Goal: Task Accomplishment & Management: Manage account settings

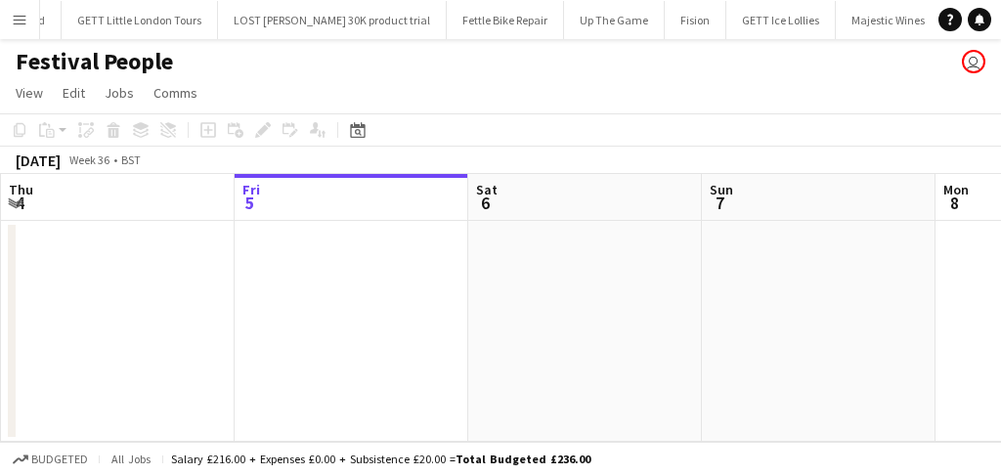
click at [981, 102] on app-page-menu "View Day view expanded Day view collapsed Month view Date picker Jump to today …" at bounding box center [500, 94] width 1001 height 37
click at [15, 12] on app-icon "Menu" at bounding box center [20, 20] width 16 height 16
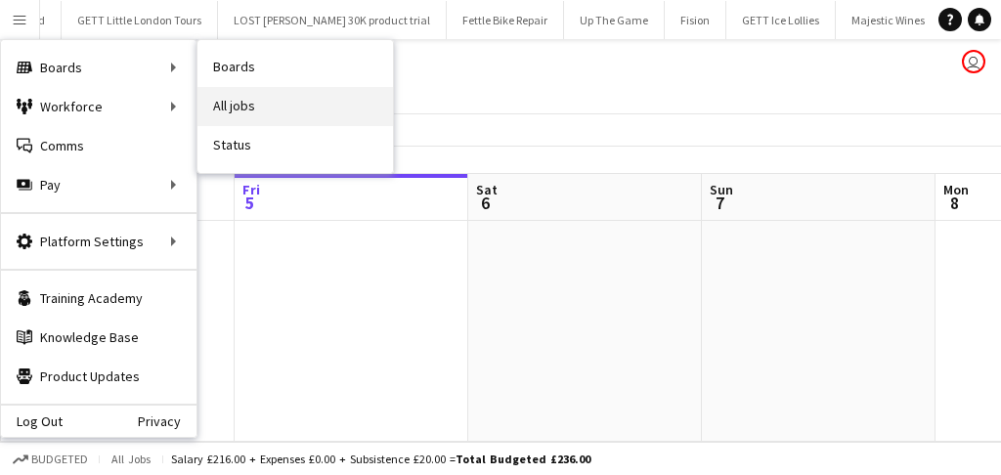
click at [235, 107] on link "All jobs" at bounding box center [294, 106] width 195 height 39
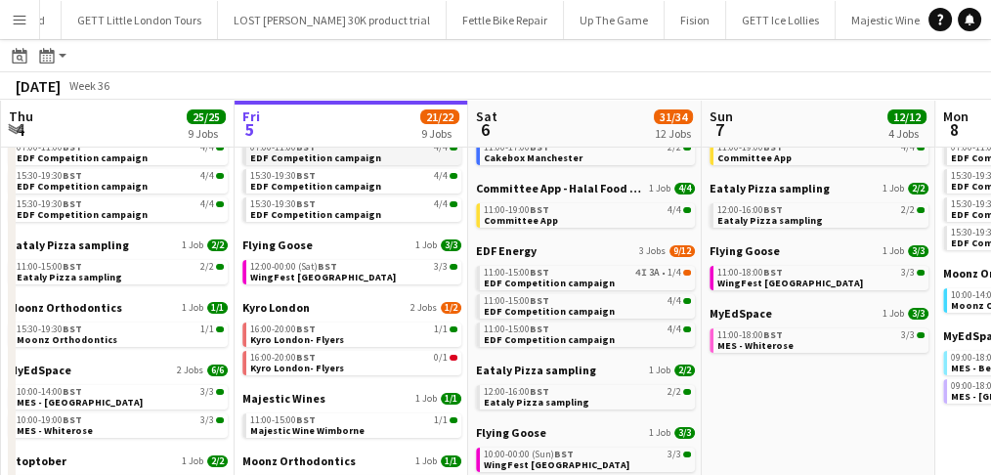
scroll to position [130, 0]
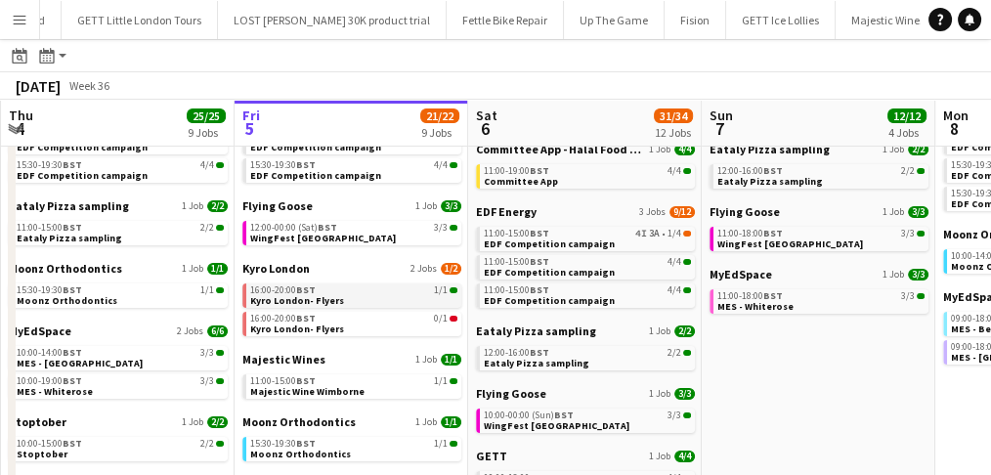
click at [314, 292] on div "16:00-20:00 BST 1/1" at bounding box center [353, 290] width 207 height 10
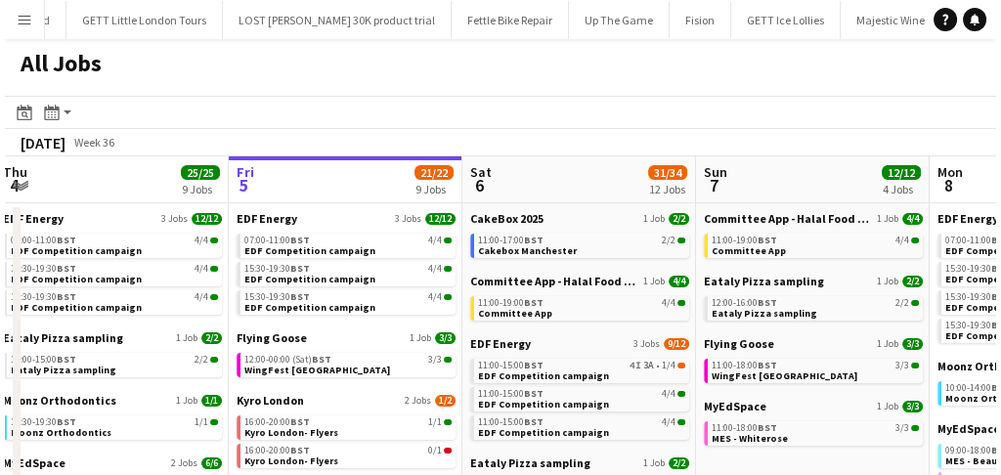
scroll to position [0, 477]
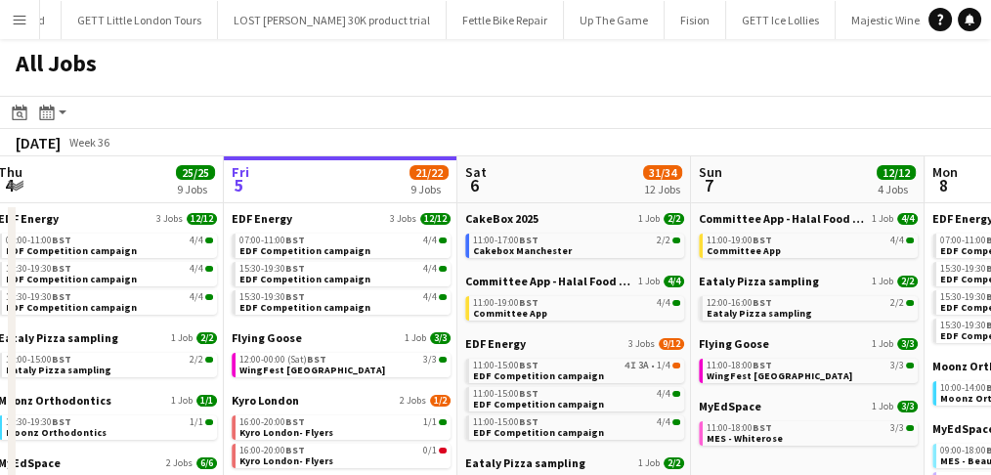
click at [23, 22] on app-icon "Menu" at bounding box center [20, 20] width 16 height 16
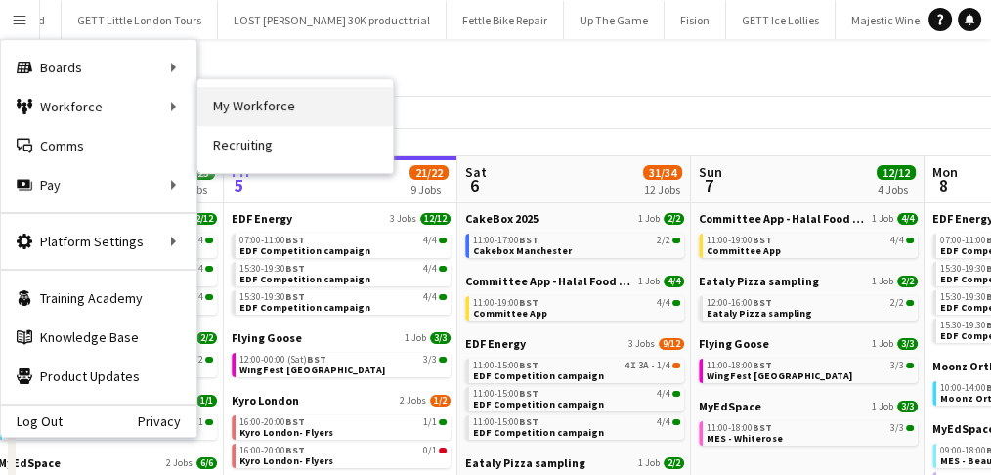
click at [237, 107] on link "My Workforce" at bounding box center [294, 106] width 195 height 39
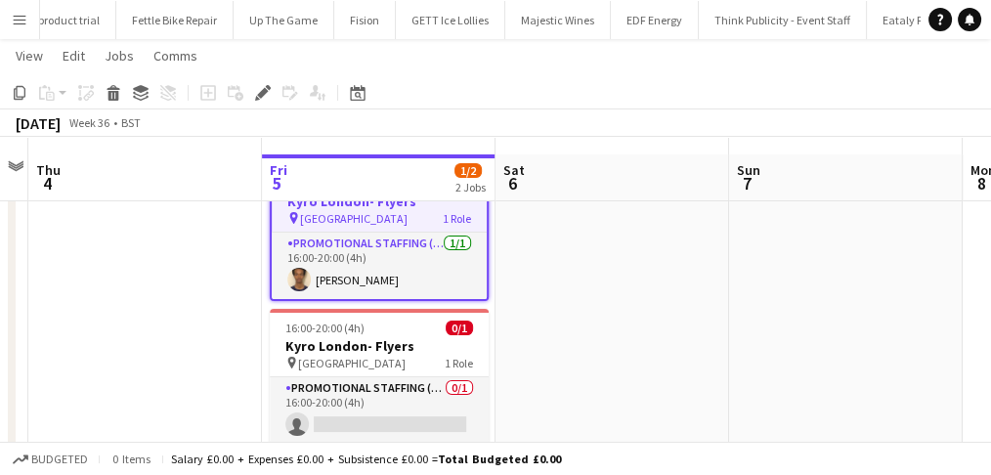
scroll to position [104, 0]
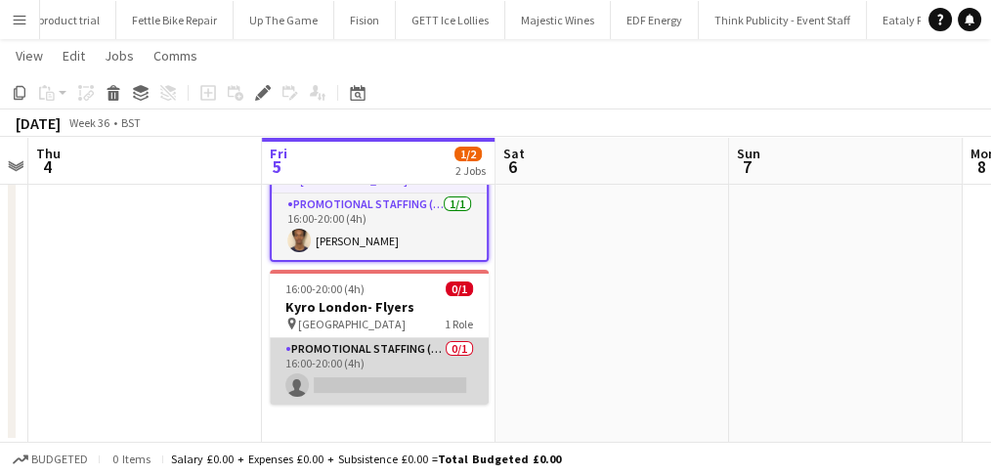
click at [403, 352] on app-card-role "Promotional Staffing (Brand Ambassadors) 0/1 16:00-20:00 (4h) single-neutral-ac…" at bounding box center [379, 371] width 219 height 66
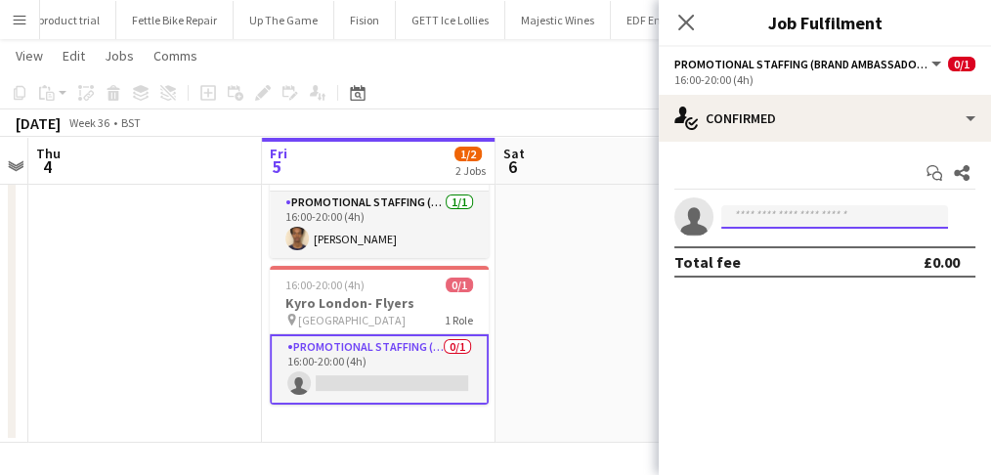
click at [770, 217] on input at bounding box center [834, 216] width 227 height 23
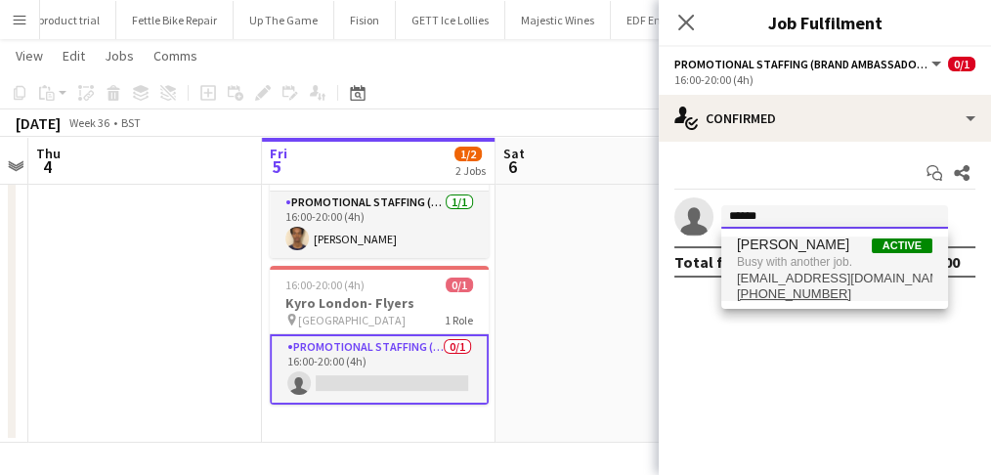
type input "******"
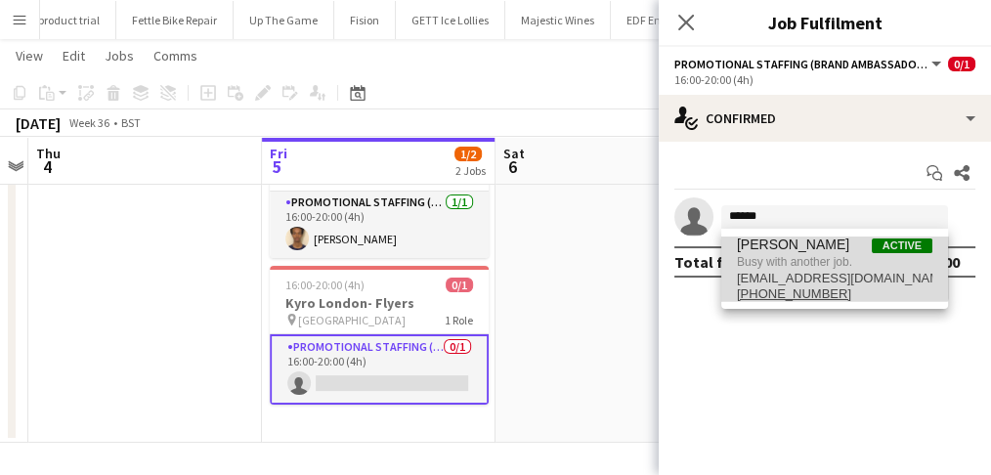
click at [798, 246] on span "Ghulam Murtaza" at bounding box center [793, 244] width 112 height 17
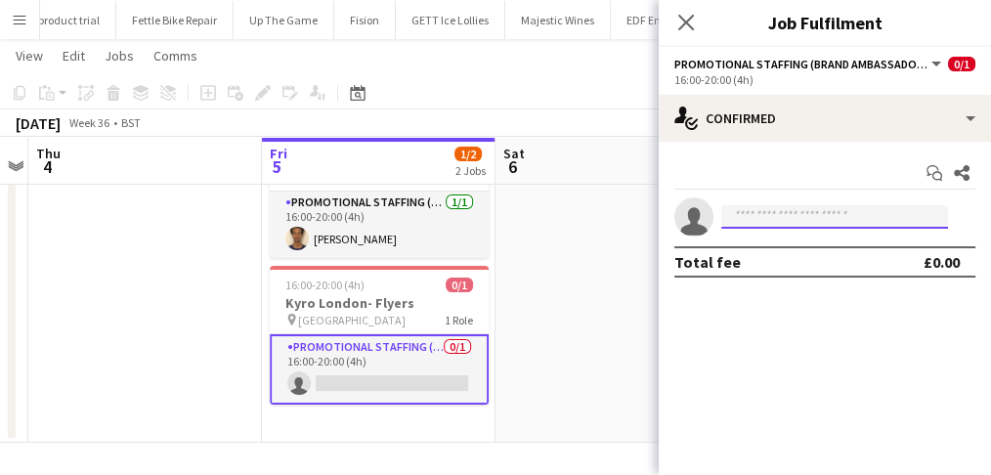
click at [770, 216] on input at bounding box center [834, 216] width 227 height 23
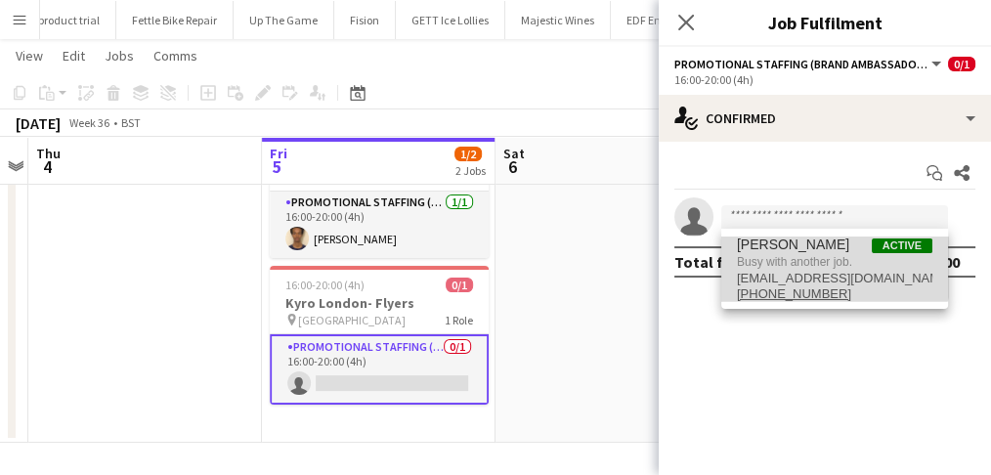
click at [763, 246] on span "Ghulam Murtaza" at bounding box center [793, 244] width 112 height 17
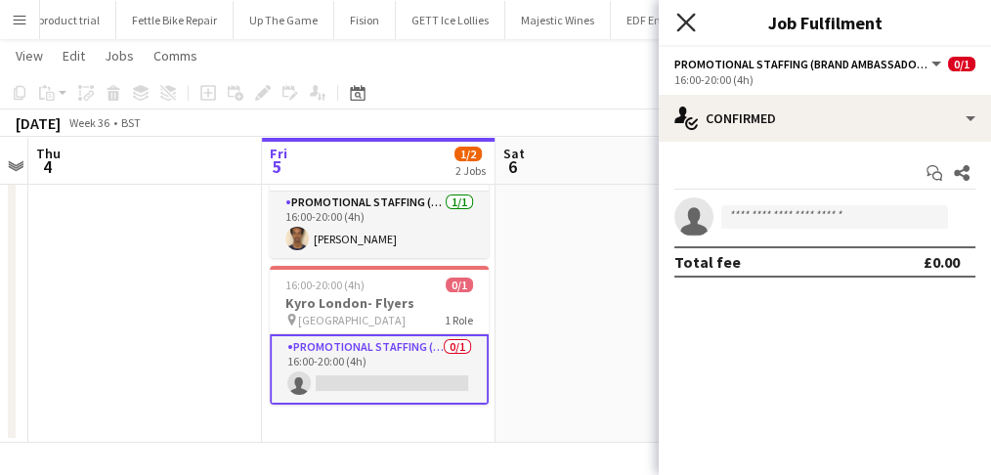
click at [685, 23] on icon at bounding box center [685, 22] width 19 height 19
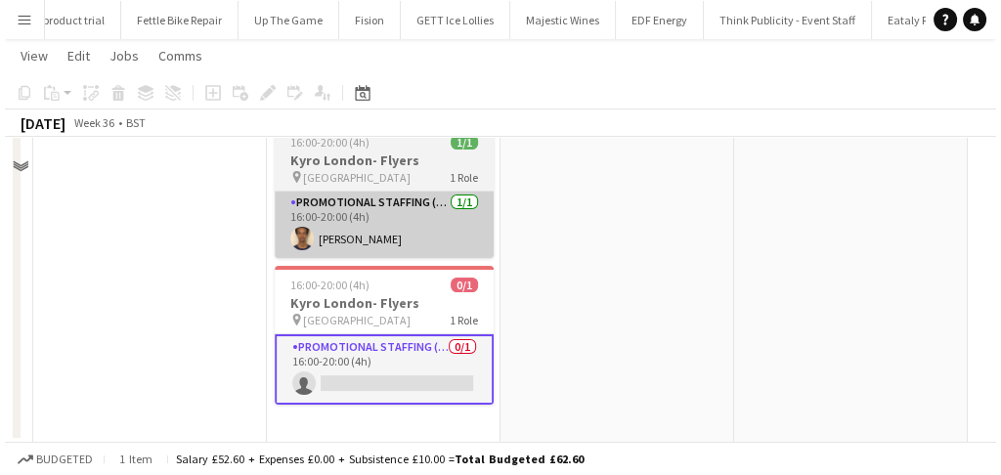
scroll to position [0, 0]
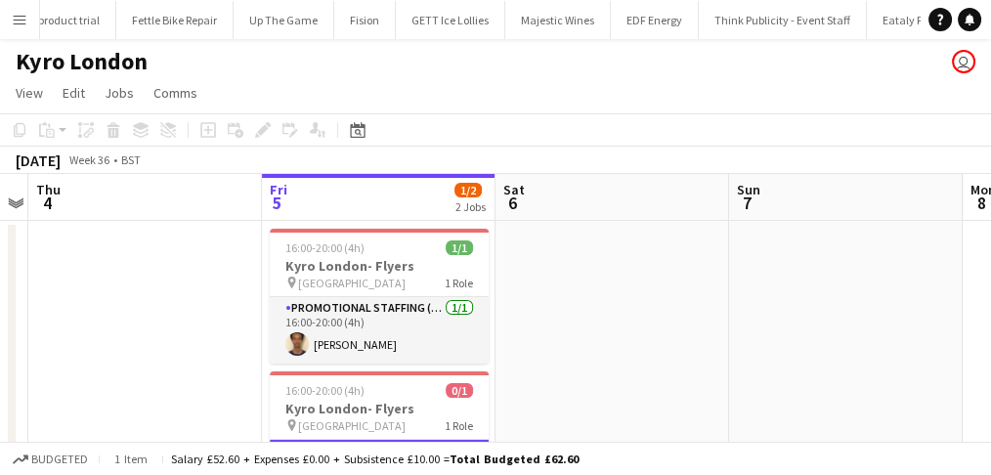
click at [391, 188] on app-board-header-date "Fri 5 1/2 2 Jobs" at bounding box center [379, 197] width 234 height 47
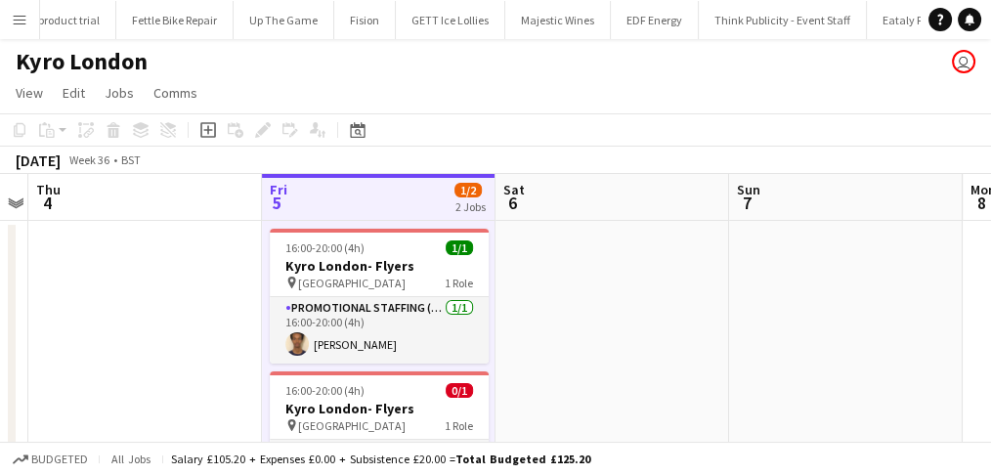
click at [8, 24] on button "Menu" at bounding box center [19, 19] width 39 height 39
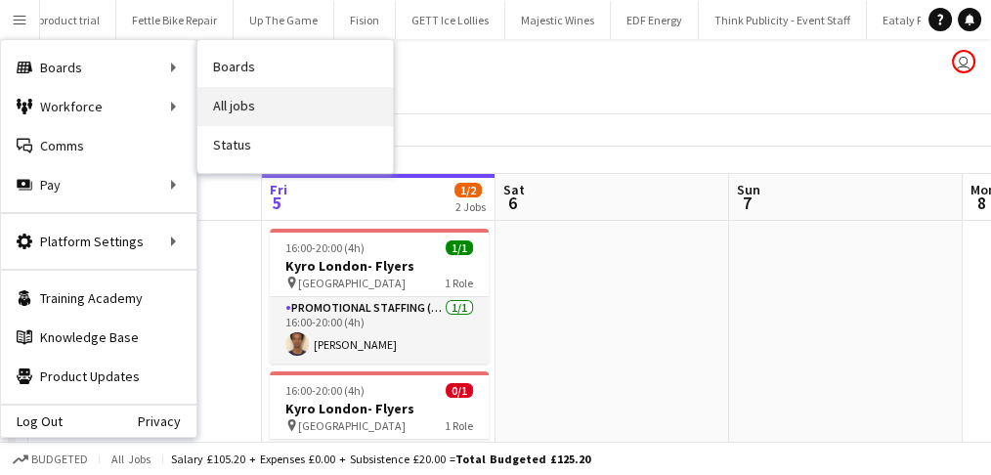
click at [250, 102] on link "All jobs" at bounding box center [294, 106] width 195 height 39
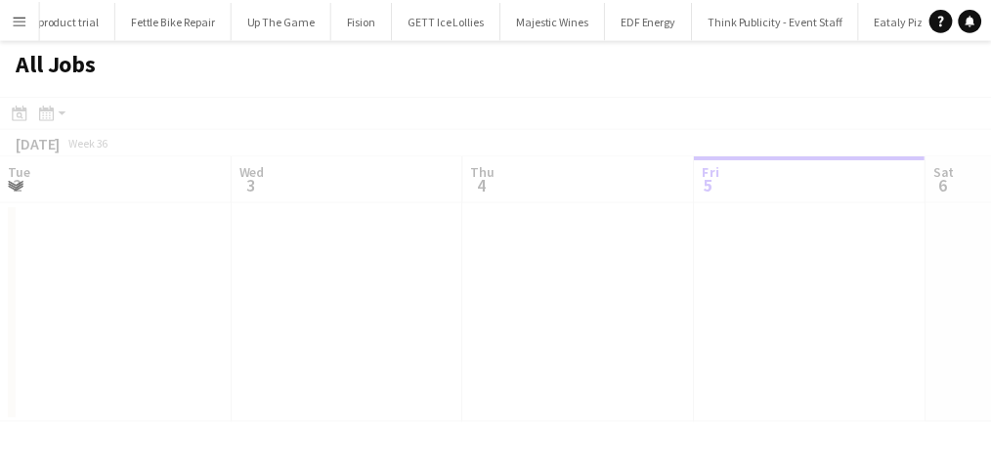
scroll to position [0, 466]
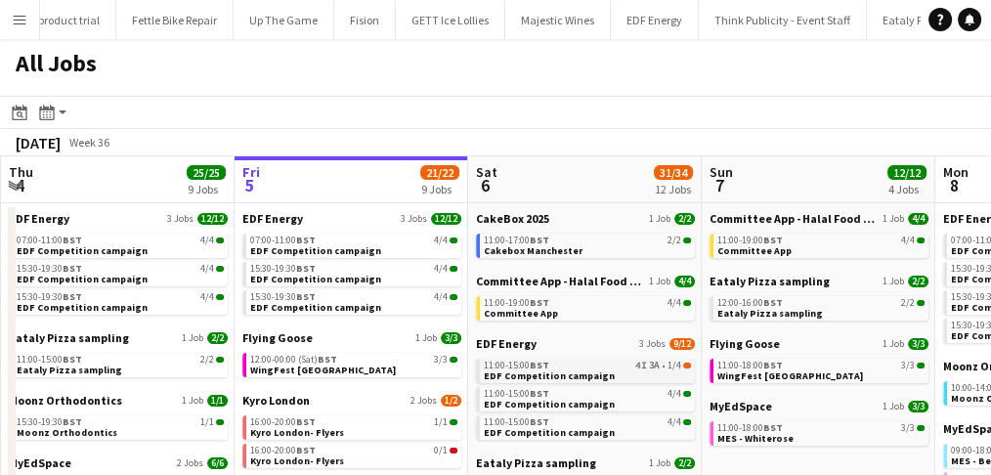
click at [596, 366] on div "11:00-15:00 BST 4I 3A • 1/4" at bounding box center [587, 366] width 207 height 10
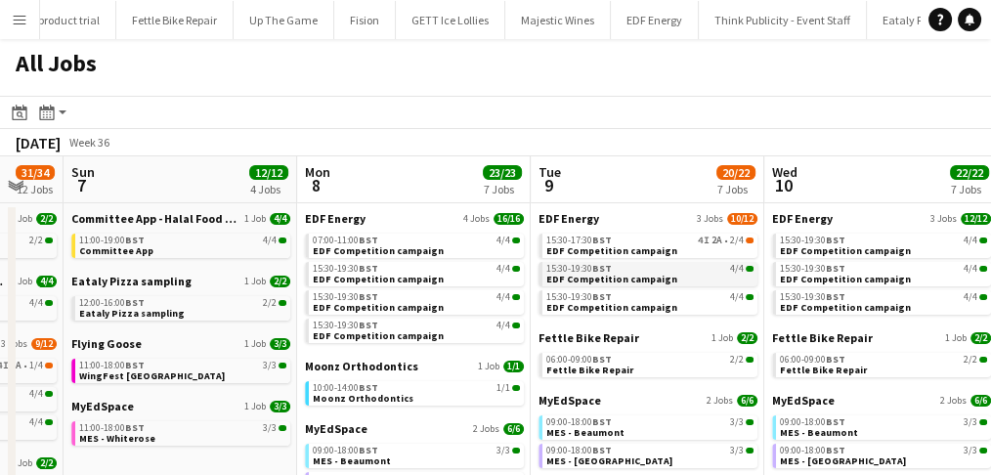
scroll to position [0, 637]
click at [700, 246] on link "15:30-17:30 BST 4I 2A • 2/4 EDF Competition campaign" at bounding box center [649, 245] width 207 height 22
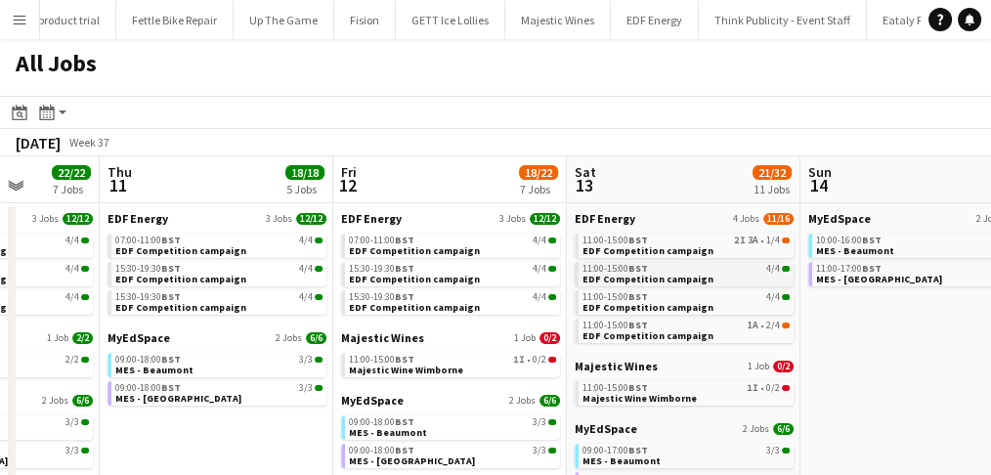
scroll to position [0, 601]
click at [522, 367] on link "11:00-15:00 BST 1I • 0/2 Majestic Wine Wimborne" at bounding box center [452, 364] width 207 height 22
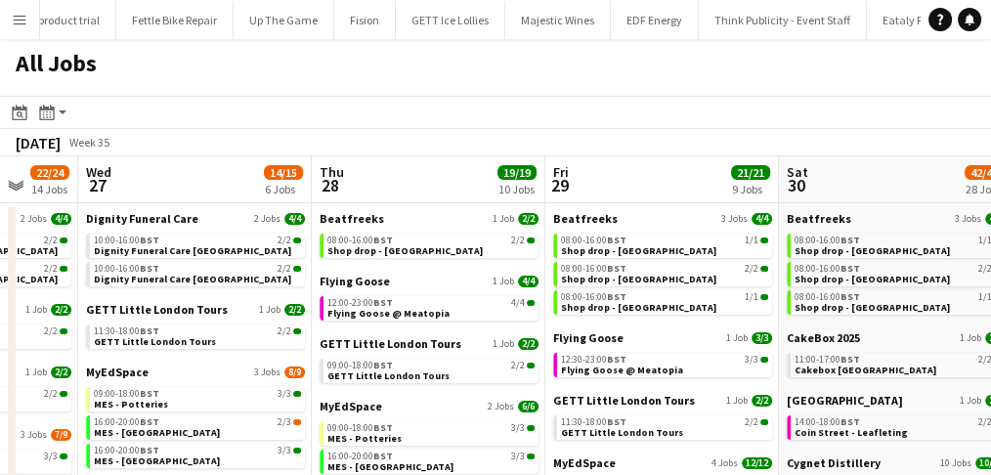
scroll to position [0, 621]
click at [613, 234] on span "BST" at bounding box center [618, 240] width 20 height 13
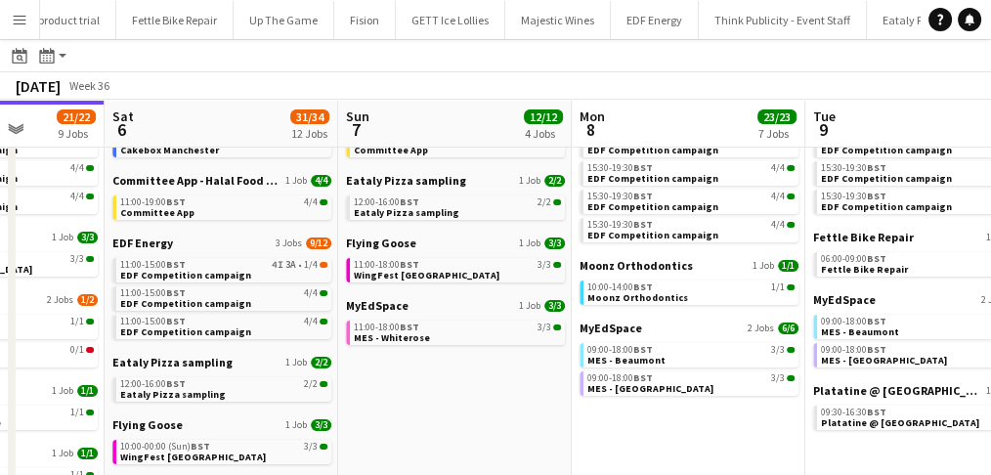
scroll to position [0, 569]
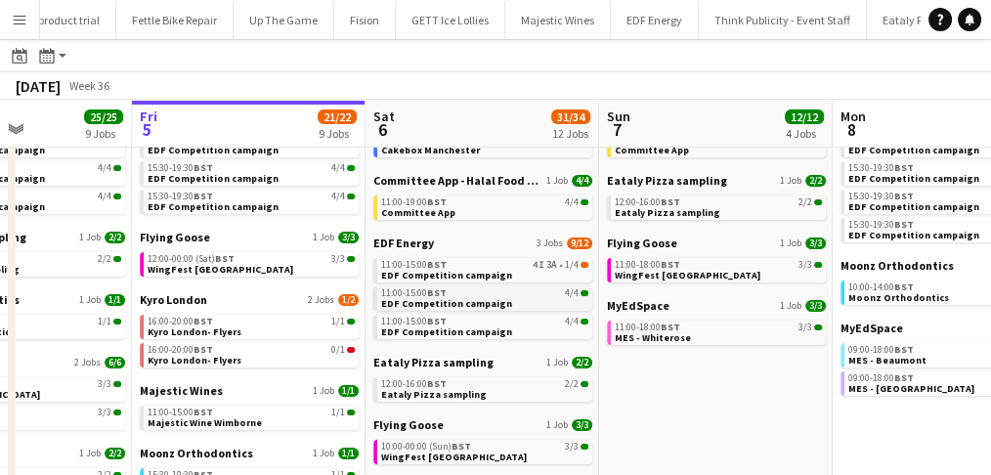
click at [449, 301] on span "EDF Competition campaign" at bounding box center [446, 303] width 131 height 13
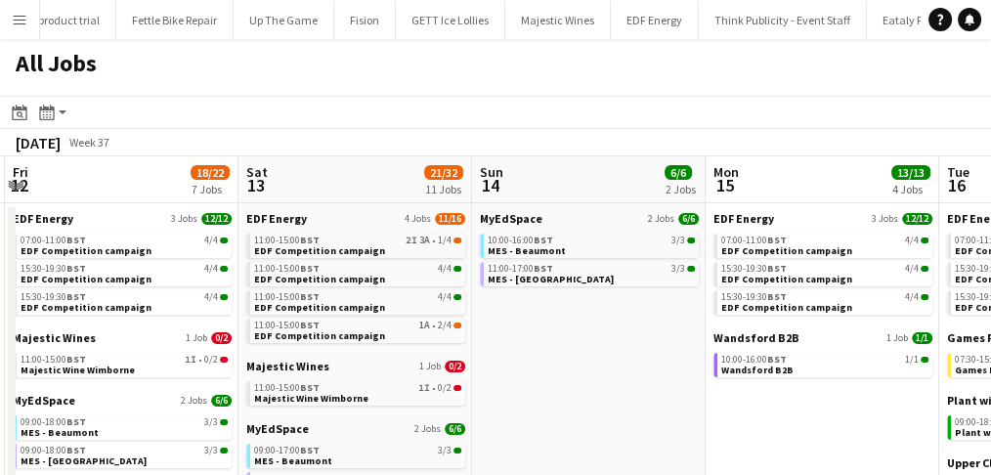
scroll to position [0, 676]
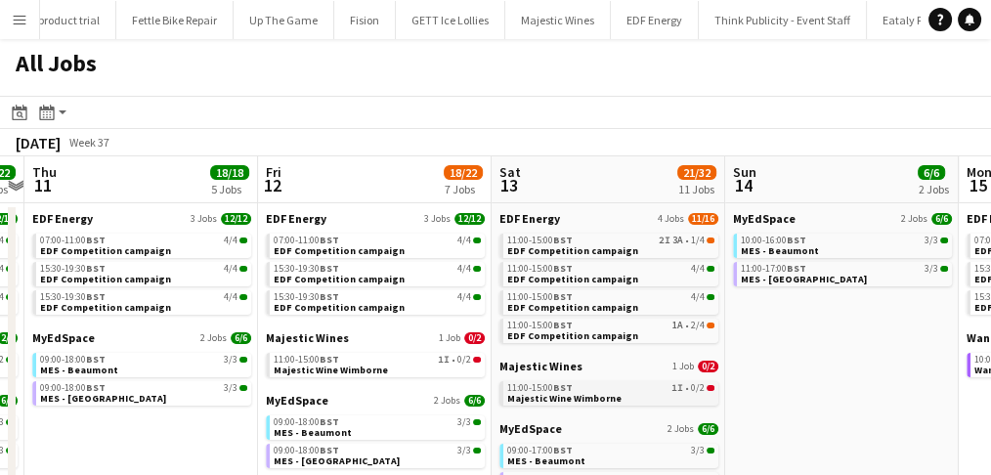
click at [638, 403] on link "11:00-15:00 BST 1I • 0/2 Majestic Wine Wimborne" at bounding box center [610, 392] width 207 height 22
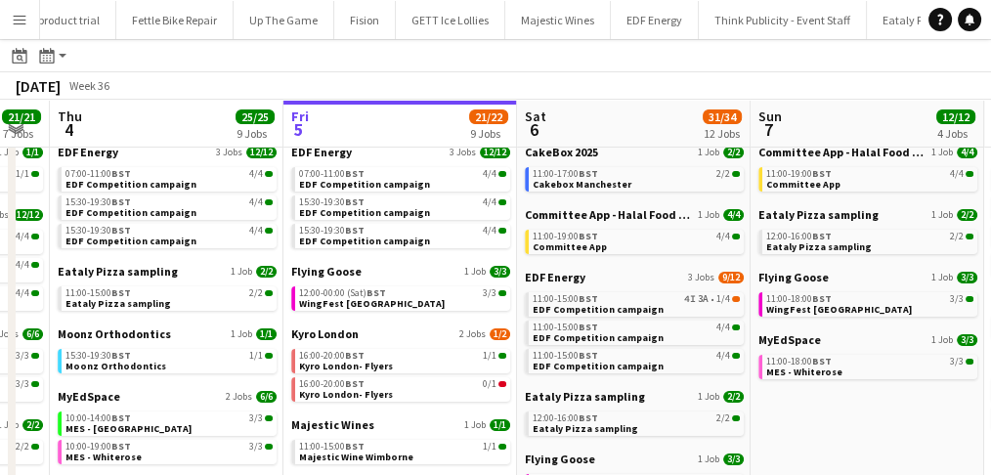
scroll to position [65, 0]
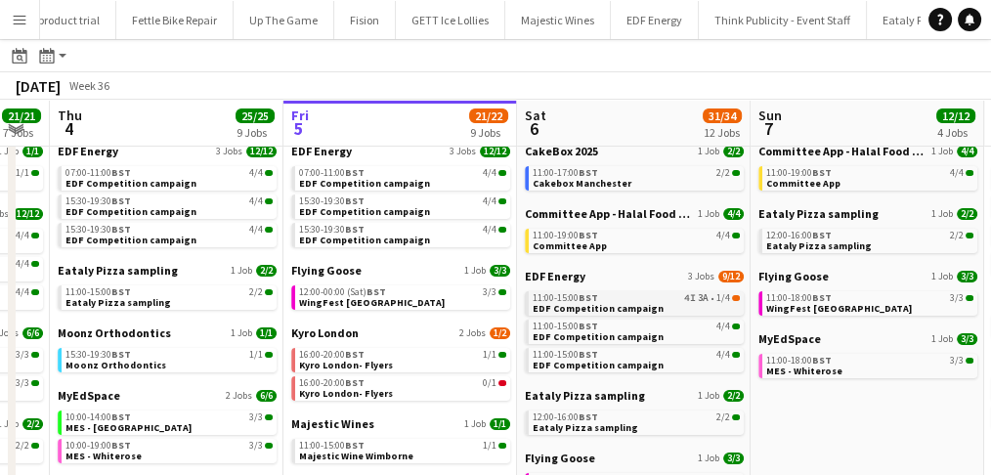
click at [574, 298] on span "11:00-15:00 BST" at bounding box center [565, 298] width 65 height 10
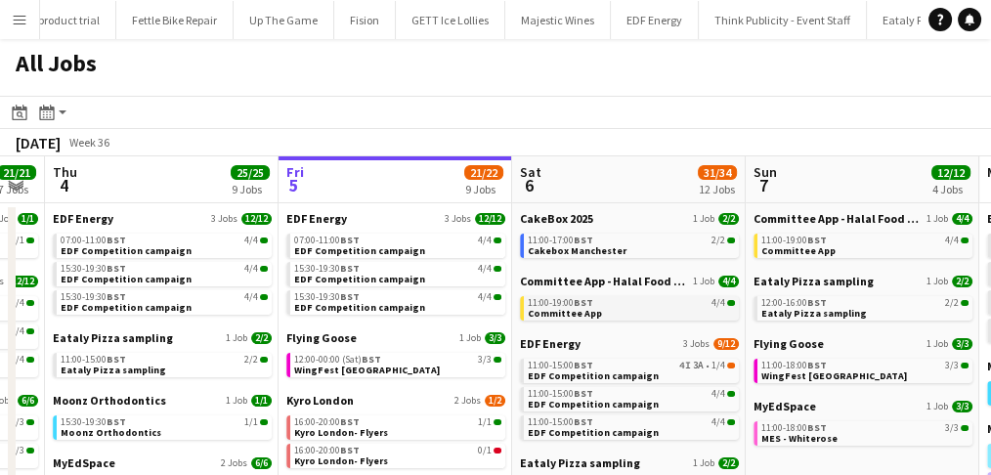
scroll to position [0, 423]
click at [582, 308] on span "Committee App" at bounding box center [564, 313] width 74 height 13
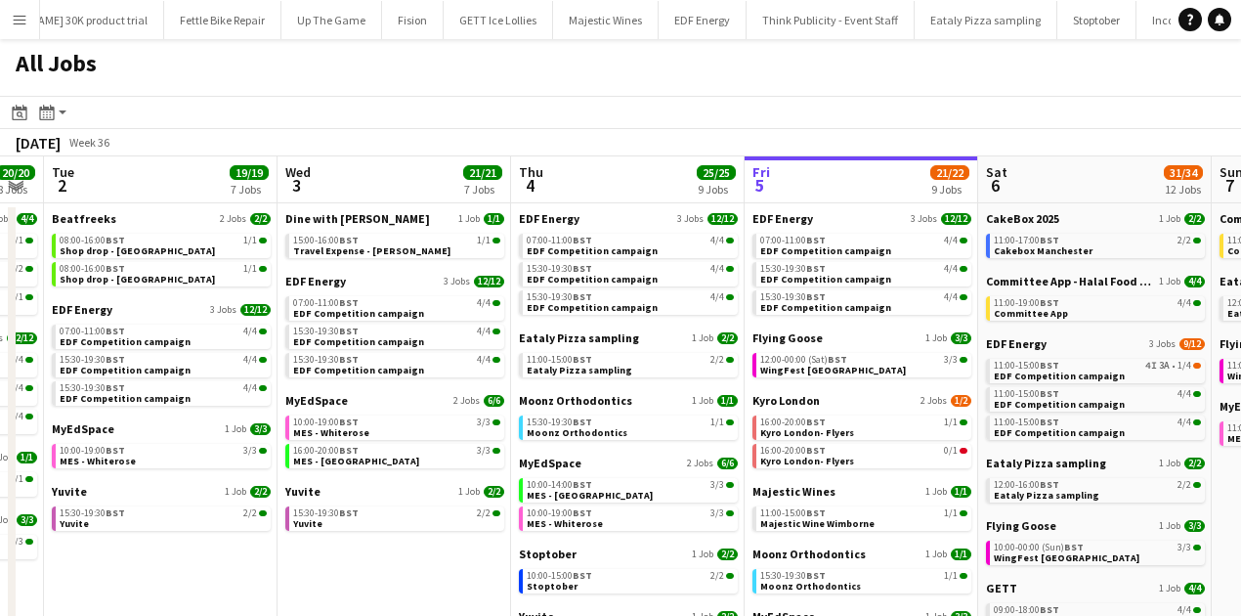
click at [18, 35] on button "Menu" at bounding box center [19, 19] width 39 height 39
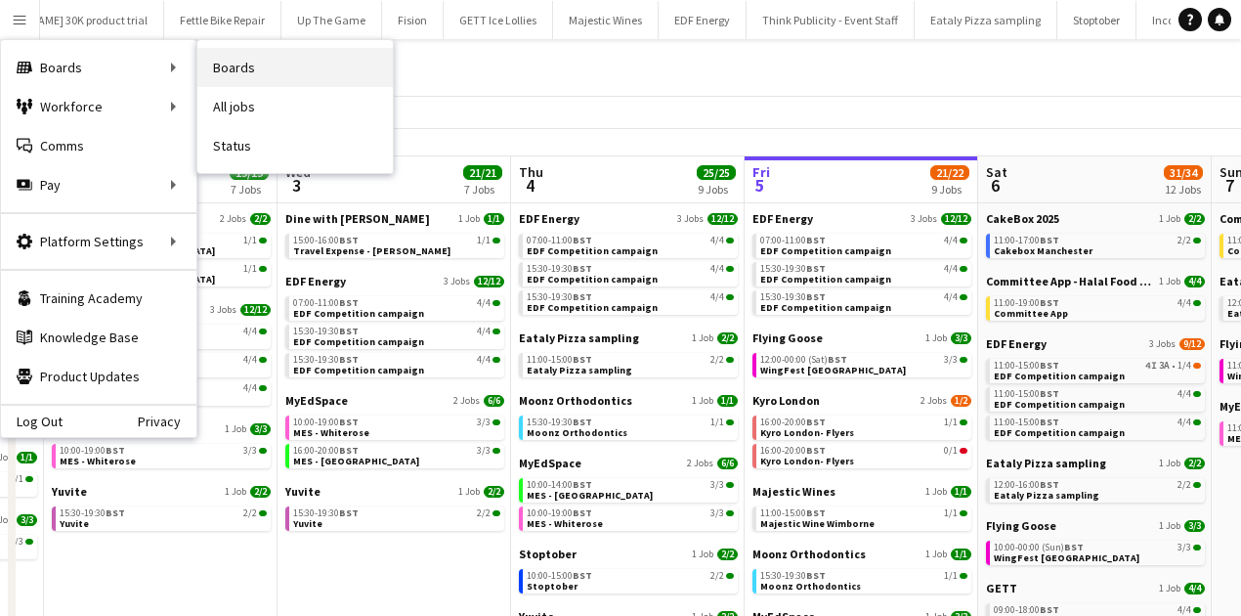
click at [249, 68] on link "Boards" at bounding box center [294, 67] width 195 height 39
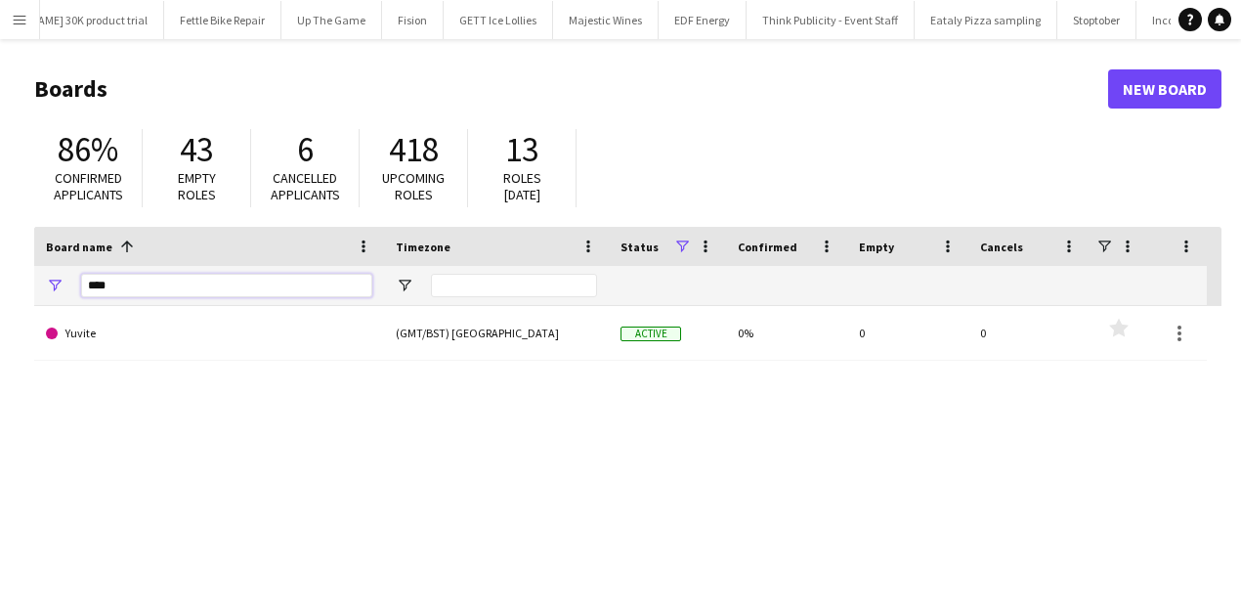
click at [115, 280] on input "****" at bounding box center [226, 285] width 291 height 23
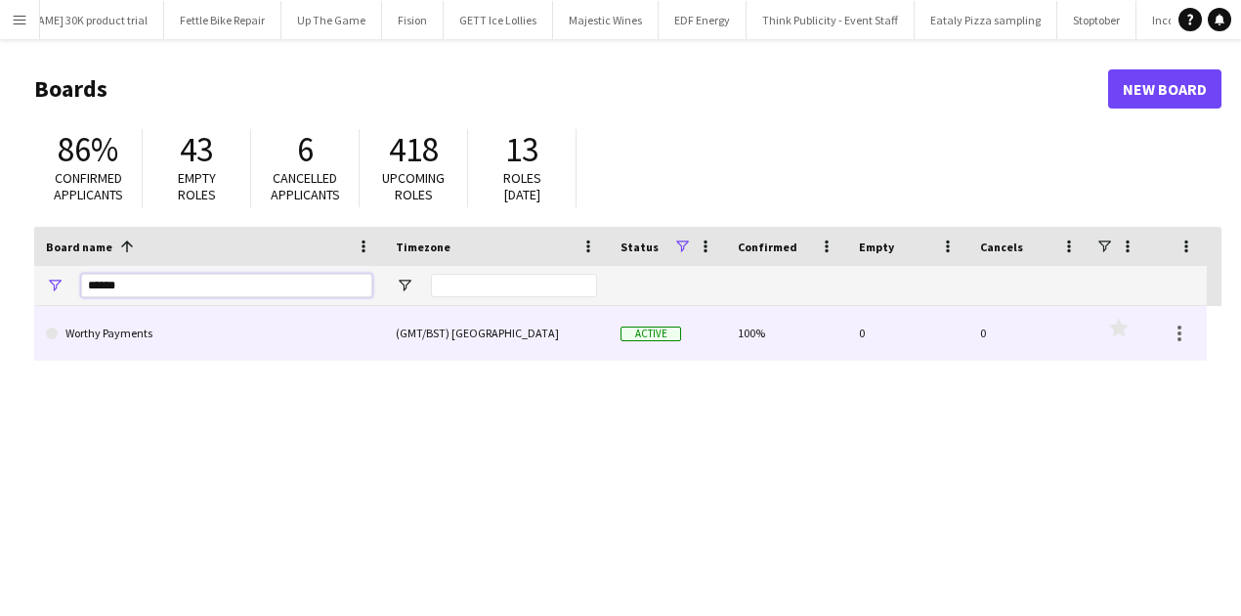
type input "******"
click at [143, 324] on link "Worthy Payments" at bounding box center [209, 333] width 326 height 55
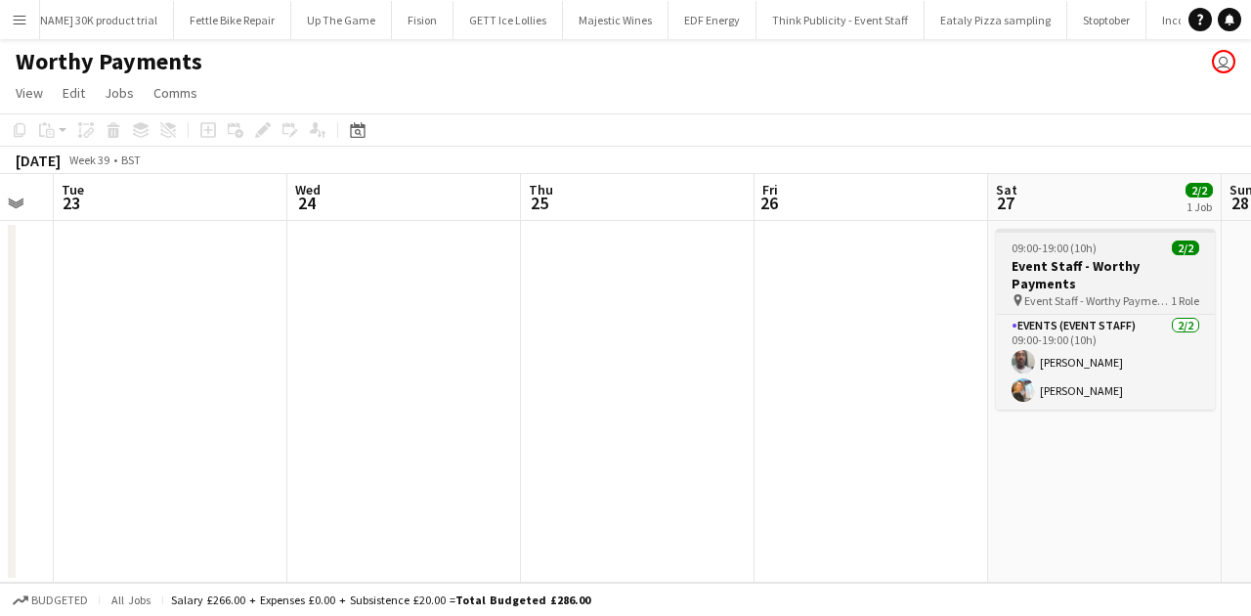
scroll to position [0, 648]
click at [1000, 253] on div "09:00-19:00 (10h) 2/2" at bounding box center [1104, 247] width 219 height 15
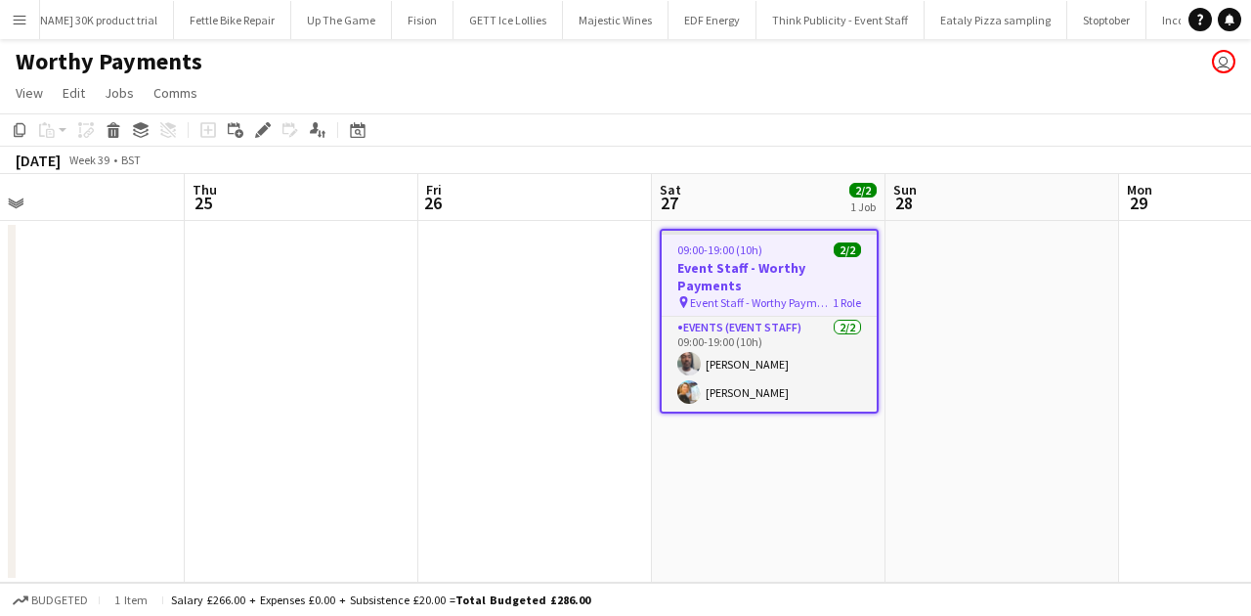
scroll to position [0, 537]
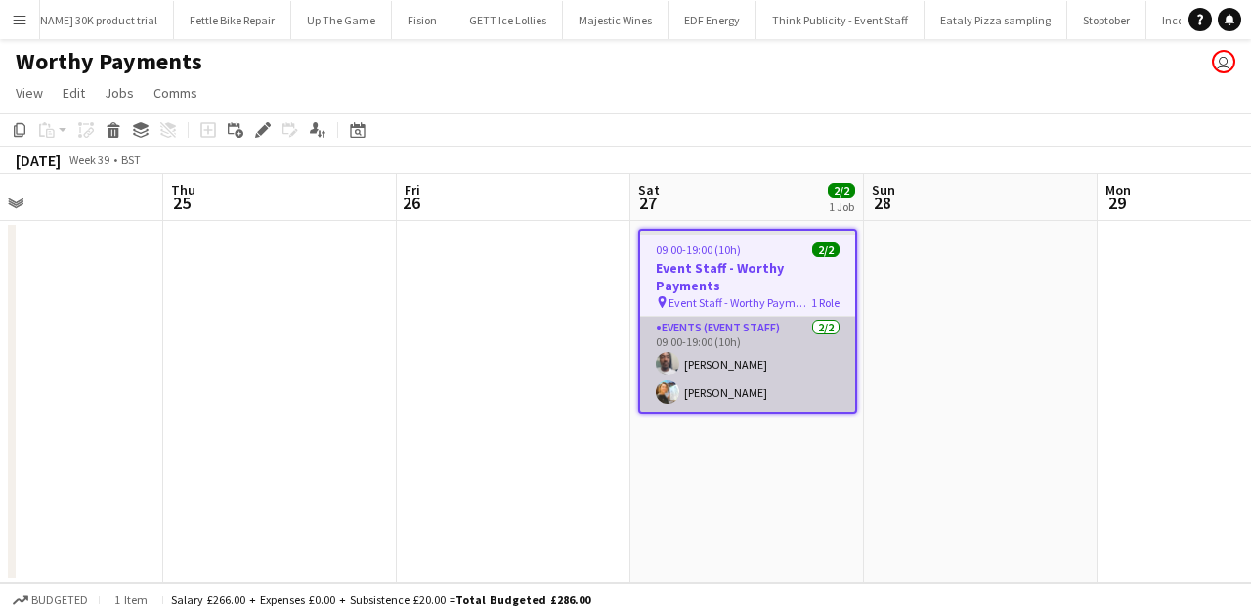
click at [749, 317] on app-card-role "Events (Event Staff) 2/2 09:00-19:00 (10h) Dean Lewis Natalia Trofimova" at bounding box center [747, 364] width 215 height 95
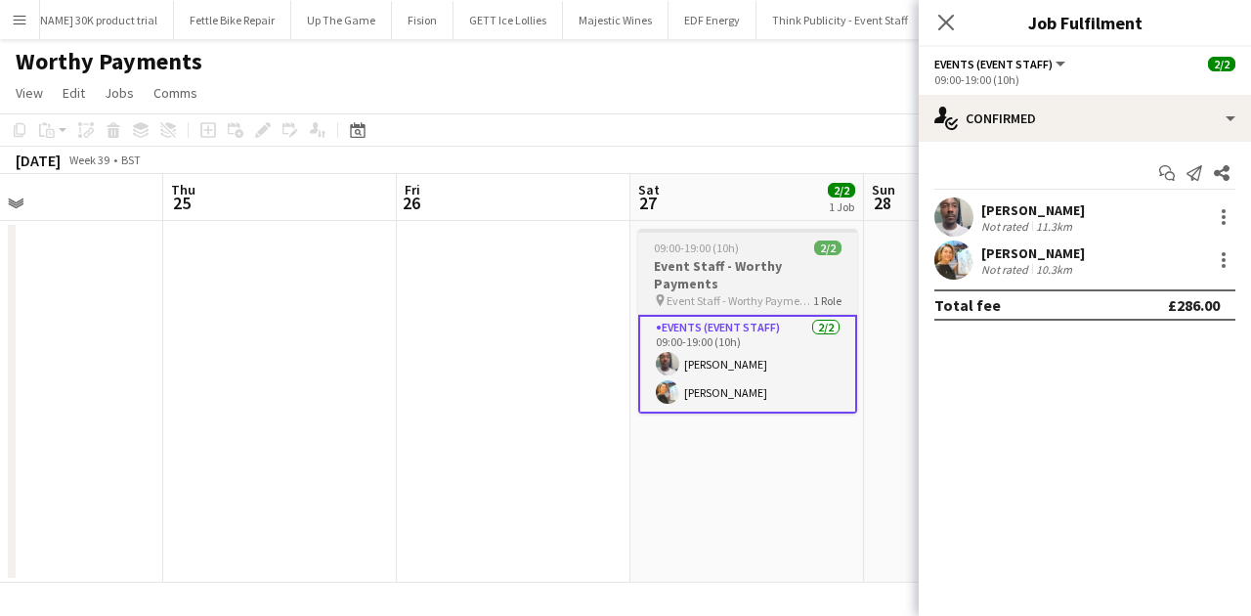
click at [752, 271] on h3 "Event Staff - Worthy Payments" at bounding box center [747, 274] width 219 height 35
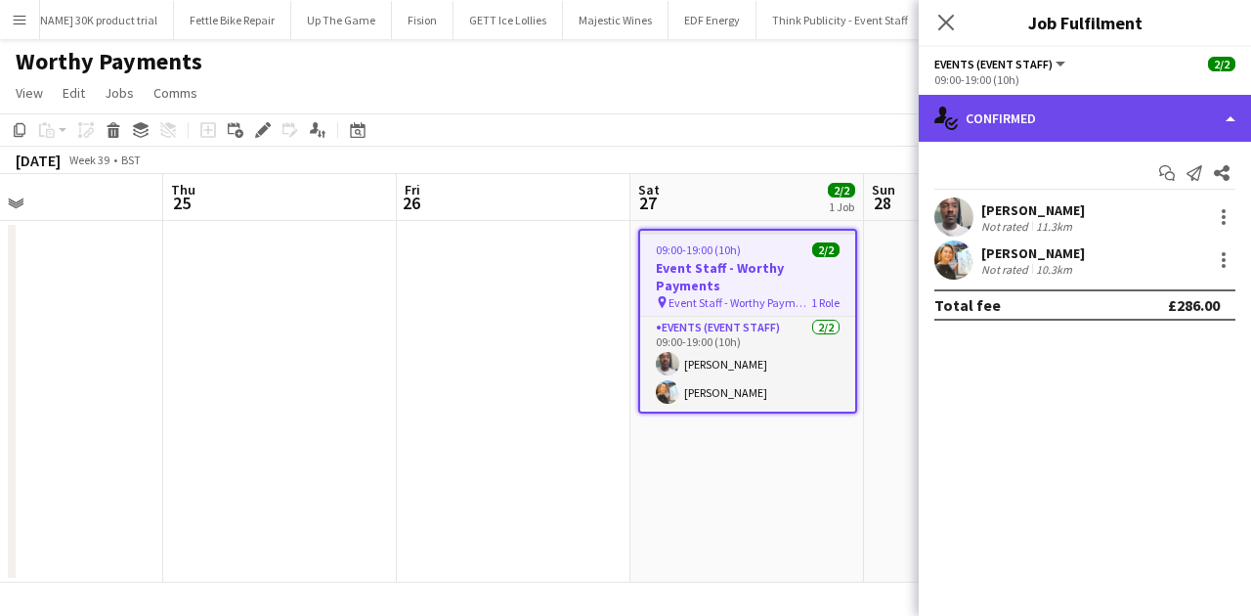
click at [1000, 114] on div "single-neutral-actions-check-2 Confirmed" at bounding box center [1085, 118] width 332 height 47
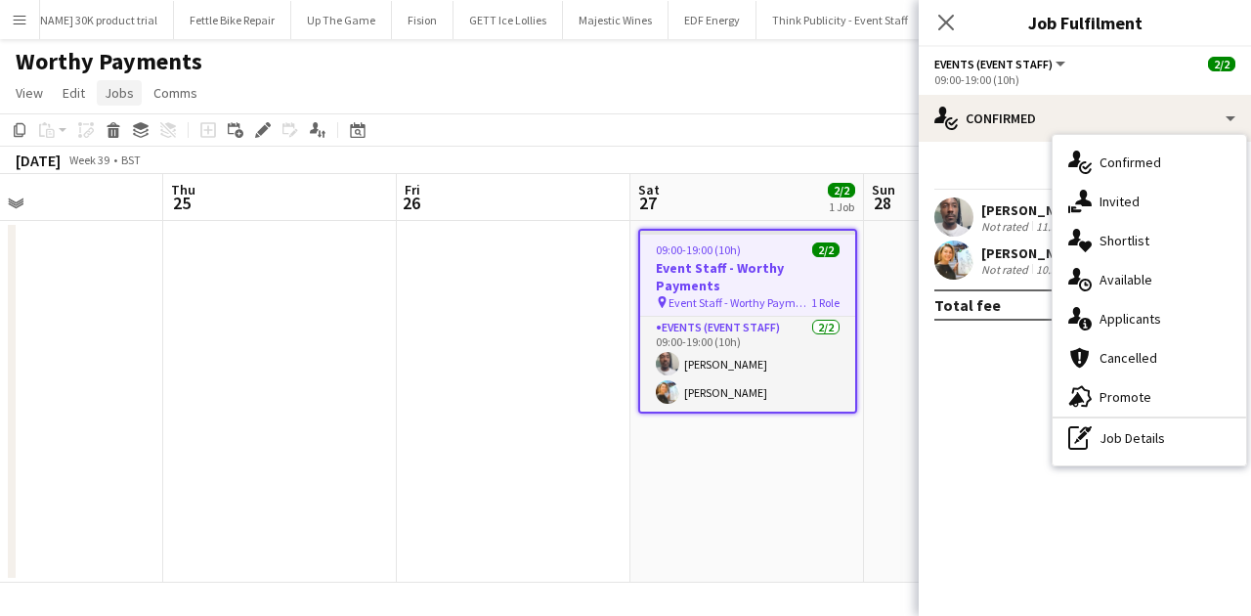
click at [118, 96] on span "Jobs" at bounding box center [119, 93] width 29 height 18
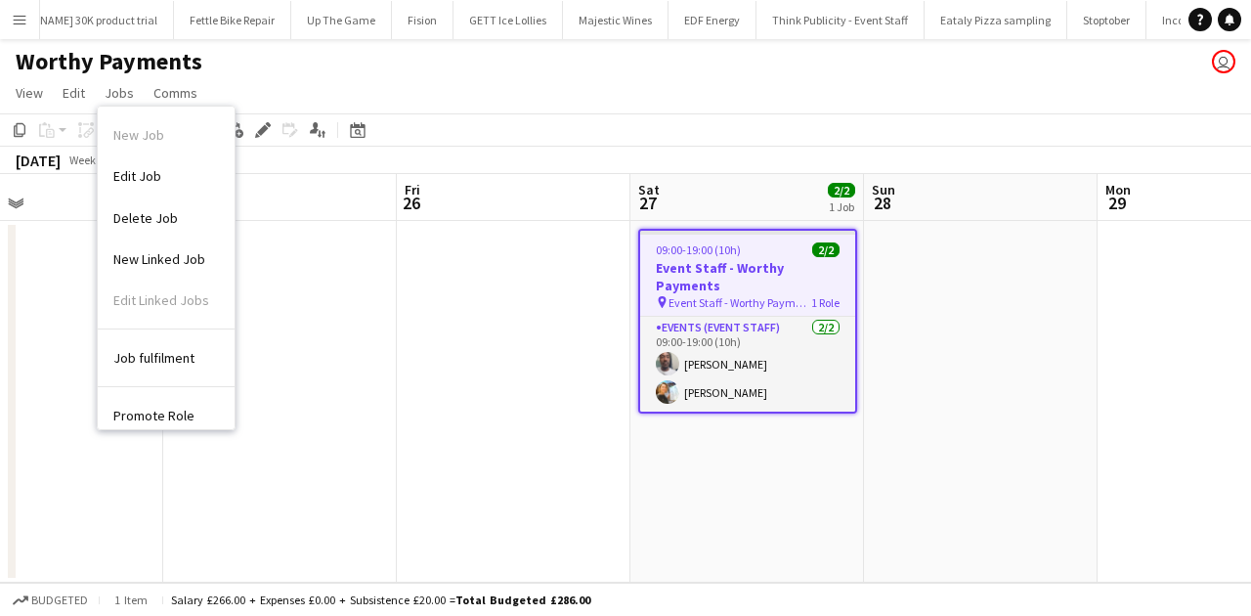
drag, startPoint x: 137, startPoint y: 162, endPoint x: 149, endPoint y: 158, distance: 12.4
click at [137, 162] on link "Edit Job" at bounding box center [166, 175] width 137 height 41
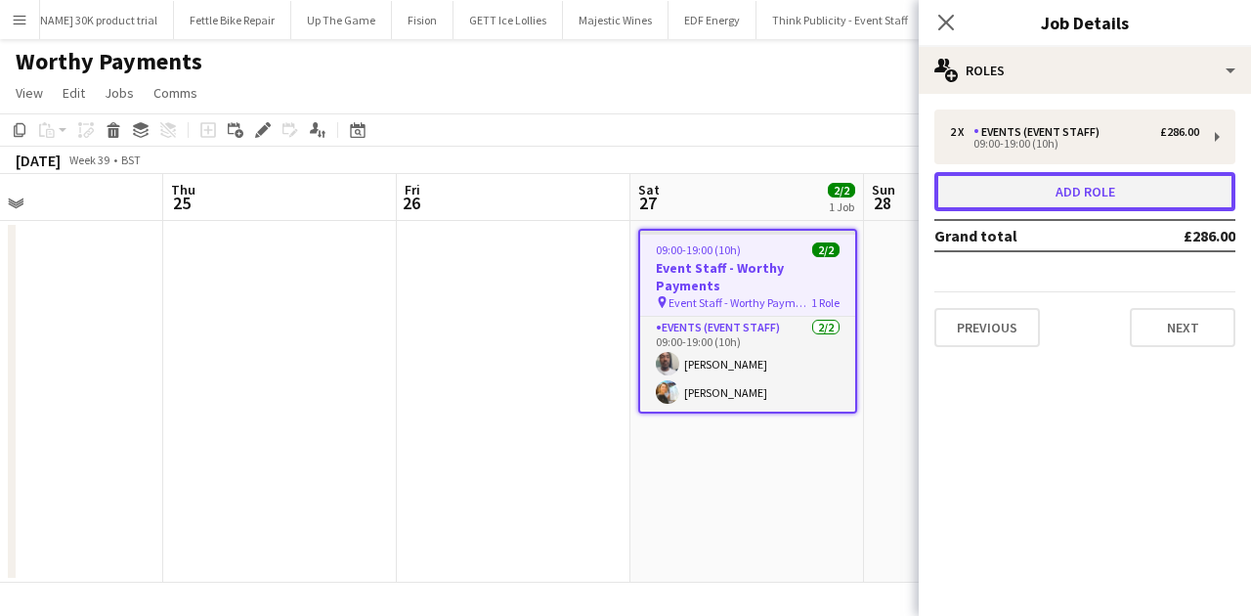
click at [1000, 180] on button "Add role" at bounding box center [1084, 191] width 301 height 39
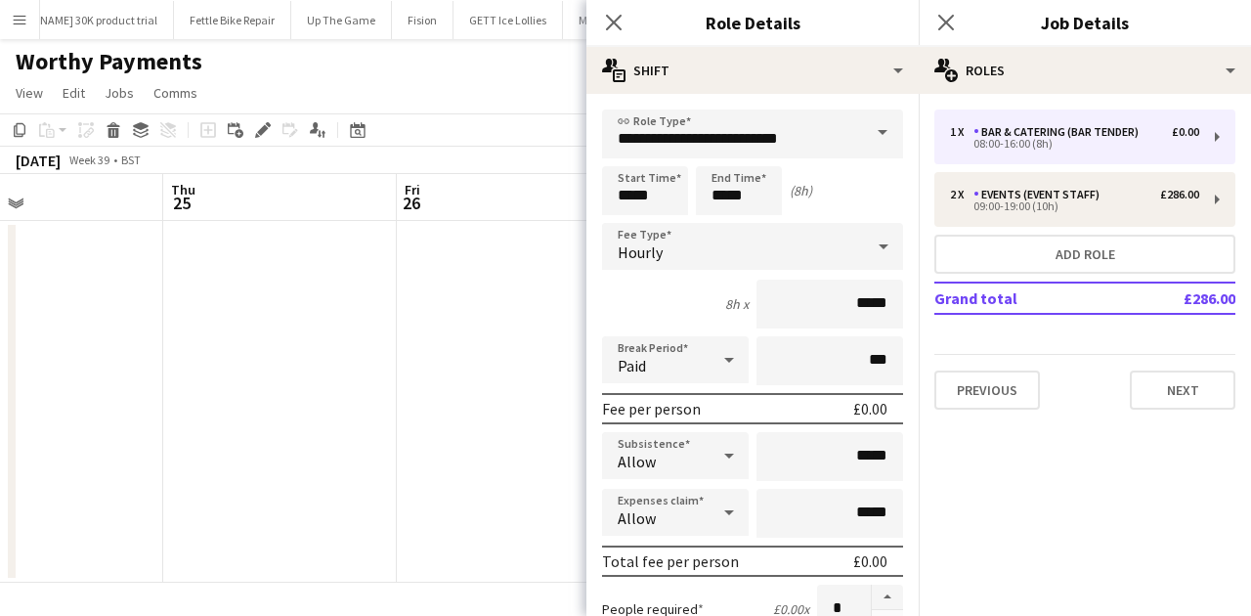
click at [872, 131] on span at bounding box center [882, 132] width 41 height 47
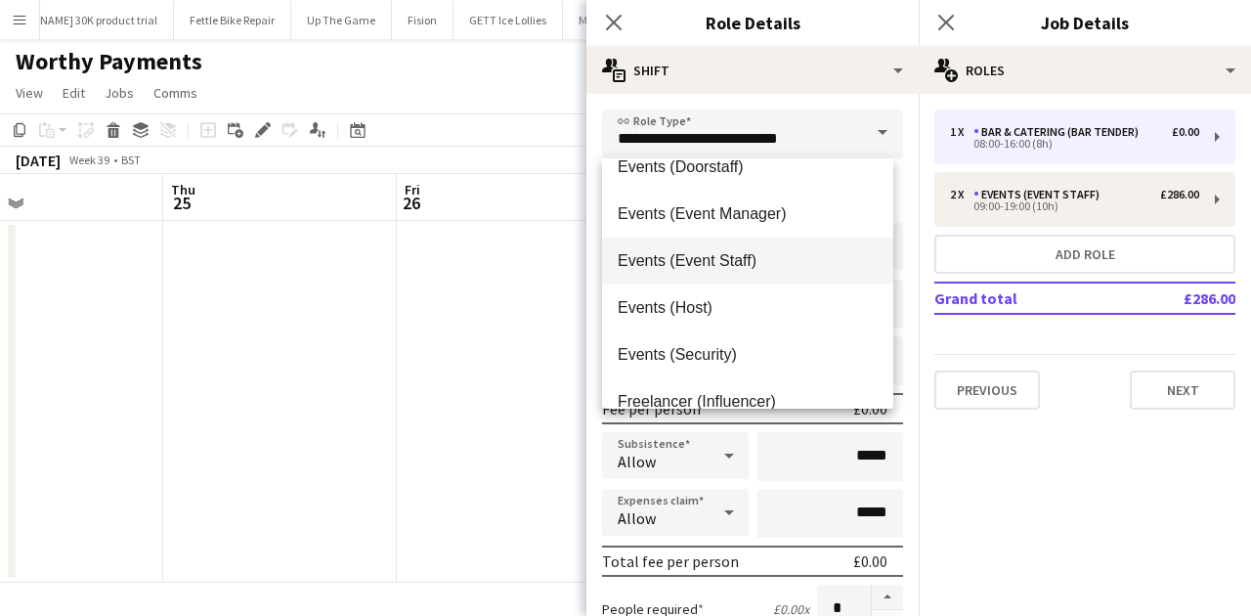
scroll to position [586, 0]
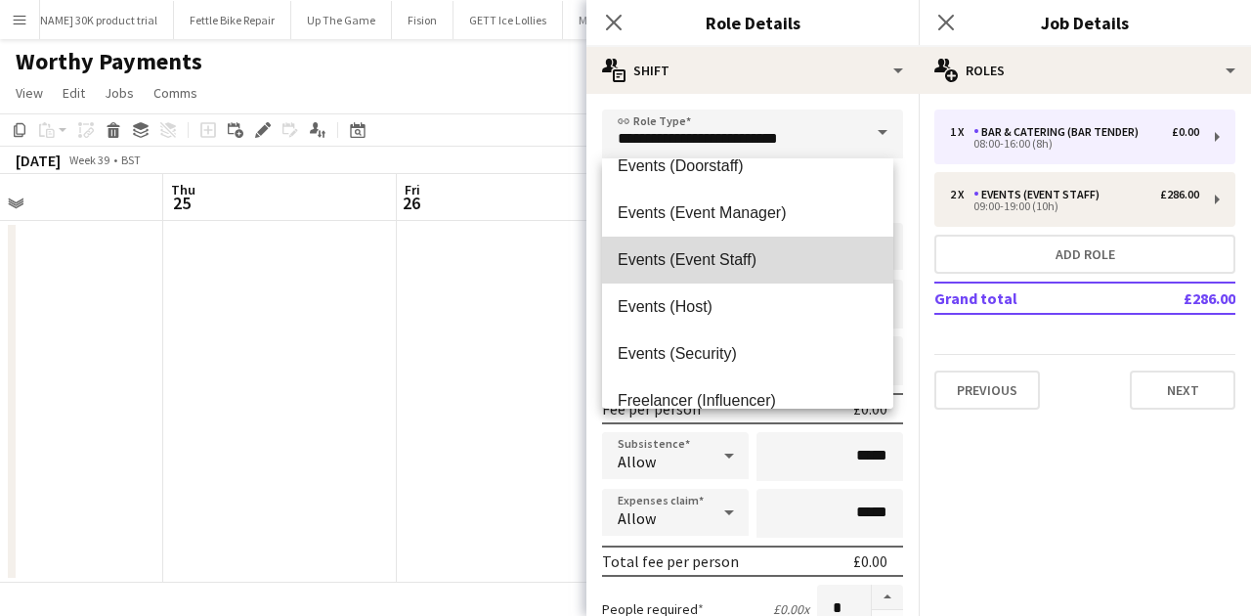
click at [772, 262] on span "Events (Event Staff)" at bounding box center [748, 259] width 260 height 19
type input "**********"
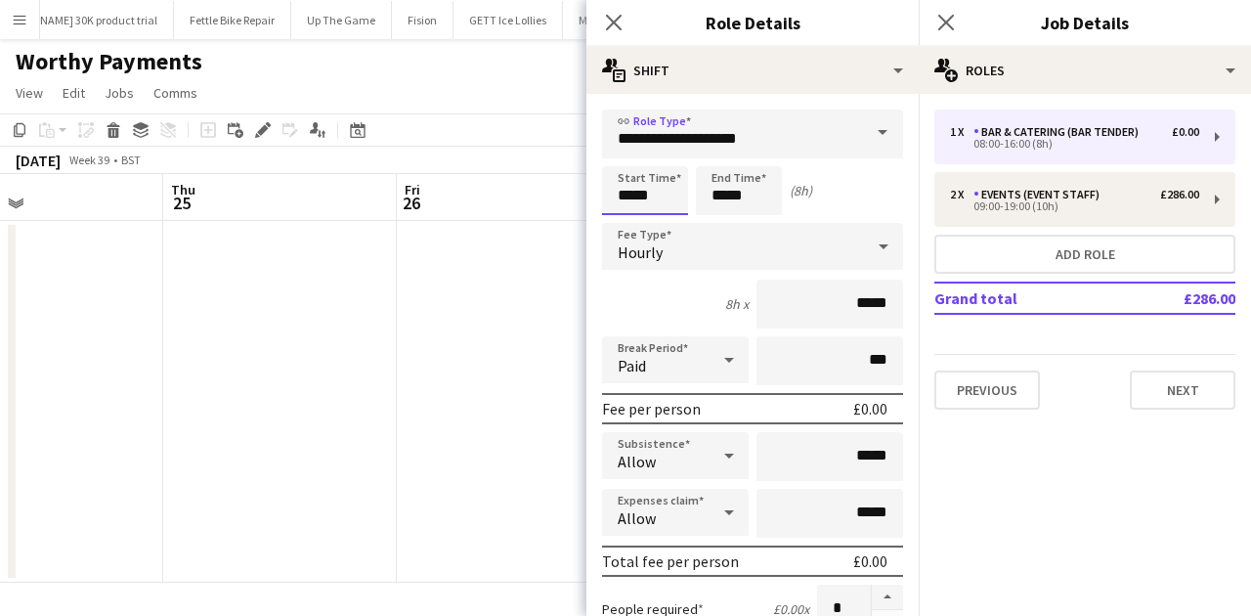
click at [678, 201] on input "*****" at bounding box center [645, 190] width 86 height 49
click at [623, 155] on div at bounding box center [625, 157] width 39 height 20
type input "*****"
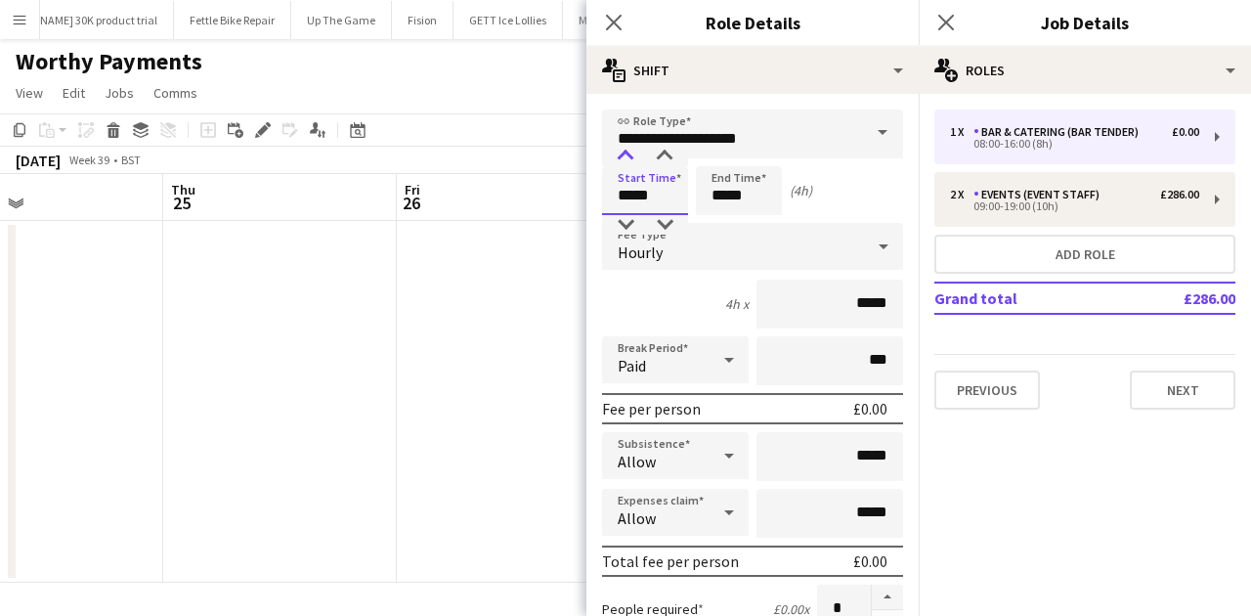
click at [623, 155] on div at bounding box center [625, 157] width 39 height 20
click at [736, 178] on input "*****" at bounding box center [739, 190] width 86 height 49
click at [718, 160] on div at bounding box center [719, 157] width 39 height 20
click at [717, 160] on div at bounding box center [719, 157] width 39 height 20
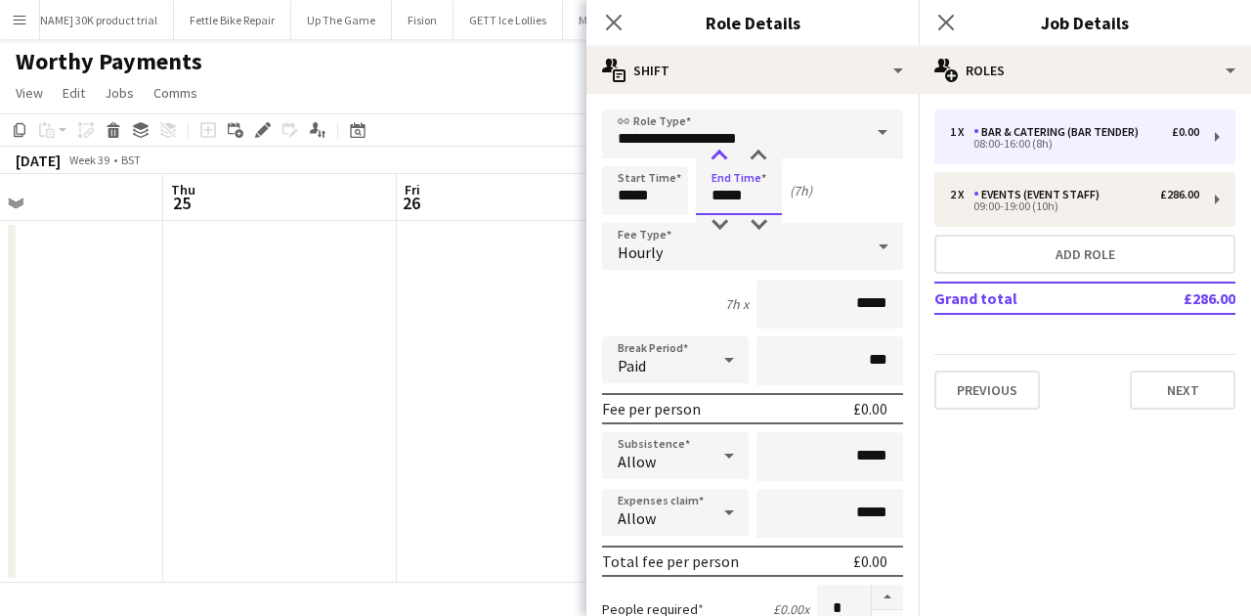
type input "*****"
click at [717, 160] on div at bounding box center [719, 157] width 39 height 20
click at [822, 170] on div "Start Time ***** End Time ***** (8h)" at bounding box center [752, 190] width 301 height 49
click at [876, 305] on input "*****" at bounding box center [829, 303] width 147 height 49
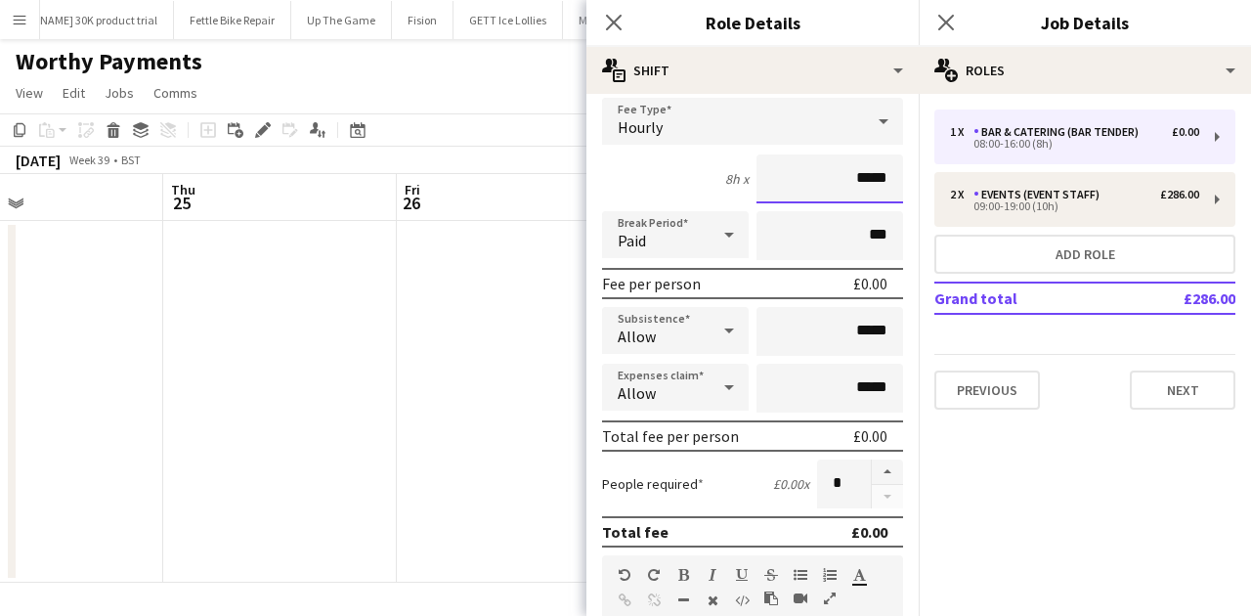
scroll to position [130, 0]
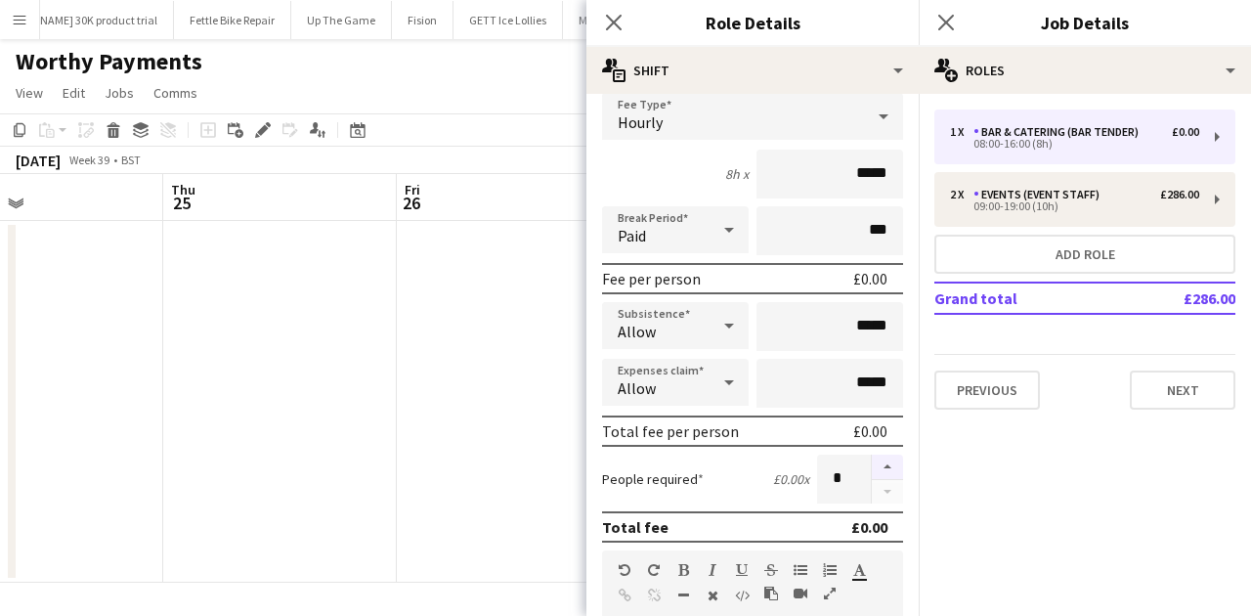
click at [881, 460] on button "button" at bounding box center [887, 466] width 31 height 25
type input "*"
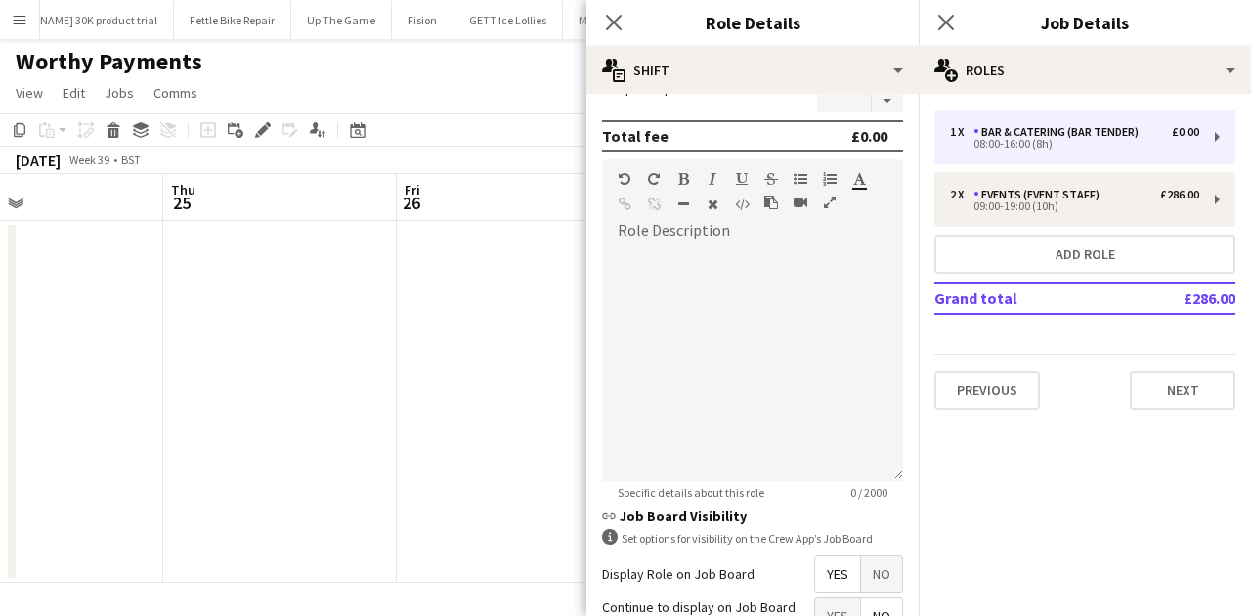
scroll to position [706, 0]
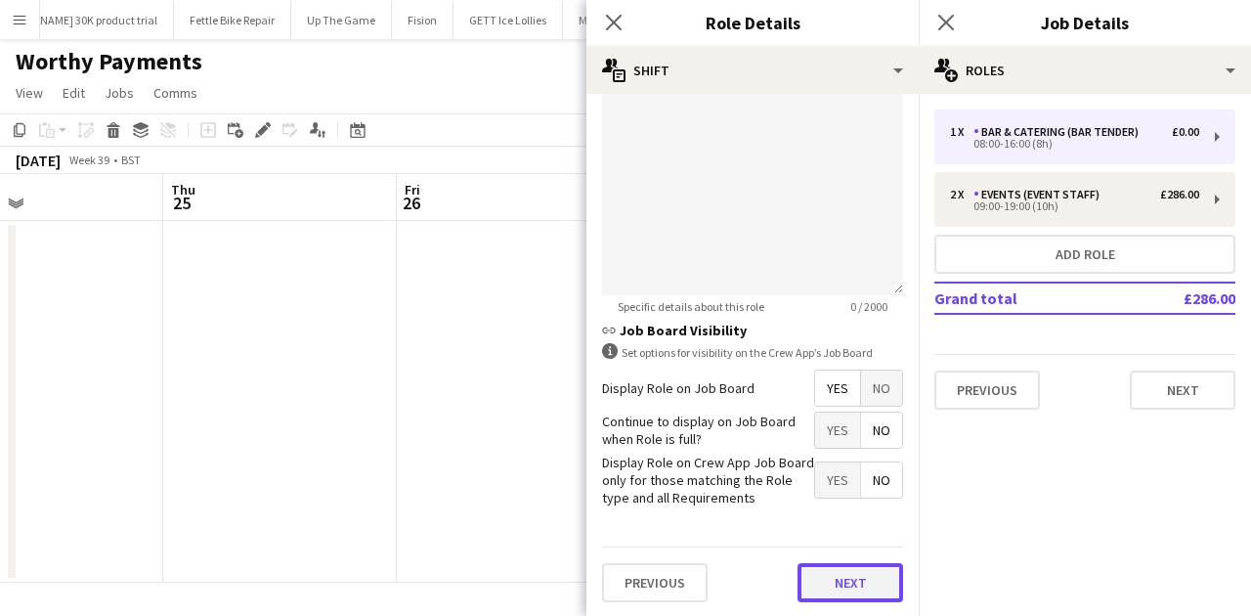
click at [866, 474] on button "Next" at bounding box center [850, 582] width 106 height 39
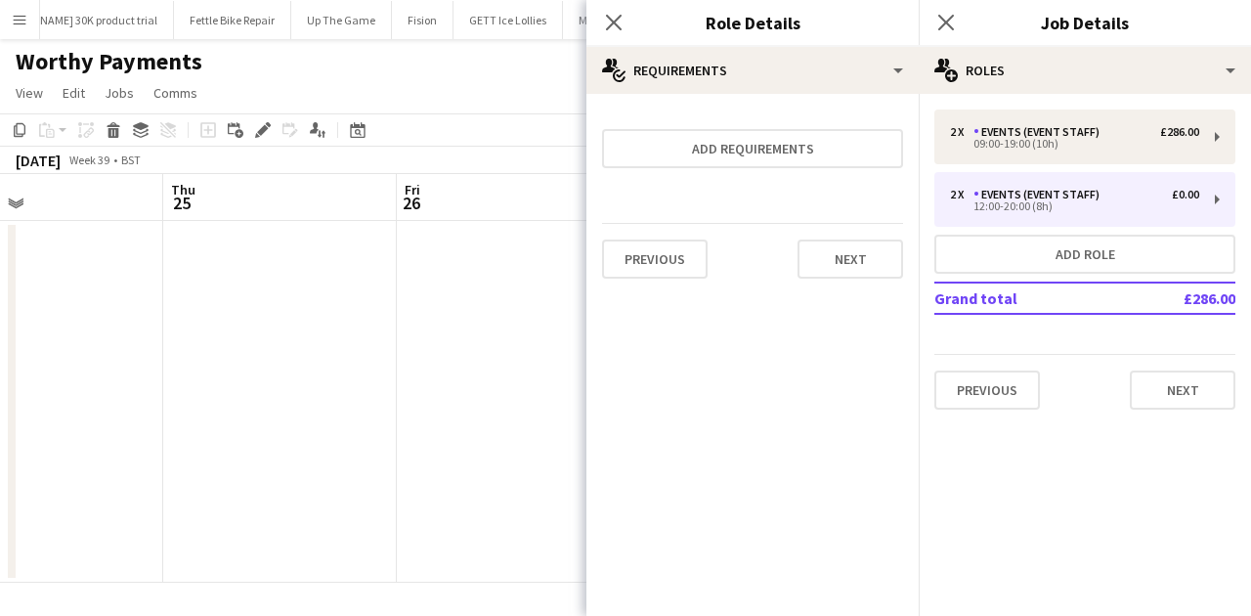
scroll to position [0, 0]
click at [833, 256] on button "Next" at bounding box center [850, 258] width 106 height 39
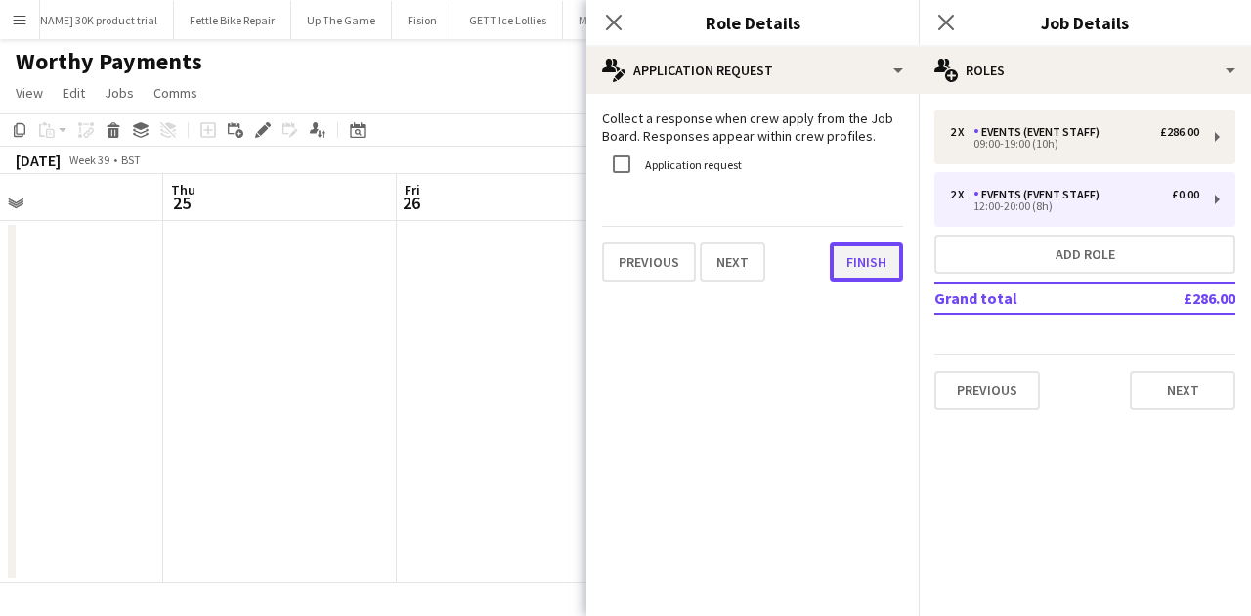
click at [839, 268] on button "Finish" at bounding box center [866, 261] width 73 height 39
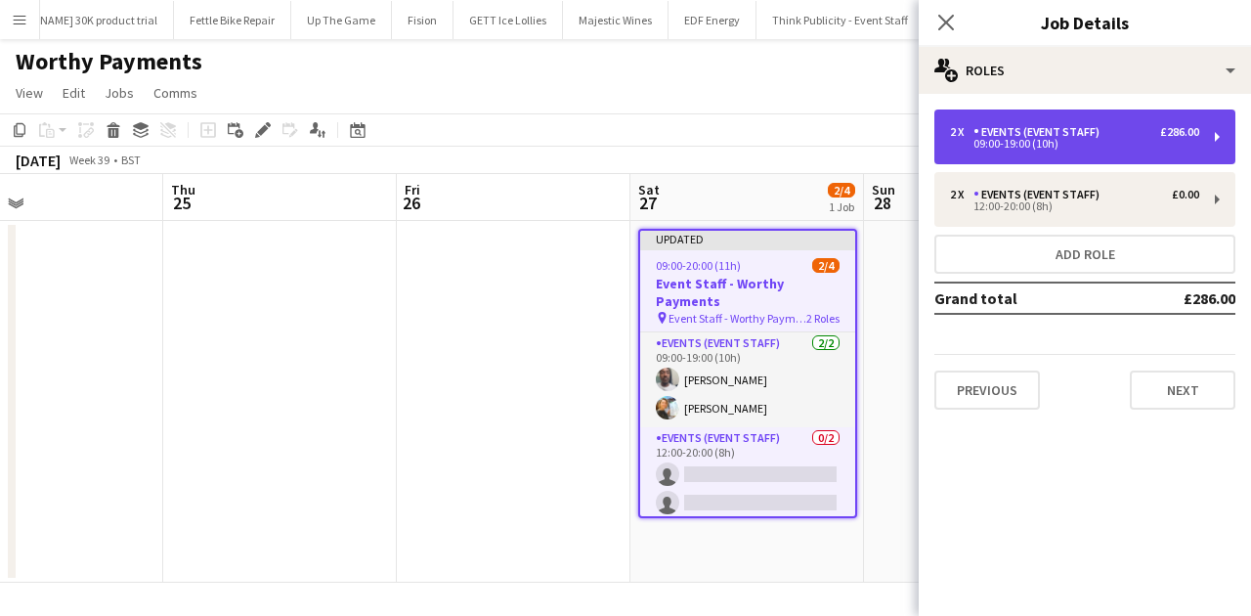
click at [1000, 140] on div "09:00-19:00 (10h)" at bounding box center [1074, 144] width 249 height 10
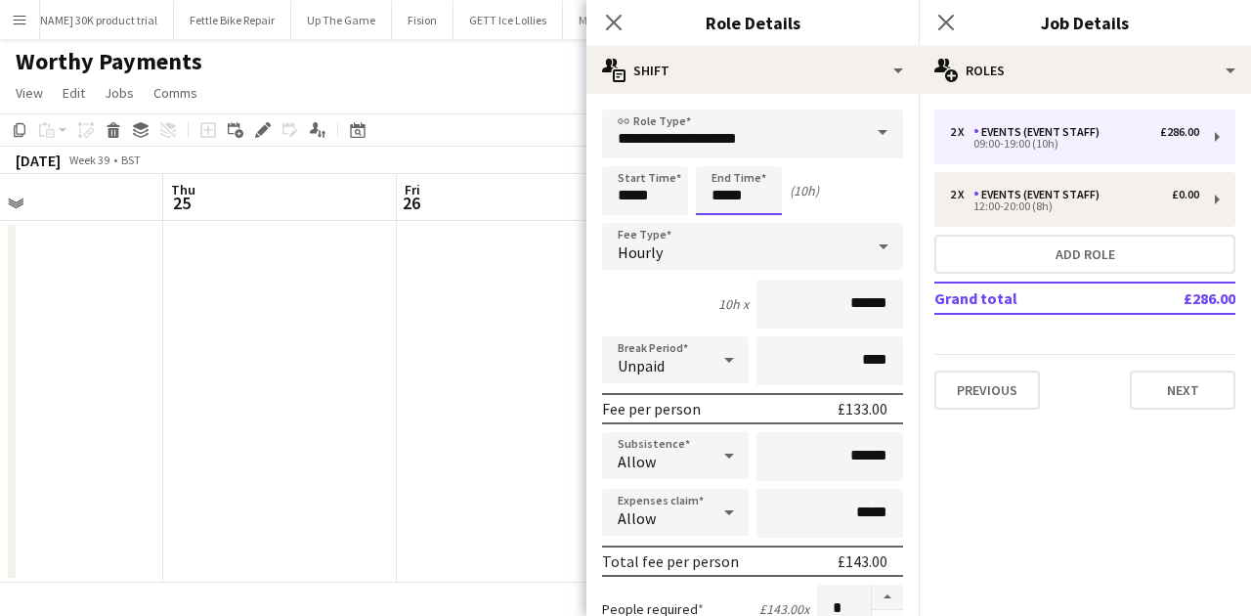
click at [776, 193] on input "*****" at bounding box center [739, 190] width 86 height 49
click at [725, 220] on div at bounding box center [719, 225] width 39 height 20
type input "*****"
click at [725, 220] on div at bounding box center [719, 225] width 39 height 20
click at [850, 193] on div "Start Time ***** End Time ***** (8h)" at bounding box center [752, 190] width 301 height 49
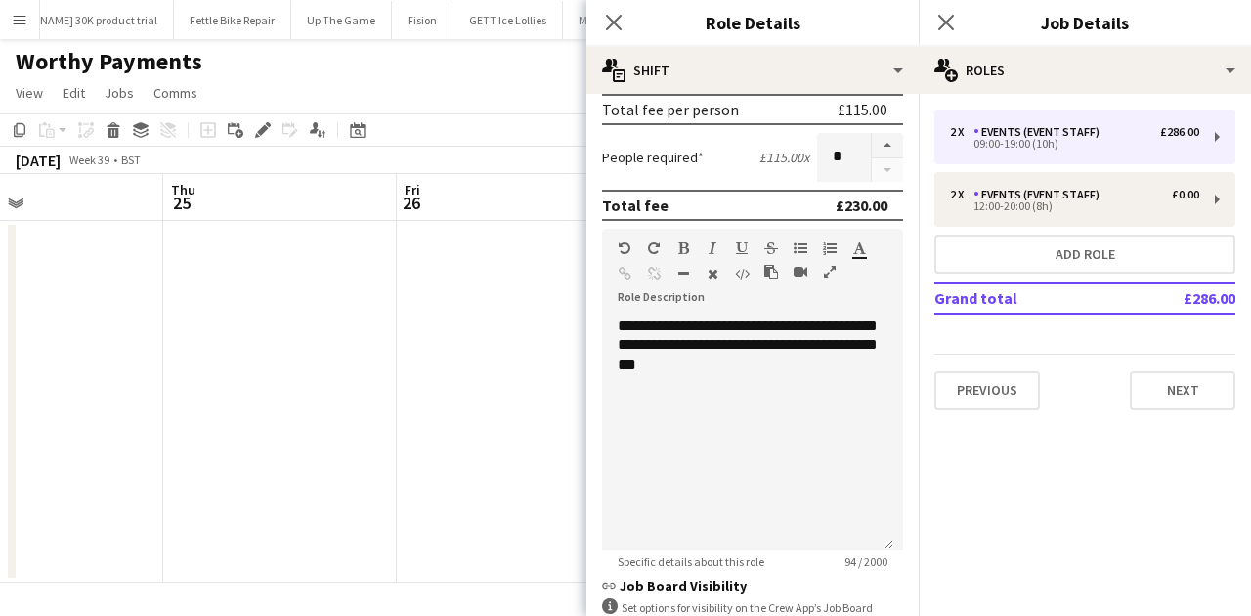
scroll to position [446, 0]
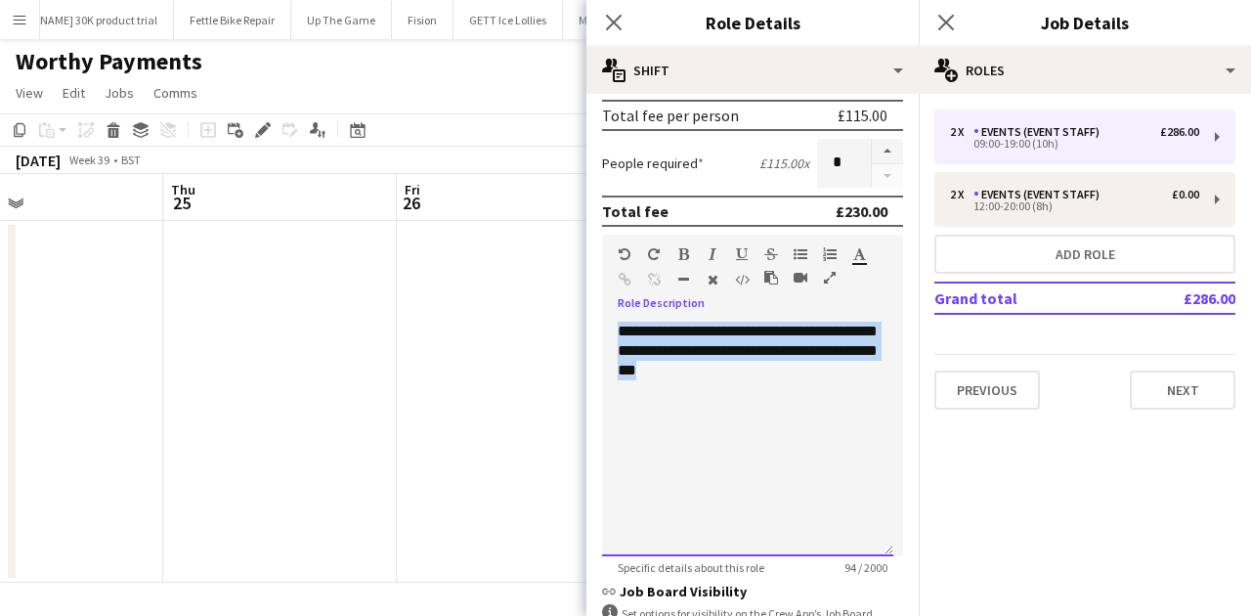
drag, startPoint x: 773, startPoint y: 382, endPoint x: 616, endPoint y: 322, distance: 168.2
click at [616, 322] on div "**********" at bounding box center [747, 438] width 291 height 235
click at [788, 387] on div "**********" at bounding box center [747, 438] width 291 height 235
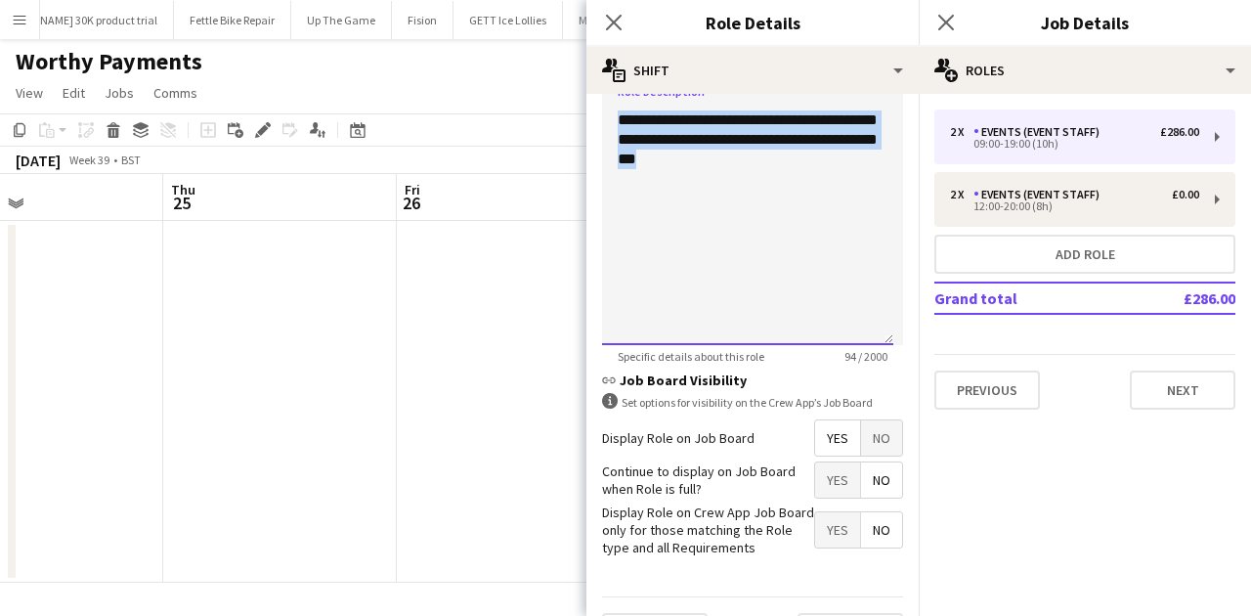
scroll to position [706, 0]
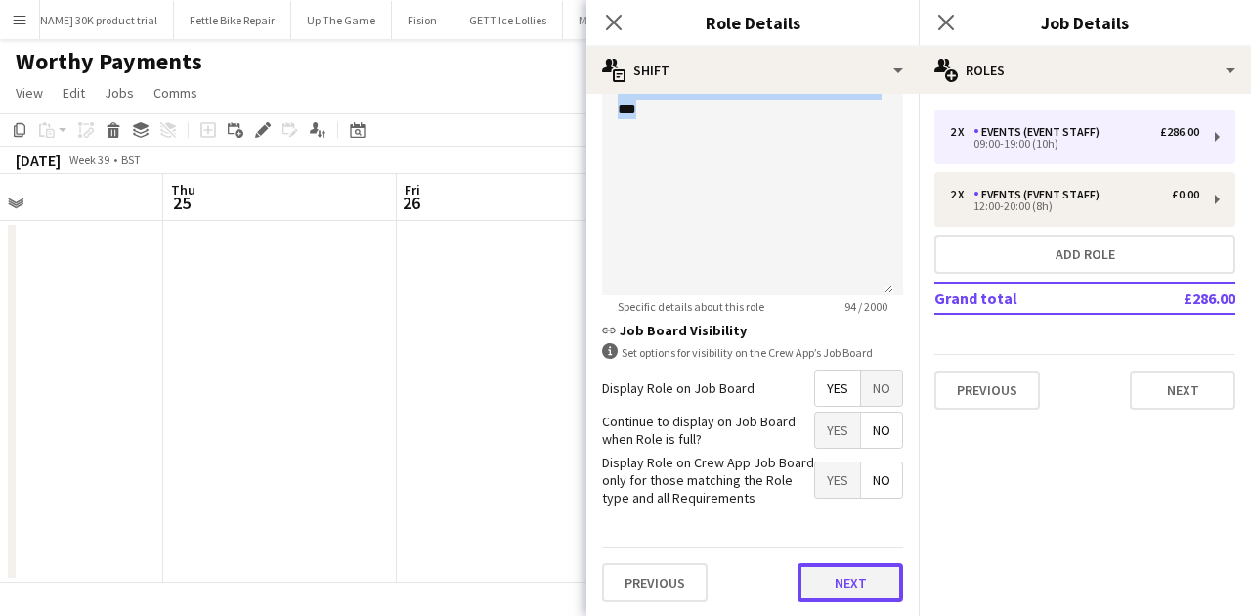
click at [828, 474] on button "Next" at bounding box center [850, 582] width 106 height 39
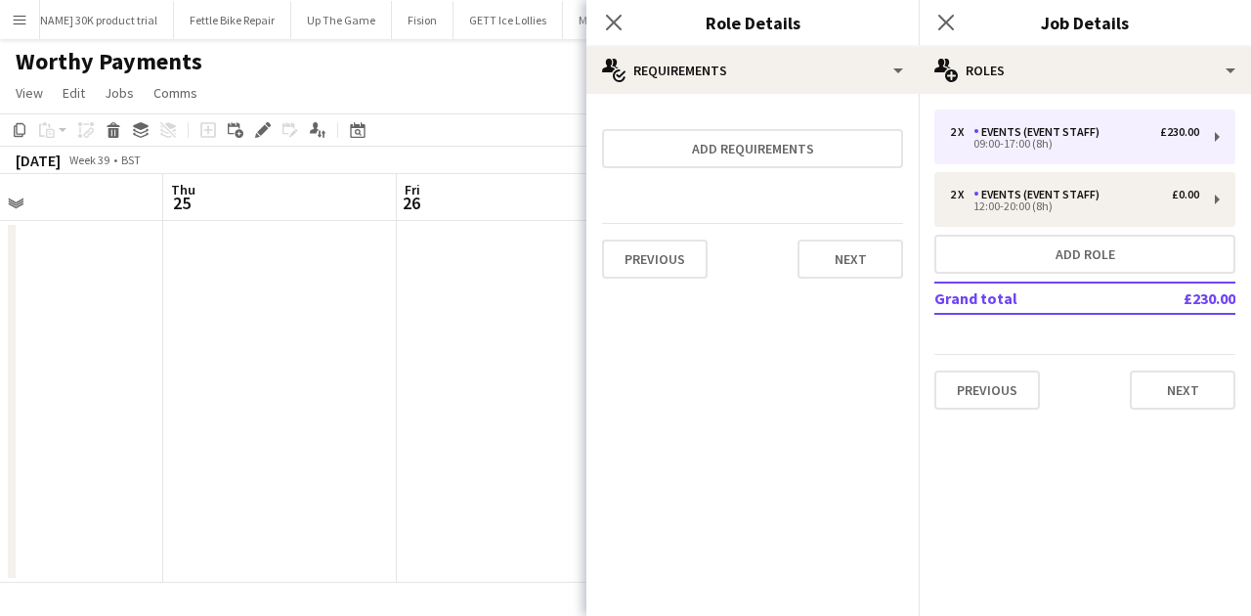
scroll to position [0, 0]
click at [831, 272] on div "Previous Next" at bounding box center [752, 258] width 301 height 71
click at [848, 276] on button "Next" at bounding box center [850, 258] width 106 height 39
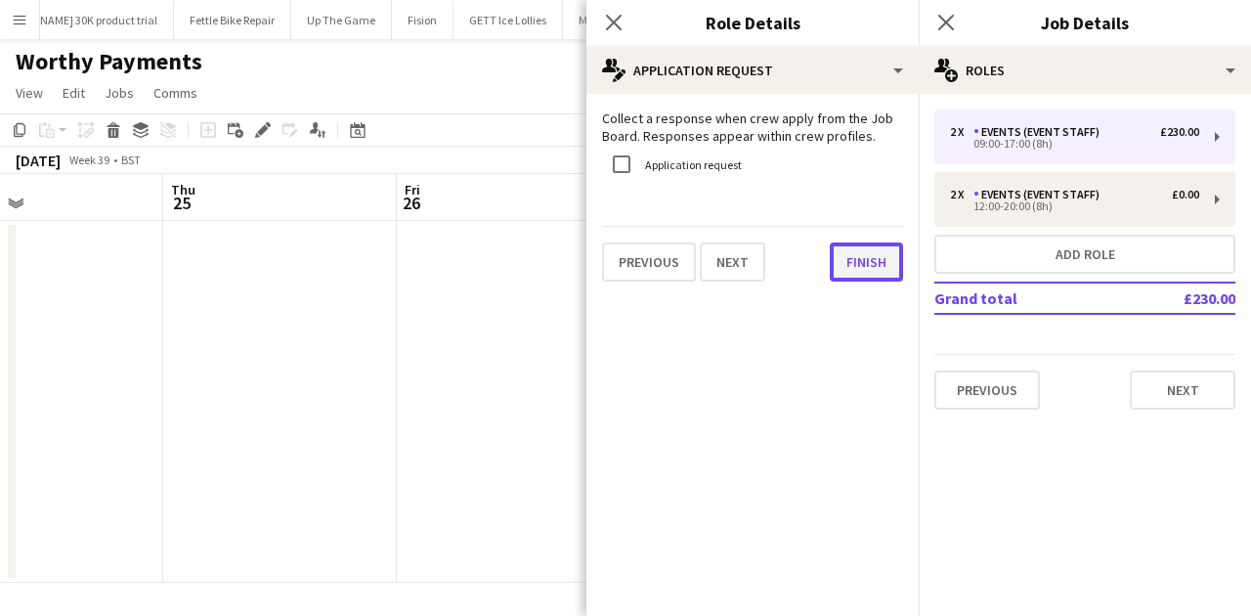
click at [858, 266] on button "Finish" at bounding box center [866, 261] width 73 height 39
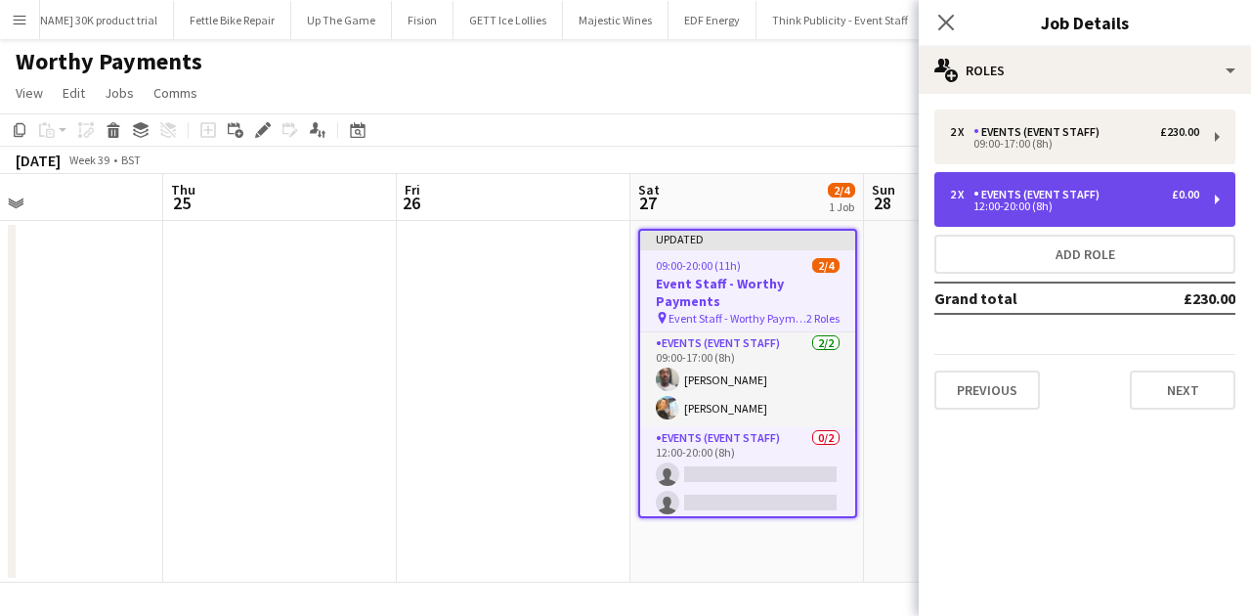
click at [1000, 197] on div "2 x Events (Event Staff) £0.00" at bounding box center [1074, 195] width 249 height 14
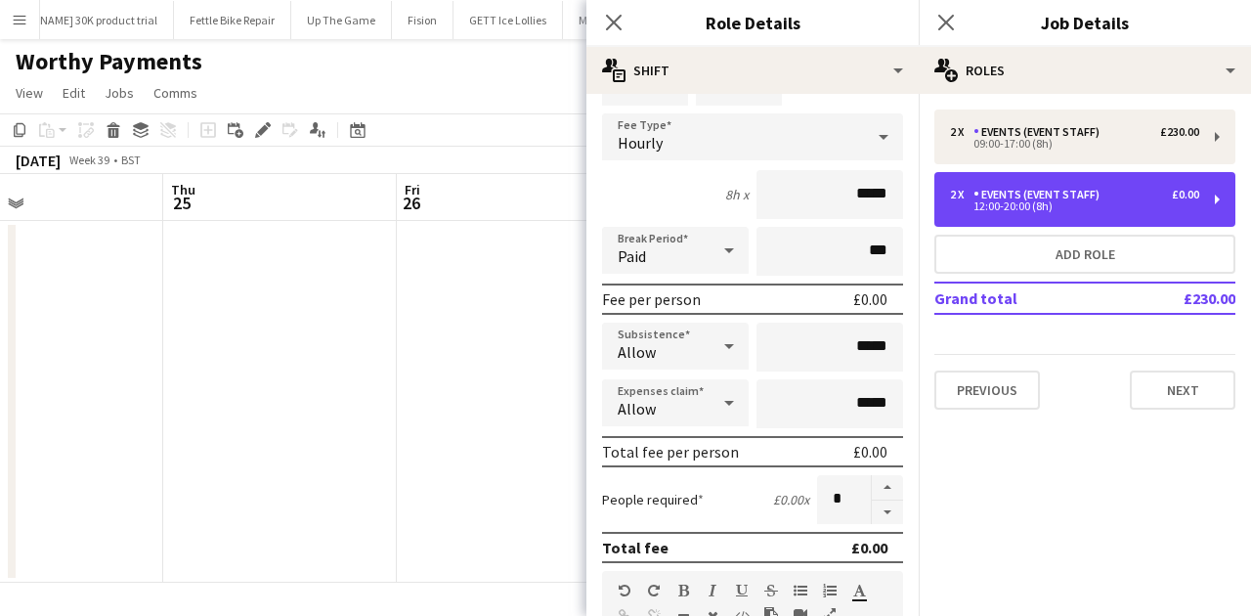
scroll to position [325, 0]
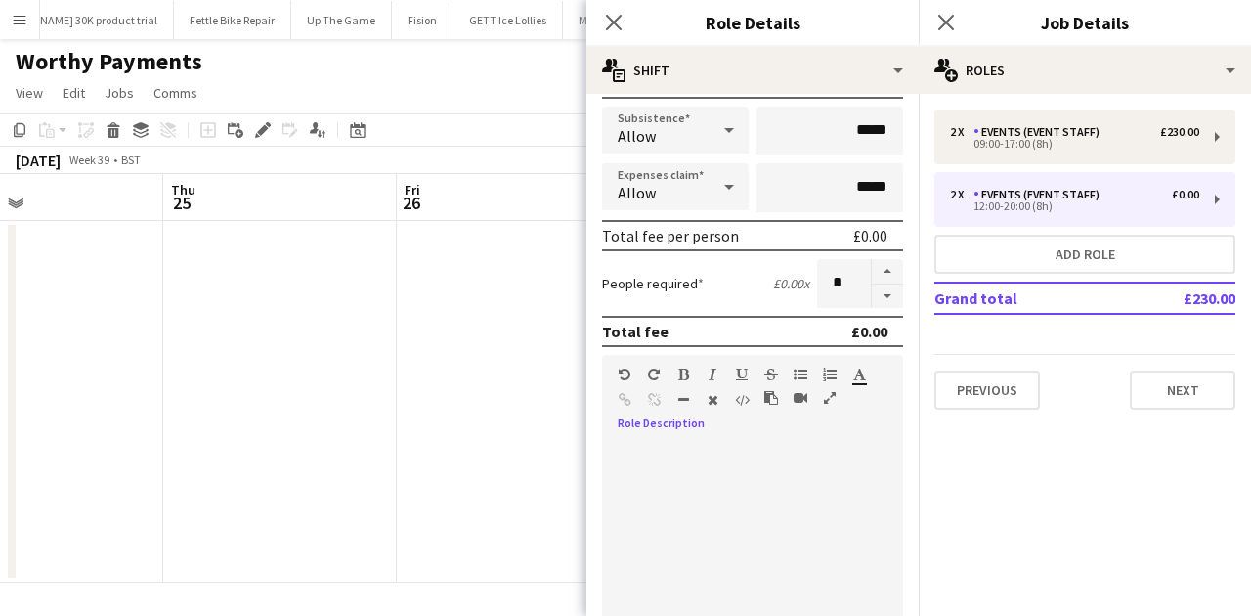
click at [717, 457] on div at bounding box center [752, 559] width 301 height 235
paste div
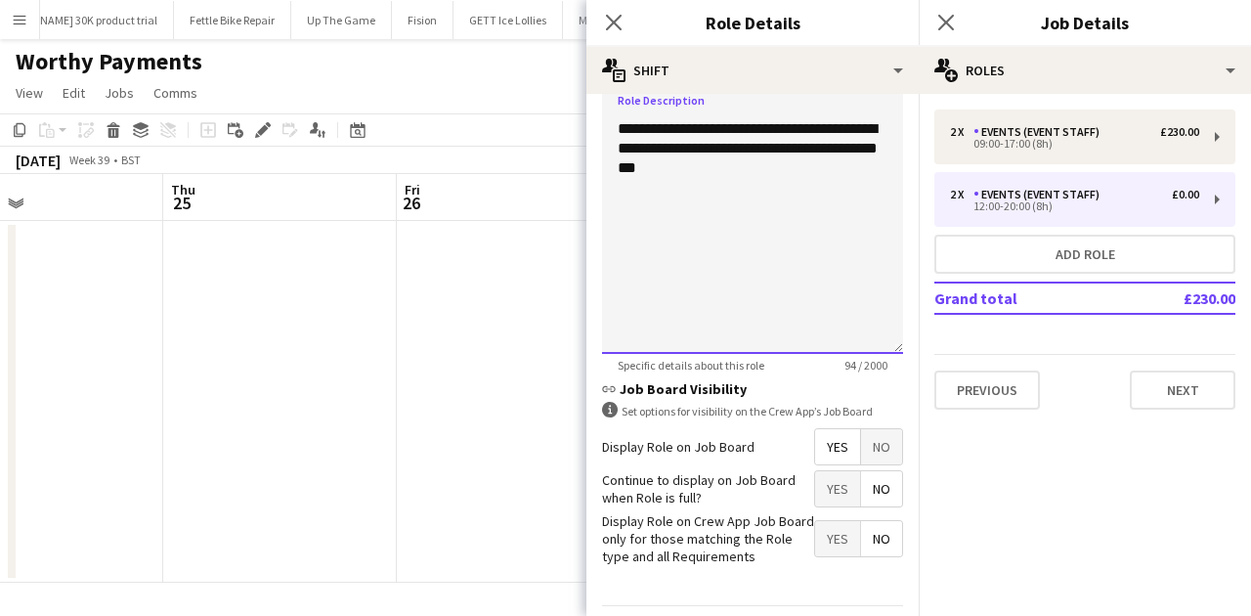
scroll to position [706, 0]
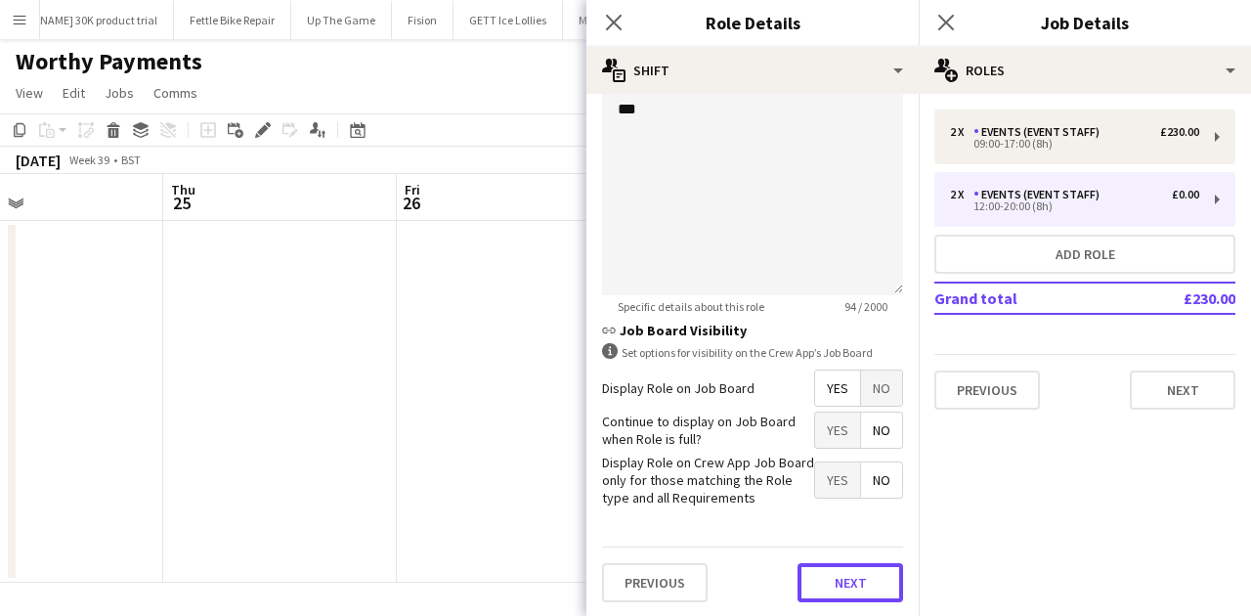
click at [862, 474] on button "Next" at bounding box center [850, 582] width 106 height 39
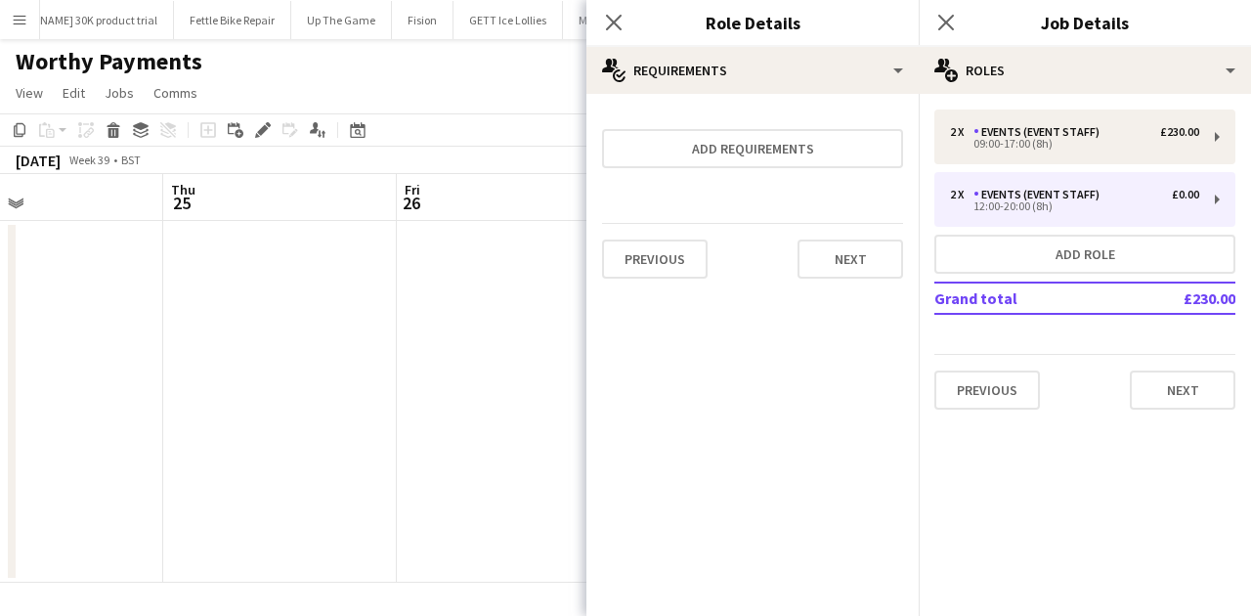
scroll to position [0, 0]
click at [860, 258] on button "Next" at bounding box center [850, 258] width 106 height 39
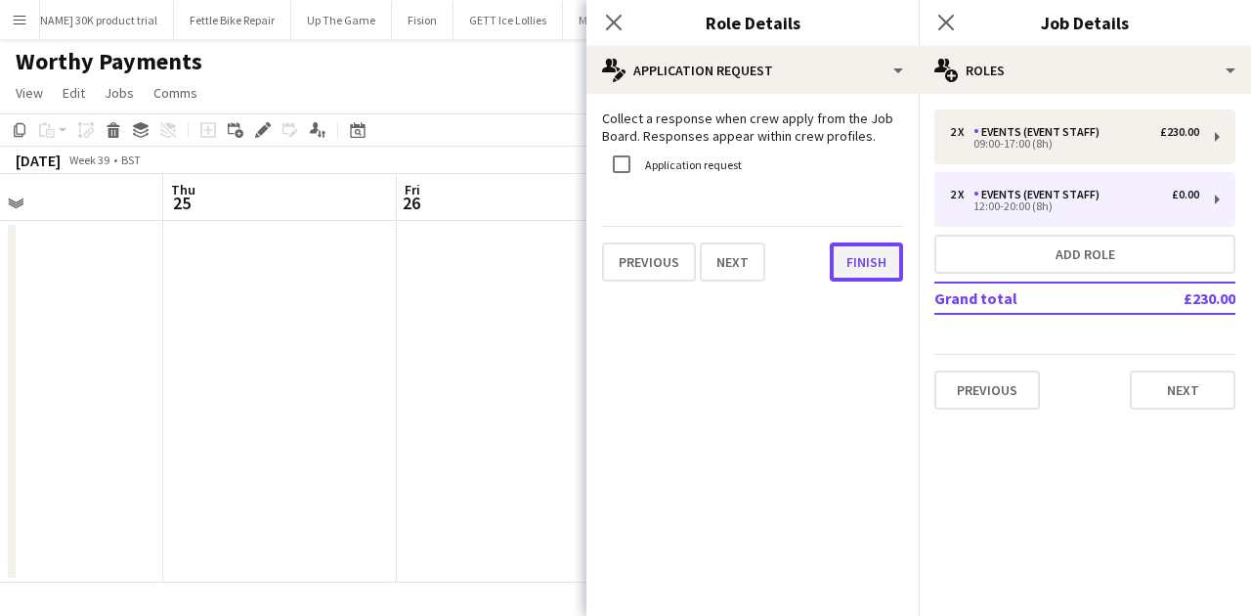
click at [863, 264] on button "Finish" at bounding box center [866, 261] width 73 height 39
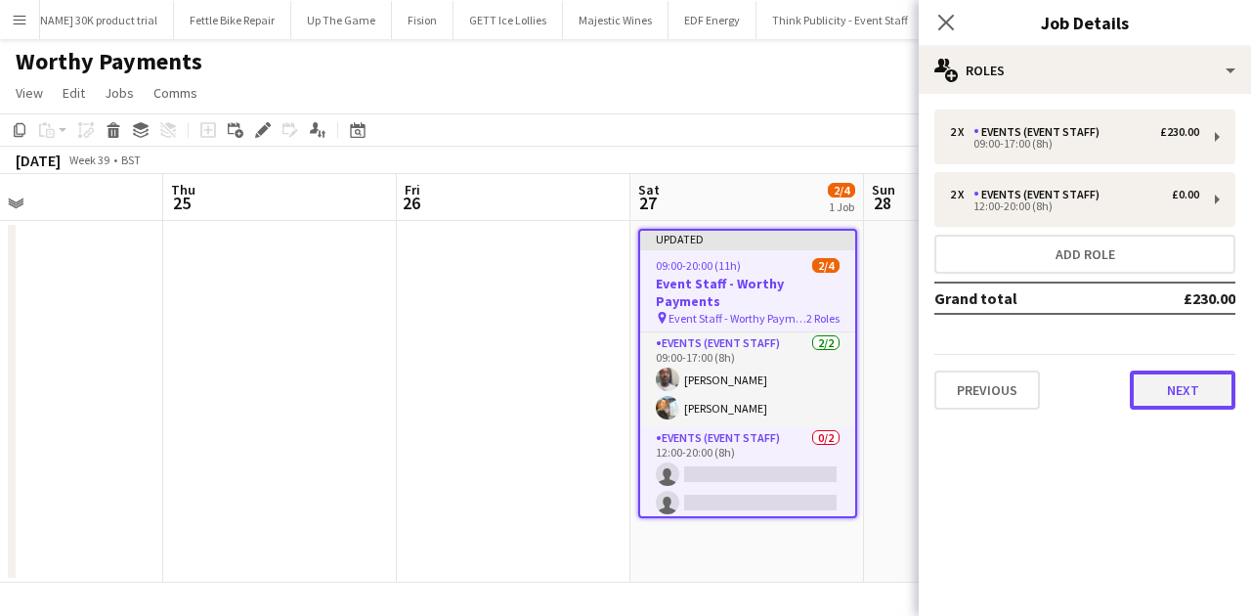
click at [1000, 383] on button "Next" at bounding box center [1183, 389] width 106 height 39
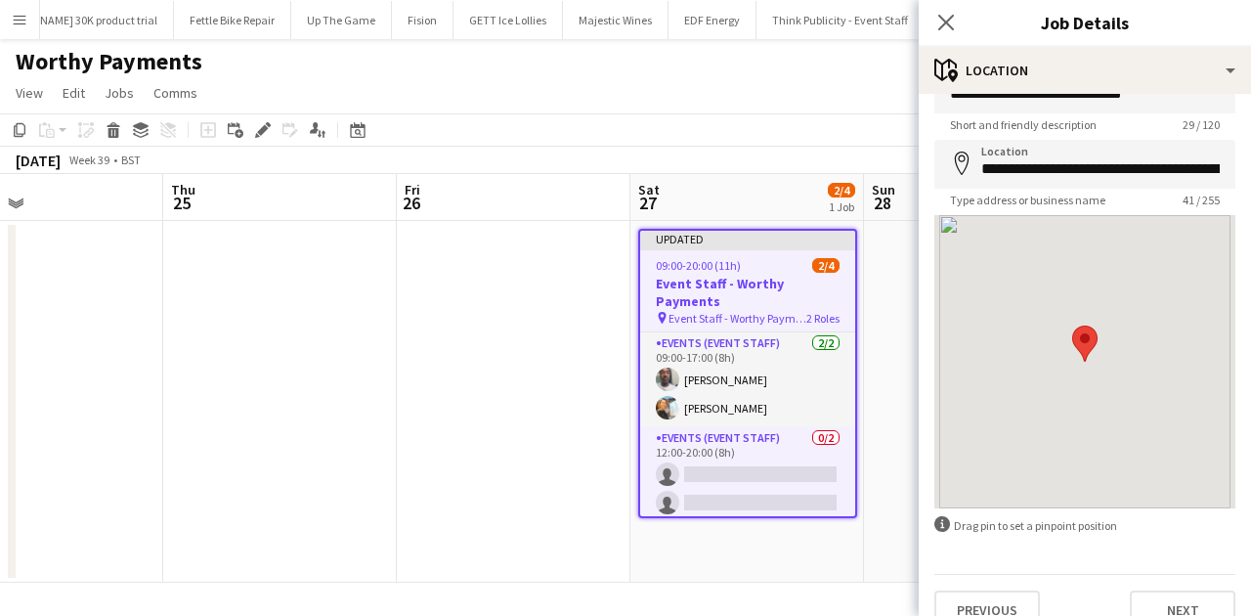
scroll to position [74, 0]
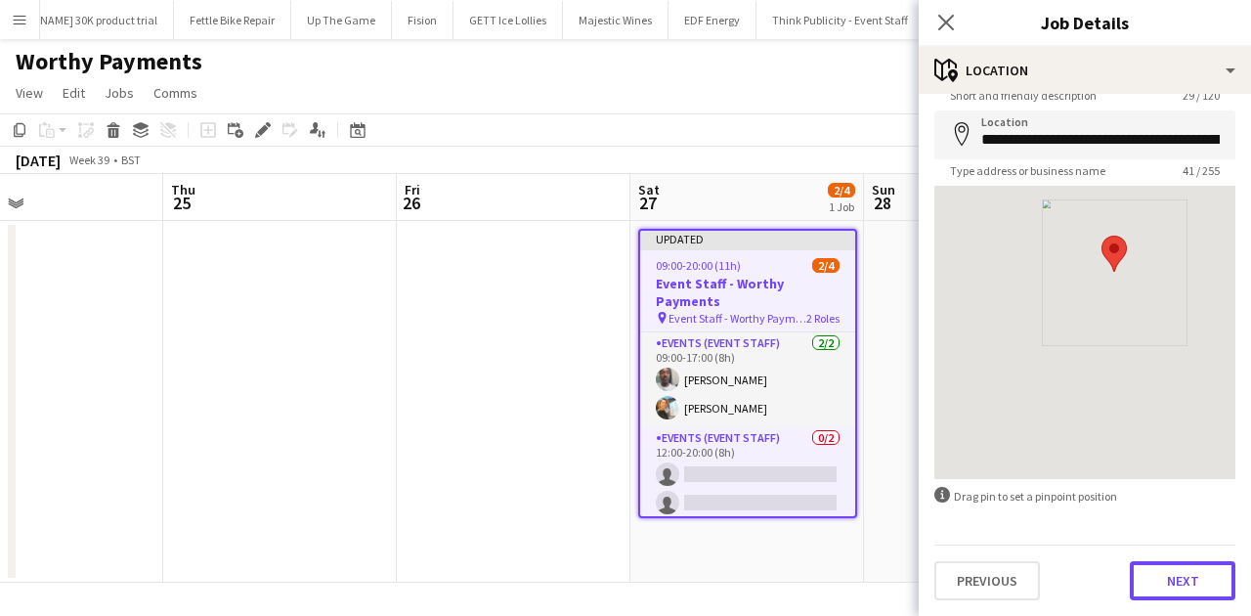
click at [1000, 474] on button "Next" at bounding box center [1183, 580] width 106 height 39
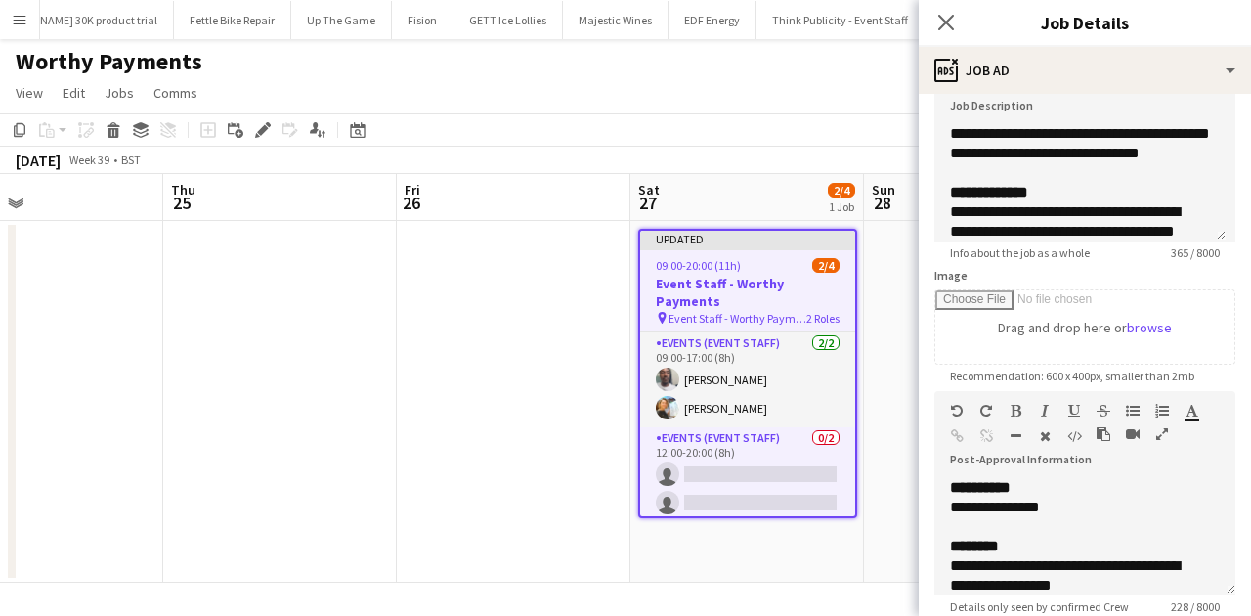
scroll to position [350, 0]
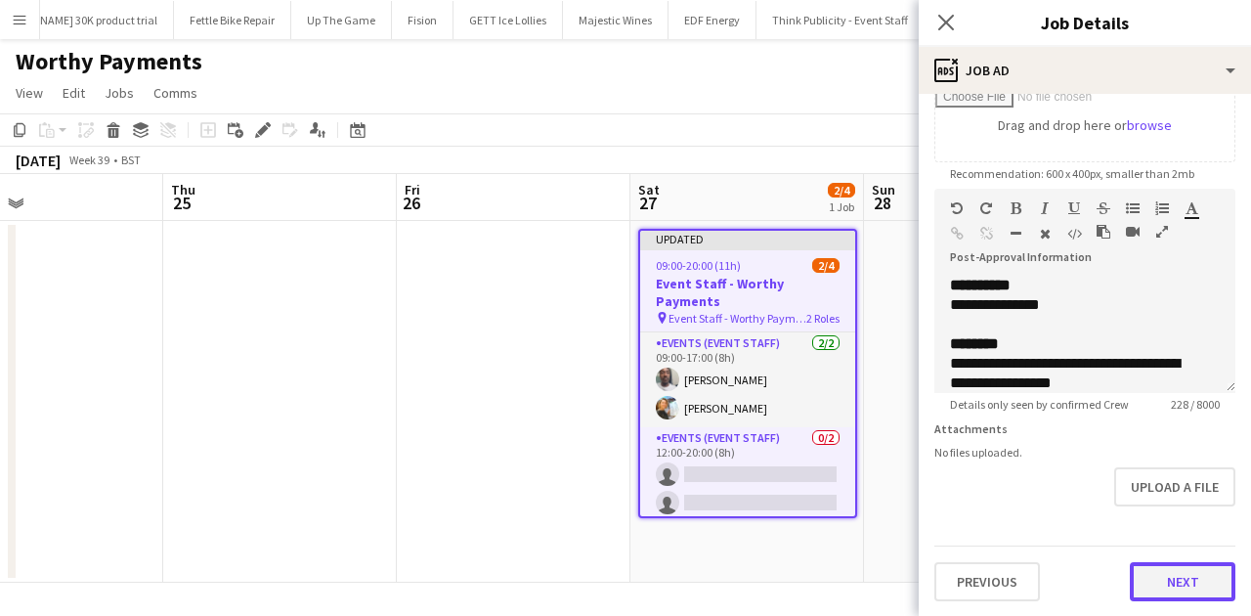
click at [1000, 474] on button "Next" at bounding box center [1183, 581] width 106 height 39
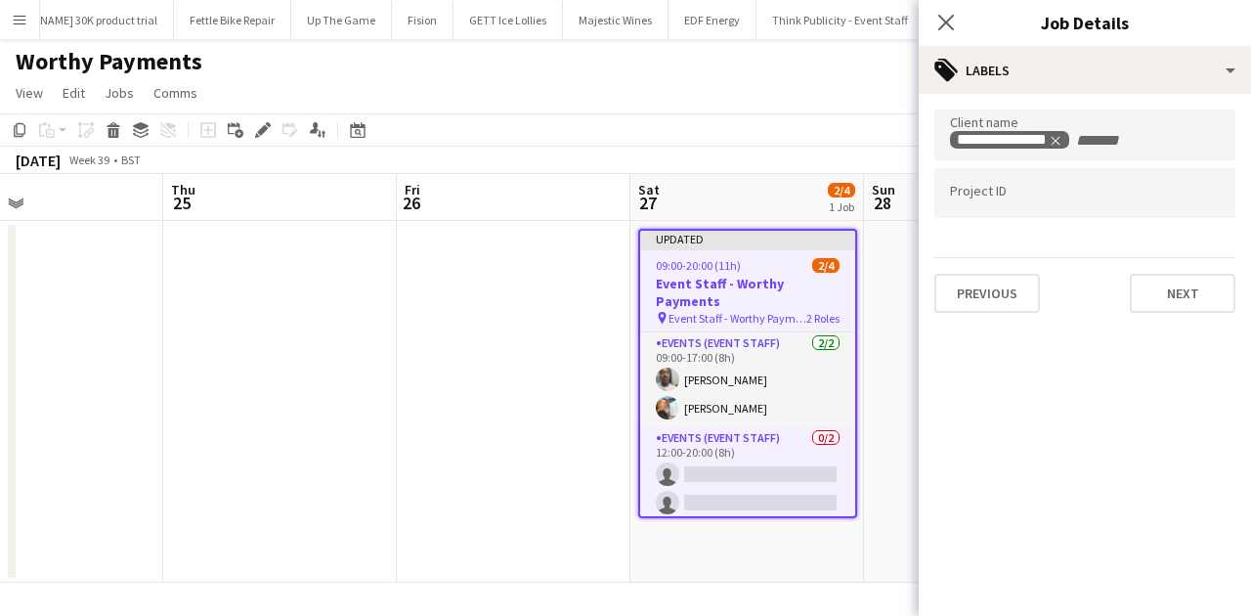
scroll to position [0, 0]
click at [1000, 282] on button "Next" at bounding box center [1183, 293] width 106 height 39
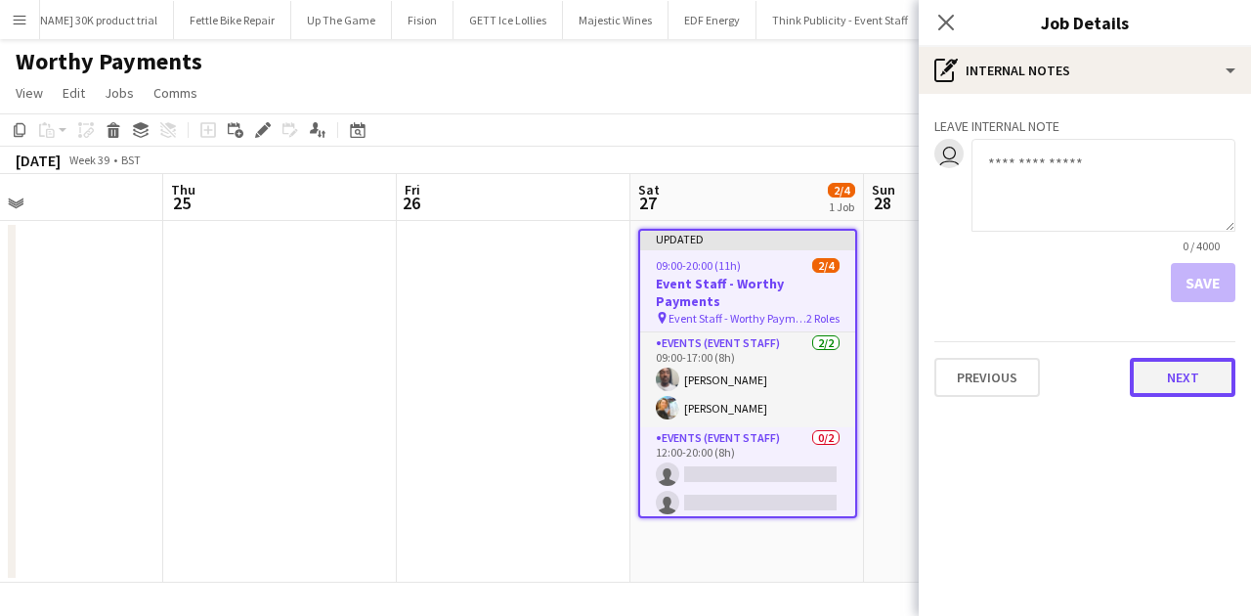
click at [1000, 389] on button "Next" at bounding box center [1183, 377] width 106 height 39
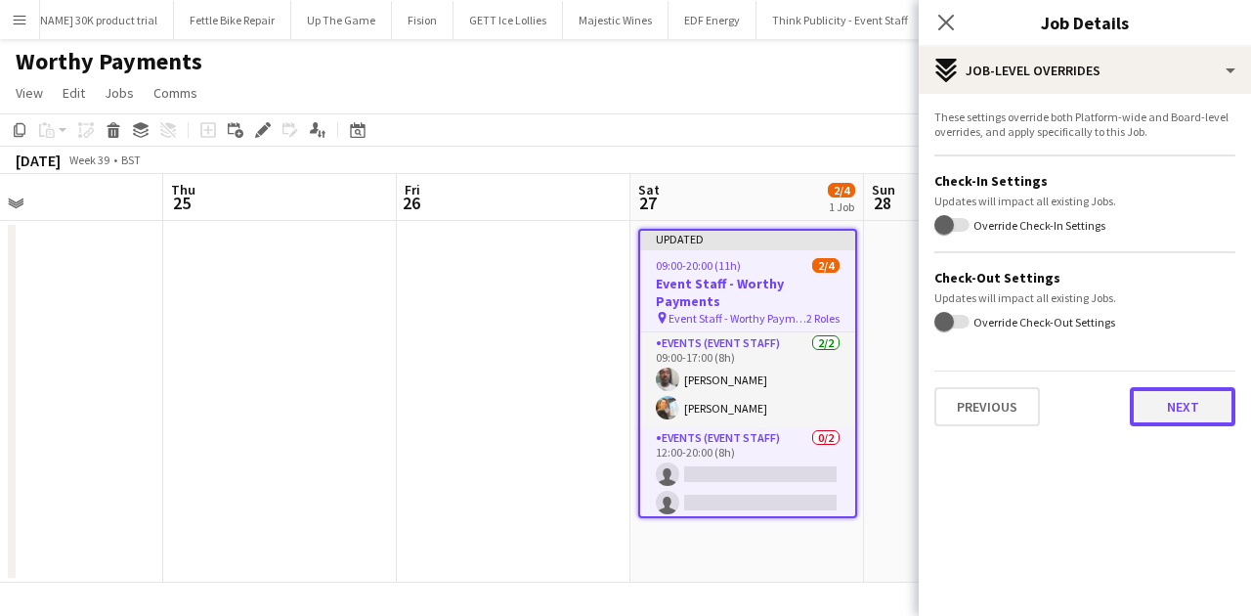
click at [1000, 407] on button "Next" at bounding box center [1183, 406] width 106 height 39
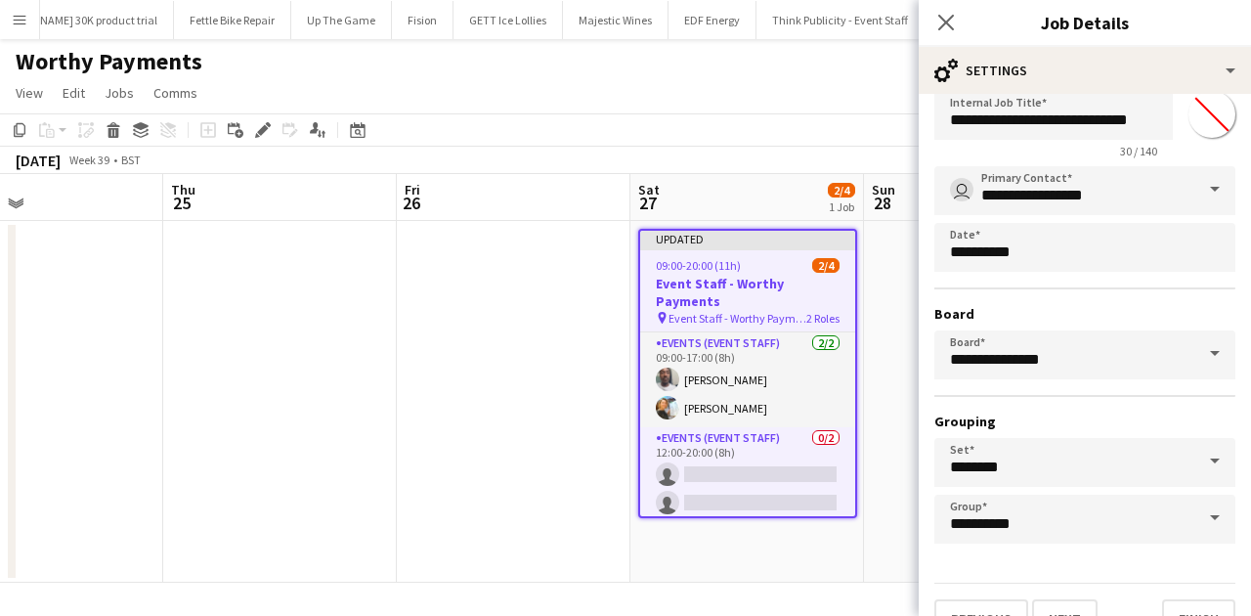
scroll to position [86, 0]
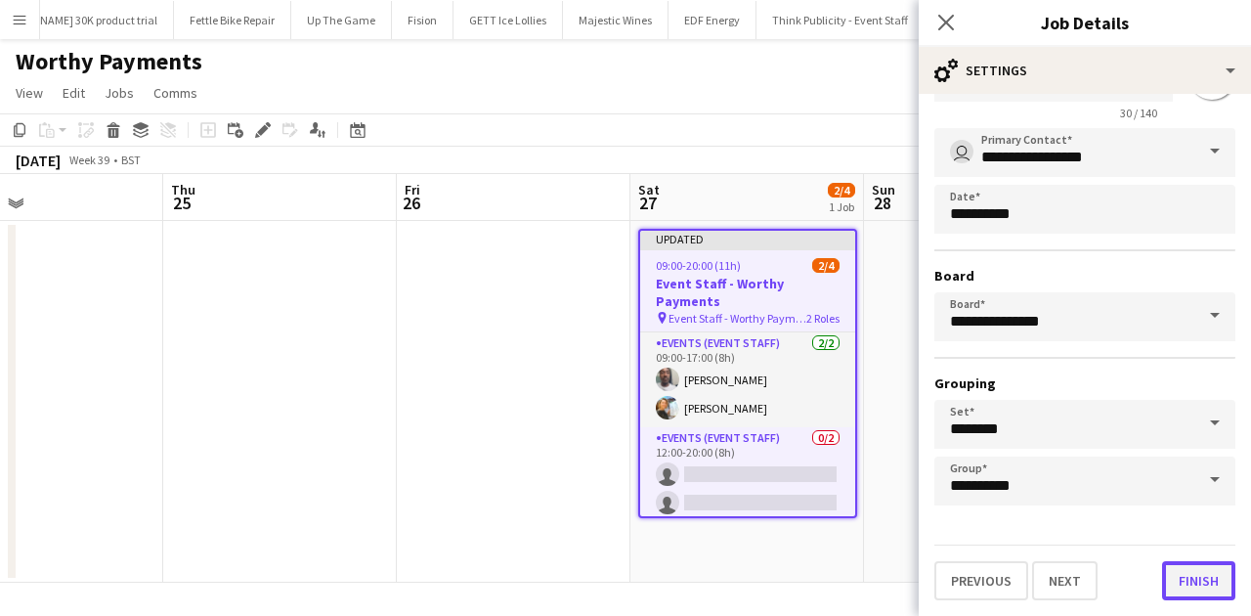
click at [1000, 474] on button "Finish" at bounding box center [1198, 580] width 73 height 39
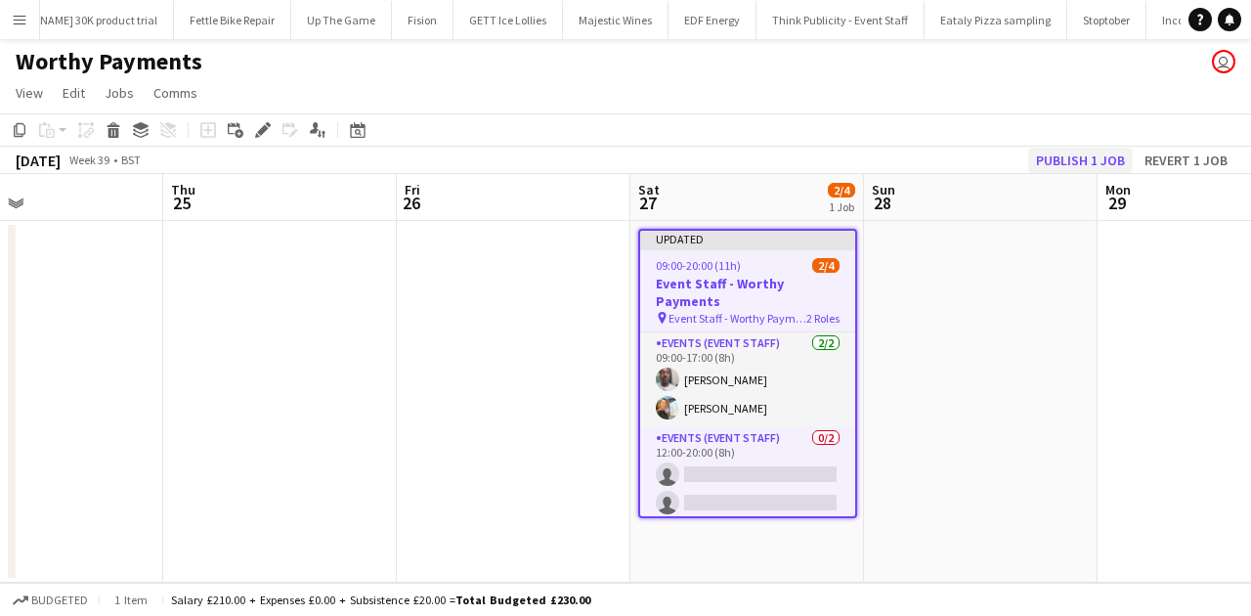
click at [1000, 147] on div "Copy Paste Paste Ctrl+V Paste with crew Ctrl+Shift+V Paste linked Job Delete Gr…" at bounding box center [625, 143] width 1251 height 61
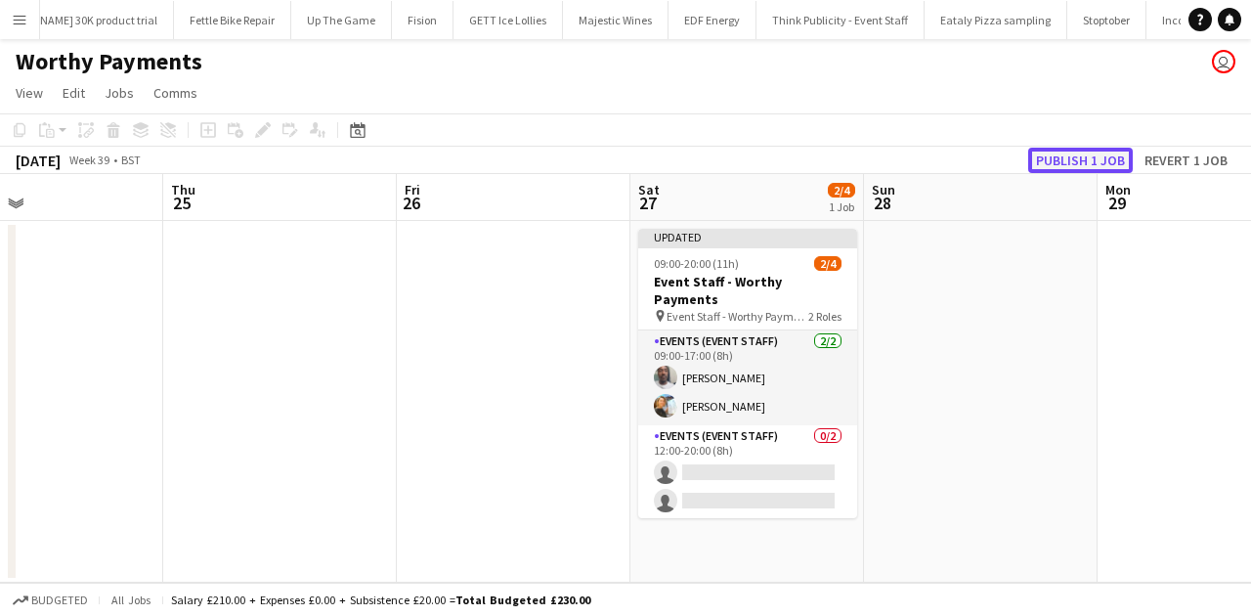
click at [1000, 153] on button "Publish 1 job" at bounding box center [1080, 160] width 105 height 25
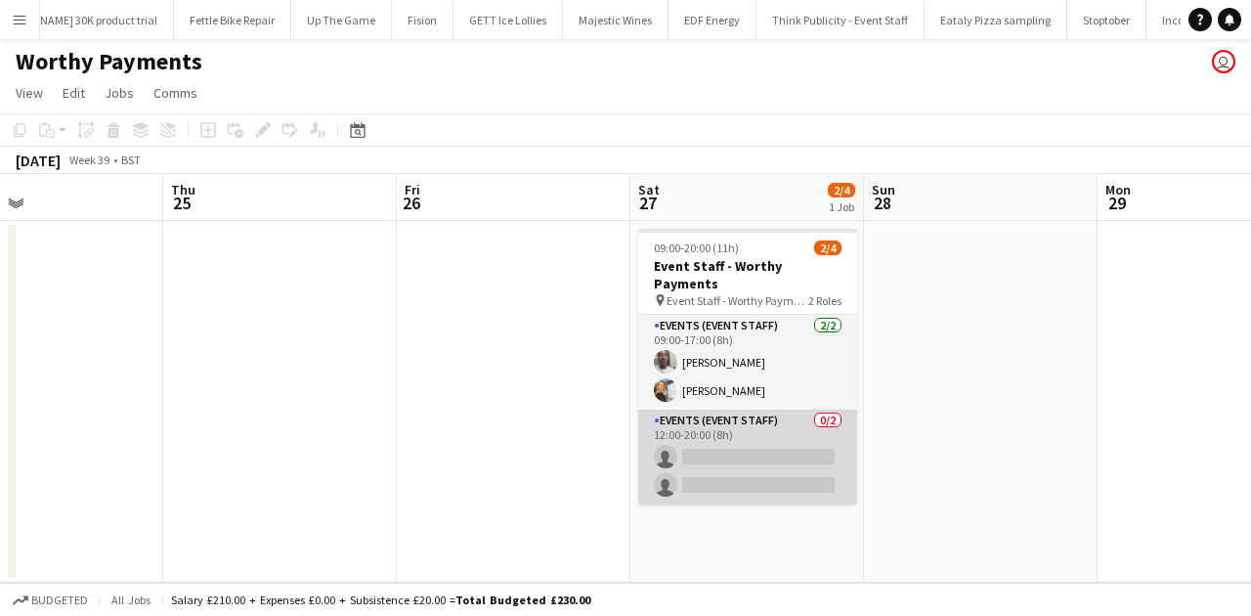
click at [804, 409] on app-card-role "Events (Event Staff) 0/2 12:00-20:00 (8h) single-neutral-actions single-neutral…" at bounding box center [747, 456] width 219 height 95
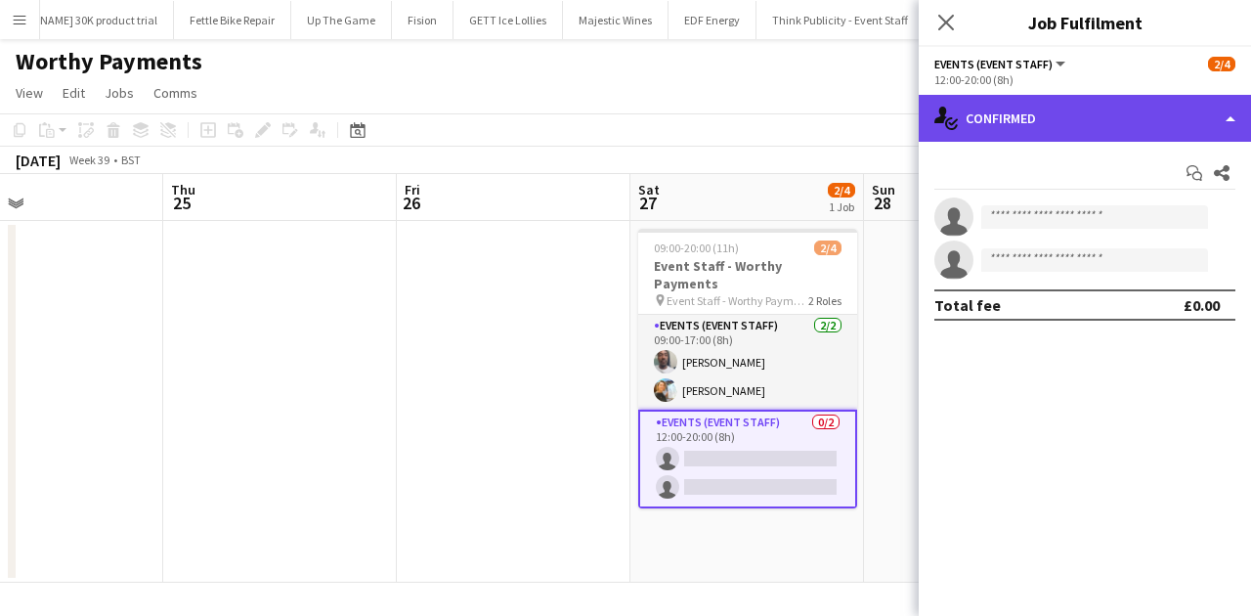
drag, startPoint x: 1040, startPoint y: 126, endPoint x: 1052, endPoint y: 197, distance: 72.5
click at [1000, 126] on div "single-neutral-actions-check-2 Confirmed" at bounding box center [1085, 118] width 332 height 47
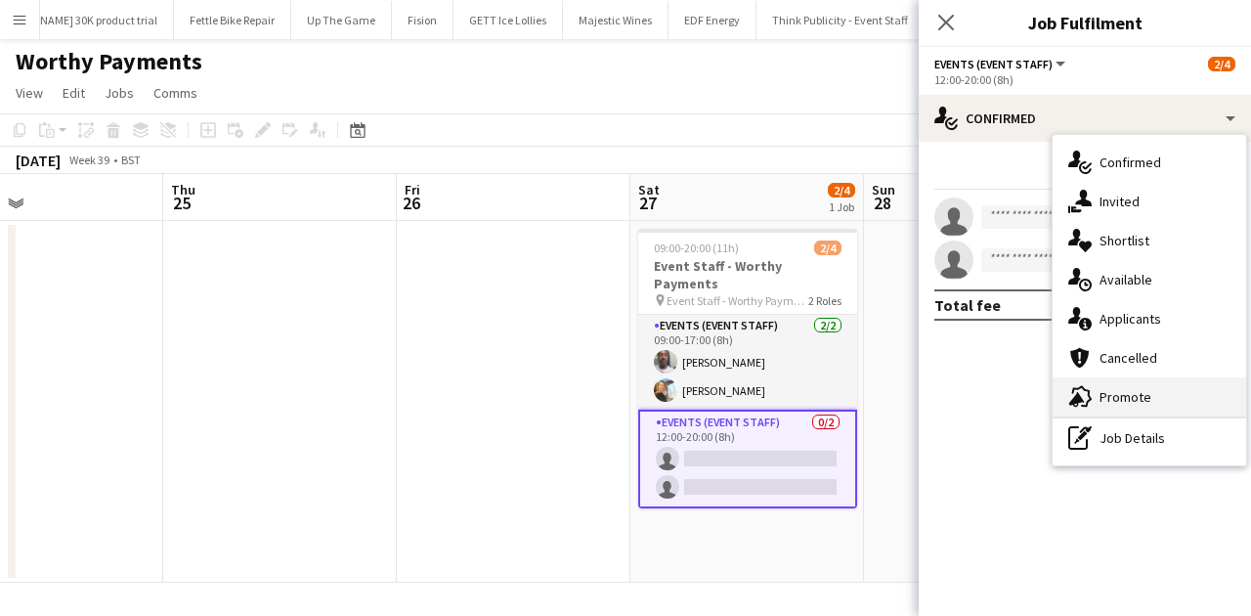
click at [1000, 388] on span "Promote" at bounding box center [1125, 397] width 52 height 18
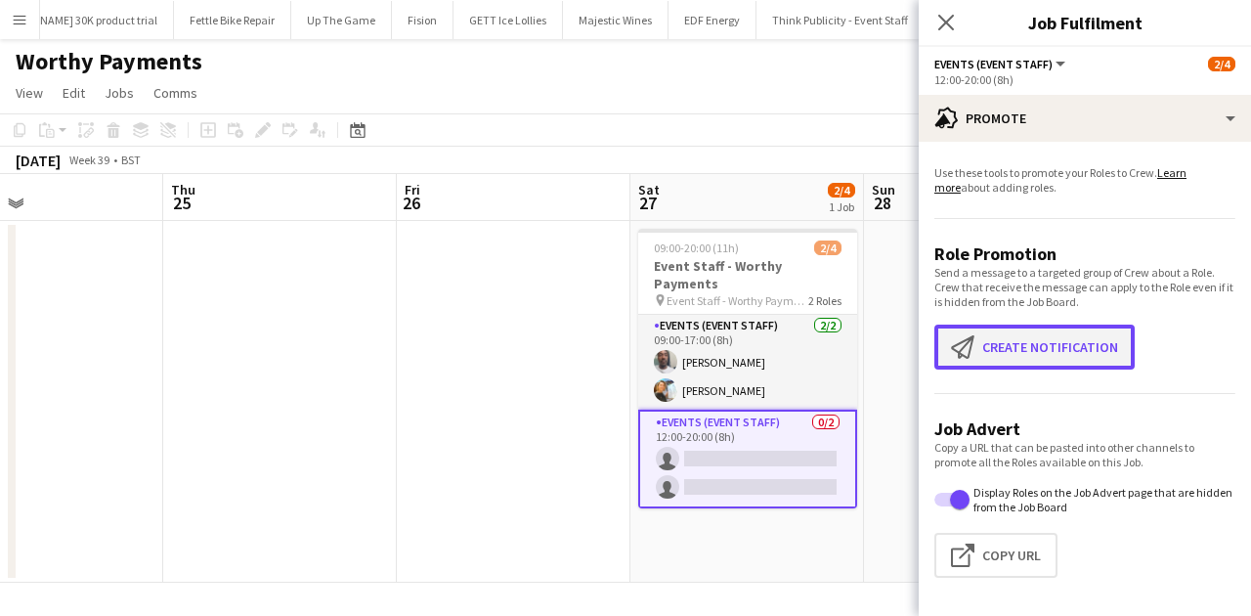
click at [1000, 339] on button "Create notification Create notification" at bounding box center [1034, 346] width 200 height 45
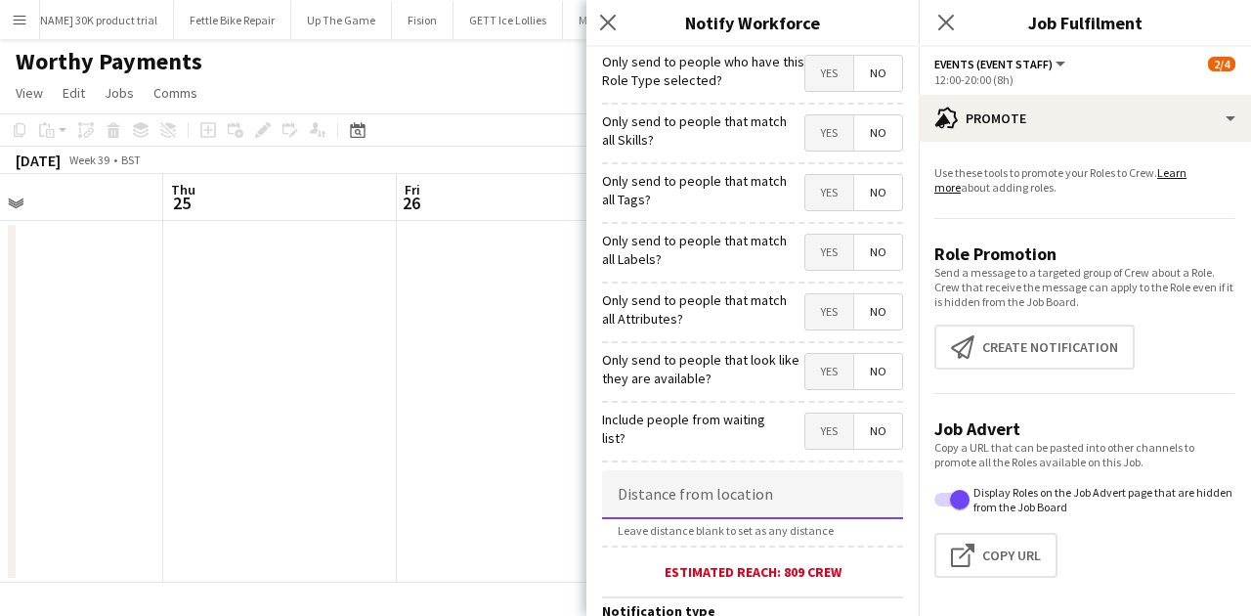
click at [715, 474] on input at bounding box center [752, 494] width 301 height 49
type input "****"
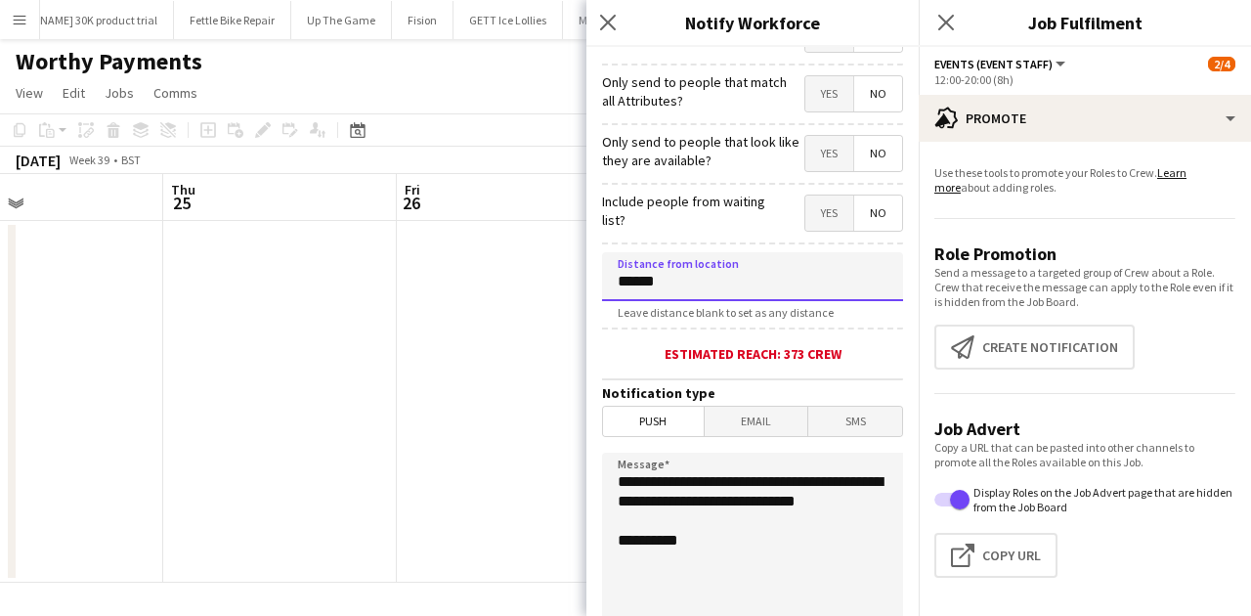
scroll to position [260, 0]
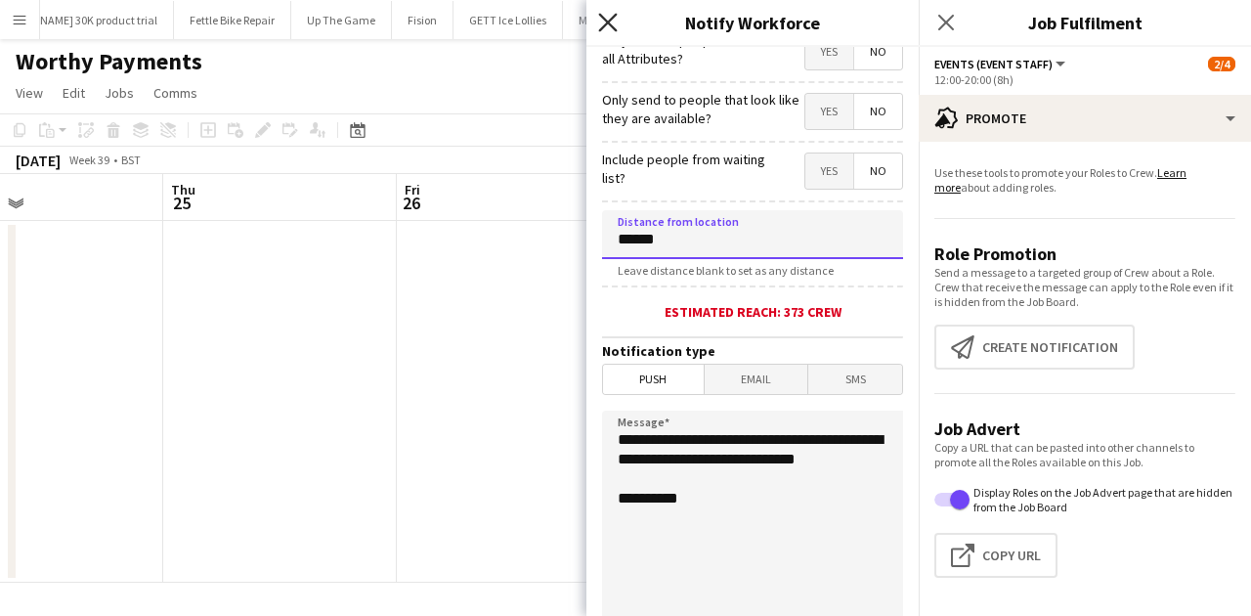
type input "******"
click at [616, 18] on app-icon "Close pop-in" at bounding box center [608, 23] width 28 height 28
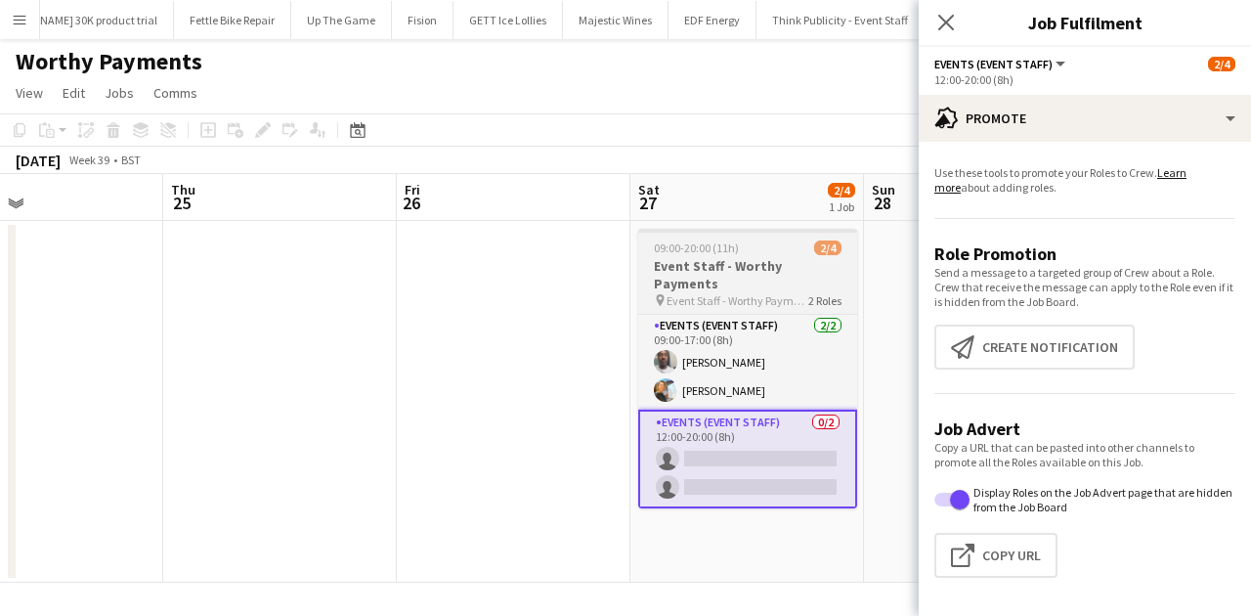
click at [728, 270] on h3 "Event Staff - Worthy Payments" at bounding box center [747, 274] width 219 height 35
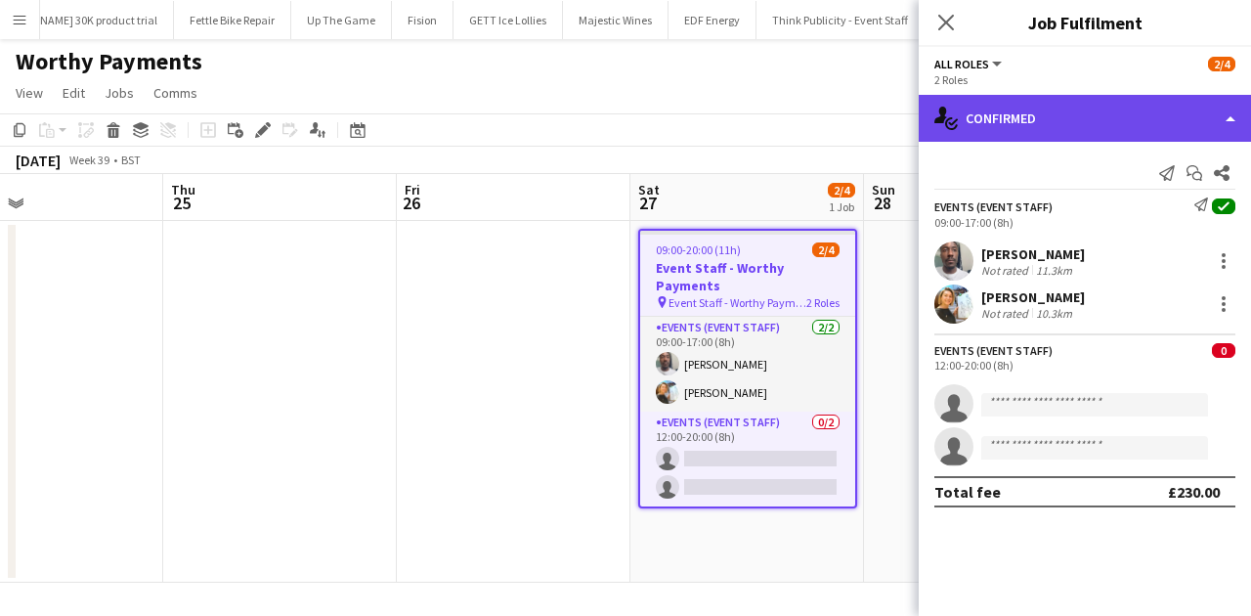
click at [996, 111] on div "single-neutral-actions-check-2 Confirmed" at bounding box center [1085, 118] width 332 height 47
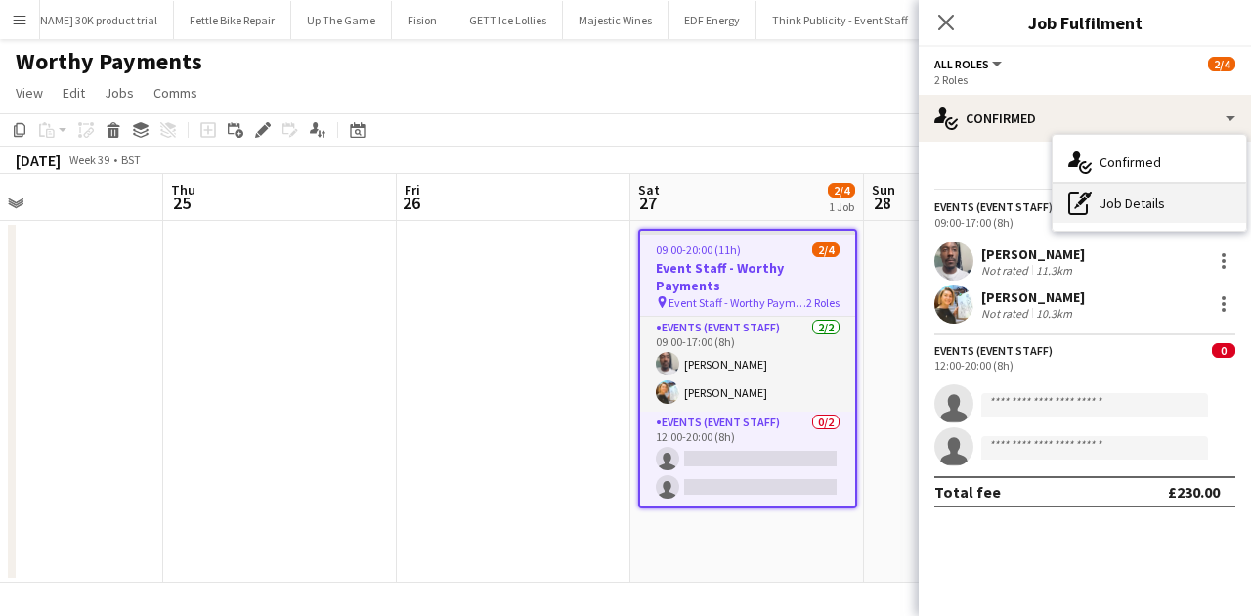
click at [1000, 196] on div "pen-write Job Details" at bounding box center [1148, 203] width 193 height 39
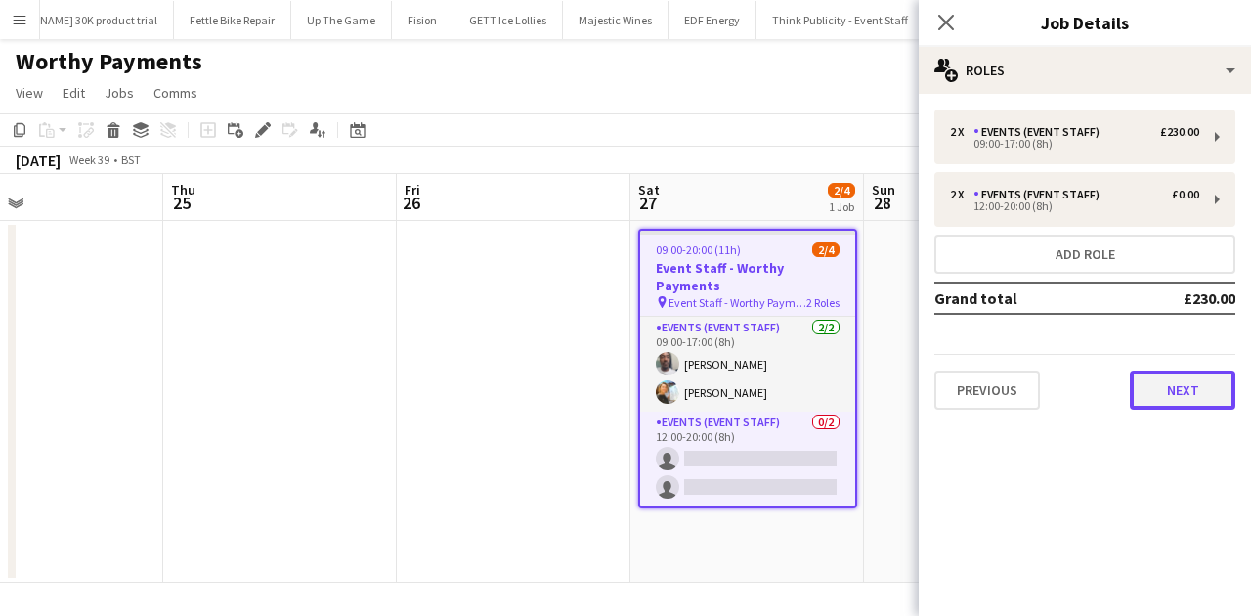
click at [1000, 386] on button "Next" at bounding box center [1183, 389] width 106 height 39
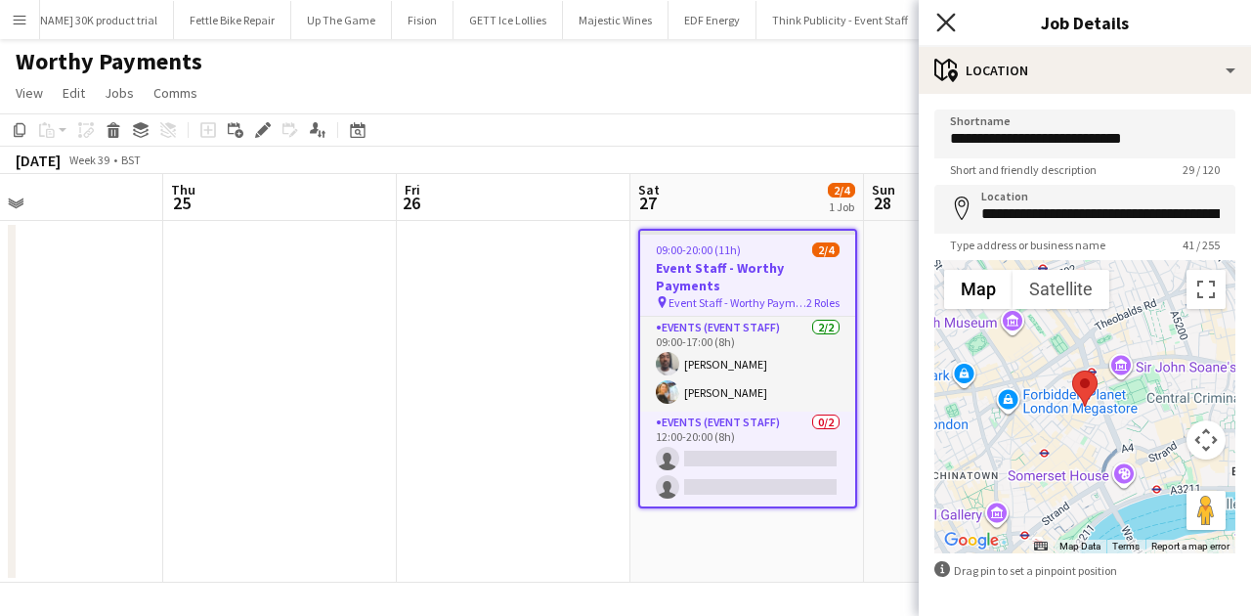
click at [946, 20] on icon "Close pop-in" at bounding box center [945, 22] width 19 height 19
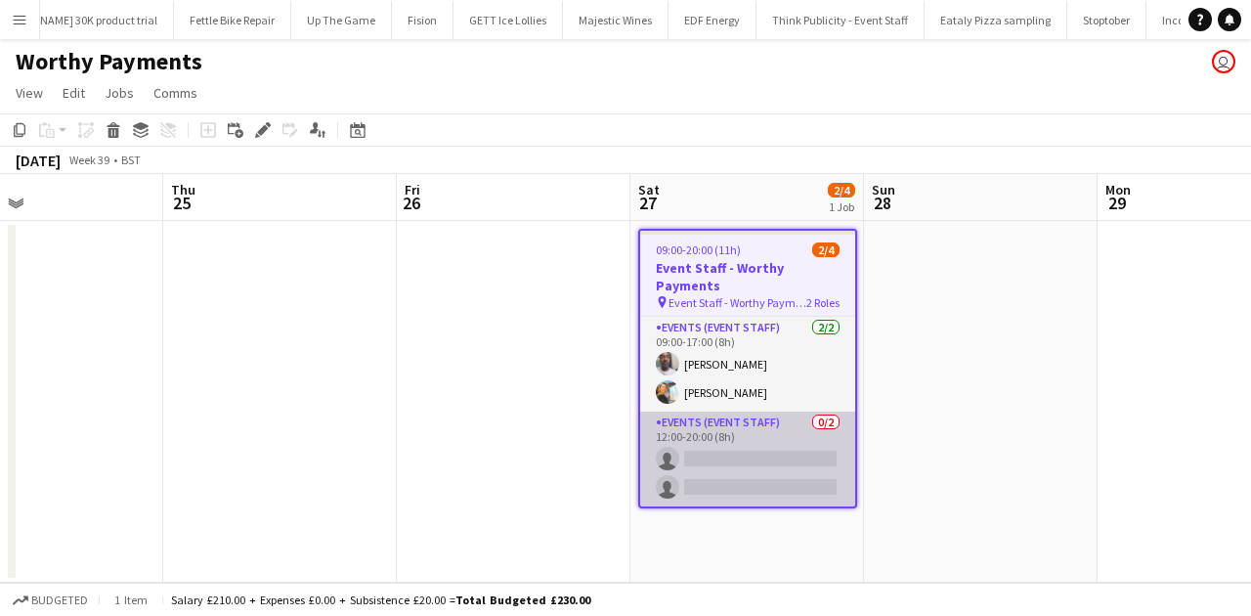
click at [795, 444] on app-card-role "Events (Event Staff) 0/2 12:00-20:00 (8h) single-neutral-actions single-neutral…" at bounding box center [747, 458] width 215 height 95
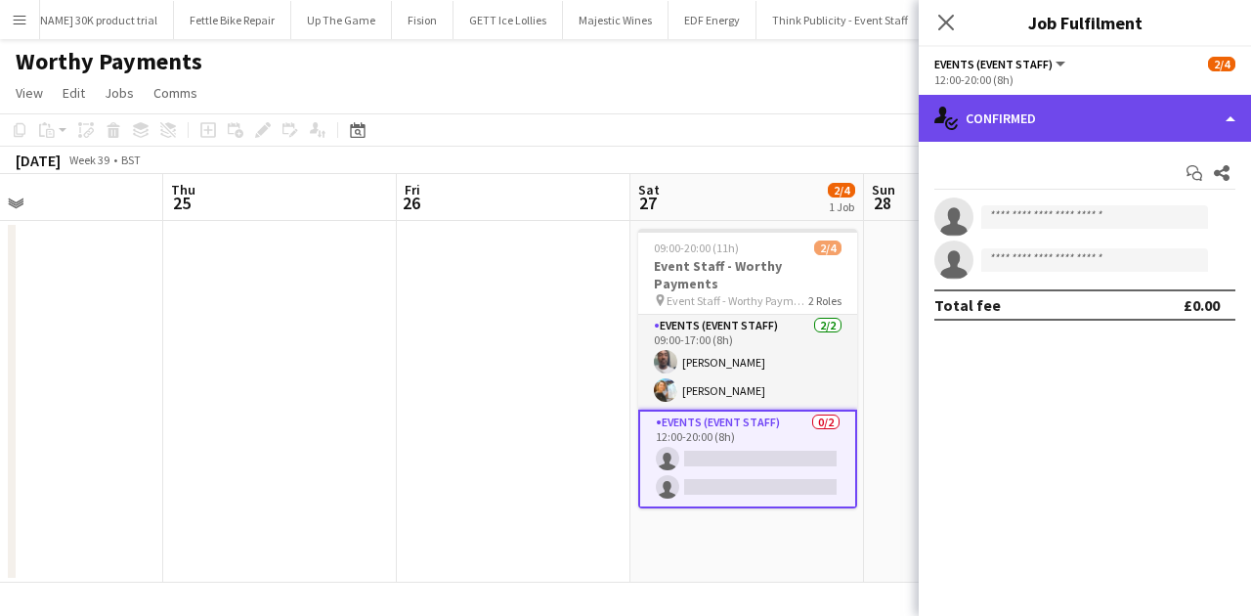
click at [1000, 139] on div "single-neutral-actions-check-2 Confirmed" at bounding box center [1085, 118] width 332 height 47
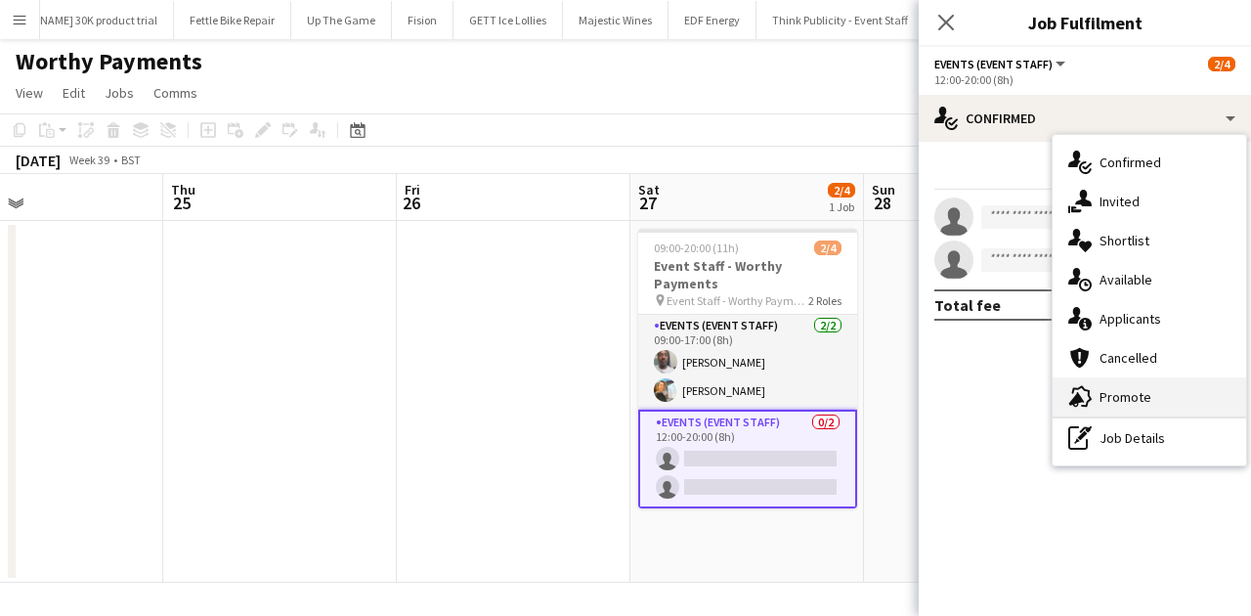
click at [1000, 387] on div "advertising-megaphone Promote" at bounding box center [1148, 396] width 193 height 39
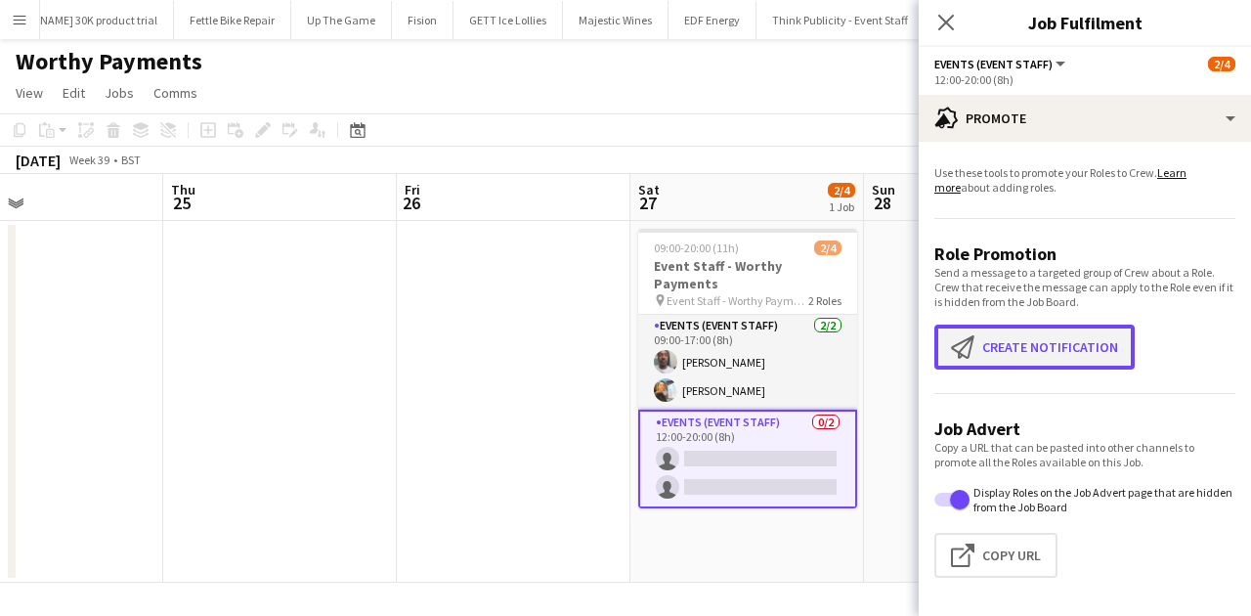
click at [1000, 353] on button "Create notification Create notification" at bounding box center [1034, 346] width 200 height 45
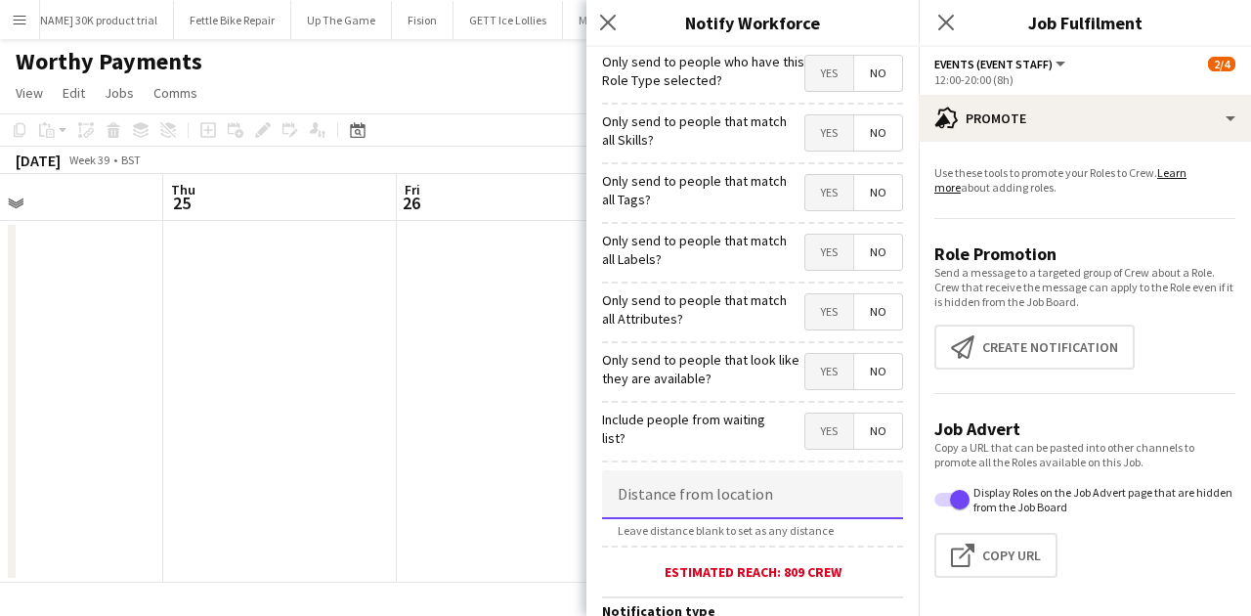
click at [718, 473] on input at bounding box center [752, 494] width 301 height 49
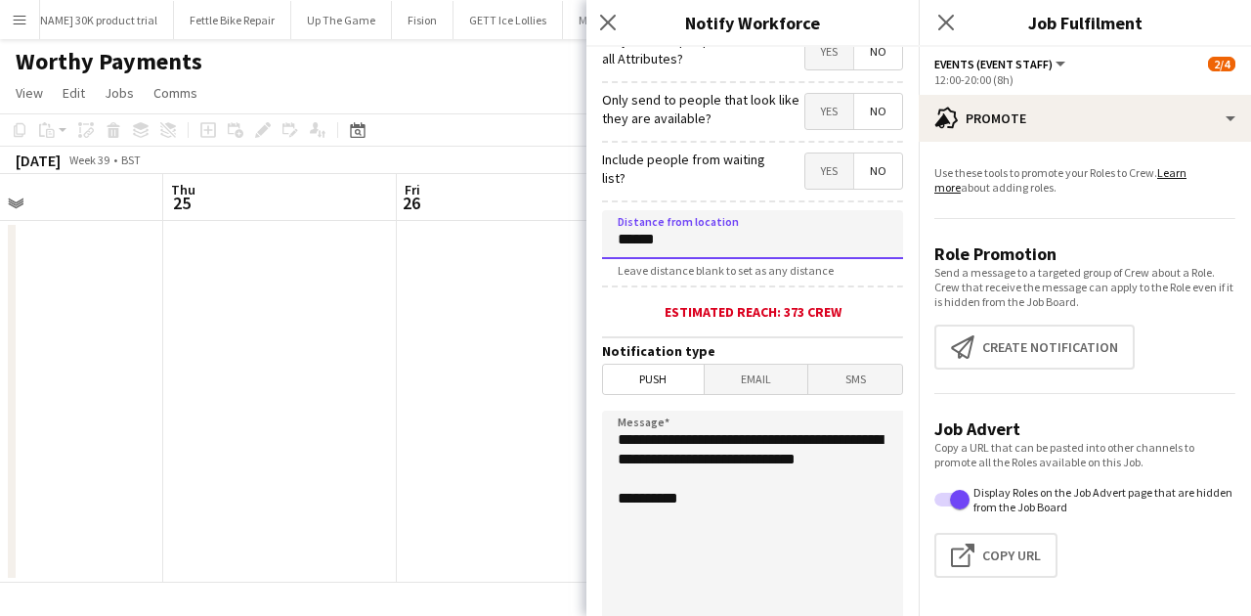
type input "******"
drag, startPoint x: 732, startPoint y: 480, endPoint x: 735, endPoint y: 436, distance: 44.1
click at [735, 436] on textarea "**********" at bounding box center [752, 529] width 301 height 239
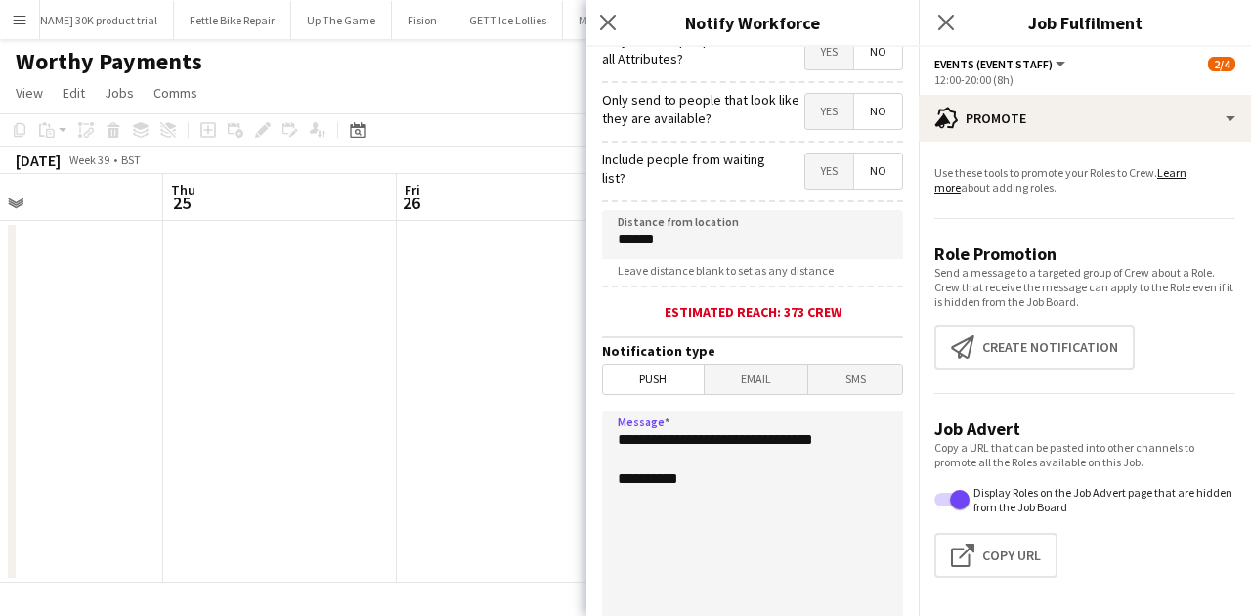
scroll to position [0, 753]
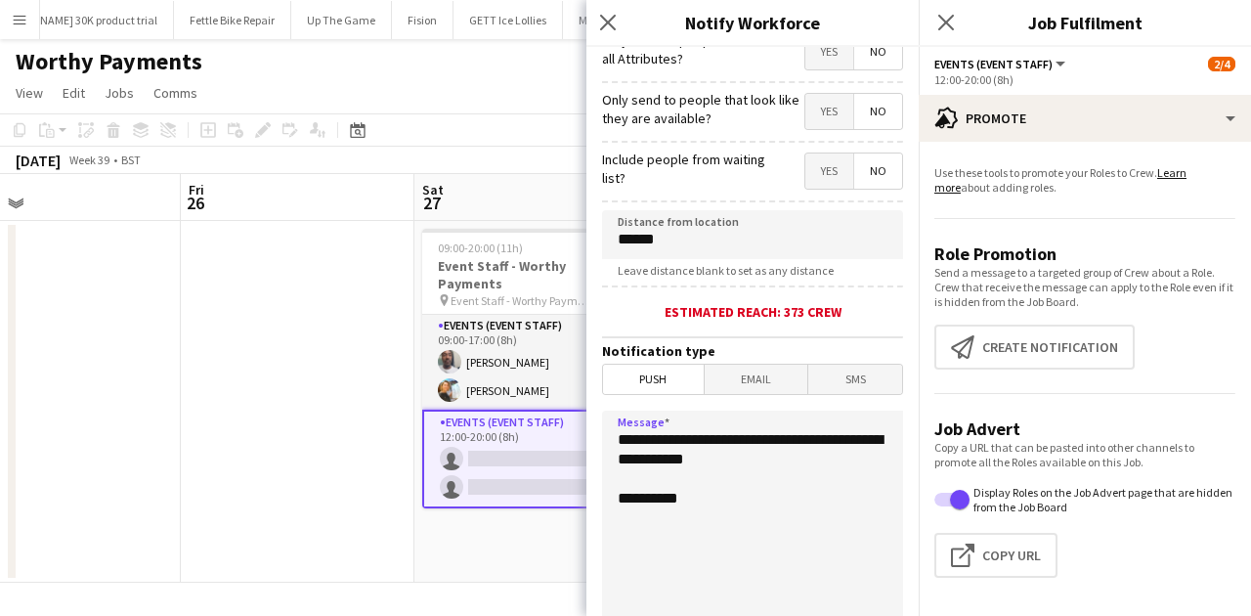
drag, startPoint x: 729, startPoint y: 461, endPoint x: 711, endPoint y: 459, distance: 17.7
click at [711, 459] on textarea "**********" at bounding box center [752, 529] width 301 height 239
click at [680, 474] on textarea "**********" at bounding box center [752, 529] width 301 height 239
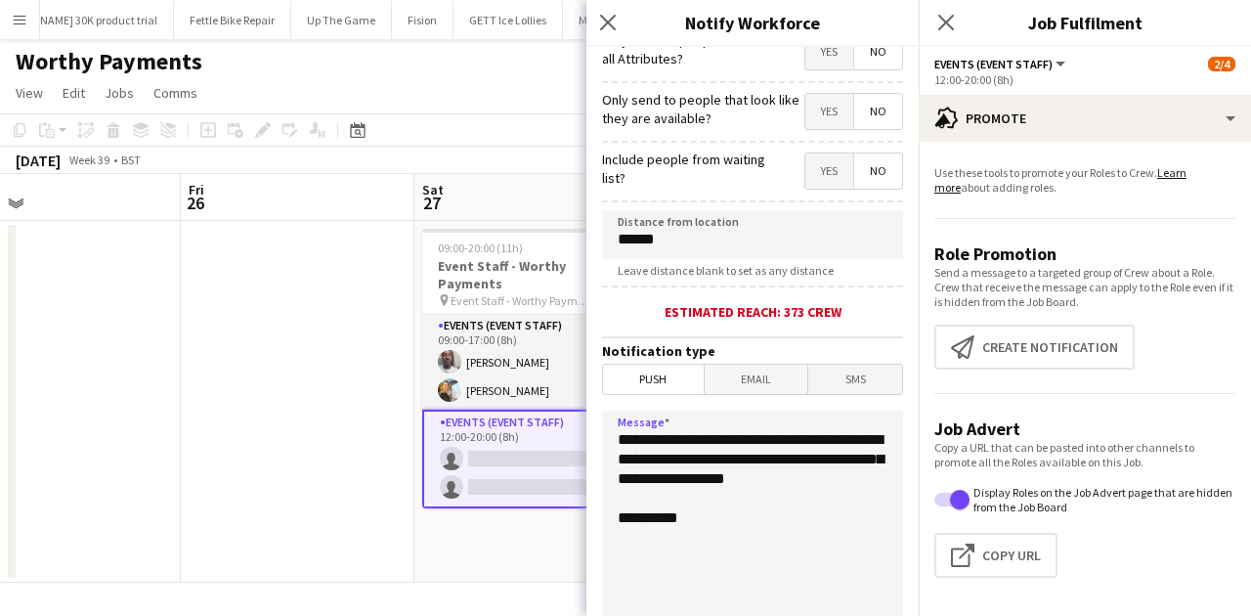
click at [852, 474] on textarea "**********" at bounding box center [752, 529] width 301 height 239
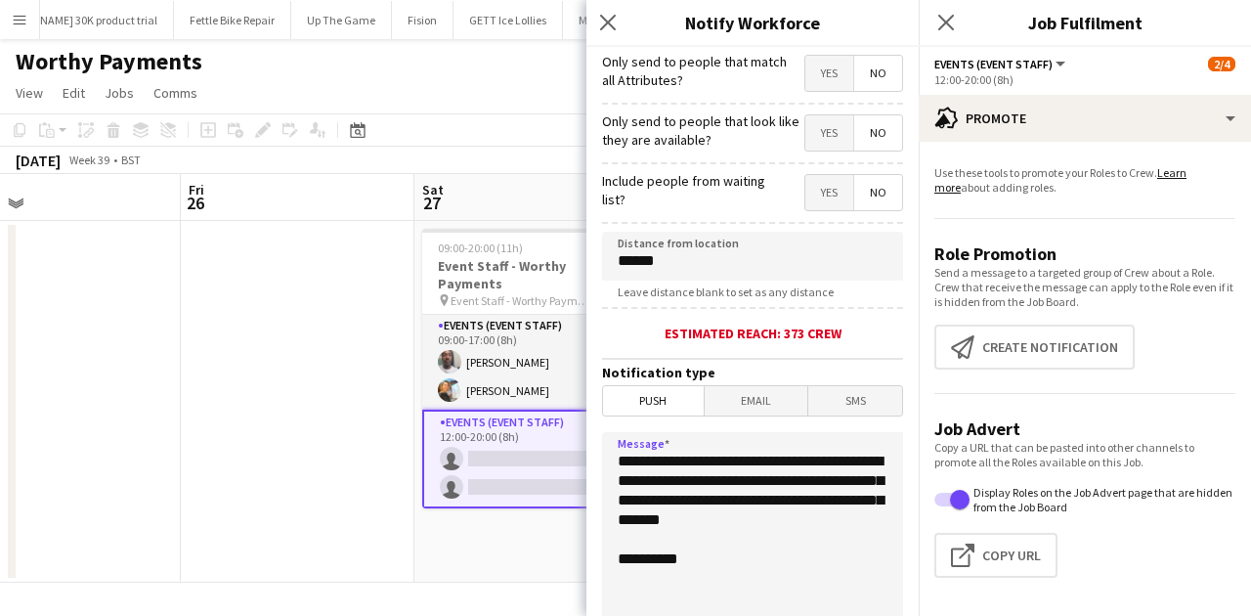
scroll to position [460, 0]
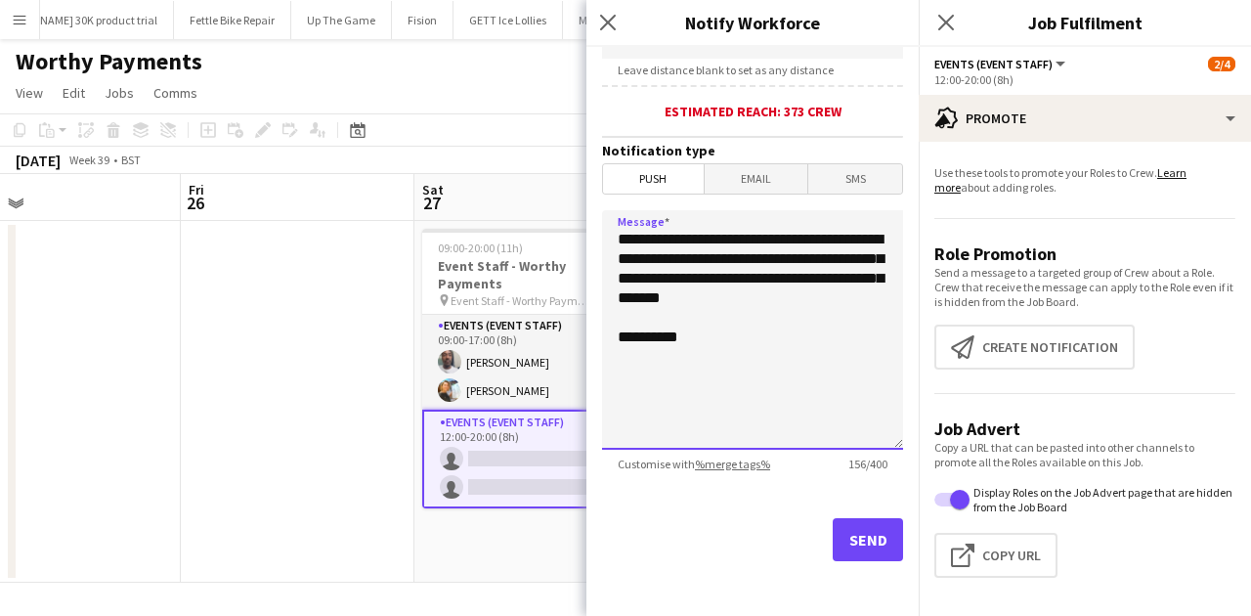
type textarea "**********"
click at [855, 474] on button "Send" at bounding box center [868, 539] width 70 height 43
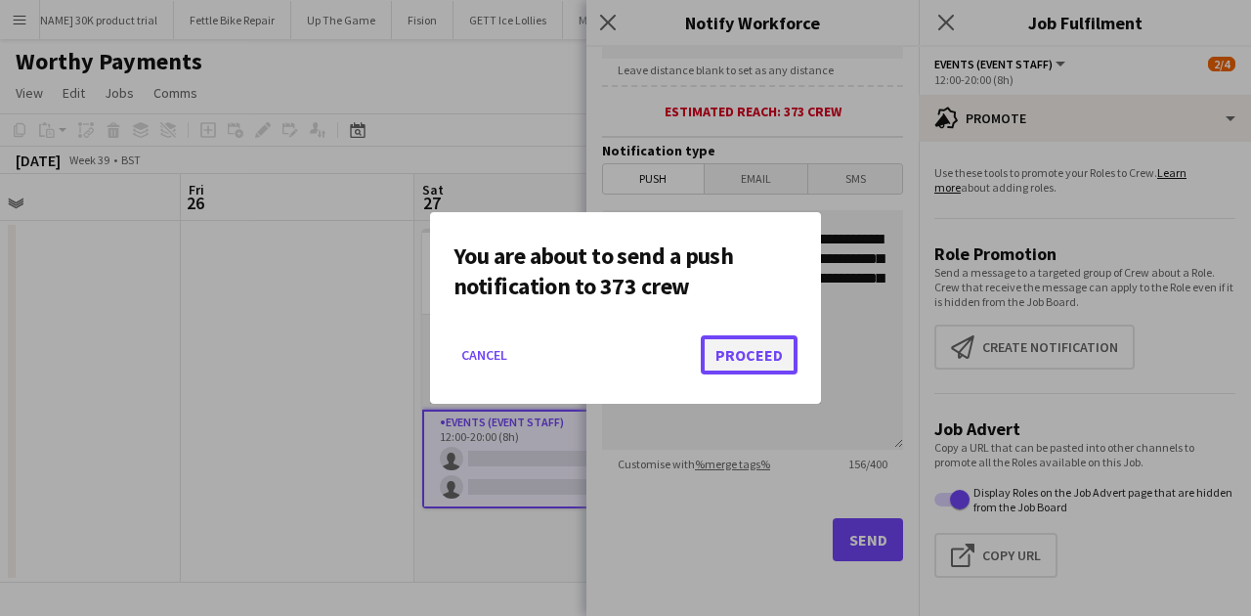
click at [756, 348] on button "Proceed" at bounding box center [749, 354] width 97 height 39
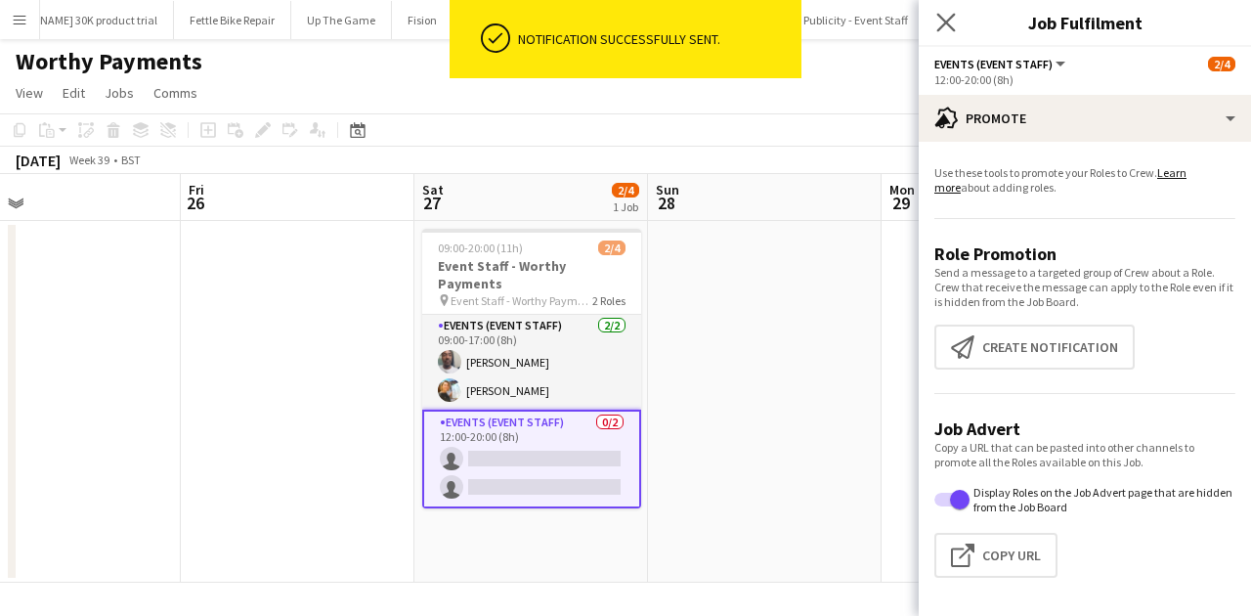
click at [948, 12] on app-icon "Close pop-in" at bounding box center [946, 23] width 28 height 28
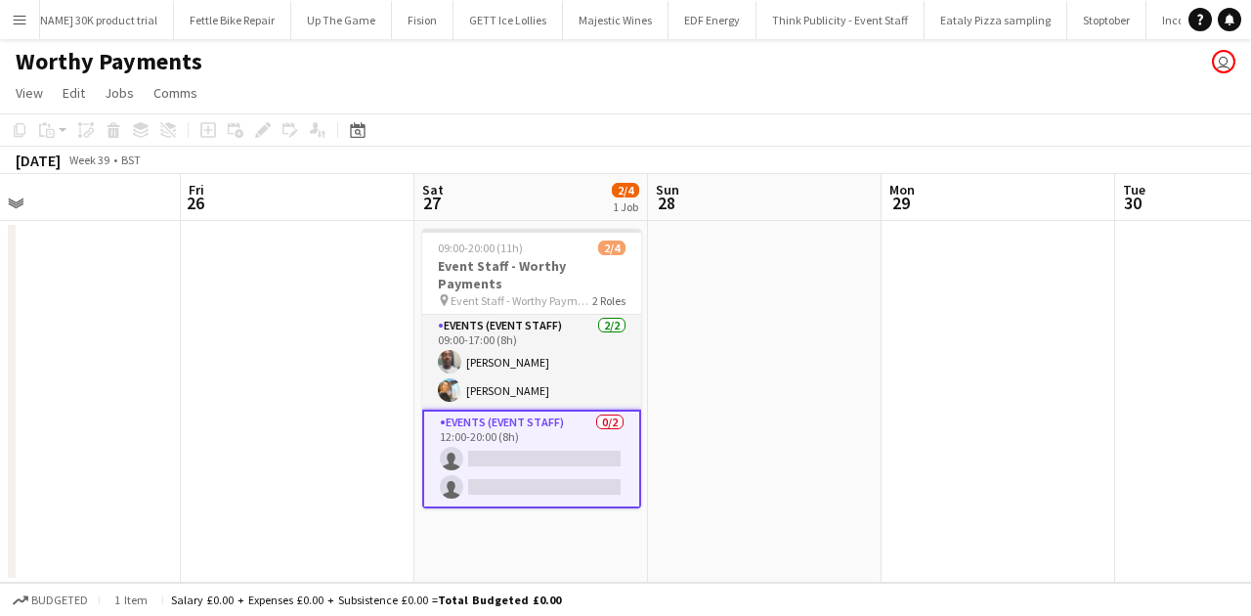
click at [814, 285] on app-date-cell at bounding box center [765, 402] width 234 height 362
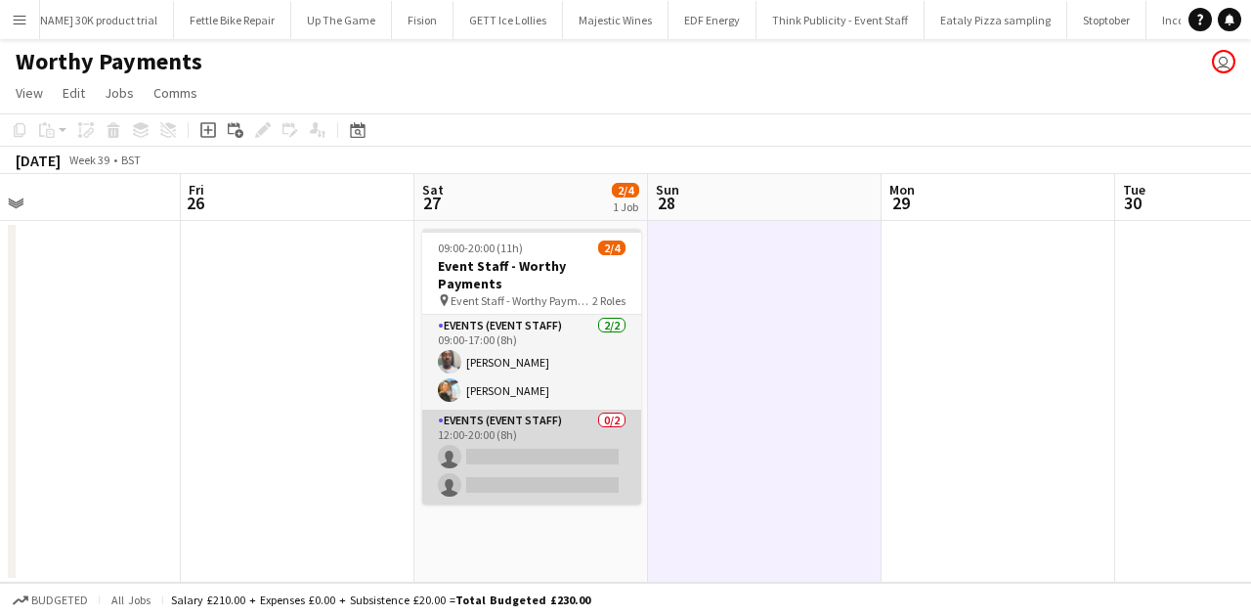
click at [526, 436] on app-card-role "Events (Event Staff) 0/2 12:00-20:00 (8h) single-neutral-actions single-neutral…" at bounding box center [531, 456] width 219 height 95
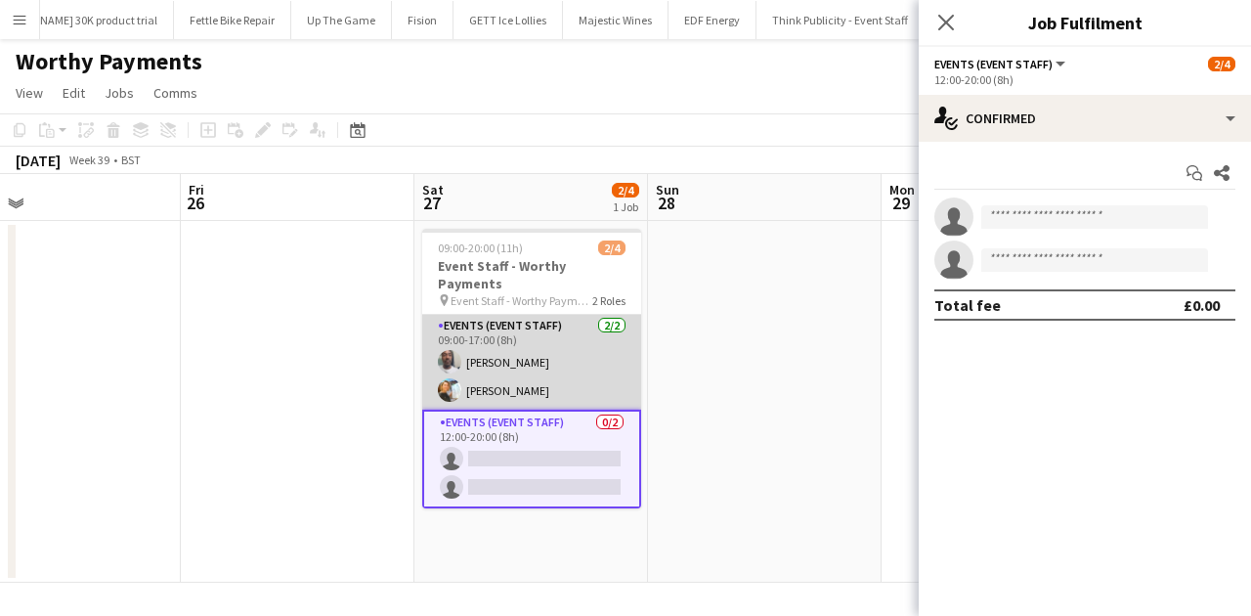
click at [555, 347] on app-card-role "Events (Event Staff) 2/2 09:00-17:00 (8h) Dean Lewis Natalia Trofimova" at bounding box center [531, 362] width 219 height 95
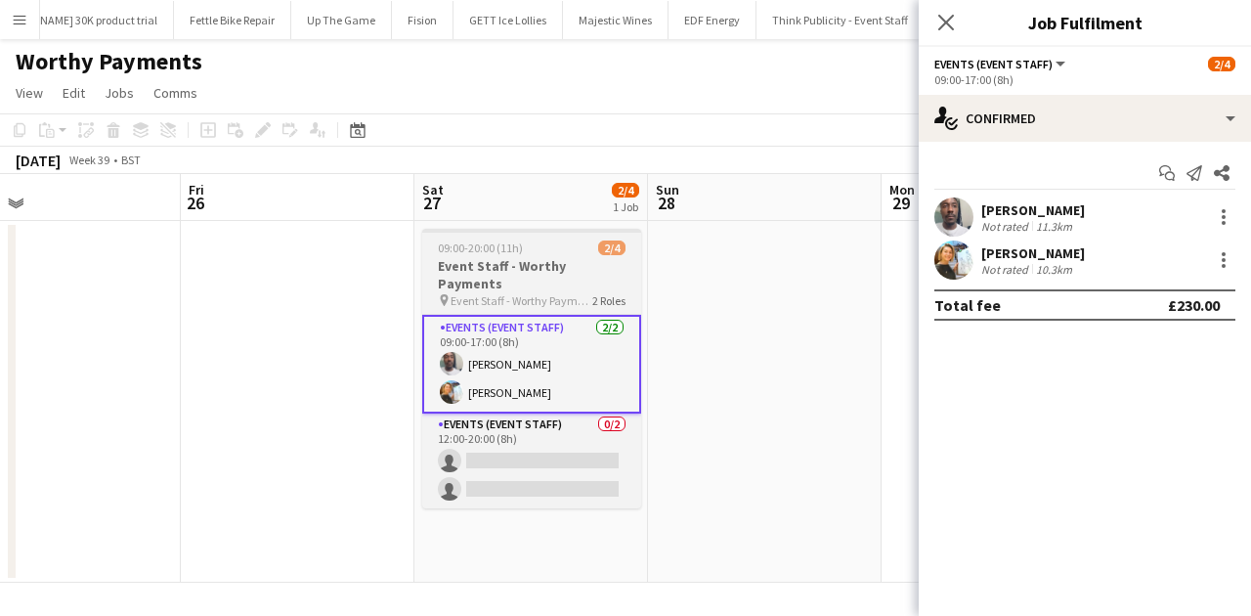
click at [571, 260] on h3 "Event Staff - Worthy Payments" at bounding box center [531, 274] width 219 height 35
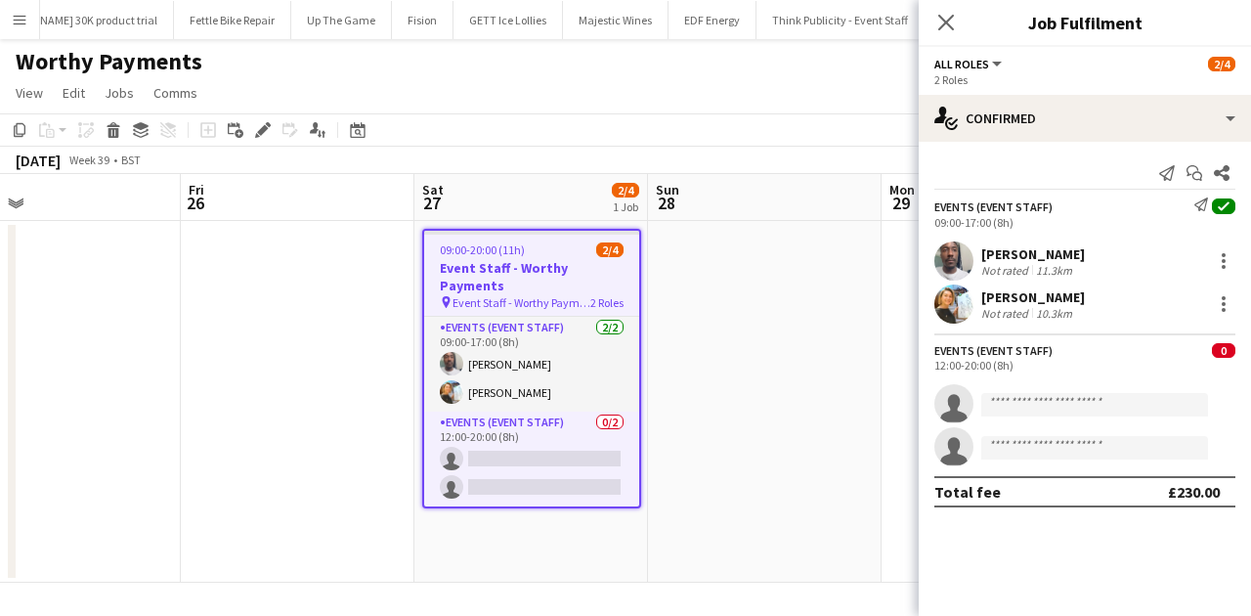
click at [1000, 306] on div "Not rated" at bounding box center [1006, 313] width 51 height 15
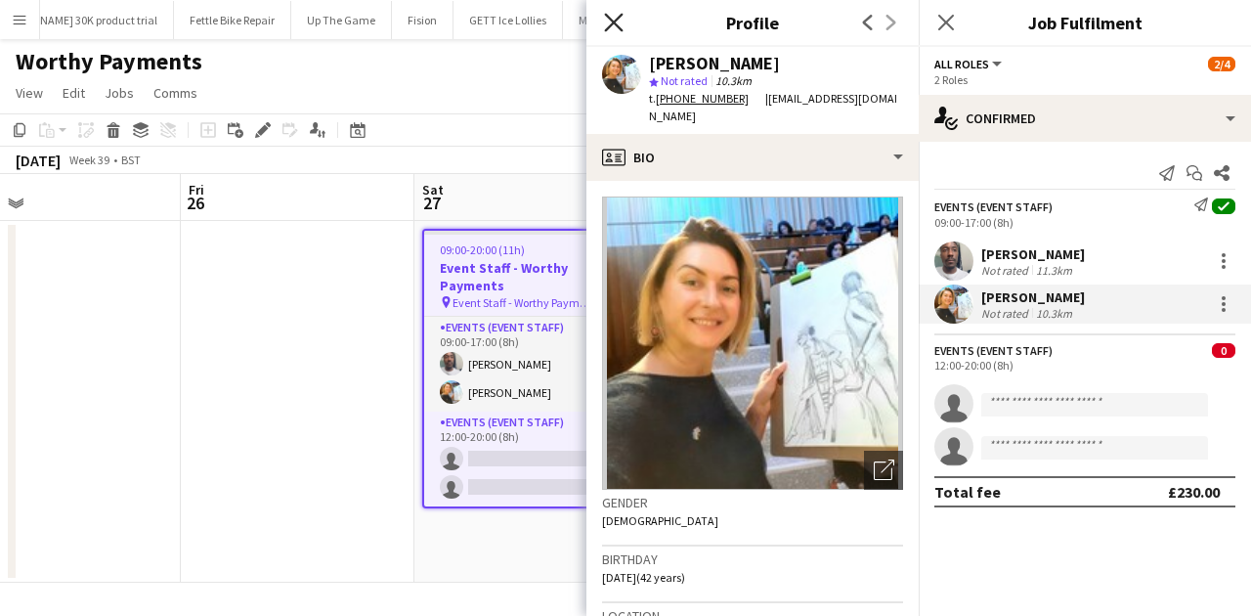
click at [611, 22] on icon "Close pop-in" at bounding box center [613, 22] width 19 height 19
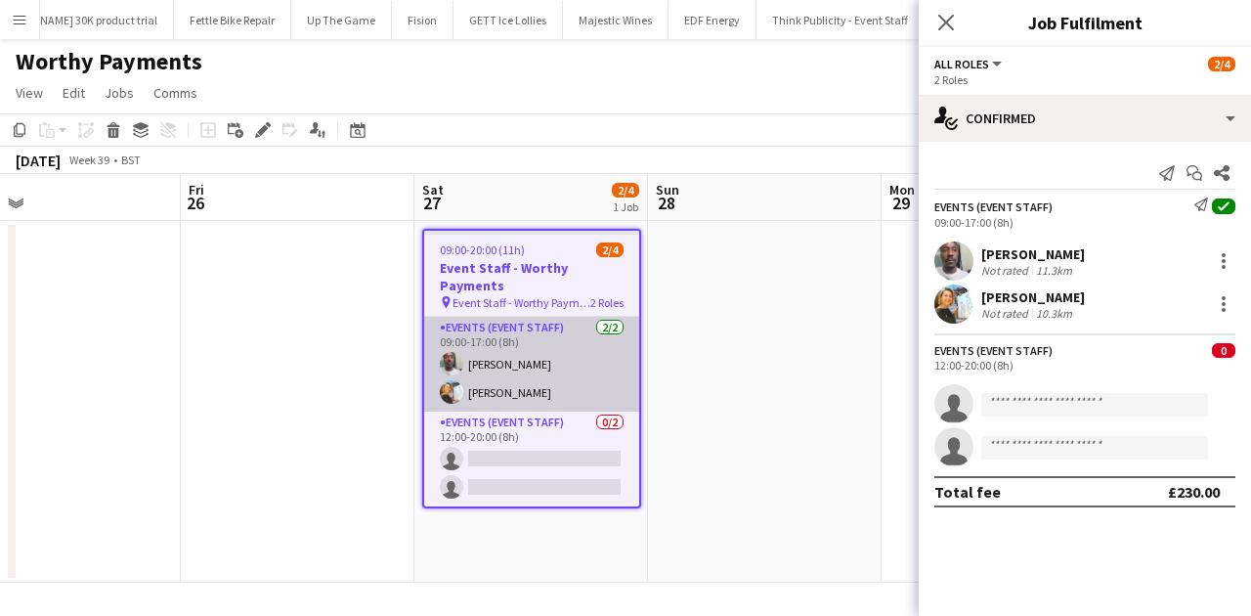
click at [531, 327] on app-card-role "Events (Event Staff) 2/2 09:00-17:00 (8h) Dean Lewis Natalia Trofimova" at bounding box center [531, 364] width 215 height 95
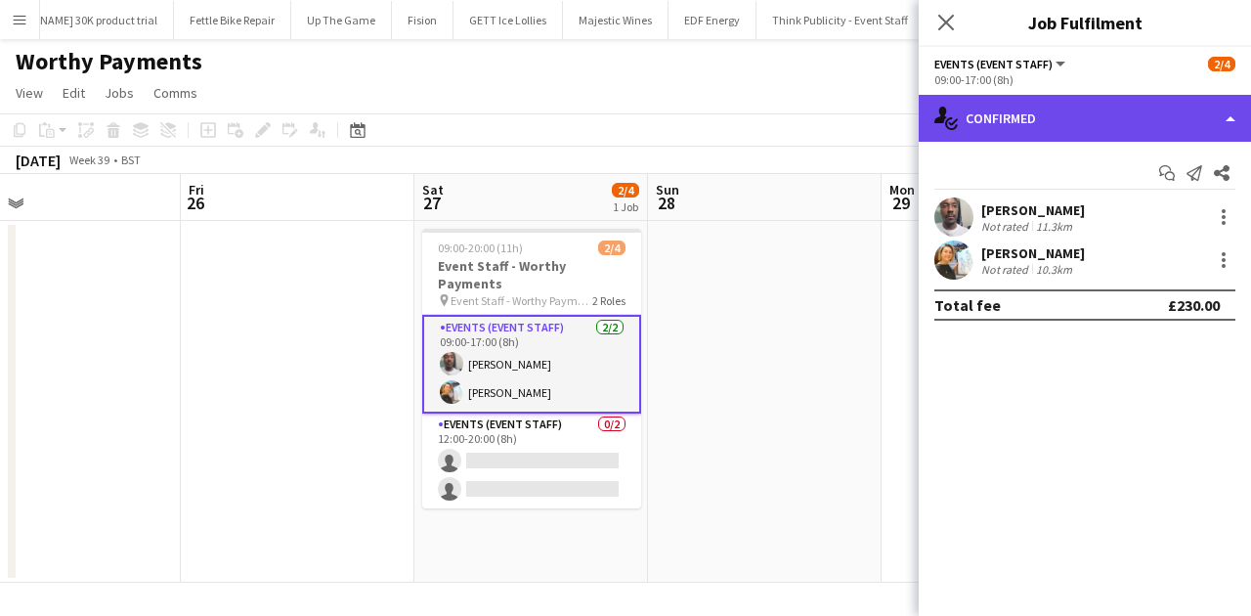
click at [1000, 117] on div "single-neutral-actions-check-2 Confirmed" at bounding box center [1085, 118] width 332 height 47
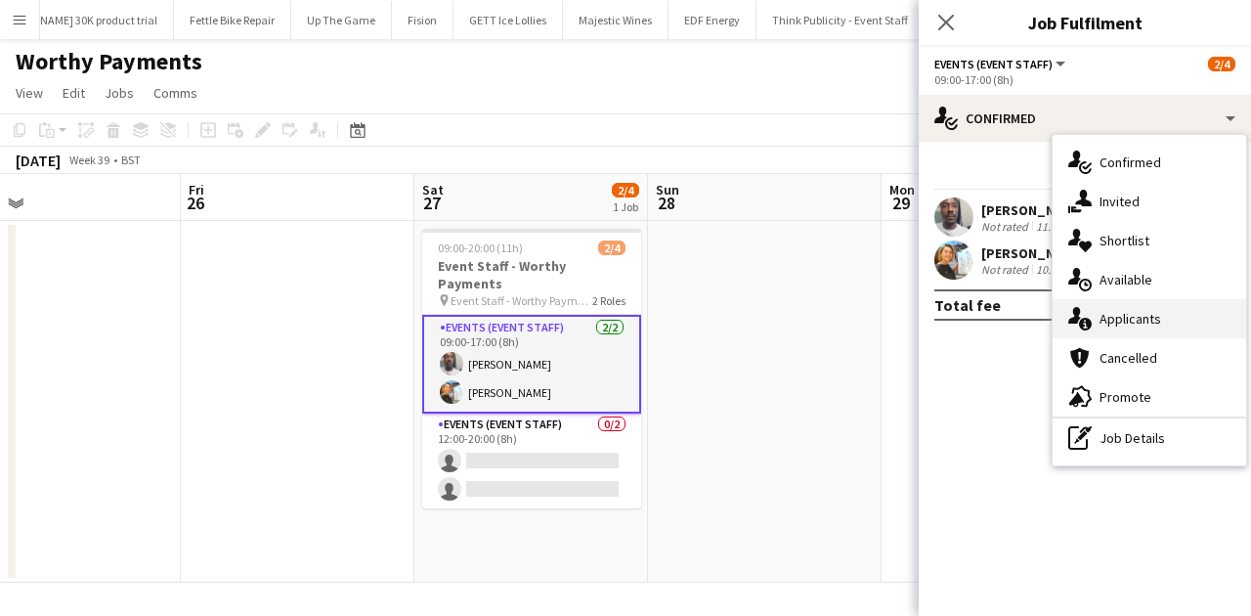
click at [1000, 312] on span "Applicants" at bounding box center [1130, 319] width 62 height 18
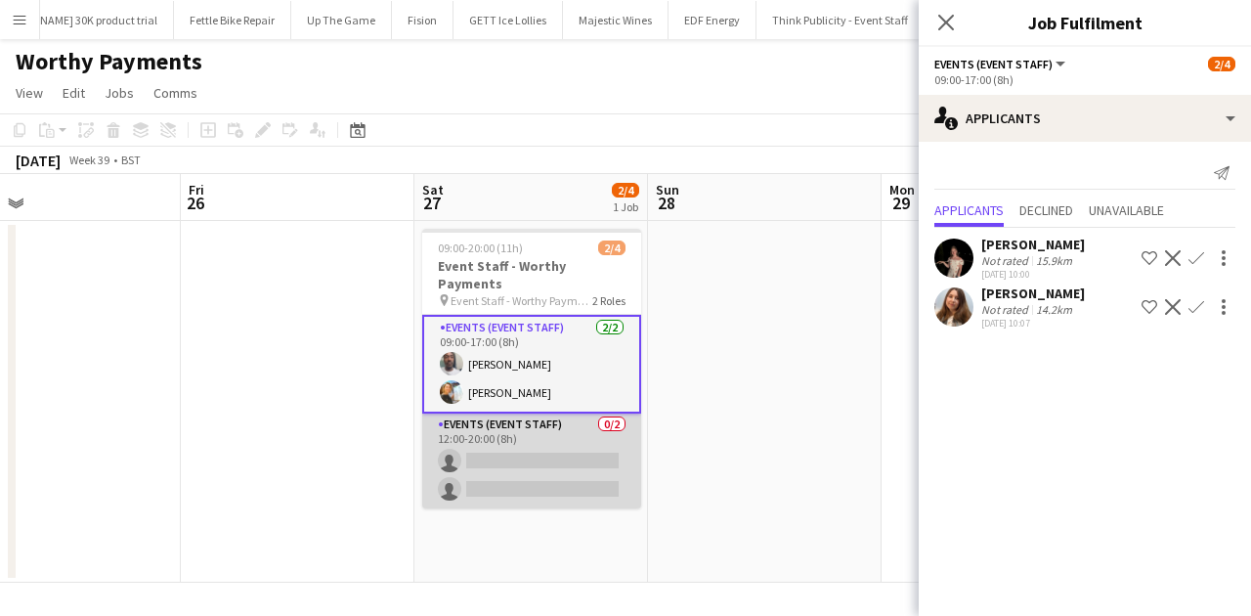
click at [524, 413] on app-card-role "Events (Event Staff) 0/2 12:00-20:00 (8h) single-neutral-actions single-neutral…" at bounding box center [531, 460] width 219 height 95
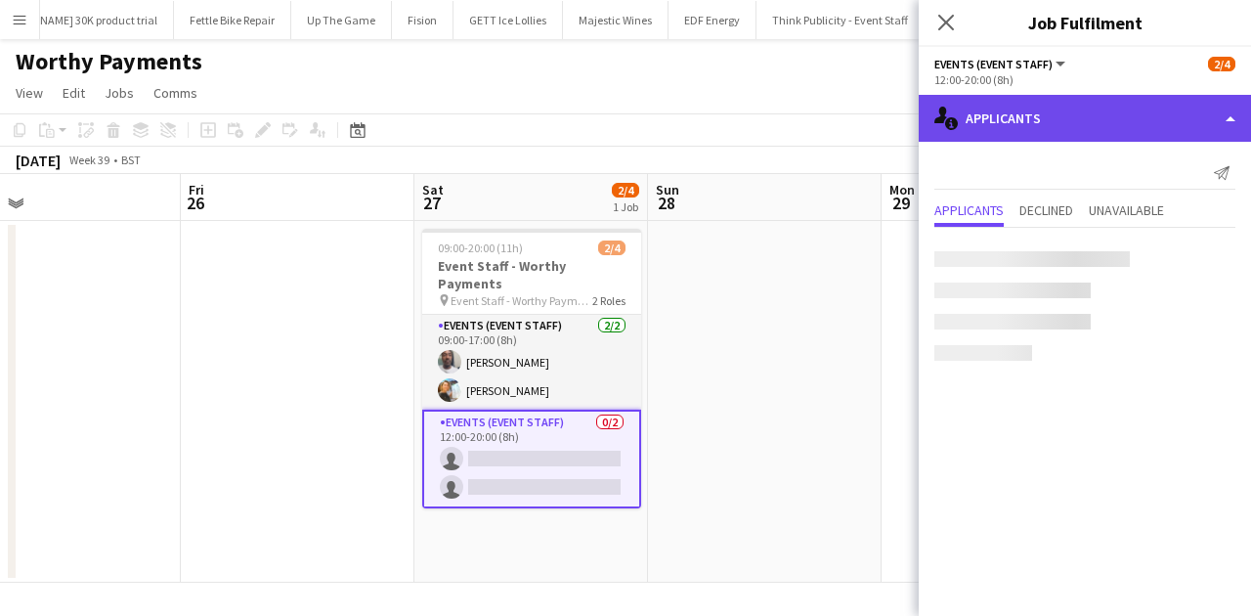
click at [1000, 108] on div "single-neutral-actions-information Applicants" at bounding box center [1085, 118] width 332 height 47
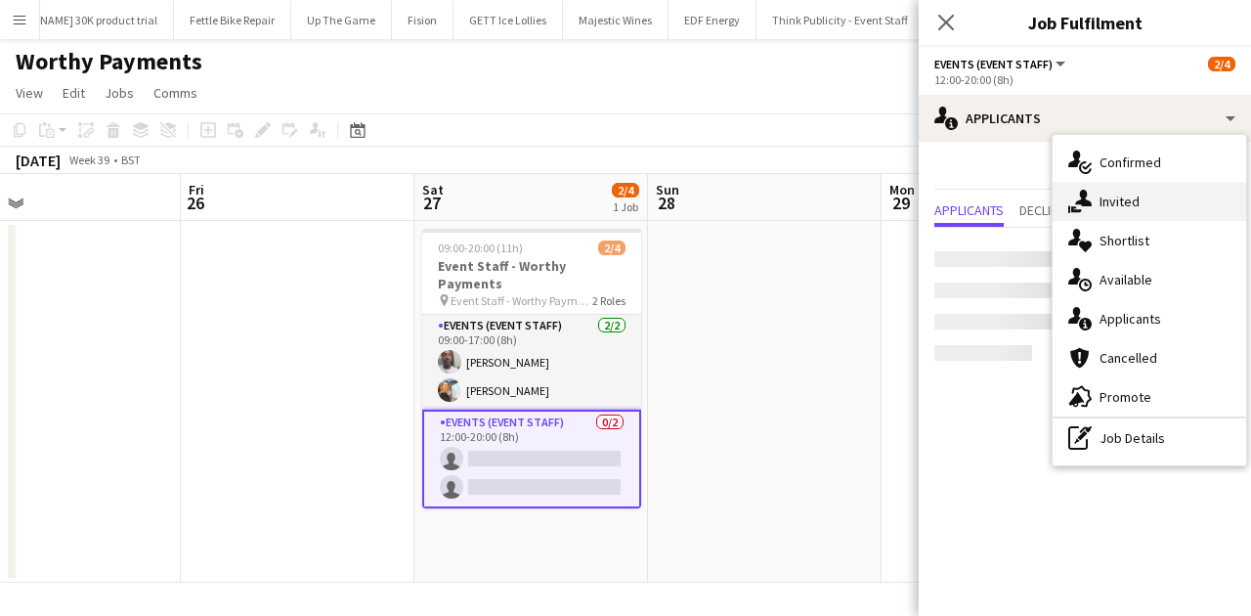
click at [1000, 193] on span "Invited" at bounding box center [1119, 202] width 40 height 18
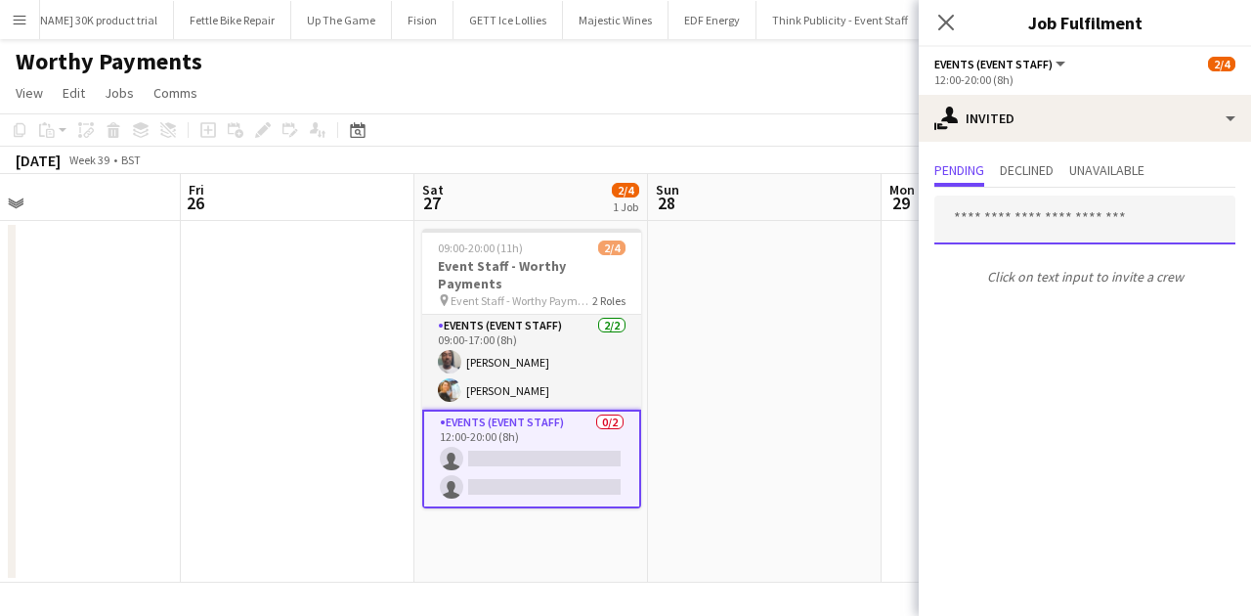
click at [1000, 221] on input "text" at bounding box center [1084, 219] width 301 height 49
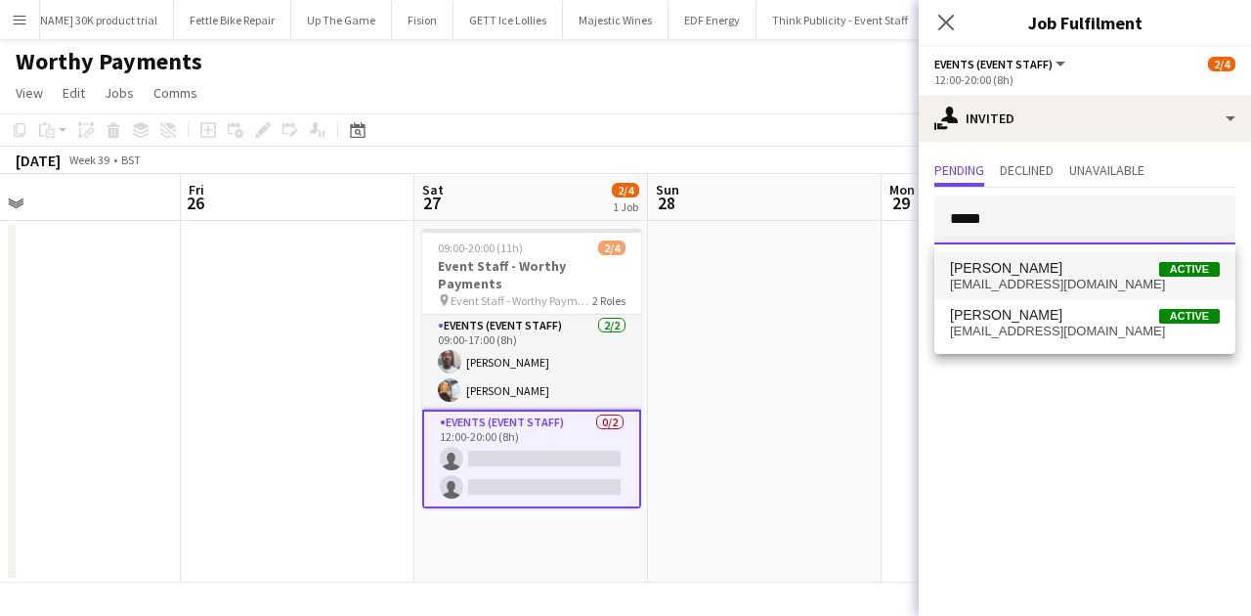
type input "*****"
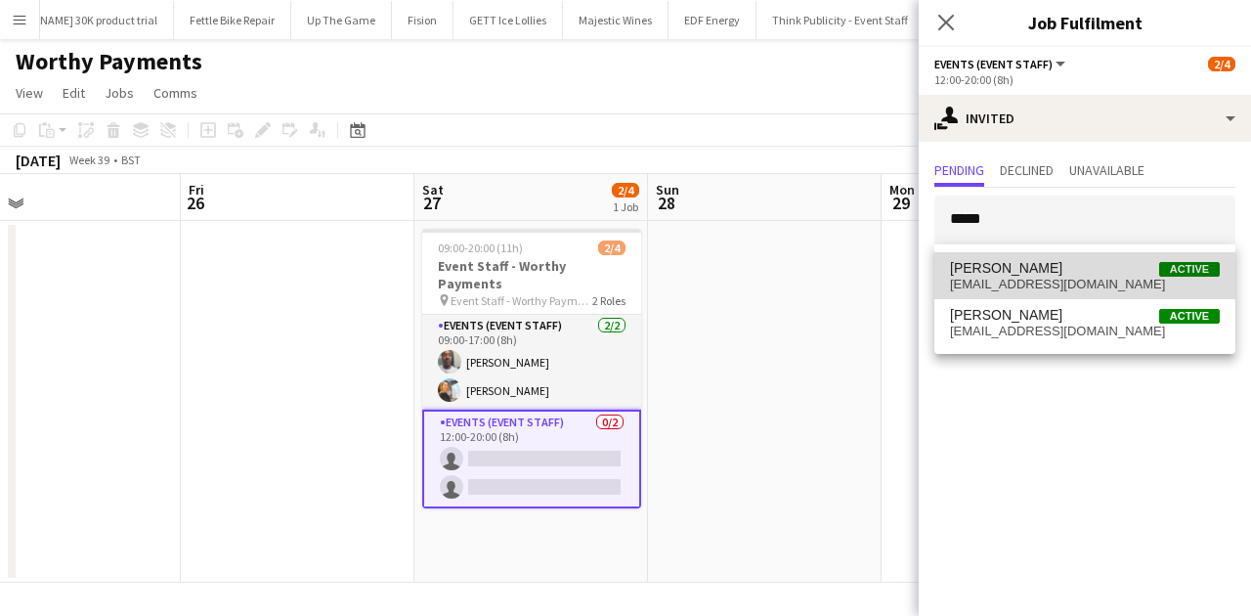
click at [1000, 264] on span "SIMON GREIFF" at bounding box center [1006, 268] width 112 height 17
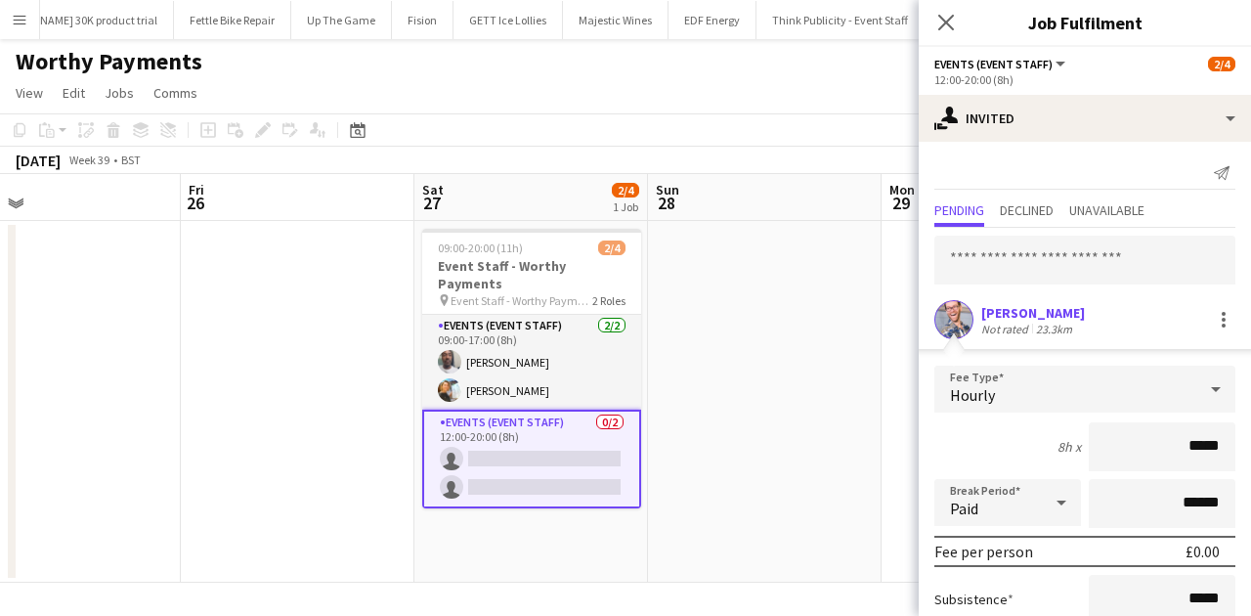
scroll to position [186, 0]
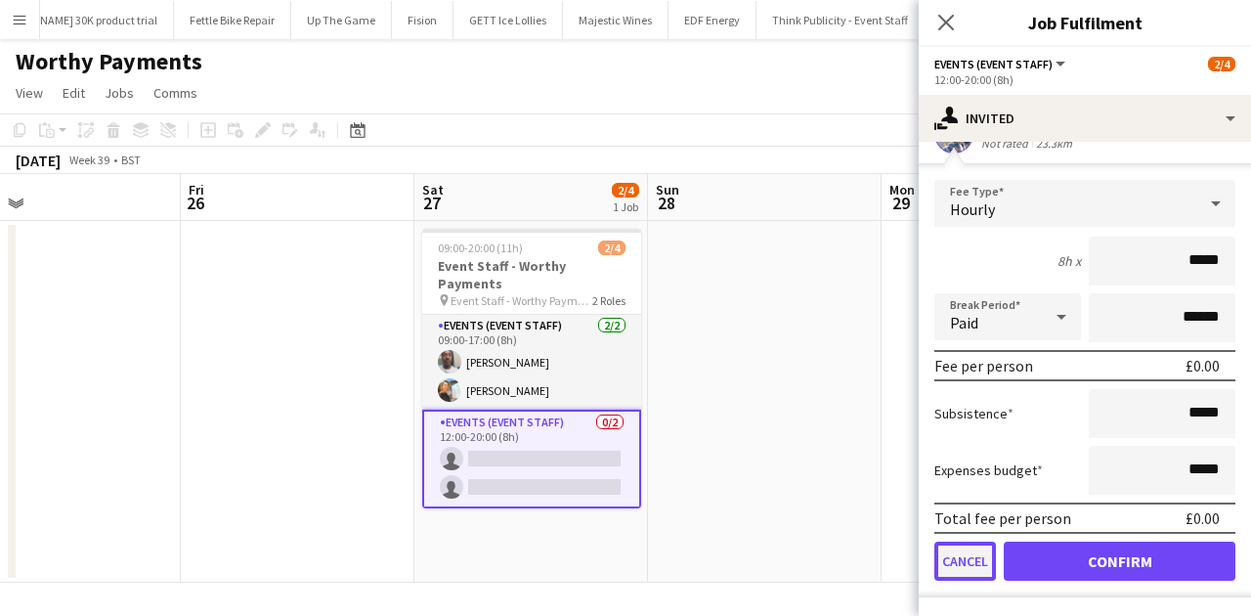
click at [955, 474] on button "Cancel" at bounding box center [965, 560] width 62 height 39
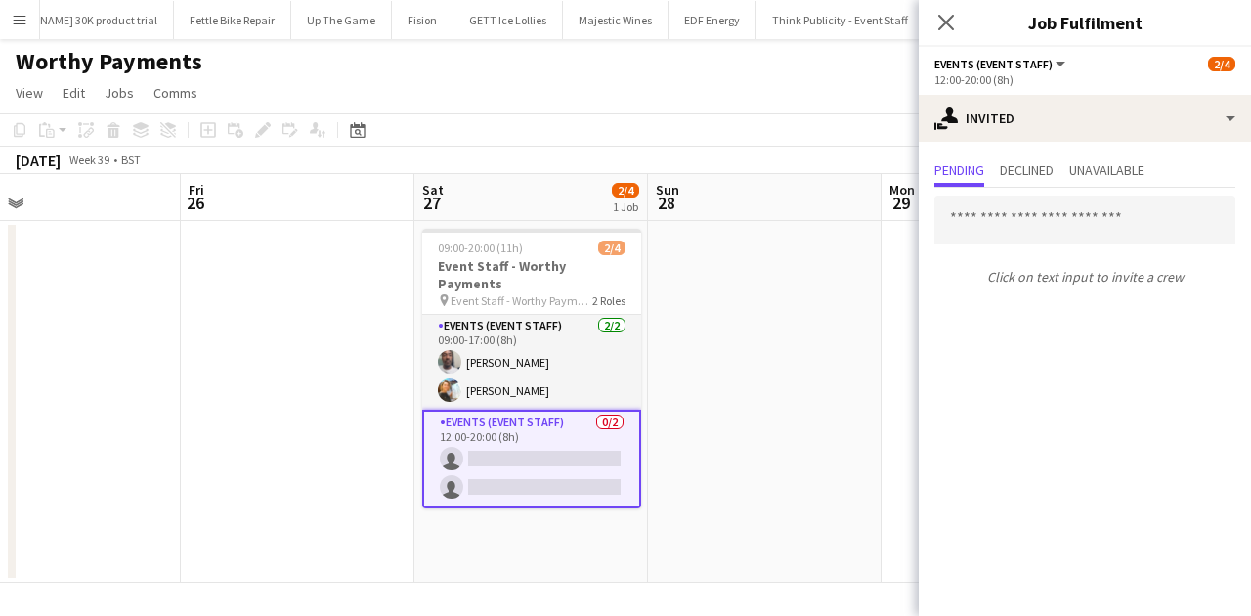
scroll to position [0, 0]
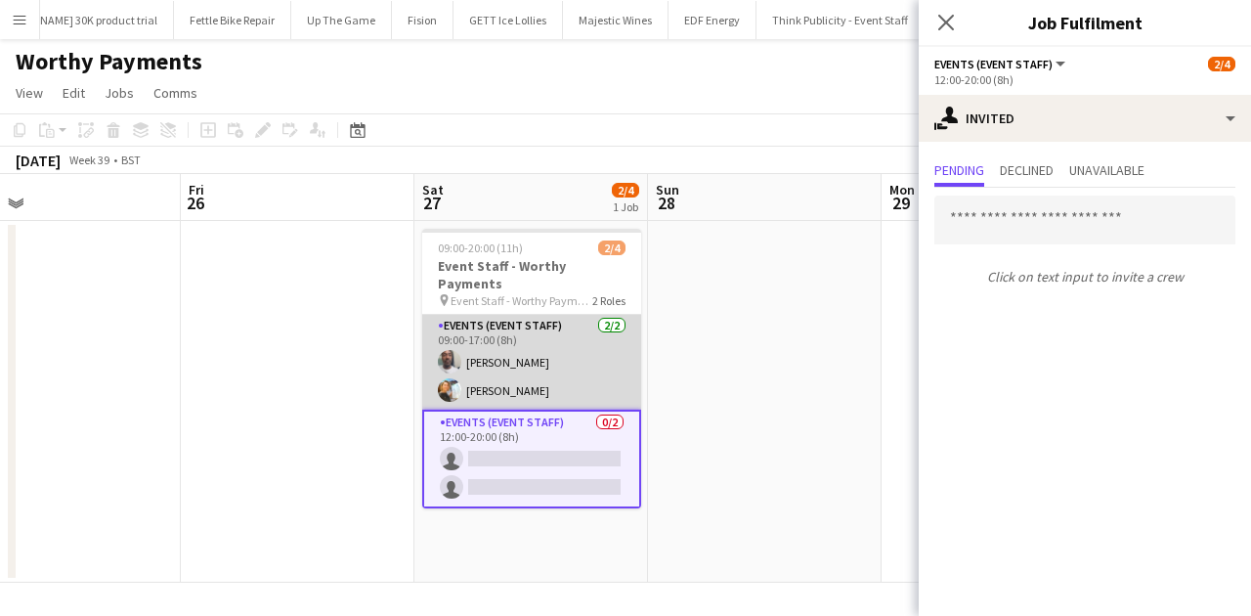
click at [537, 315] on app-card-role "Events (Event Staff) 2/2 09:00-17:00 (8h) Dean Lewis Natalia Trofimova" at bounding box center [531, 362] width 219 height 95
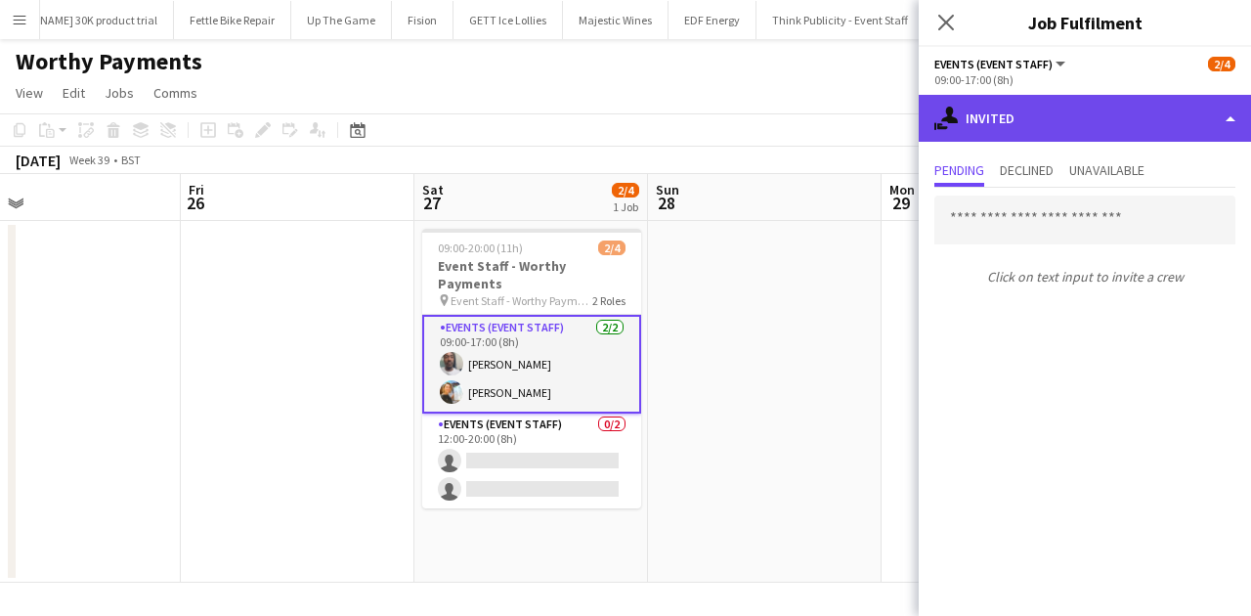
click at [975, 121] on div "single-neutral-actions-share-1 Invited" at bounding box center [1085, 118] width 332 height 47
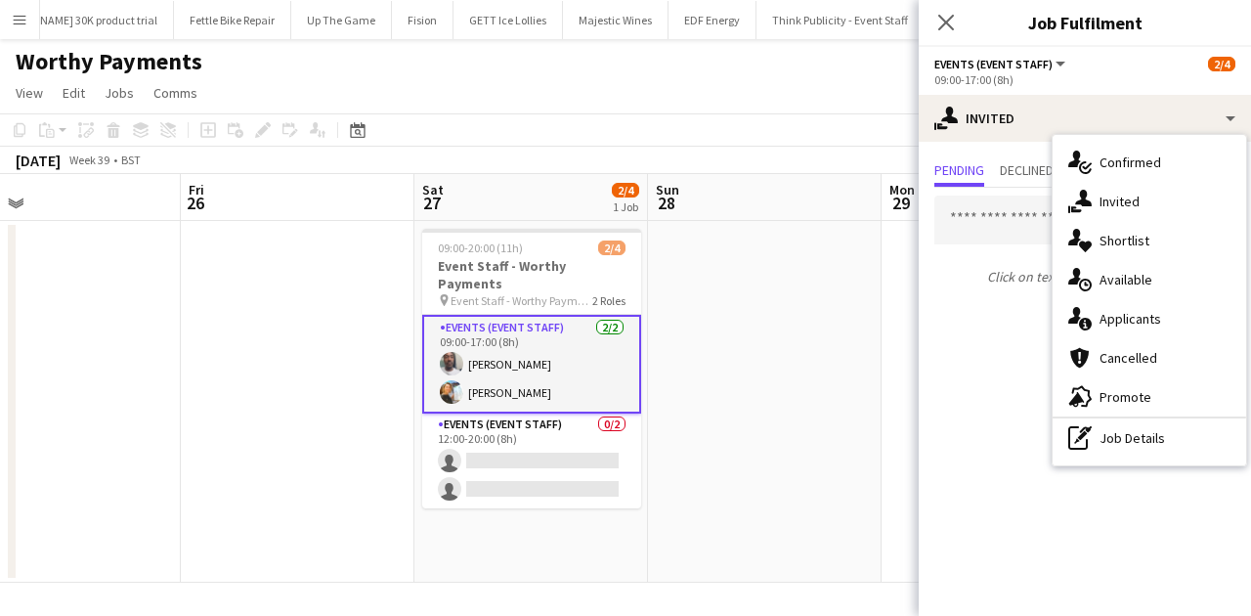
click at [558, 375] on app-card-role "Events (Event Staff) 2/2 09:00-17:00 (8h) Dean Lewis Natalia Trofimova" at bounding box center [531, 364] width 219 height 99
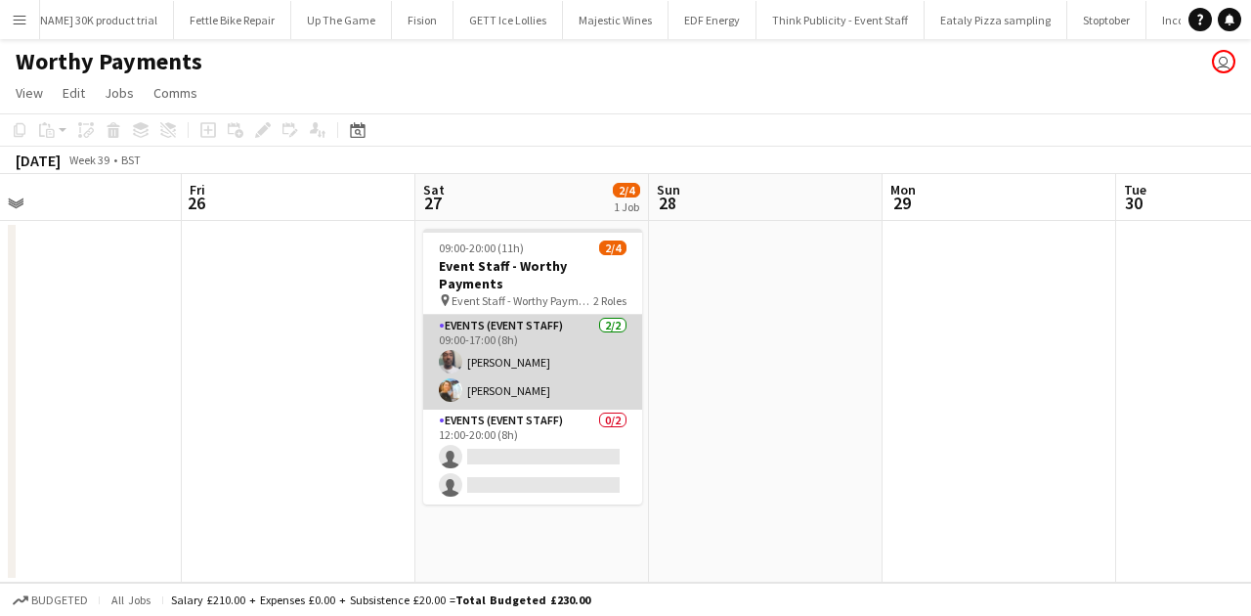
click at [462, 326] on app-card-role "Events (Event Staff) 2/2 09:00-17:00 (8h) Dean Lewis Natalia Trofimova" at bounding box center [532, 362] width 219 height 95
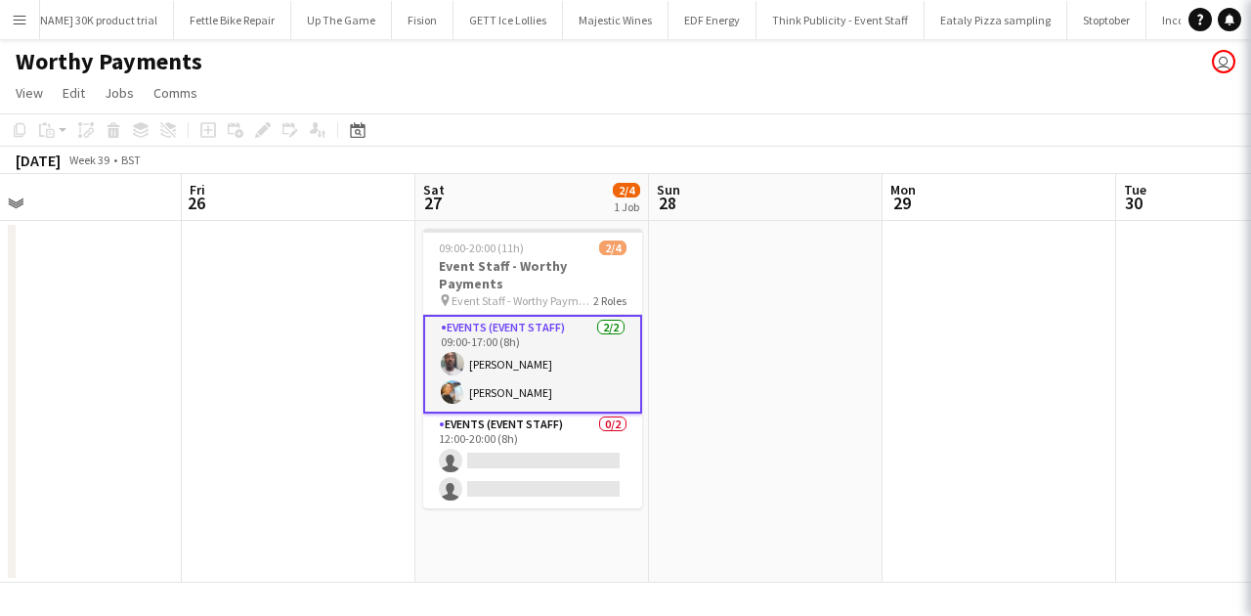
scroll to position [0, 754]
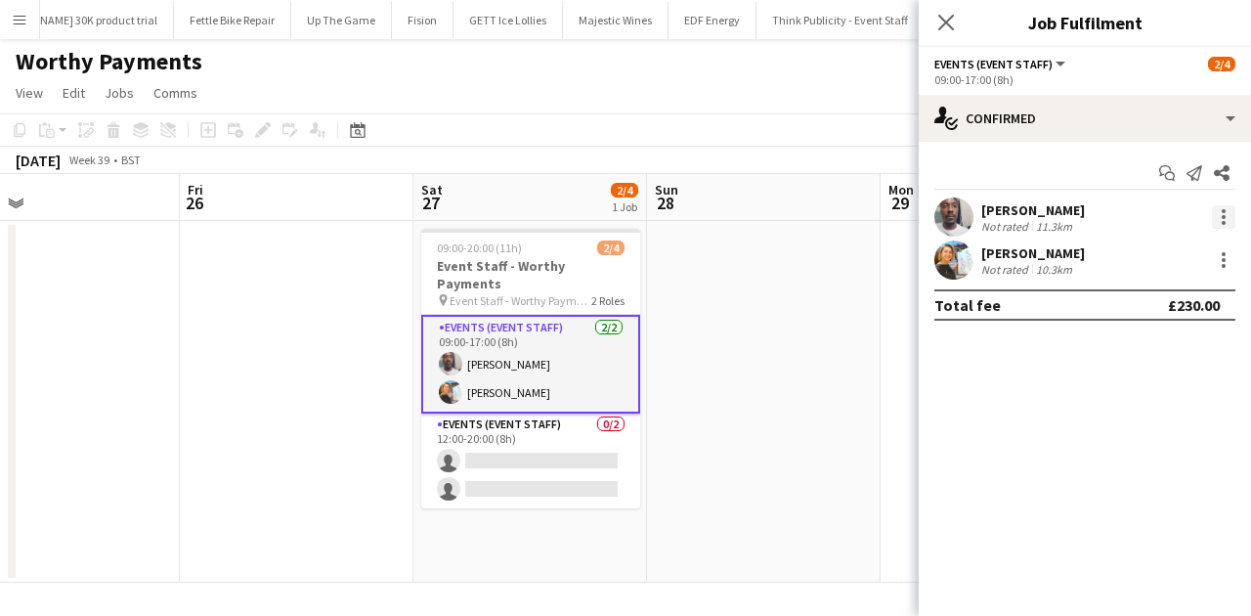
click at [1000, 214] on div at bounding box center [1223, 216] width 23 height 23
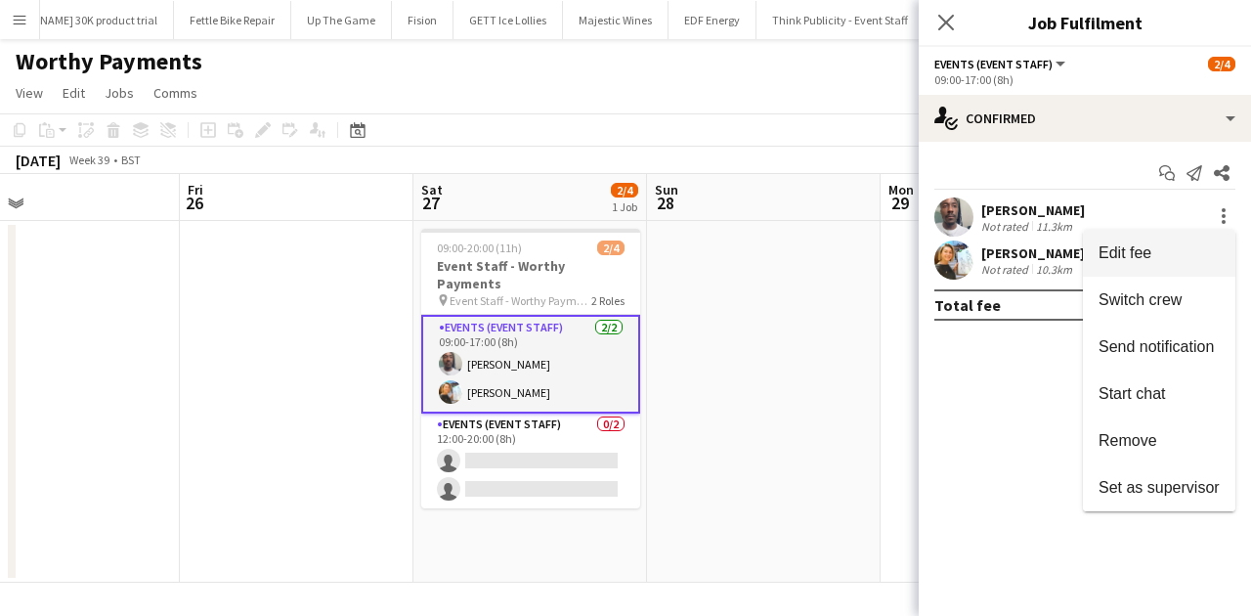
click at [1000, 249] on span "Edit fee" at bounding box center [1124, 252] width 53 height 17
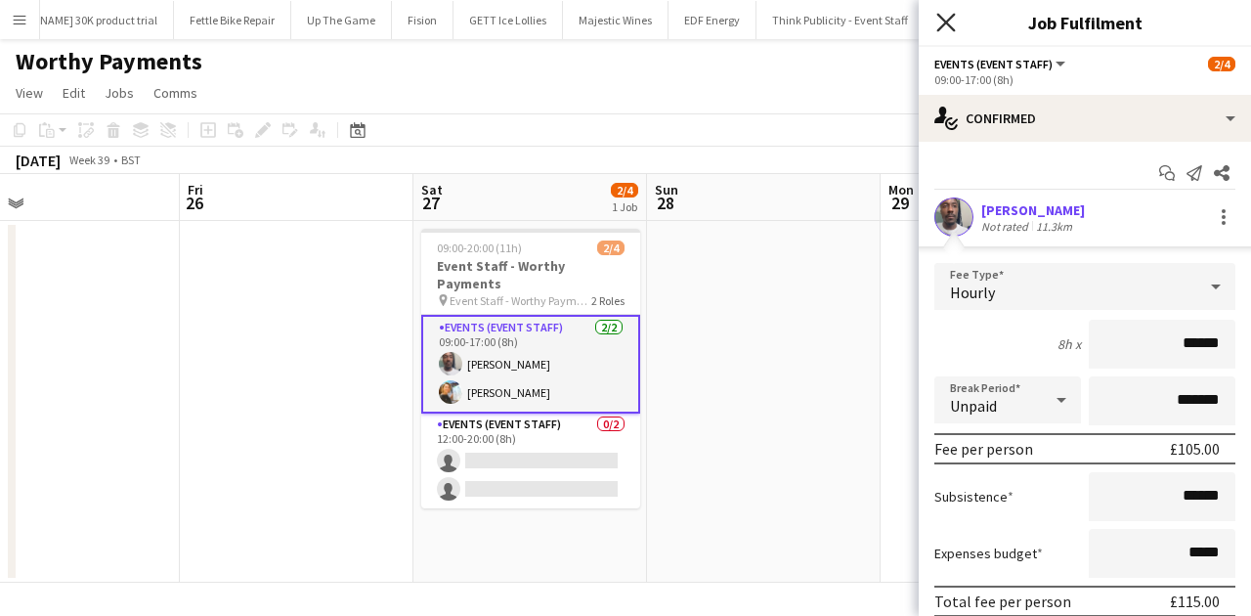
click at [944, 17] on icon "Close pop-in" at bounding box center [945, 22] width 19 height 19
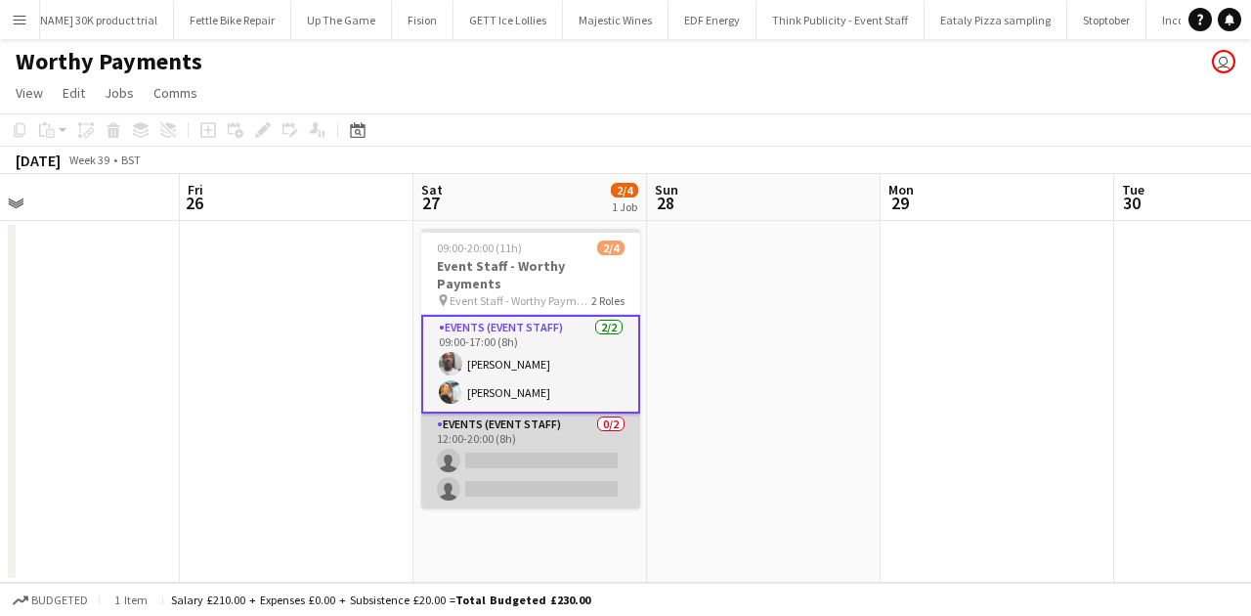
click at [597, 434] on app-card-role "Events (Event Staff) 0/2 12:00-20:00 (8h) single-neutral-actions single-neutral…" at bounding box center [530, 460] width 219 height 95
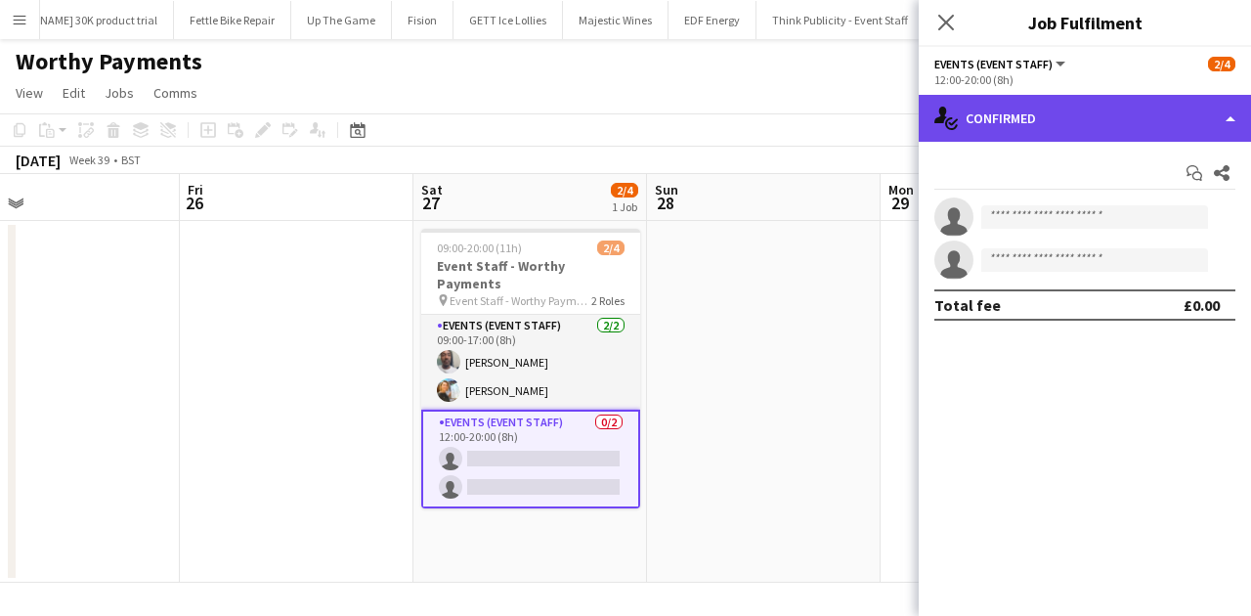
click at [1000, 140] on div "single-neutral-actions-check-2 Confirmed" at bounding box center [1085, 118] width 332 height 47
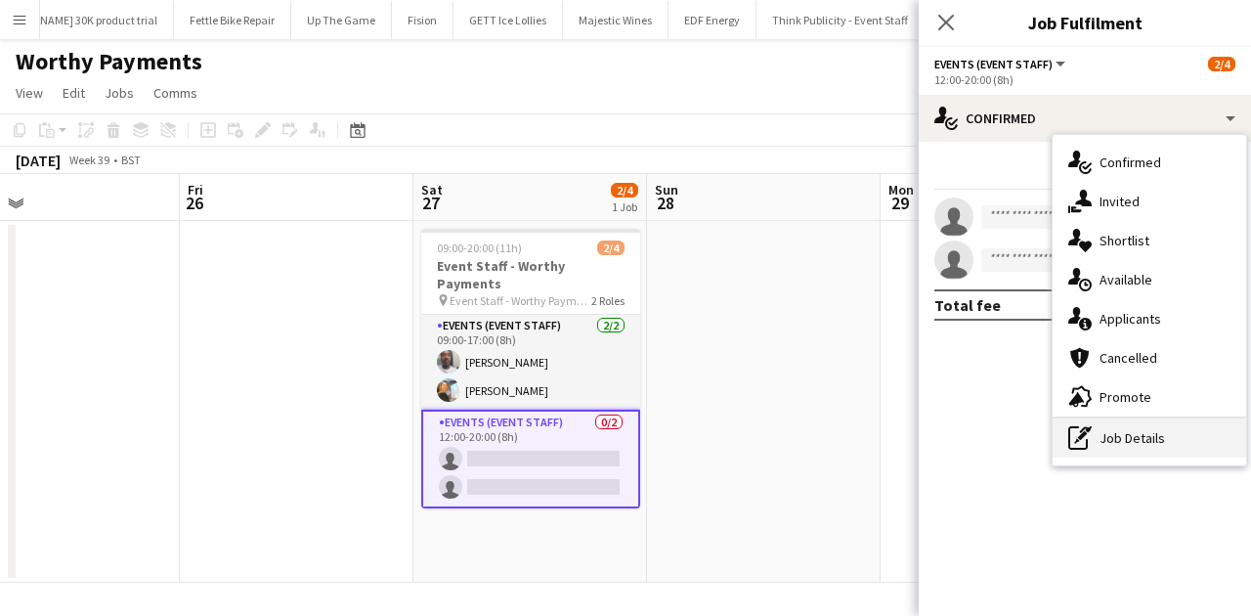
click at [1000, 442] on div "pen-write Job Details" at bounding box center [1148, 437] width 193 height 39
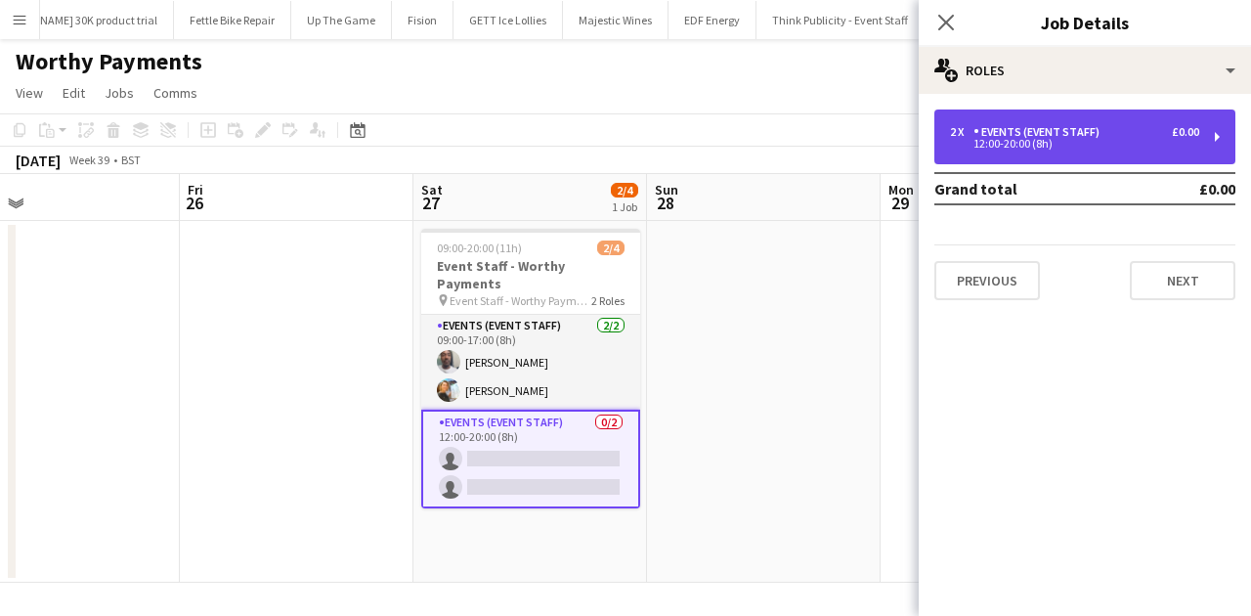
click at [1000, 149] on div "2 x Events (Event Staff) £0.00 12:00-20:00 (8h)" at bounding box center [1084, 136] width 301 height 55
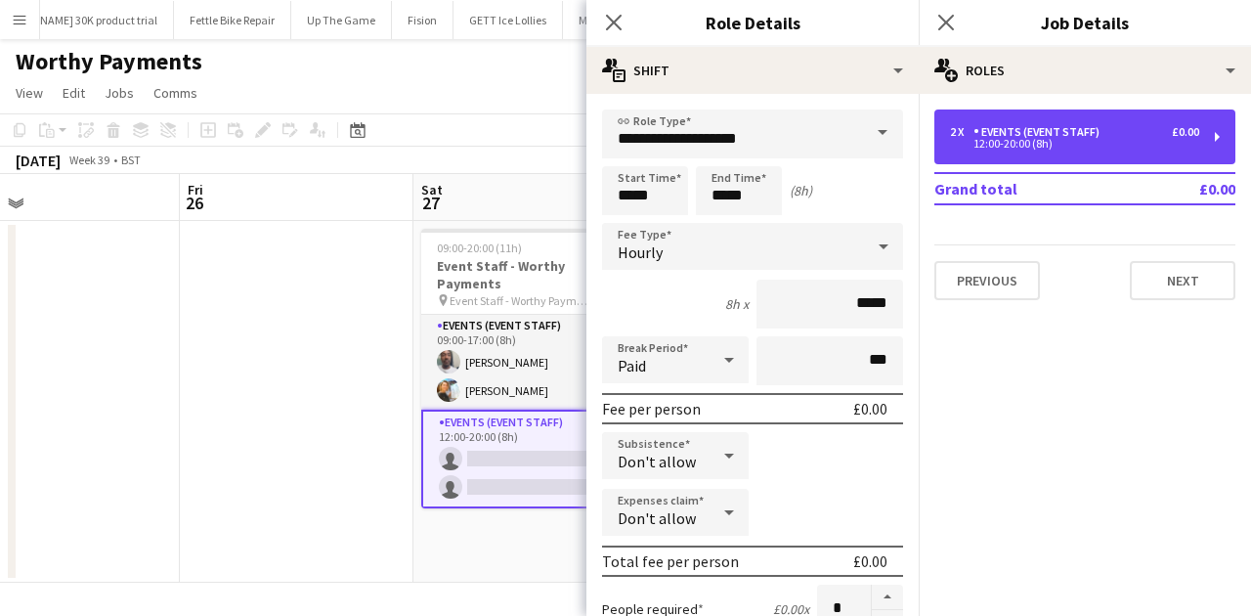
scroll to position [64, 0]
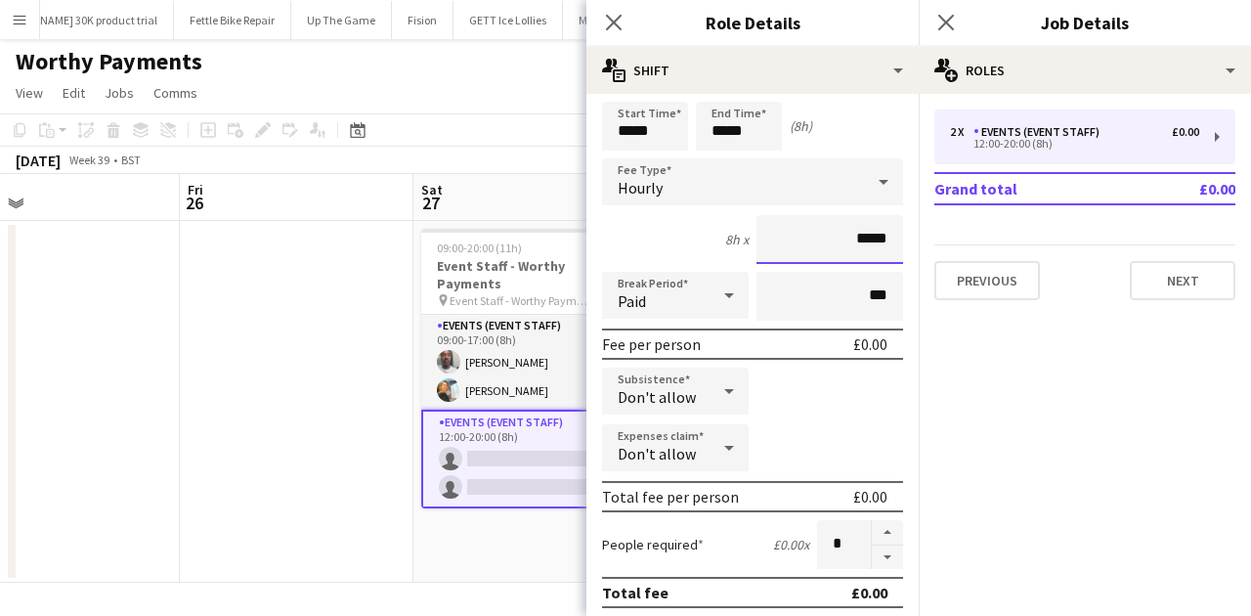
click at [852, 237] on input "*****" at bounding box center [829, 239] width 147 height 49
type input "******"
click at [848, 291] on input "***" at bounding box center [829, 296] width 147 height 49
click at [687, 295] on div "Paid" at bounding box center [655, 295] width 107 height 47
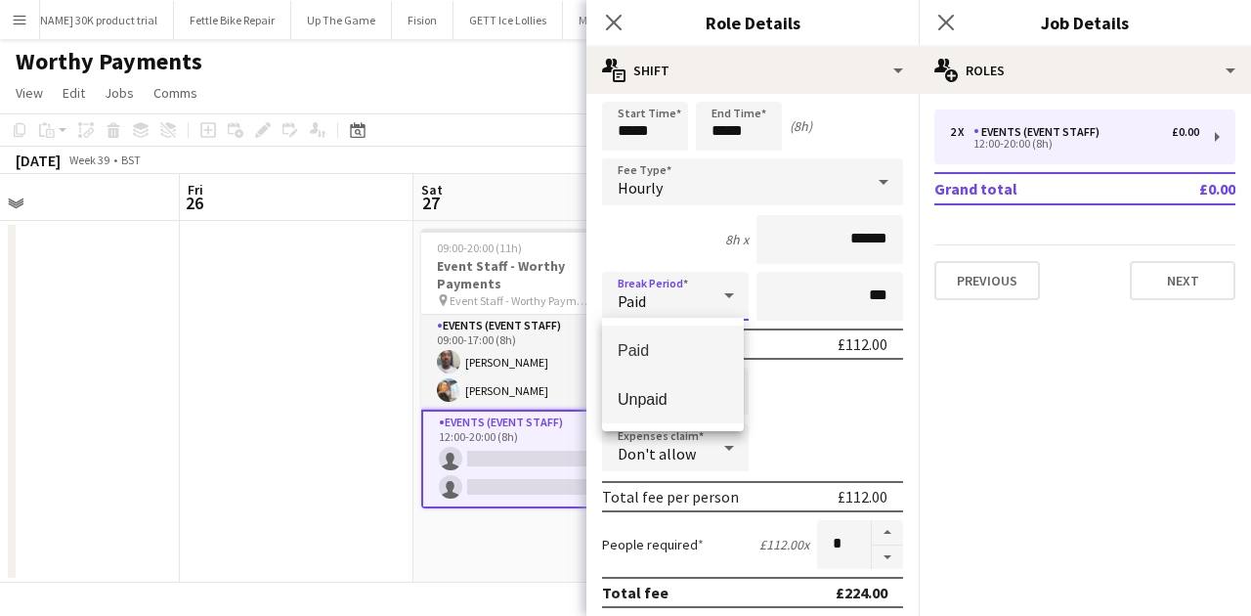
drag, startPoint x: 684, startPoint y: 389, endPoint x: 702, endPoint y: 387, distance: 17.7
click at [687, 391] on span "Unpaid" at bounding box center [673, 399] width 110 height 19
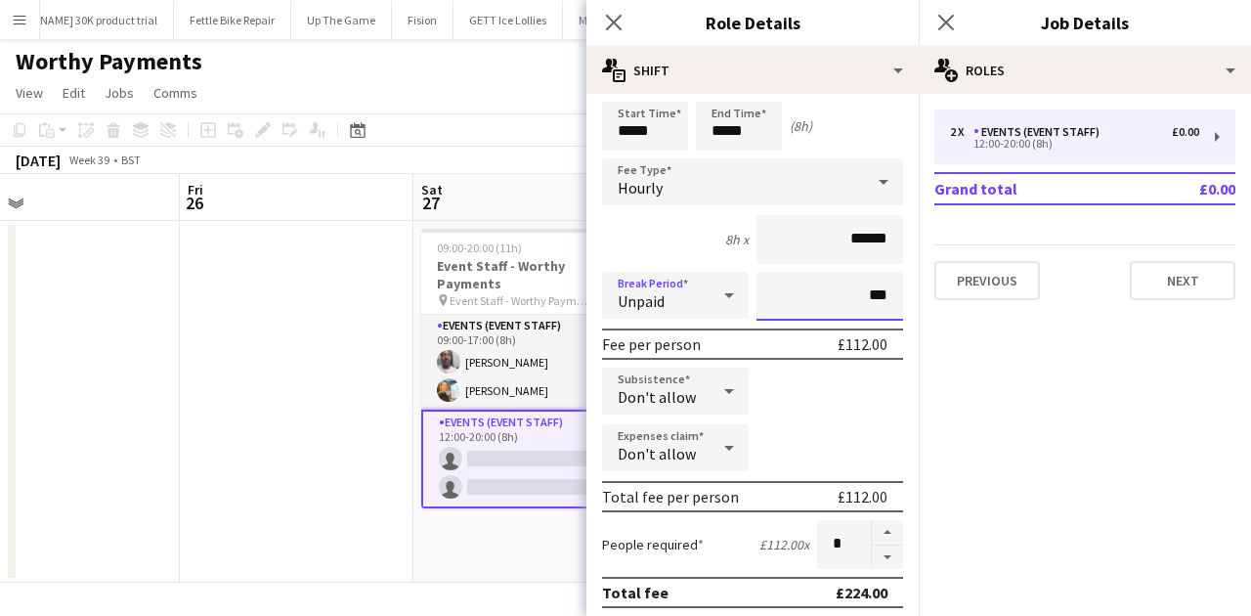
click at [847, 301] on input "***" at bounding box center [829, 296] width 147 height 49
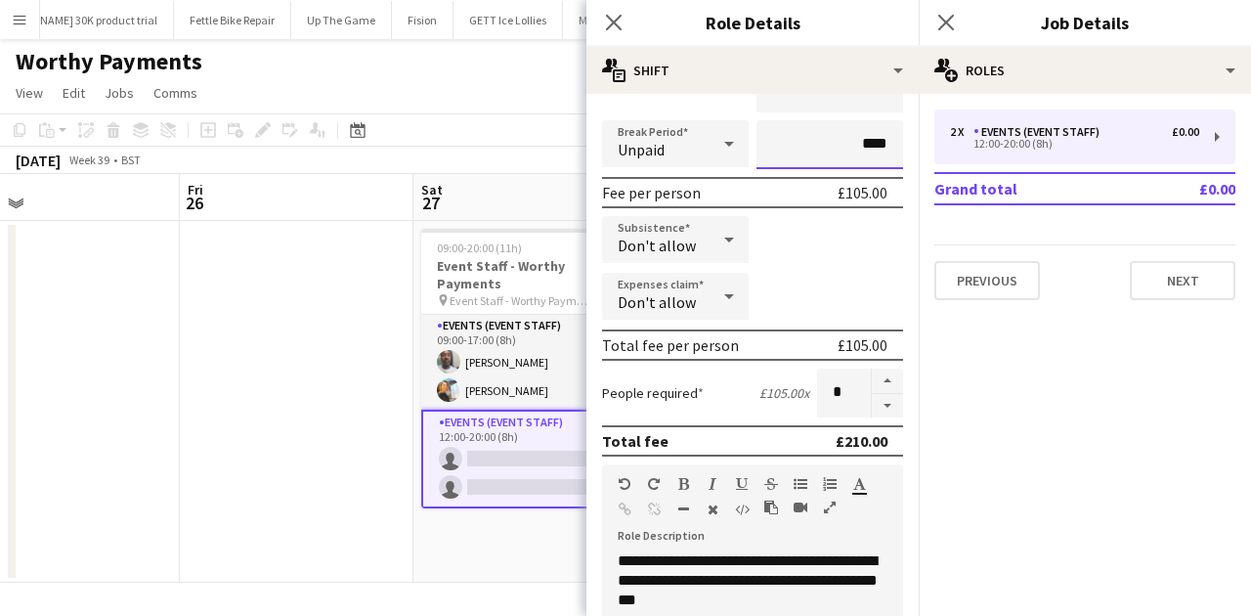
scroll to position [195, 0]
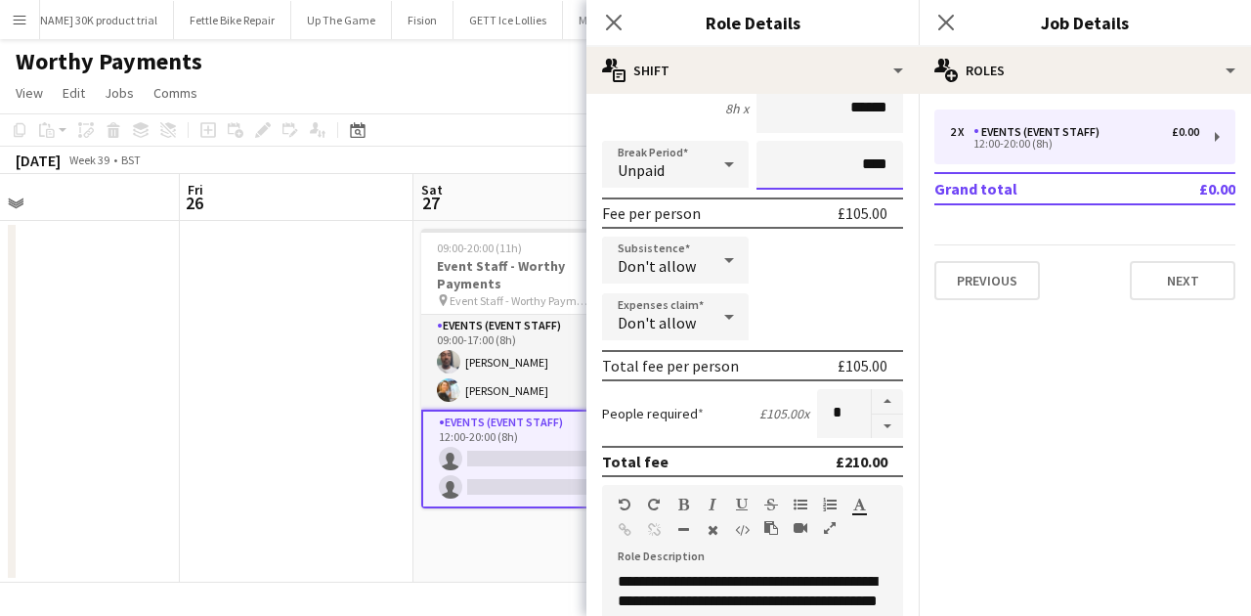
type input "****"
click at [702, 254] on div "Don't allow" at bounding box center [655, 259] width 107 height 47
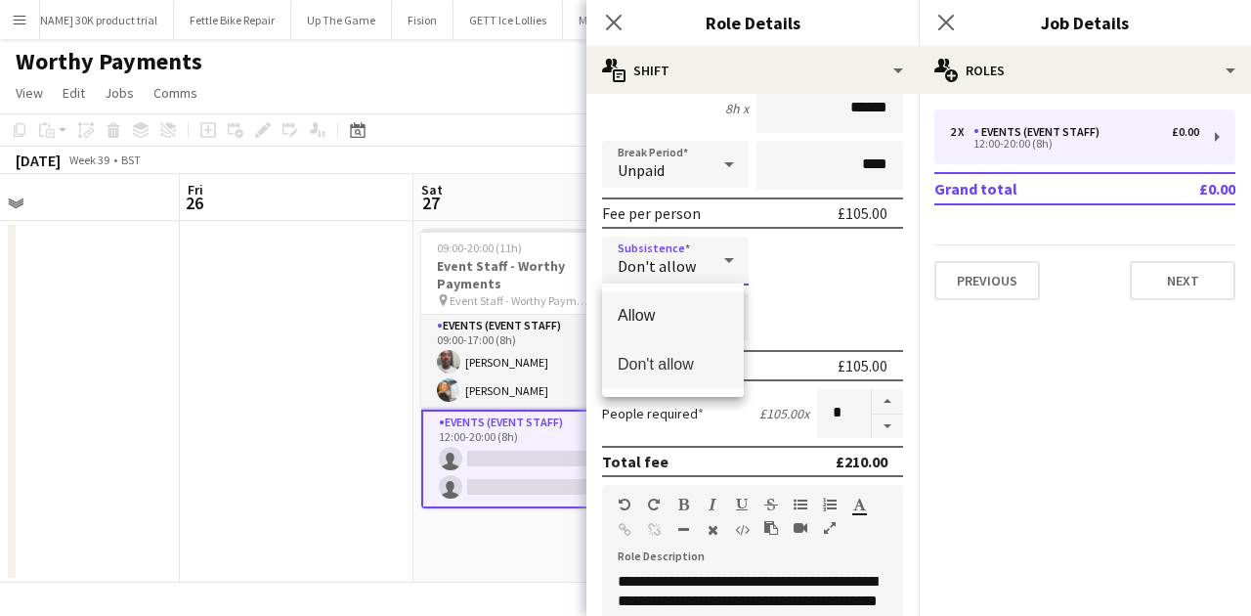
click at [707, 314] on span "Allow" at bounding box center [673, 315] width 110 height 19
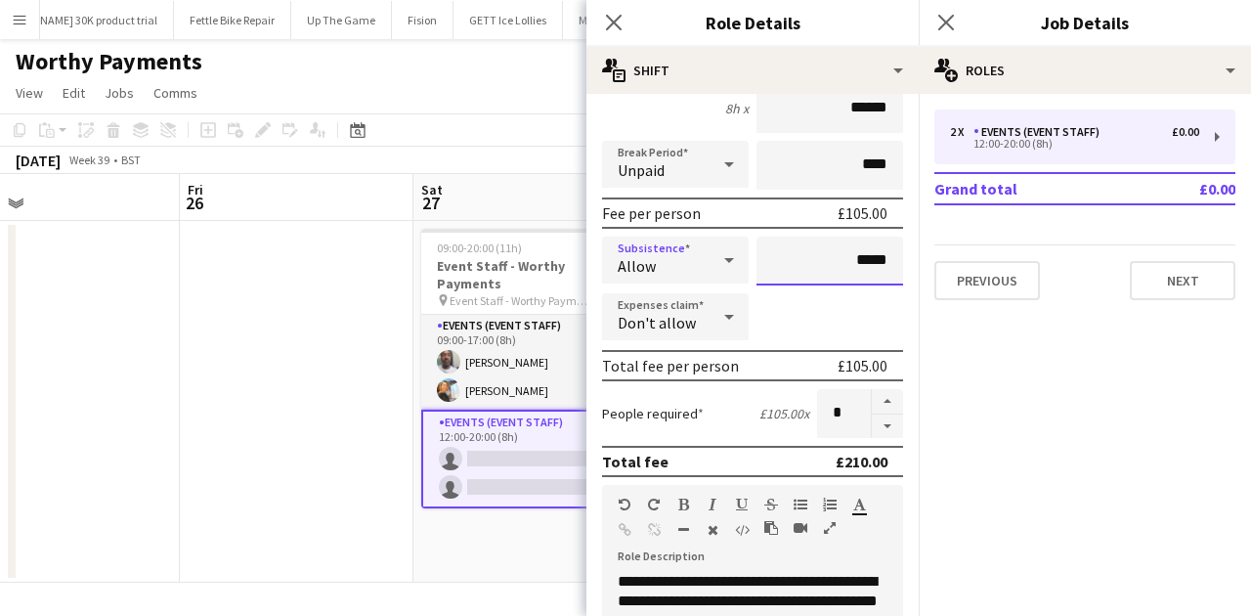
click at [871, 255] on input "*****" at bounding box center [829, 260] width 147 height 49
click at [852, 256] on input "*****" at bounding box center [829, 260] width 147 height 49
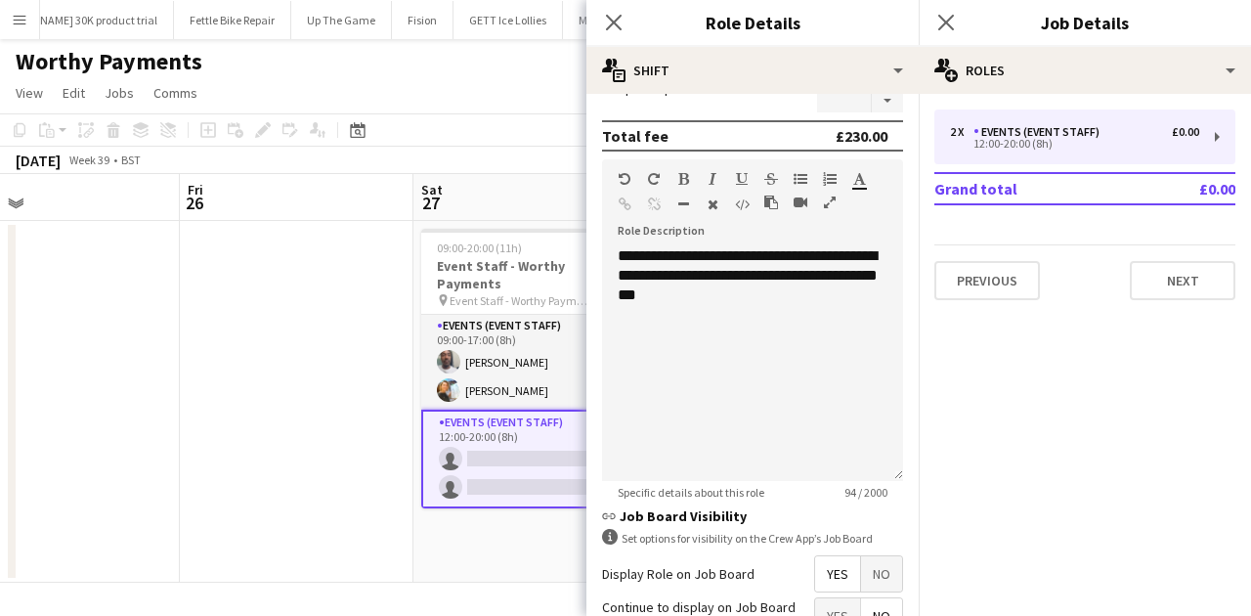
scroll to position [706, 0]
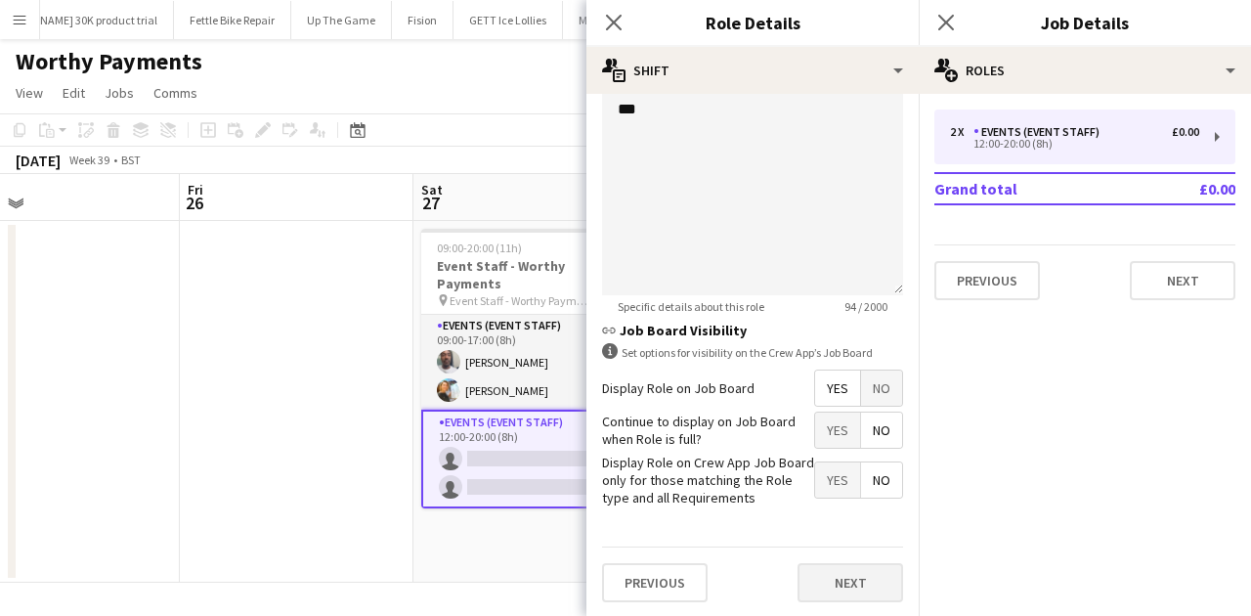
type input "******"
click at [864, 474] on button "Next" at bounding box center [850, 582] width 106 height 39
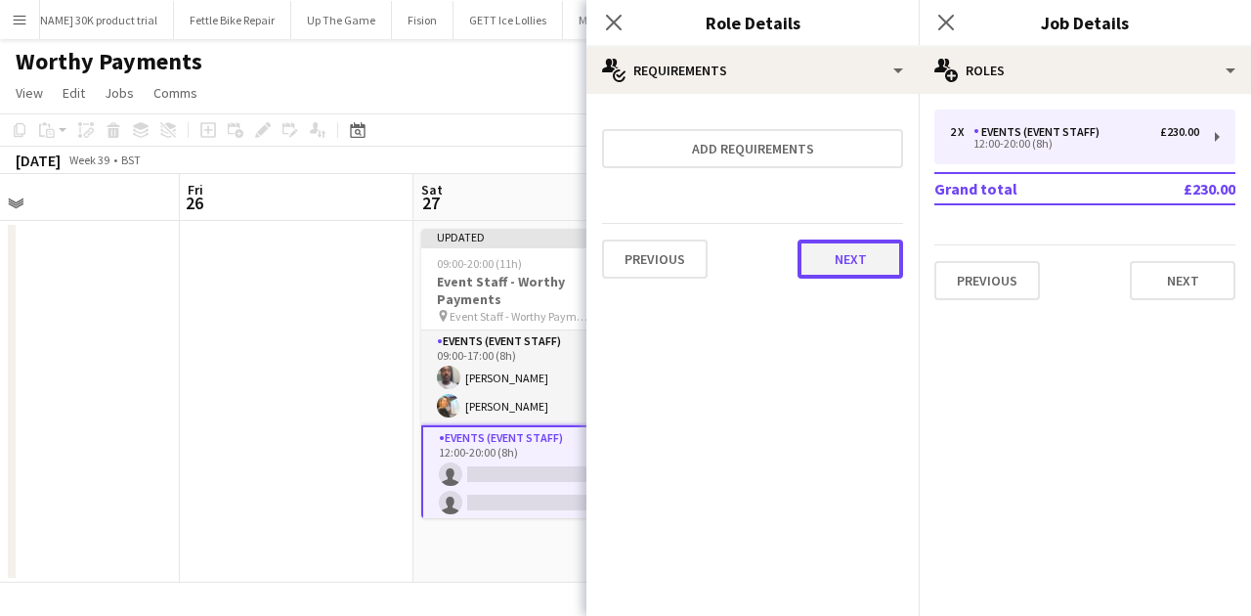
click at [838, 242] on button "Next" at bounding box center [850, 258] width 106 height 39
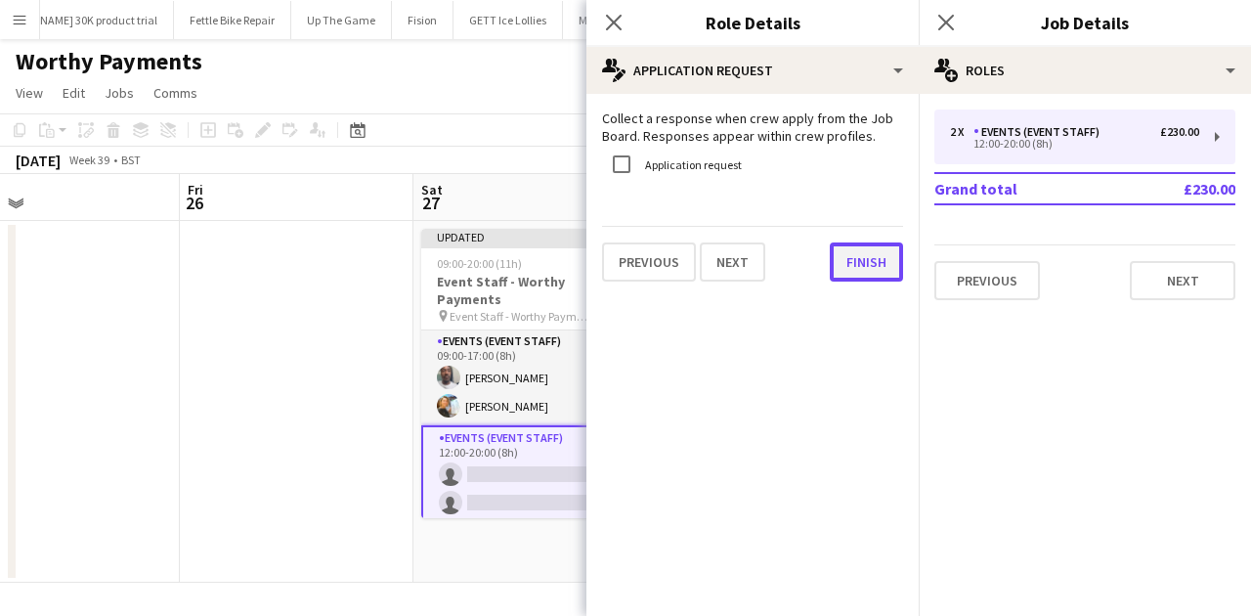
click at [855, 270] on button "Finish" at bounding box center [866, 261] width 73 height 39
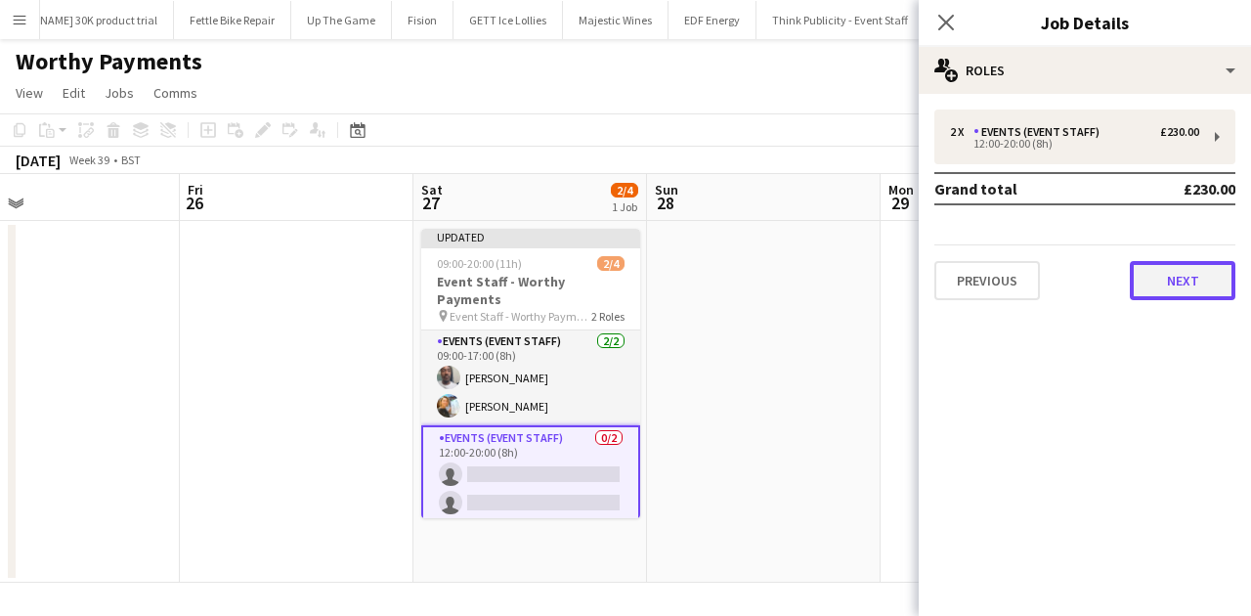
click at [1000, 290] on button "Next" at bounding box center [1183, 280] width 106 height 39
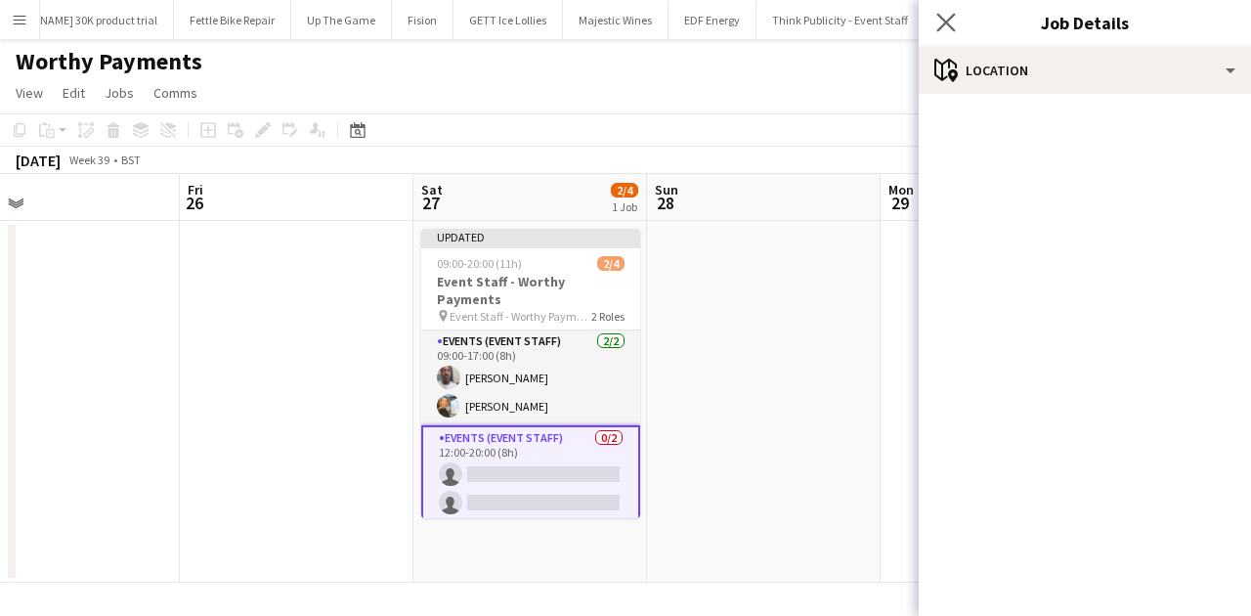
click at [954, 19] on icon "Close pop-in" at bounding box center [945, 22] width 19 height 19
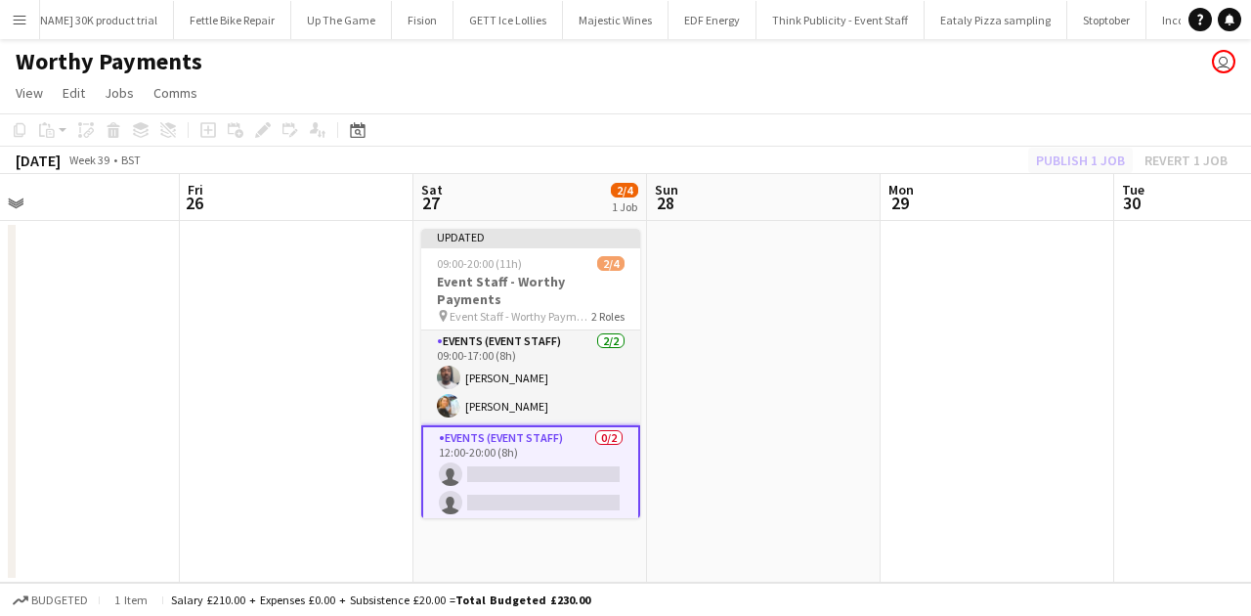
drag, startPoint x: 1117, startPoint y: 168, endPoint x: 1096, endPoint y: 154, distance: 24.7
click at [1000, 165] on div "Publish 1 job Revert 1 job" at bounding box center [1131, 160] width 238 height 25
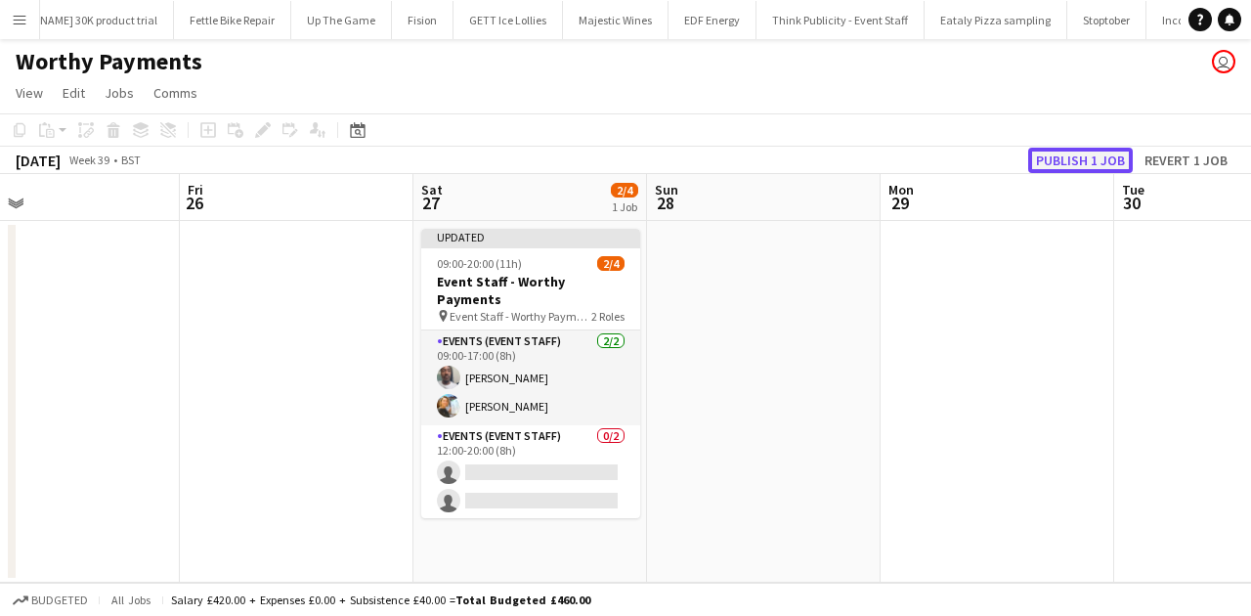
click at [1000, 153] on button "Publish 1 job" at bounding box center [1080, 160] width 105 height 25
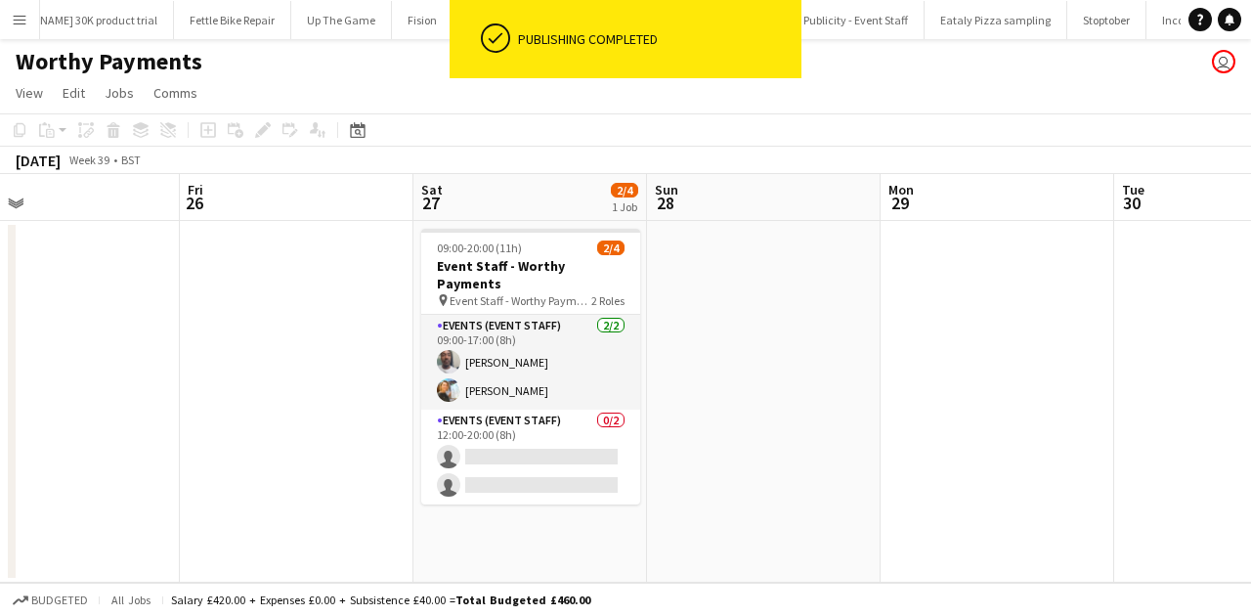
click at [541, 372] on app-card-role "Events (Event Staff) 2/2 09:00-17:00 (8h) Dean Lewis Natalia Trofimova" at bounding box center [530, 362] width 219 height 95
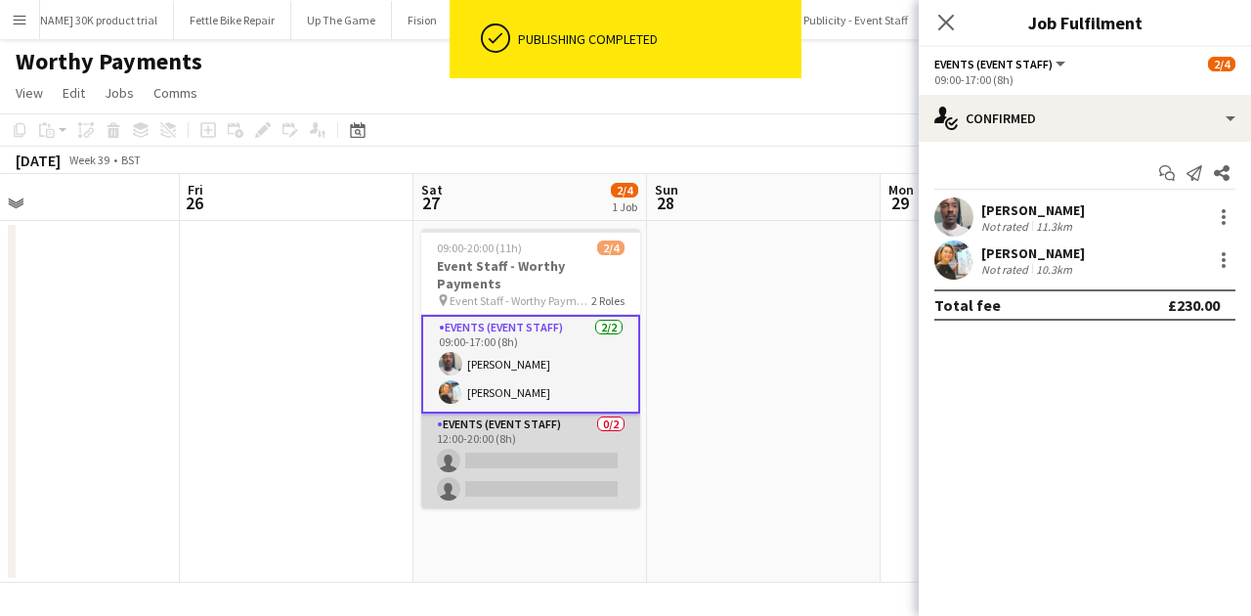
click at [594, 427] on app-card-role "Events (Event Staff) 0/2 12:00-20:00 (8h) single-neutral-actions single-neutral…" at bounding box center [530, 460] width 219 height 95
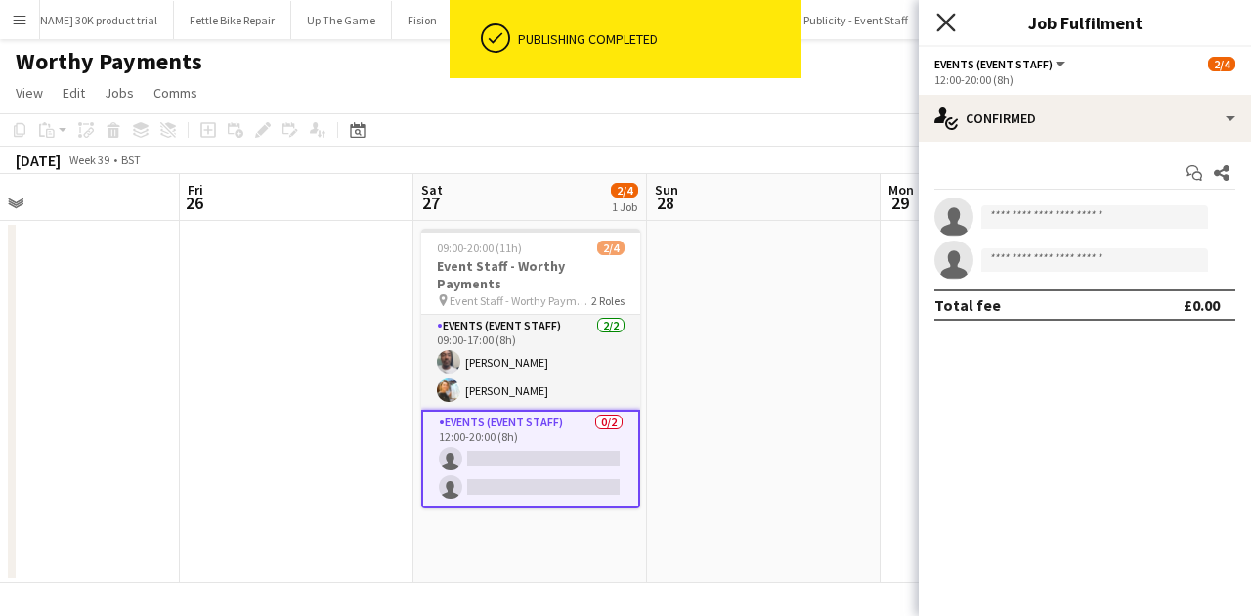
click at [942, 26] on icon at bounding box center [945, 22] width 19 height 19
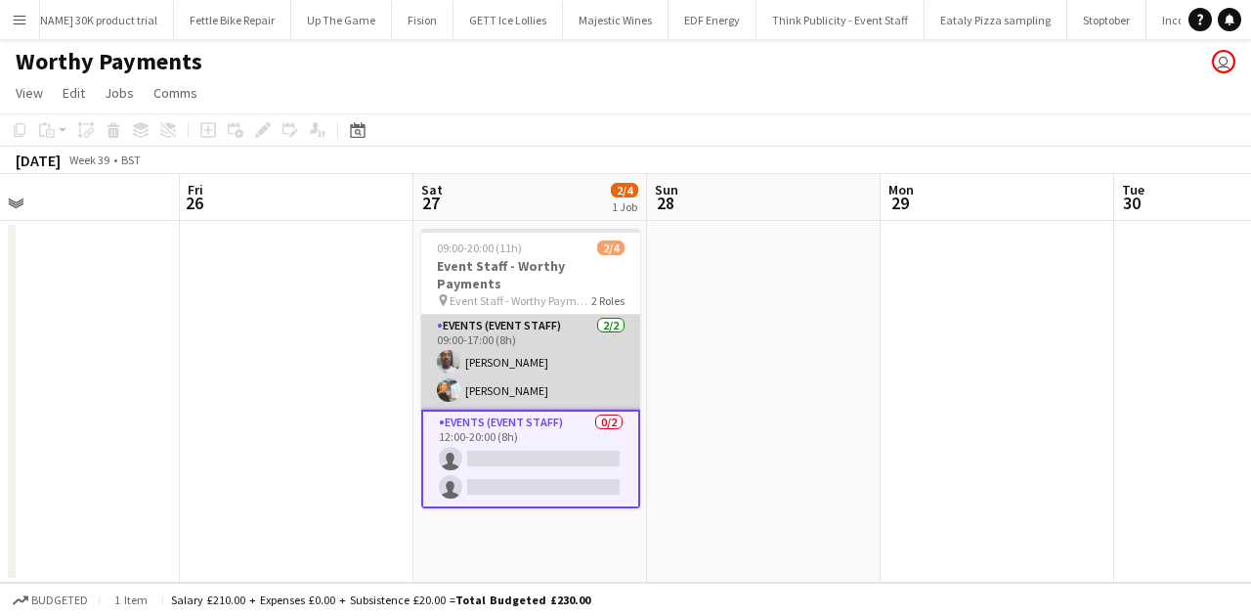
click at [538, 373] on app-card-role "Events (Event Staff) 2/2 09:00-17:00 (8h) Dean Lewis Natalia Trofimova" at bounding box center [530, 362] width 219 height 95
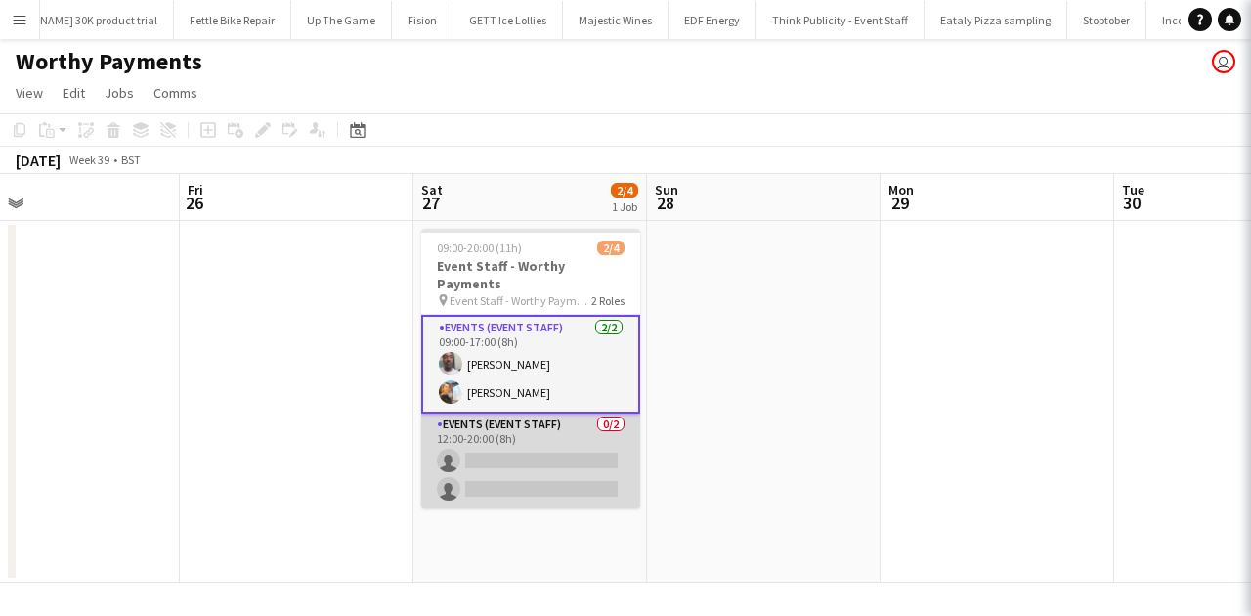
click at [547, 426] on app-card-role "Events (Event Staff) 0/2 12:00-20:00 (8h) single-neutral-actions single-neutral…" at bounding box center [530, 460] width 219 height 95
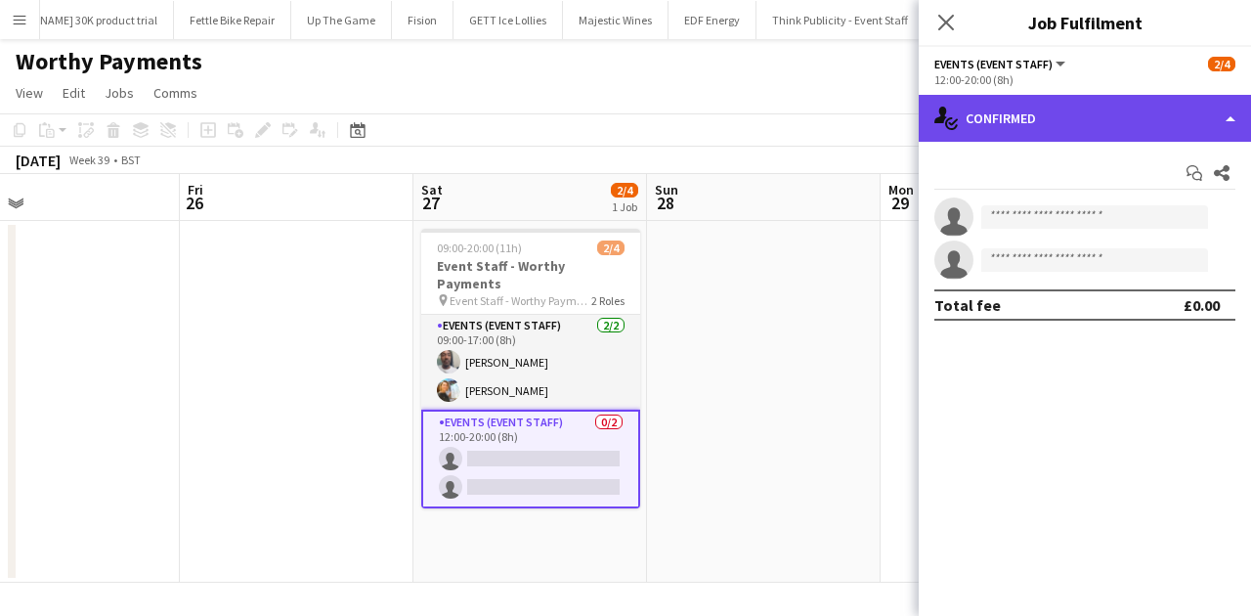
click at [1000, 113] on div "single-neutral-actions-check-2 Confirmed" at bounding box center [1085, 118] width 332 height 47
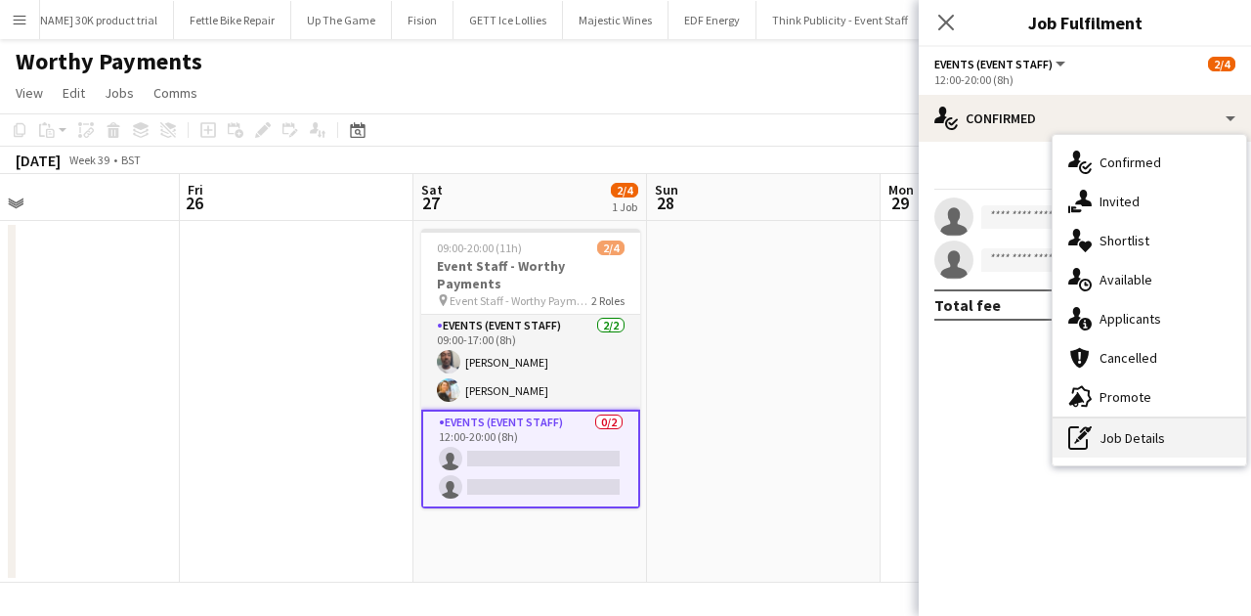
click at [1000, 440] on div "pen-write Job Details" at bounding box center [1148, 437] width 193 height 39
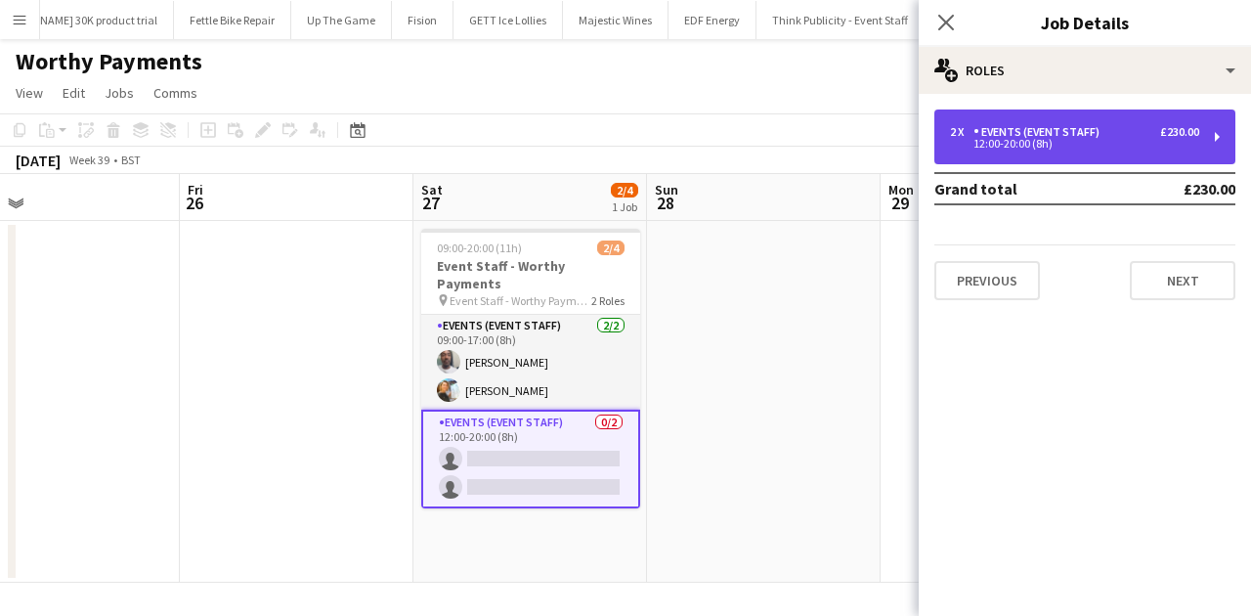
click at [1000, 139] on div "12:00-20:00 (8h)" at bounding box center [1074, 144] width 249 height 10
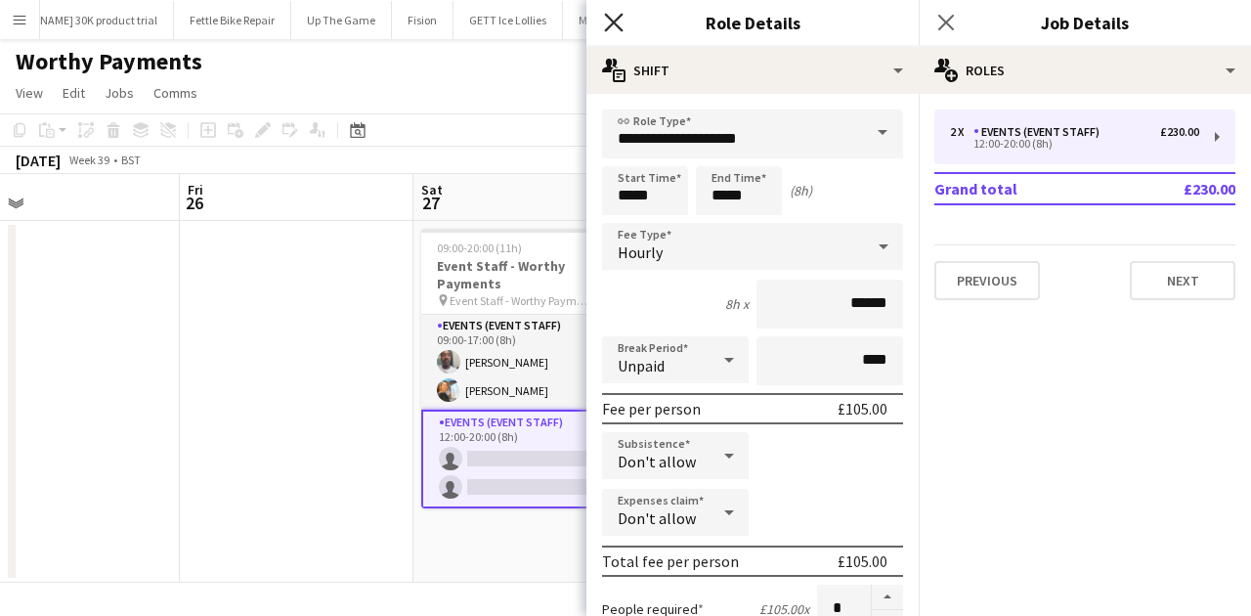
click at [614, 24] on icon at bounding box center [613, 22] width 19 height 19
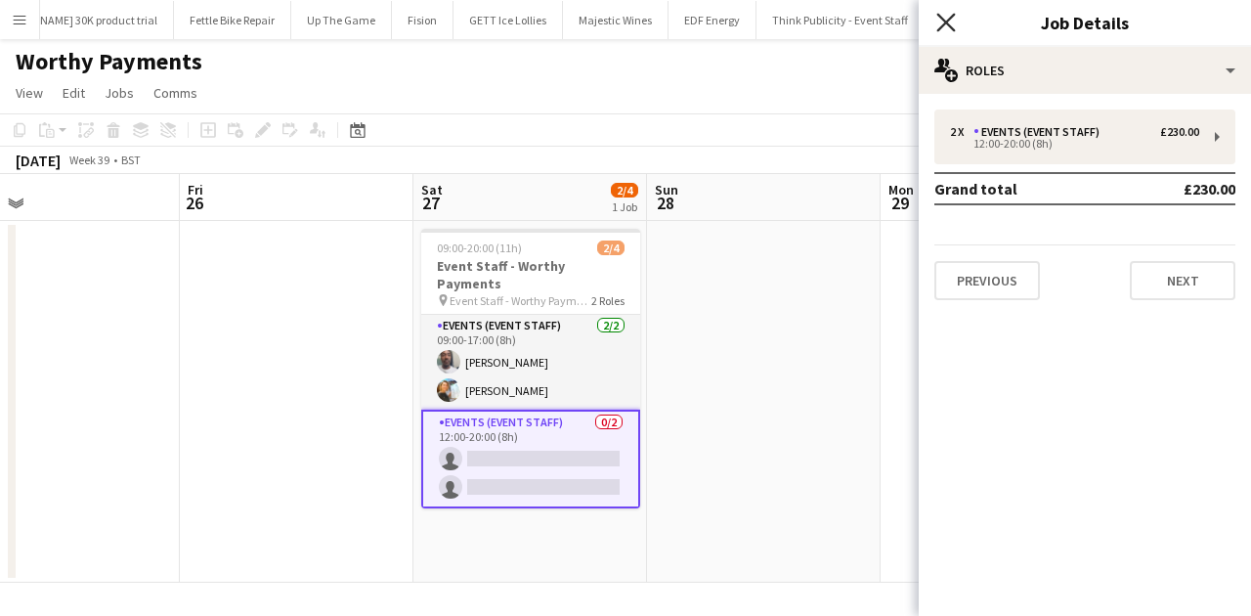
click at [948, 17] on icon "Close pop-in" at bounding box center [945, 22] width 19 height 19
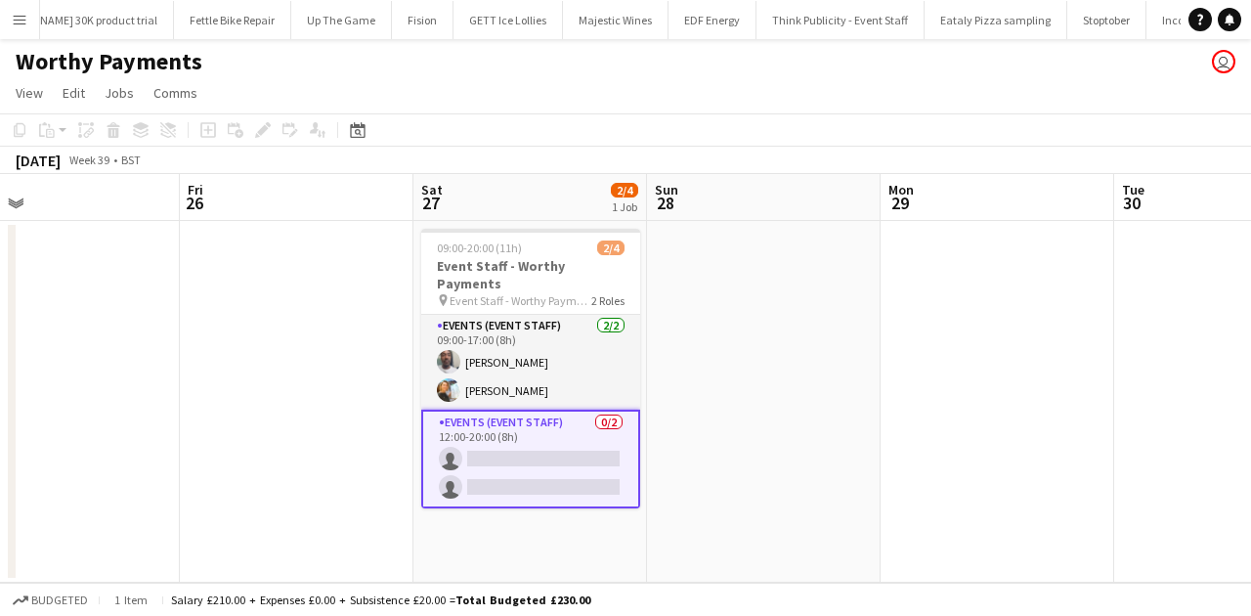
click at [587, 454] on app-card-role "Events (Event Staff) 0/2 12:00-20:00 (8h) single-neutral-actions single-neutral…" at bounding box center [530, 458] width 219 height 99
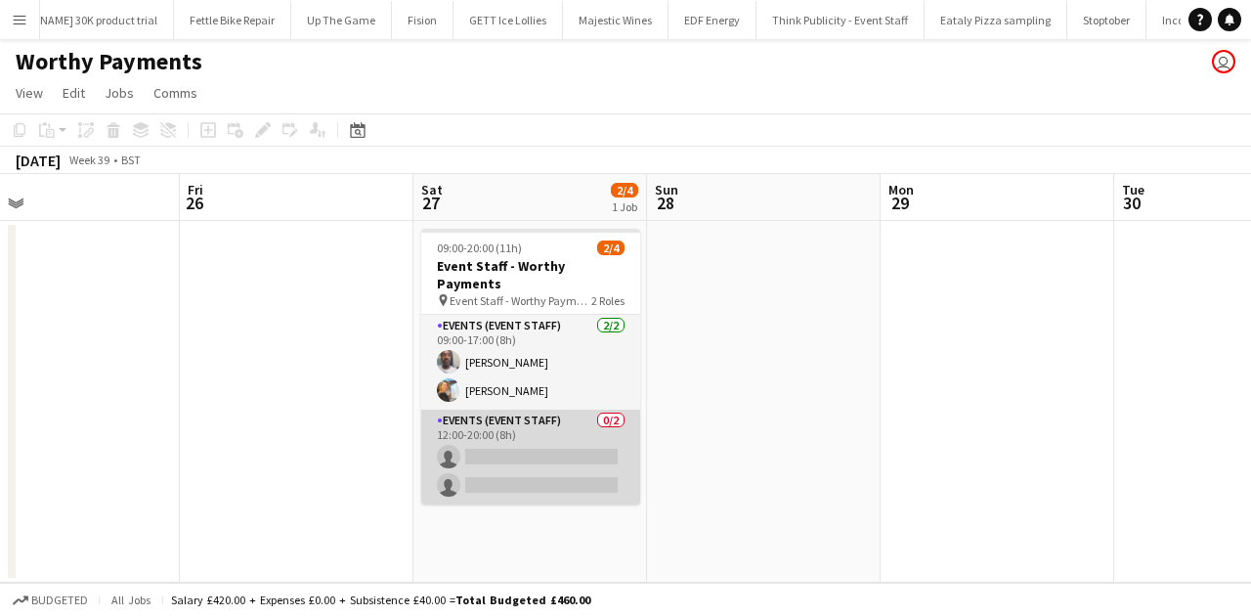
click at [593, 448] on app-card-role "Events (Event Staff) 0/2 12:00-20:00 (8h) single-neutral-actions single-neutral…" at bounding box center [530, 456] width 219 height 95
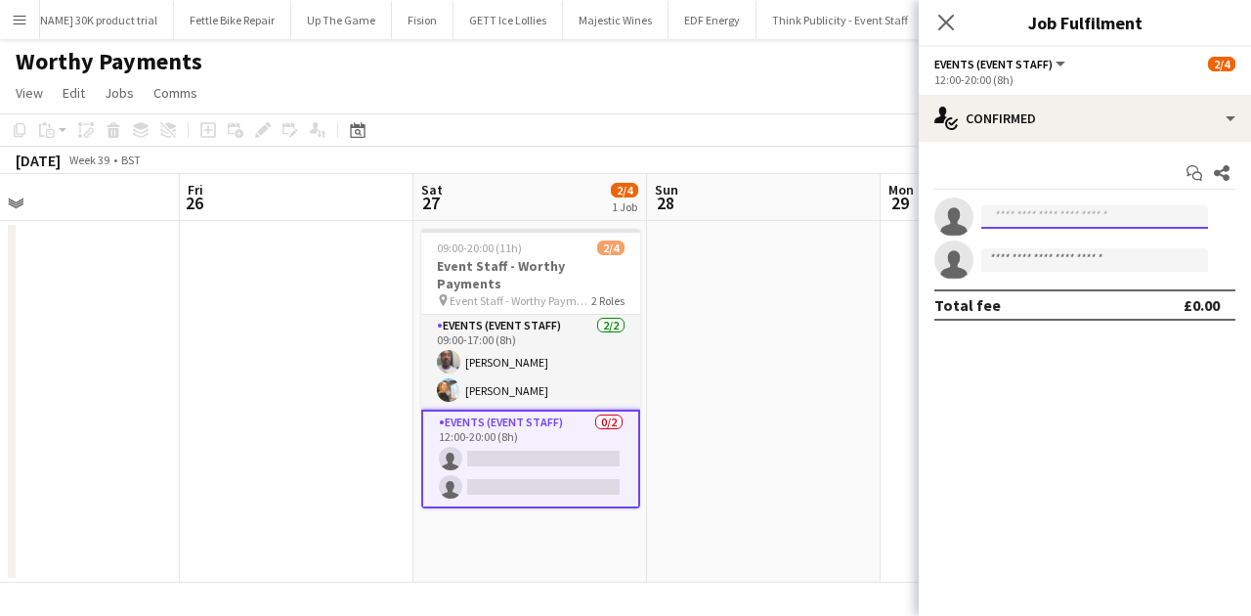
click at [1000, 216] on input at bounding box center [1094, 216] width 227 height 23
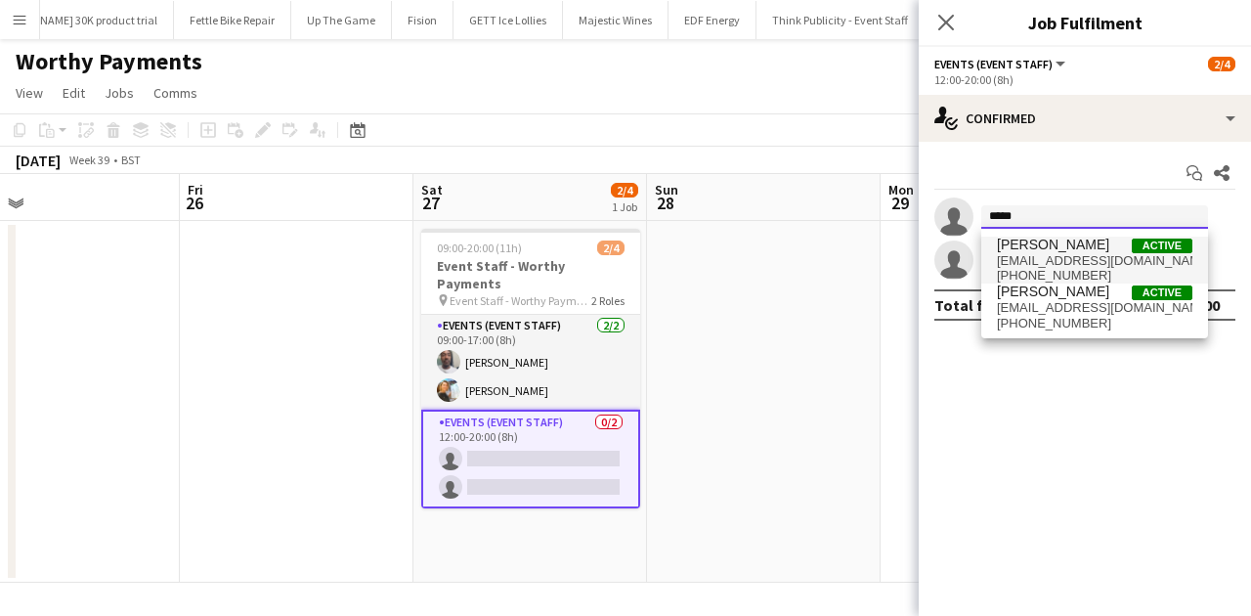
type input "*****"
click at [1000, 246] on span "SIMON GREIFF" at bounding box center [1053, 244] width 112 height 17
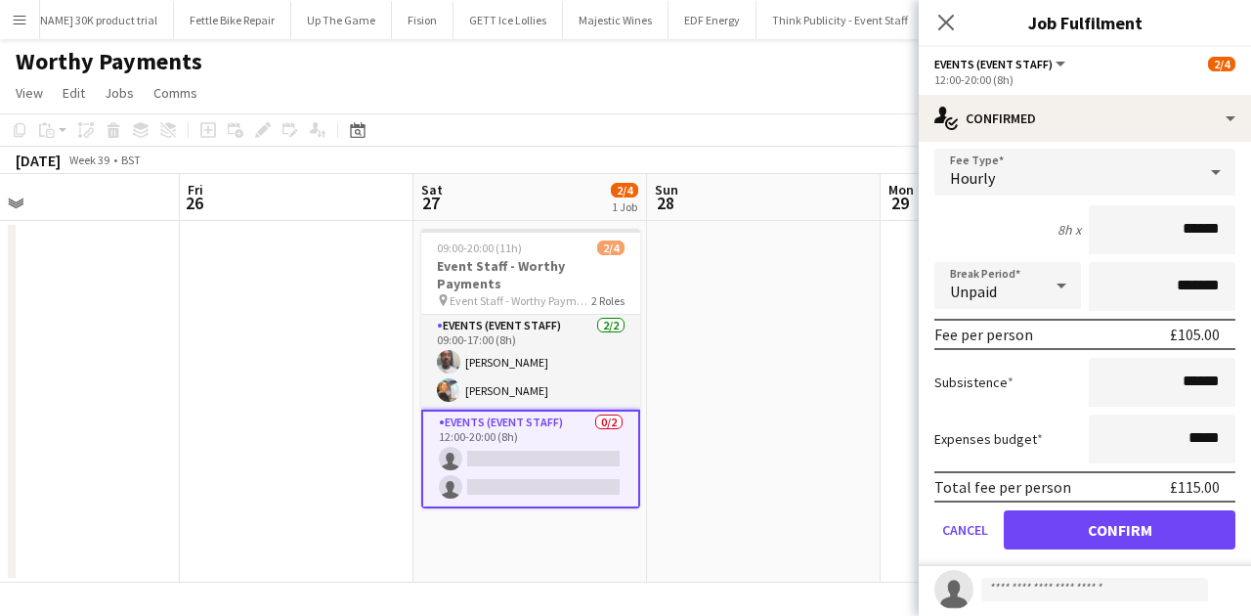
scroll to position [163, 0]
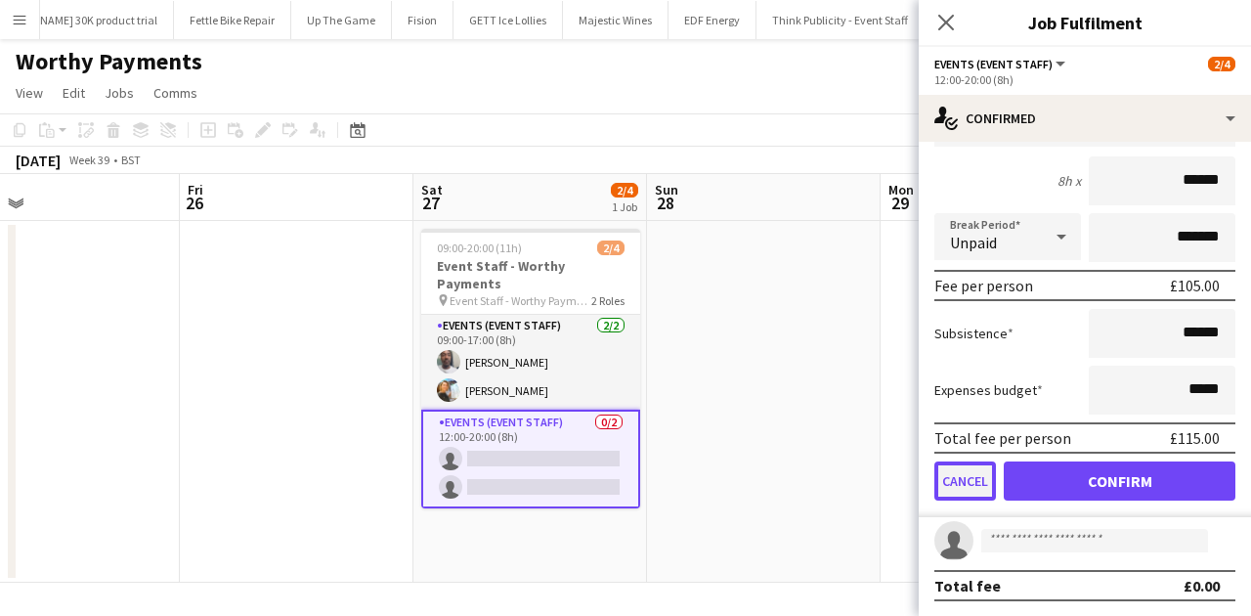
click at [967, 474] on button "Cancel" at bounding box center [965, 480] width 62 height 39
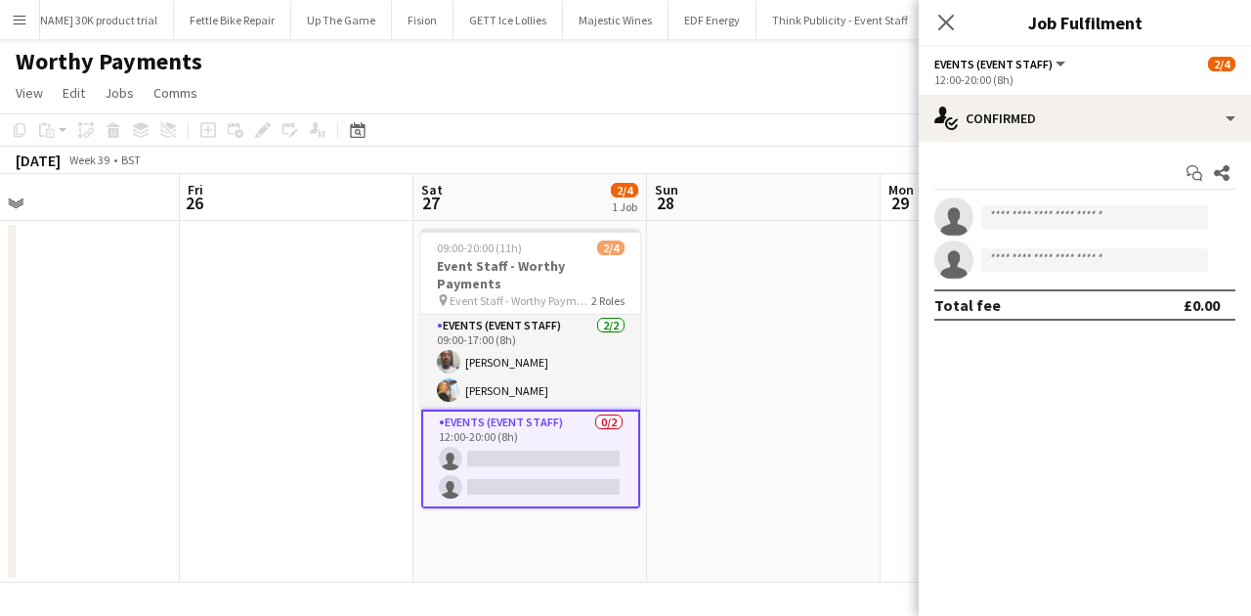
scroll to position [0, 0]
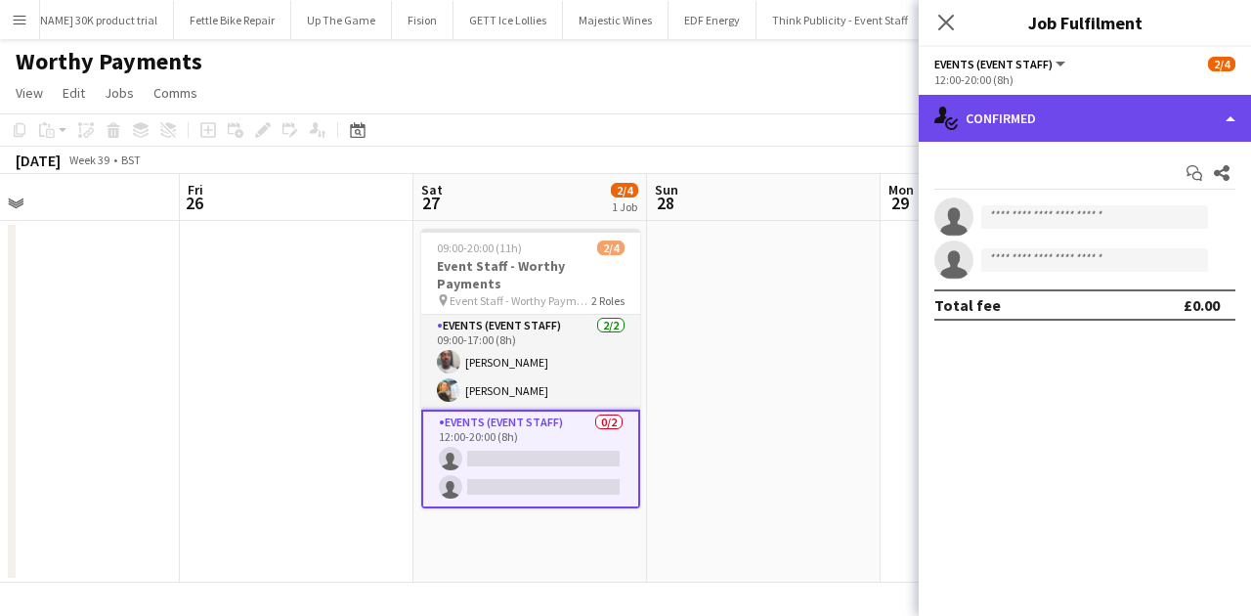
click at [1000, 134] on div "single-neutral-actions-check-2 Confirmed" at bounding box center [1085, 118] width 332 height 47
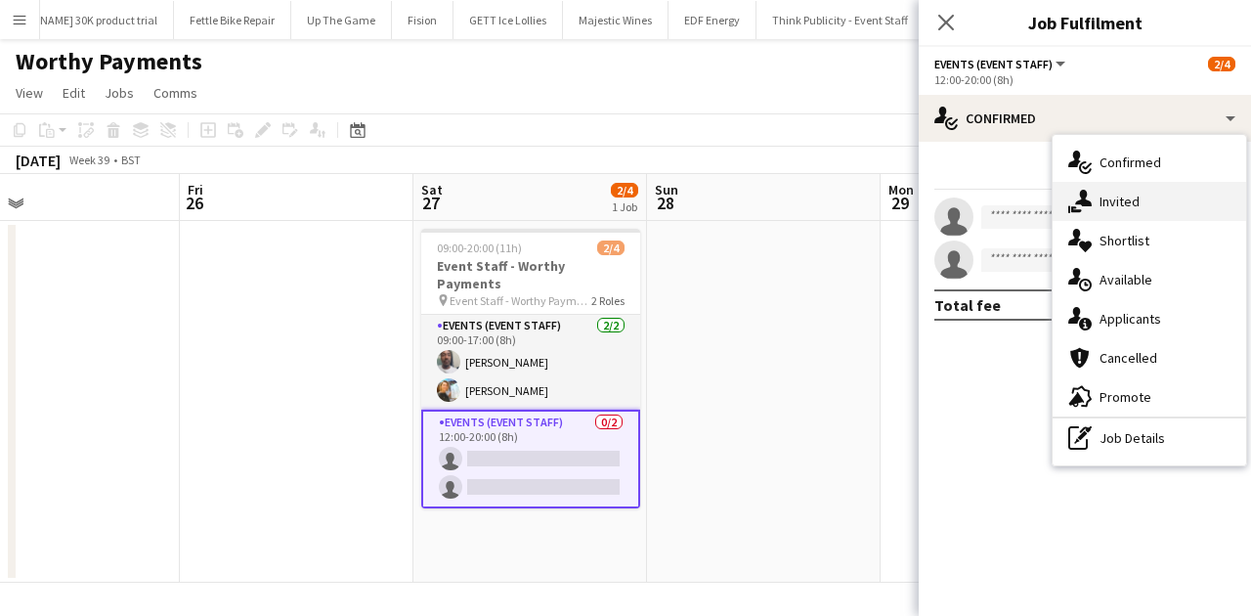
click at [1000, 194] on span "Invited" at bounding box center [1119, 202] width 40 height 18
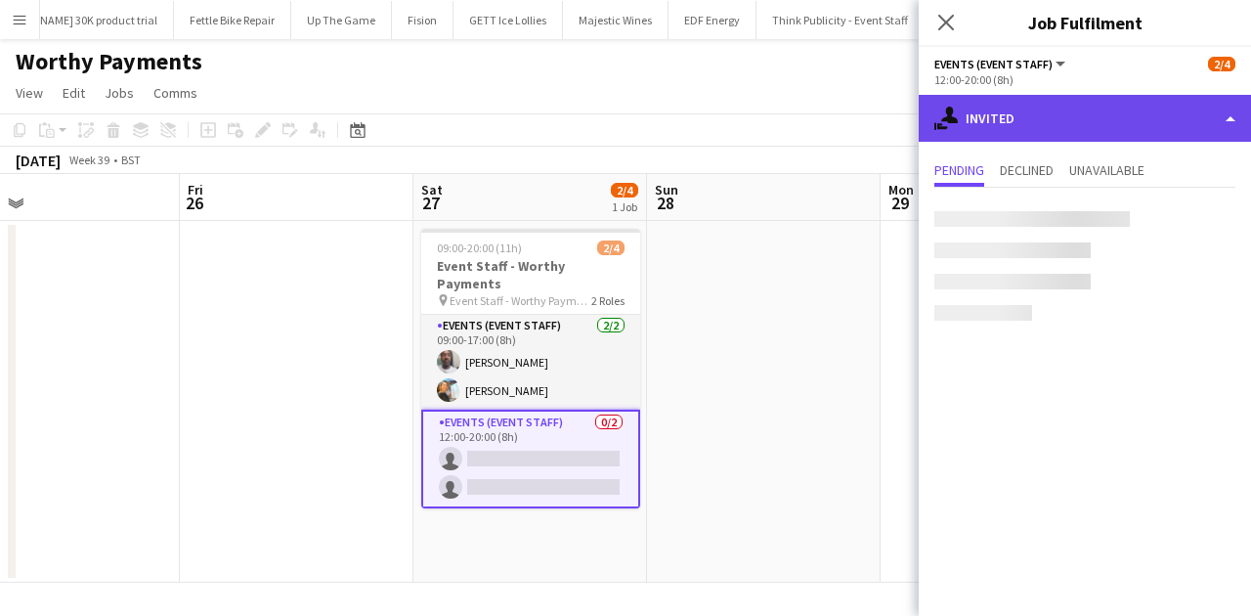
click at [1000, 118] on div "single-neutral-actions-share-1 Invited" at bounding box center [1085, 118] width 332 height 47
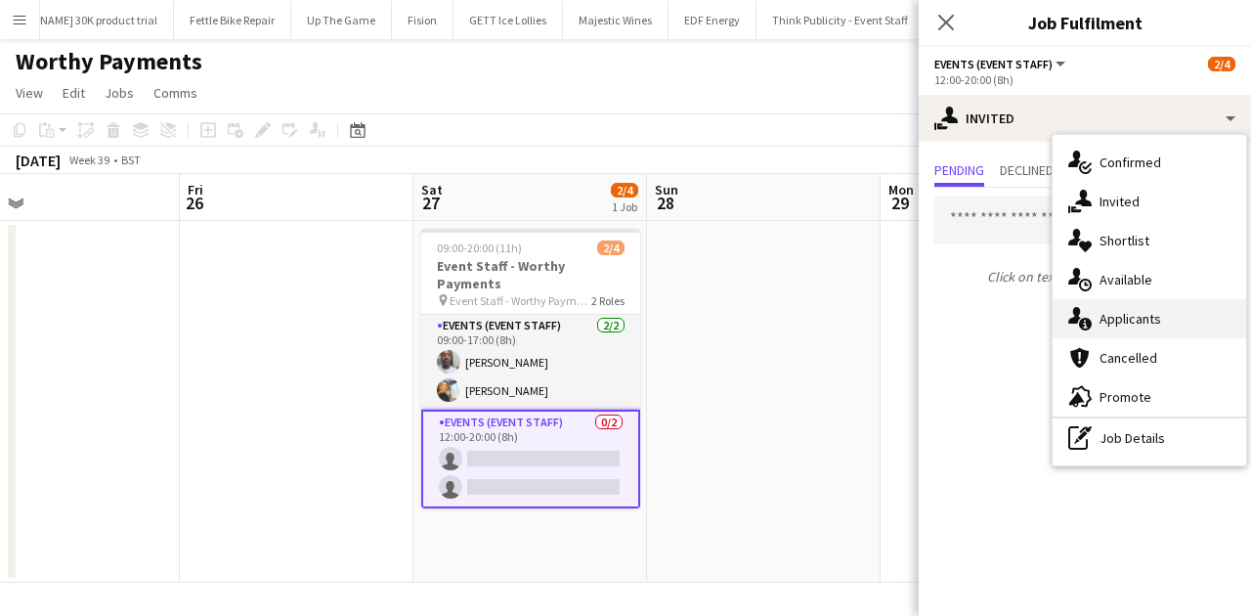
click at [1000, 321] on span "Applicants" at bounding box center [1130, 319] width 62 height 18
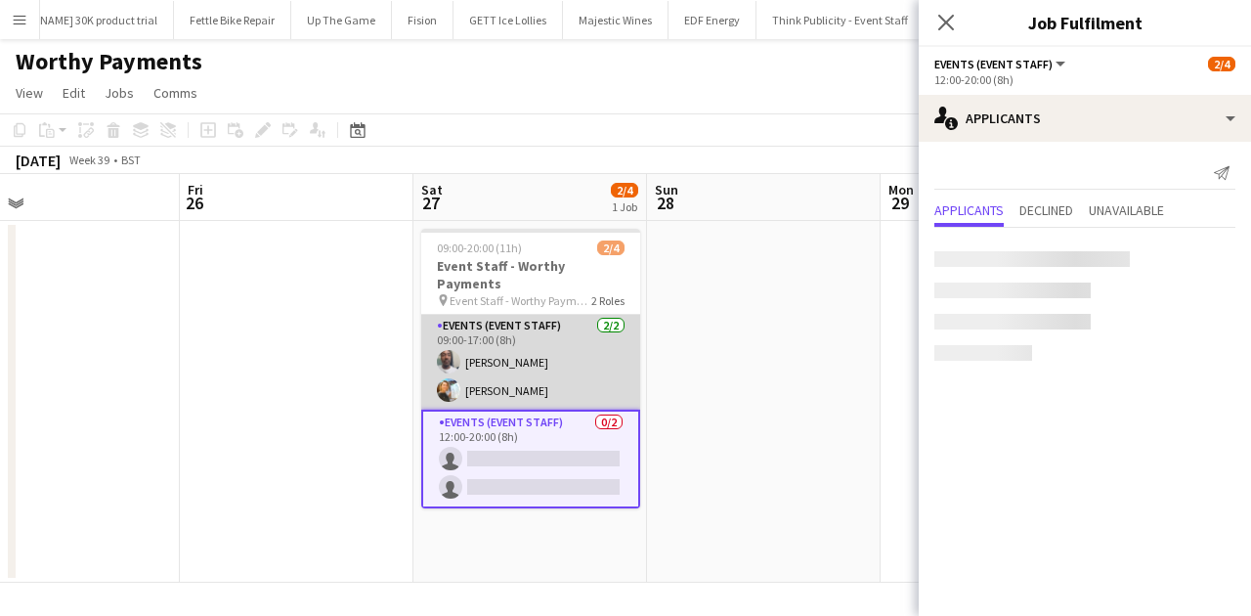
click at [576, 336] on app-card-role "Events (Event Staff) 2/2 09:00-17:00 (8h) Dean Lewis Natalia Trofimova" at bounding box center [530, 362] width 219 height 95
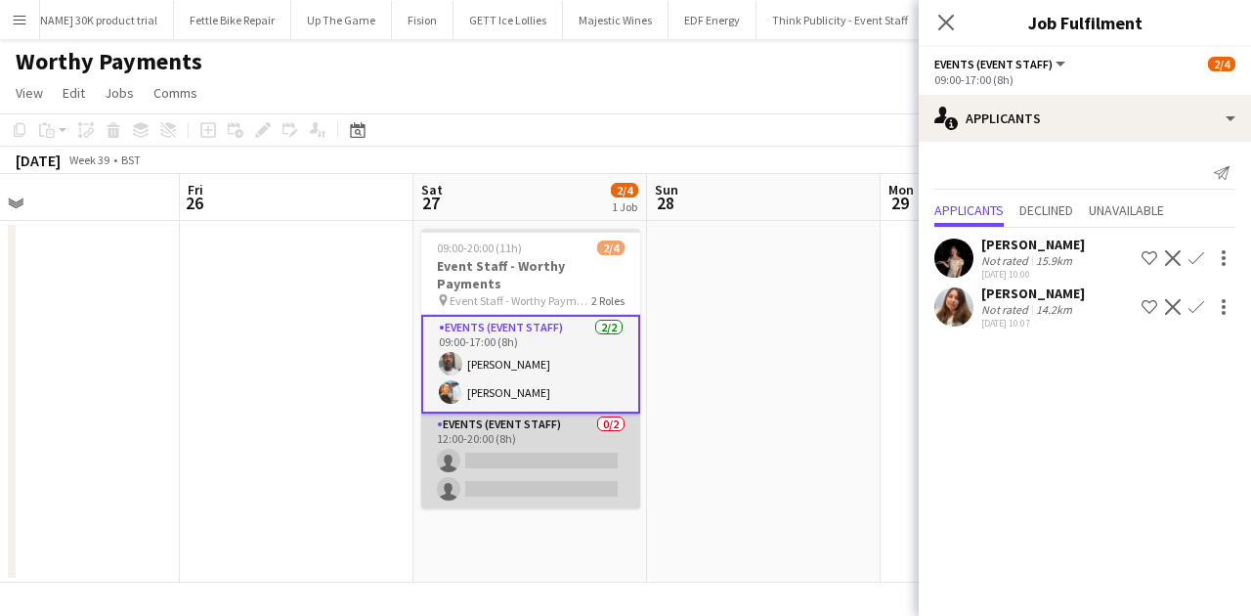
click at [586, 424] on app-card-role "Events (Event Staff) 0/2 12:00-20:00 (8h) single-neutral-actions single-neutral…" at bounding box center [530, 460] width 219 height 95
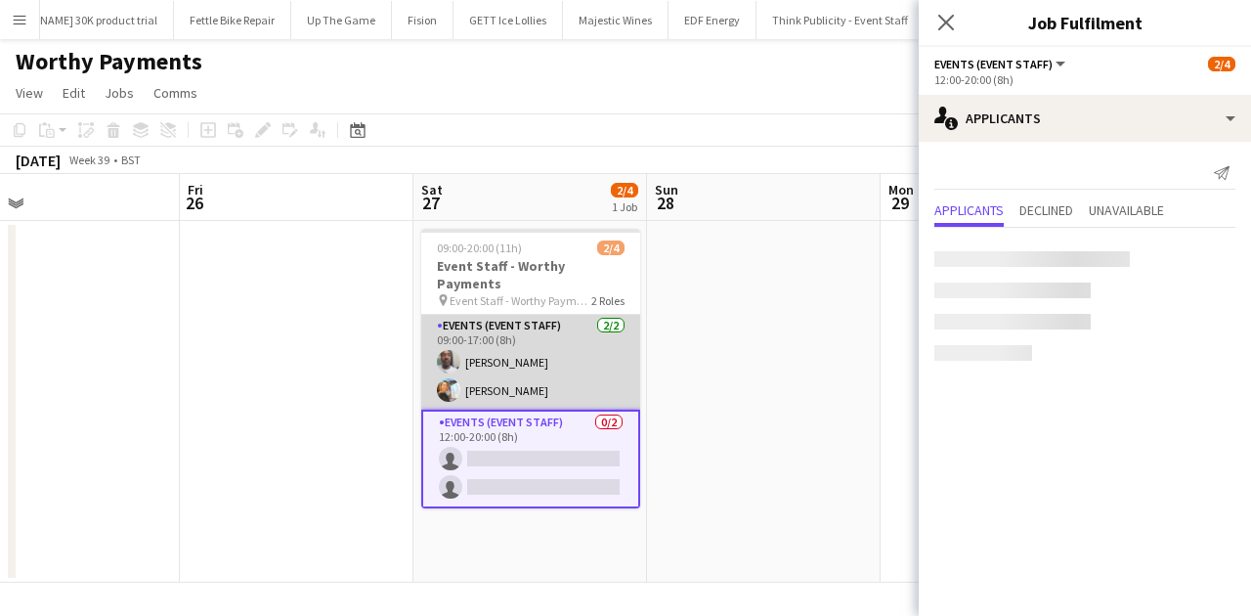
click at [595, 352] on app-card-role "Events (Event Staff) 2/2 09:00-17:00 (8h) Dean Lewis Natalia Trofimova" at bounding box center [530, 362] width 219 height 95
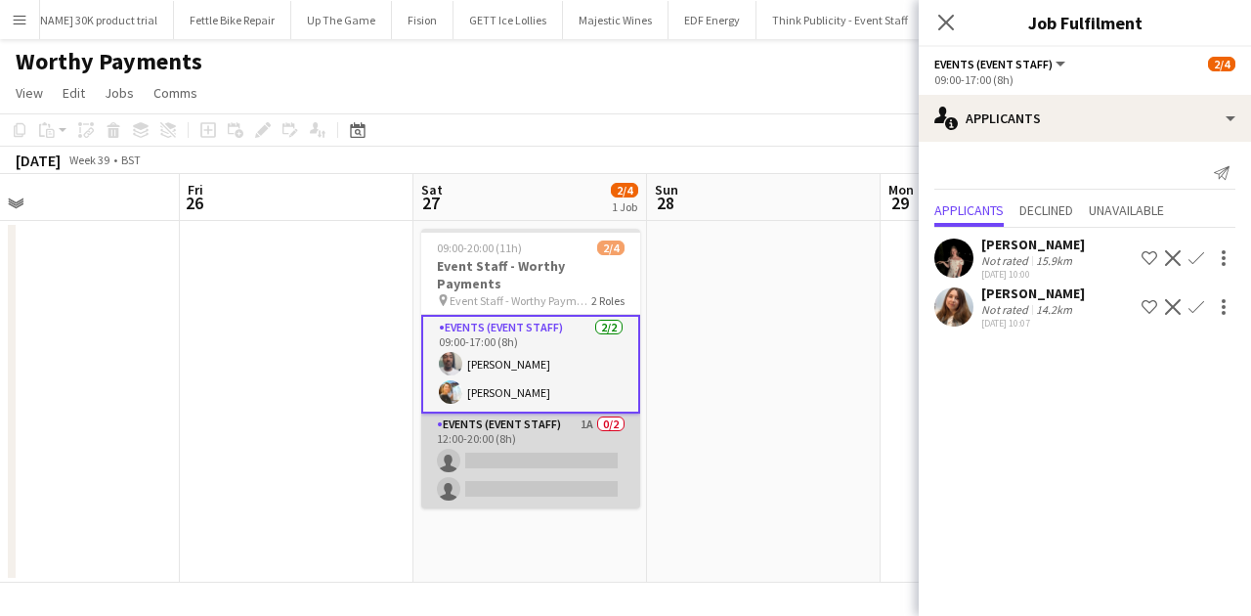
click at [488, 451] on app-card-role "Events (Event Staff) 1A 0/2 12:00-20:00 (8h) single-neutral-actions single-neut…" at bounding box center [530, 460] width 219 height 95
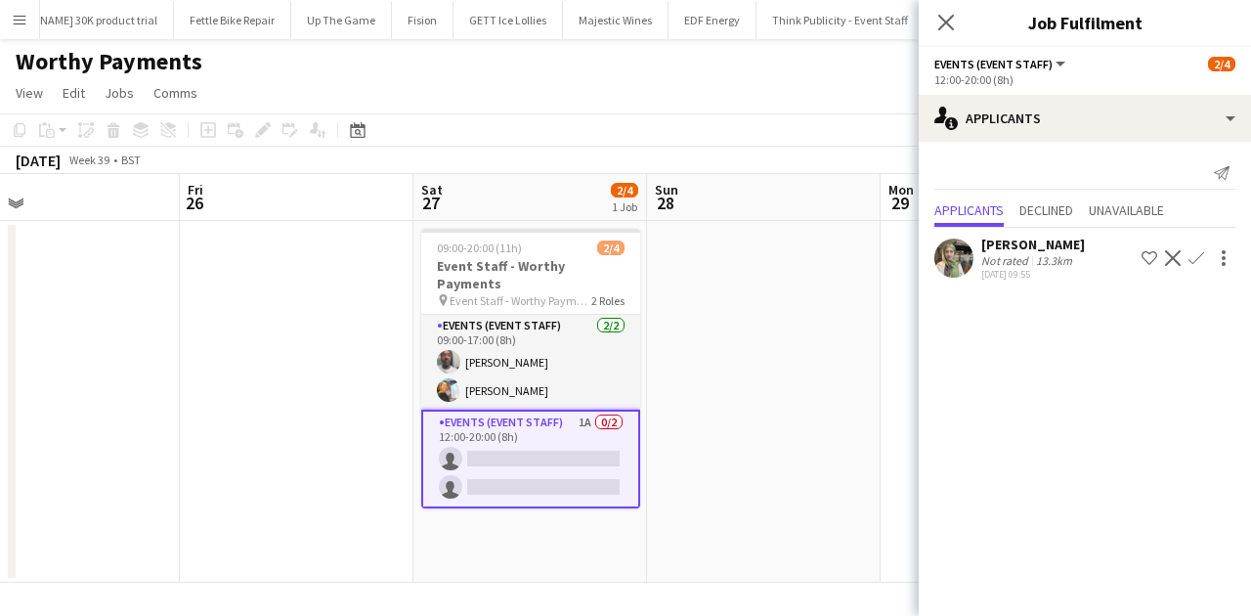
click at [1000, 246] on div "Aliya Kazmi" at bounding box center [1033, 244] width 104 height 18
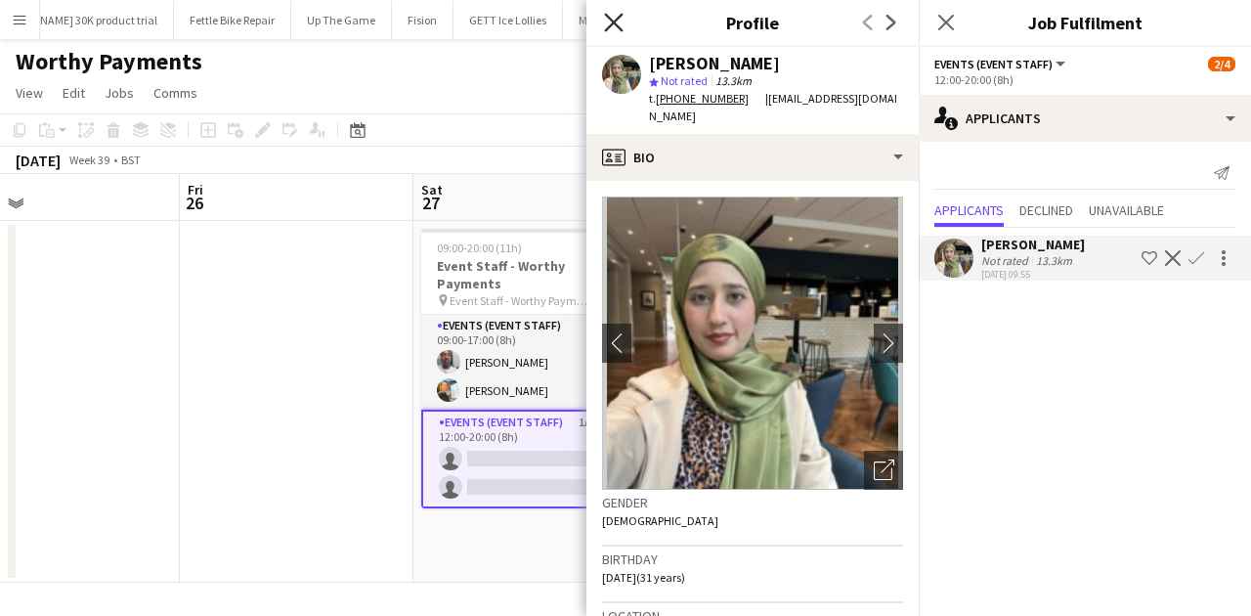
click at [620, 18] on icon at bounding box center [613, 22] width 19 height 19
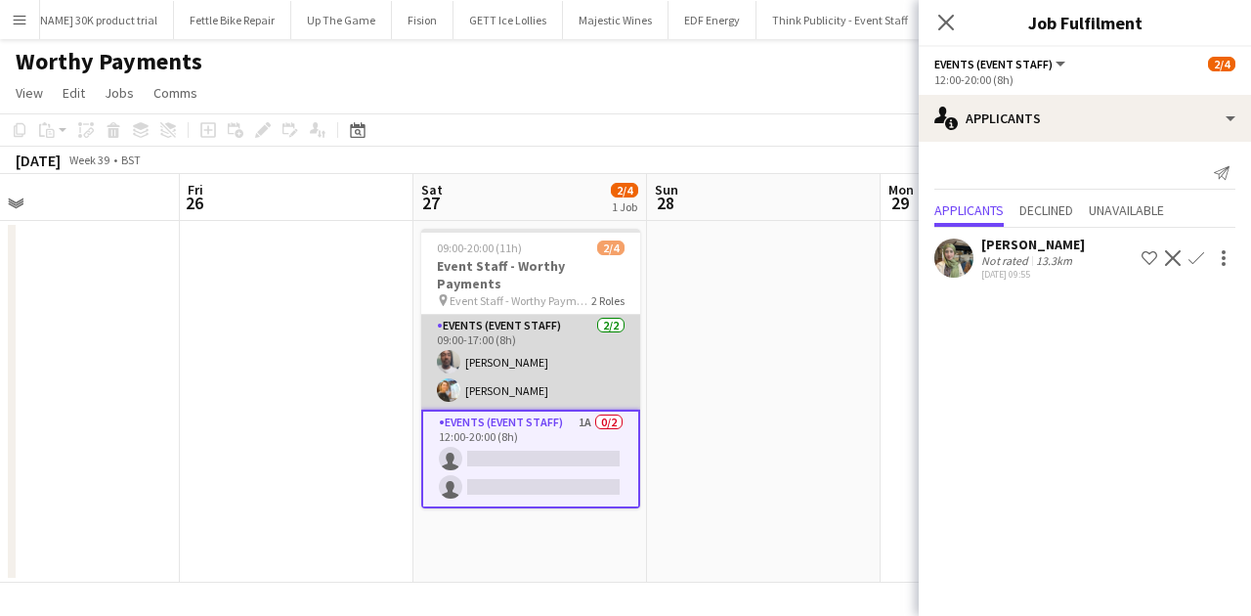
click at [553, 350] on app-card-role "Events (Event Staff) 2/2 09:00-17:00 (8h) Dean Lewis Natalia Trofimova" at bounding box center [530, 362] width 219 height 95
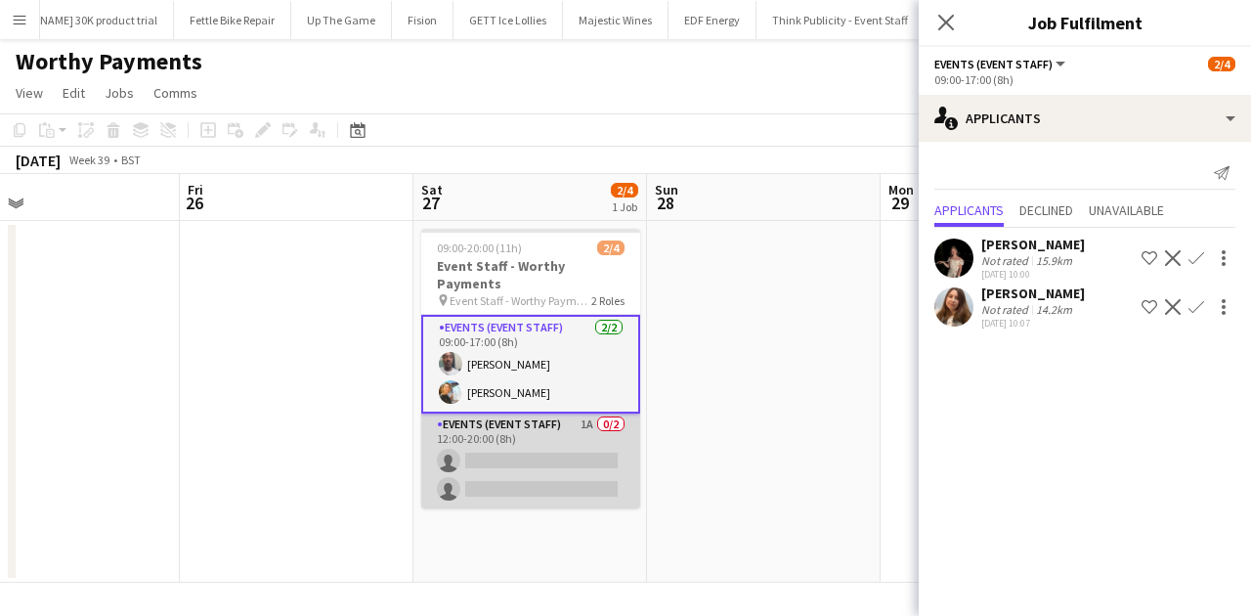
click at [564, 416] on app-card-role "Events (Event Staff) 1A 0/2 12:00-20:00 (8h) single-neutral-actions single-neut…" at bounding box center [530, 460] width 219 height 95
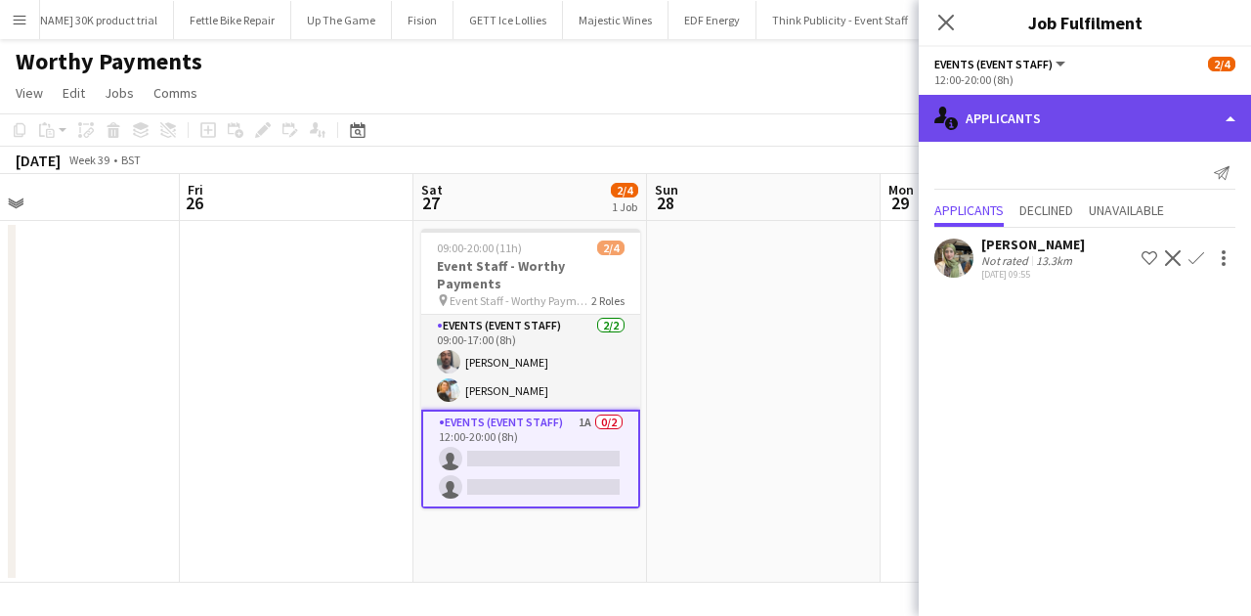
drag, startPoint x: 1021, startPoint y: 117, endPoint x: 1040, endPoint y: 188, distance: 72.8
click at [1000, 116] on div "single-neutral-actions-information Applicants" at bounding box center [1085, 118] width 332 height 47
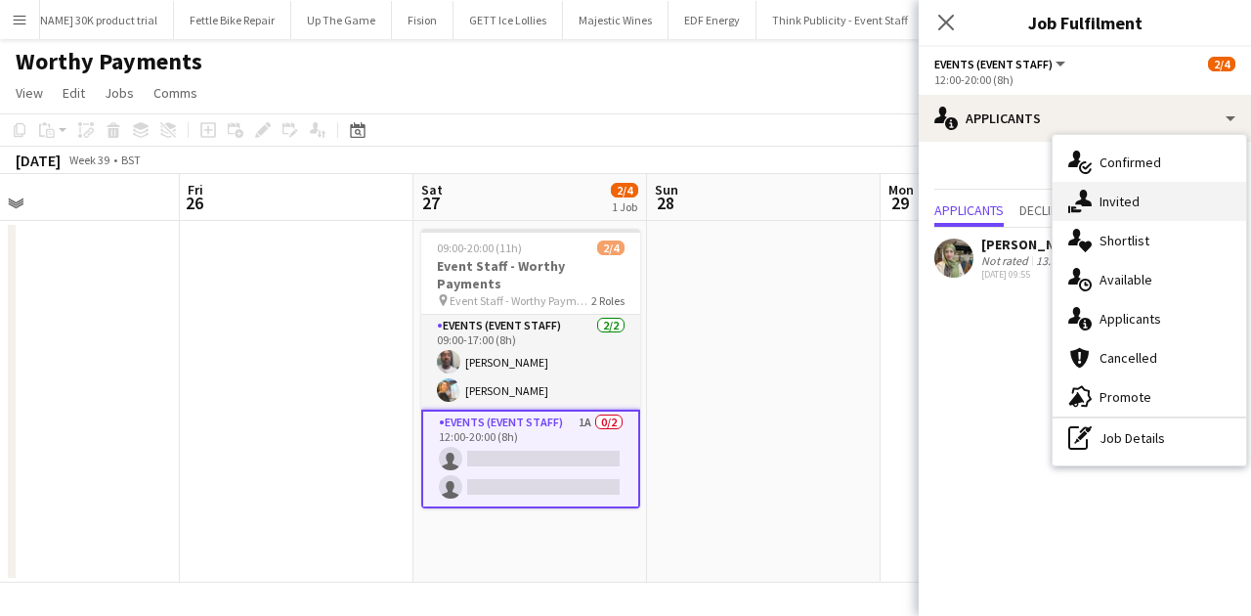
click at [1000, 204] on span "Invited" at bounding box center [1119, 202] width 40 height 18
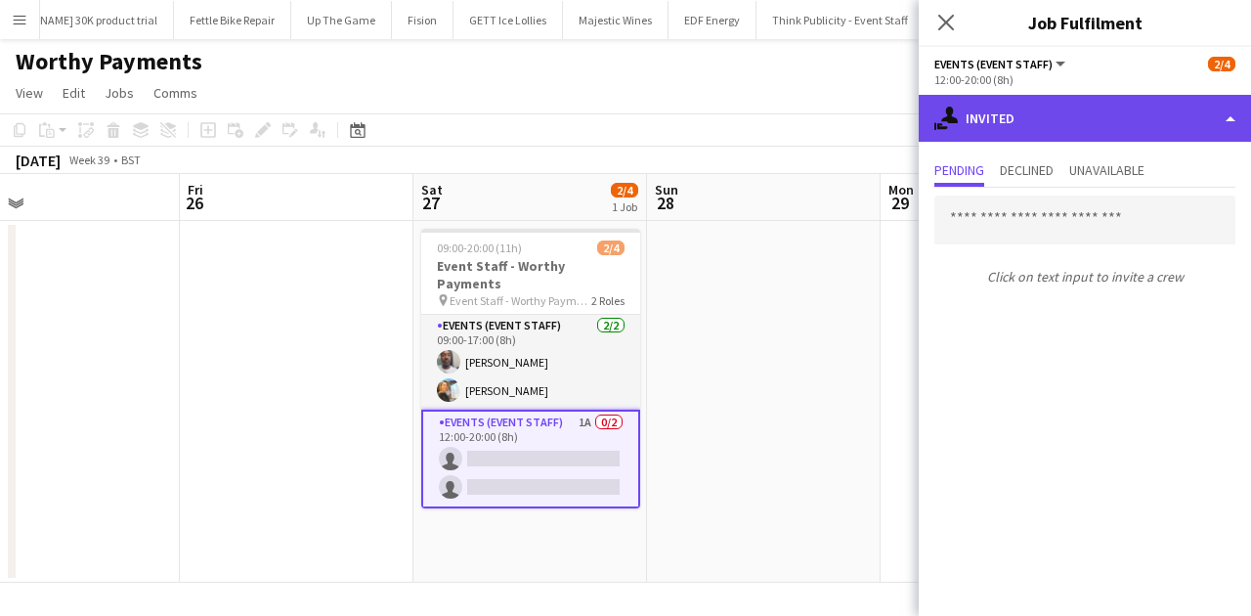
click at [1000, 127] on div "single-neutral-actions-share-1 Invited" at bounding box center [1085, 118] width 332 height 47
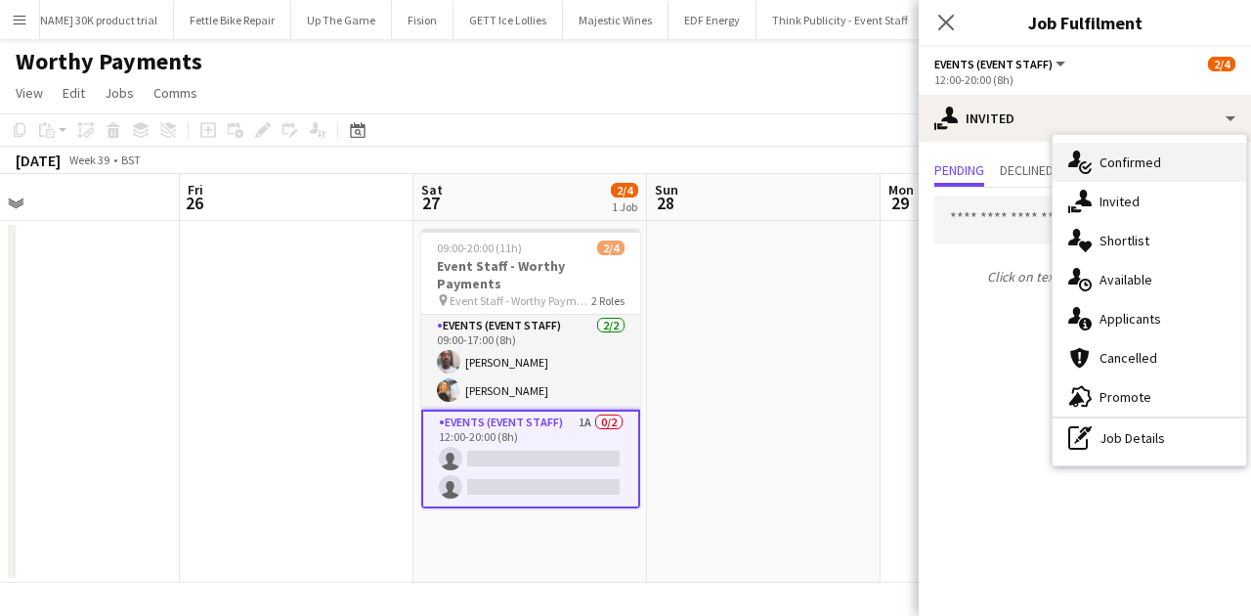
click at [1000, 172] on div "single-neutral-actions-check-2 Confirmed" at bounding box center [1148, 162] width 193 height 39
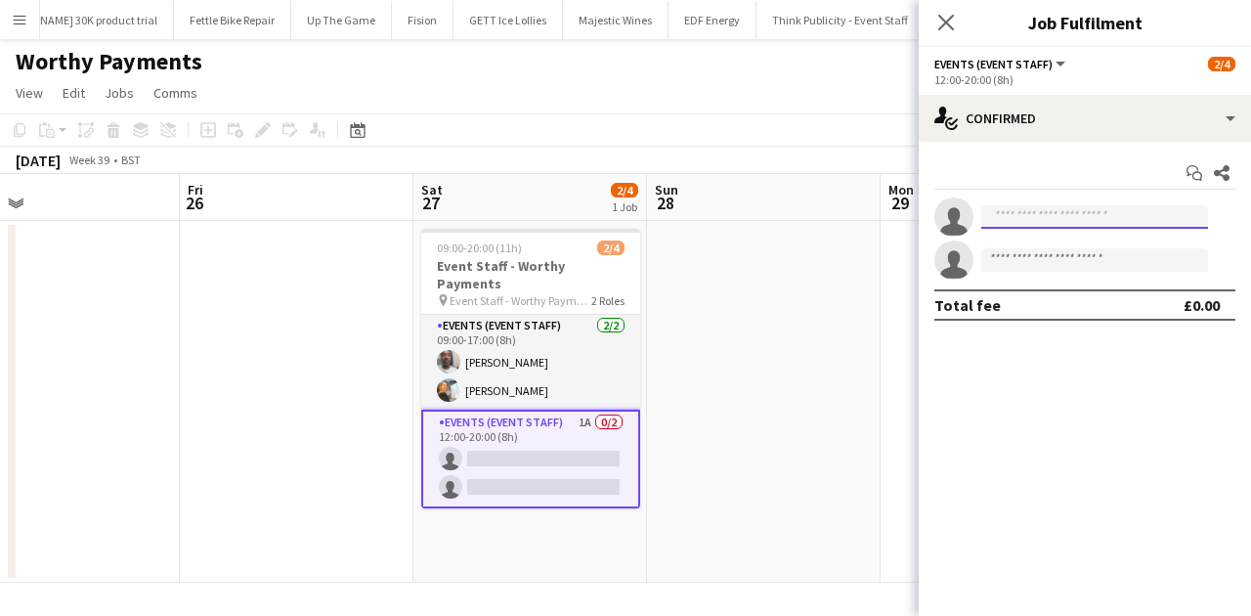
click at [1000, 215] on input at bounding box center [1094, 216] width 227 height 23
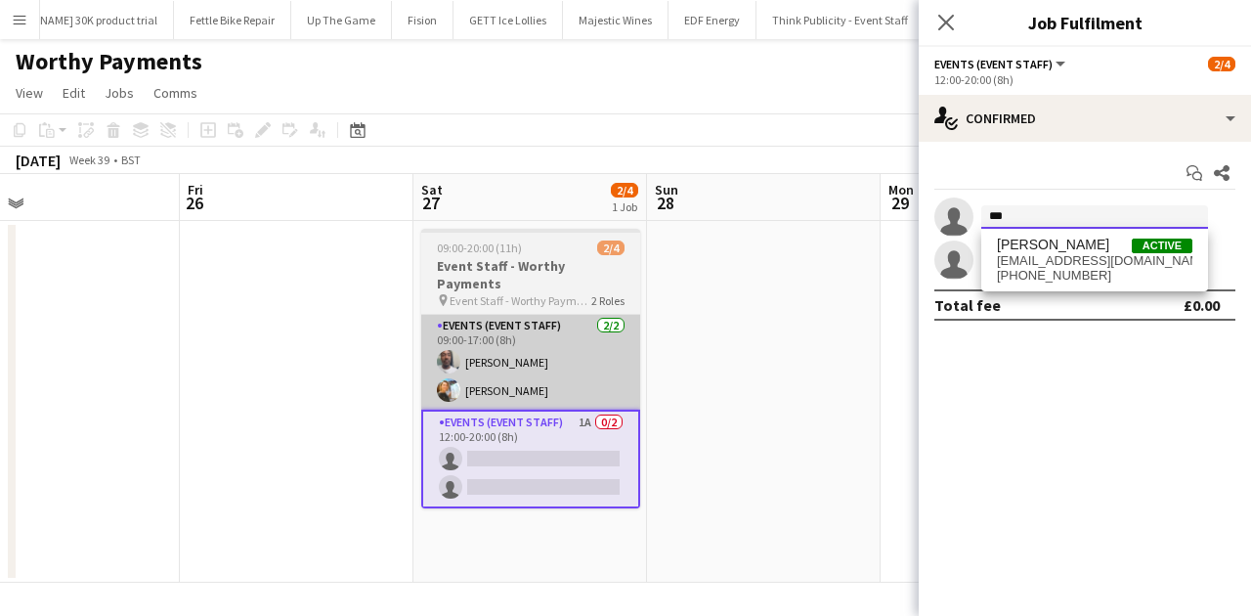
type input "***"
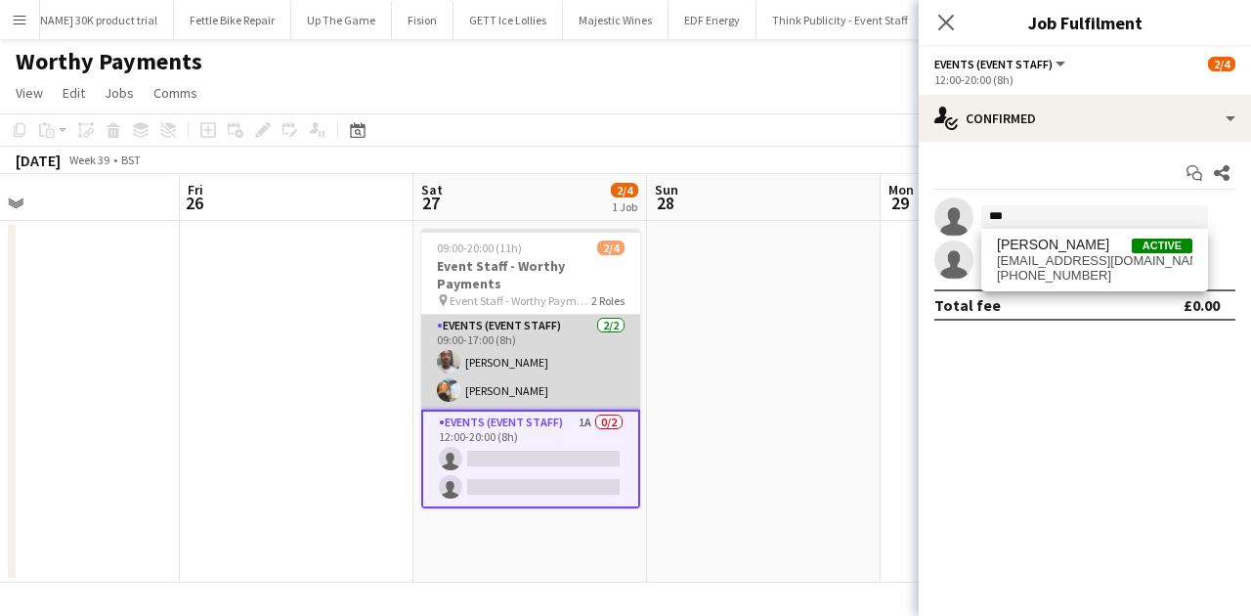
click at [495, 339] on app-card-role "Events (Event Staff) 2/2 09:00-17:00 (8h) Dean Lewis Natalia Trofimova" at bounding box center [530, 362] width 219 height 95
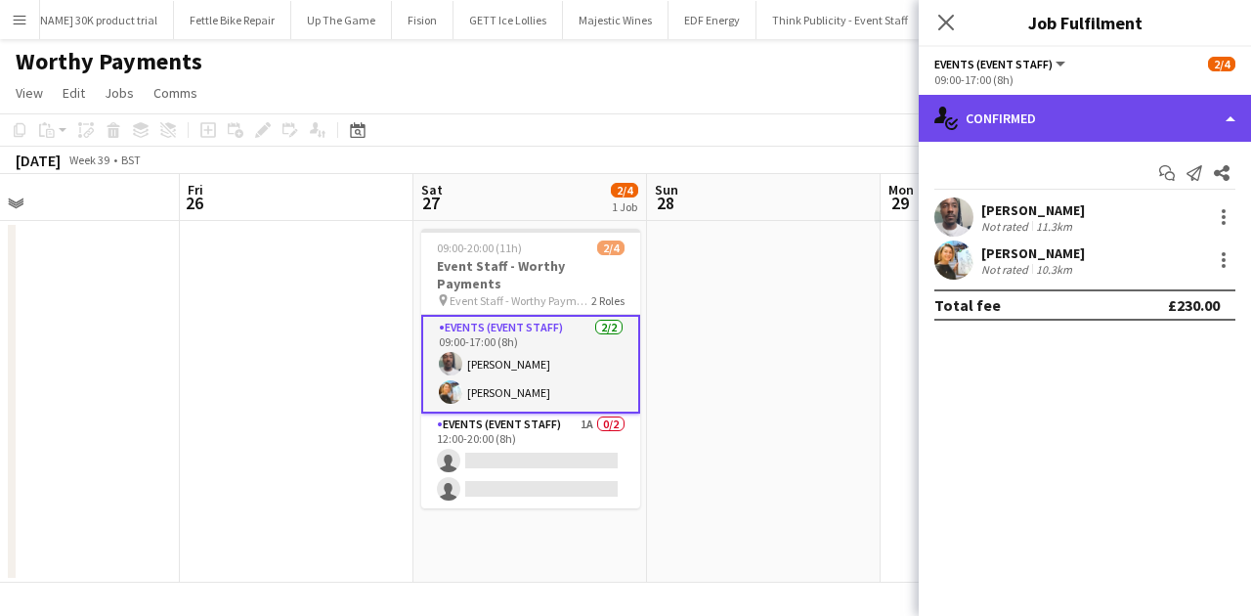
click at [1000, 124] on div "single-neutral-actions-check-2 Confirmed" at bounding box center [1085, 118] width 332 height 47
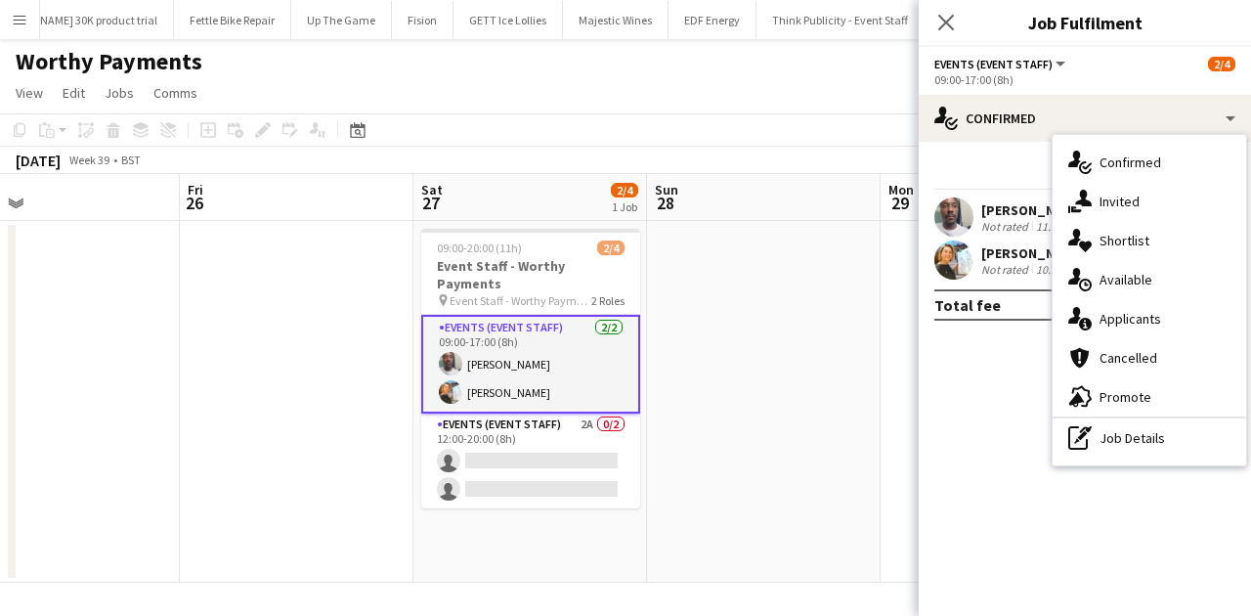
click at [1000, 202] on span "Invited" at bounding box center [1119, 202] width 40 height 18
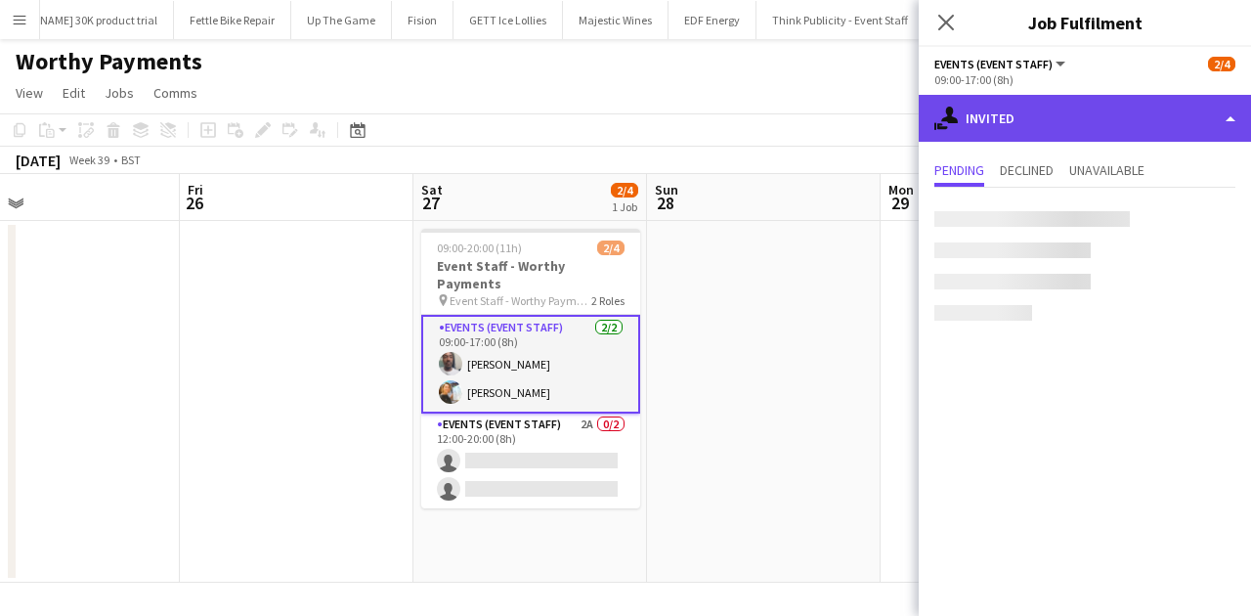
click at [1000, 113] on div "single-neutral-actions-share-1 Invited" at bounding box center [1085, 118] width 332 height 47
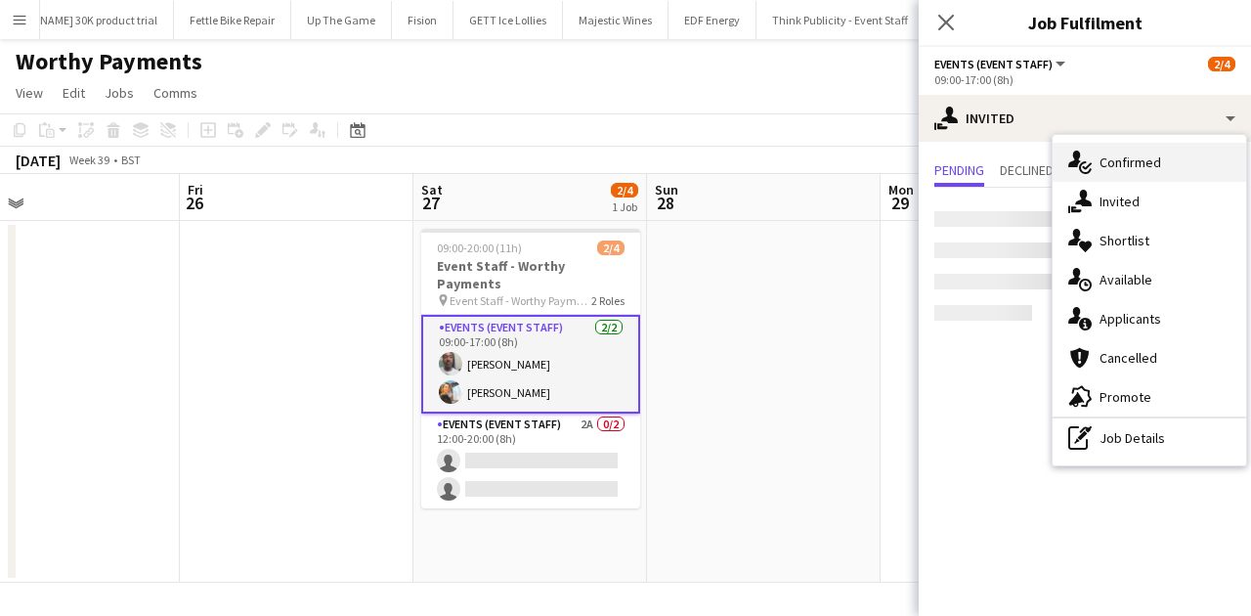
click at [1000, 160] on span "Confirmed" at bounding box center [1130, 162] width 62 height 18
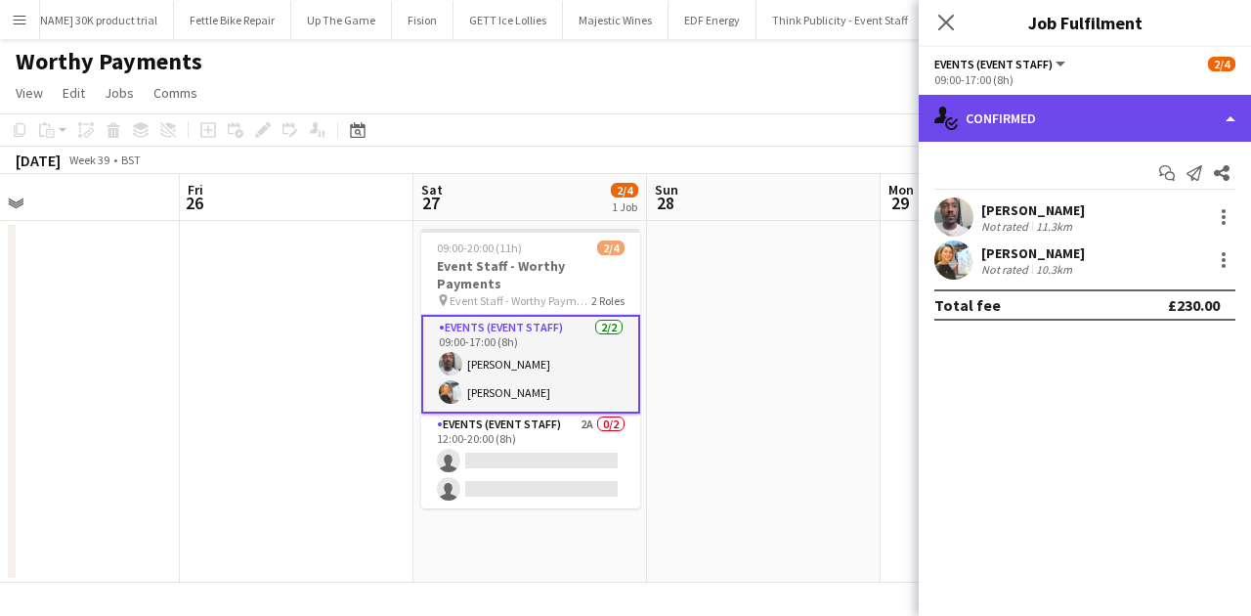
click at [1000, 129] on div "single-neutral-actions-check-2 Confirmed" at bounding box center [1085, 118] width 332 height 47
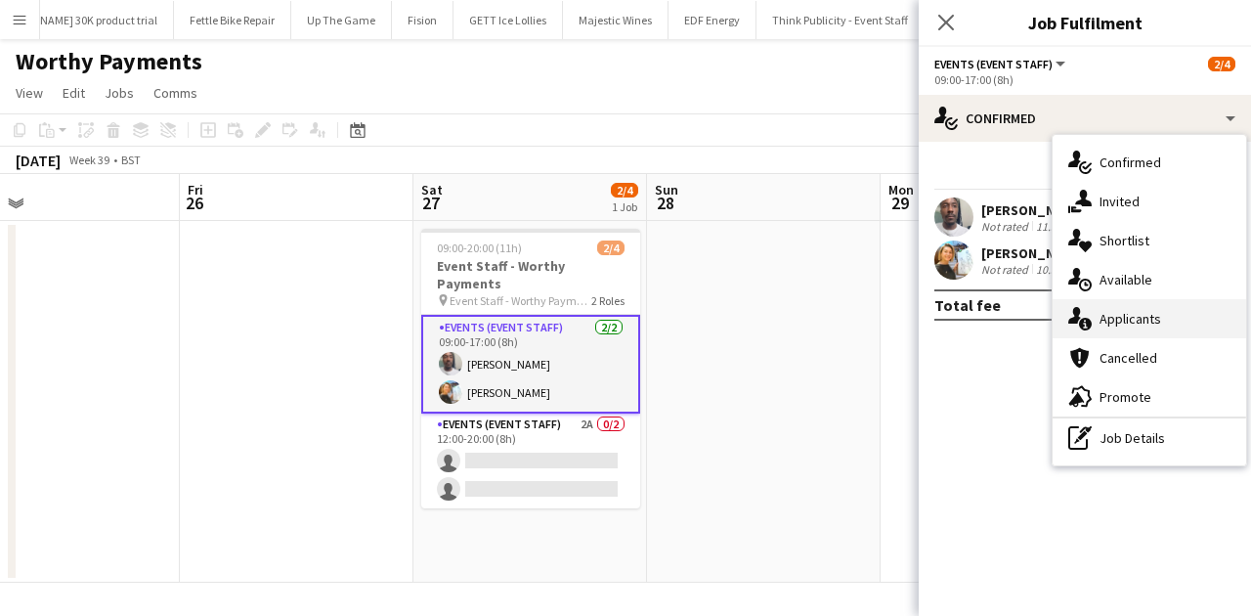
drag, startPoint x: 1122, startPoint y: 288, endPoint x: 1112, endPoint y: 316, distance: 29.1
click at [1000, 317] on div "single-neutral-actions-check-2 Confirmed single-neutral-actions-share-1 Invited…" at bounding box center [1148, 300] width 193 height 330
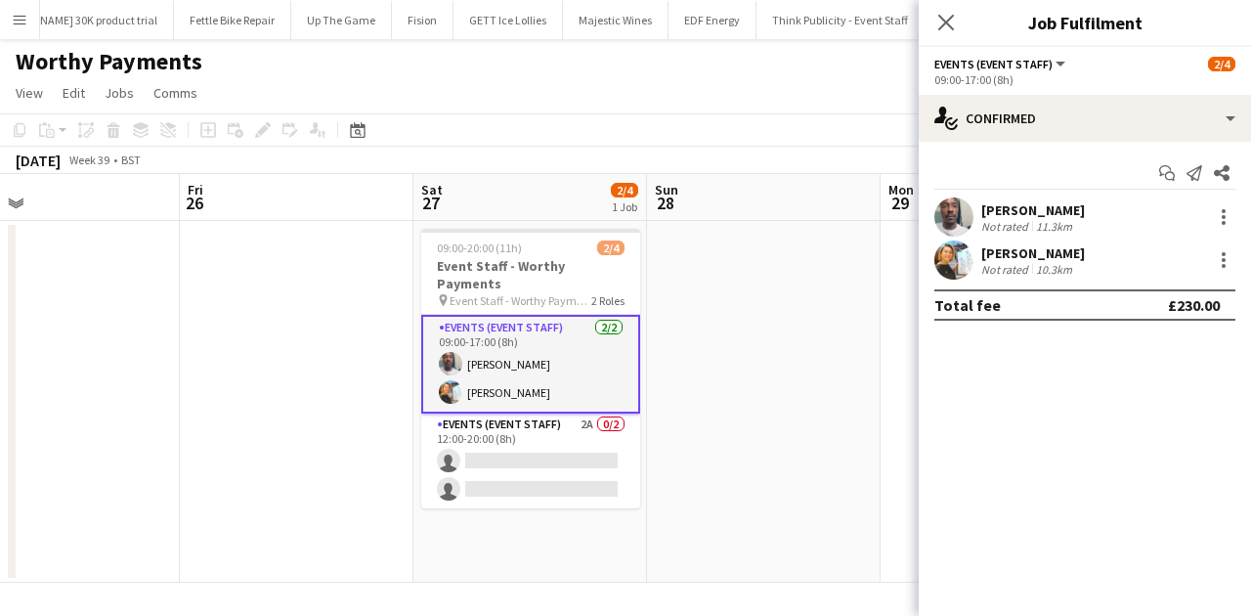
click at [1000, 316] on div "Total fee £230.00" at bounding box center [1084, 304] width 301 height 31
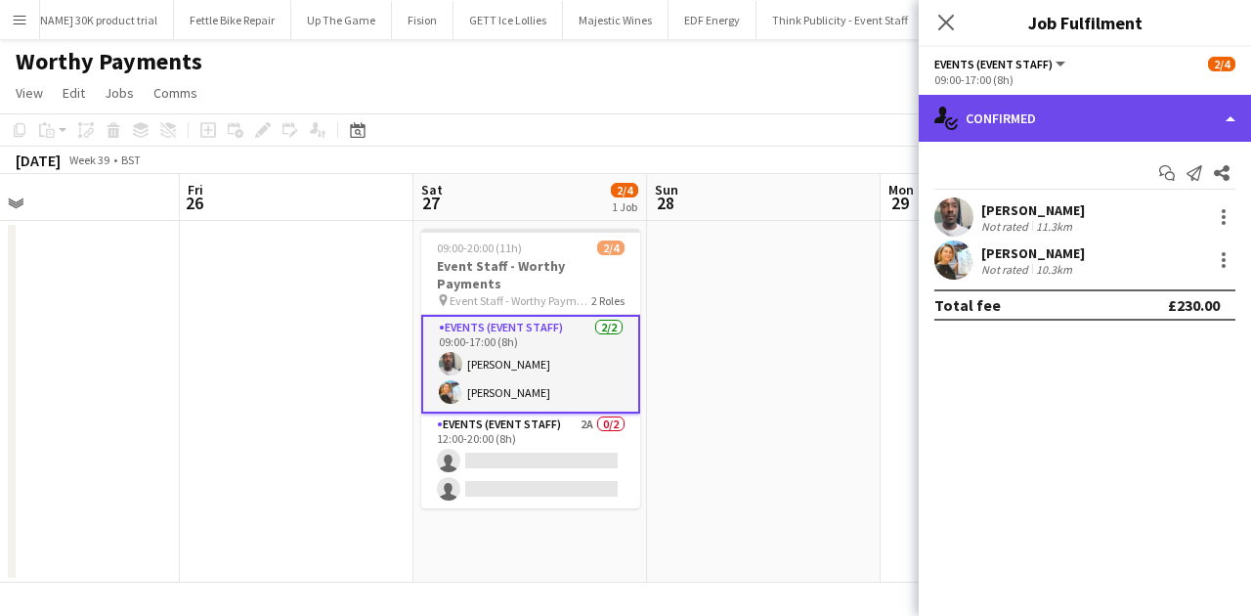
click at [1000, 128] on div "single-neutral-actions-check-2 Confirmed" at bounding box center [1085, 118] width 332 height 47
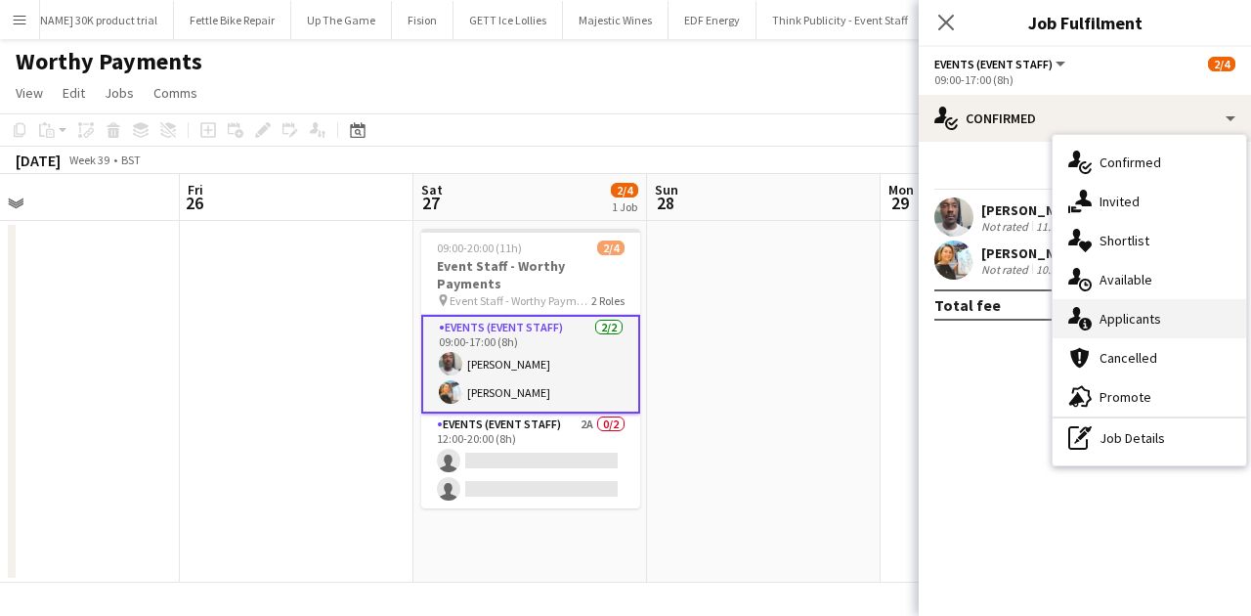
drag, startPoint x: 1124, startPoint y: 348, endPoint x: 1121, endPoint y: 313, distance: 35.3
click at [1000, 313] on div "single-neutral-actions-check-2 Confirmed single-neutral-actions-share-1 Invited…" at bounding box center [1148, 300] width 193 height 330
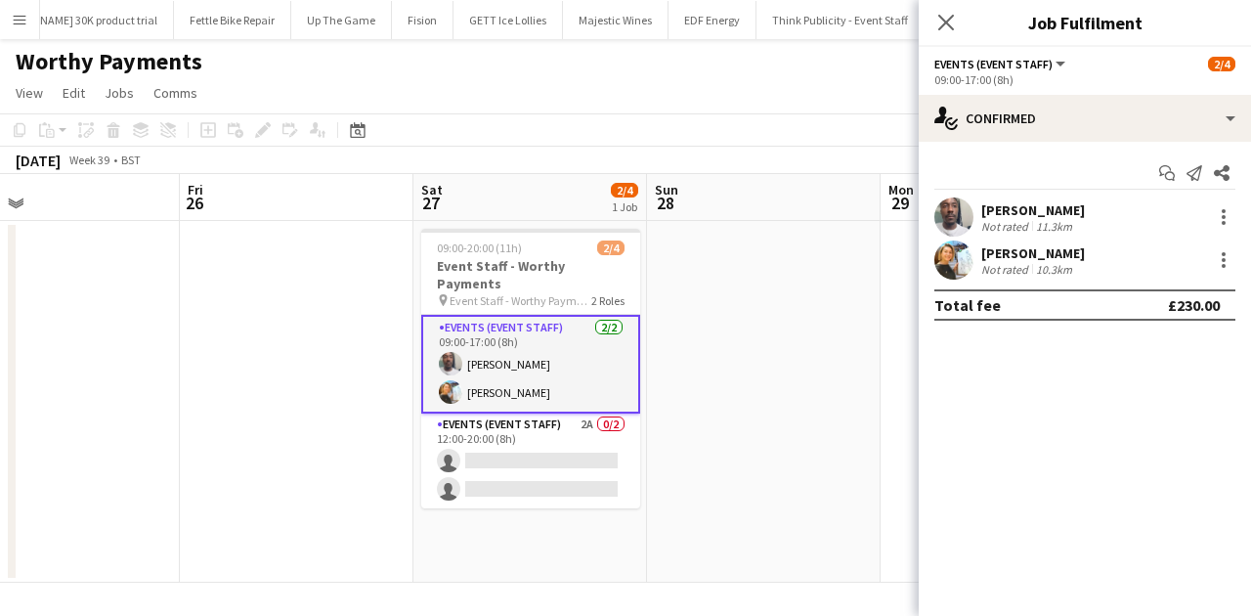
click at [1000, 313] on div "Total fee £230.00" at bounding box center [1084, 304] width 301 height 31
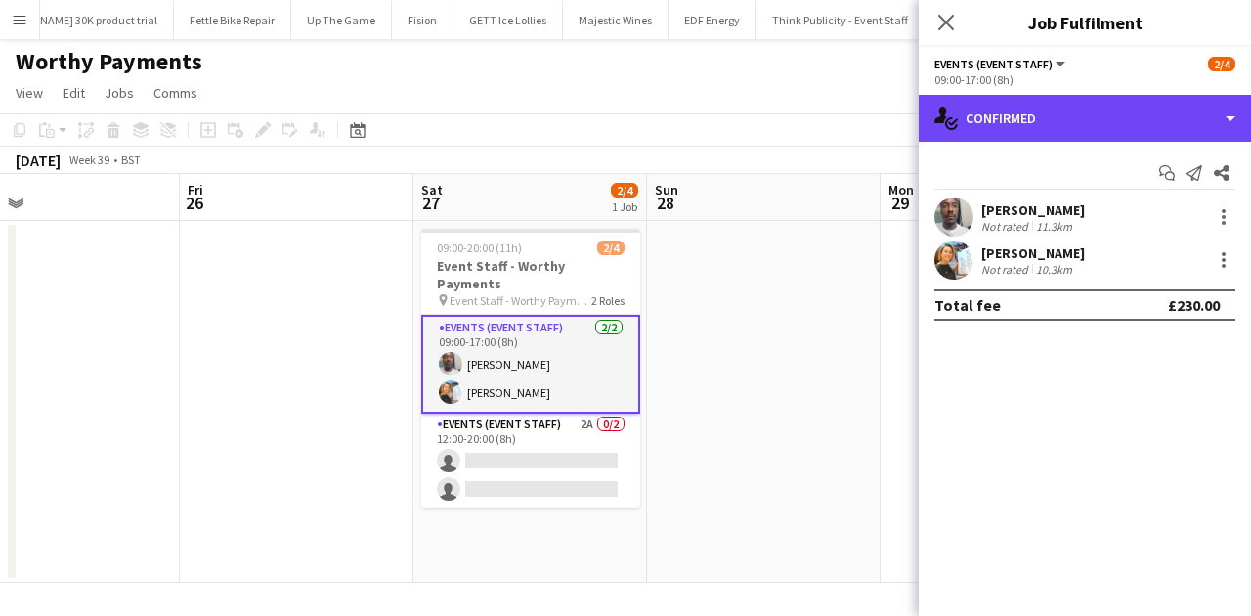
drag, startPoint x: 1060, startPoint y: 125, endPoint x: 1094, endPoint y: 262, distance: 141.0
click at [1000, 131] on div "single-neutral-actions-check-2 Confirmed" at bounding box center [1085, 118] width 332 height 47
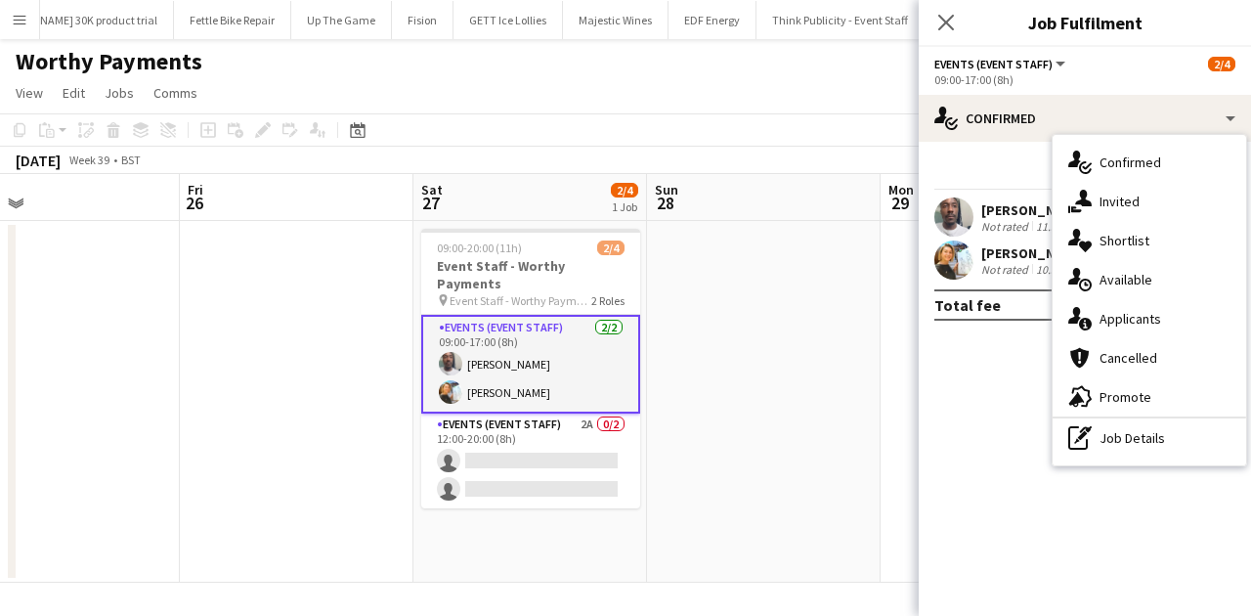
click at [1000, 307] on div "single-neutral-actions-information Applicants" at bounding box center [1148, 318] width 193 height 39
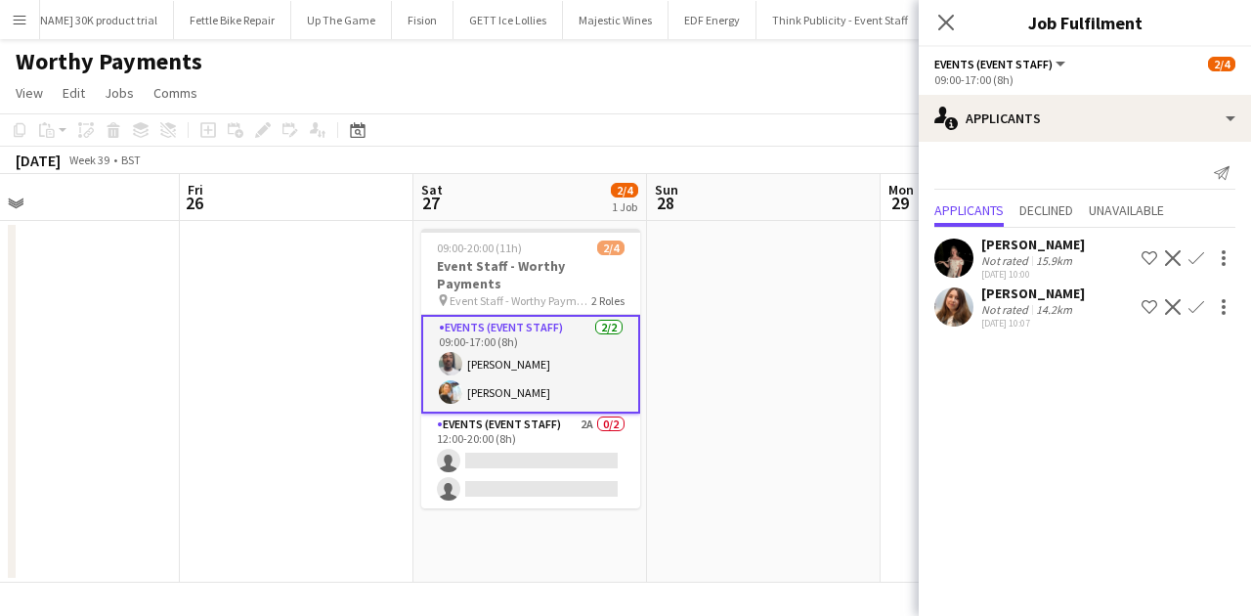
click at [545, 381] on app-card-role "Events (Event Staff) 2/2 09:00-17:00 (8h) Dean Lewis Natalia Trofimova" at bounding box center [530, 364] width 219 height 99
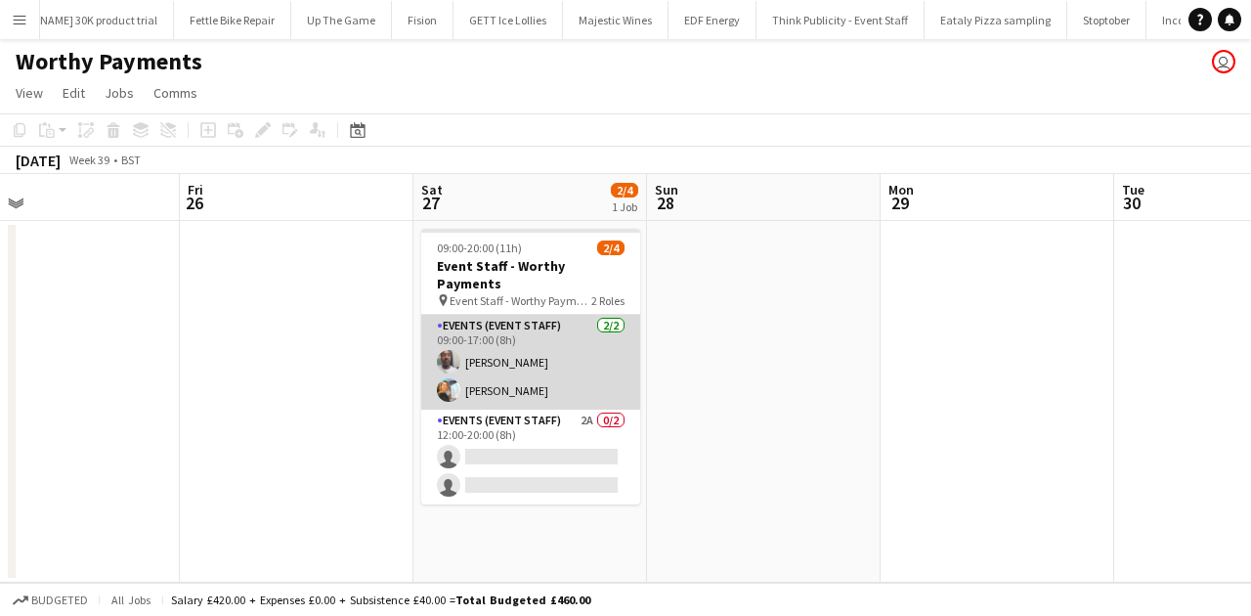
scroll to position [0, 755]
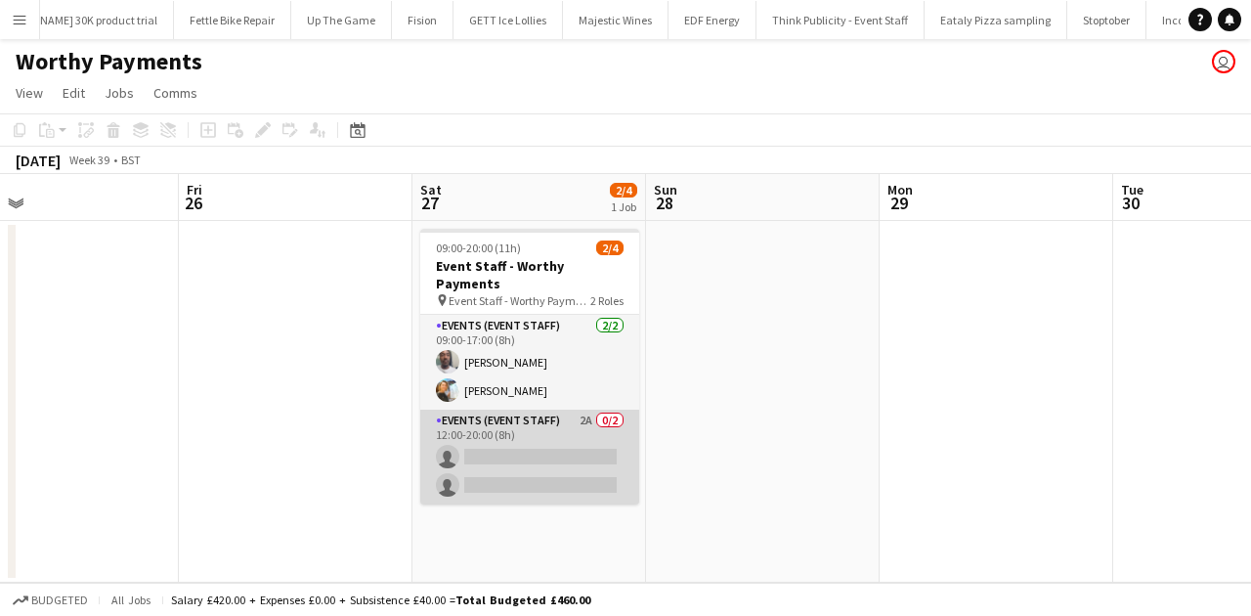
click at [535, 409] on app-card-role "Events (Event Staff) 2A 0/2 12:00-20:00 (8h) single-neutral-actions single-neut…" at bounding box center [529, 456] width 219 height 95
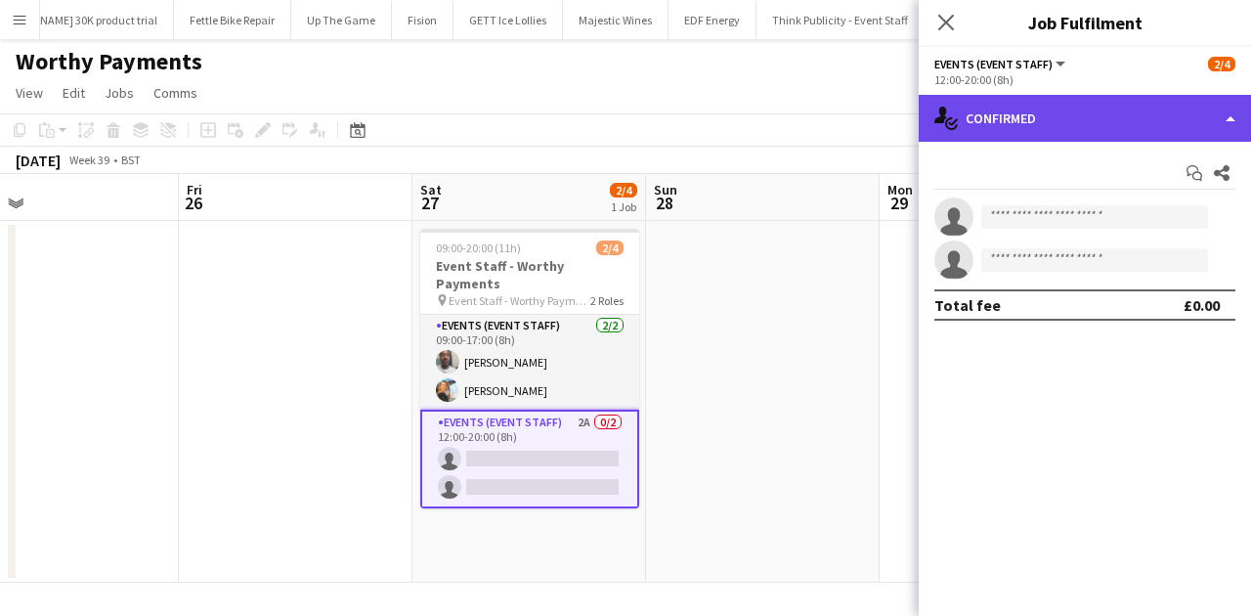
click at [1000, 107] on div "single-neutral-actions-check-2 Confirmed" at bounding box center [1085, 118] width 332 height 47
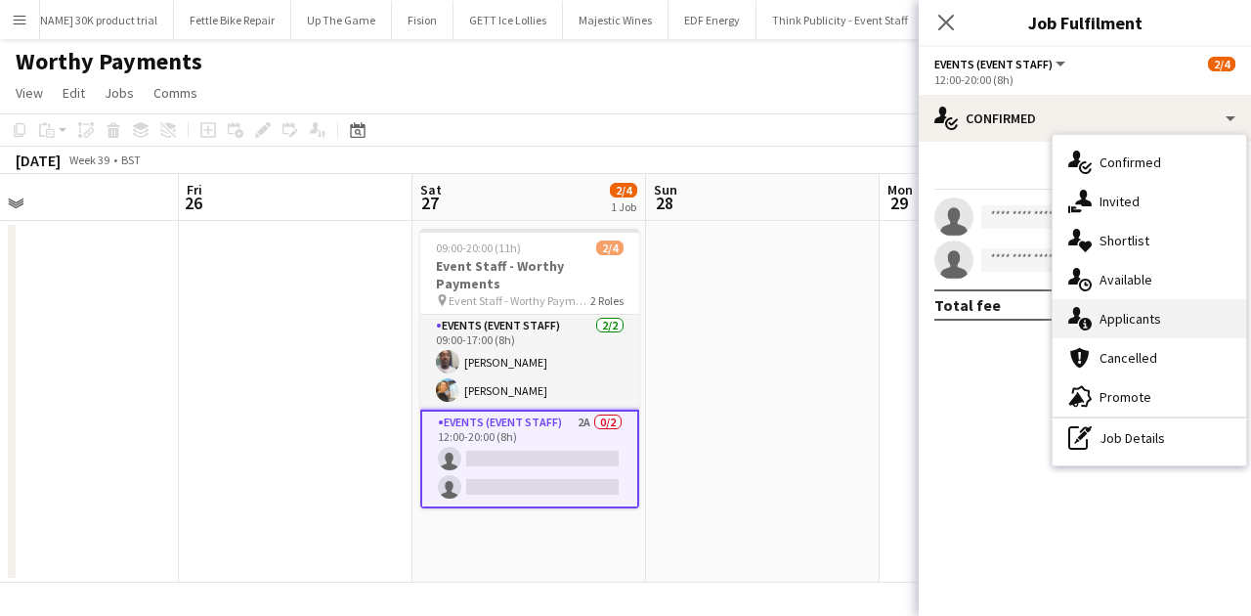
click at [1000, 303] on div "single-neutral-actions-information Applicants" at bounding box center [1148, 318] width 193 height 39
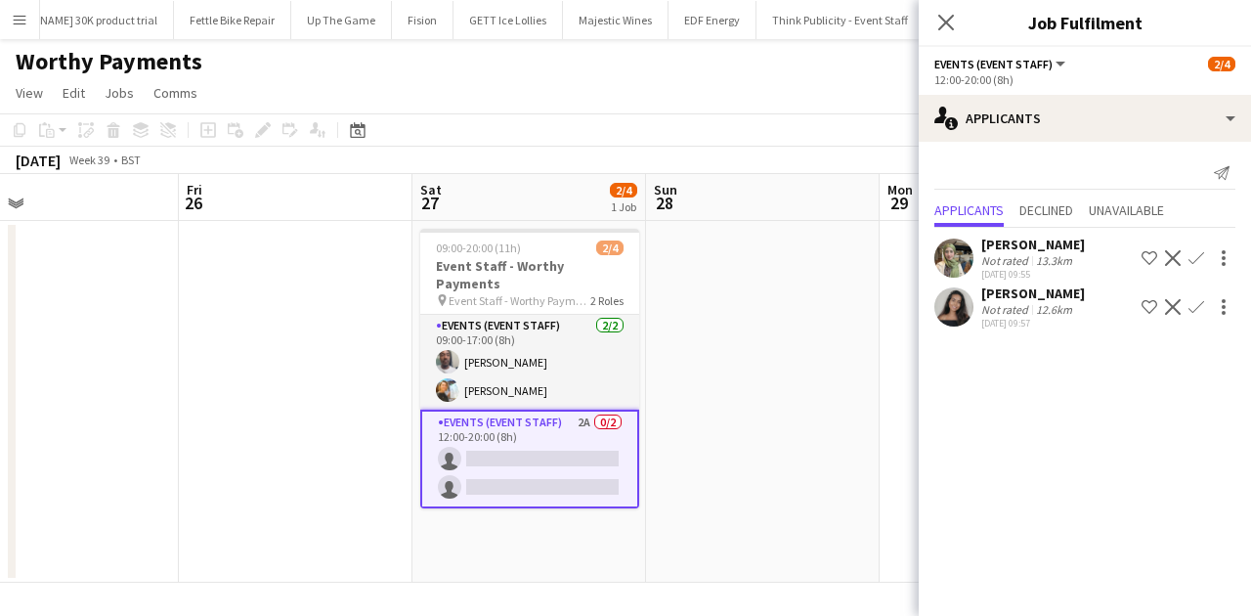
click at [1000, 288] on div "anika sahota" at bounding box center [1033, 293] width 104 height 18
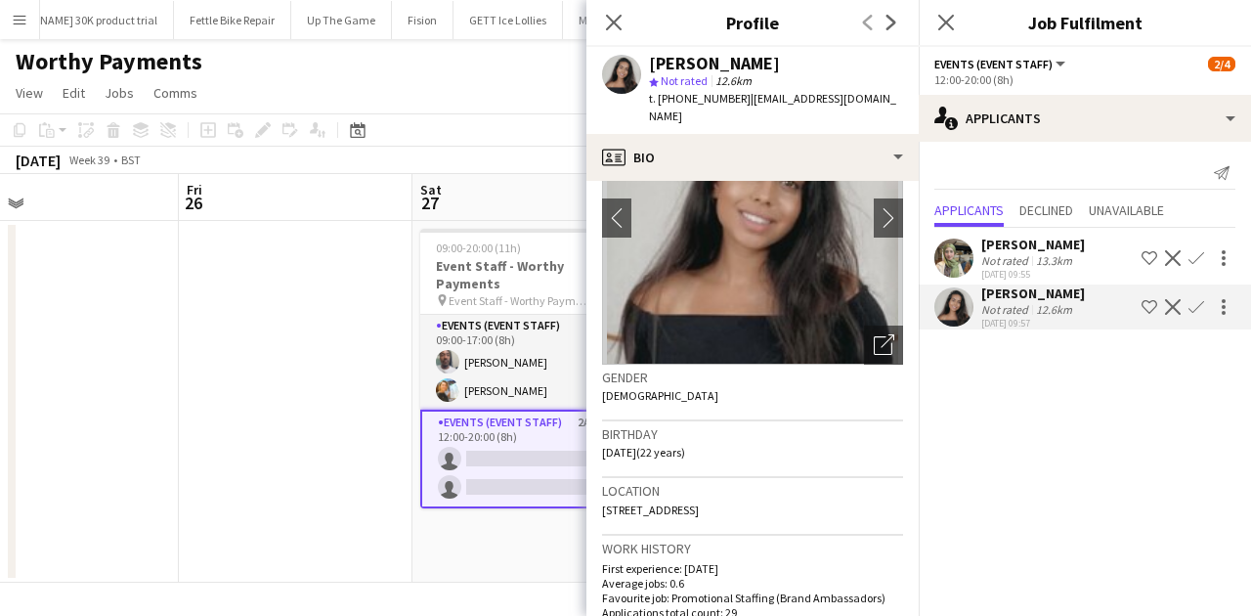
scroll to position [130, 0]
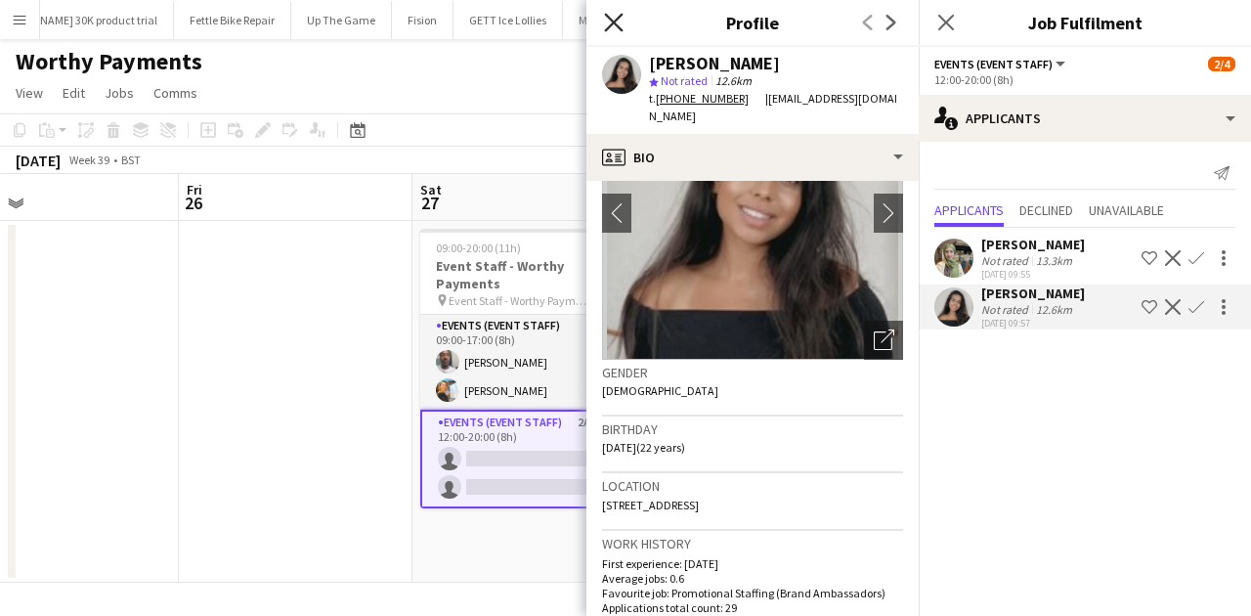
click at [614, 29] on icon "Close pop-in" at bounding box center [613, 22] width 19 height 19
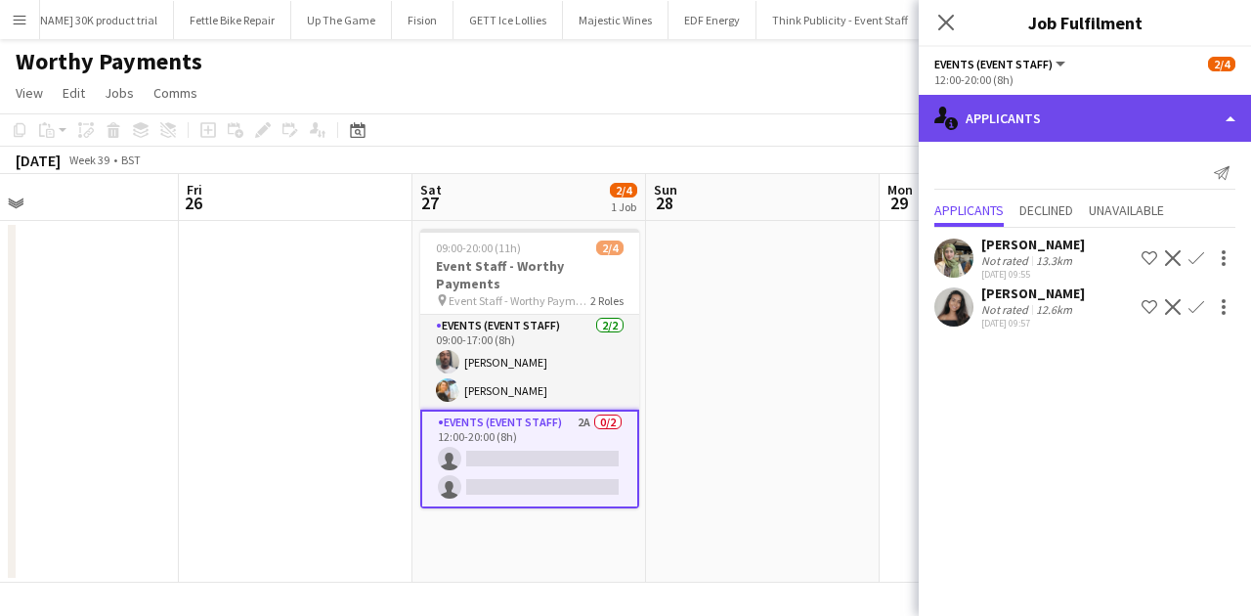
click at [1000, 116] on div "single-neutral-actions-information Applicants" at bounding box center [1085, 118] width 332 height 47
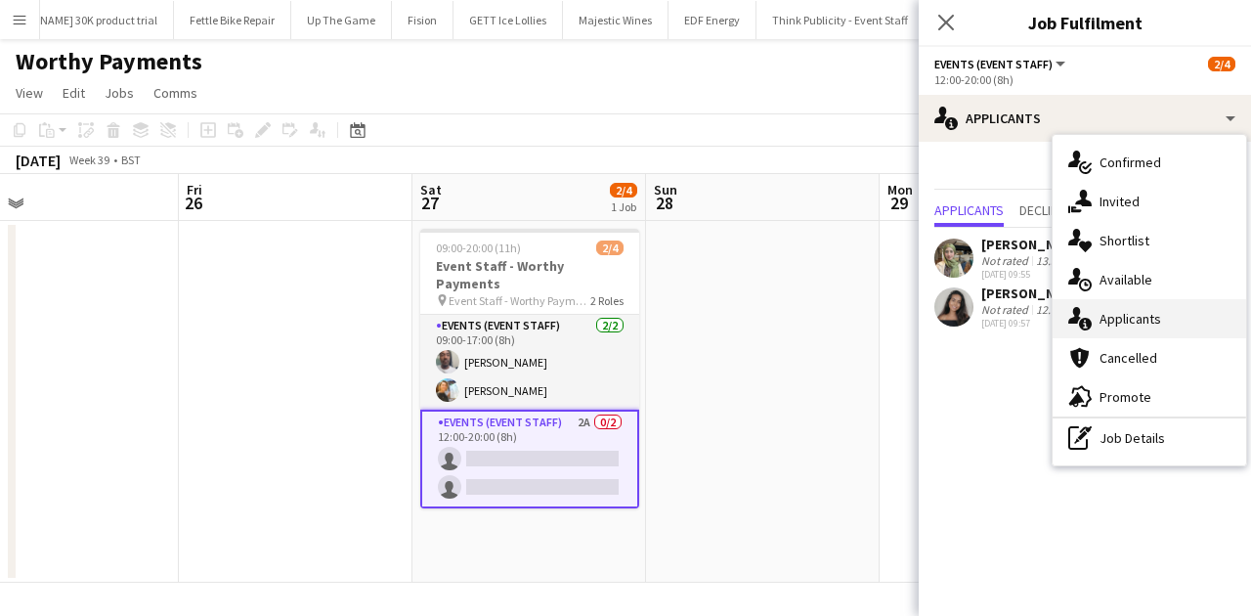
click at [1000, 308] on div "single-neutral-actions-information Applicants" at bounding box center [1148, 318] width 193 height 39
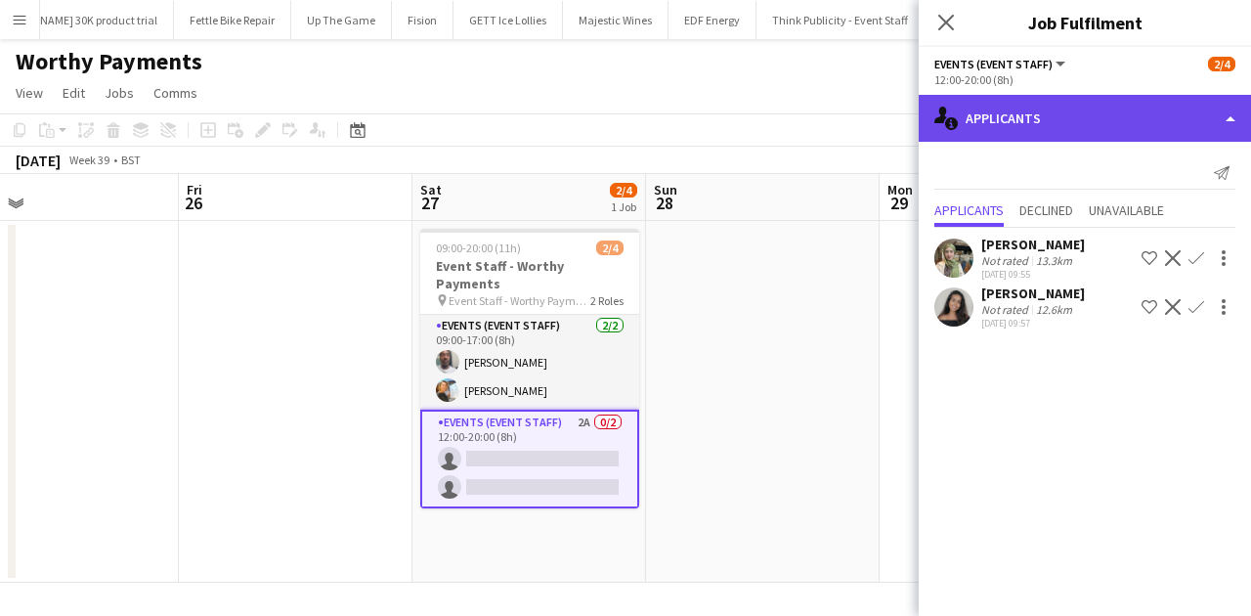
click at [1000, 101] on div "single-neutral-actions-information Applicants" at bounding box center [1085, 118] width 332 height 47
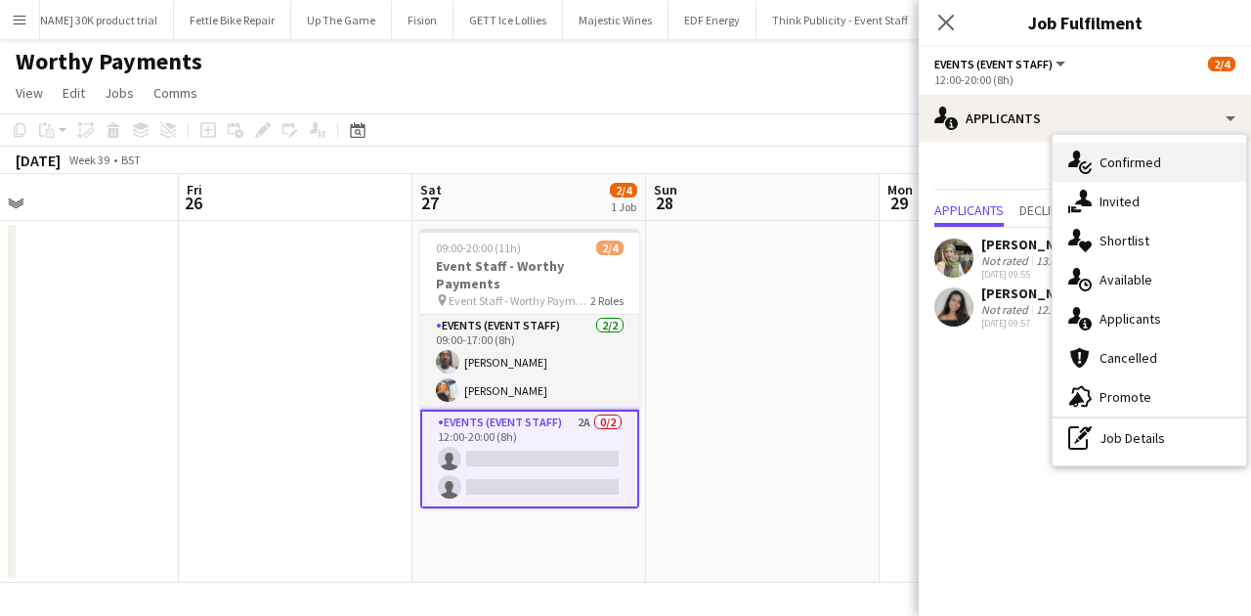
click at [1000, 168] on span "Confirmed" at bounding box center [1130, 162] width 62 height 18
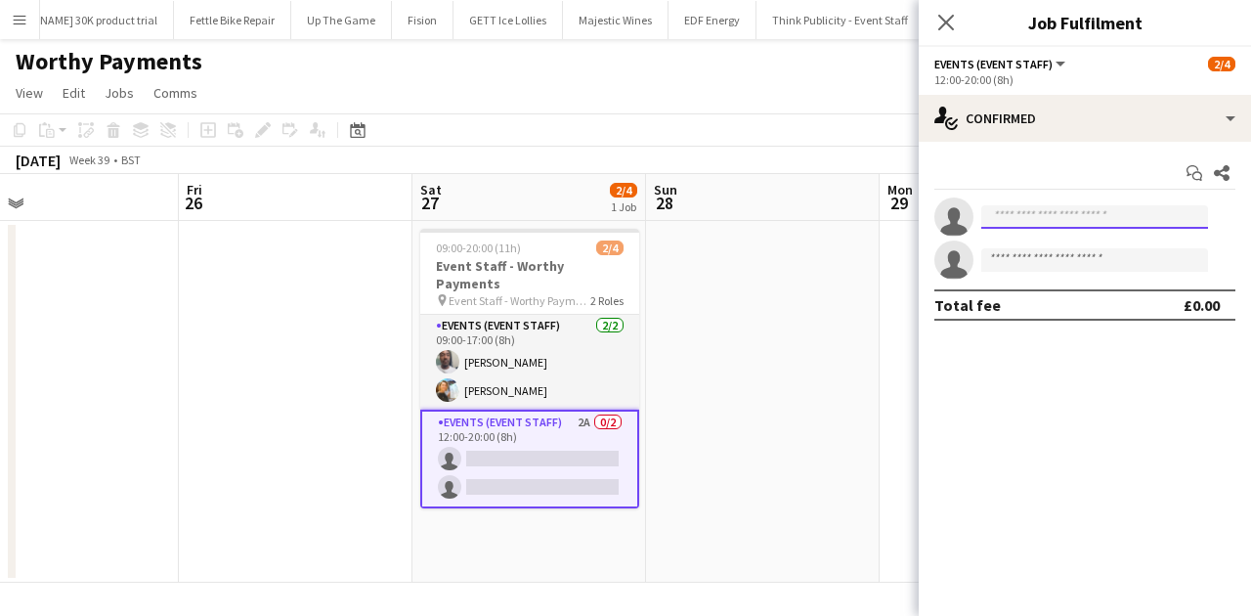
click at [1000, 223] on input at bounding box center [1094, 216] width 227 height 23
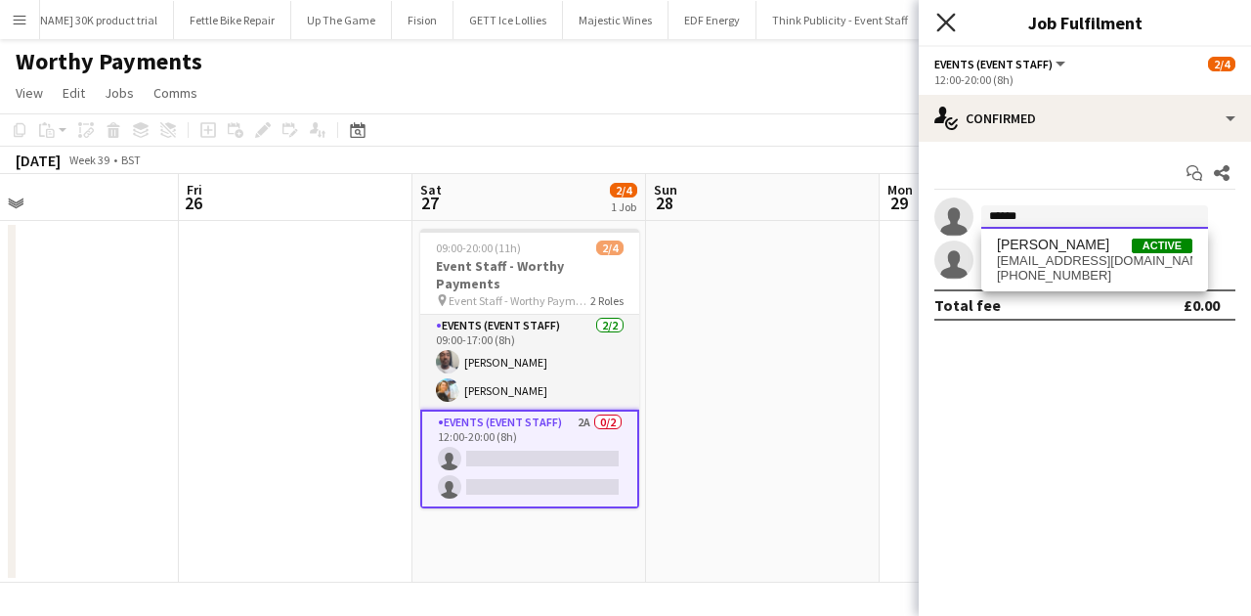
type input "******"
click at [954, 25] on icon "Close pop-in" at bounding box center [945, 22] width 19 height 19
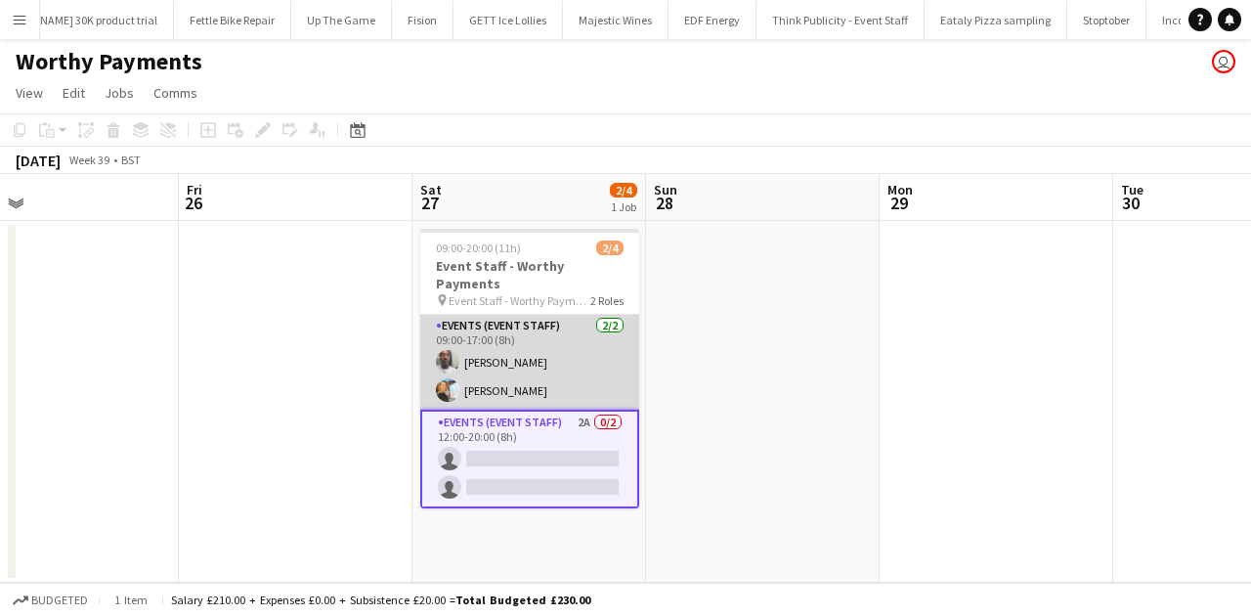
click at [567, 315] on app-card-role "Events (Event Staff) 2/2 09:00-17:00 (8h) Dean Lewis Natalia Trofimova" at bounding box center [529, 362] width 219 height 95
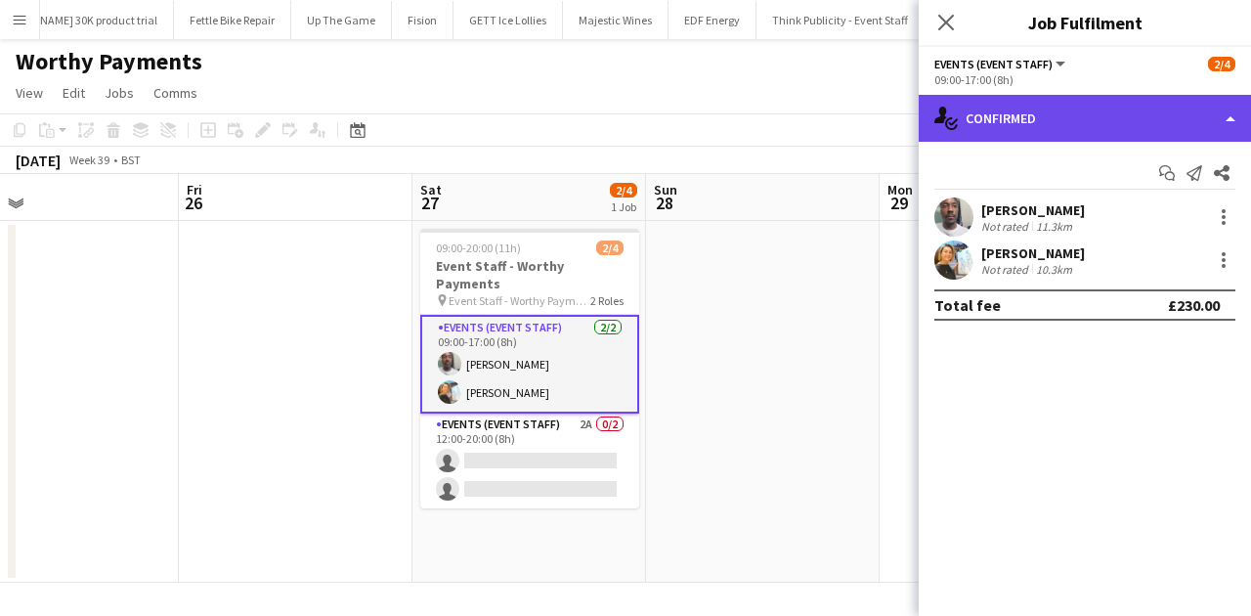
click at [1000, 114] on div "single-neutral-actions-check-2 Confirmed" at bounding box center [1085, 118] width 332 height 47
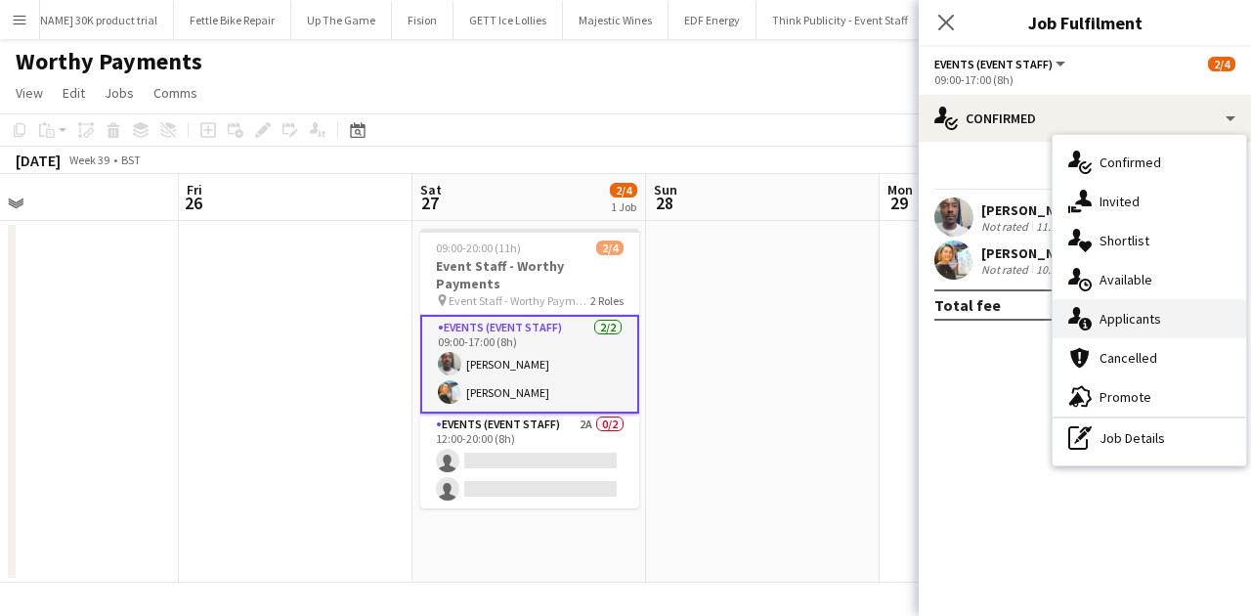
click at [1000, 306] on div "single-neutral-actions-information Applicants" at bounding box center [1148, 318] width 193 height 39
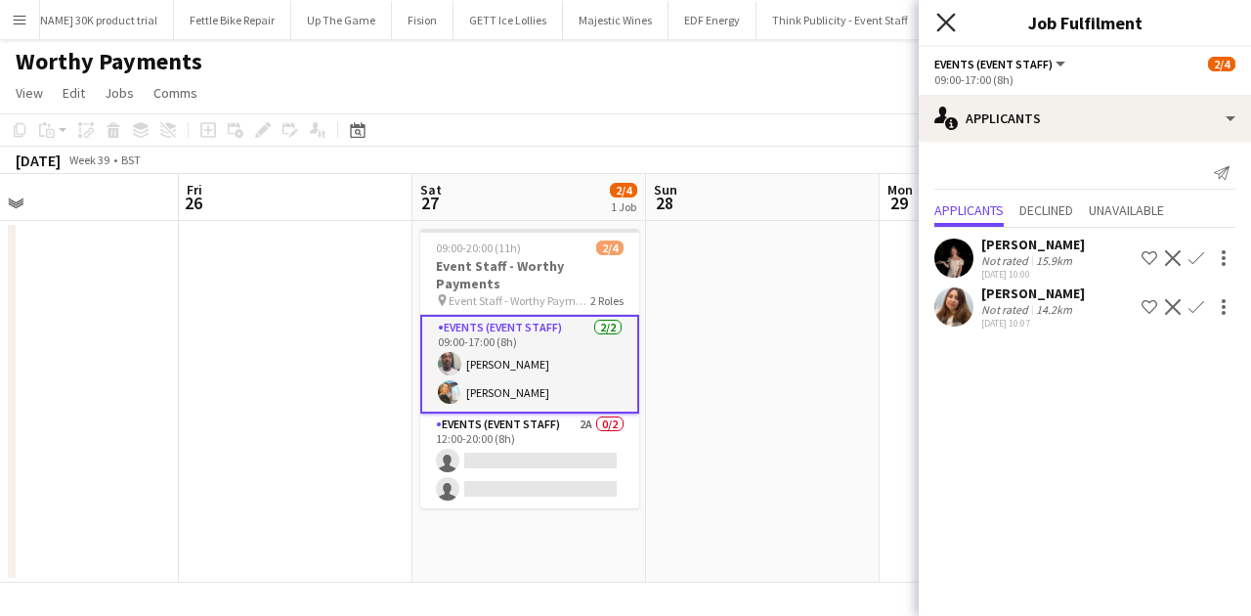
click at [948, 23] on icon at bounding box center [945, 22] width 19 height 19
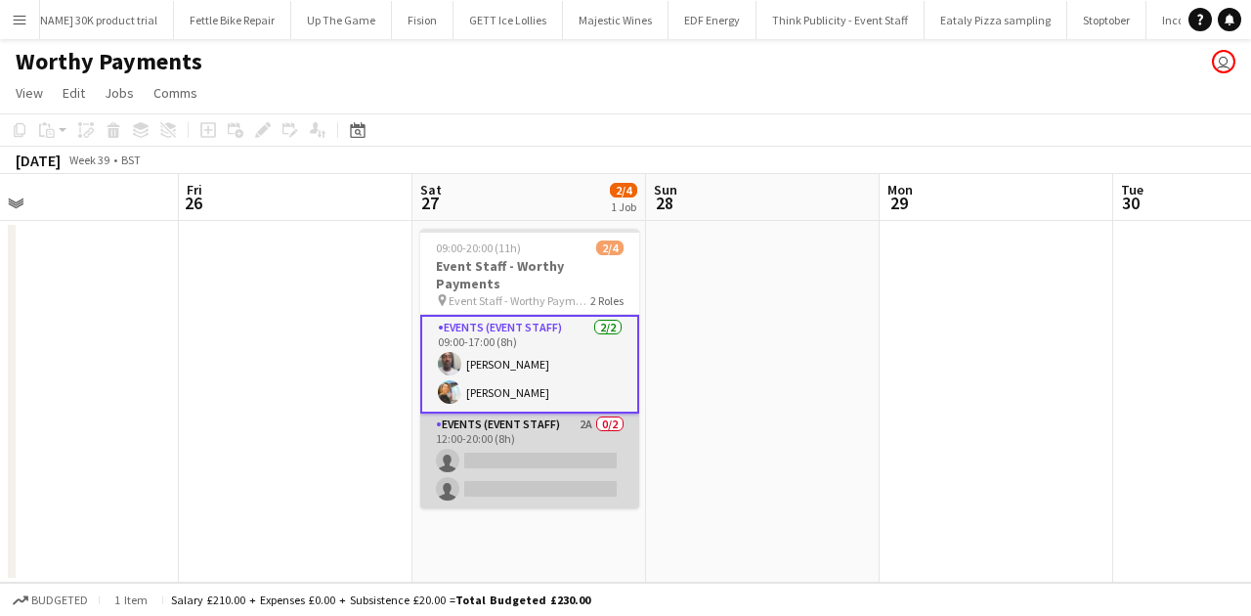
click at [438, 430] on app-card-role "Events (Event Staff) 2A 0/2 12:00-20:00 (8h) single-neutral-actions single-neut…" at bounding box center [529, 460] width 219 height 95
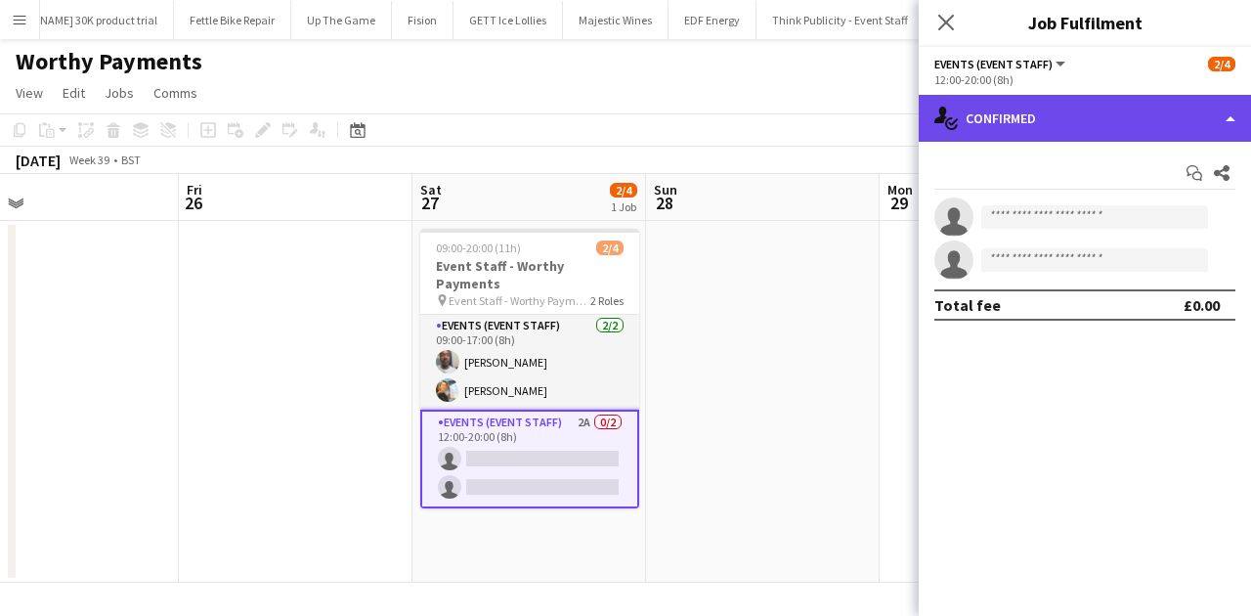
click at [1000, 122] on div "single-neutral-actions-check-2 Confirmed" at bounding box center [1085, 118] width 332 height 47
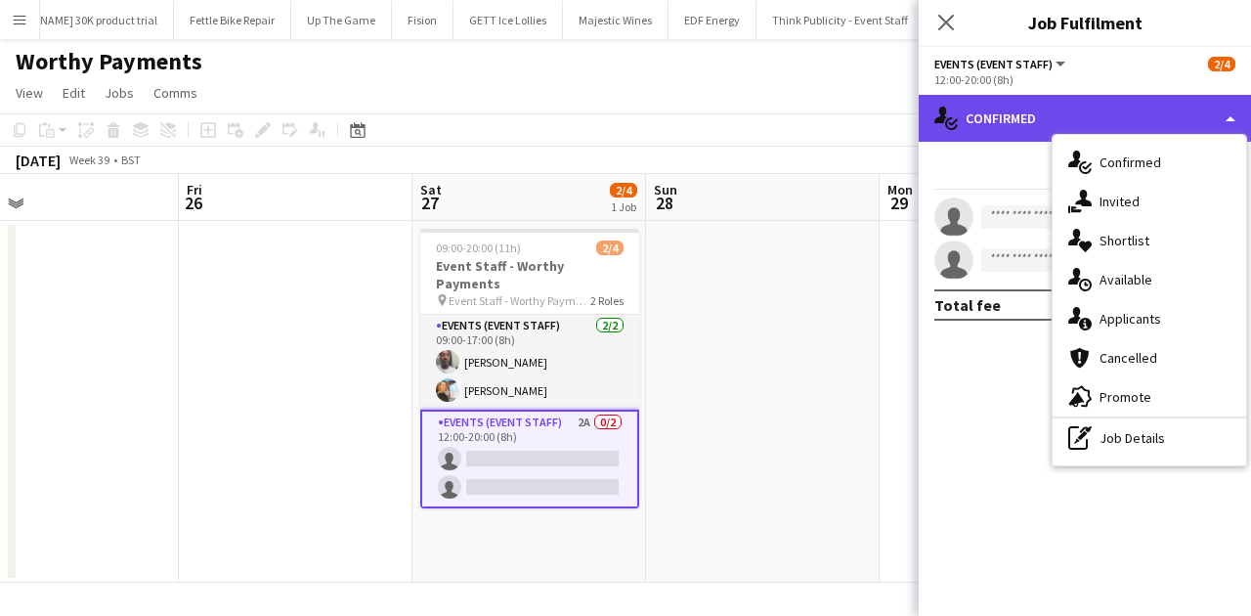
click at [997, 123] on div "single-neutral-actions-check-2 Confirmed" at bounding box center [1085, 118] width 332 height 47
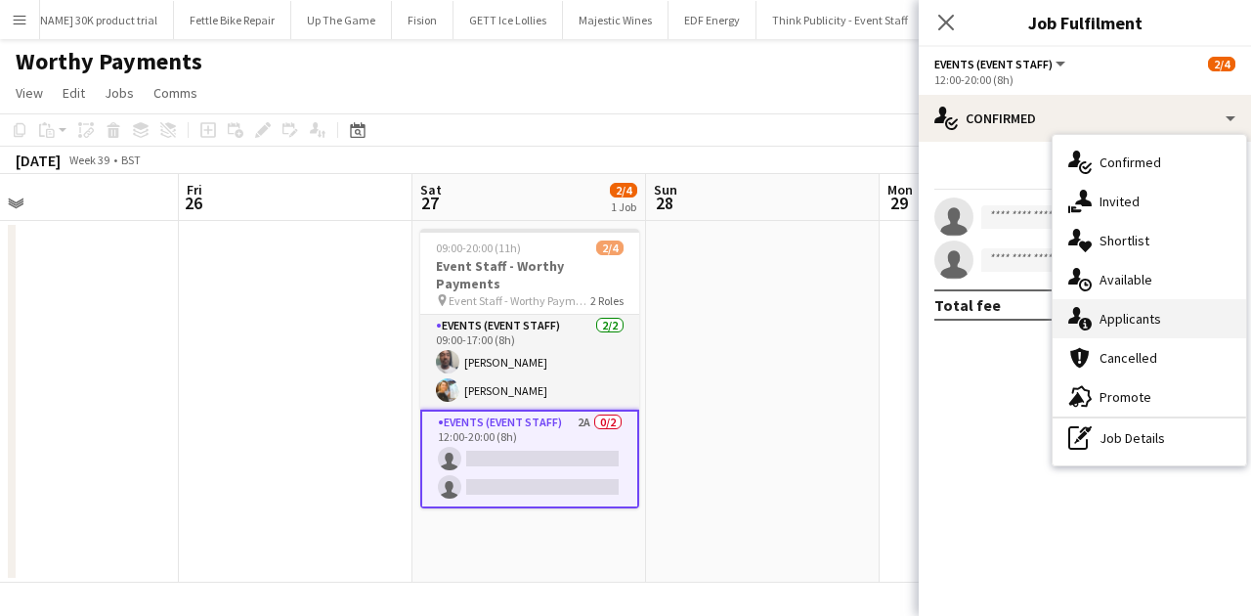
click at [1000, 327] on div "single-neutral-actions-information Applicants" at bounding box center [1148, 318] width 193 height 39
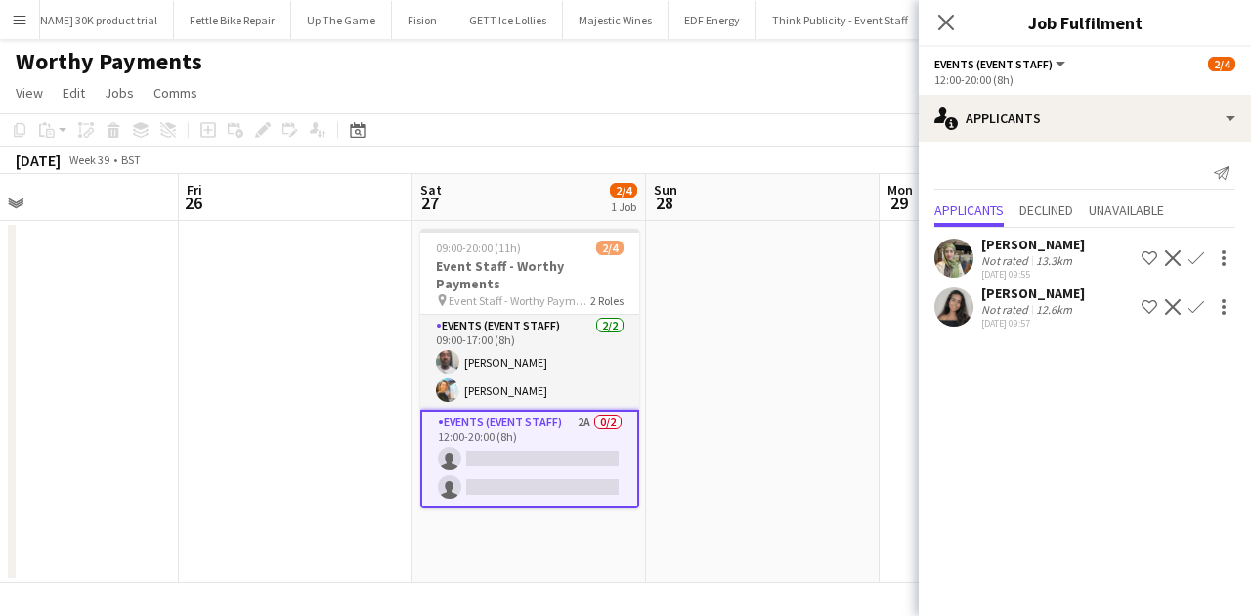
click at [1000, 90] on app-options-switcher "Events (Event Staff) All roles Events (Event Staff) 2/4 12:00-20:00 (8h)" at bounding box center [1085, 71] width 332 height 48
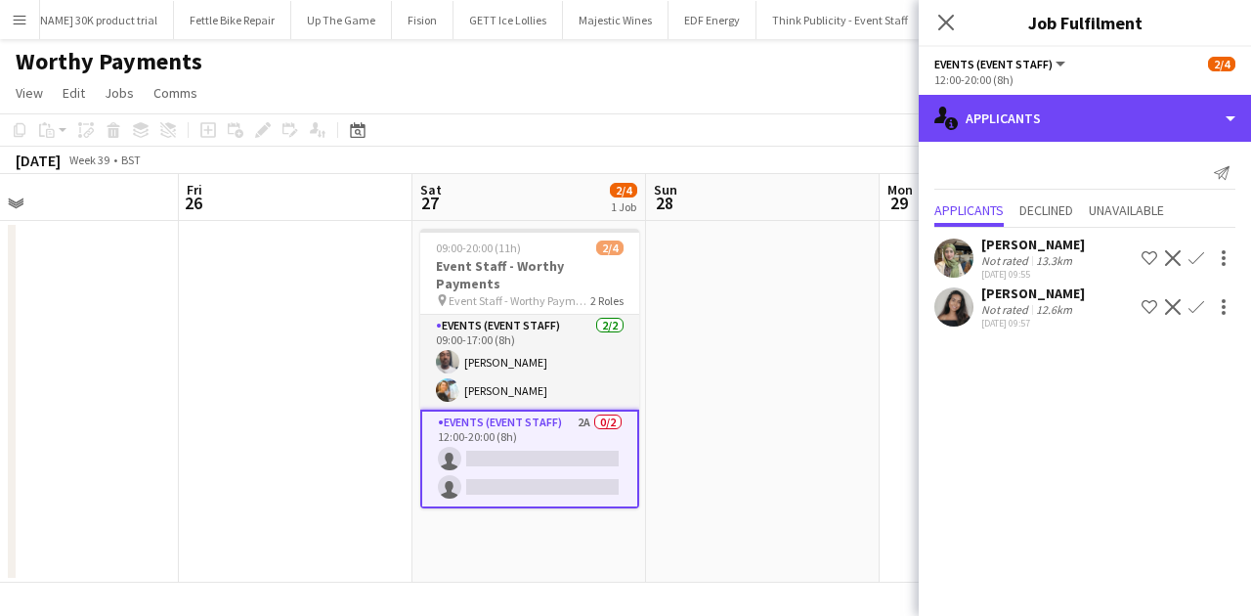
drag, startPoint x: 1018, startPoint y: 113, endPoint x: 1050, endPoint y: 154, distance: 52.2
click at [1000, 113] on div "single-neutral-actions-information Applicants" at bounding box center [1085, 118] width 332 height 47
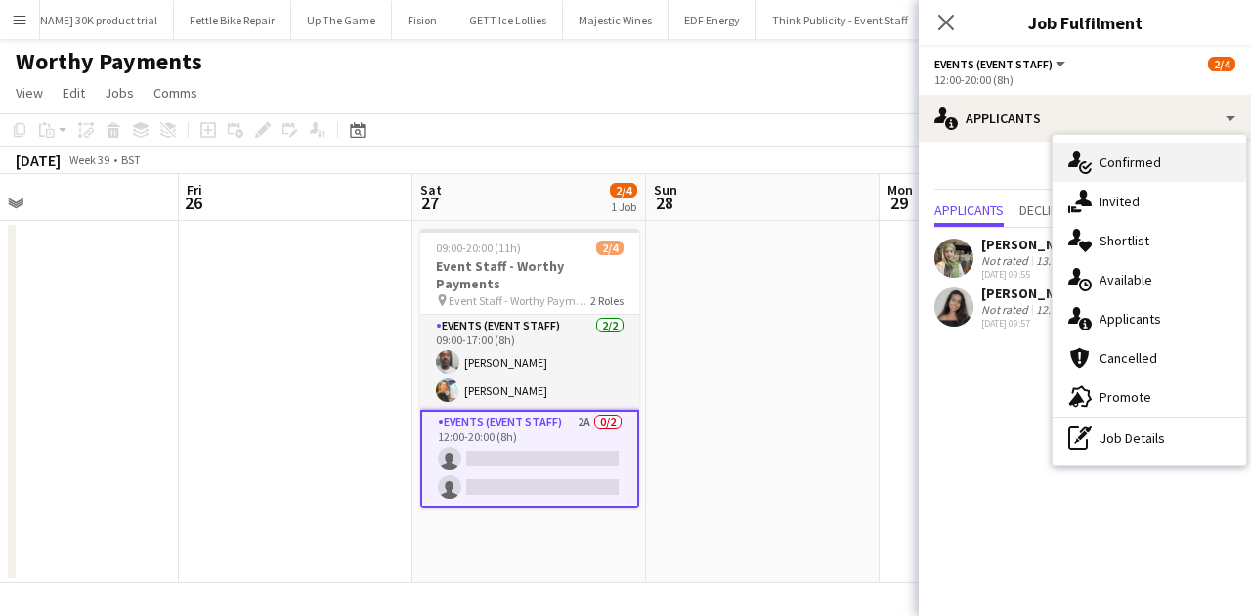
click at [1000, 161] on span "Confirmed" at bounding box center [1130, 162] width 62 height 18
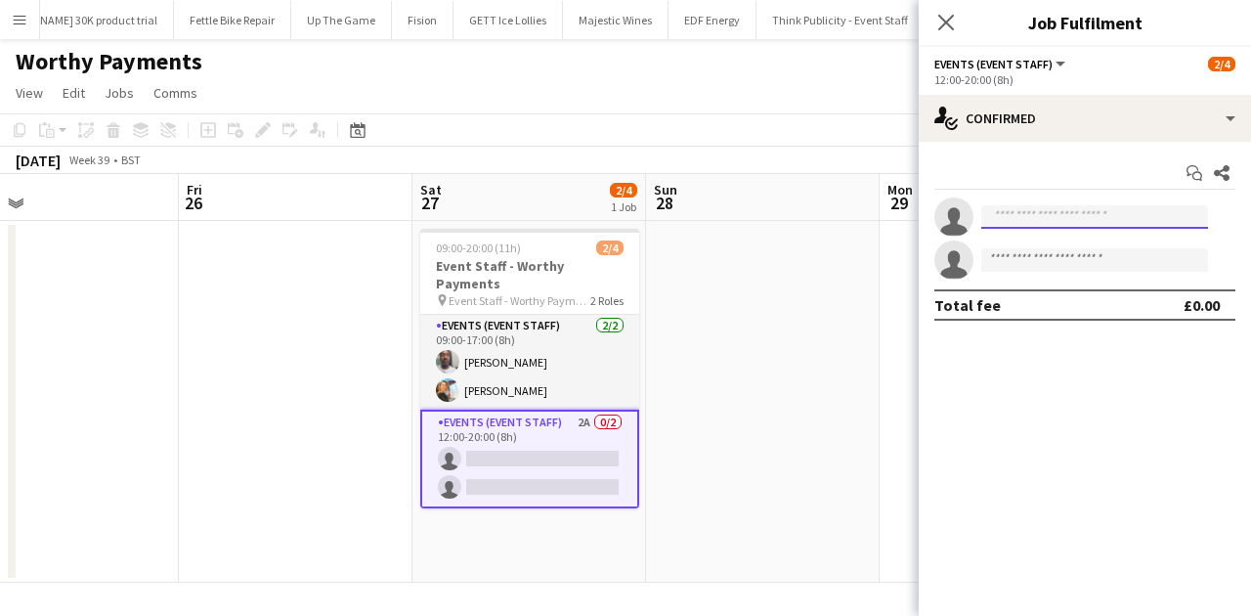
click at [1000, 208] on input at bounding box center [1094, 216] width 227 height 23
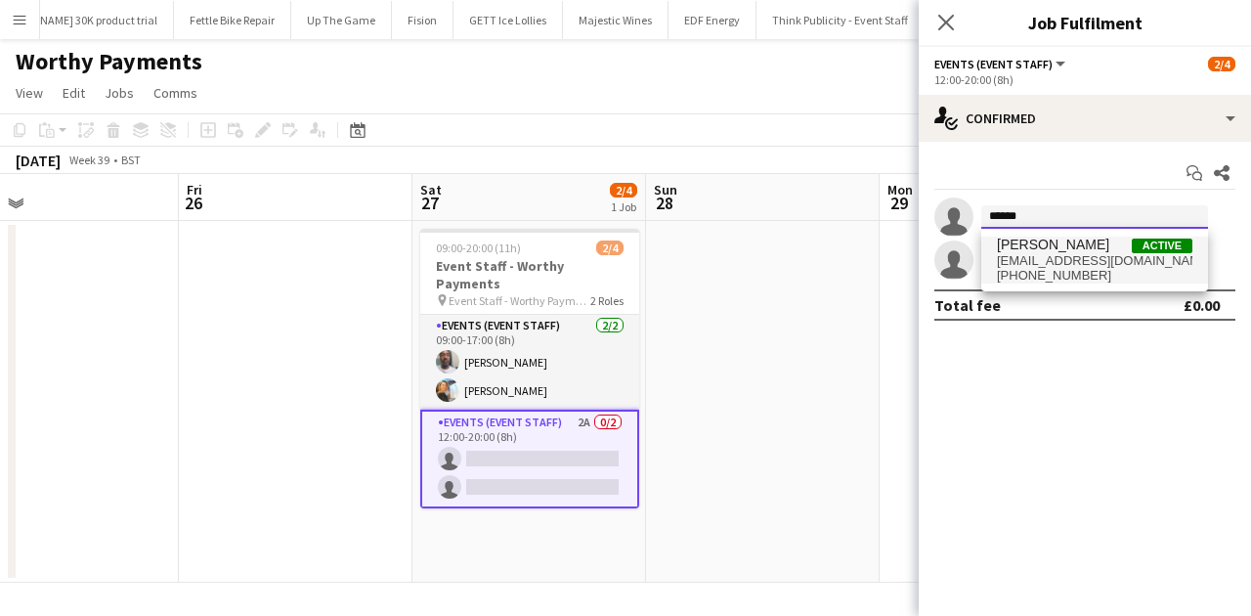
type input "******"
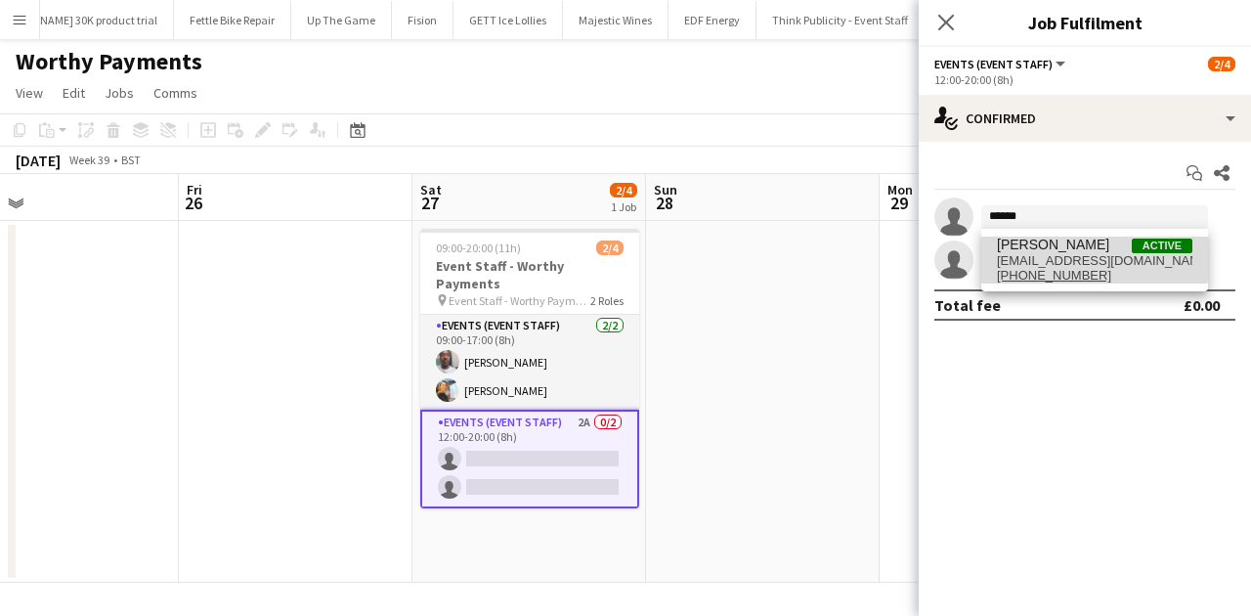
click at [1000, 254] on span "work22yuliia@gmail.com" at bounding box center [1094, 261] width 195 height 16
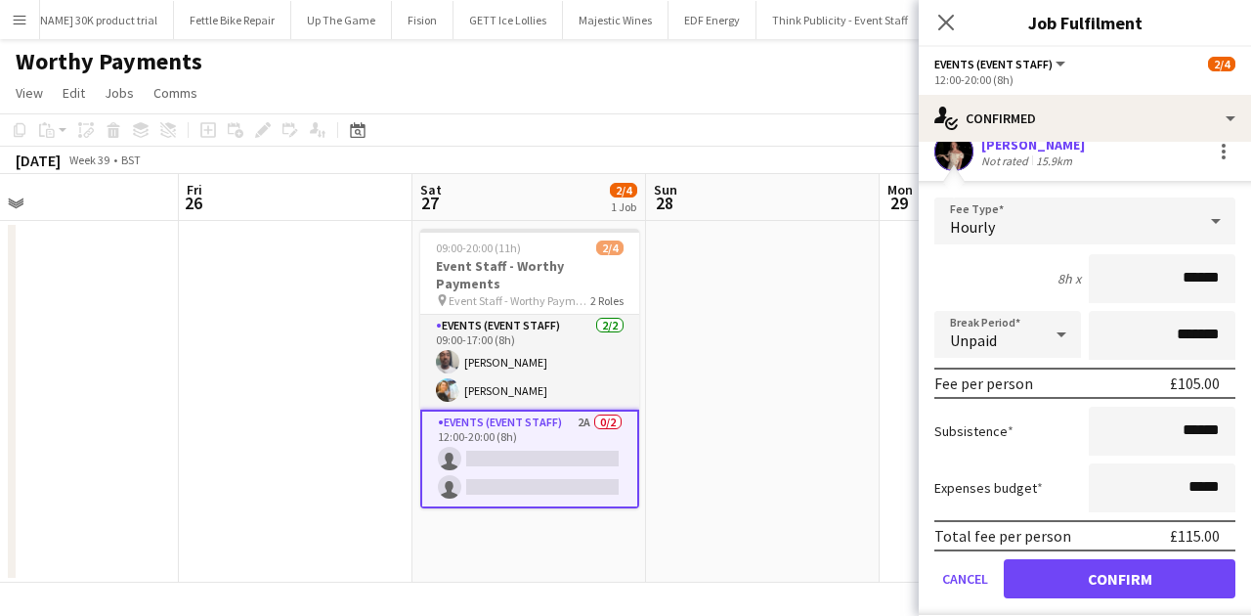
scroll to position [163, 0]
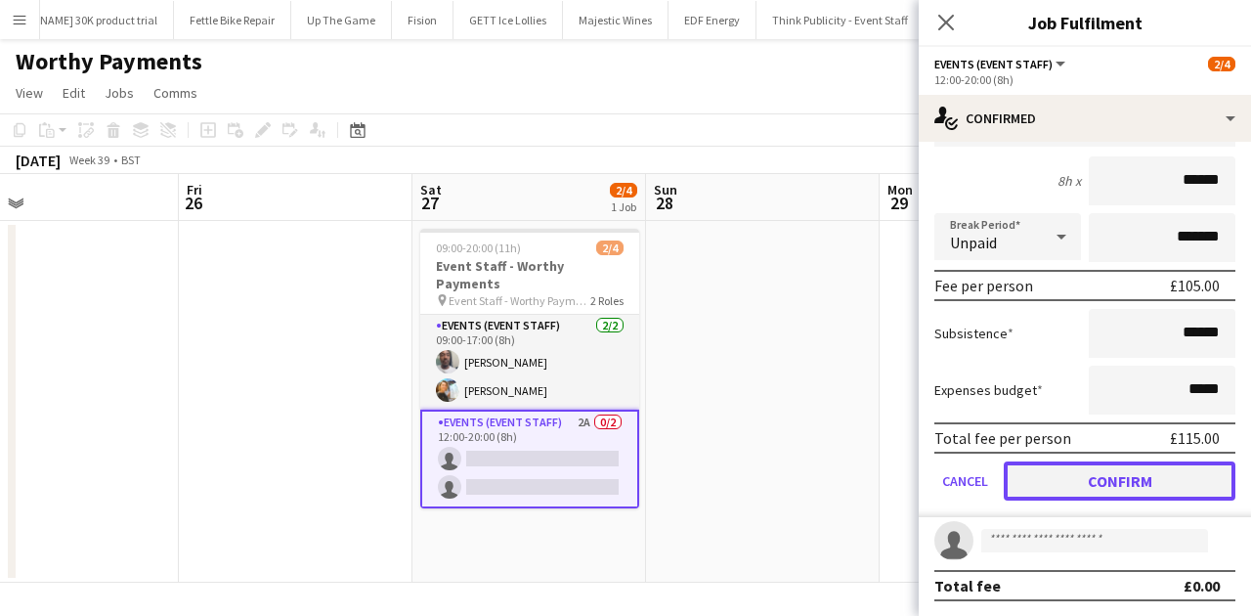
click at [1000, 474] on button "Confirm" at bounding box center [1120, 480] width 232 height 39
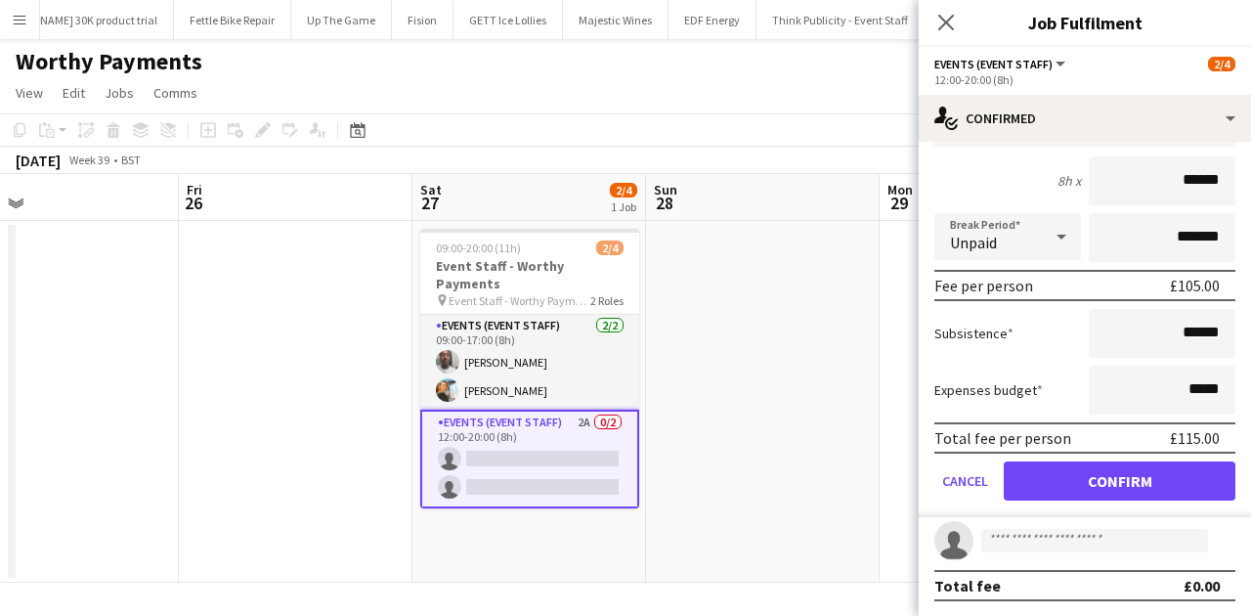
scroll to position [0, 0]
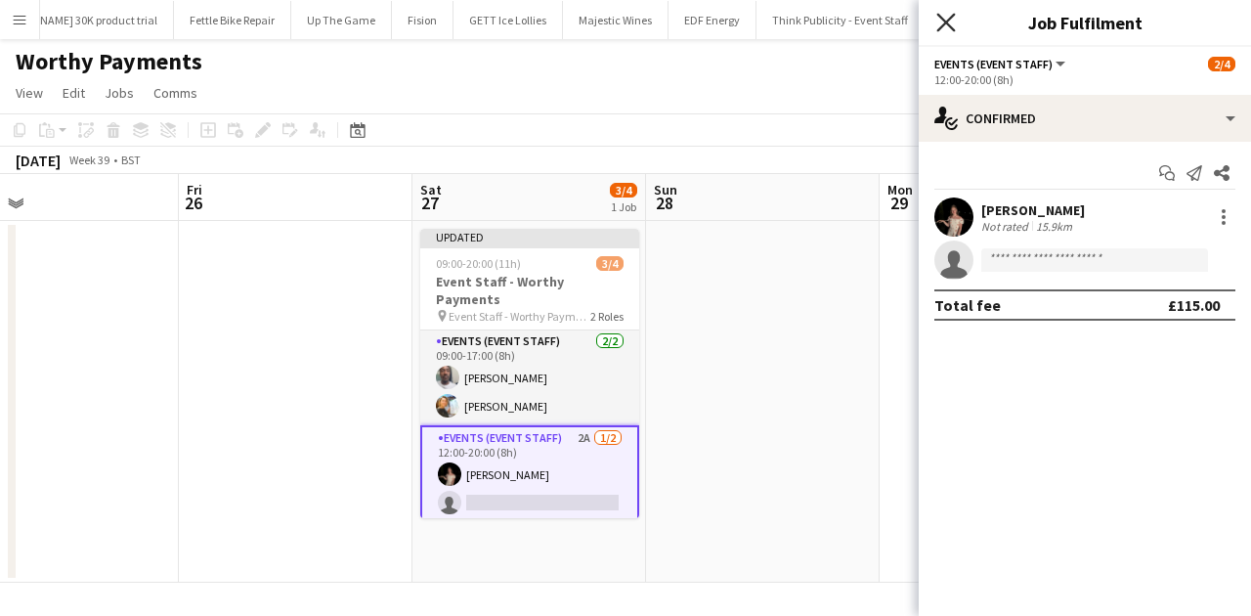
click at [946, 20] on icon "Close pop-in" at bounding box center [945, 22] width 19 height 19
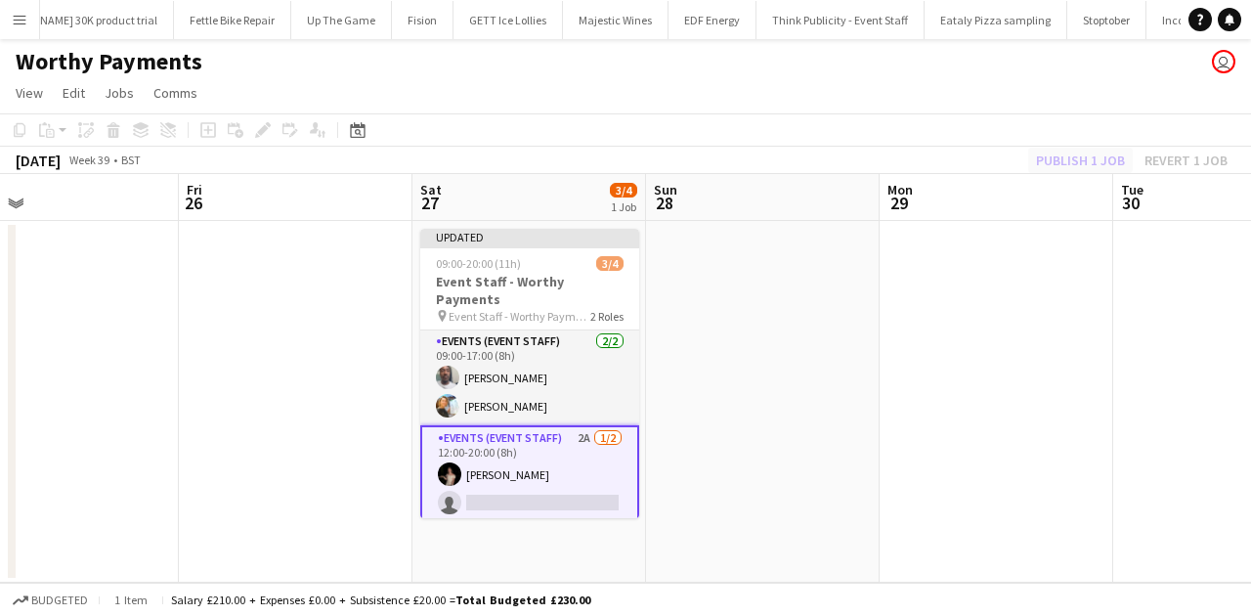
drag, startPoint x: 1098, startPoint y: 137, endPoint x: 1087, endPoint y: 160, distance: 26.2
click at [1000, 137] on app-toolbar "Copy Paste Paste Ctrl+V Paste with crew Ctrl+Shift+V Paste linked Job Delete Gr…" at bounding box center [625, 129] width 1251 height 33
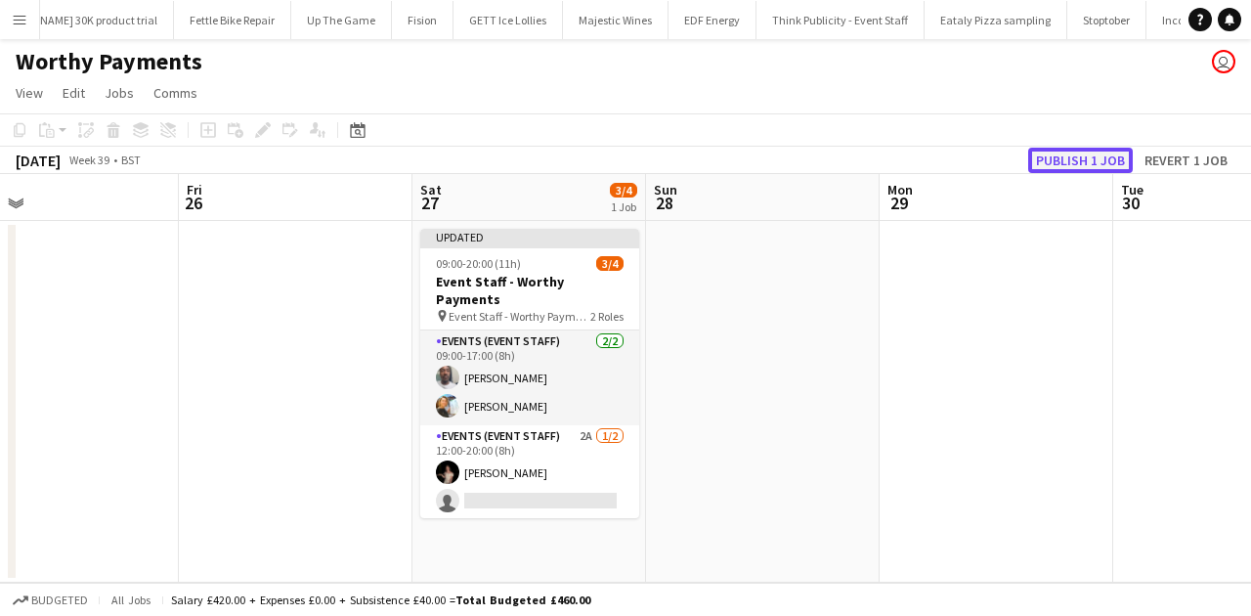
click at [1000, 166] on button "Publish 1 job" at bounding box center [1080, 160] width 105 height 25
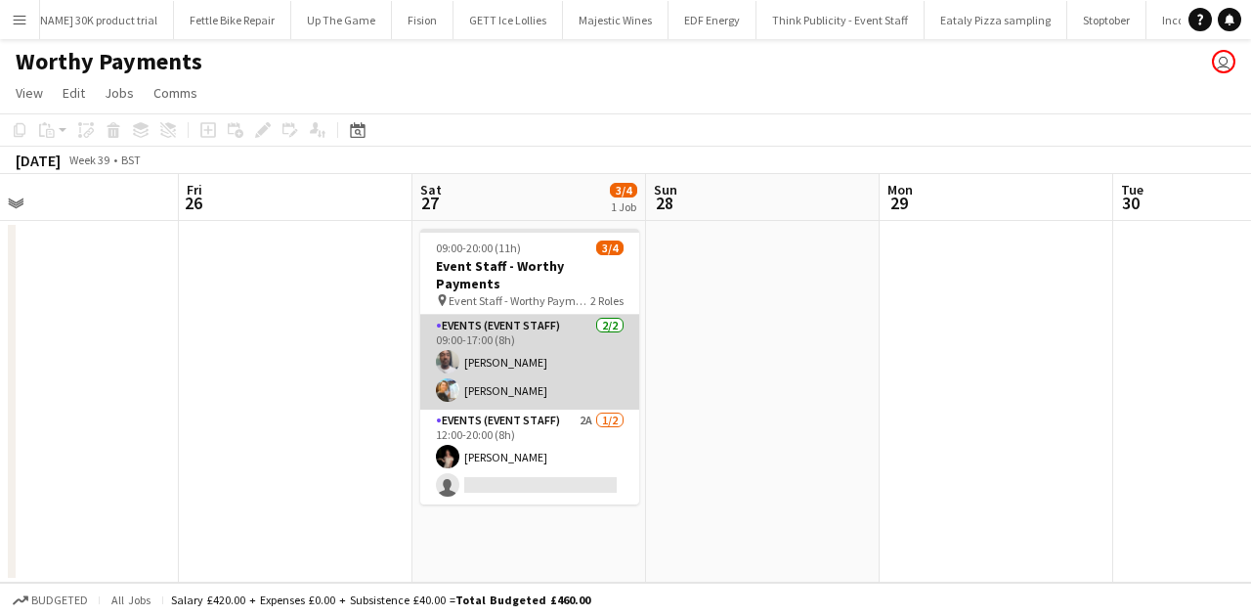
drag, startPoint x: 556, startPoint y: 366, endPoint x: 570, endPoint y: 354, distance: 18.7
click at [555, 366] on app-card-role "Events (Event Staff) 2/2 09:00-17:00 (8h) Dean Lewis Natalia Trofimova" at bounding box center [529, 362] width 219 height 95
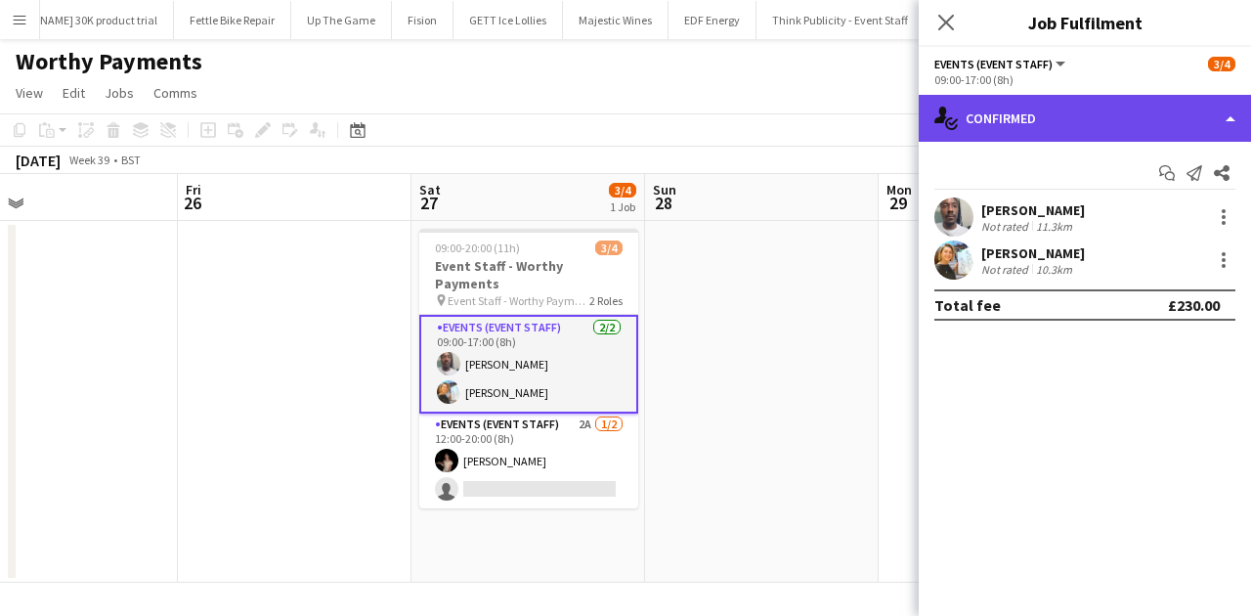
click at [1000, 109] on div "single-neutral-actions-check-2 Confirmed" at bounding box center [1085, 118] width 332 height 47
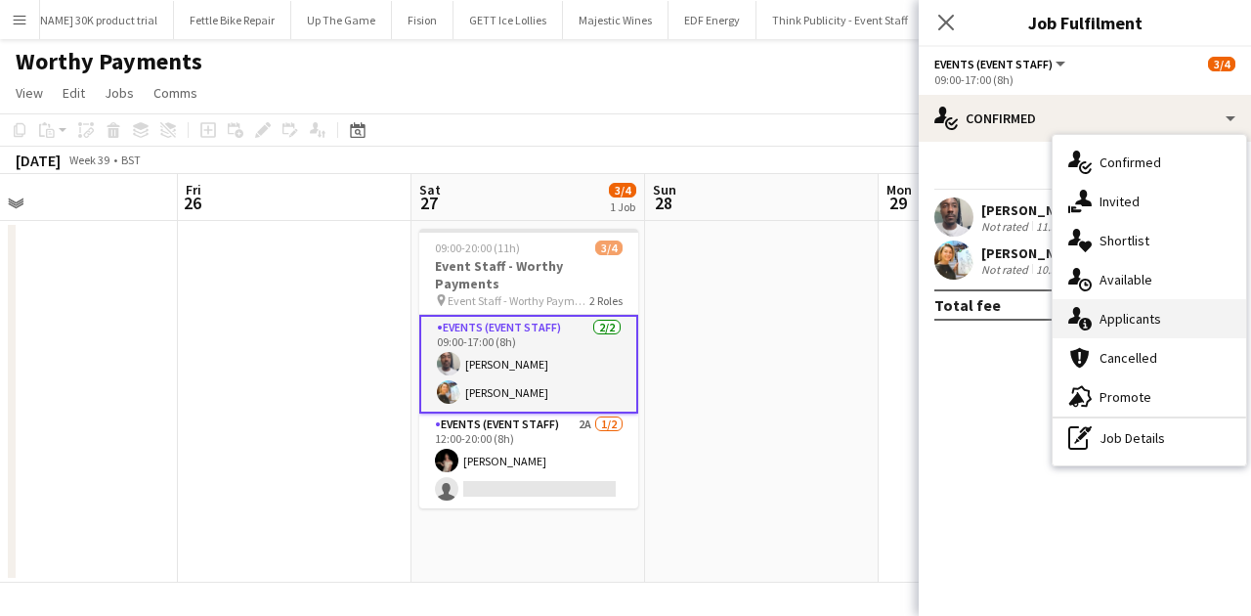
click at [1000, 303] on div "single-neutral-actions-information Applicants" at bounding box center [1148, 318] width 193 height 39
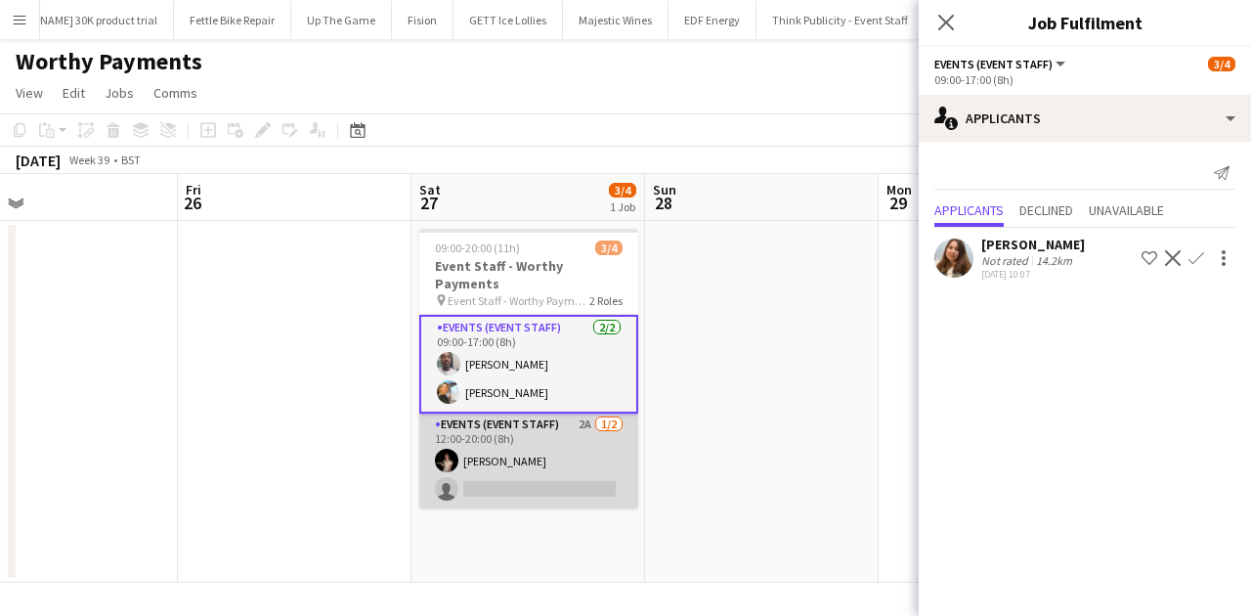
click at [592, 449] on app-card-role "Events (Event Staff) 2A 1/2 12:00-20:00 (8h) Yuliia Levytska single-neutral-act…" at bounding box center [528, 460] width 219 height 95
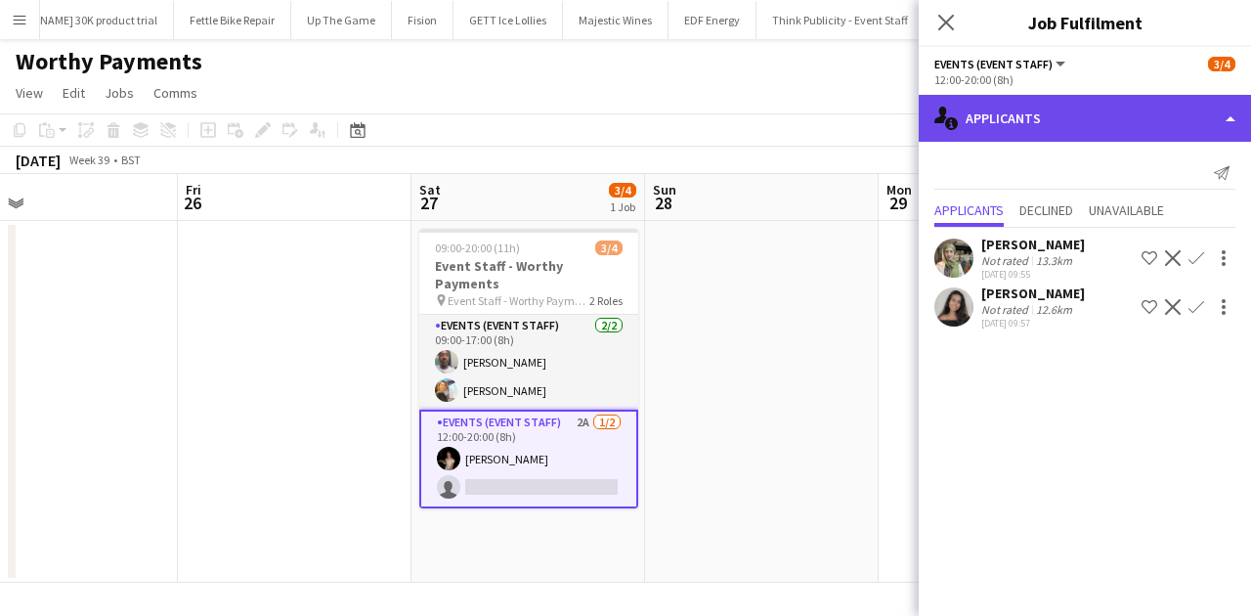
click at [983, 119] on div "single-neutral-actions-information Applicants" at bounding box center [1085, 118] width 332 height 47
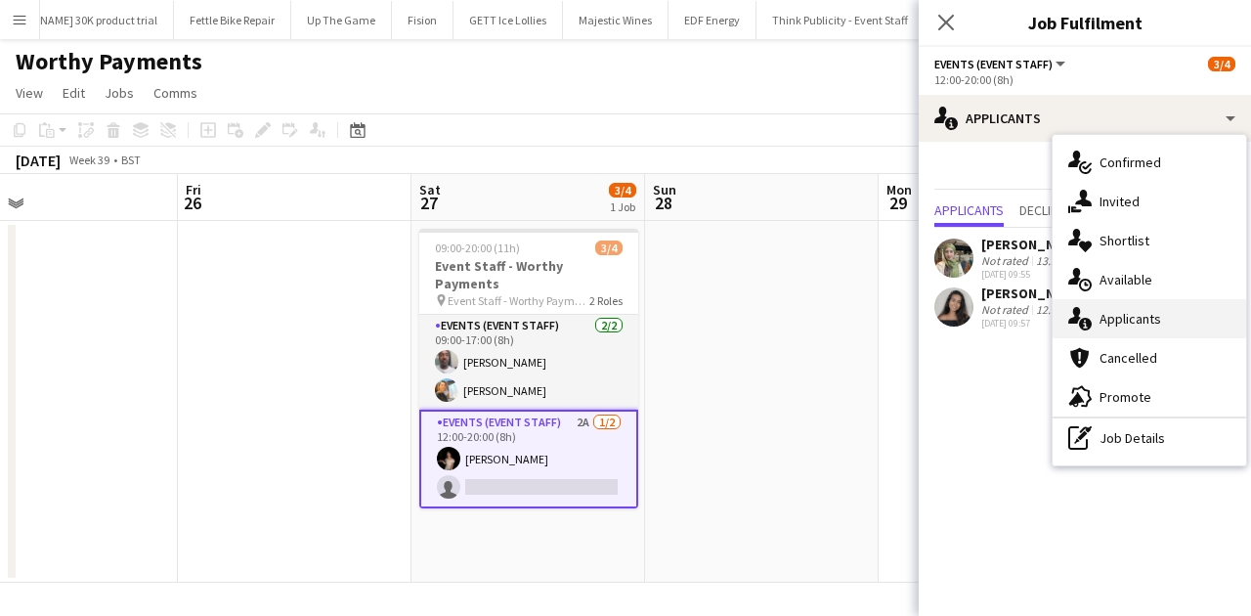
click at [1000, 303] on div "single-neutral-actions-information Applicants" at bounding box center [1148, 318] width 193 height 39
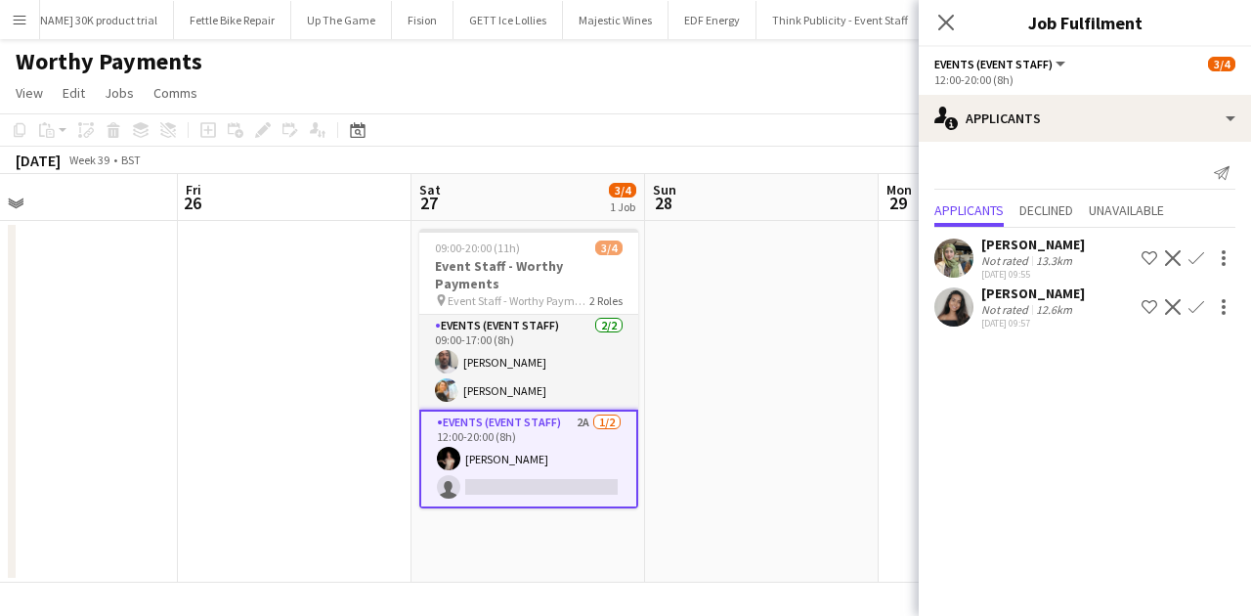
click at [568, 439] on app-card-role "Events (Event Staff) 2A 1/2 12:00-20:00 (8h) Yuliia Levytska single-neutral-act…" at bounding box center [528, 458] width 219 height 99
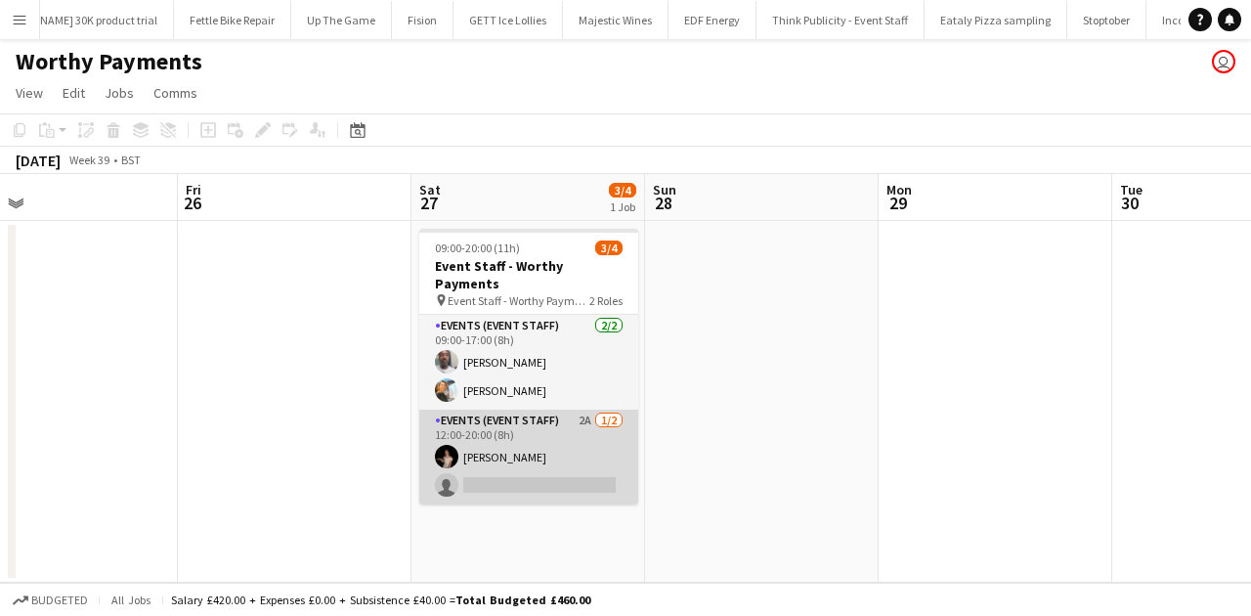
click at [568, 439] on app-card-role "Events (Event Staff) 2A 1/2 12:00-20:00 (8h) Yuliia Levytska single-neutral-act…" at bounding box center [528, 456] width 219 height 95
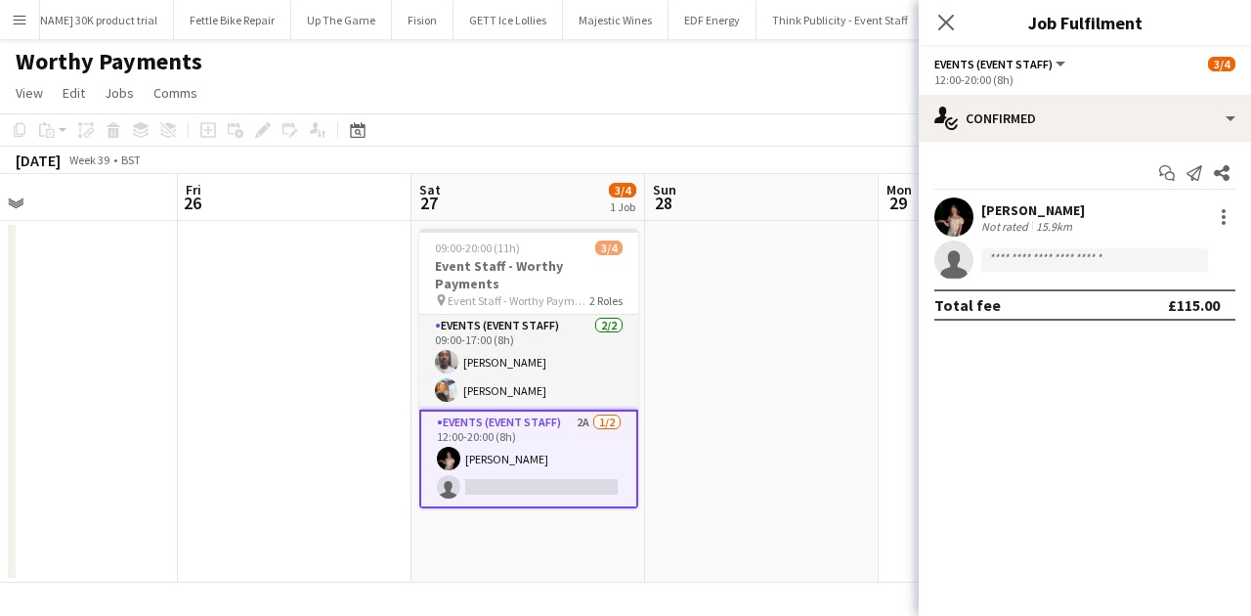
click at [1000, 197] on div "Yuliia Levytska Not rated 15.9km" at bounding box center [1085, 216] width 332 height 39
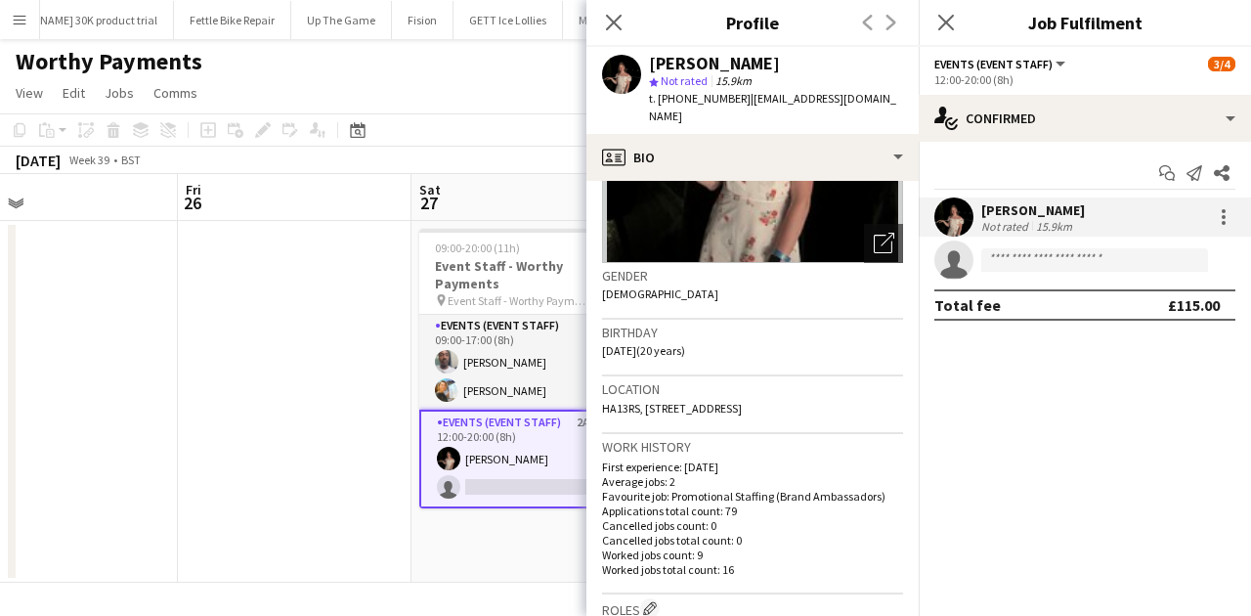
scroll to position [260, 0]
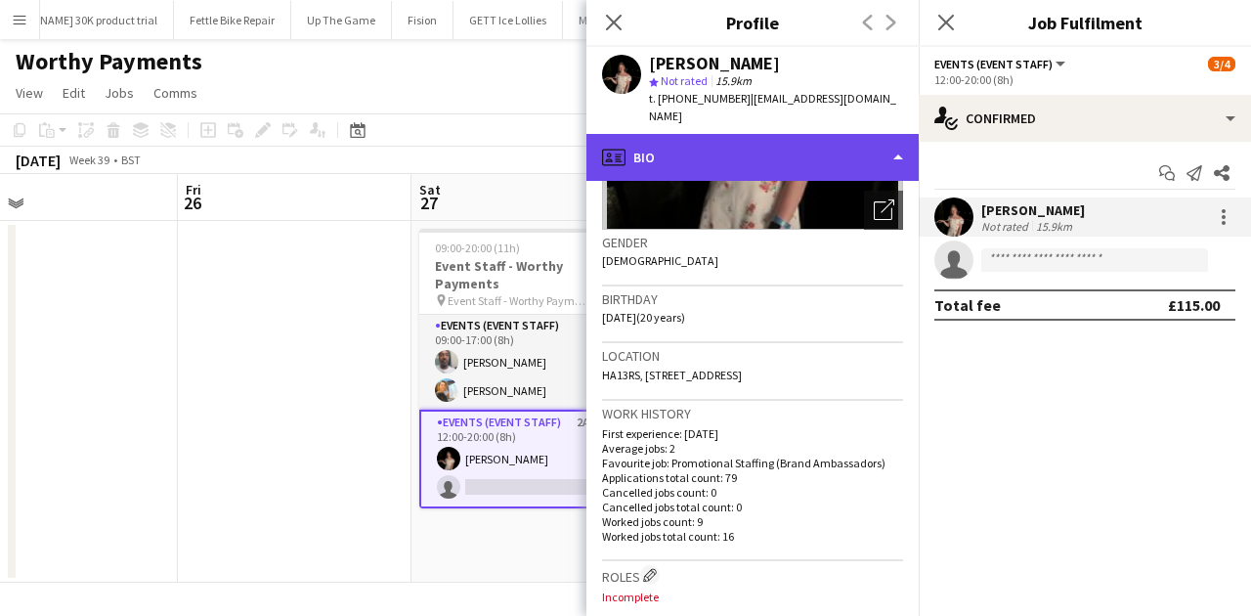
click at [781, 143] on div "profile Bio" at bounding box center [752, 157] width 332 height 47
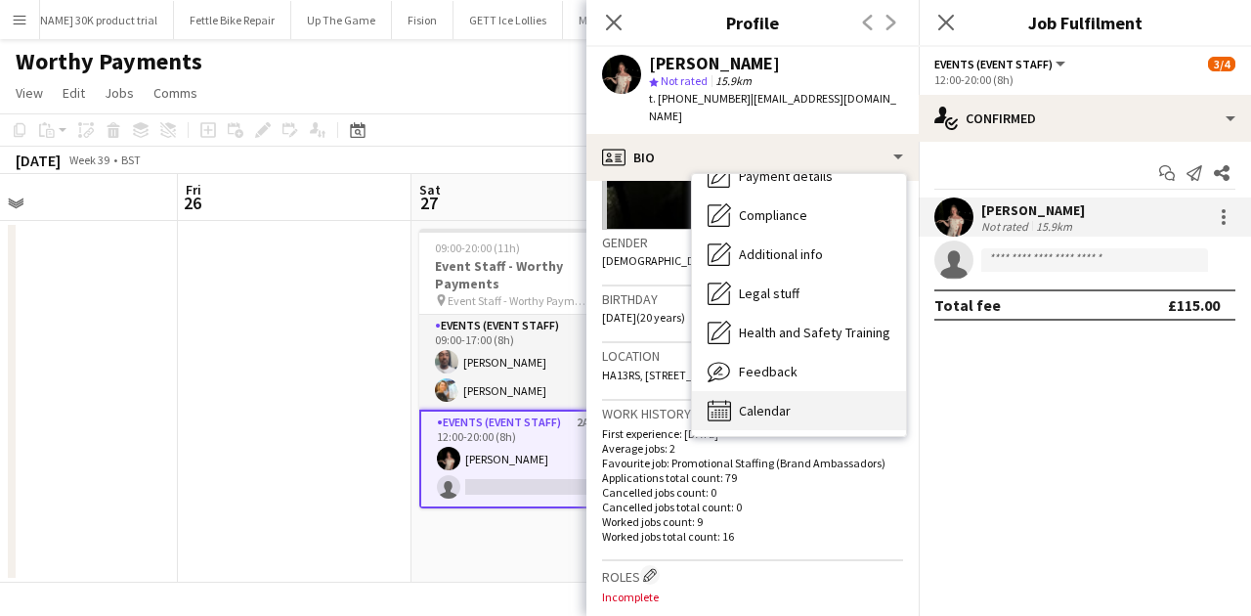
click at [801, 391] on div "Calendar Calendar" at bounding box center [799, 410] width 214 height 39
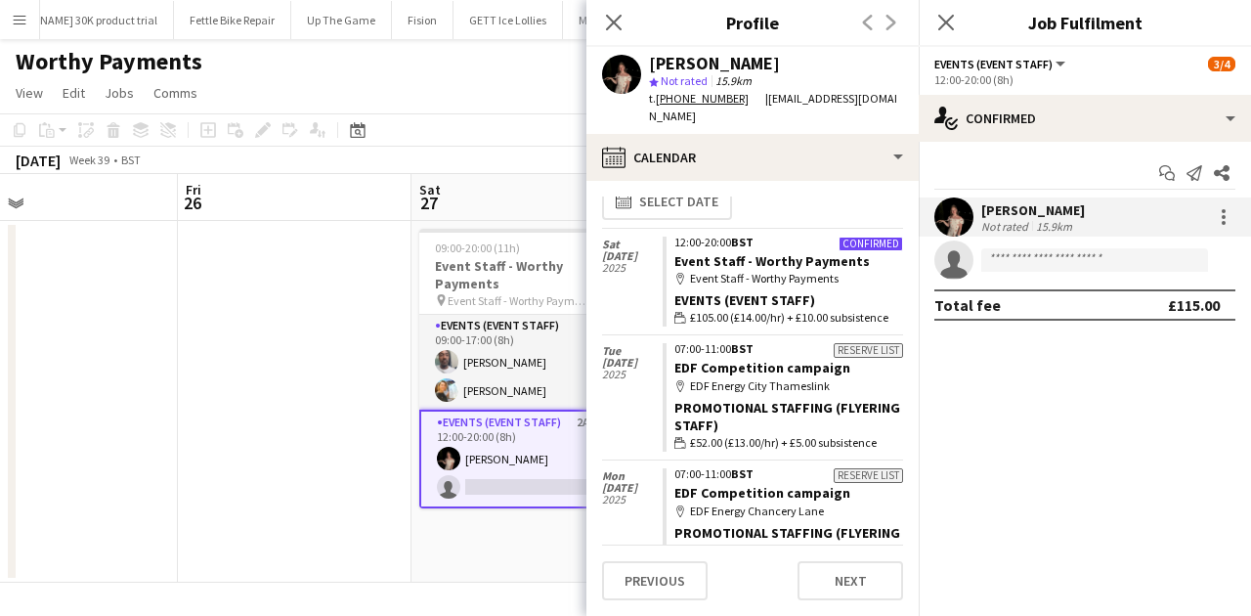
scroll to position [0, 0]
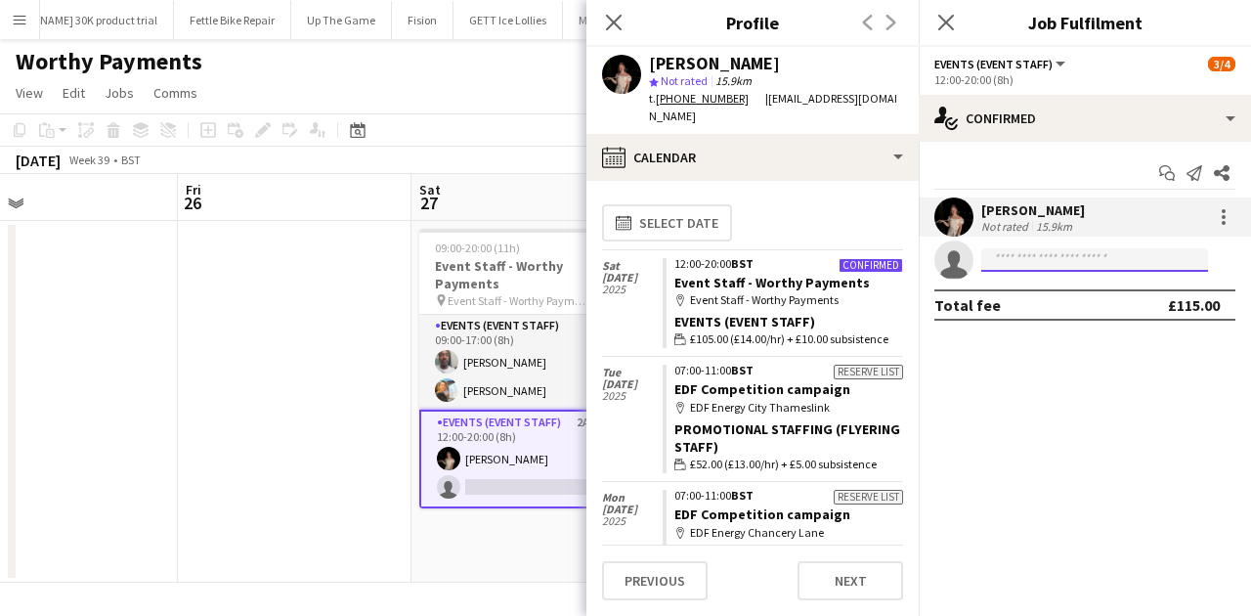
click at [1000, 265] on input at bounding box center [1094, 259] width 227 height 23
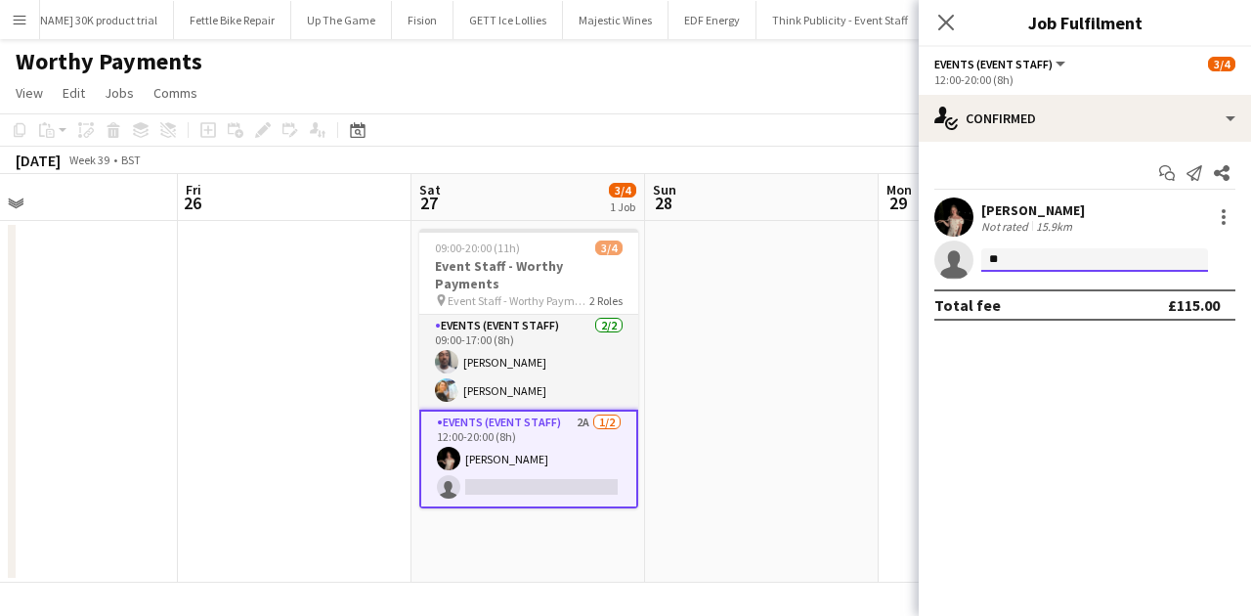
type input "*"
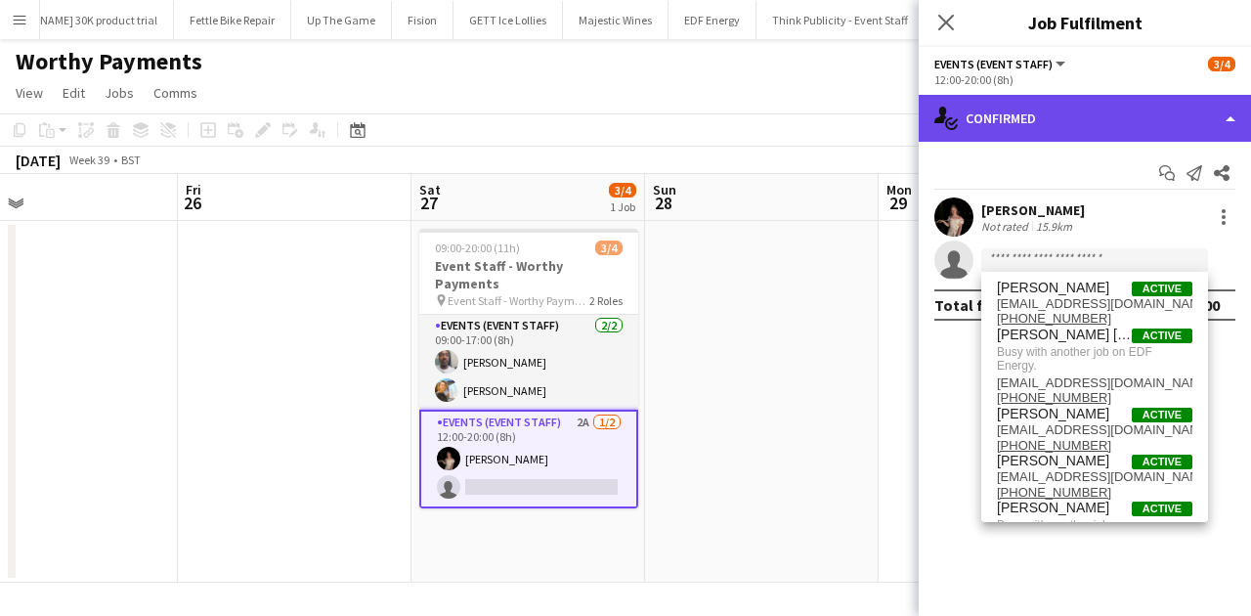
click at [1000, 123] on div "single-neutral-actions-check-2 Confirmed" at bounding box center [1085, 118] width 332 height 47
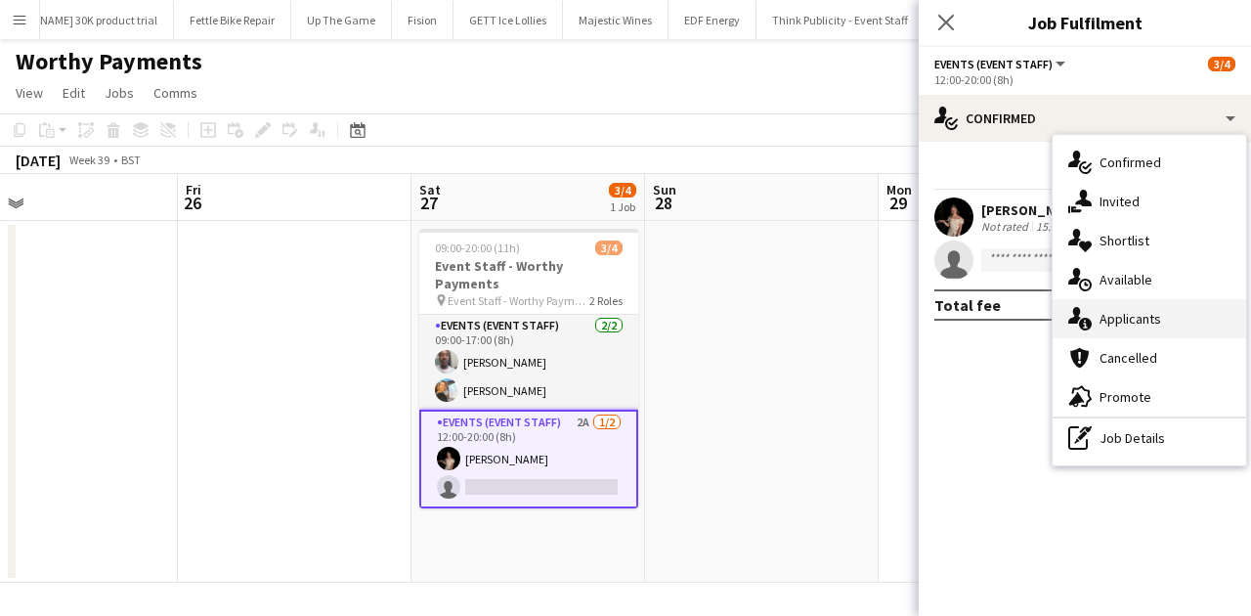
click at [1000, 317] on span "Applicants" at bounding box center [1130, 319] width 62 height 18
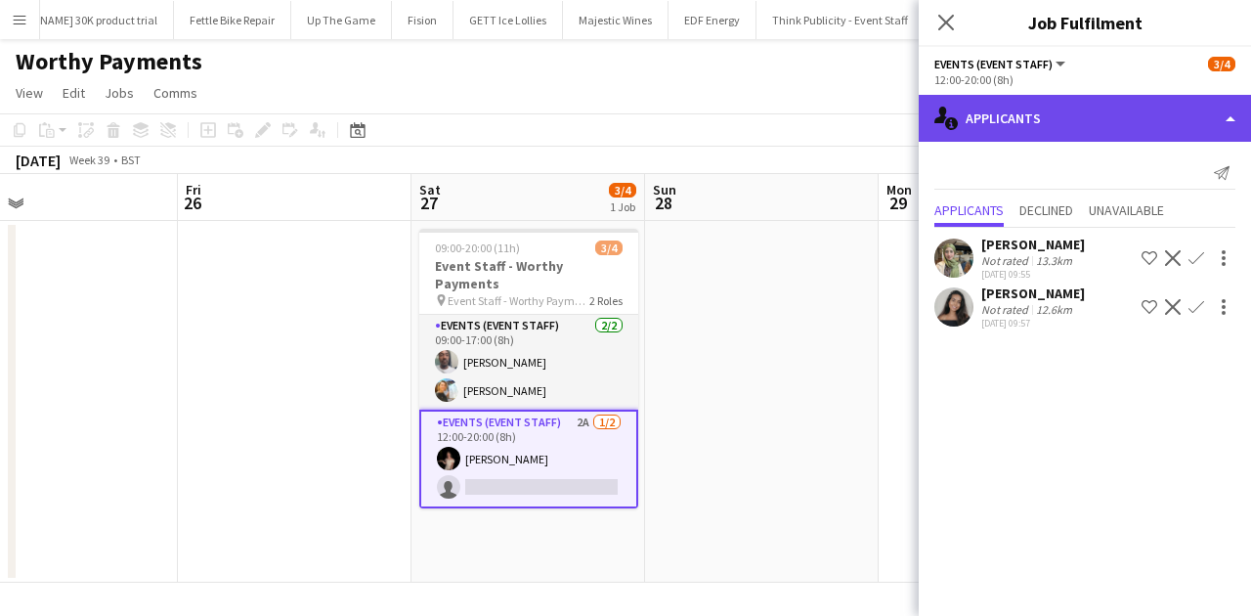
click at [1000, 117] on div "single-neutral-actions-information Applicants" at bounding box center [1085, 118] width 332 height 47
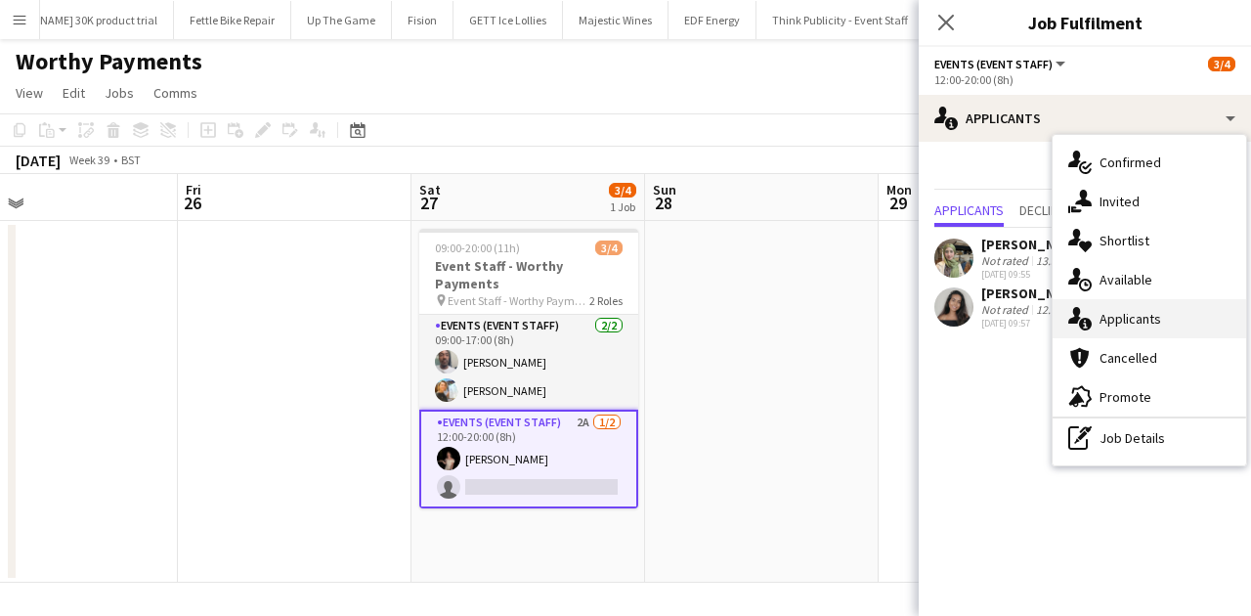
click at [1000, 319] on span "Applicants" at bounding box center [1130, 319] width 62 height 18
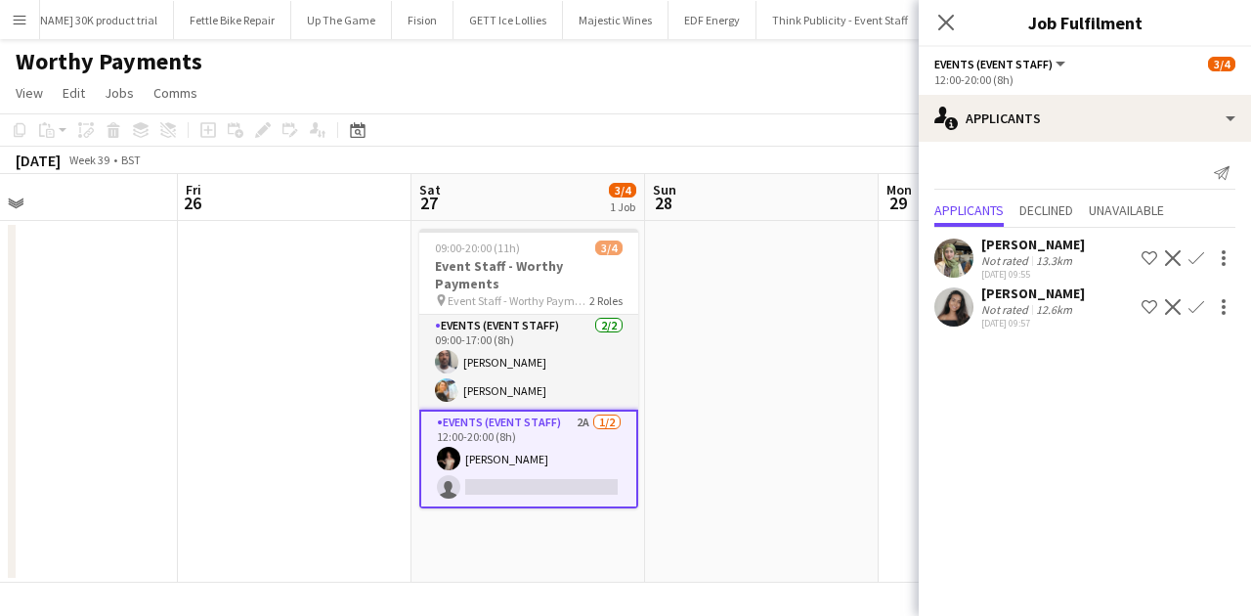
click at [584, 449] on app-card-role "Events (Event Staff) 2A 1/2 12:00-20:00 (8h) Yuliia Levytska single-neutral-act…" at bounding box center [528, 458] width 219 height 99
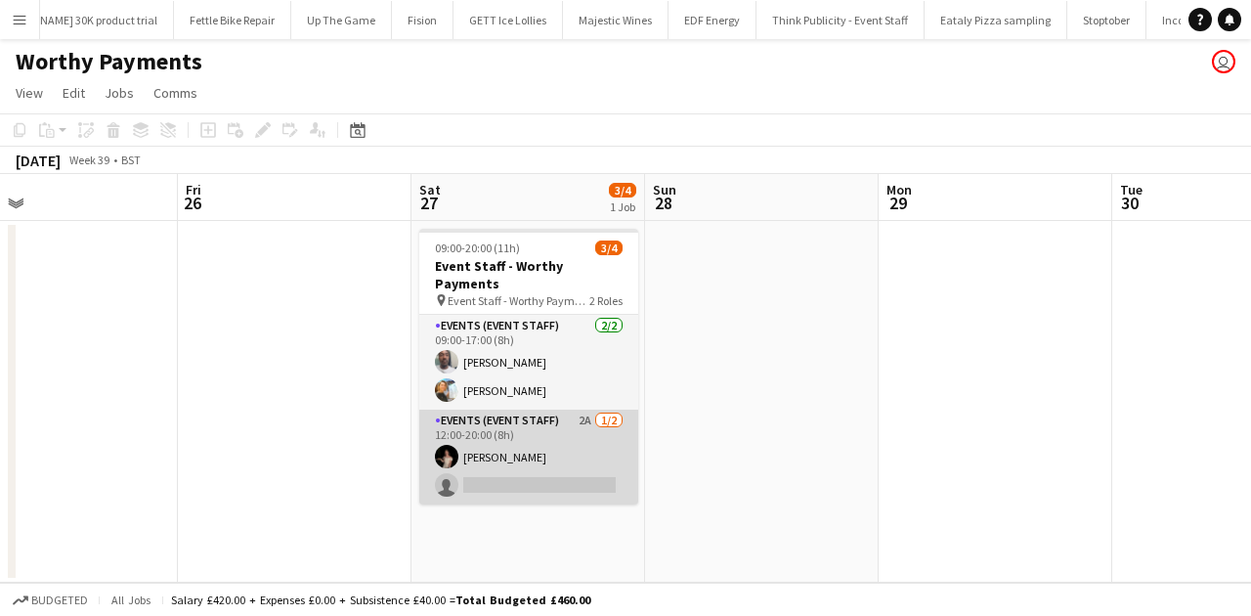
click at [584, 449] on app-card-role "Events (Event Staff) 2A 1/2 12:00-20:00 (8h) Yuliia Levytska single-neutral-act…" at bounding box center [528, 456] width 219 height 95
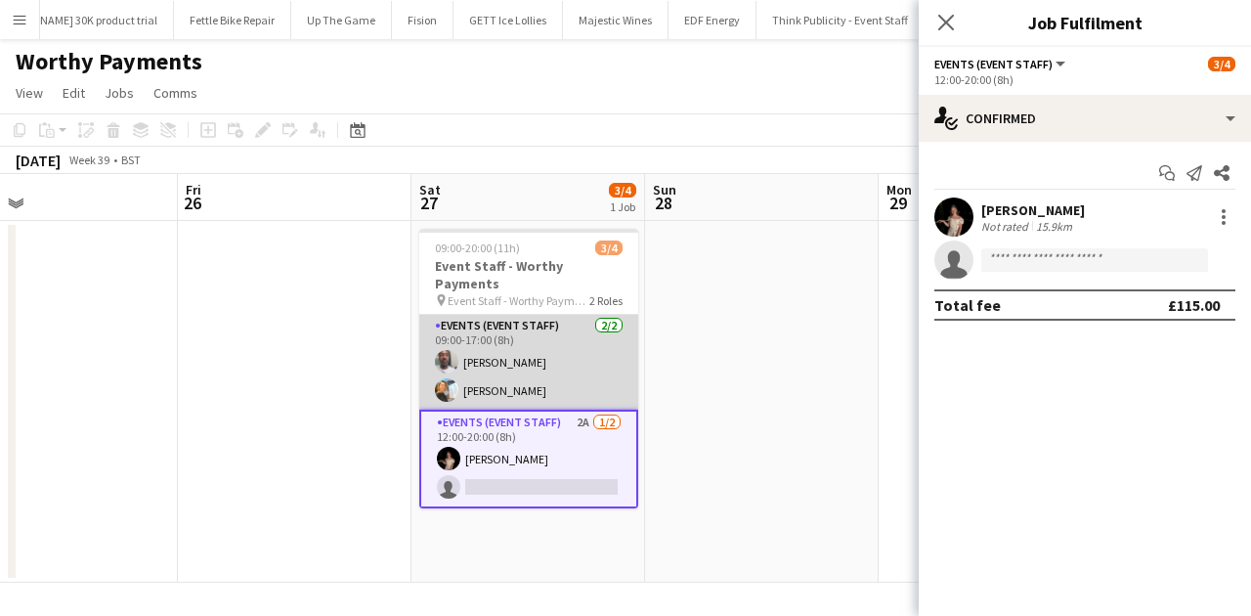
click at [532, 365] on app-card-role "Events (Event Staff) 2/2 09:00-17:00 (8h) Dean Lewis Natalia Trofimova" at bounding box center [528, 362] width 219 height 95
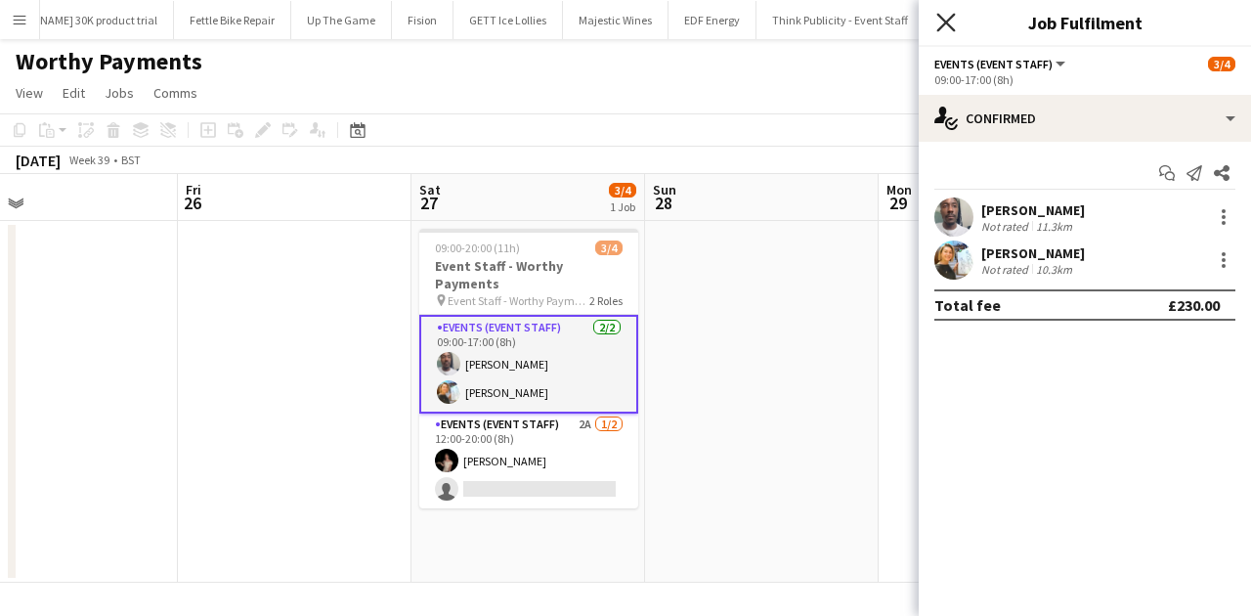
click at [948, 17] on icon "Close pop-in" at bounding box center [945, 22] width 19 height 19
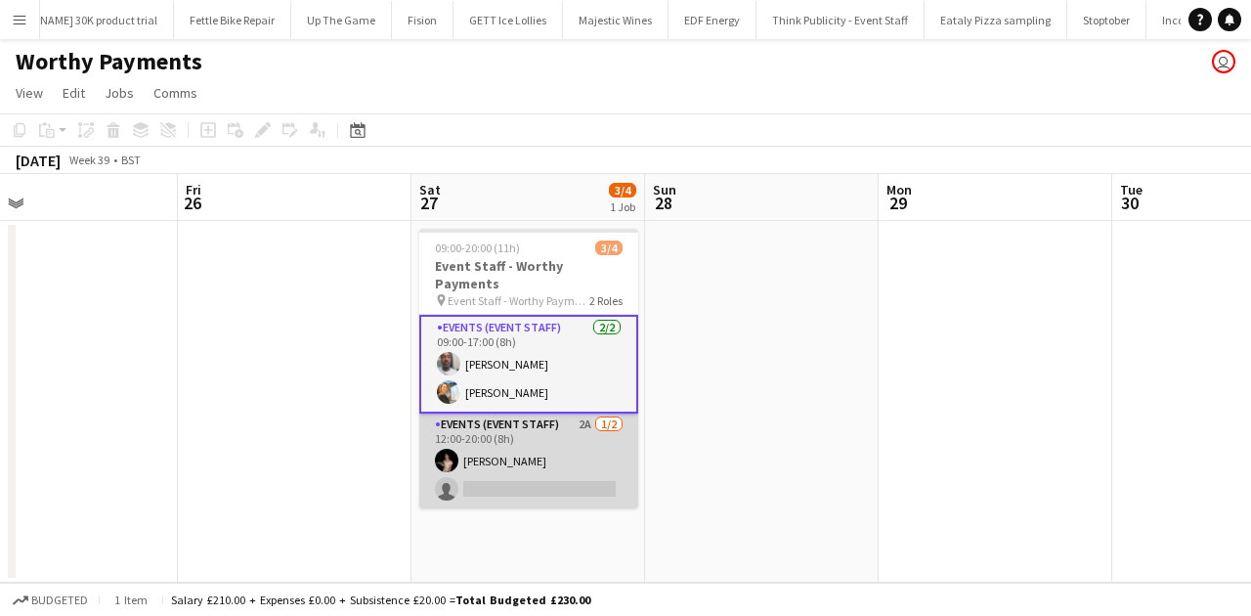
click at [523, 438] on app-card-role "Events (Event Staff) 2A 1/2 12:00-20:00 (8h) Yuliia Levytska single-neutral-act…" at bounding box center [528, 460] width 219 height 95
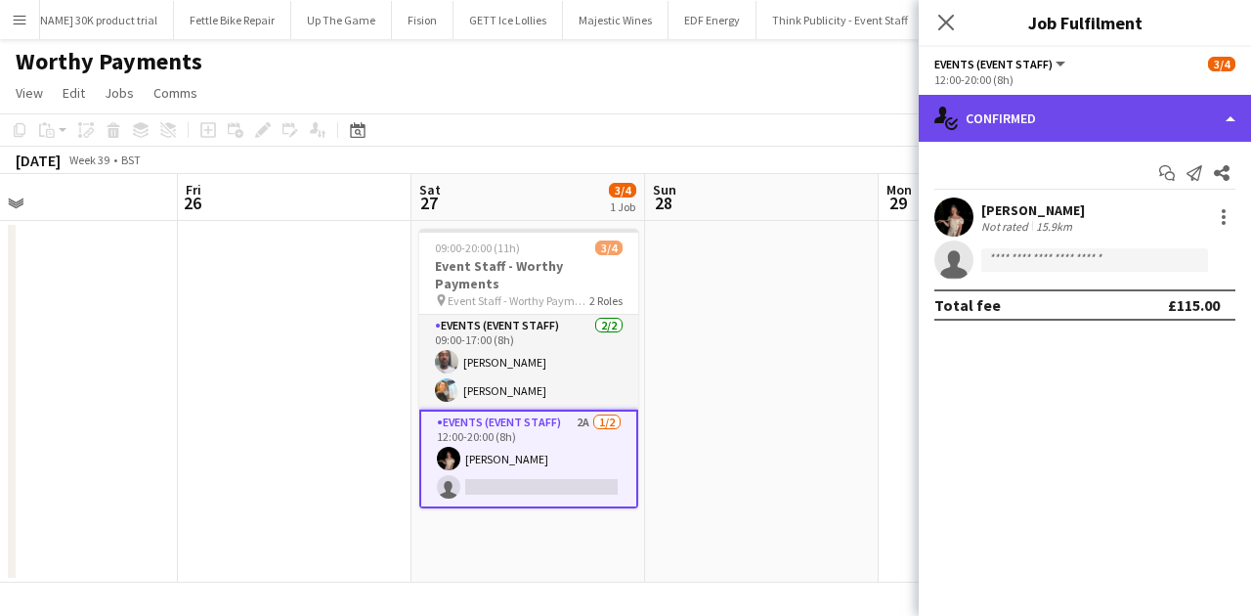
click at [1000, 123] on div "single-neutral-actions-check-2 Confirmed" at bounding box center [1085, 118] width 332 height 47
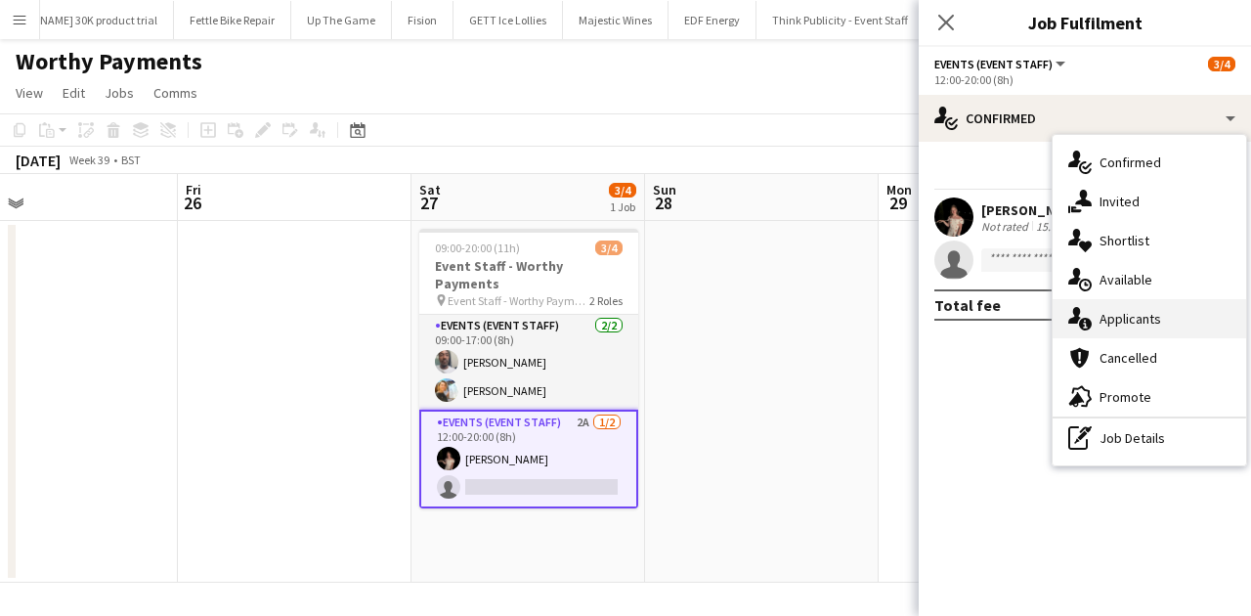
click at [1000, 317] on div "single-neutral-actions-information Applicants" at bounding box center [1148, 318] width 193 height 39
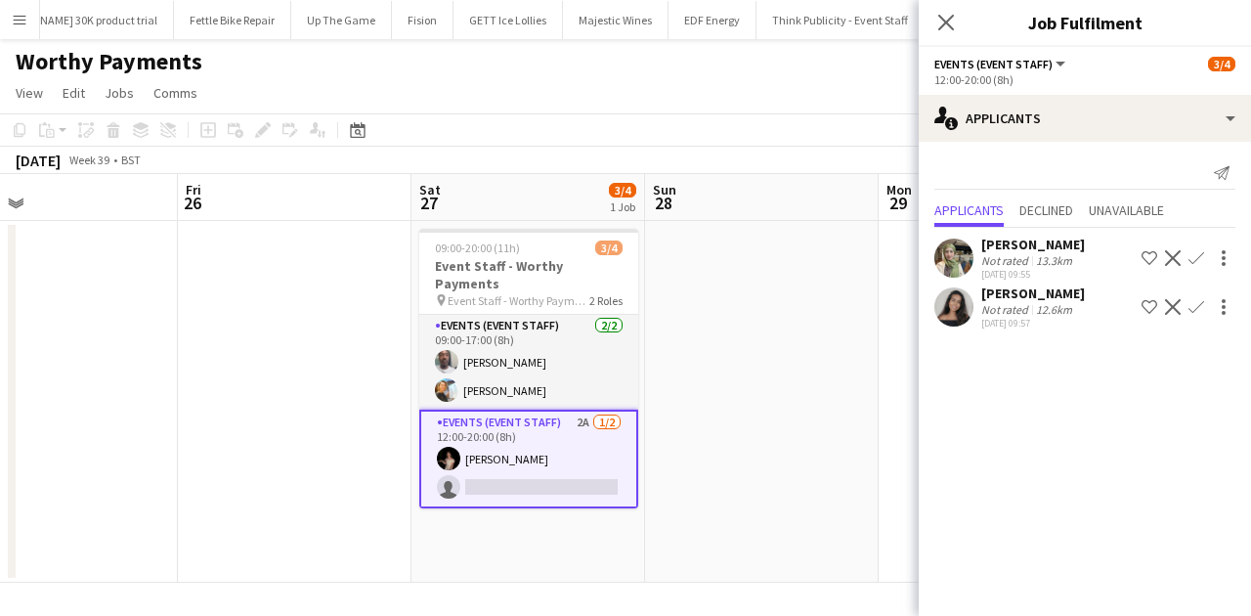
click at [984, 302] on div "Not rated" at bounding box center [1006, 309] width 51 height 15
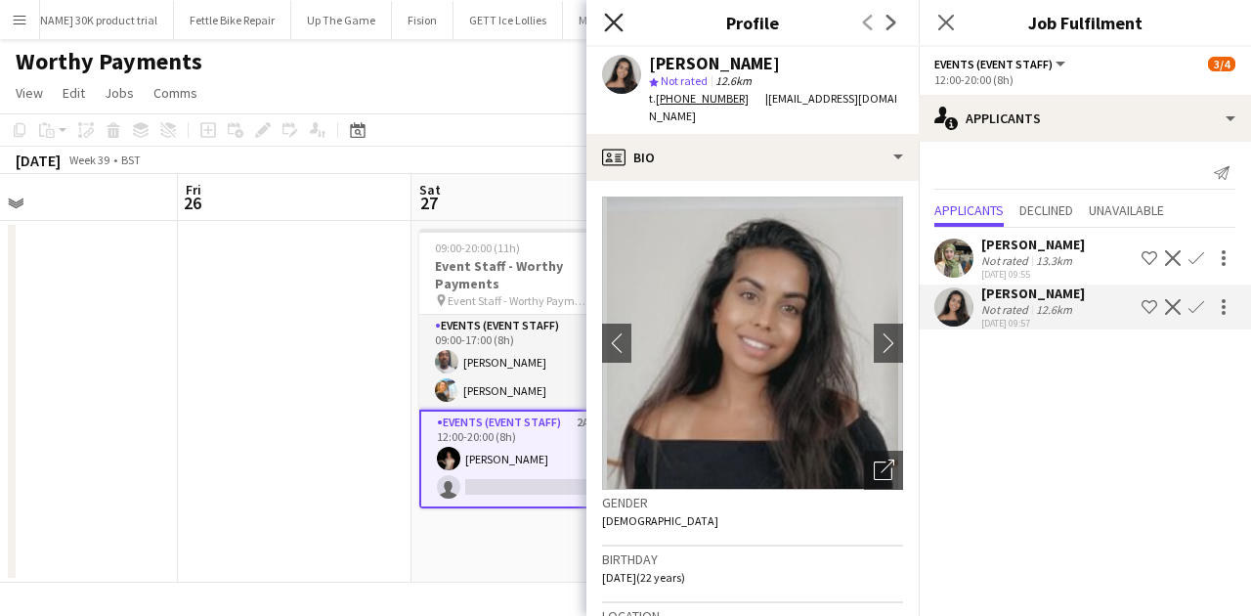
click at [615, 16] on icon "Close pop-in" at bounding box center [613, 22] width 19 height 19
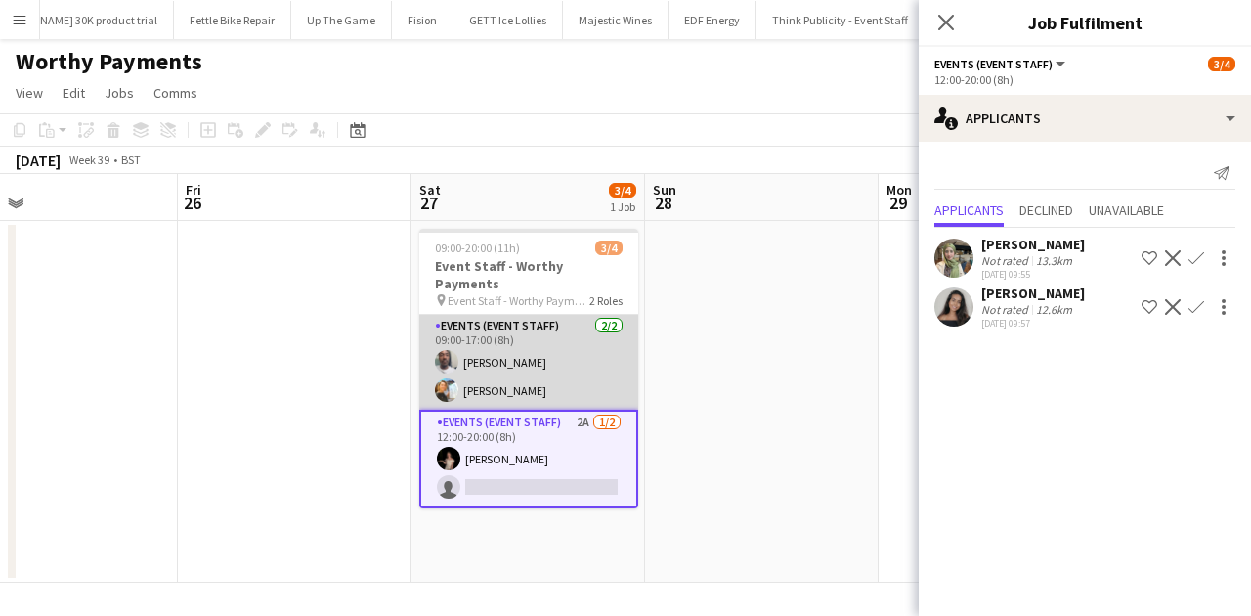
click at [560, 320] on app-card-role "Events (Event Staff) 2/2 09:00-17:00 (8h) Dean Lewis Natalia Trofimova" at bounding box center [528, 362] width 219 height 95
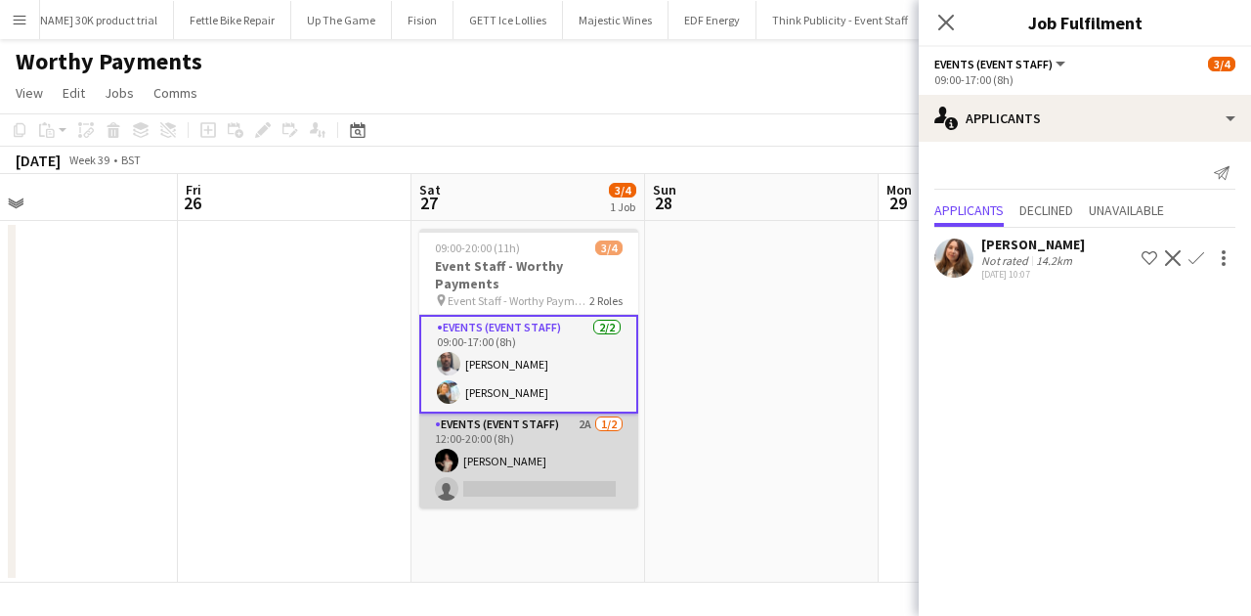
click at [588, 413] on app-card-role "Events (Event Staff) 2A 1/2 12:00-20:00 (8h) Yuliia Levytska single-neutral-act…" at bounding box center [528, 460] width 219 height 95
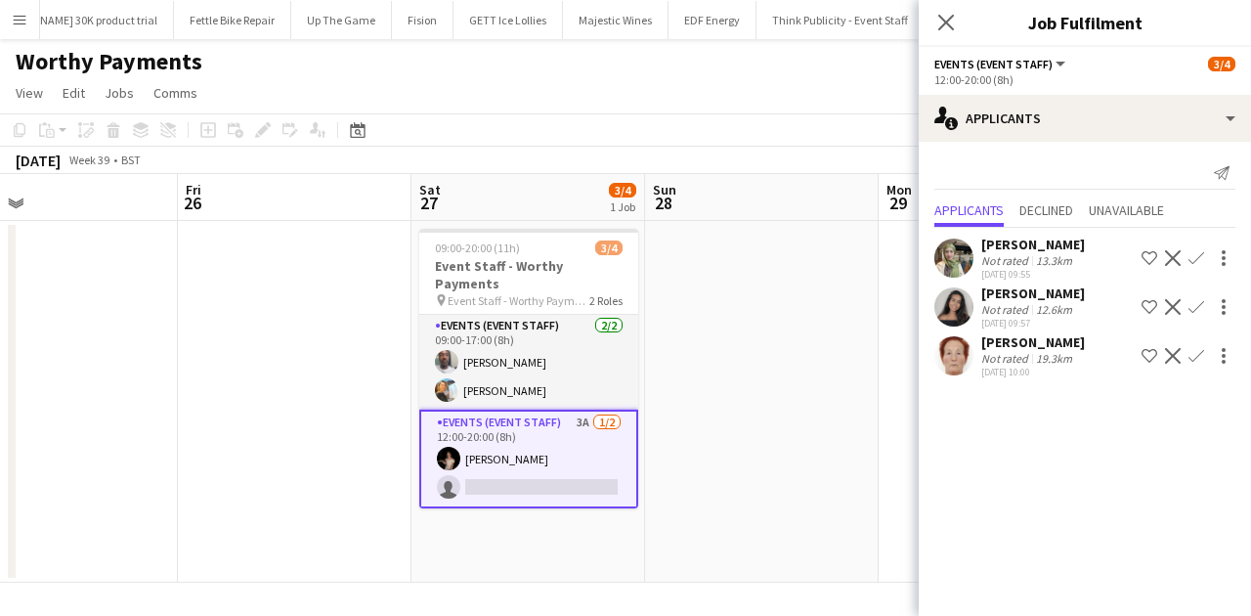
click at [1000, 367] on div "05-09-2025 10:00" at bounding box center [1033, 371] width 104 height 13
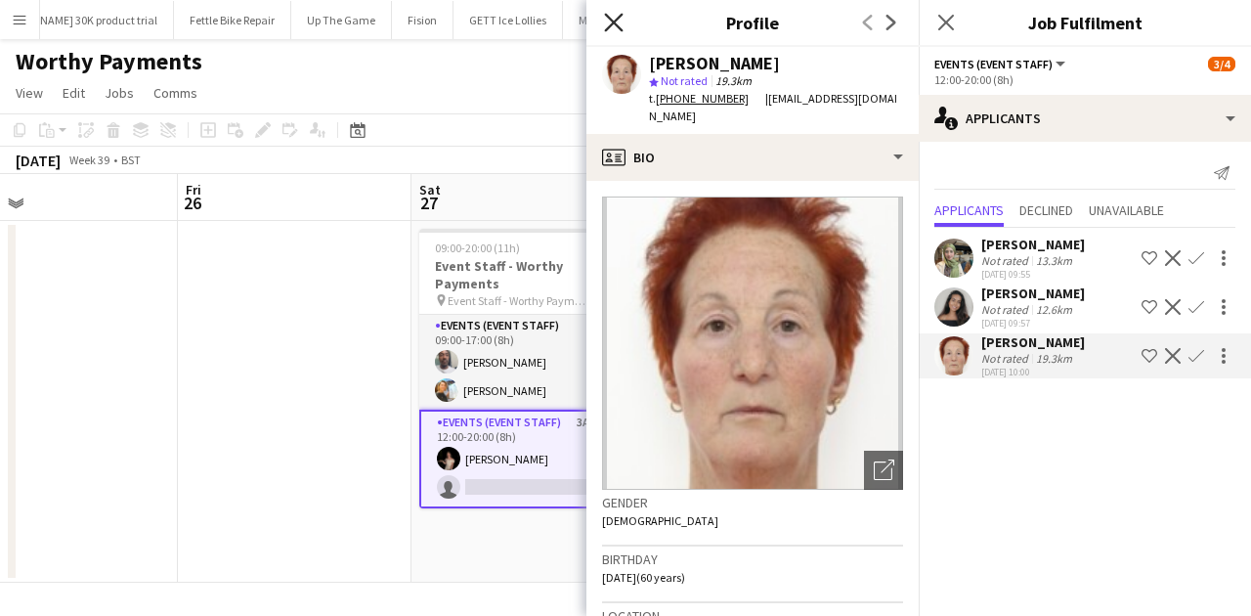
click at [613, 21] on icon at bounding box center [613, 22] width 19 height 19
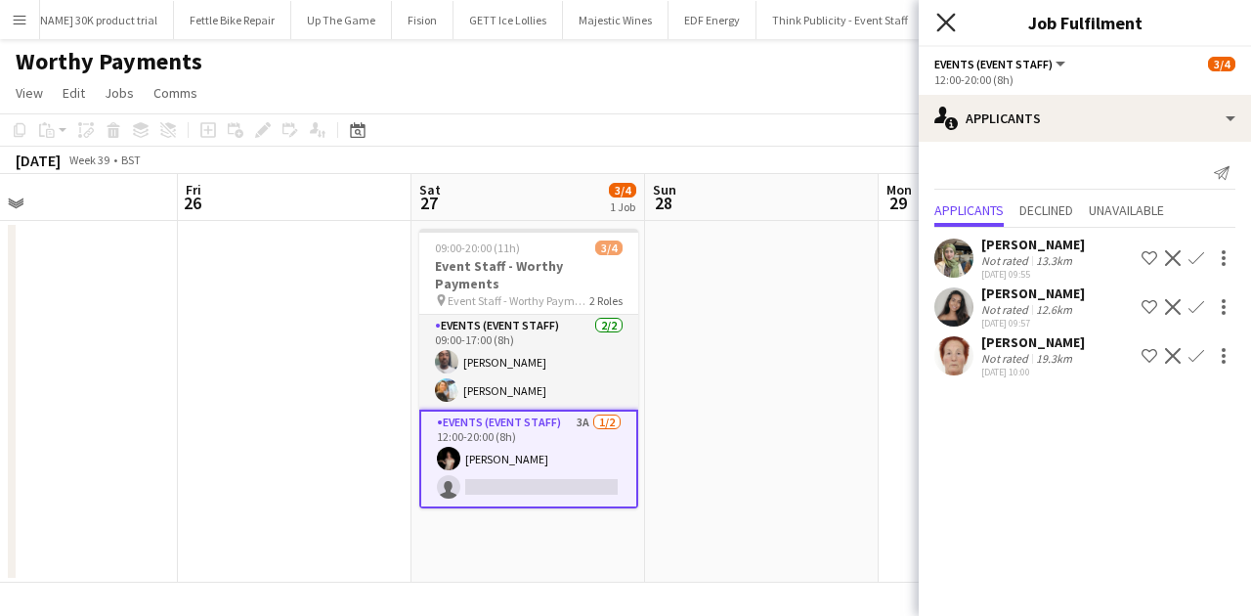
click at [949, 13] on icon "Close pop-in" at bounding box center [945, 22] width 19 height 19
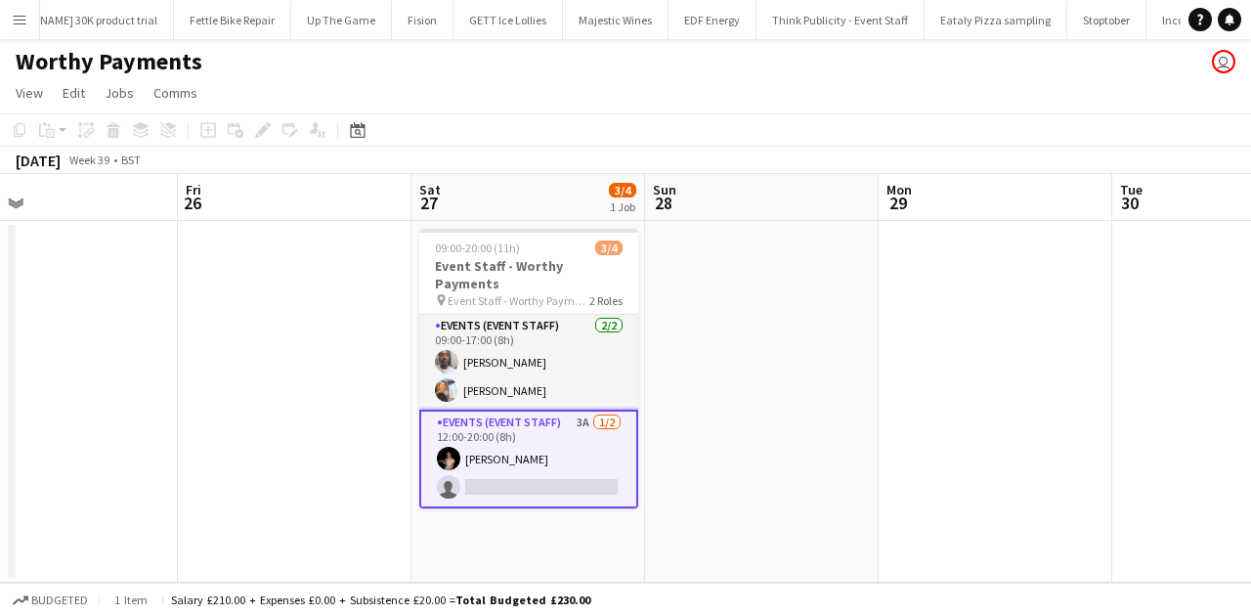
click at [492, 422] on app-card-role "Events (Event Staff) 3A 1/2 12:00-20:00 (8h) Yuliia Levytska single-neutral-act…" at bounding box center [528, 458] width 219 height 99
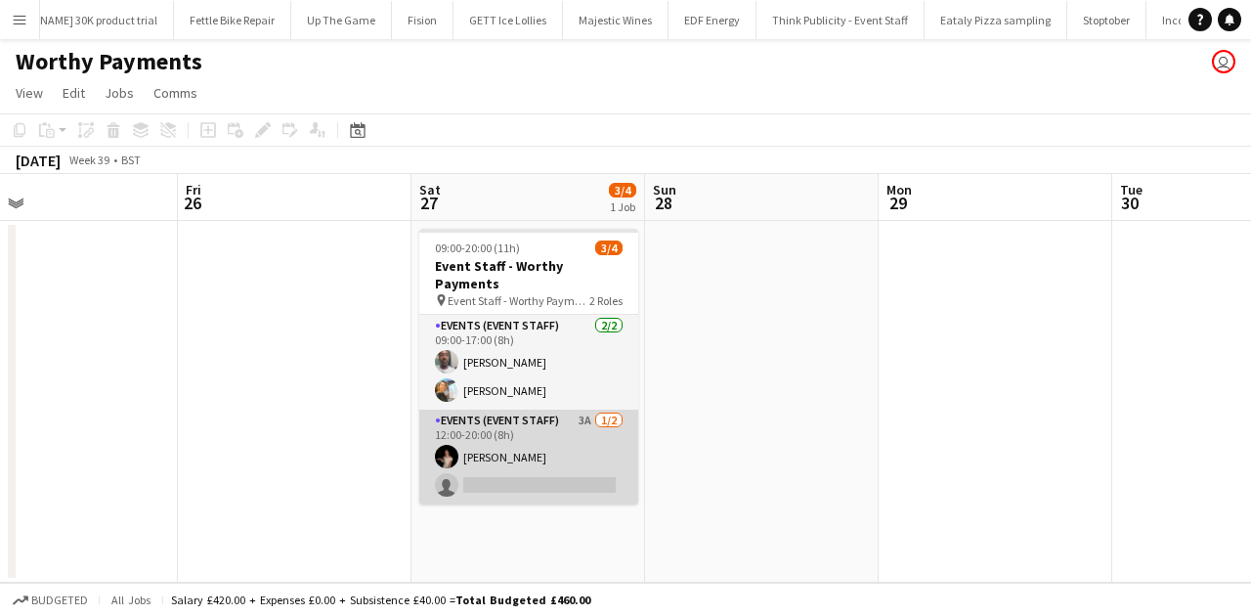
drag, startPoint x: 492, startPoint y: 422, endPoint x: 485, endPoint y: 457, distance: 35.8
click at [485, 457] on app-card-role "Events (Event Staff) 3A 1/2 12:00-20:00 (8h) Yuliia Levytska single-neutral-act…" at bounding box center [528, 456] width 219 height 95
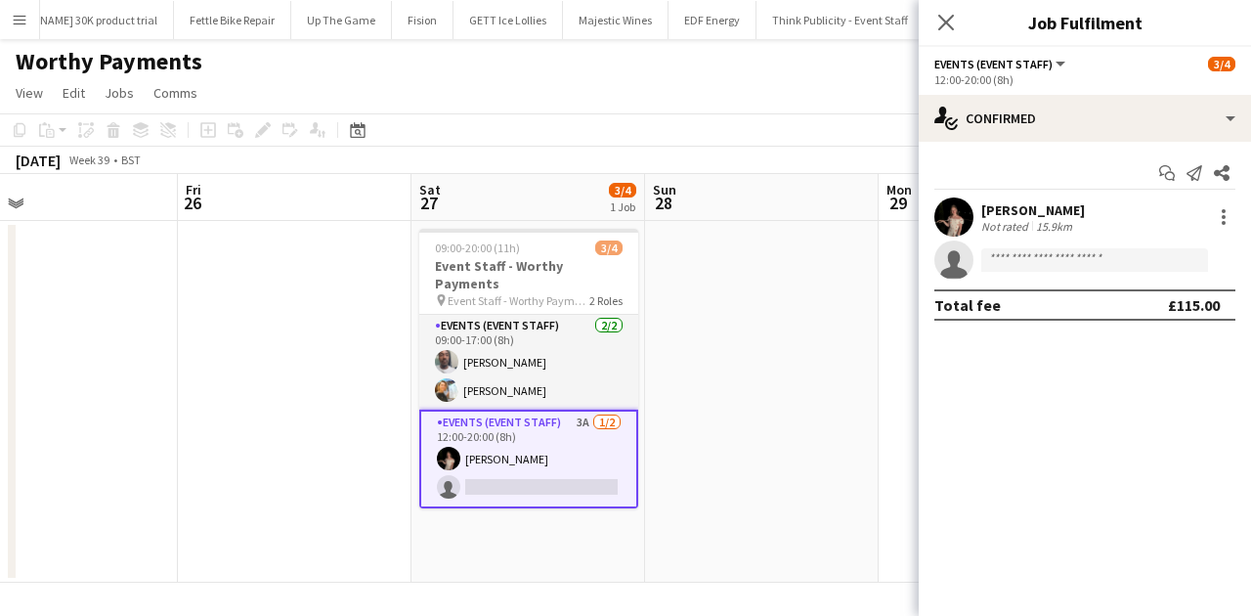
click at [1000, 209] on div "Yuliia Levytska" at bounding box center [1033, 210] width 104 height 18
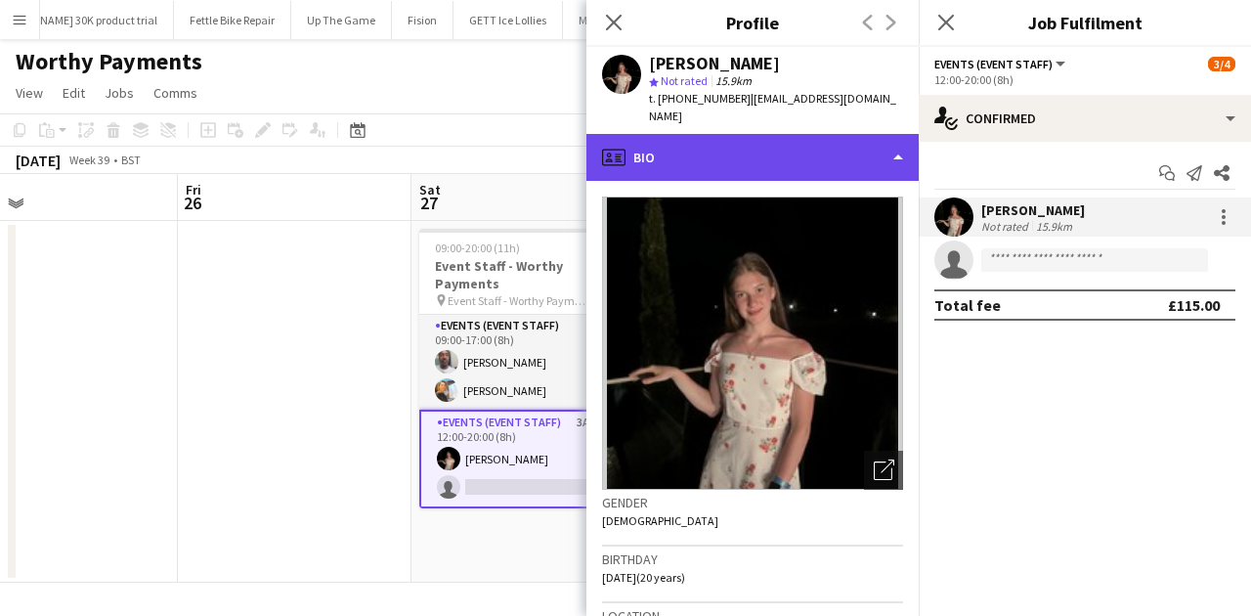
click at [835, 134] on div "profile Bio" at bounding box center [752, 157] width 332 height 47
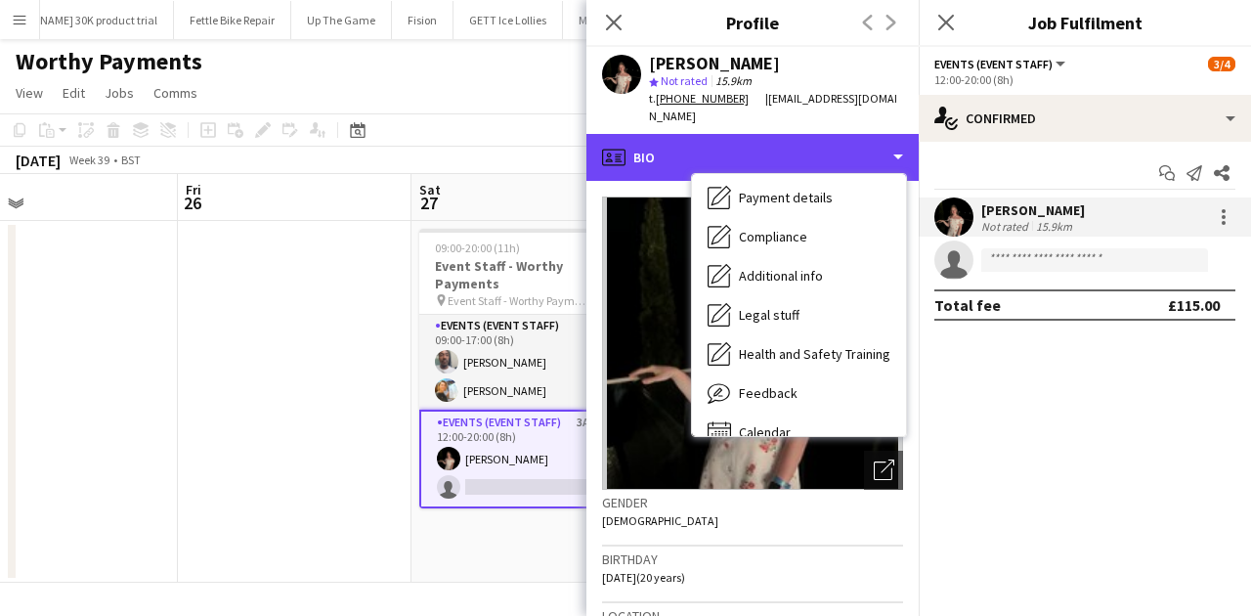
scroll to position [262, 0]
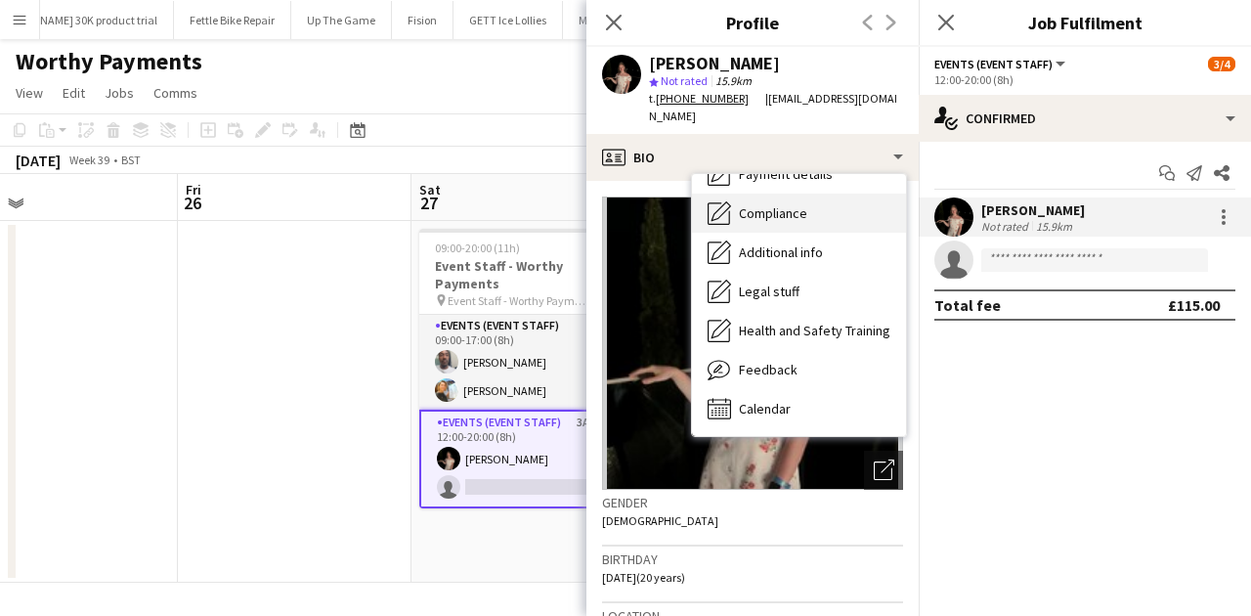
click at [768, 193] on div "Compliance Compliance" at bounding box center [799, 212] width 214 height 39
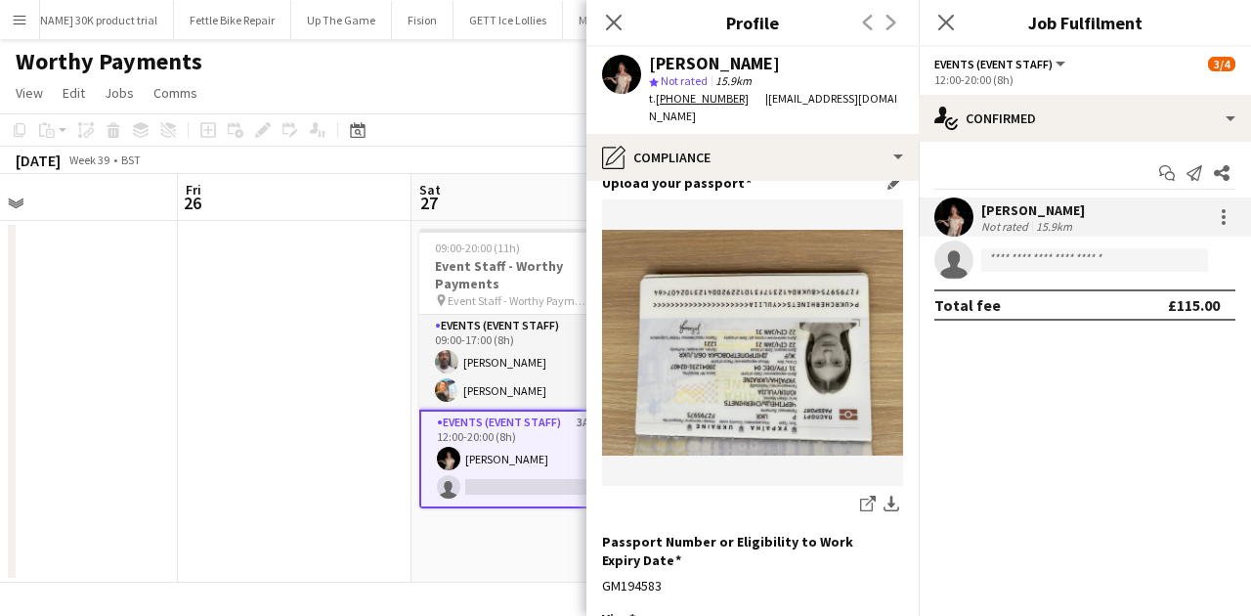
scroll to position [158, 0]
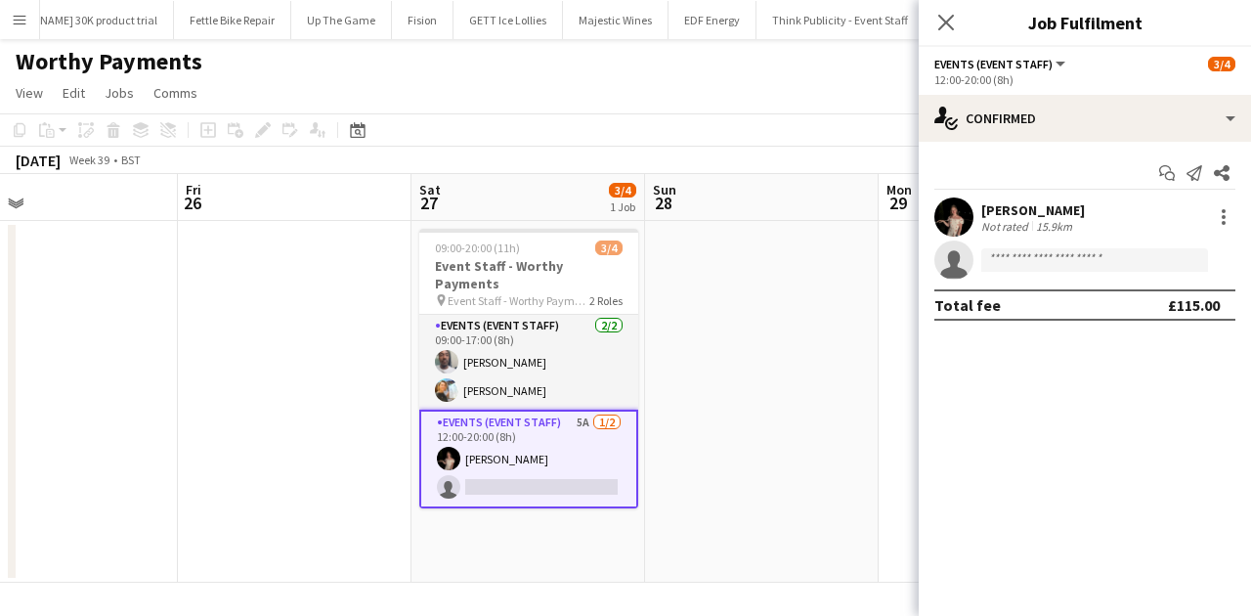
click at [1000, 84] on div "12:00-20:00 (8h)" at bounding box center [1084, 79] width 301 height 15
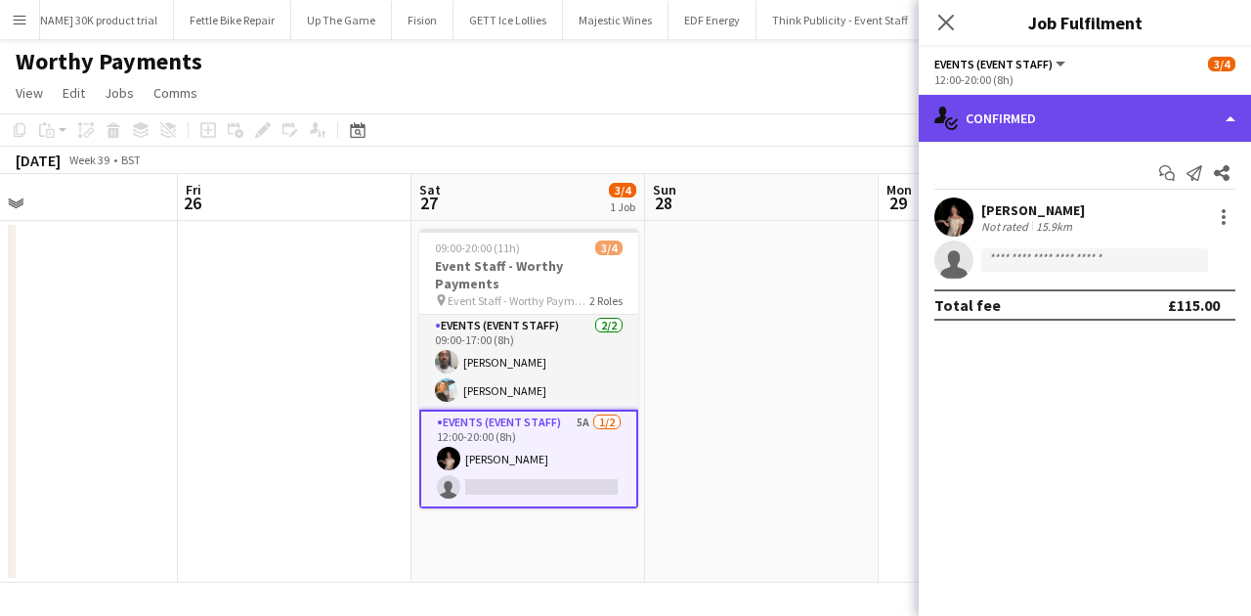
click at [1000, 113] on div "single-neutral-actions-check-2 Confirmed" at bounding box center [1085, 118] width 332 height 47
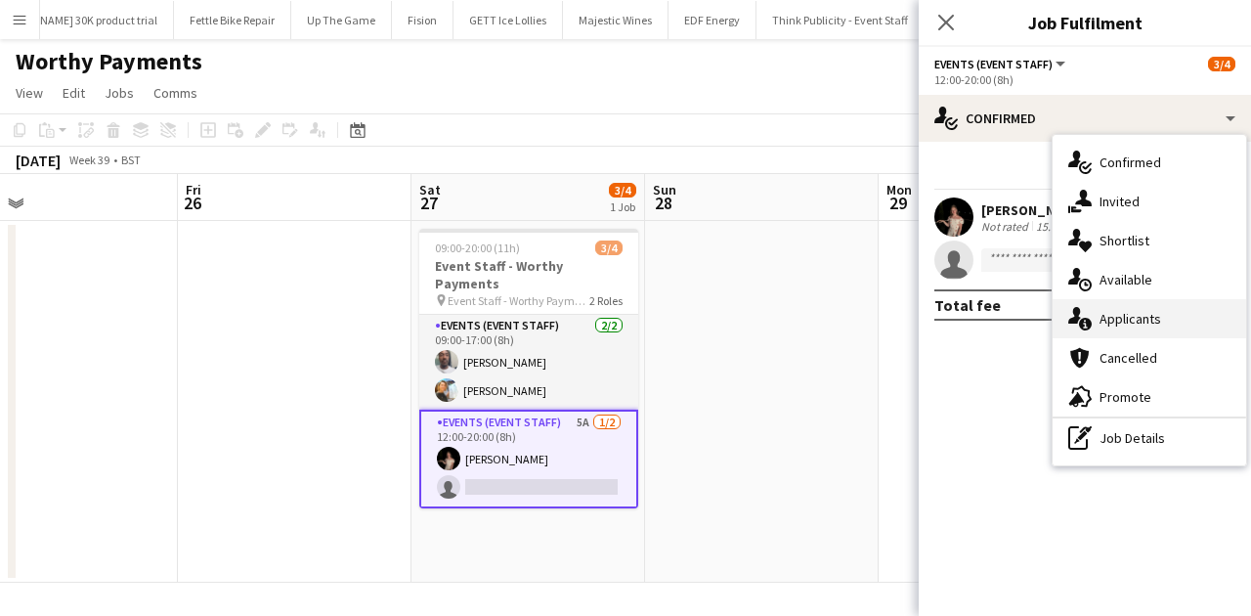
click at [1000, 309] on div "single-neutral-actions-information Applicants" at bounding box center [1148, 318] width 193 height 39
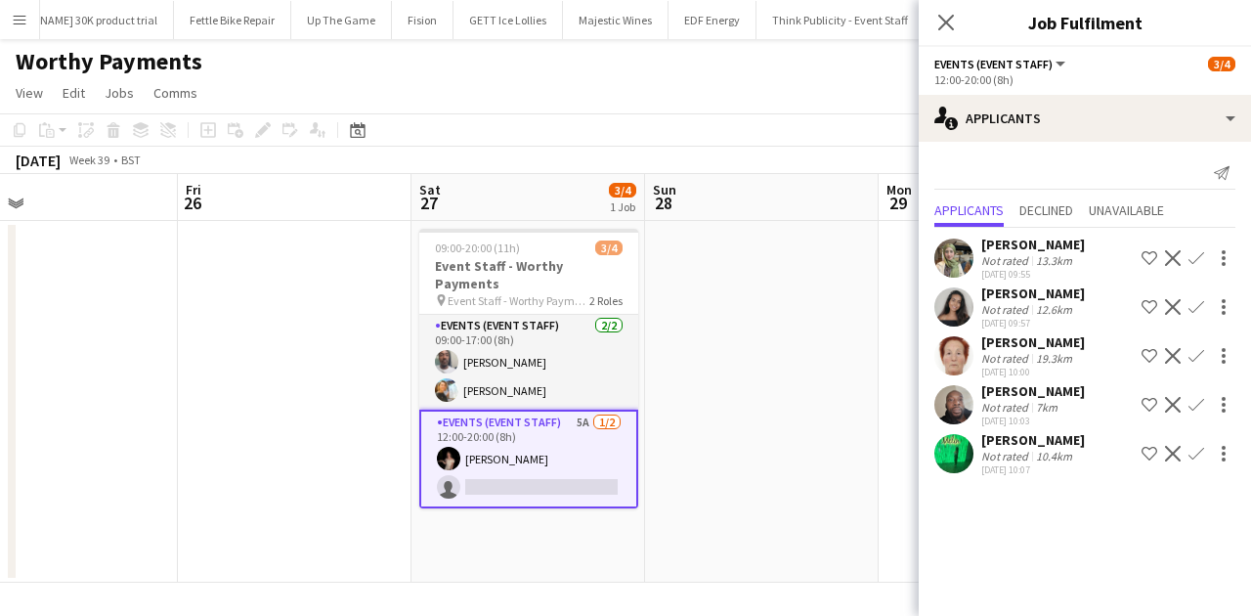
click at [949, 403] on app-user-avatar at bounding box center [953, 404] width 39 height 39
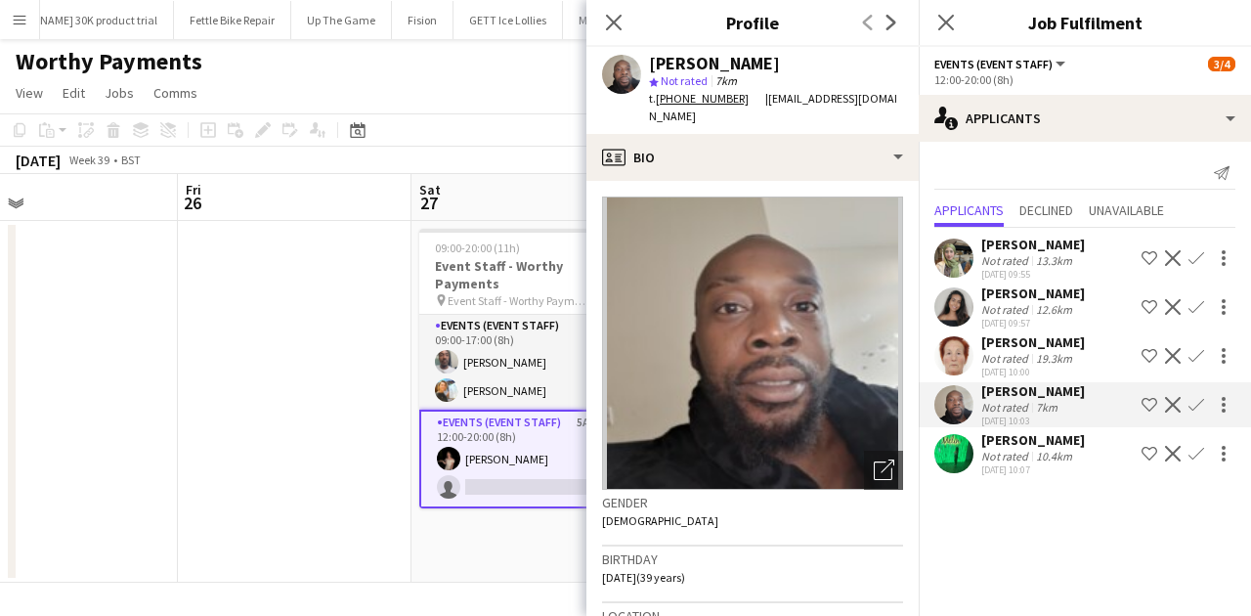
click at [957, 440] on app-user-avatar at bounding box center [953, 453] width 39 height 39
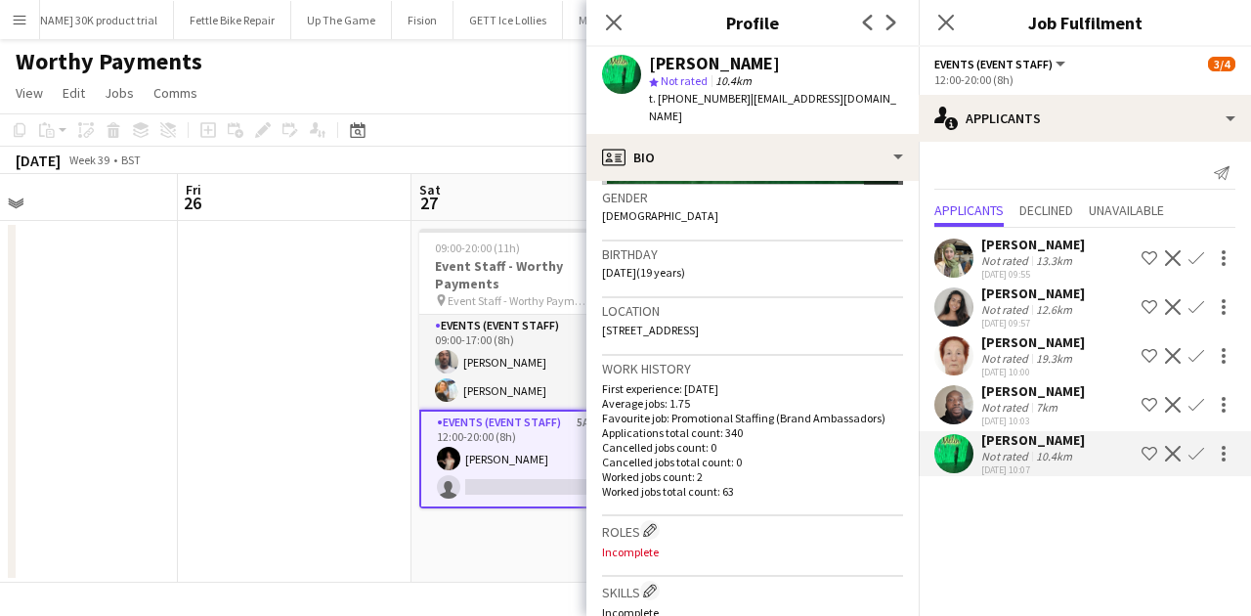
scroll to position [436, 0]
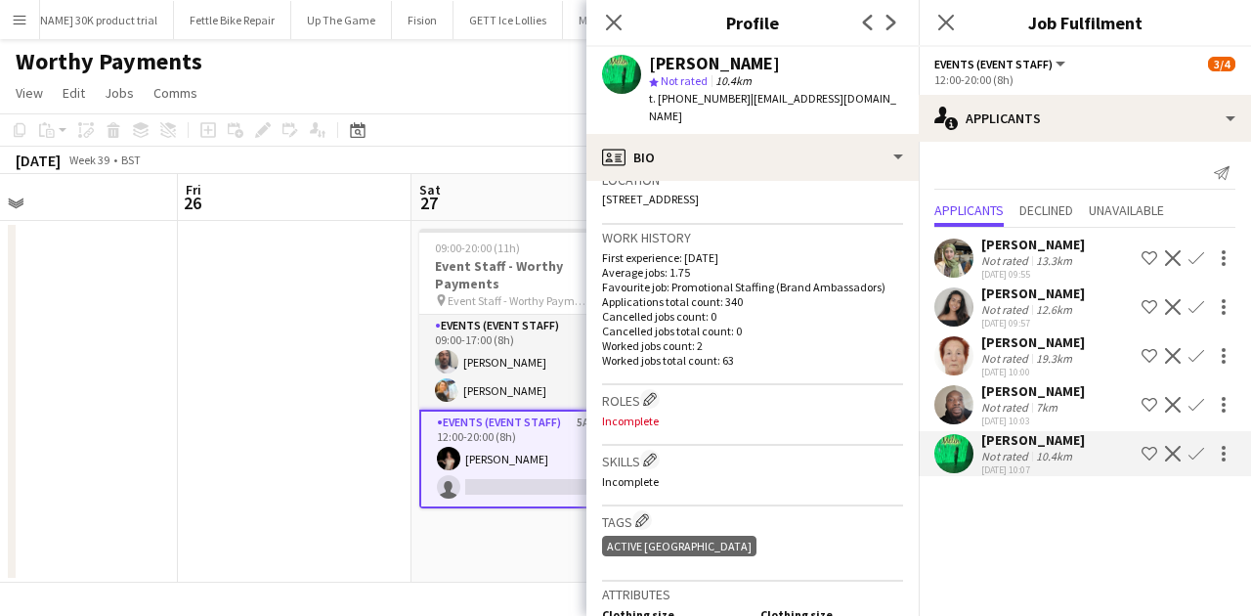
click at [965, 407] on app-user-avatar at bounding box center [953, 404] width 39 height 39
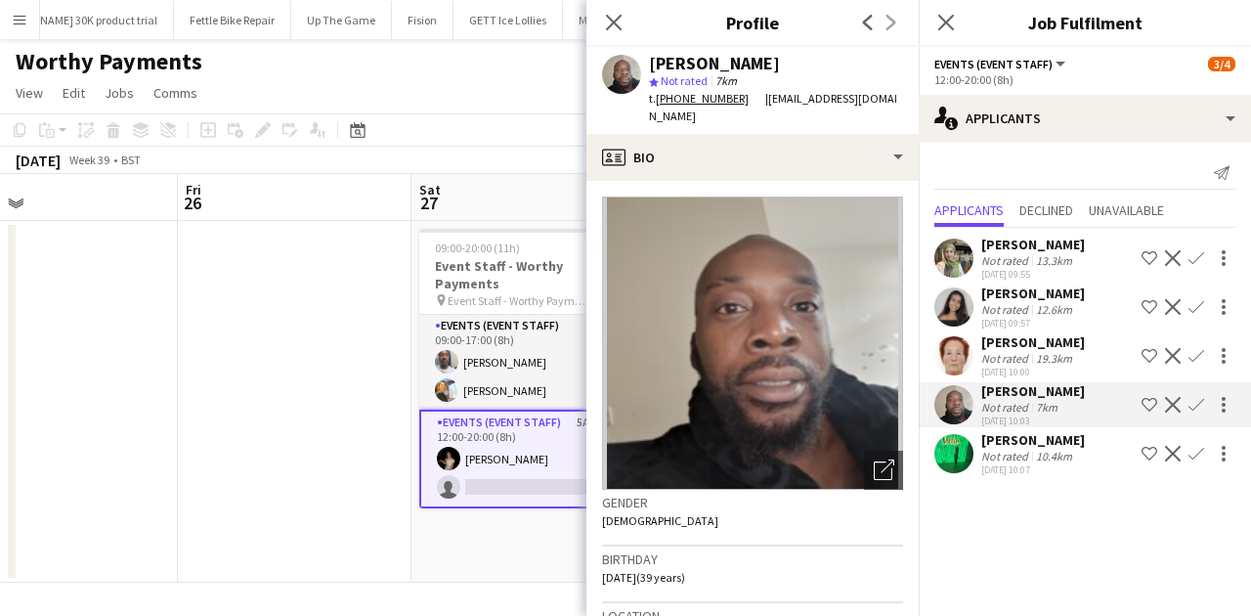
click at [944, 292] on app-user-avatar at bounding box center [953, 306] width 39 height 39
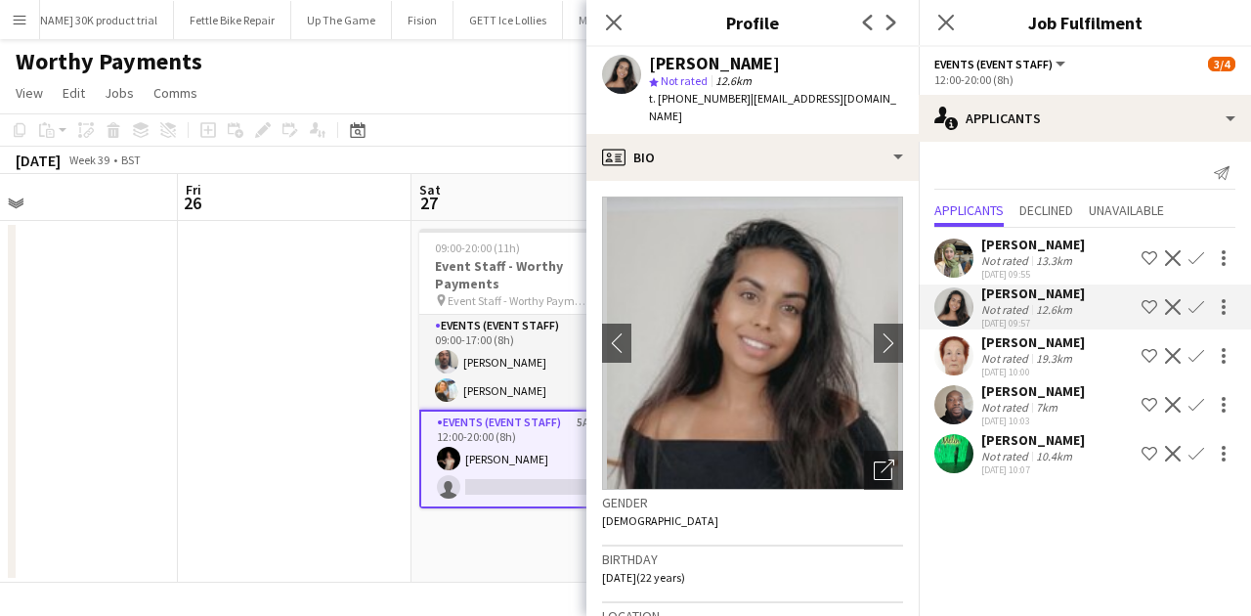
click at [991, 394] on div "Joseph Mesioye" at bounding box center [1033, 391] width 104 height 18
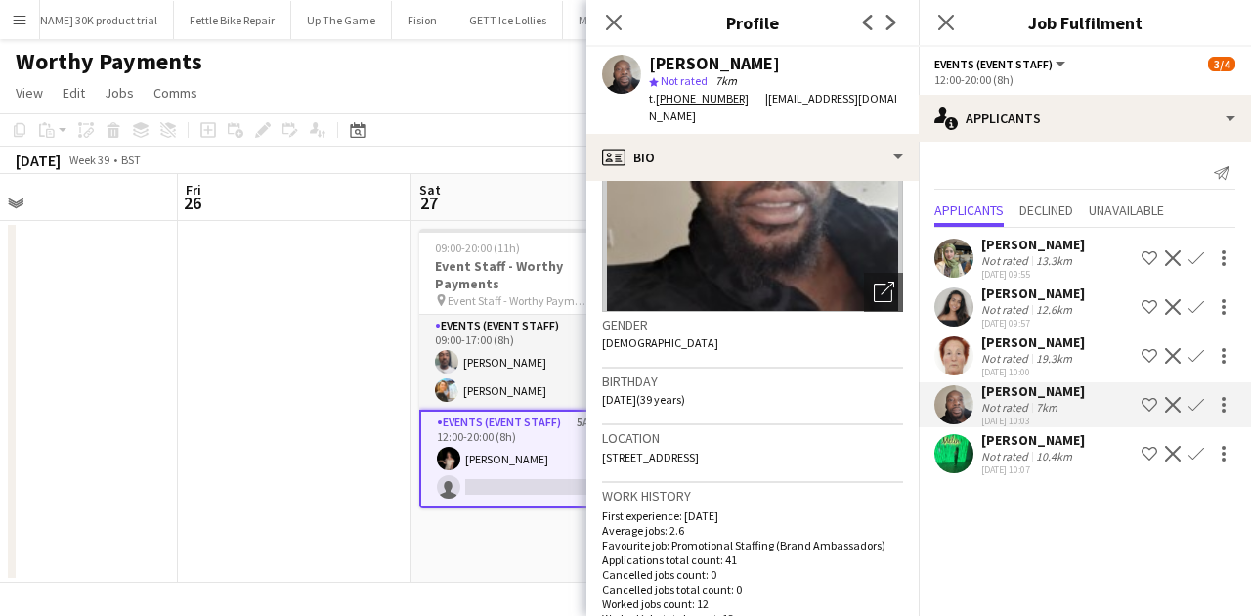
scroll to position [0, 0]
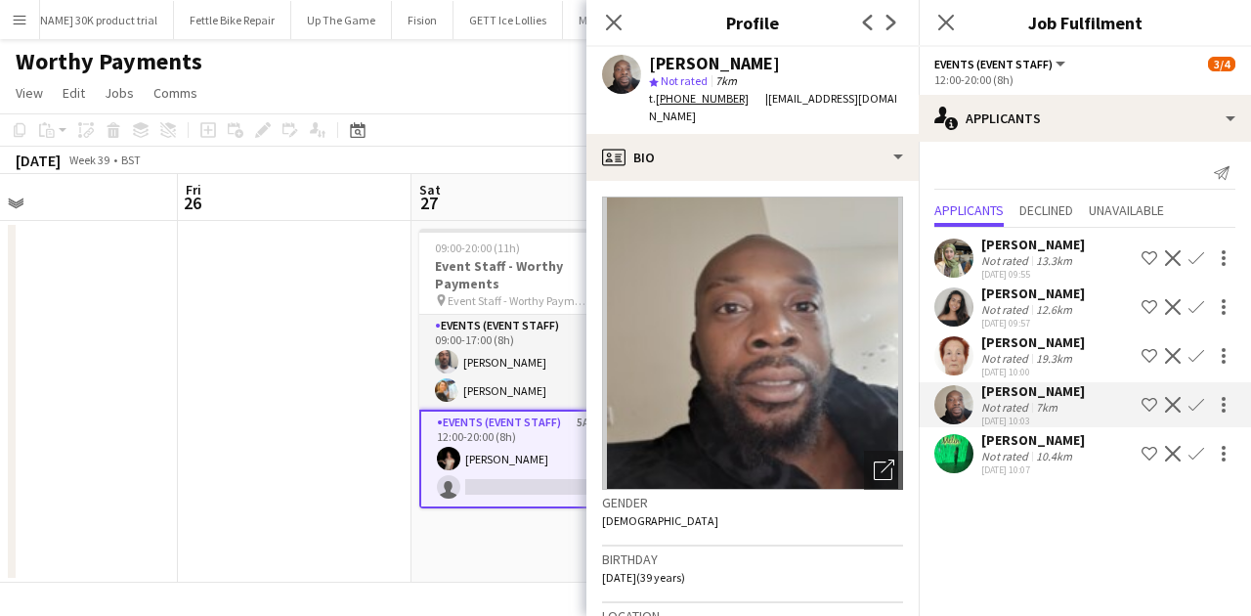
click at [973, 307] on div "anika sahota Not rated 12.6km 05-09-2025 09:57 Shortlist crew Decline Confirm" at bounding box center [1085, 306] width 332 height 45
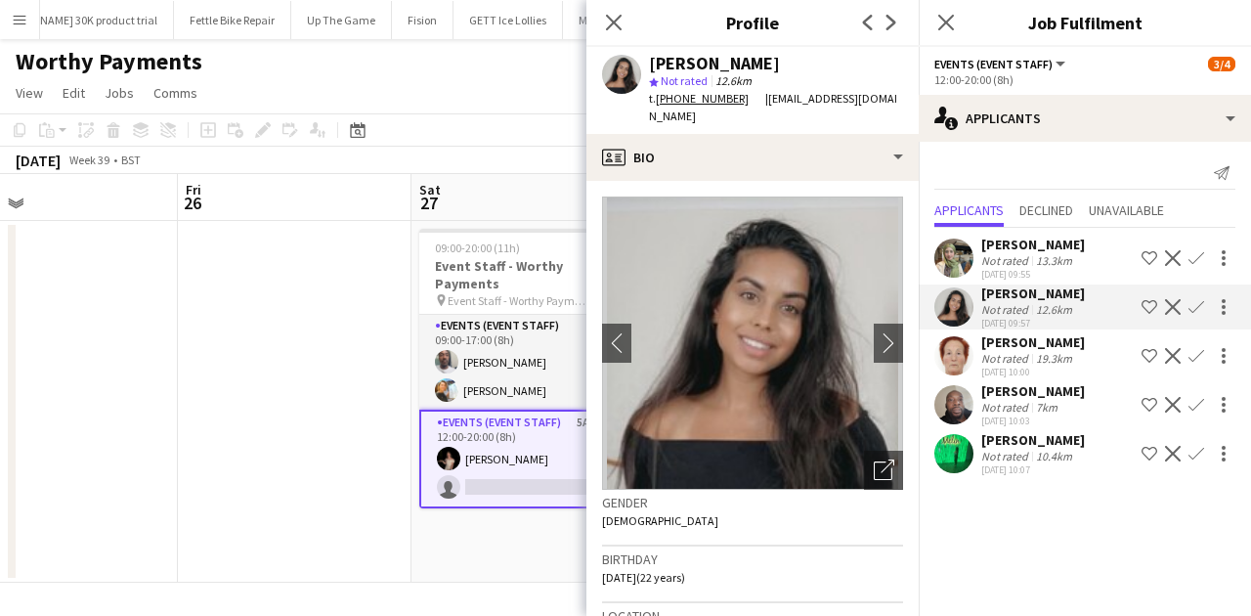
click at [954, 393] on app-user-avatar at bounding box center [953, 404] width 39 height 39
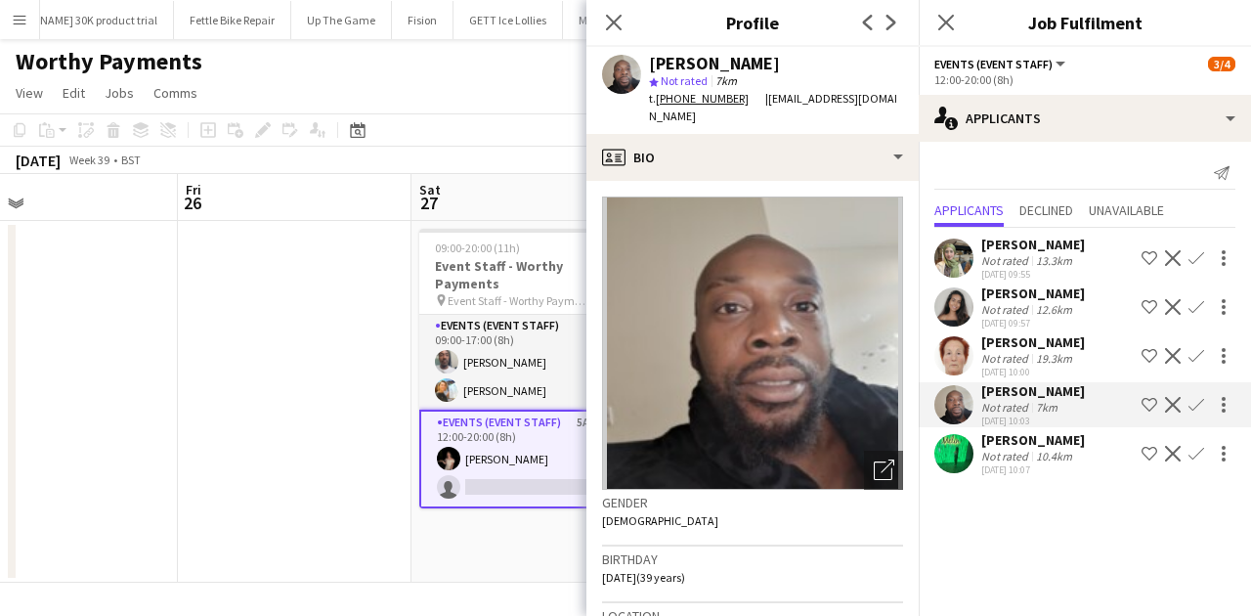
click at [496, 446] on app-card-role "Events (Event Staff) 5A 1/2 12:00-20:00 (8h) Yuliia Levytska single-neutral-act…" at bounding box center [528, 458] width 219 height 99
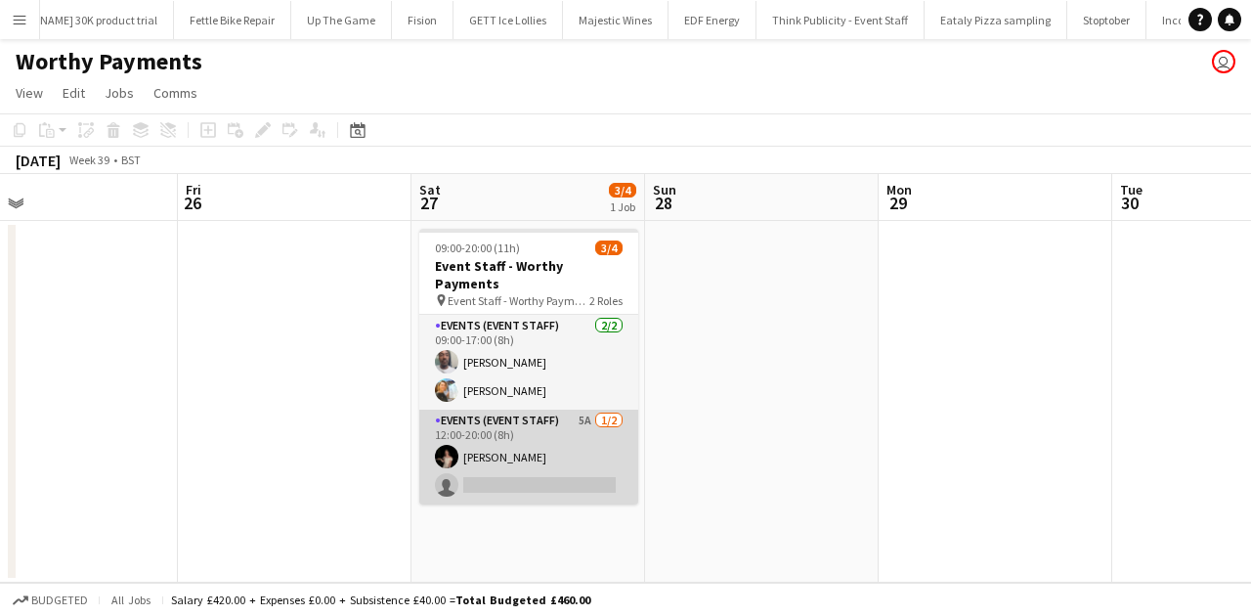
click at [496, 446] on app-card-role "Events (Event Staff) 5A 1/2 12:00-20:00 (8h) Yuliia Levytska single-neutral-act…" at bounding box center [528, 456] width 219 height 95
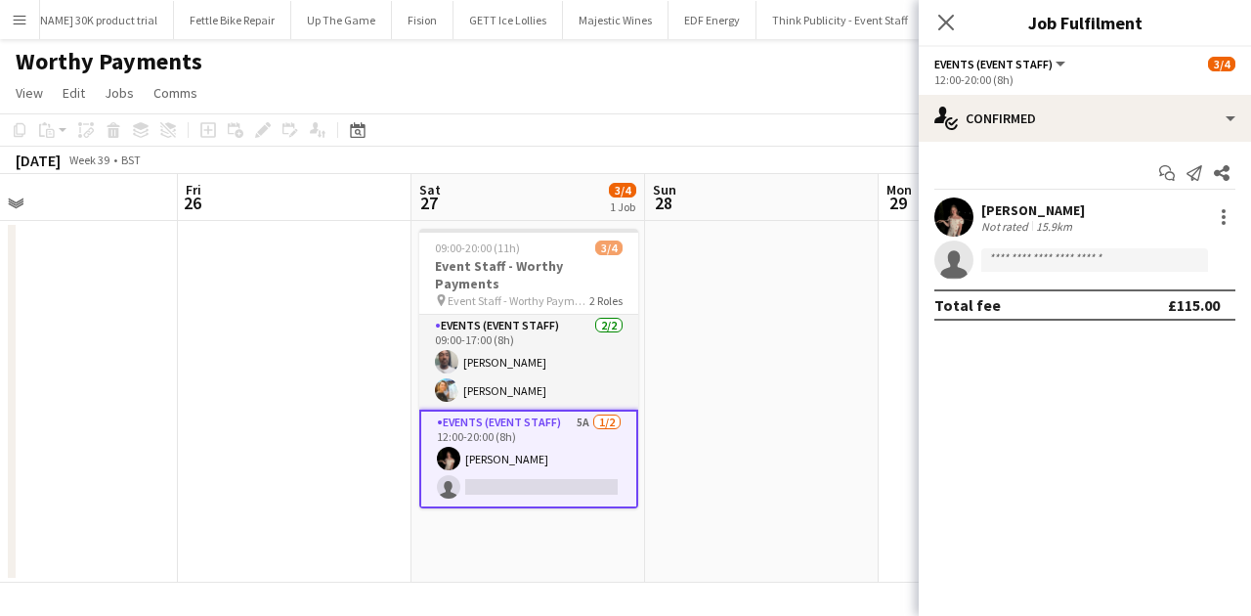
click at [1000, 222] on div "Not rated" at bounding box center [1006, 226] width 51 height 15
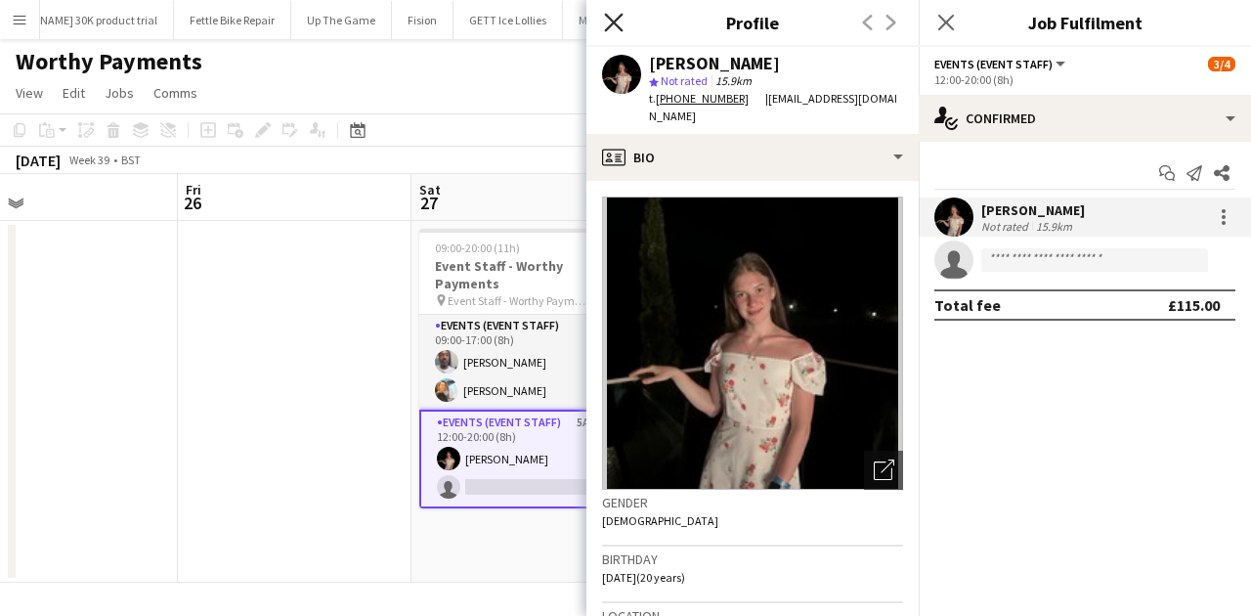
click at [612, 23] on icon "Close pop-in" at bounding box center [613, 22] width 19 height 19
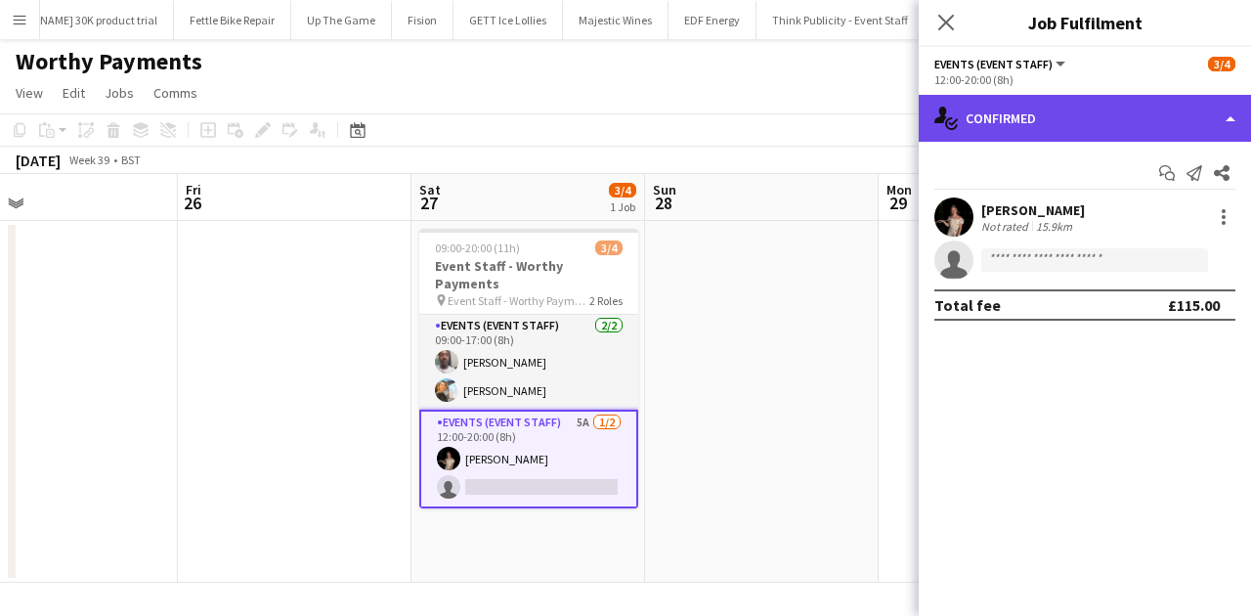
click at [1000, 120] on div "single-neutral-actions-check-2 Confirmed" at bounding box center [1085, 118] width 332 height 47
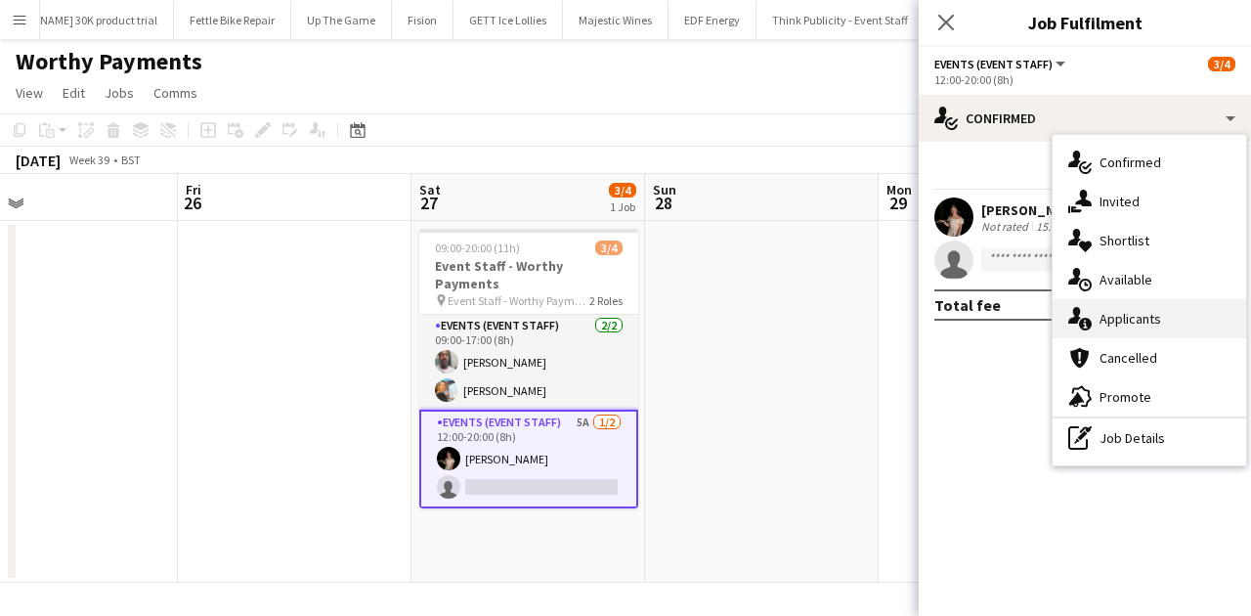
click at [1000, 309] on div "single-neutral-actions-information Applicants" at bounding box center [1148, 318] width 193 height 39
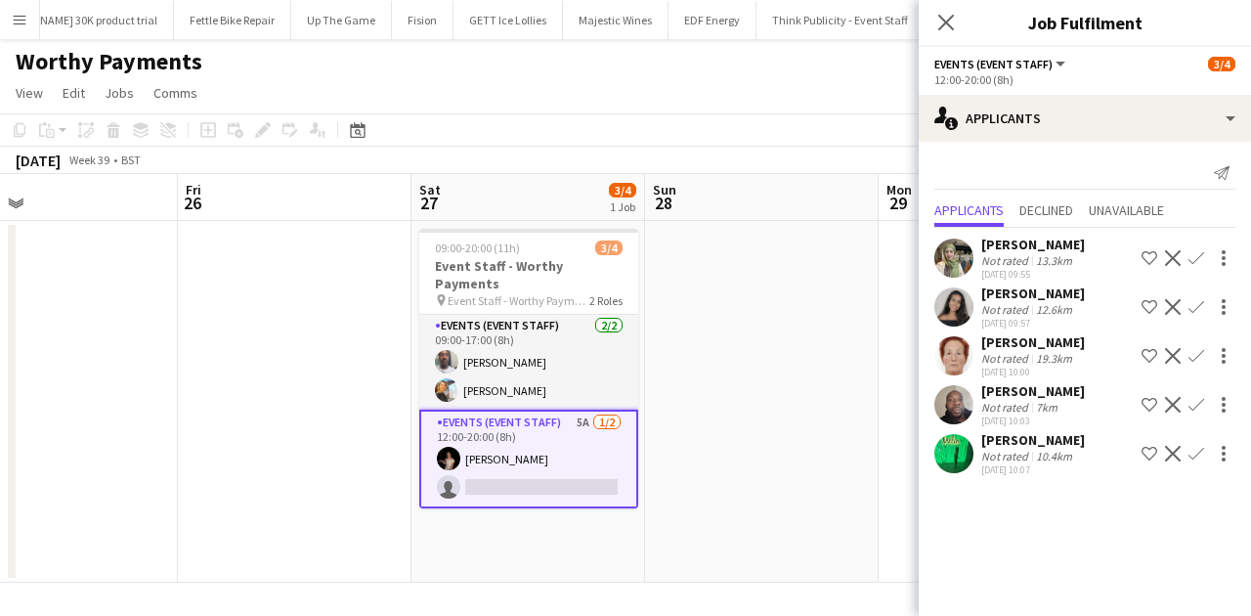
click at [1000, 408] on app-icon "Confirm" at bounding box center [1196, 405] width 16 height 16
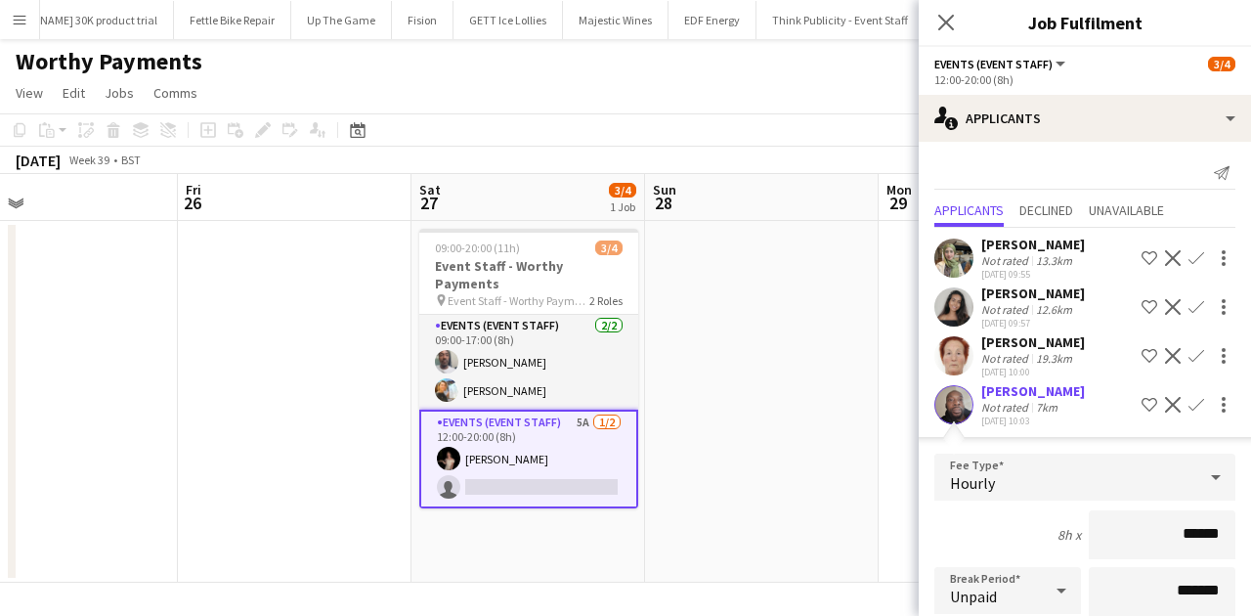
scroll to position [260, 0]
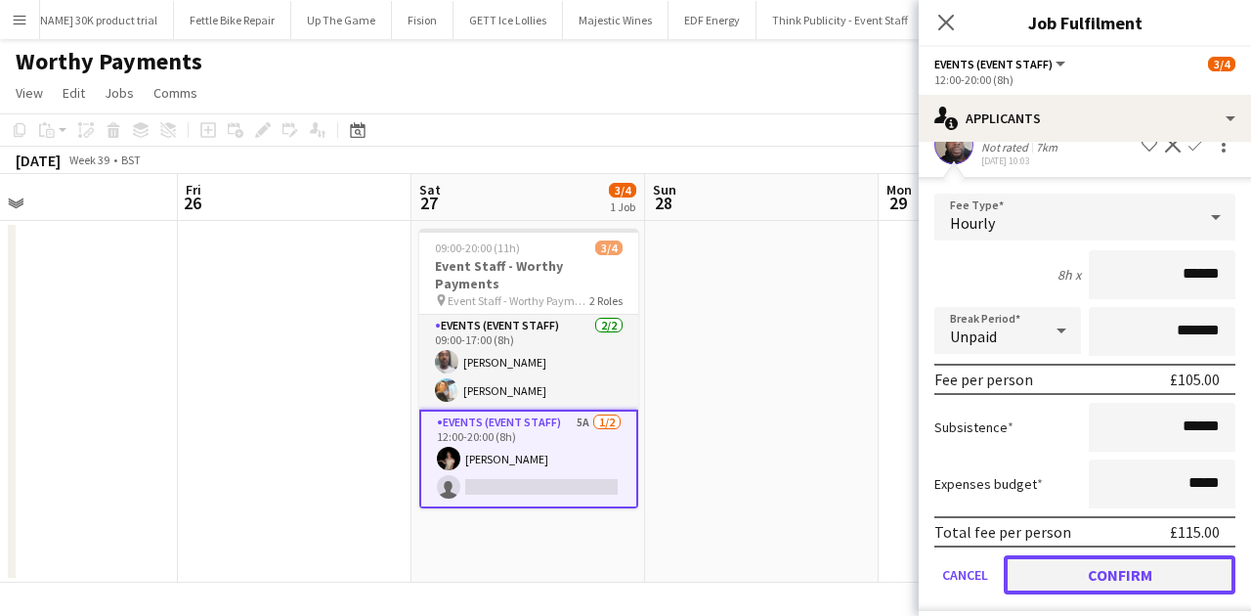
click at [1000, 474] on button "Confirm" at bounding box center [1120, 574] width 232 height 39
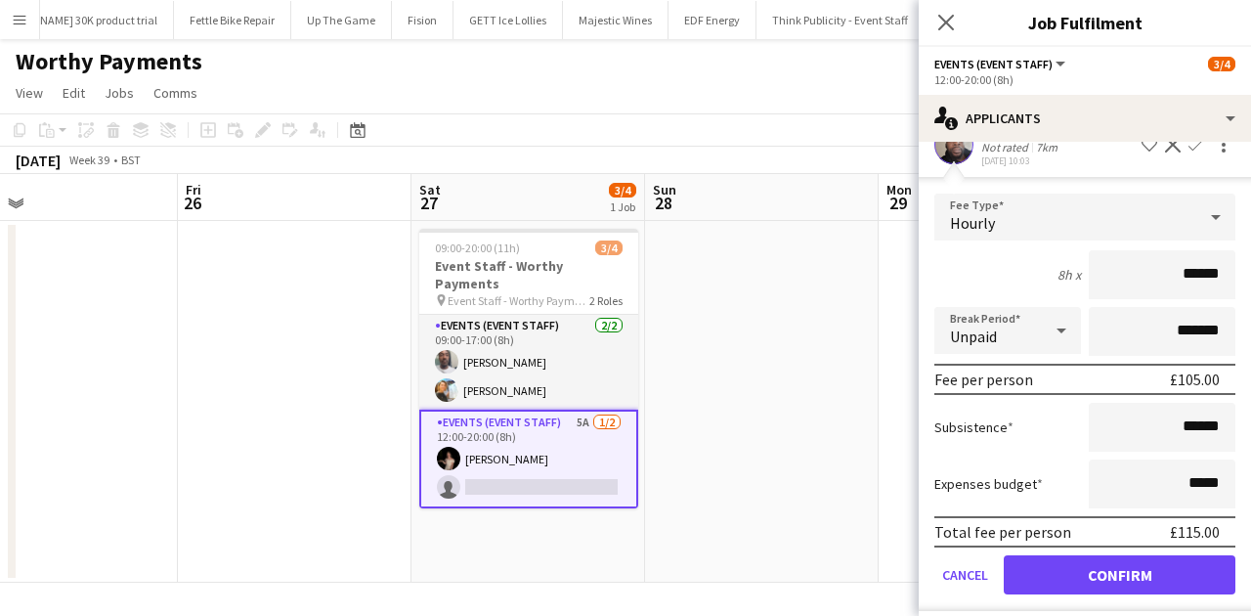
scroll to position [0, 0]
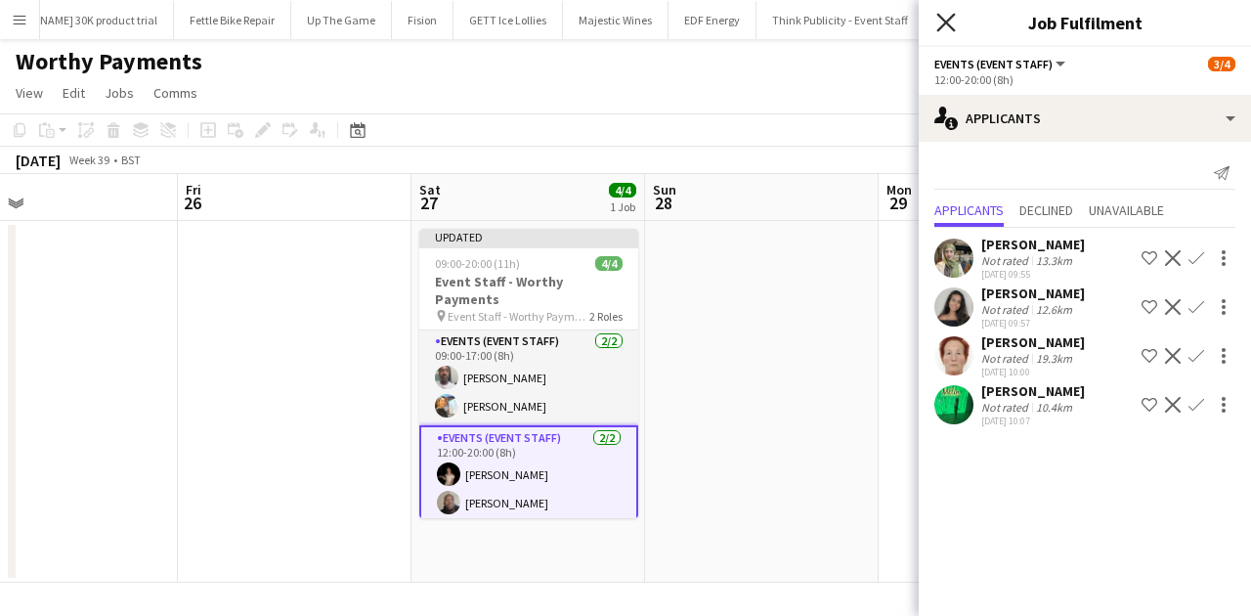
click at [946, 18] on icon "Close pop-in" at bounding box center [945, 22] width 19 height 19
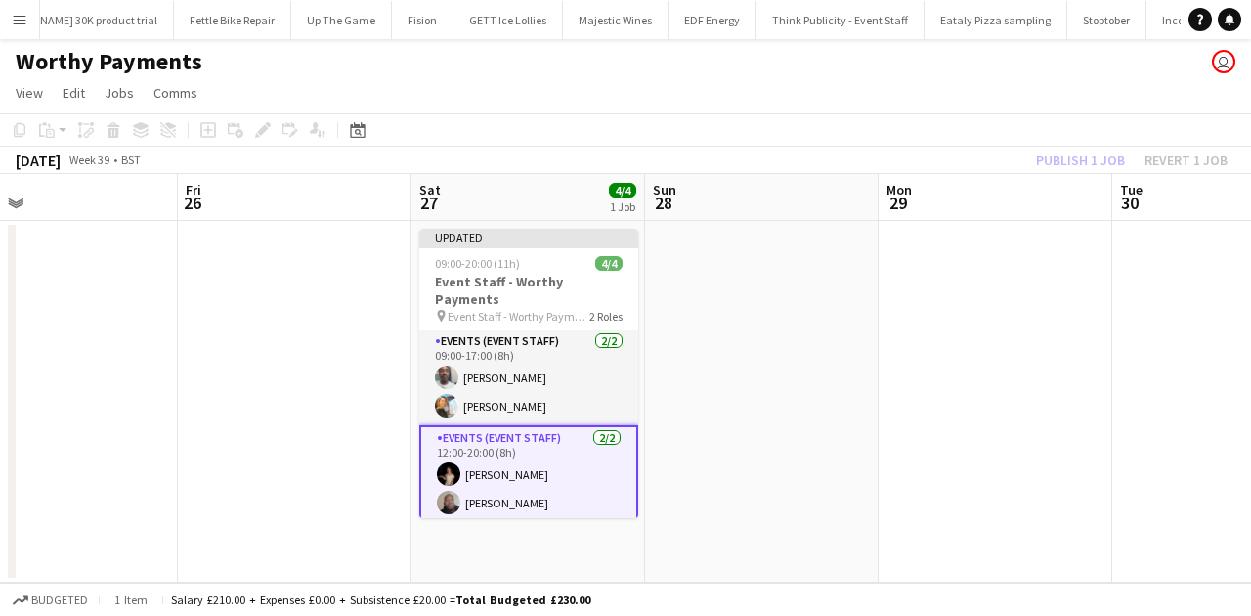
click at [1000, 159] on div "Publish 1 job Revert 1 job" at bounding box center [1131, 160] width 238 height 25
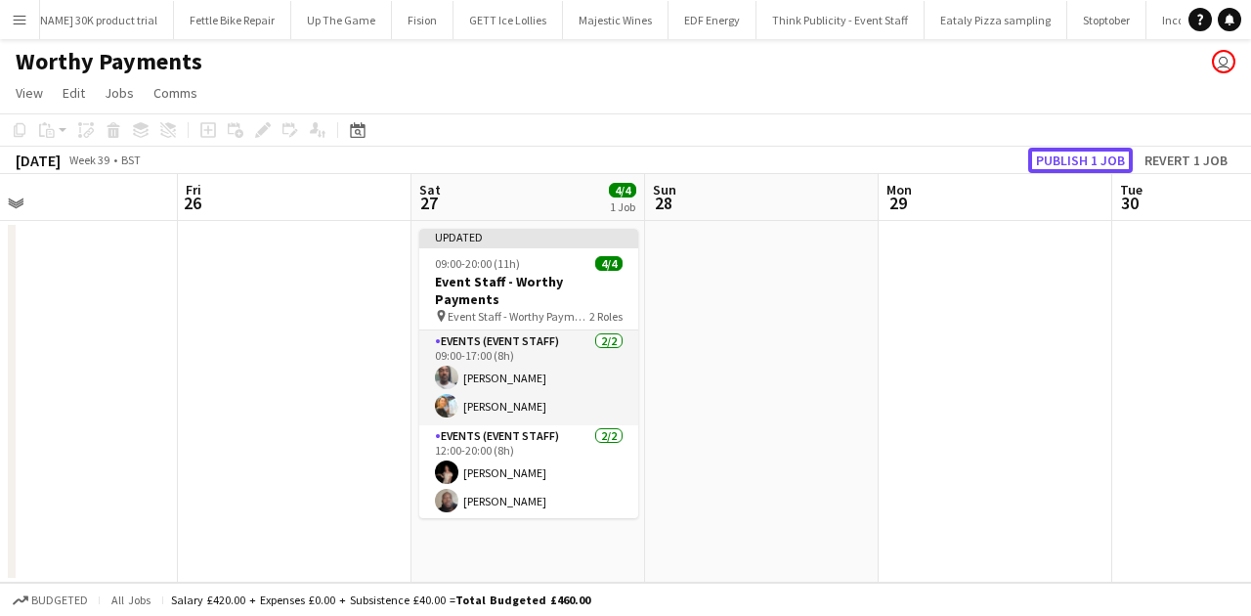
click at [1000, 159] on button "Publish 1 job" at bounding box center [1080, 160] width 105 height 25
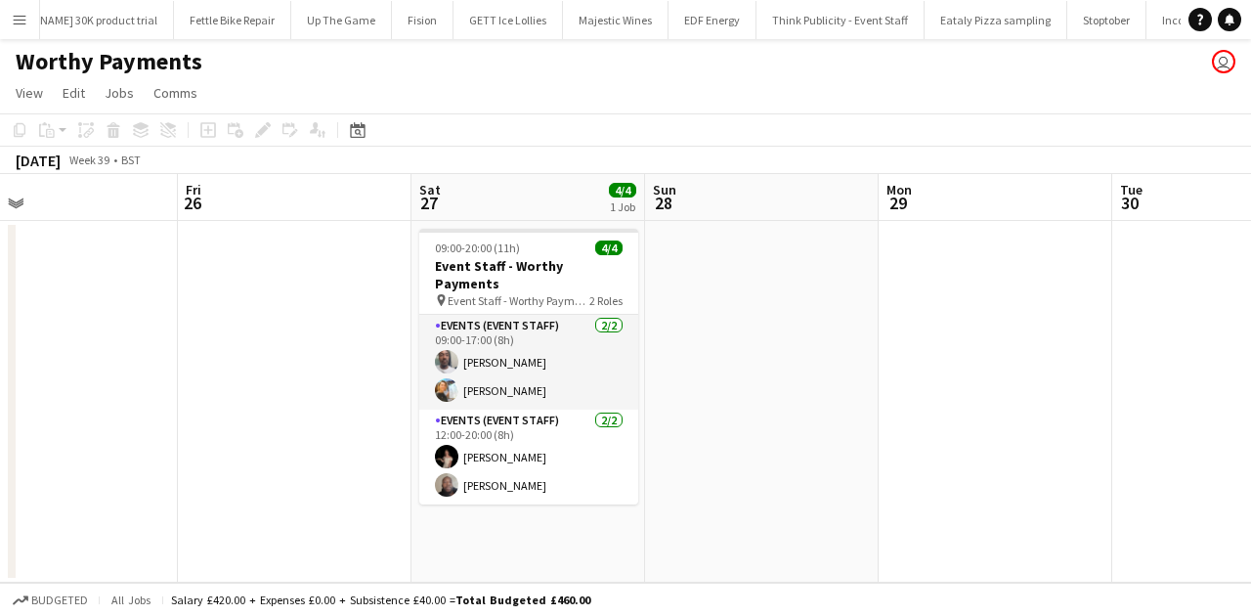
drag, startPoint x: 533, startPoint y: 422, endPoint x: 1005, endPoint y: 272, distance: 495.4
click at [533, 422] on app-card-role "Events (Event Staff) 2/2 12:00-20:00 (8h) Yuliia Levytska Joseph Mesioye" at bounding box center [528, 456] width 219 height 95
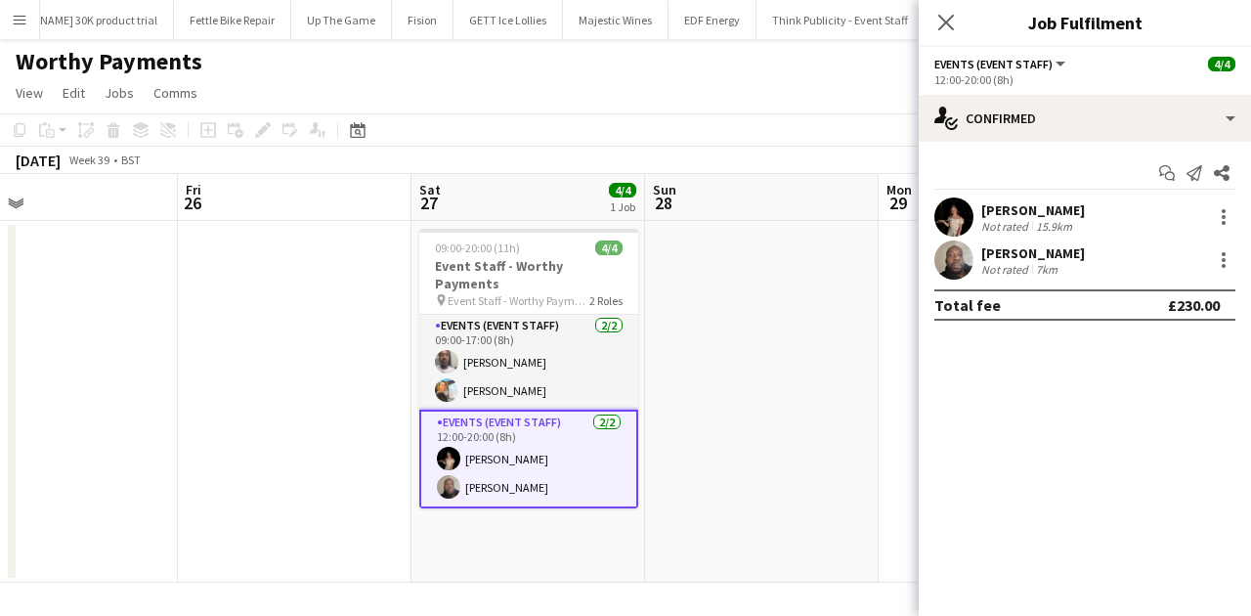
click at [1000, 233] on div "15.9km" at bounding box center [1054, 226] width 44 height 15
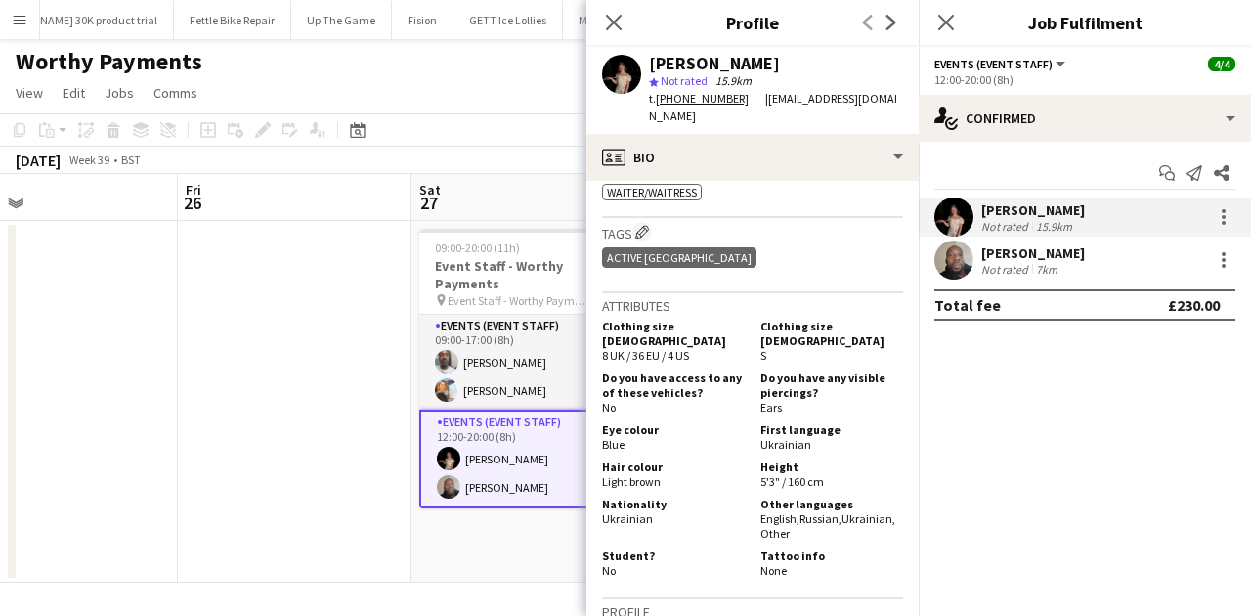
scroll to position [774, 0]
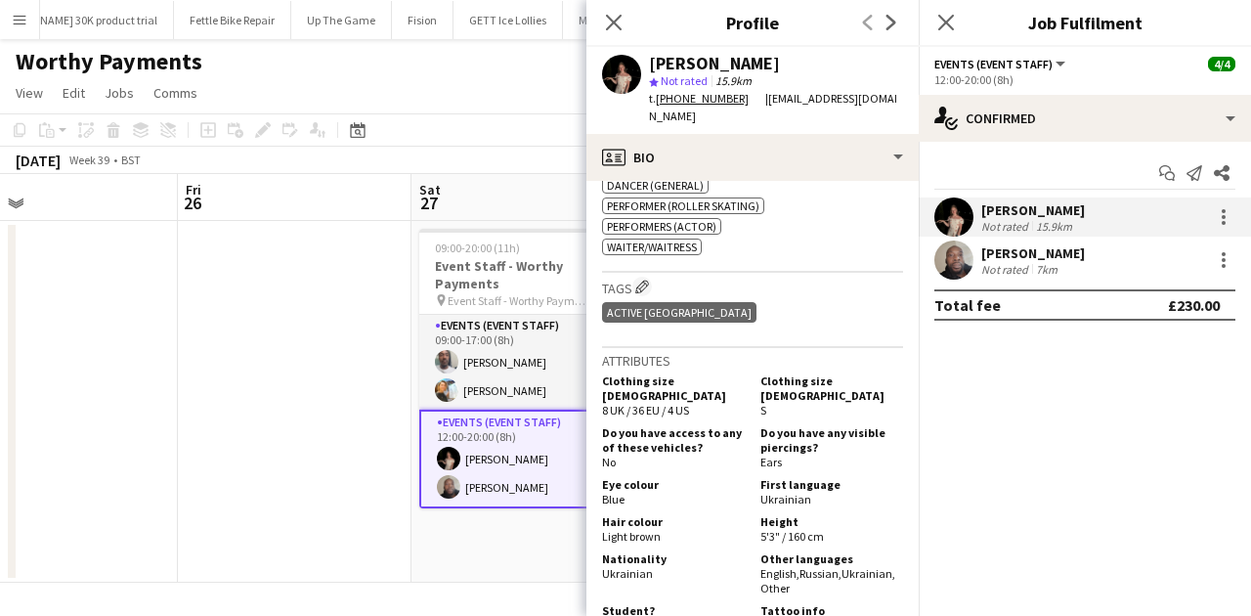
click at [11, 18] on button "Menu" at bounding box center [19, 19] width 39 height 39
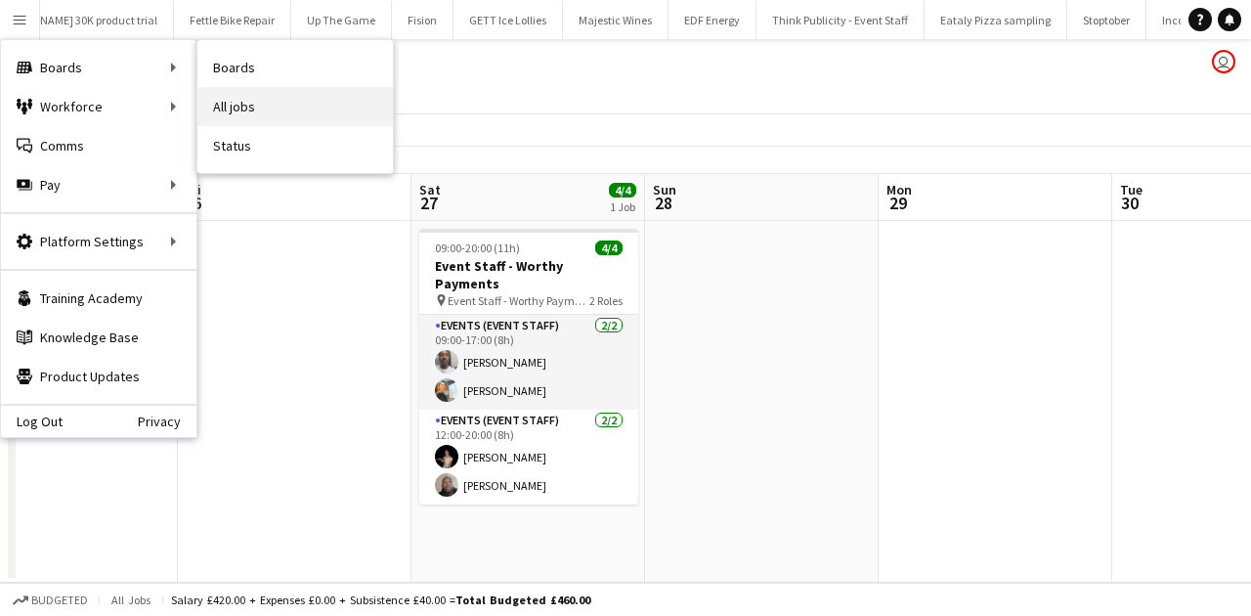
click at [229, 87] on link "All jobs" at bounding box center [294, 106] width 195 height 39
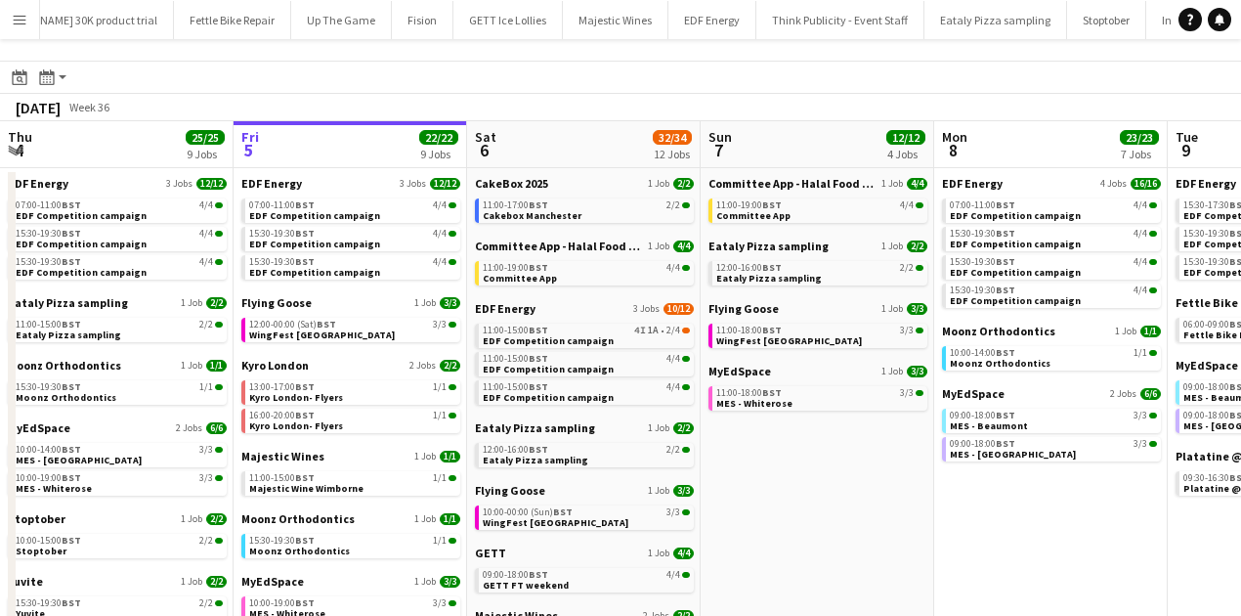
scroll to position [34, 0]
click at [796, 72] on app-toolbar "Date picker SEP 2025 SEP 2025 Monday M Tuesday T Wednesday W Thursday T Friday …" at bounding box center [620, 78] width 1241 height 33
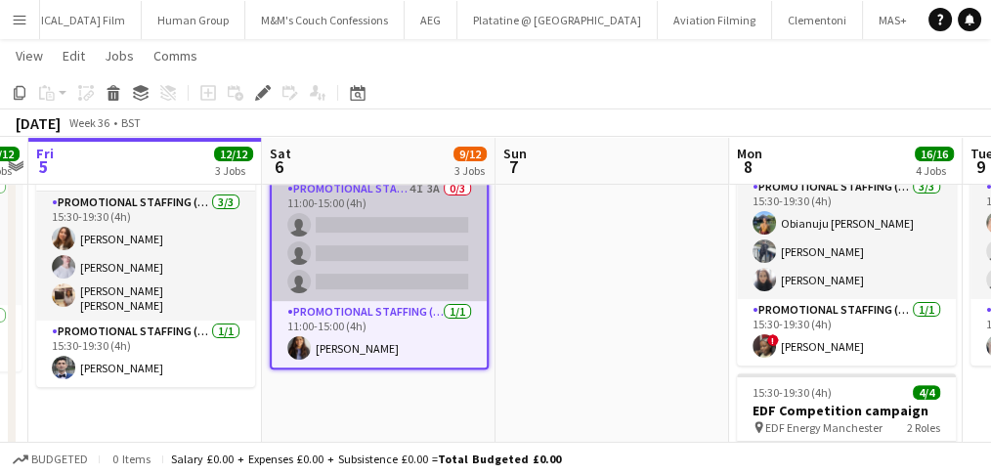
scroll to position [0, 670]
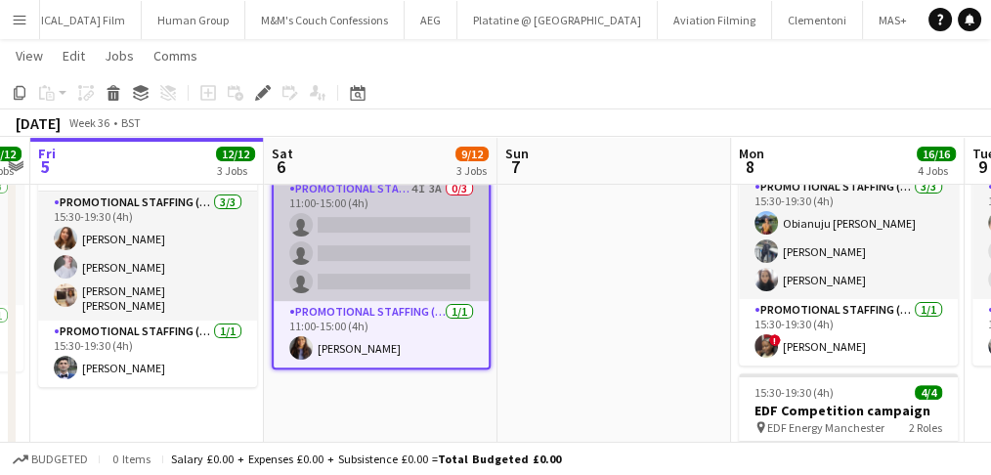
click at [399, 242] on app-card-role "Promotional Staffing (Flyering Staff) 4I 3A 0/3 11:00-15:00 (4h) single-neutral…" at bounding box center [381, 239] width 215 height 123
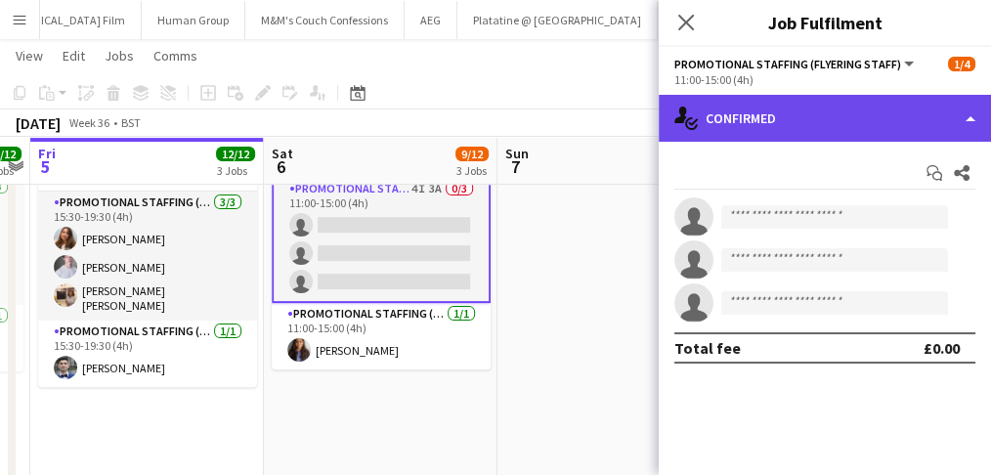
click at [780, 108] on div "single-neutral-actions-check-2 Confirmed" at bounding box center [825, 118] width 332 height 47
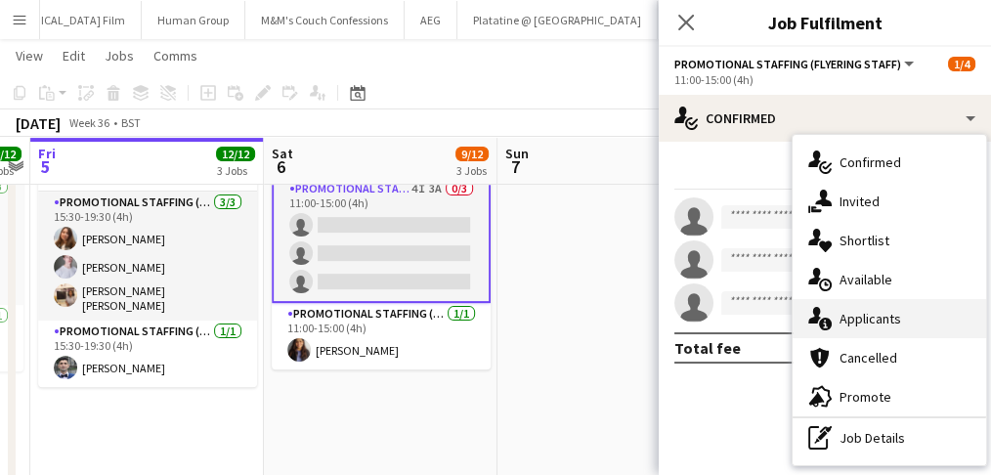
click at [856, 314] on span "Applicants" at bounding box center [870, 319] width 62 height 18
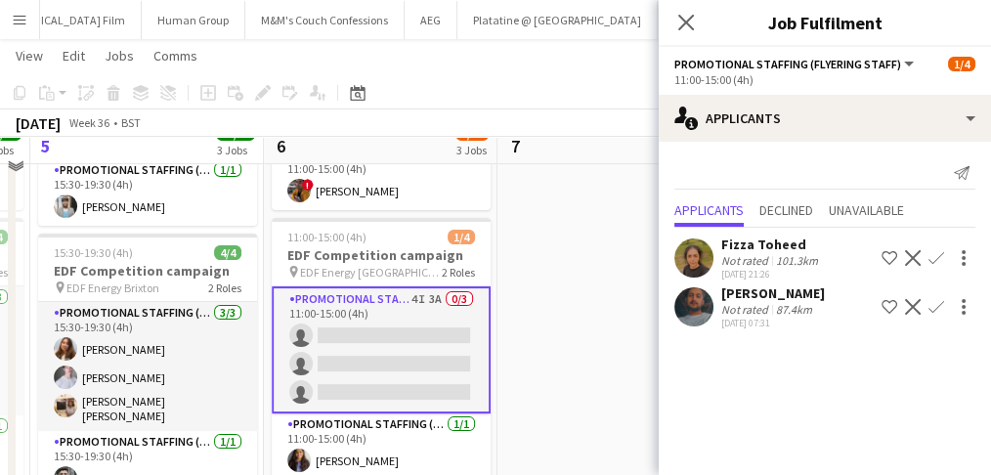
scroll to position [521, 0]
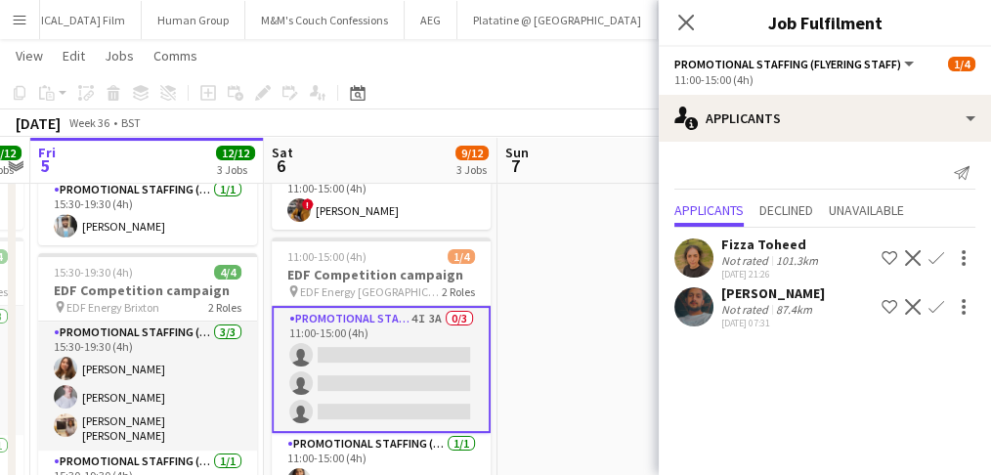
click at [723, 314] on div "Not rated" at bounding box center [746, 309] width 51 height 15
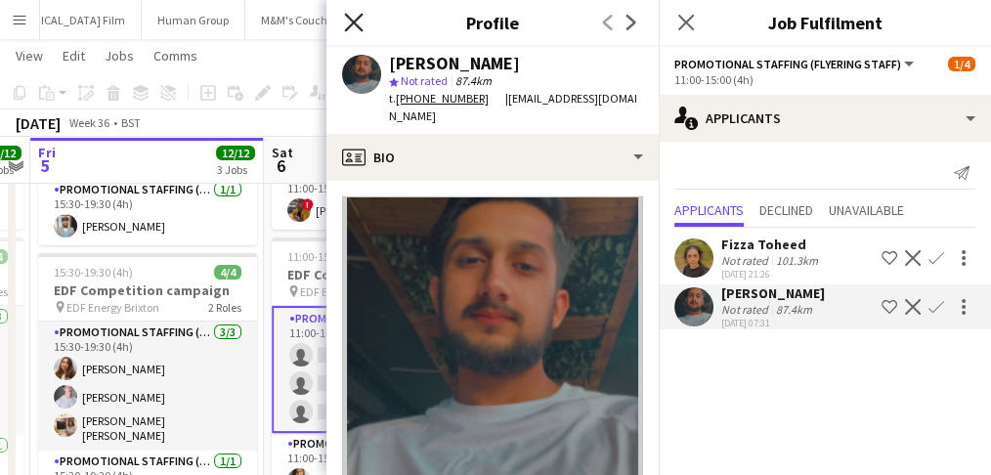
click at [360, 29] on icon at bounding box center [353, 22] width 19 height 19
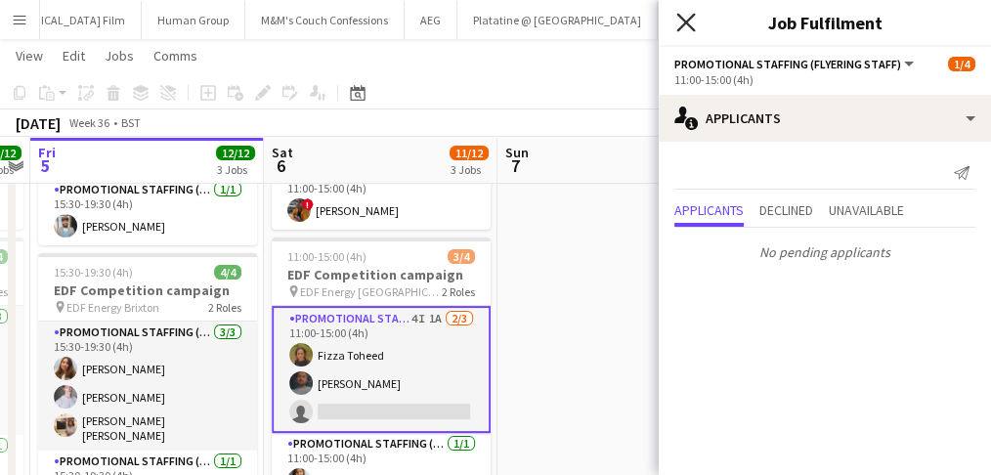
click at [683, 24] on icon at bounding box center [685, 22] width 19 height 19
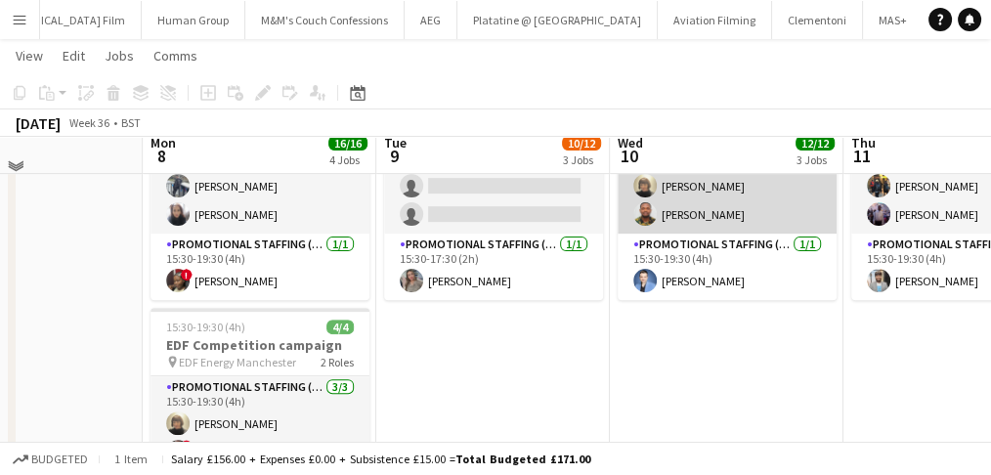
scroll to position [586, 0]
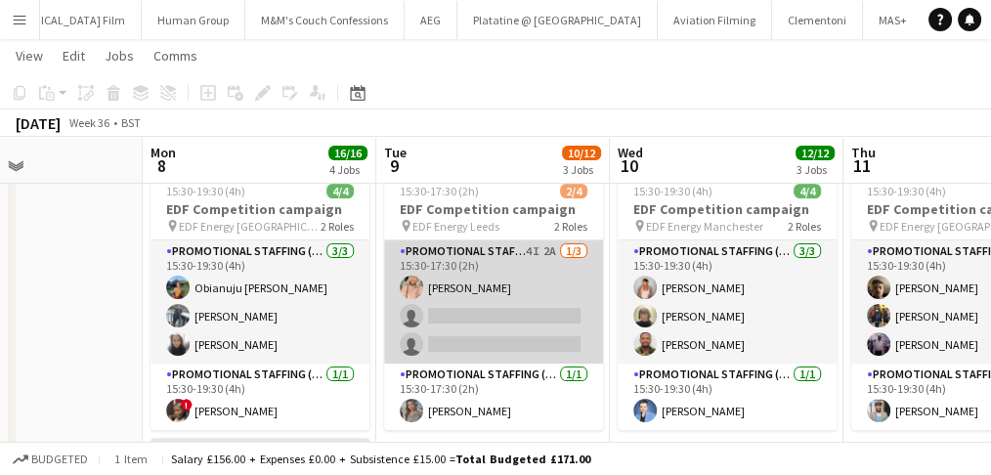
click at [580, 280] on app-card-role "Promotional Staffing (Flyering Staff) 4I 2A 1/3 15:30-17:30 (2h) Becky Taylor s…" at bounding box center [493, 301] width 219 height 123
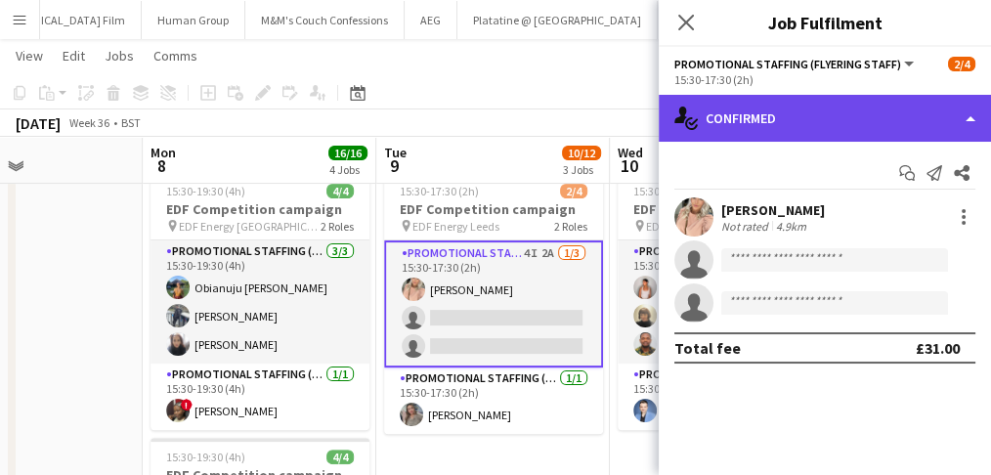
click at [805, 109] on div "single-neutral-actions-check-2 Confirmed" at bounding box center [825, 118] width 332 height 47
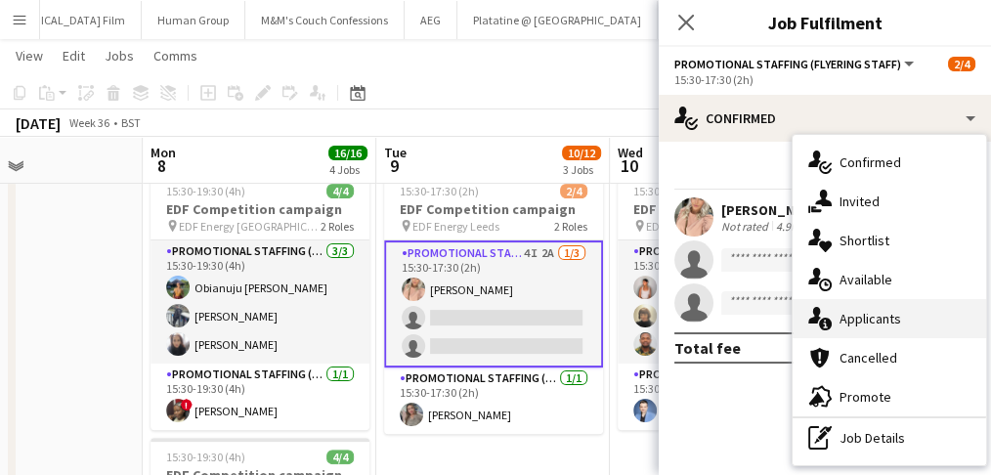
click at [852, 303] on div "single-neutral-actions-information Applicants" at bounding box center [888, 318] width 193 height 39
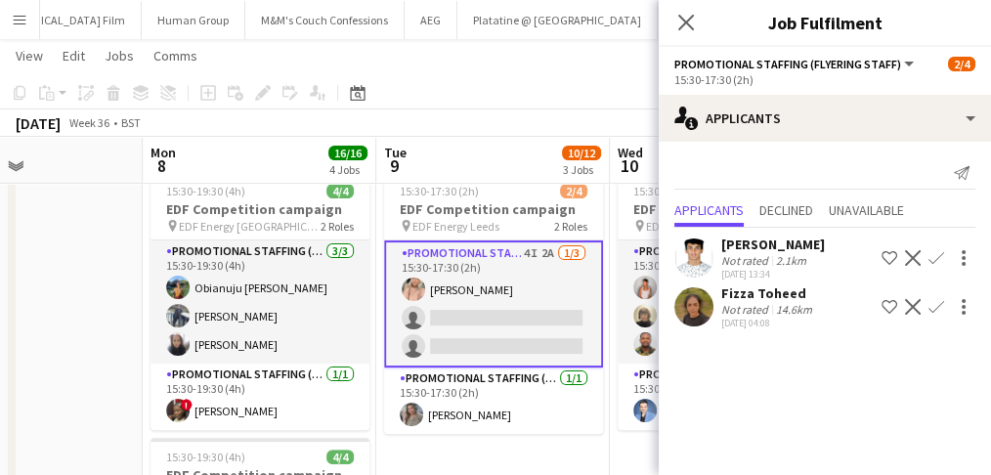
click at [750, 295] on div "Fizza Toheed" at bounding box center [768, 293] width 95 height 18
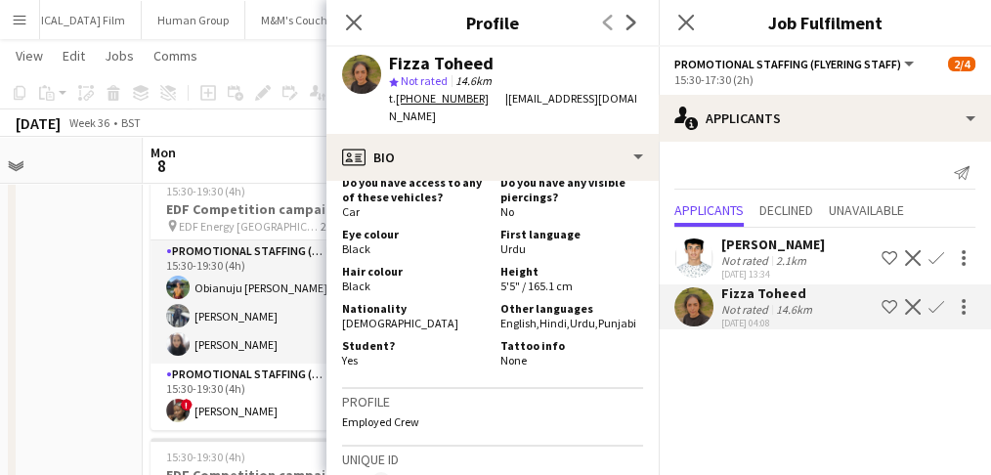
scroll to position [949, 0]
click at [345, 8] on div "Close pop-in" at bounding box center [353, 22] width 55 height 45
click at [350, 22] on icon "Close pop-in" at bounding box center [353, 22] width 19 height 19
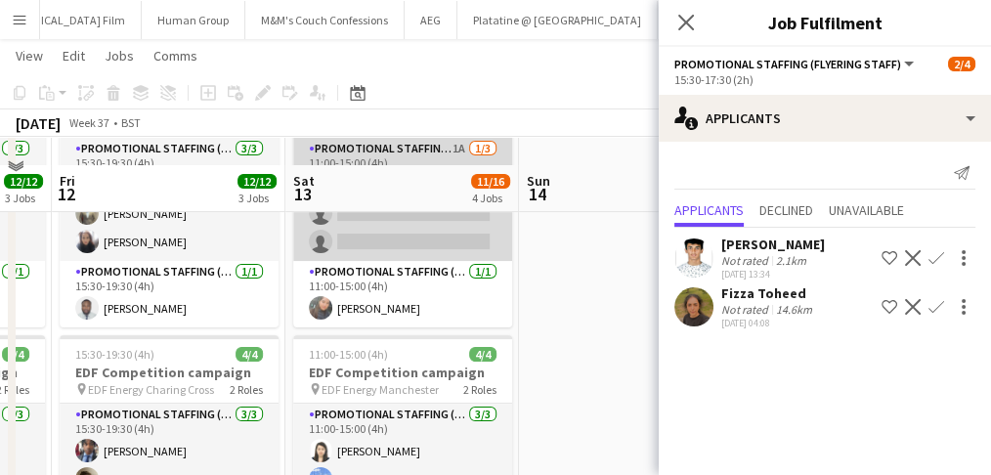
scroll to position [325, 0]
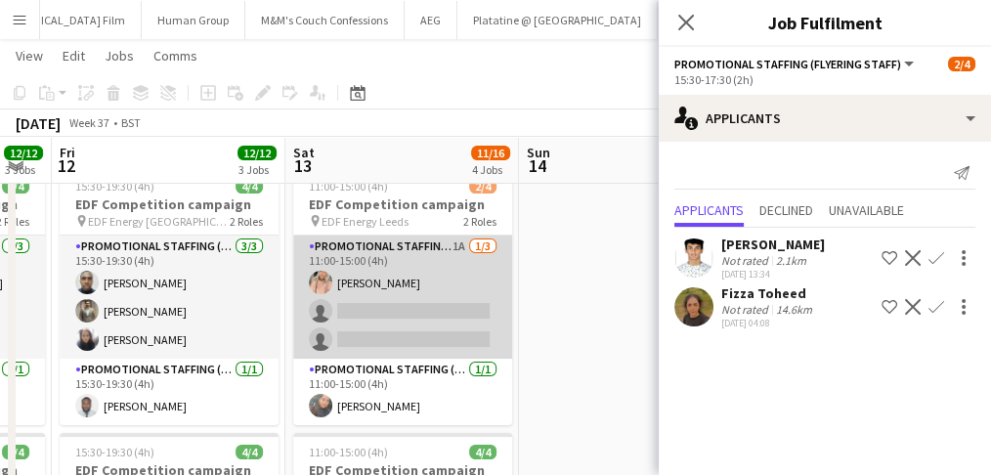
click at [481, 268] on app-card-role "Promotional Staffing (Flyering Staff) 1A 1/3 11:00-15:00 (4h) Becky Taylor sing…" at bounding box center [402, 296] width 219 height 123
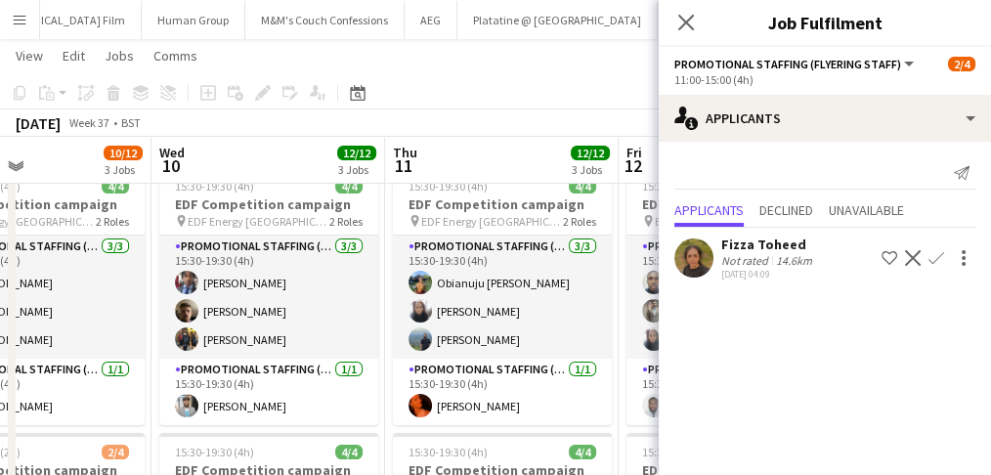
scroll to position [0, 545]
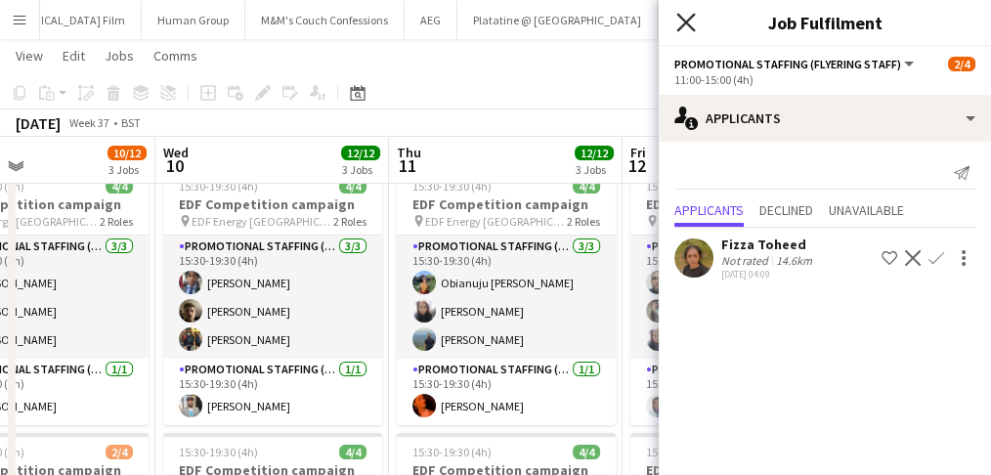
click at [689, 28] on icon "Close pop-in" at bounding box center [685, 22] width 19 height 19
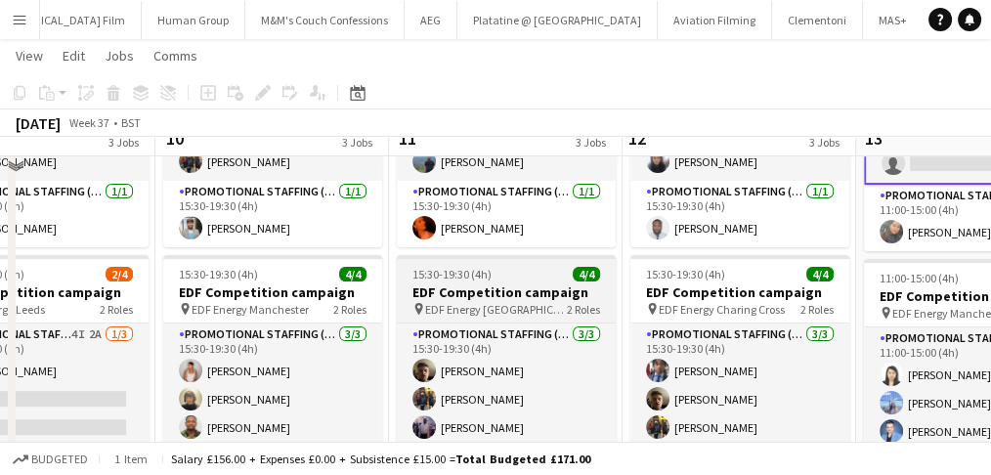
scroll to position [455, 0]
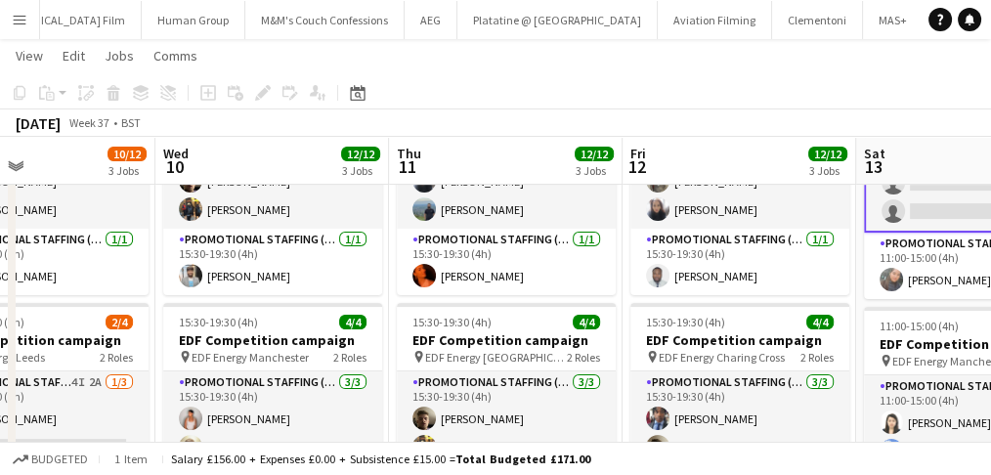
drag, startPoint x: 396, startPoint y: 304, endPoint x: 690, endPoint y: 96, distance: 360.3
click at [690, 96] on app-toolbar "Copy Paste Paste Ctrl+V Paste with crew Ctrl+Shift+V Paste linked Job Delete Gr…" at bounding box center [495, 92] width 991 height 33
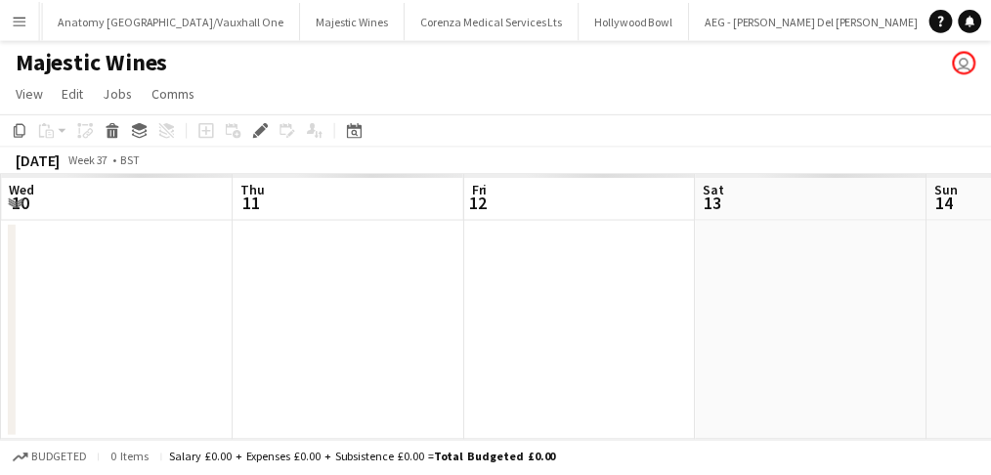
scroll to position [0, 672]
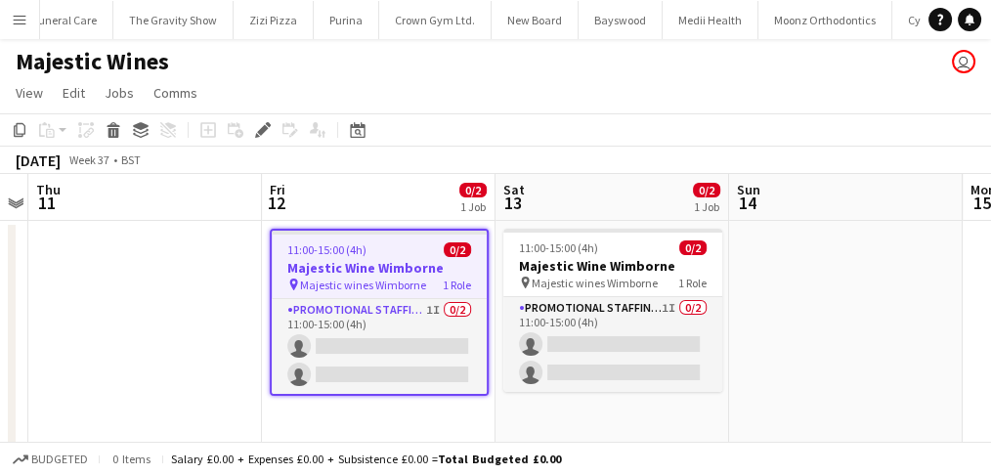
click at [522, 367] on app-card-role "Promotional Staffing (Flyering Staff) 1I 0/2 11:00-15:00 (4h) single-neutral-ac…" at bounding box center [612, 344] width 219 height 95
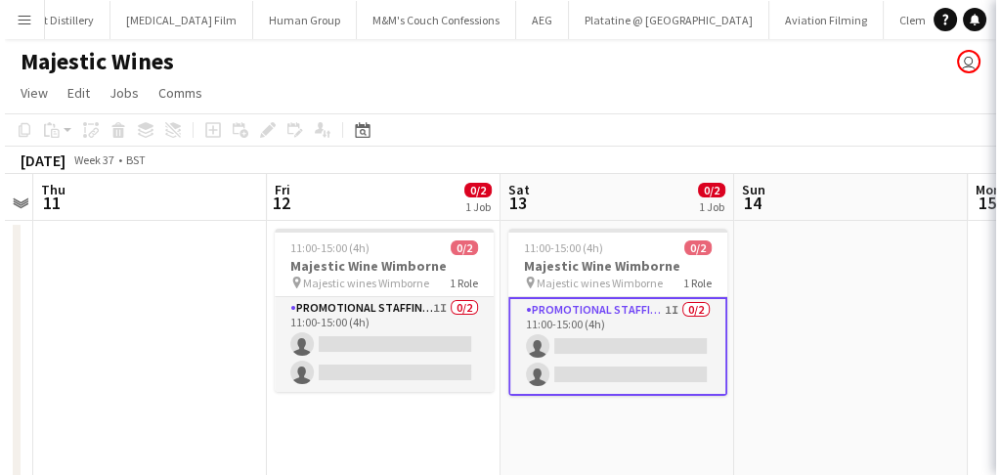
scroll to position [0, 9109]
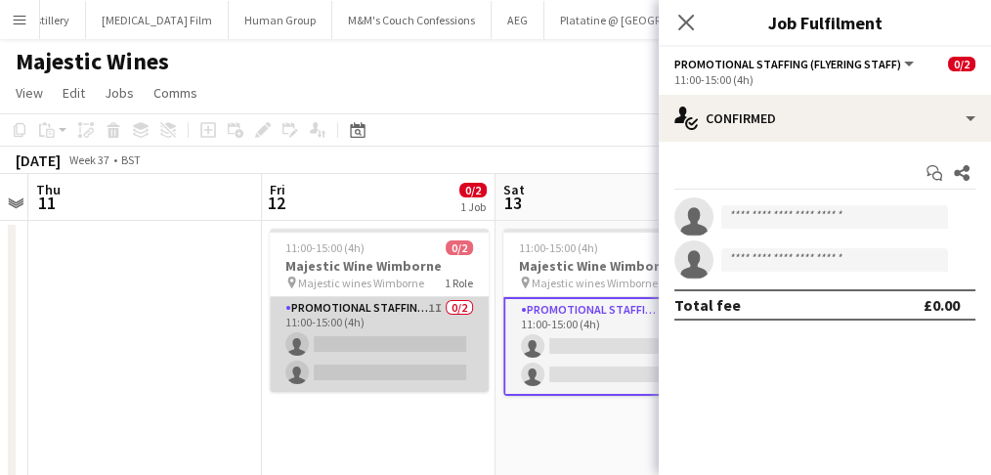
click at [409, 342] on app-card-role "Promotional Staffing (Flyering Staff) 1I 0/2 11:00-15:00 (4h) single-neutral-ac…" at bounding box center [379, 344] width 219 height 95
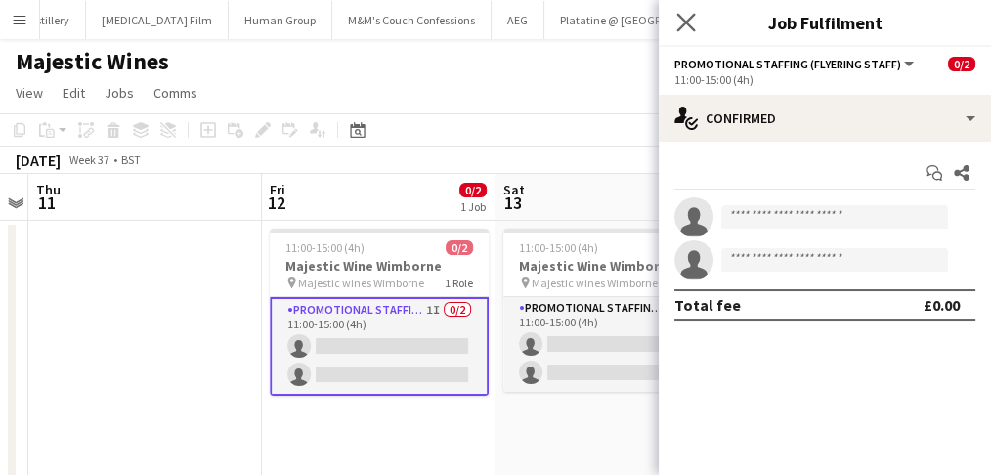
click at [688, 32] on app-icon "Close pop-in" at bounding box center [686, 23] width 28 height 28
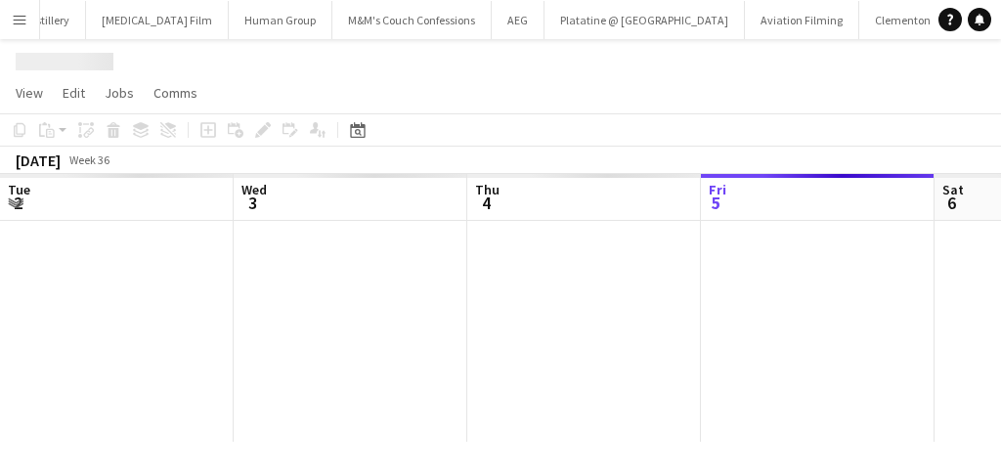
scroll to position [0, 466]
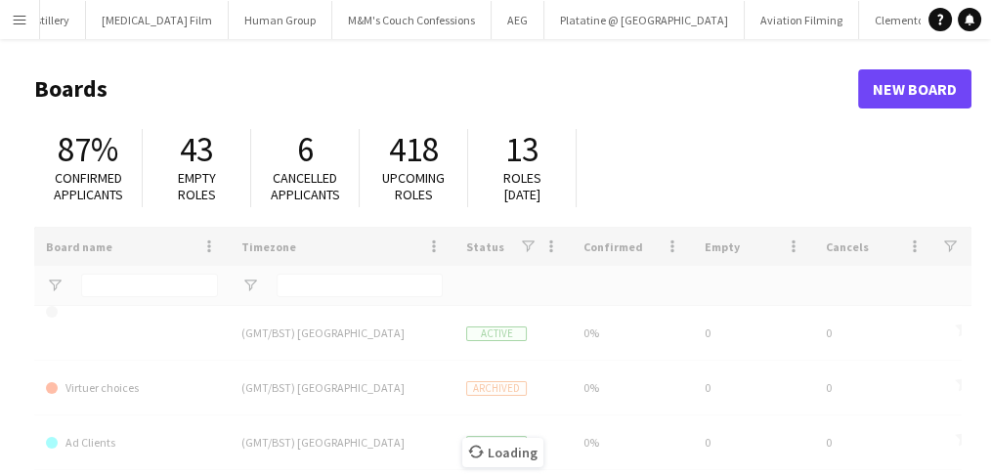
type input "****"
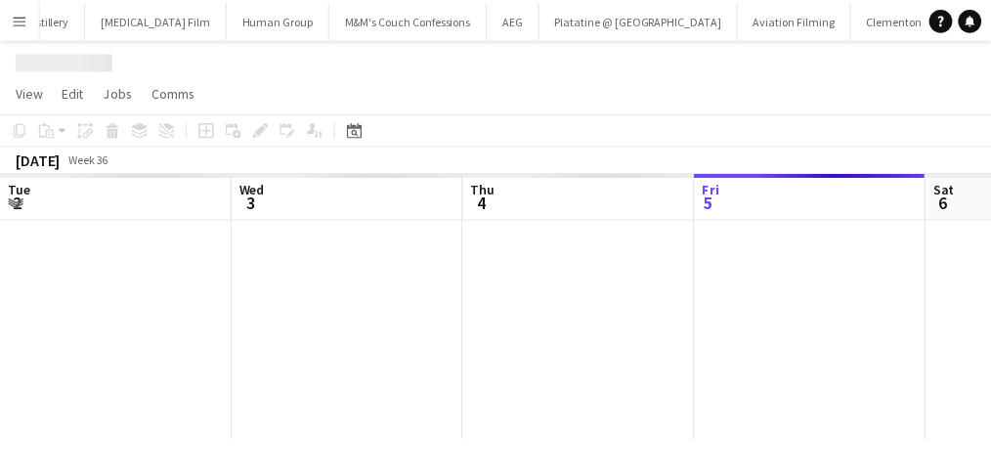
scroll to position [0, 466]
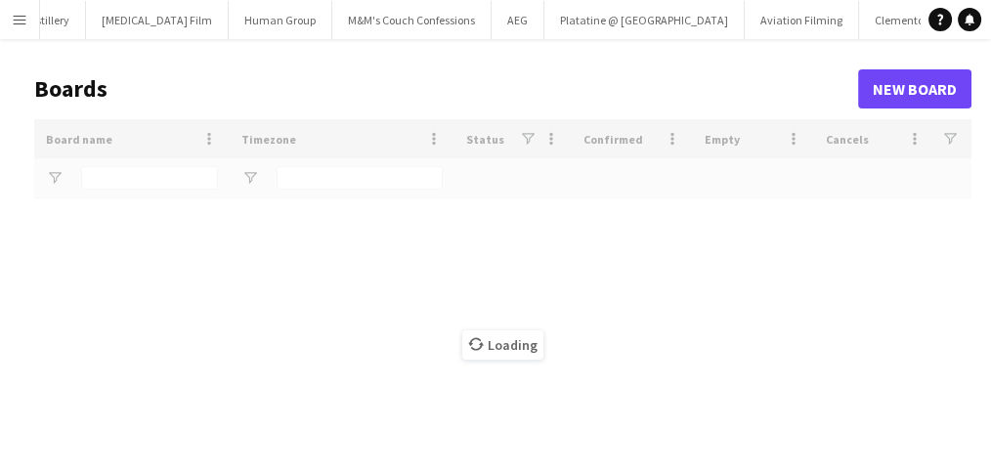
type input "****"
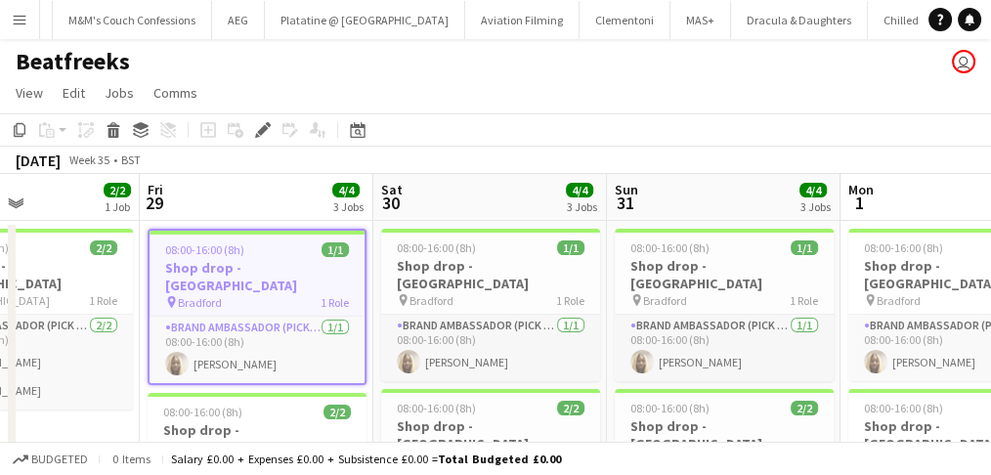
scroll to position [0, 9392]
click at [260, 259] on h3 "Shop drop - [GEOGRAPHIC_DATA]" at bounding box center [257, 276] width 215 height 35
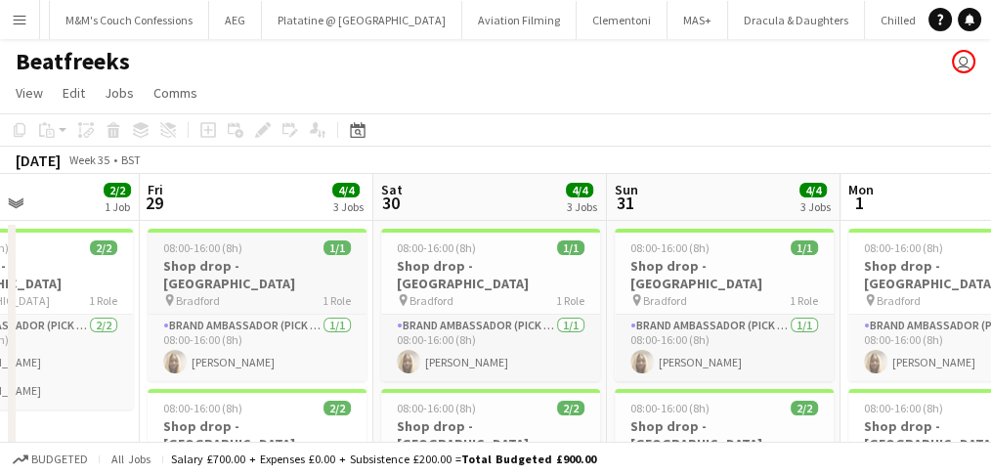
click at [260, 259] on h3 "Shop drop - [GEOGRAPHIC_DATA]" at bounding box center [257, 274] width 219 height 35
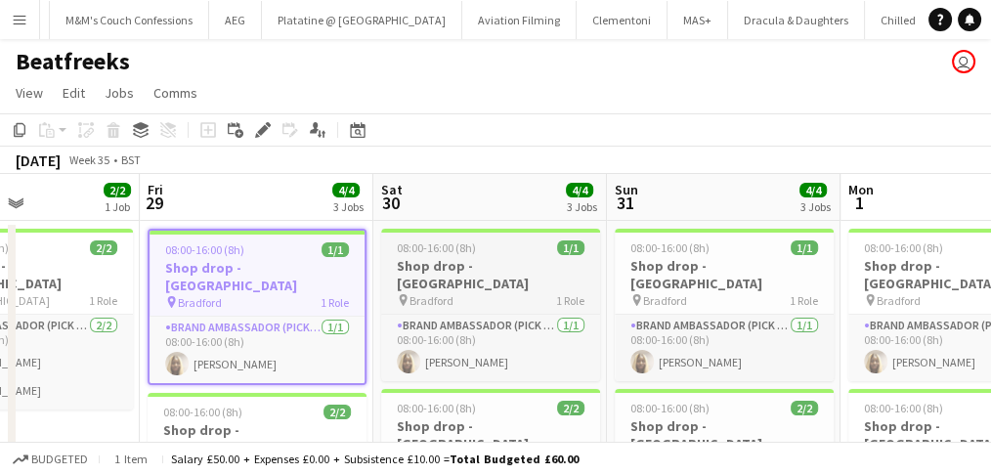
click at [475, 242] on div "08:00-16:00 (8h) 1/1" at bounding box center [490, 247] width 219 height 15
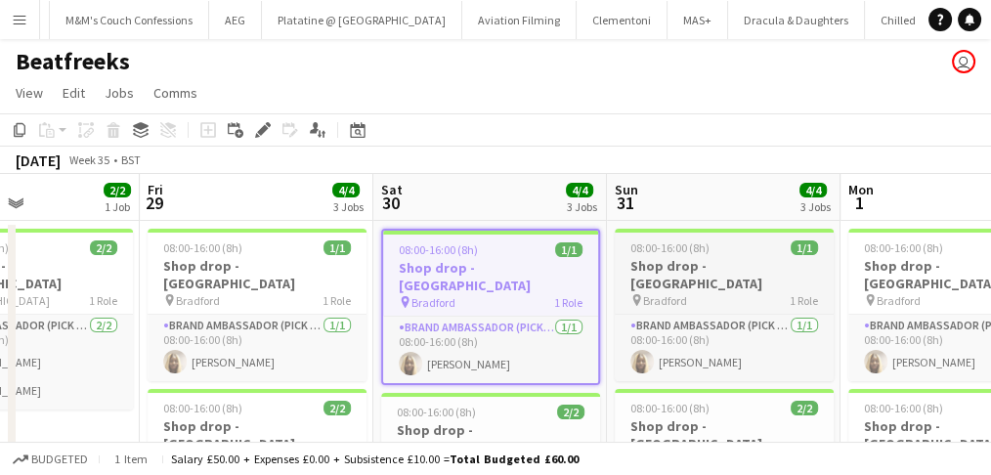
click at [699, 231] on div at bounding box center [724, 231] width 219 height 4
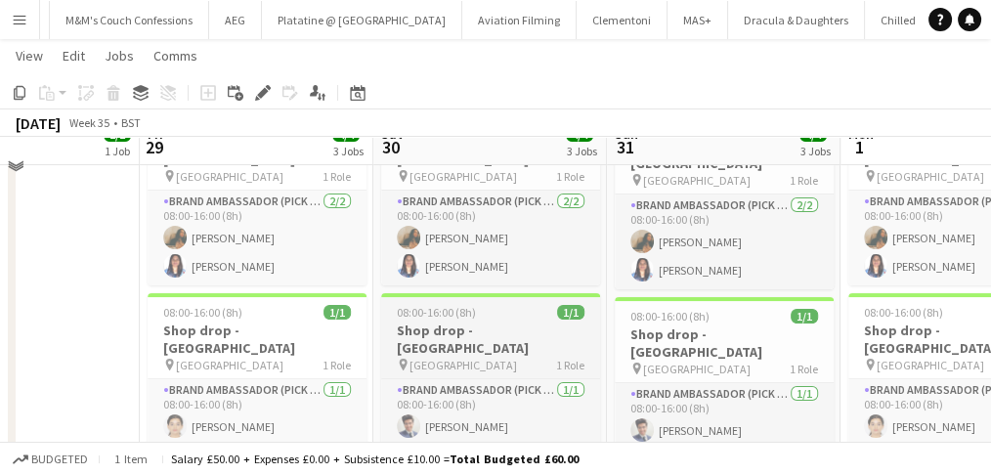
scroll to position [311, 0]
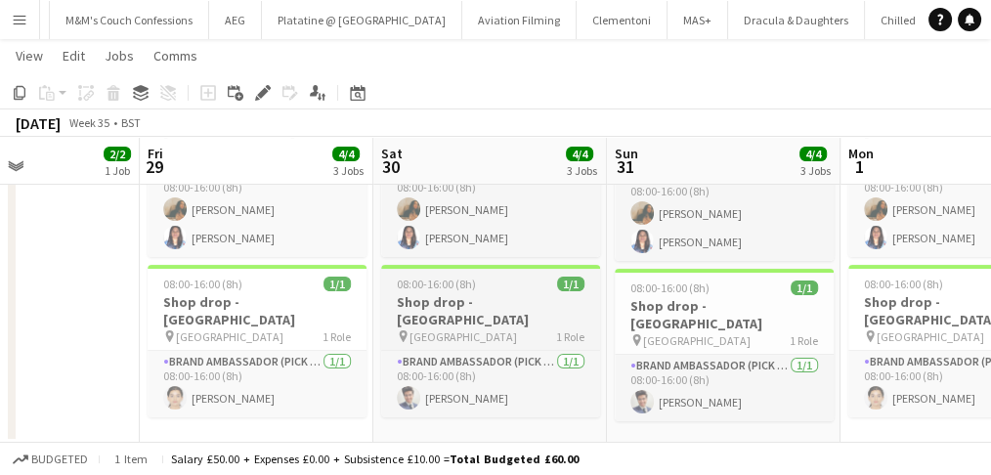
click at [511, 265] on app-job-card "08:00-16:00 (8h) 1/1 Shop drop - Newcastle Upon Tyne pin Newcastle city centre …" at bounding box center [490, 341] width 219 height 152
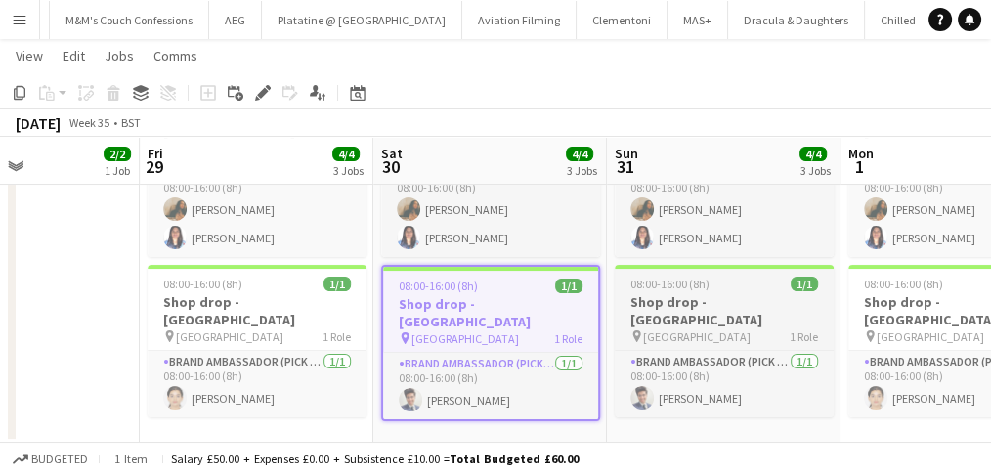
click at [682, 265] on app-job-card "08:00-16:00 (8h) 1/1 Shop drop - Newcastle Upon Tyne pin Newcastle city centre …" at bounding box center [724, 341] width 219 height 152
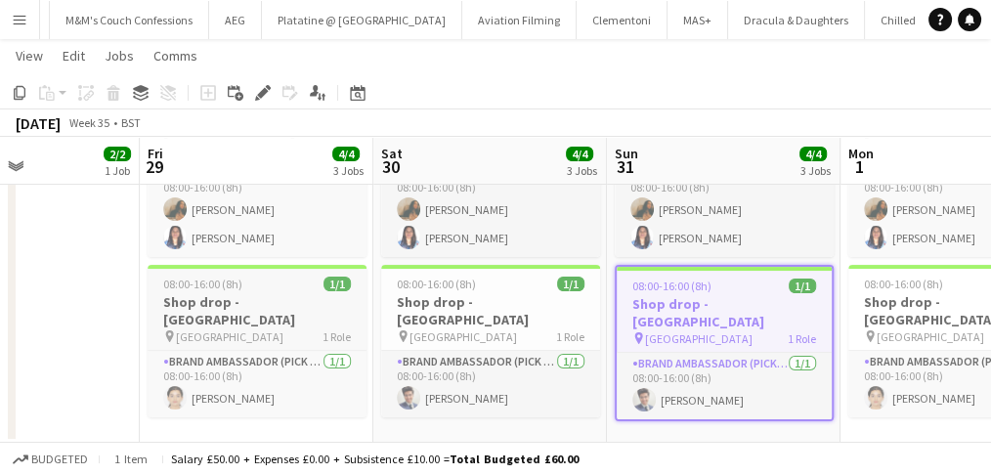
click at [309, 277] on div "08:00-16:00 (8h) 1/1" at bounding box center [257, 284] width 219 height 15
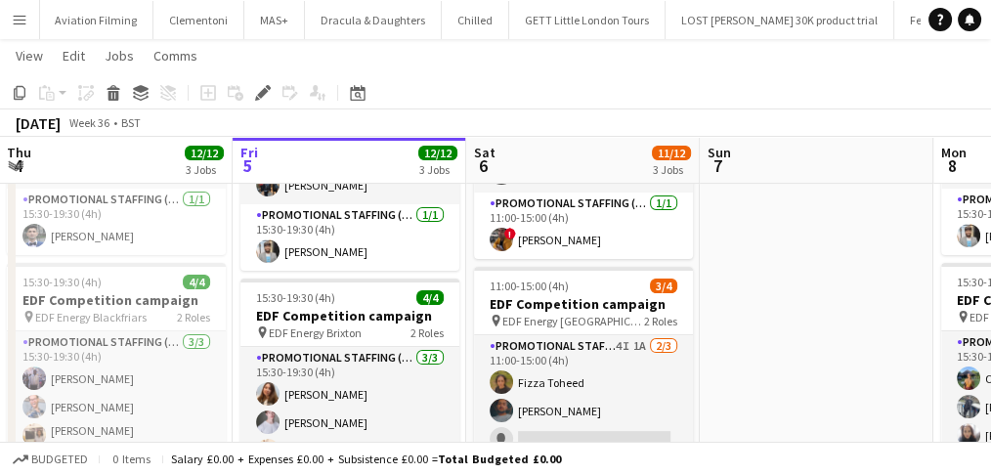
scroll to position [547, 0]
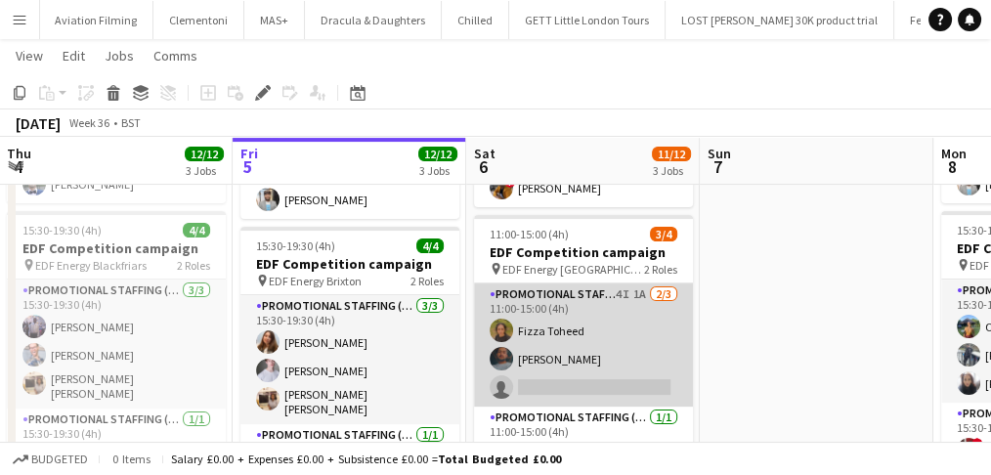
click at [521, 350] on app-card-role "Promotional Staffing (Flyering Staff) 4I 1A [DATE] 11:00-15:00 (4h) [PERSON_NAM…" at bounding box center [583, 344] width 219 height 123
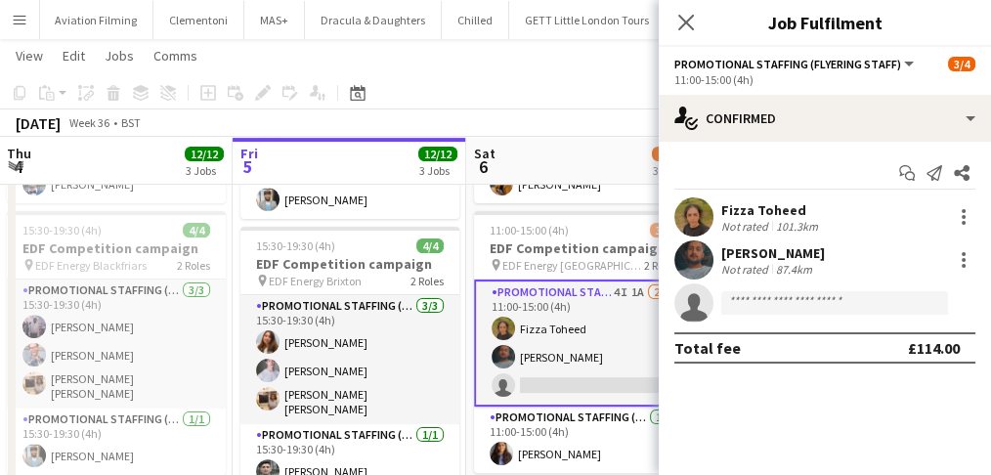
click at [747, 246] on div "[PERSON_NAME]" at bounding box center [773, 253] width 104 height 18
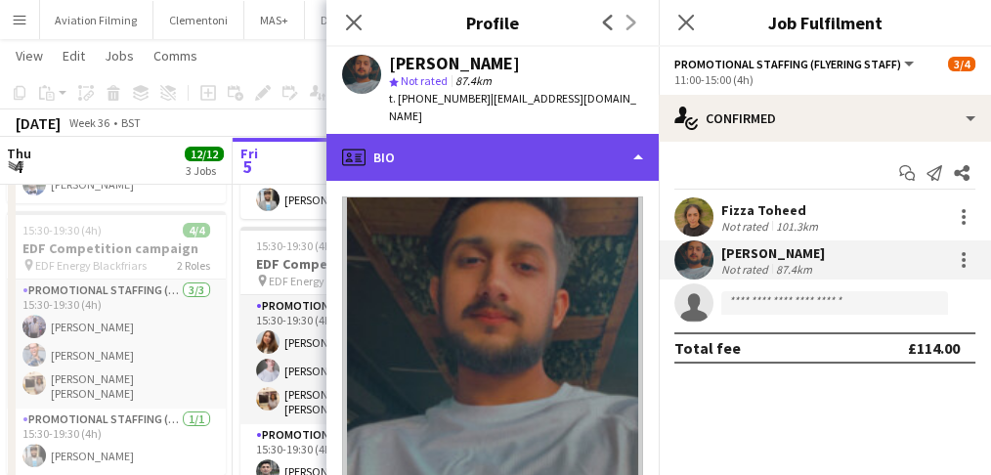
click at [536, 134] on div "profile Bio" at bounding box center [492, 157] width 332 height 47
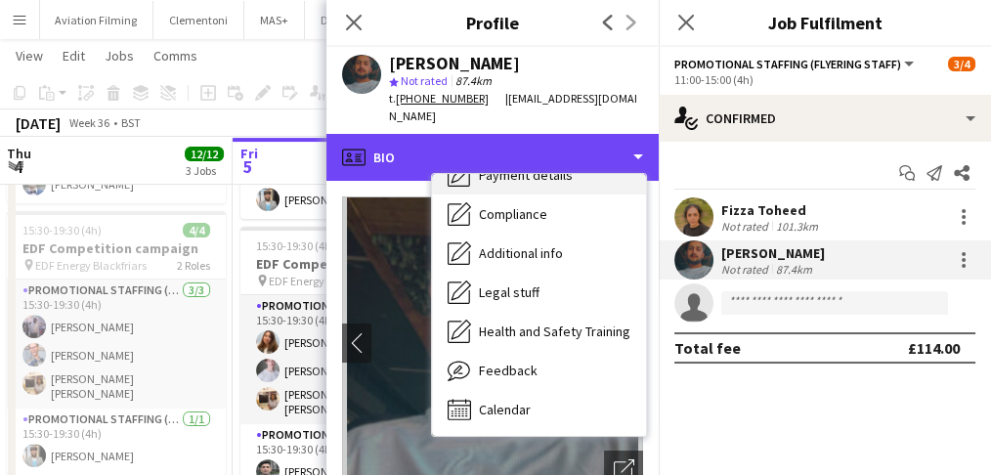
scroll to position [639, 0]
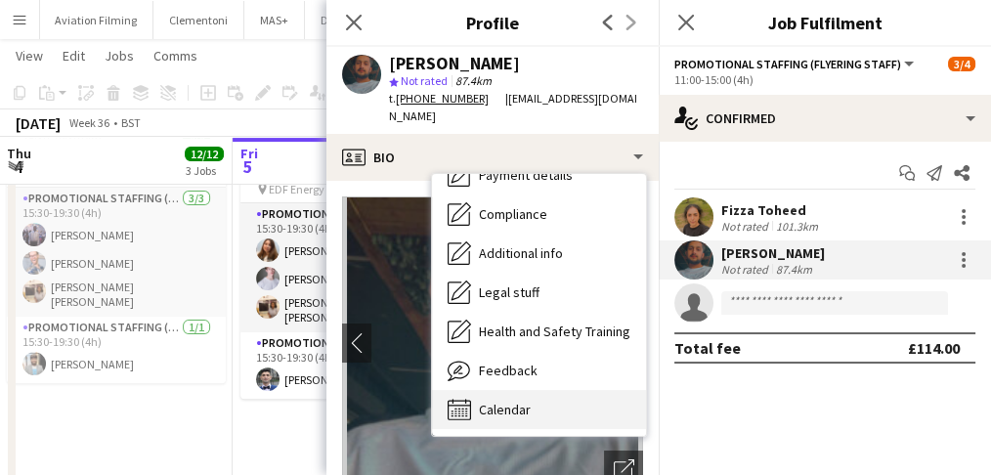
click at [487, 390] on div "Calendar Calendar" at bounding box center [539, 409] width 214 height 39
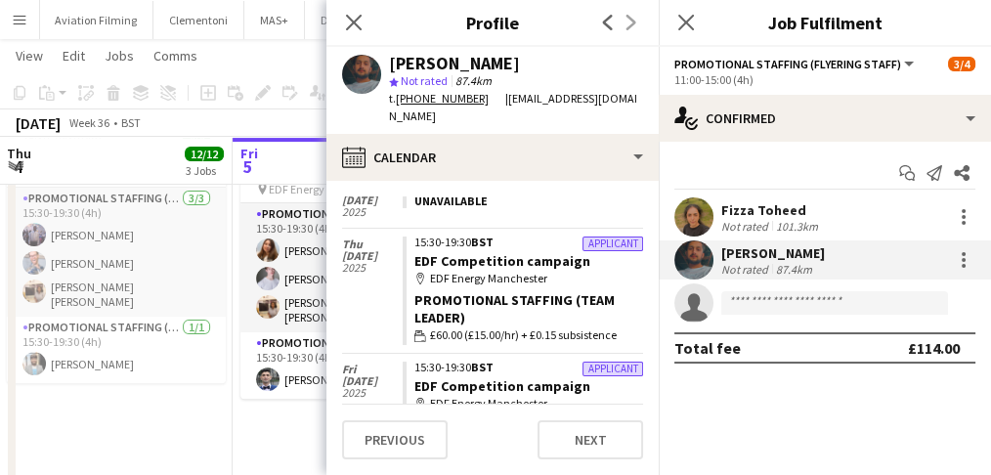
scroll to position [445, 0]
click at [352, 31] on icon "Close pop-in" at bounding box center [353, 22] width 19 height 19
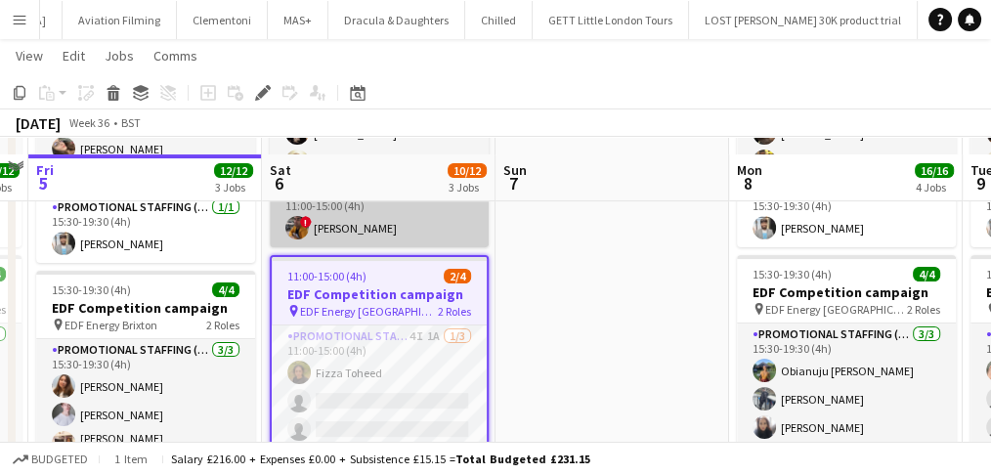
scroll to position [521, 0]
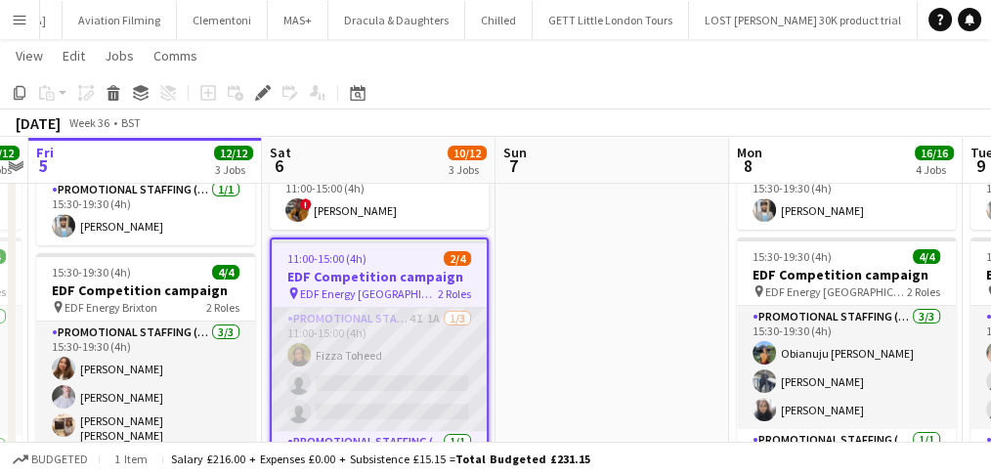
click at [411, 327] on app-card-role "Promotional Staffing (Flyering Staff) 4I 1A 1/3 11:00-15:00 (4h) Fizza Toheed s…" at bounding box center [379, 369] width 215 height 123
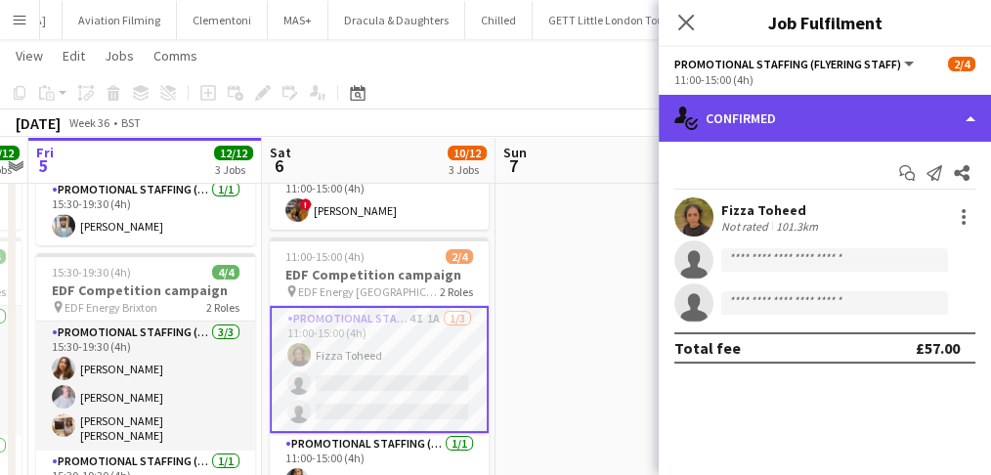
click at [764, 125] on div "single-neutral-actions-check-2 Confirmed" at bounding box center [825, 118] width 332 height 47
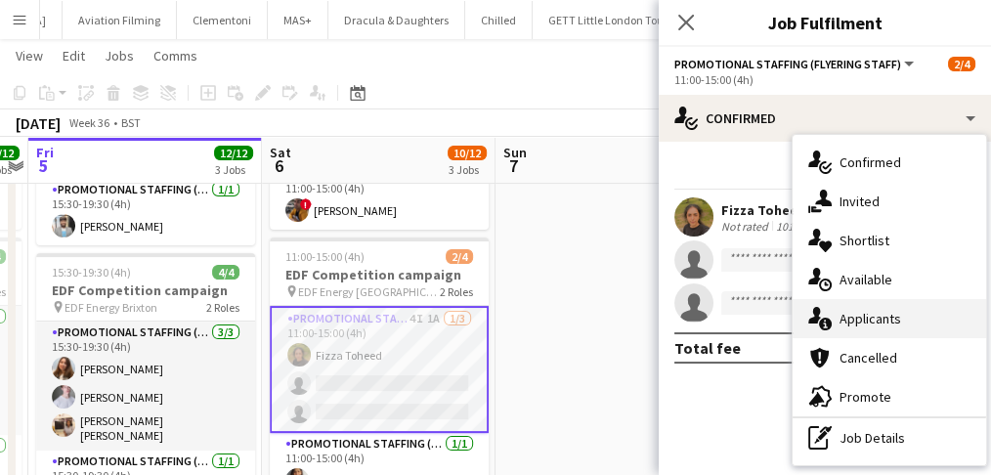
click at [849, 314] on span "Applicants" at bounding box center [870, 319] width 62 height 18
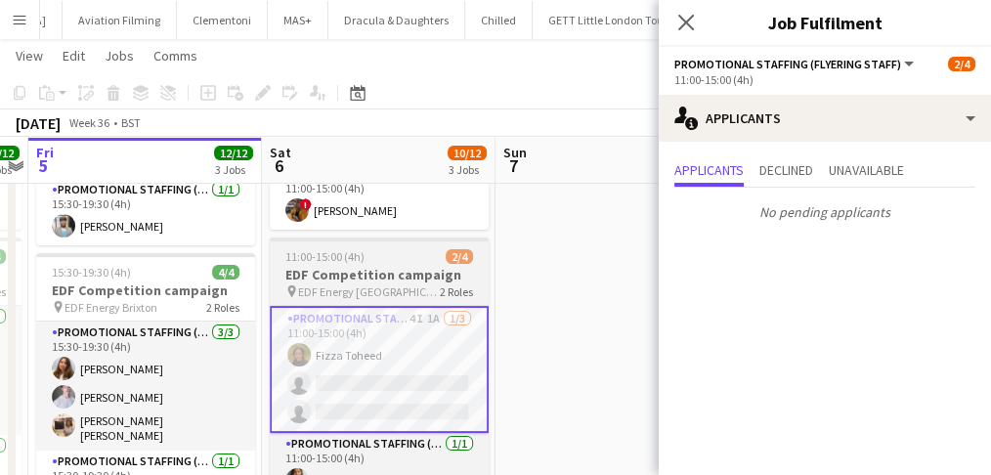
click at [403, 295] on span "EDF Energy Nottingham" at bounding box center [369, 291] width 142 height 15
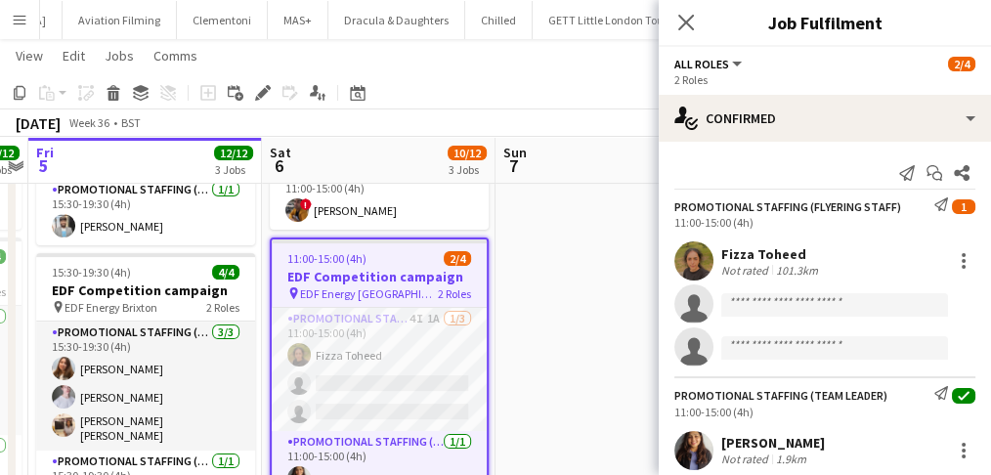
click at [525, 279] on app-date-cell at bounding box center [612, 287] width 234 height 1178
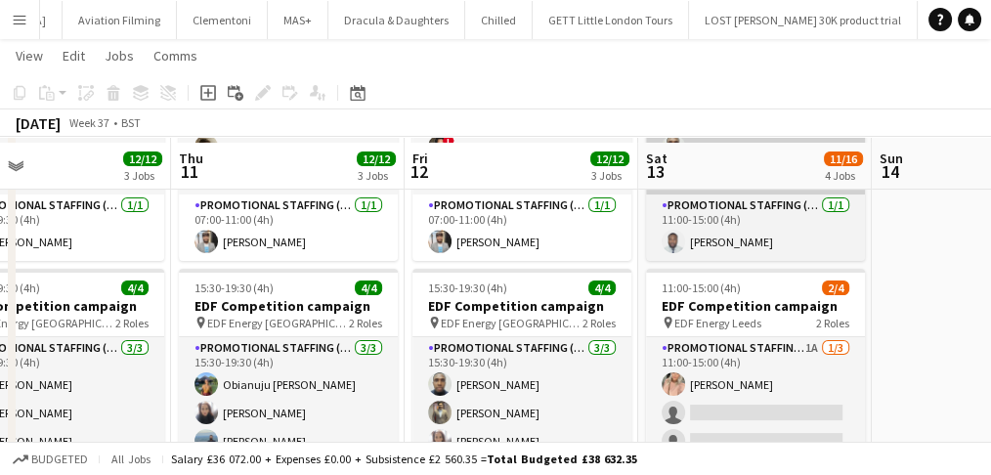
scroll to position [230, 0]
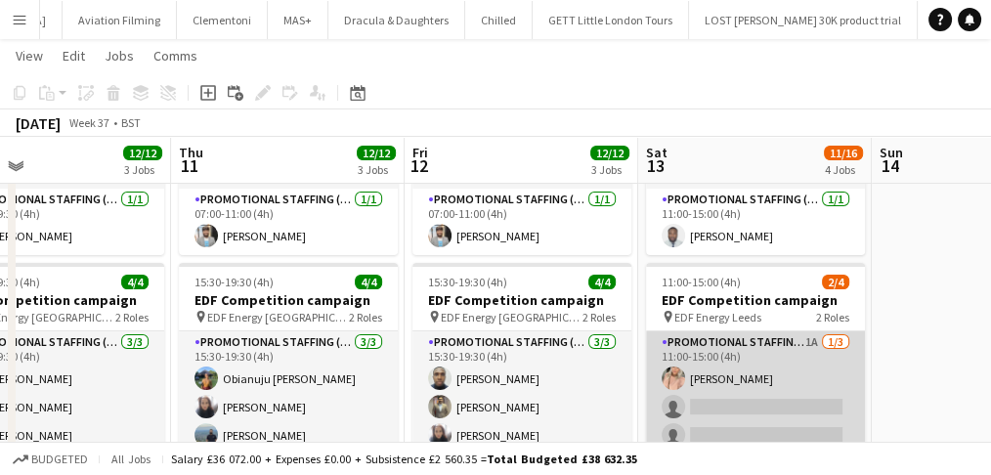
drag, startPoint x: 820, startPoint y: 361, endPoint x: 740, endPoint y: 390, distance: 85.3
click at [740, 390] on app-card-role "Promotional Staffing (Flyering Staff) 1A 1/3 11:00-15:00 (4h) Becky Taylor sing…" at bounding box center [755, 392] width 219 height 123
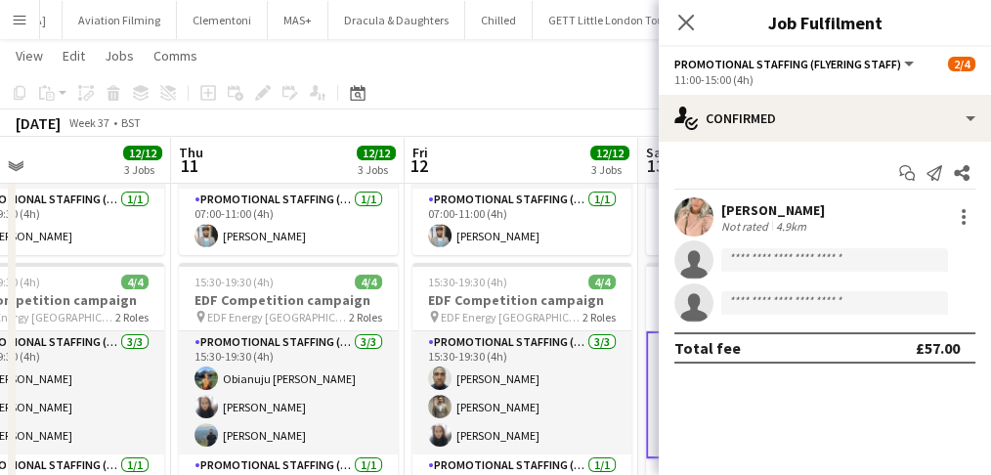
click at [698, 37] on div "Close pop-in" at bounding box center [686, 22] width 55 height 45
click at [672, 19] on app-icon "Close pop-in" at bounding box center [686, 23] width 28 height 28
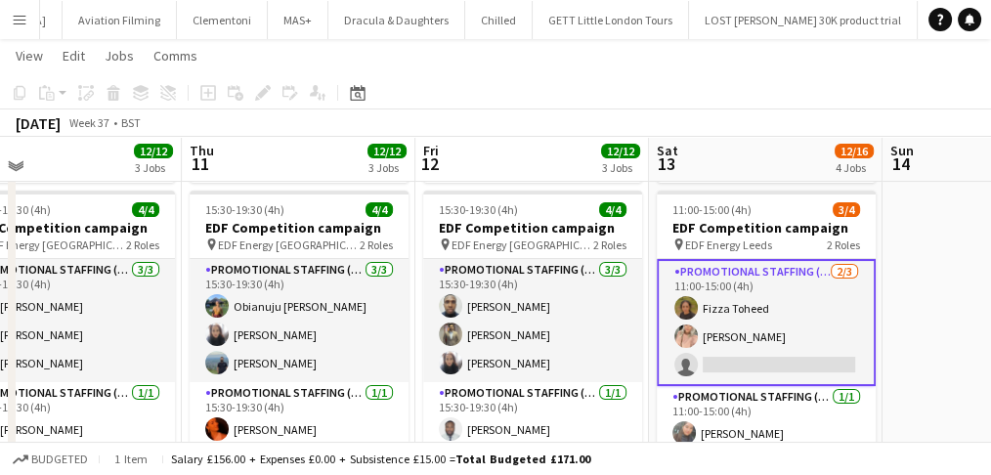
scroll to position [300, 0]
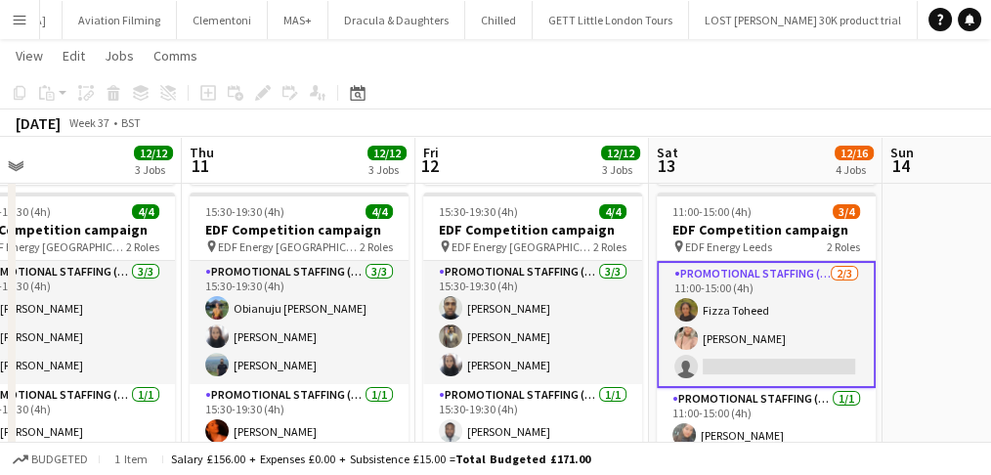
click at [720, 336] on app-card-role "Promotional Staffing (Flyering Staff) 2/3 11:00-15:00 (4h) Fizza Toheed Becky T…" at bounding box center [766, 324] width 219 height 127
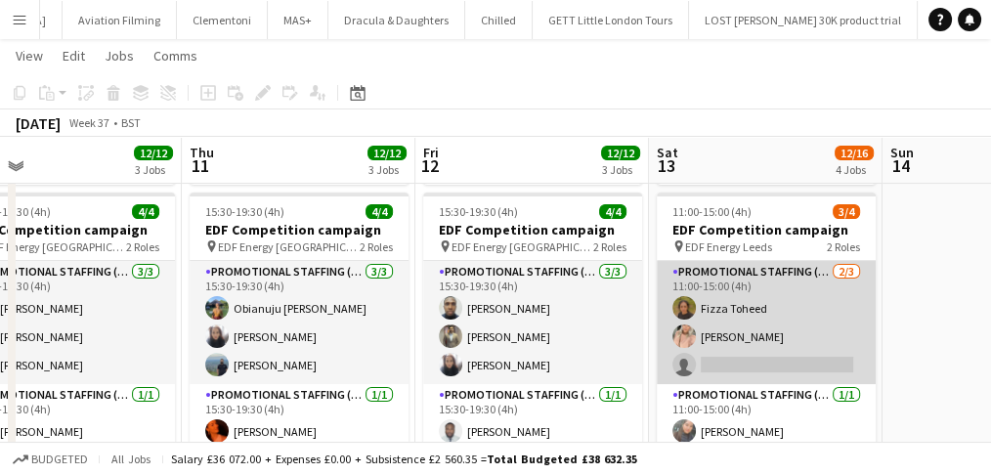
click at [720, 336] on app-card-role "Promotional Staffing (Flyering Staff) 2/3 11:00-15:00 (4h) Fizza Toheed Becky T…" at bounding box center [766, 322] width 219 height 123
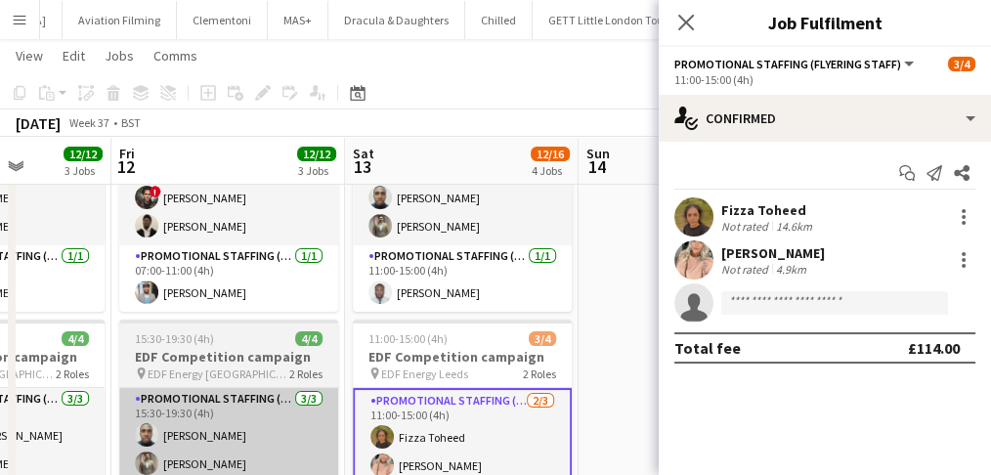
scroll to position [193, 0]
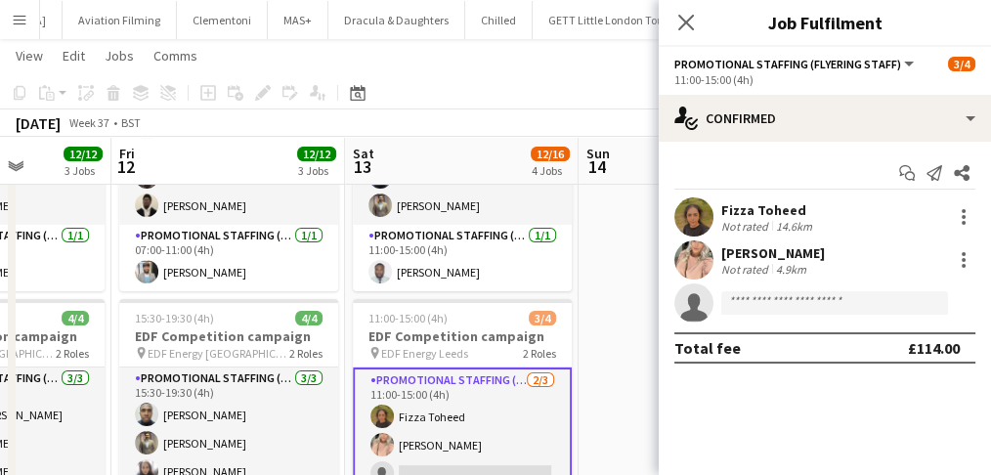
click at [698, 26] on div "Close pop-in" at bounding box center [686, 22] width 55 height 45
click at [696, 26] on app-icon "Close pop-in" at bounding box center [686, 23] width 28 height 28
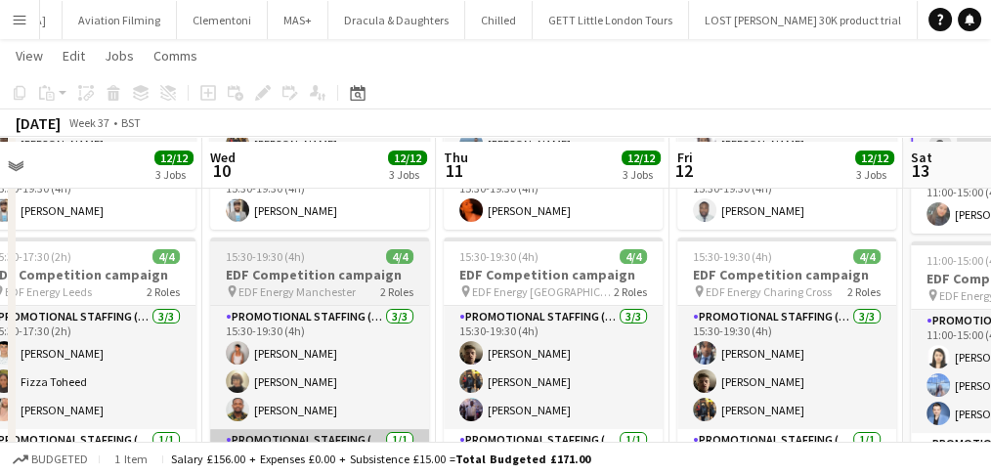
scroll to position [520, 0]
click at [404, 269] on app-job-card "15:30-19:30 (4h) 4/4 EDF Competition campaign pin EDF Energy Manchester 2 Roles…" at bounding box center [319, 367] width 219 height 258
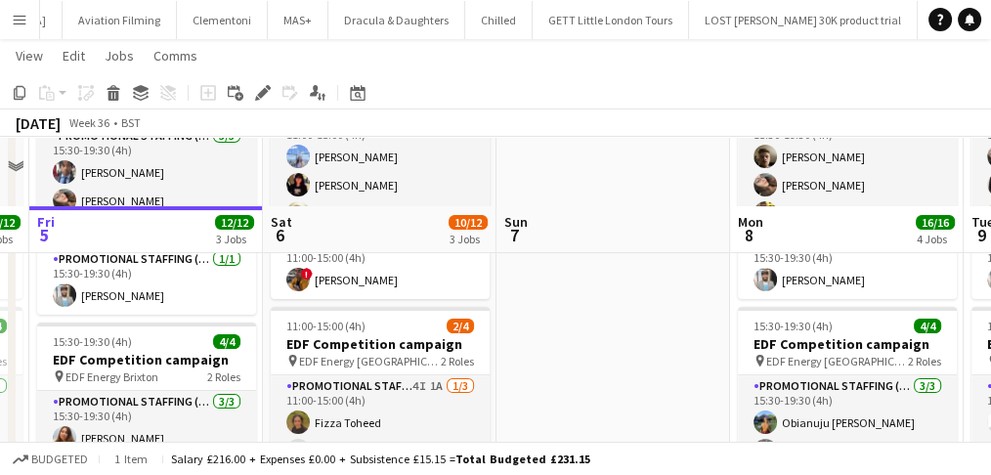
scroll to position [521, 0]
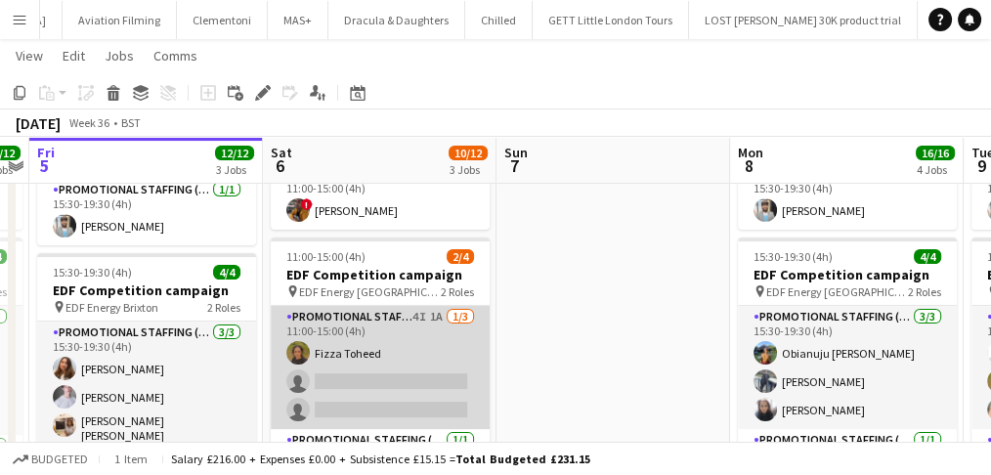
click at [418, 338] on app-card-role "Promotional Staffing (Flyering Staff) 4I 1A 1/3 11:00-15:00 (4h) Fizza Toheed s…" at bounding box center [380, 367] width 219 height 123
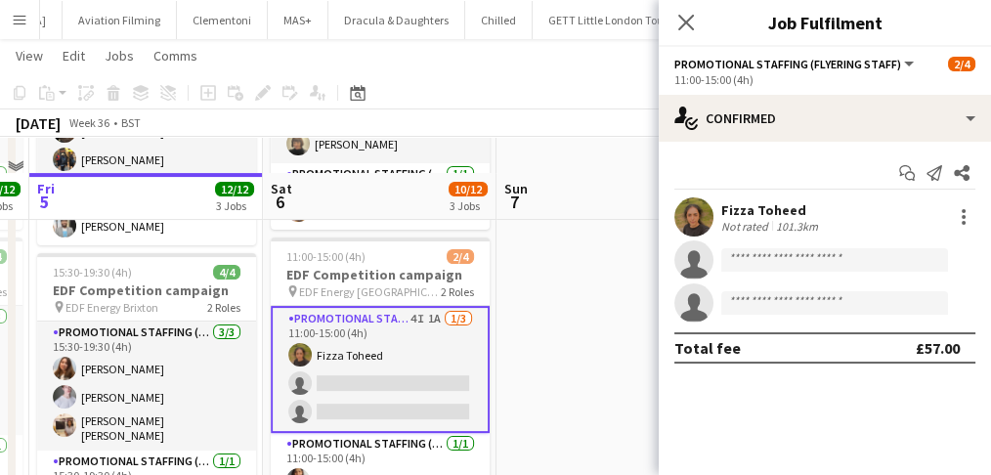
scroll to position [586, 0]
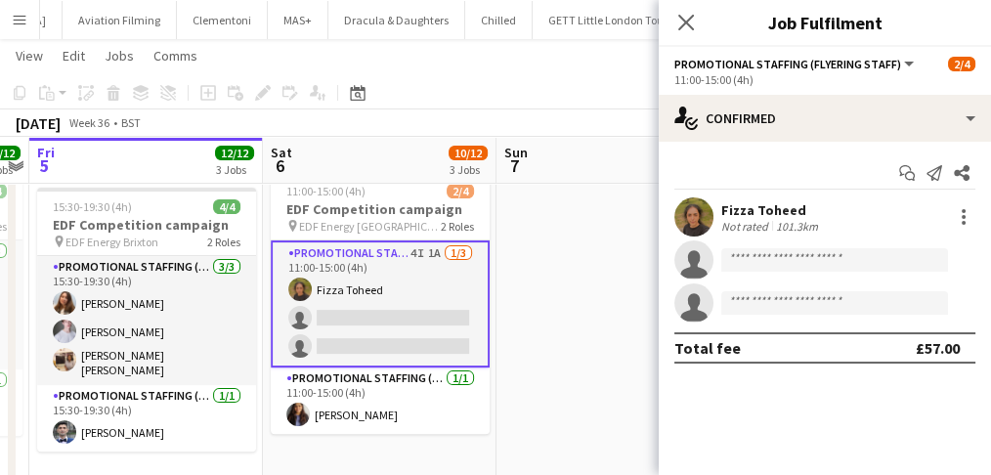
click at [18, 28] on button "Menu" at bounding box center [19, 19] width 39 height 39
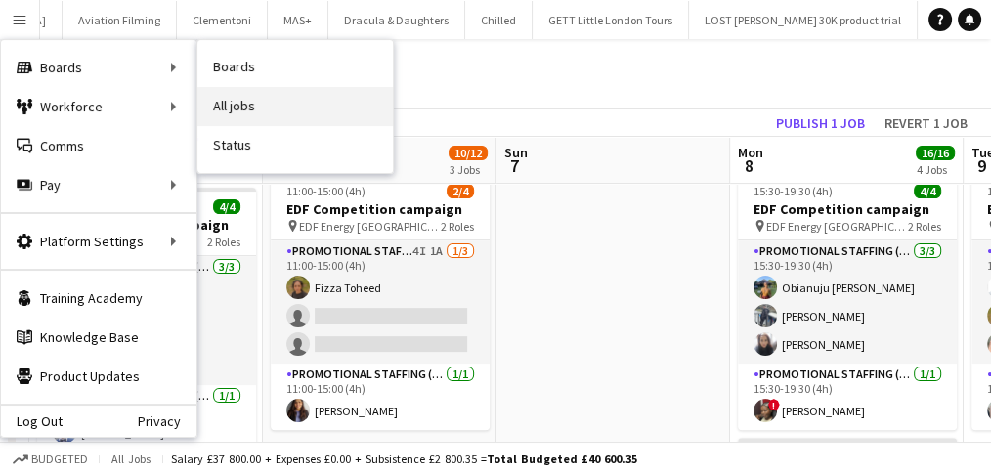
click at [223, 103] on link "All jobs" at bounding box center [294, 106] width 195 height 39
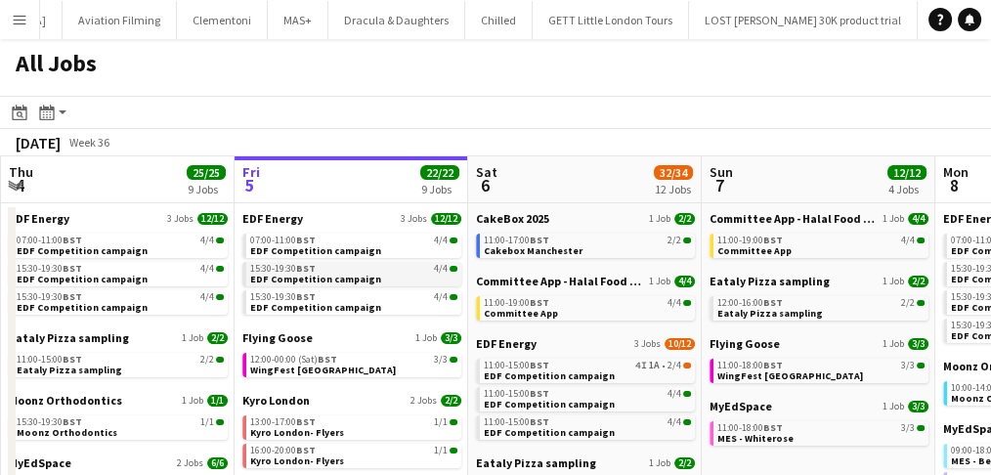
scroll to position [64, 0]
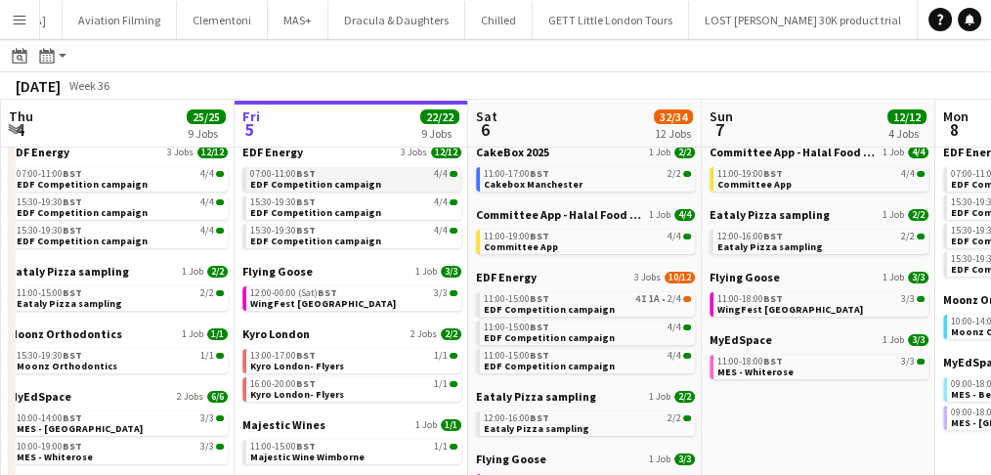
click at [338, 187] on span "EDF Competition campaign" at bounding box center [315, 184] width 131 height 13
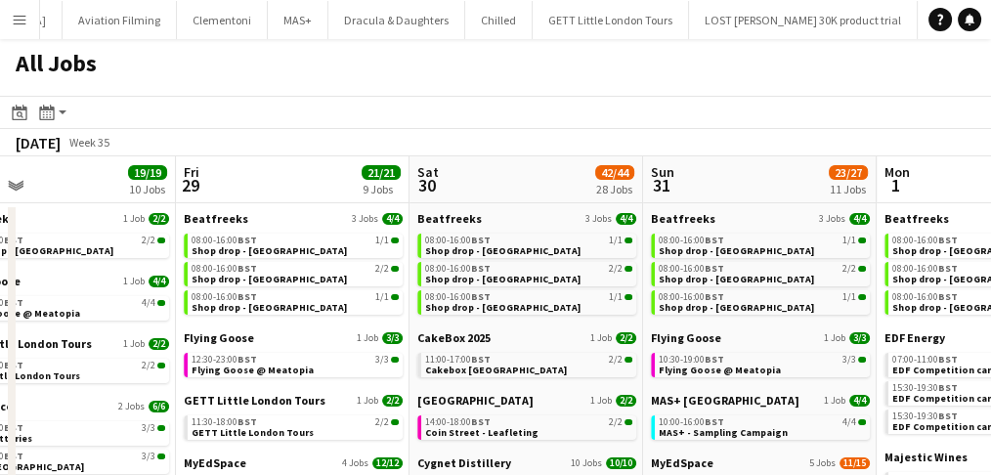
scroll to position [0, 525]
click at [454, 253] on span "Shop drop - Bradford" at bounding box center [502, 250] width 155 height 13
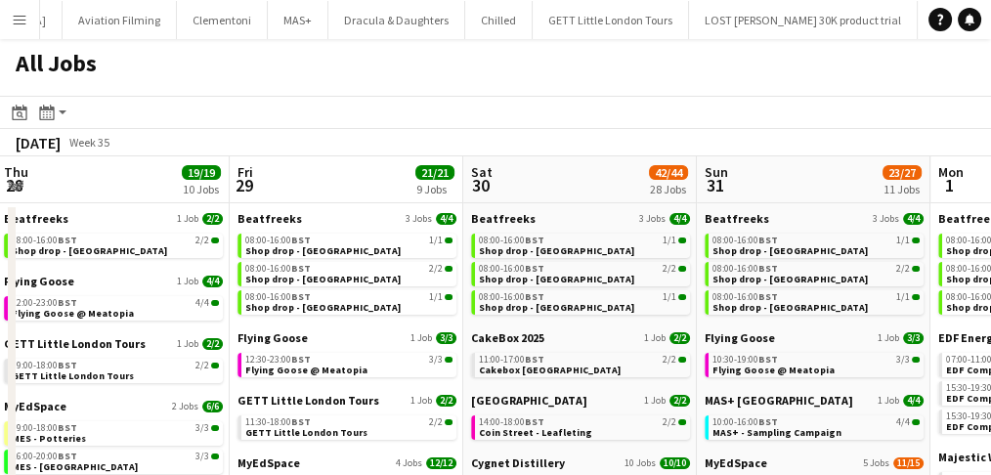
drag, startPoint x: 386, startPoint y: 285, endPoint x: 444, endPoint y: 192, distance: 110.1
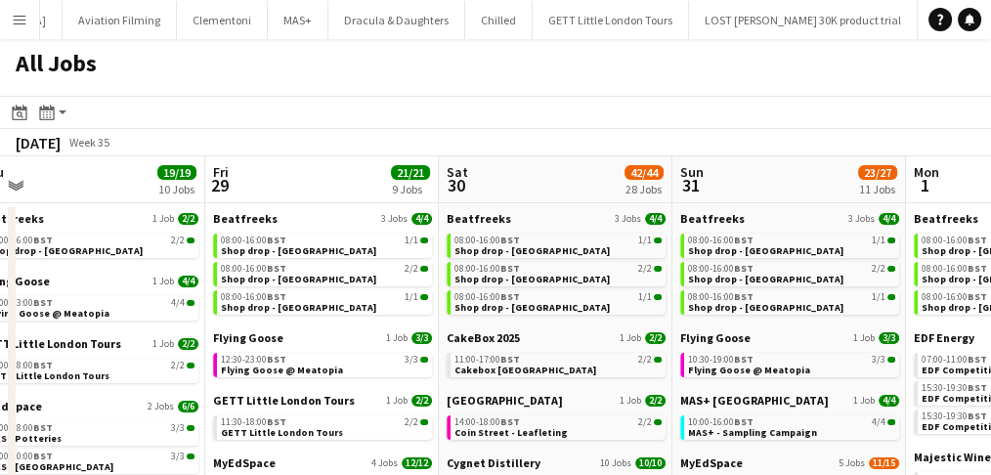
scroll to position [0, 495]
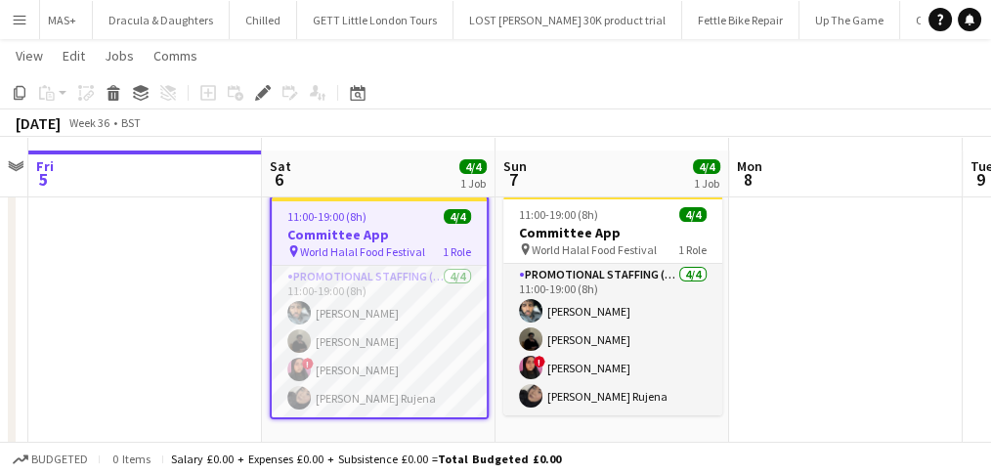
scroll to position [44, 0]
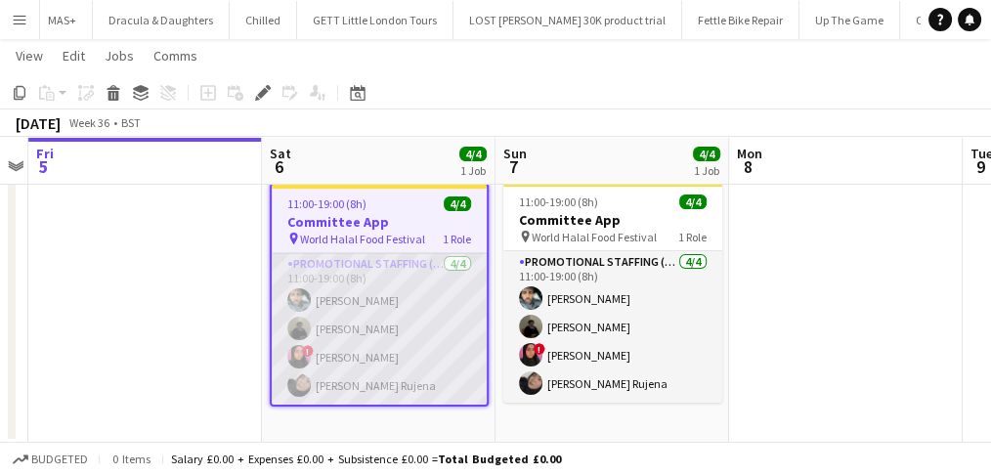
click at [353, 277] on app-card-role "Promotional Staffing (Brand Ambassadors) [DATE] 11:00-19:00 (8h) [PERSON_NAME] …" at bounding box center [379, 328] width 215 height 151
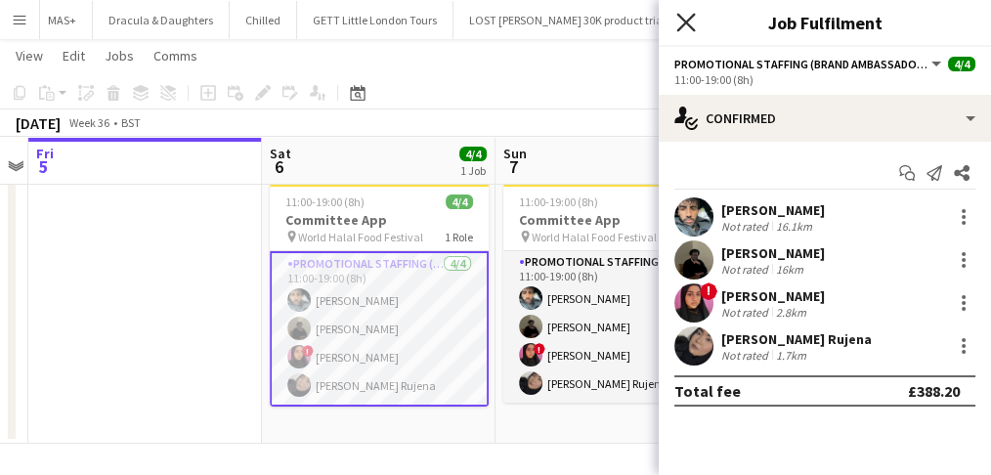
click at [692, 27] on icon at bounding box center [685, 22] width 19 height 19
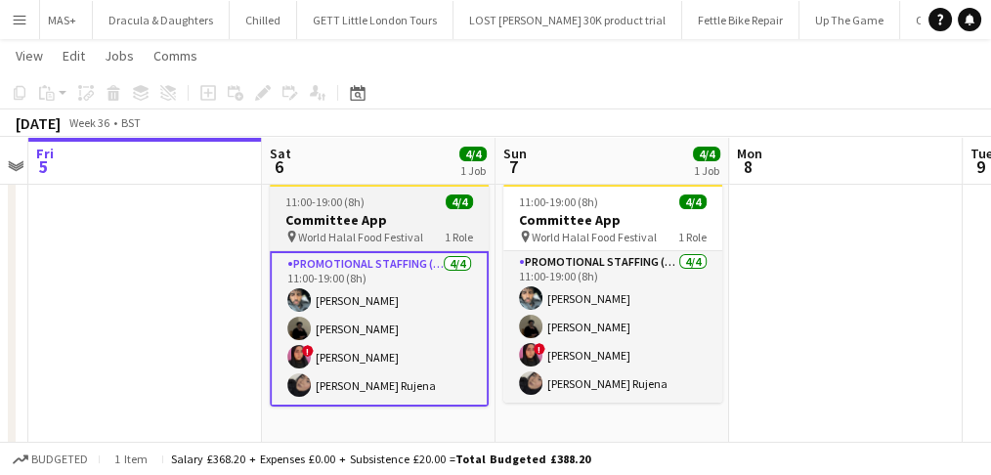
click at [378, 192] on app-job-card "11:00-19:00 (8h) 4/4 Committee App pin World Halal Food Festival 1 Role Promoti…" at bounding box center [379, 295] width 219 height 224
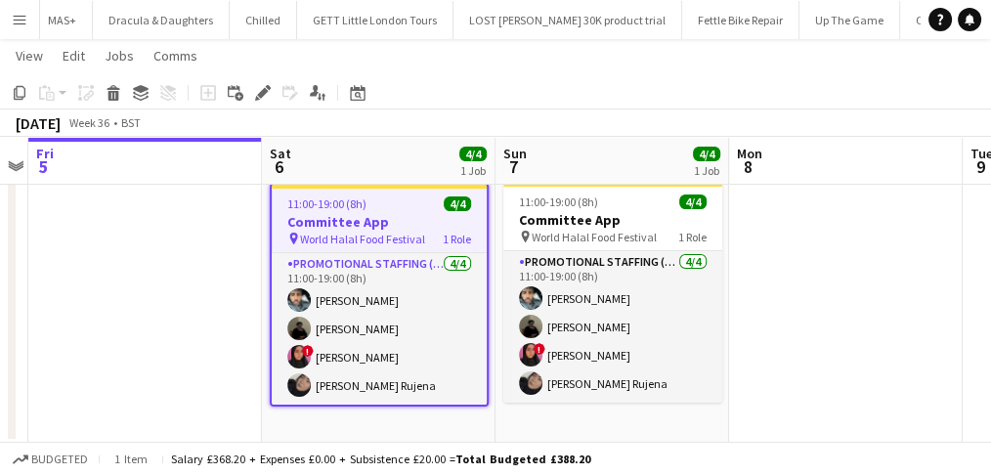
click at [368, 155] on app-board-header-date "Sat 6 4/4 1 Job" at bounding box center [379, 161] width 234 height 47
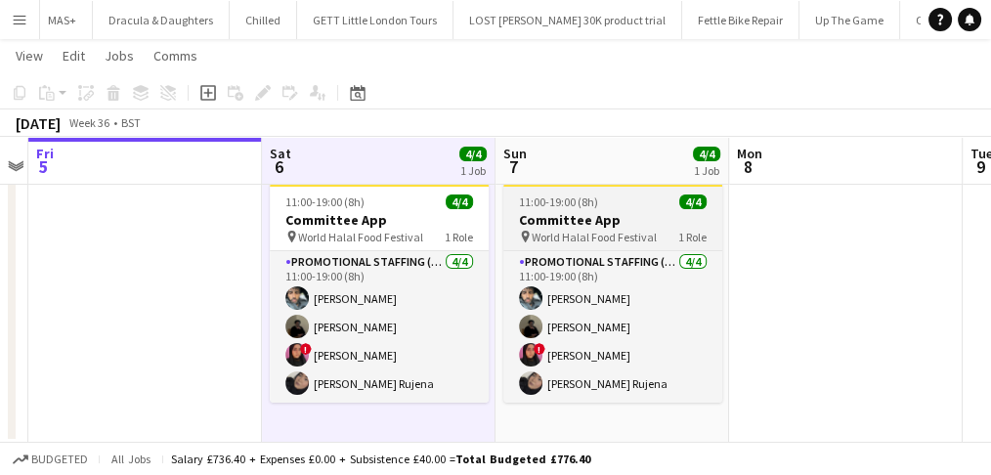
click at [591, 211] on h3 "Committee App" at bounding box center [612, 220] width 219 height 18
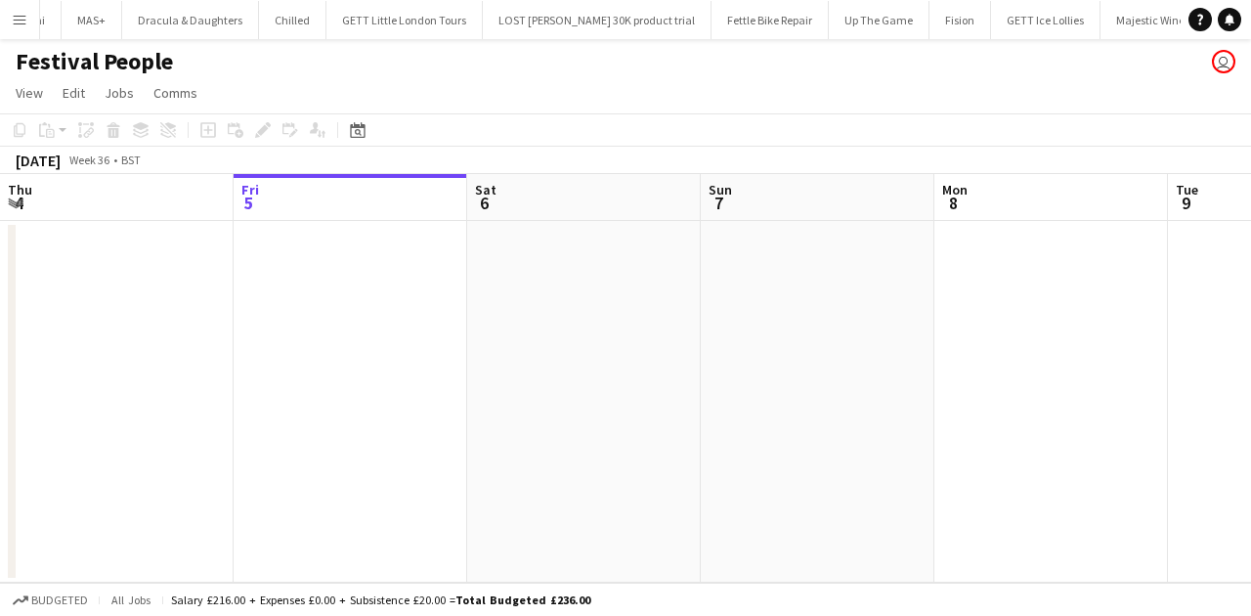
scroll to position [0, 10026]
click at [29, 25] on button "Menu" at bounding box center [19, 19] width 39 height 39
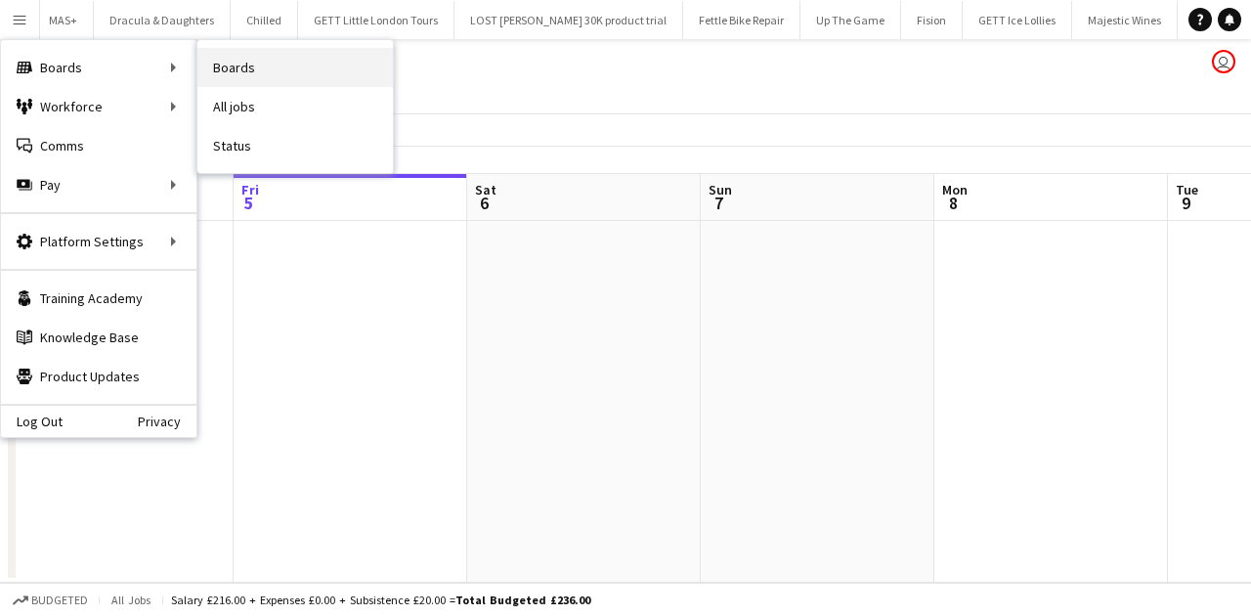
click at [207, 57] on link "Boards" at bounding box center [294, 67] width 195 height 39
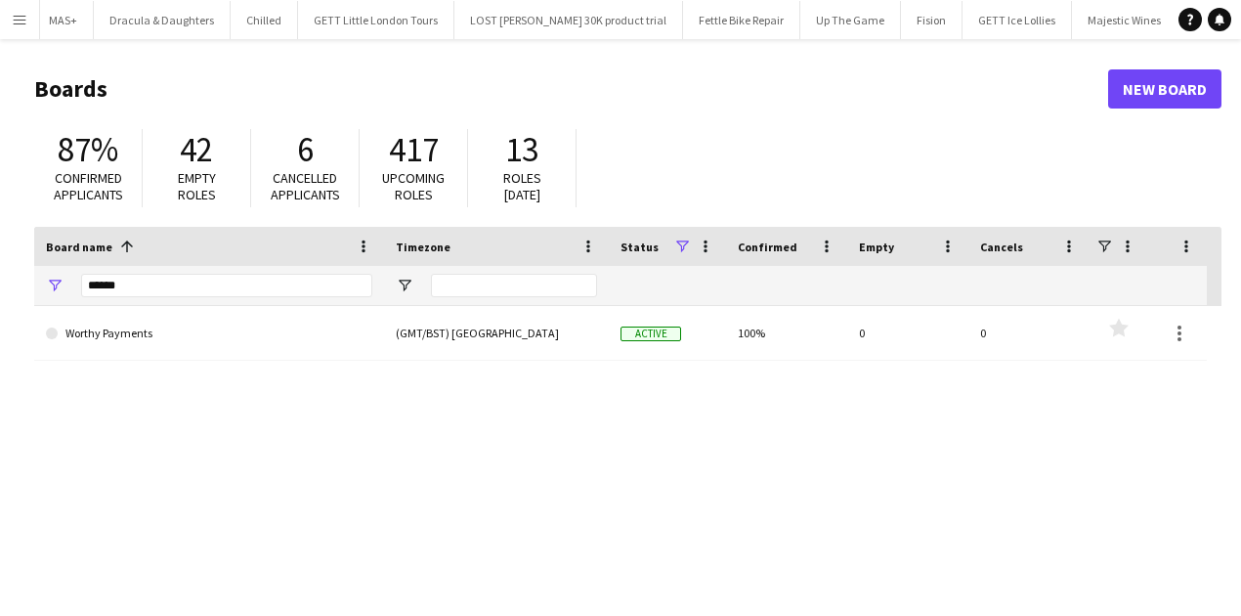
click at [88, 272] on div "******" at bounding box center [226, 285] width 291 height 39
click at [89, 278] on input "******" at bounding box center [226, 285] width 291 height 23
type input "****"
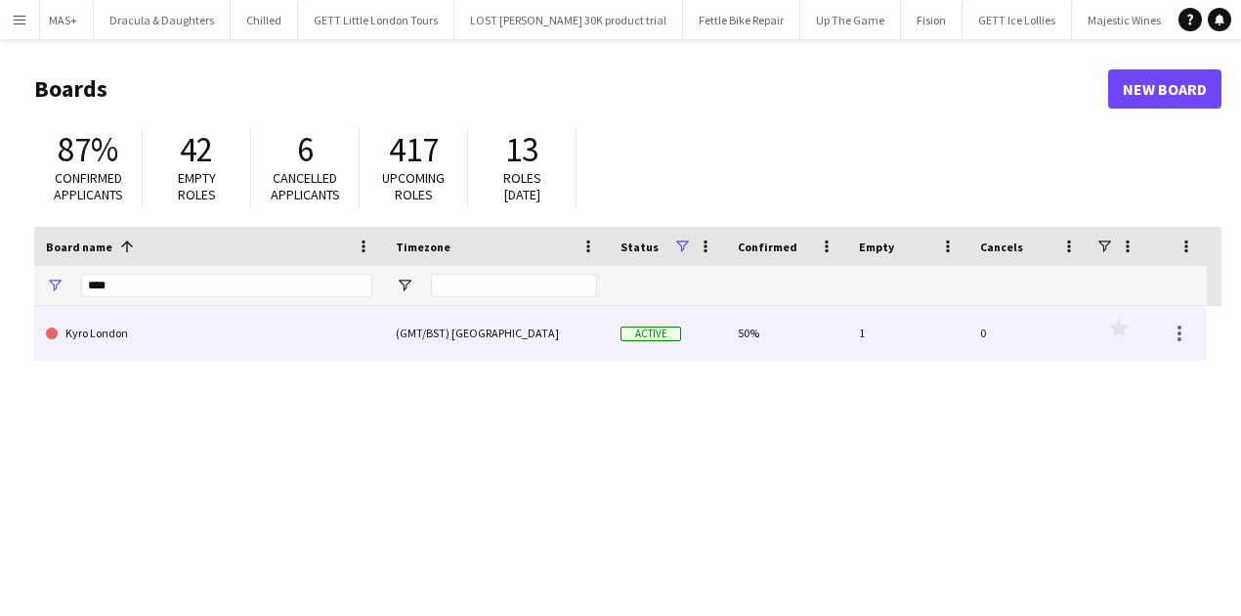
click at [100, 328] on link "Kyro London" at bounding box center [209, 333] width 326 height 55
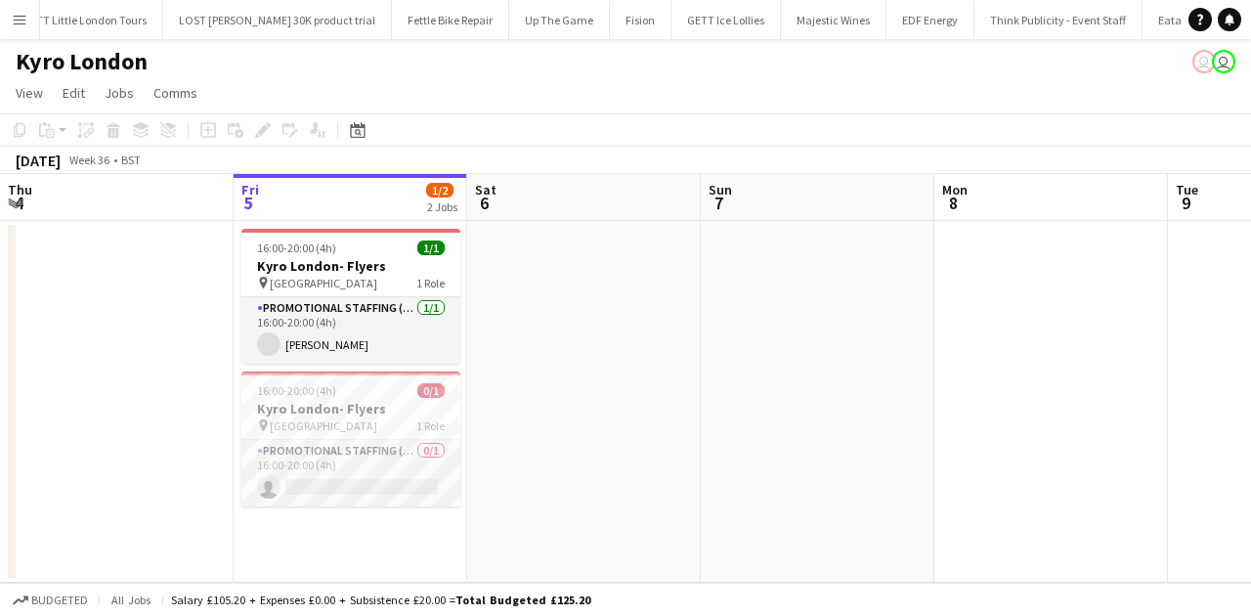
scroll to position [0, 10356]
drag, startPoint x: 348, startPoint y: 499, endPoint x: 723, endPoint y: 272, distance: 438.9
click at [348, 499] on app-card-role "Promotional Staffing (Brand Ambassadors) 0/1 16:00-20:00 (4h) single-neutral-ac…" at bounding box center [350, 473] width 219 height 66
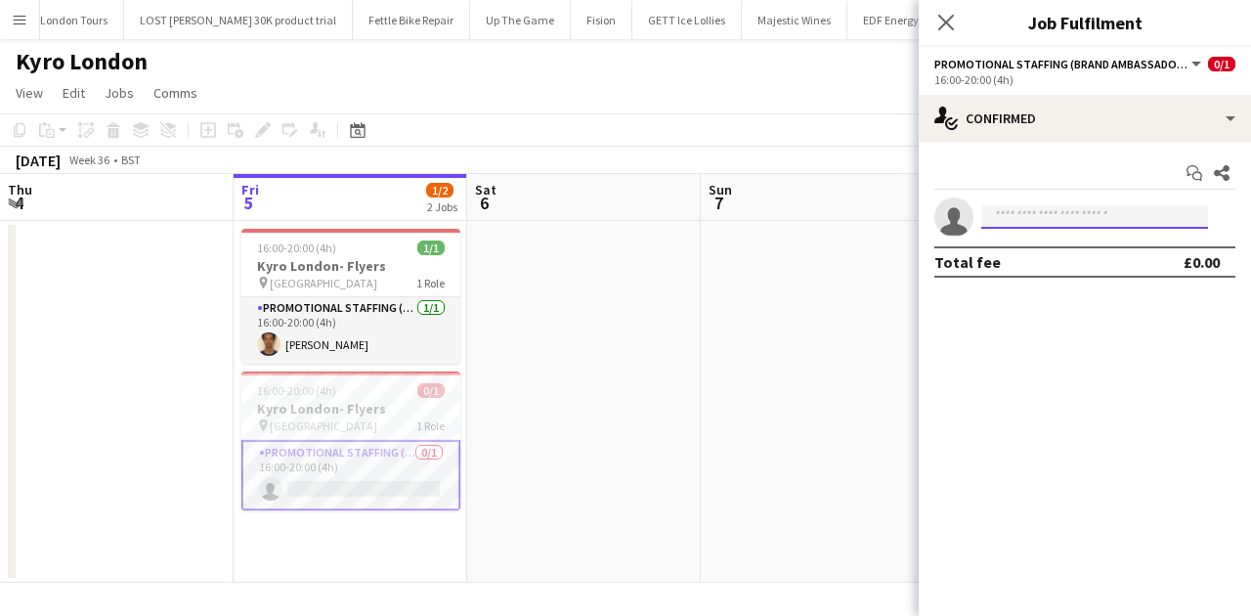
click at [1022, 221] on input at bounding box center [1094, 216] width 227 height 23
type input "*****"
click at [334, 483] on app-card-role "Promotional Staffing (Brand Ambassadors) 0/1 16:00-20:00 (4h) single-neutral-ac…" at bounding box center [350, 475] width 219 height 70
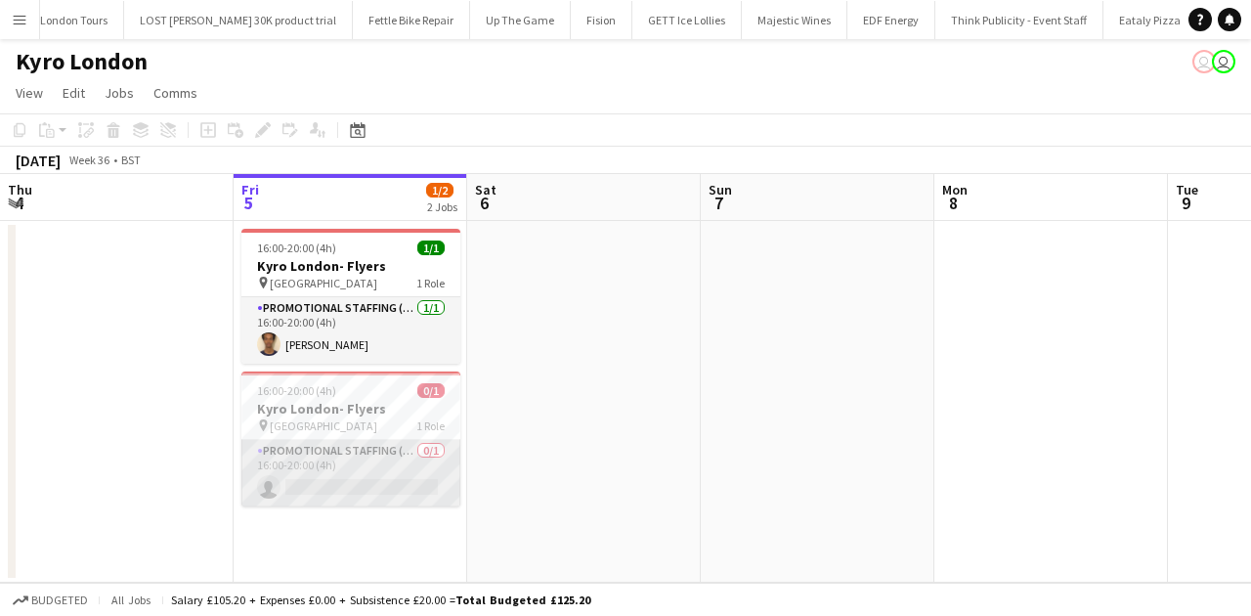
click at [334, 468] on app-card-role "Promotional Staffing (Brand Ambassadors) 0/1 16:00-20:00 (4h) single-neutral-ac…" at bounding box center [350, 473] width 219 height 66
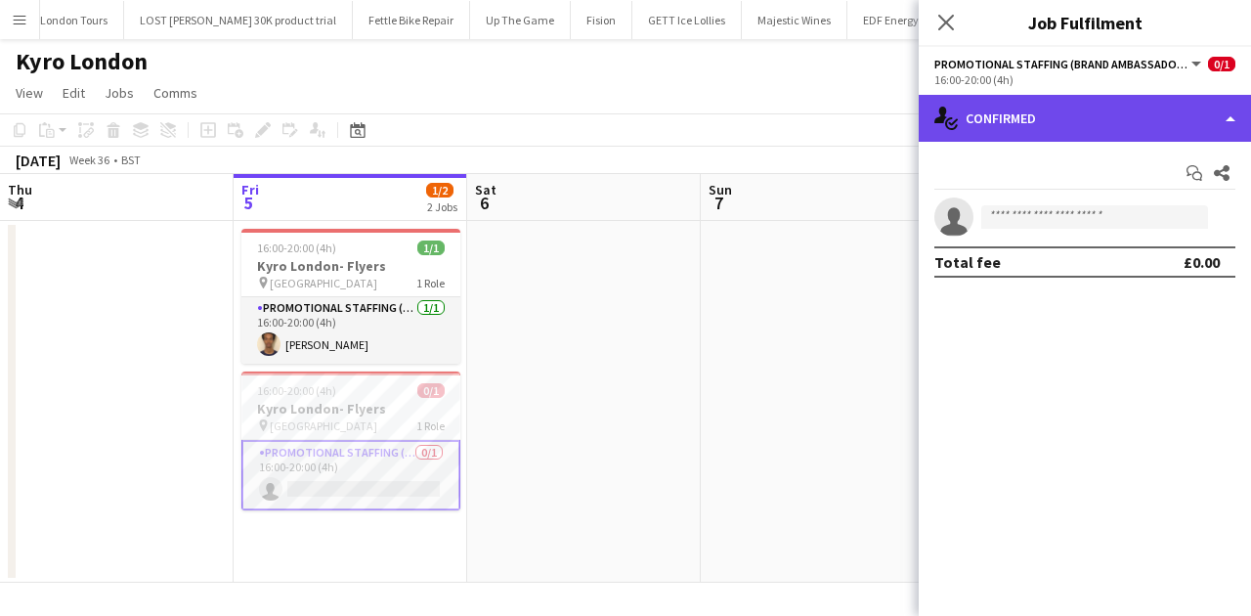
click at [1065, 130] on div "single-neutral-actions-check-2 Confirmed" at bounding box center [1085, 118] width 332 height 47
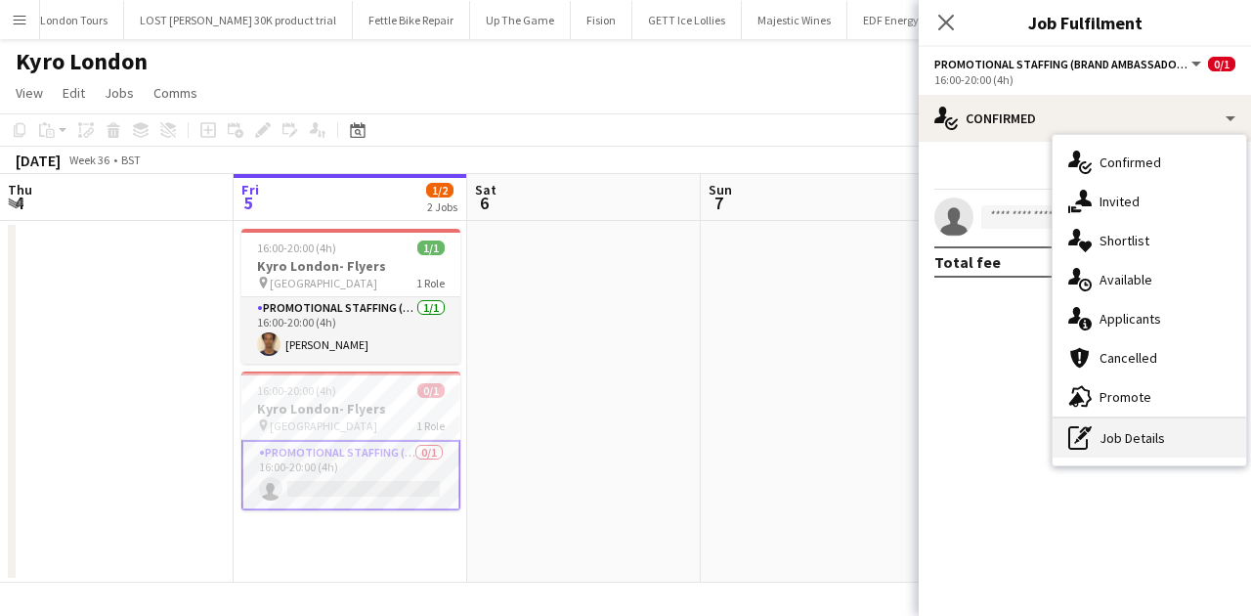
click at [1124, 426] on div "pen-write Job Details" at bounding box center [1148, 437] width 193 height 39
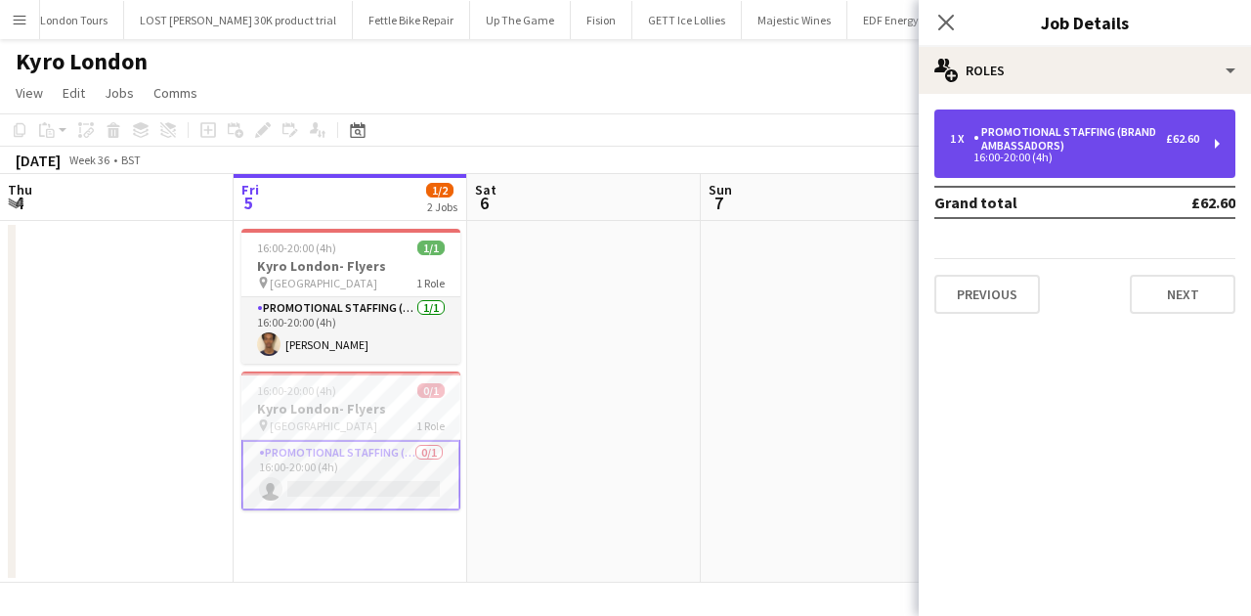
click at [1159, 124] on div "1 x Promotional Staffing (Brand Ambassadors) £62.60 16:00-20:00 (4h)" at bounding box center [1084, 143] width 301 height 68
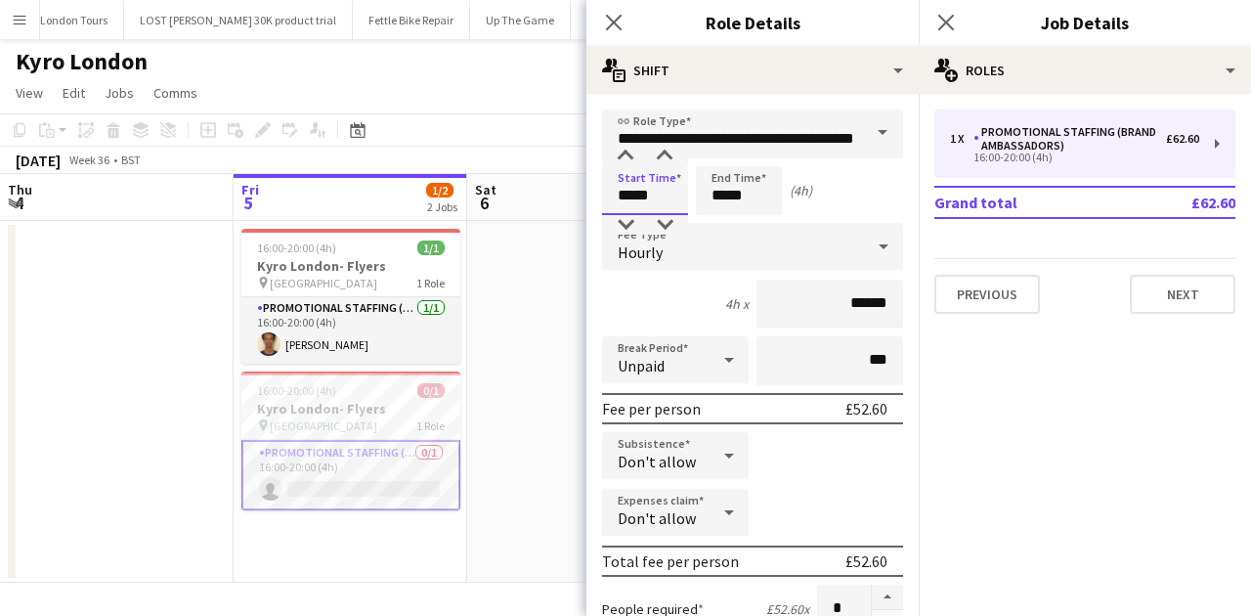
drag, startPoint x: 660, startPoint y: 194, endPoint x: 618, endPoint y: 193, distance: 42.0
click at [618, 193] on input "*****" at bounding box center [645, 190] width 86 height 49
type input "*****"
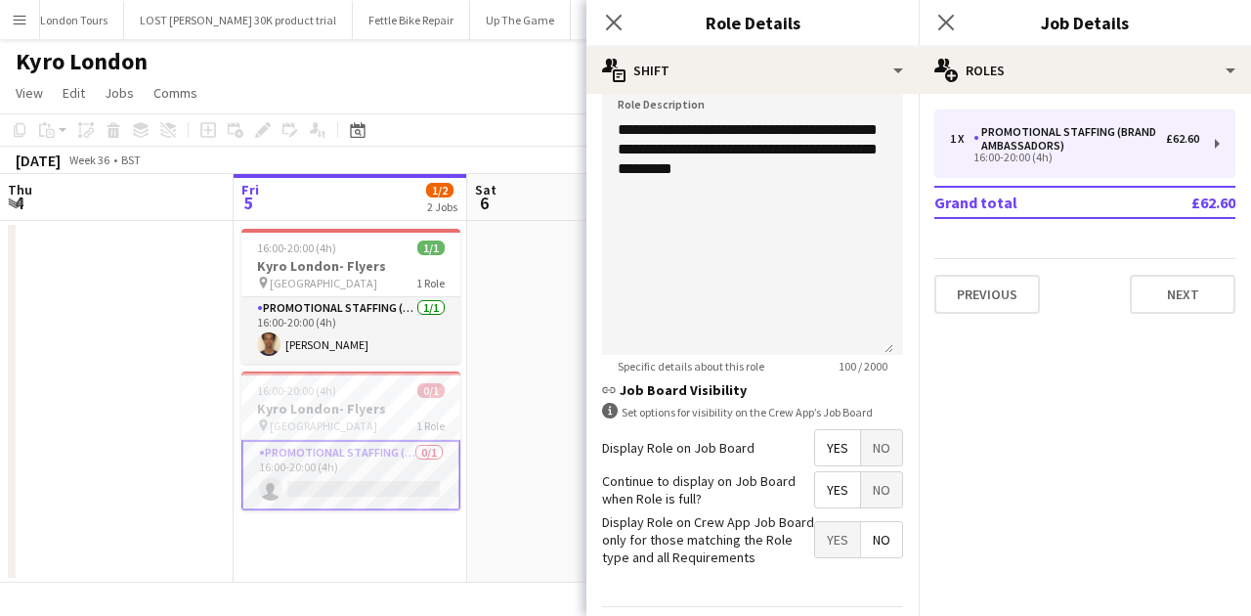
scroll to position [706, 0]
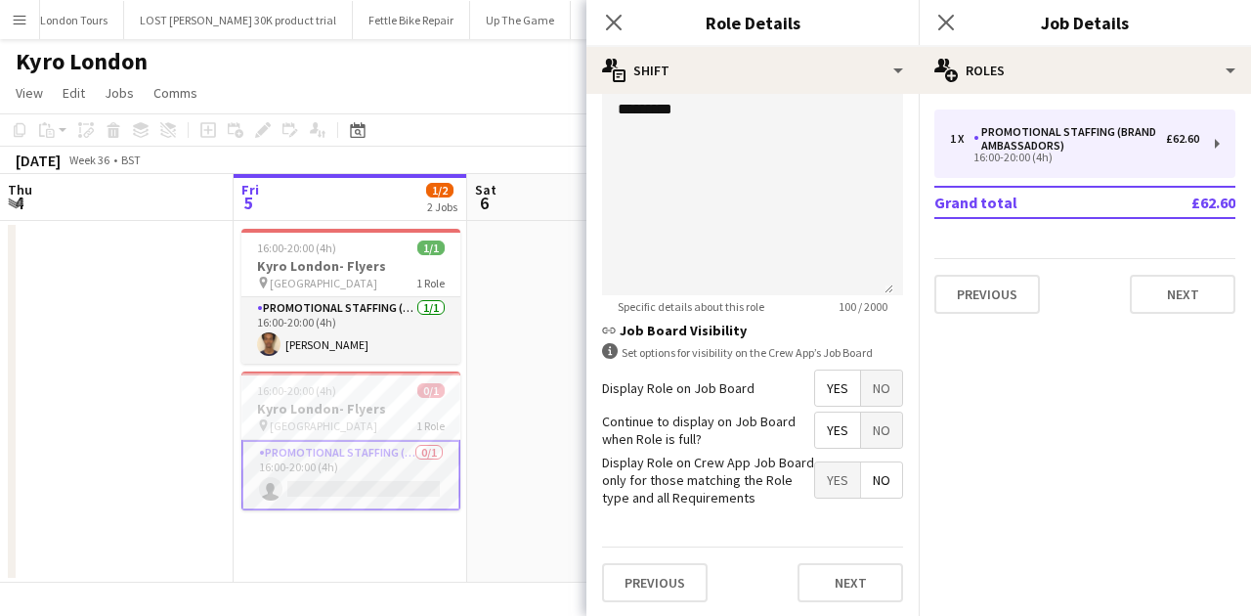
click at [827, 559] on div "Previous Next" at bounding box center [752, 581] width 301 height 71
click at [825, 578] on button "Next" at bounding box center [850, 582] width 106 height 39
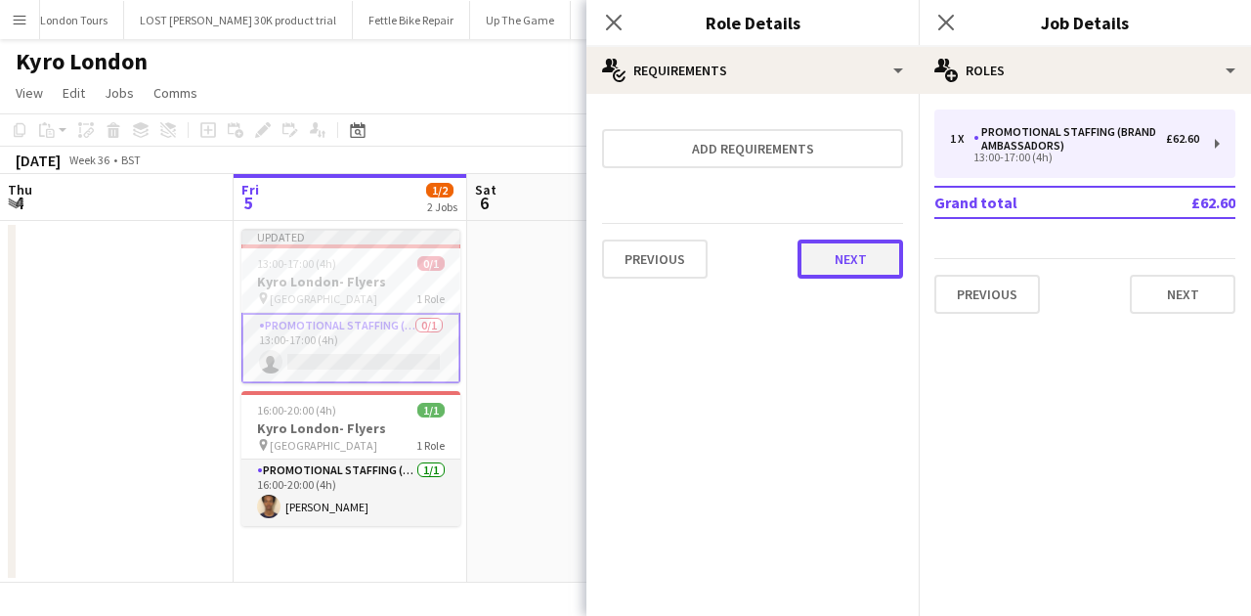
click at [837, 248] on button "Next" at bounding box center [850, 258] width 106 height 39
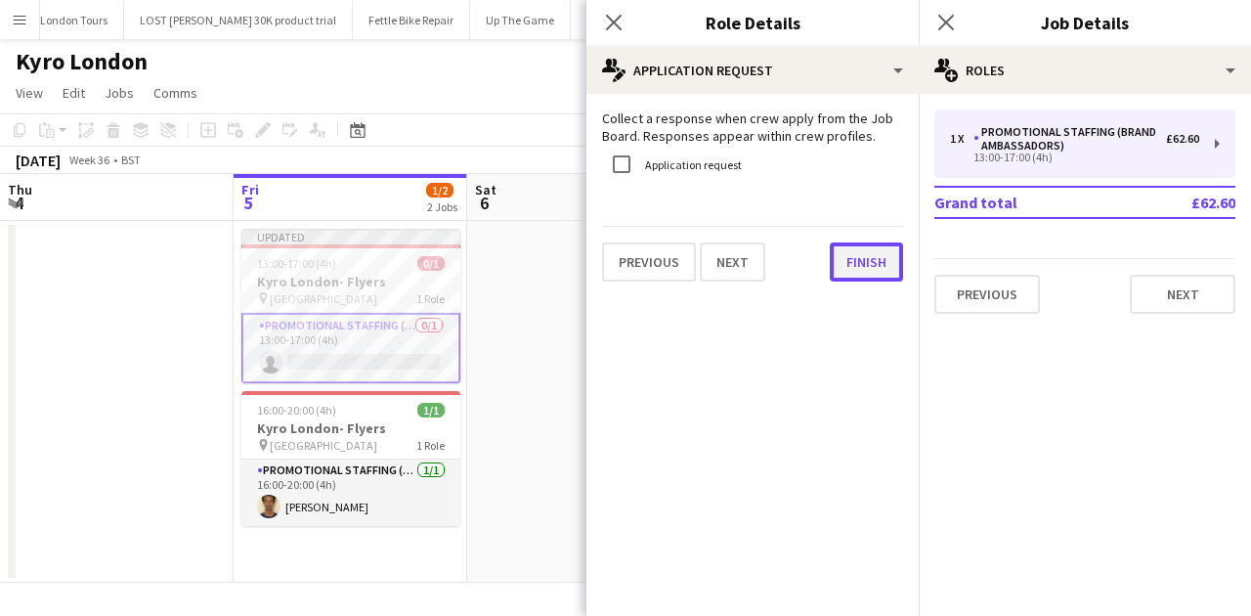
click at [878, 256] on button "Finish" at bounding box center [866, 261] width 73 height 39
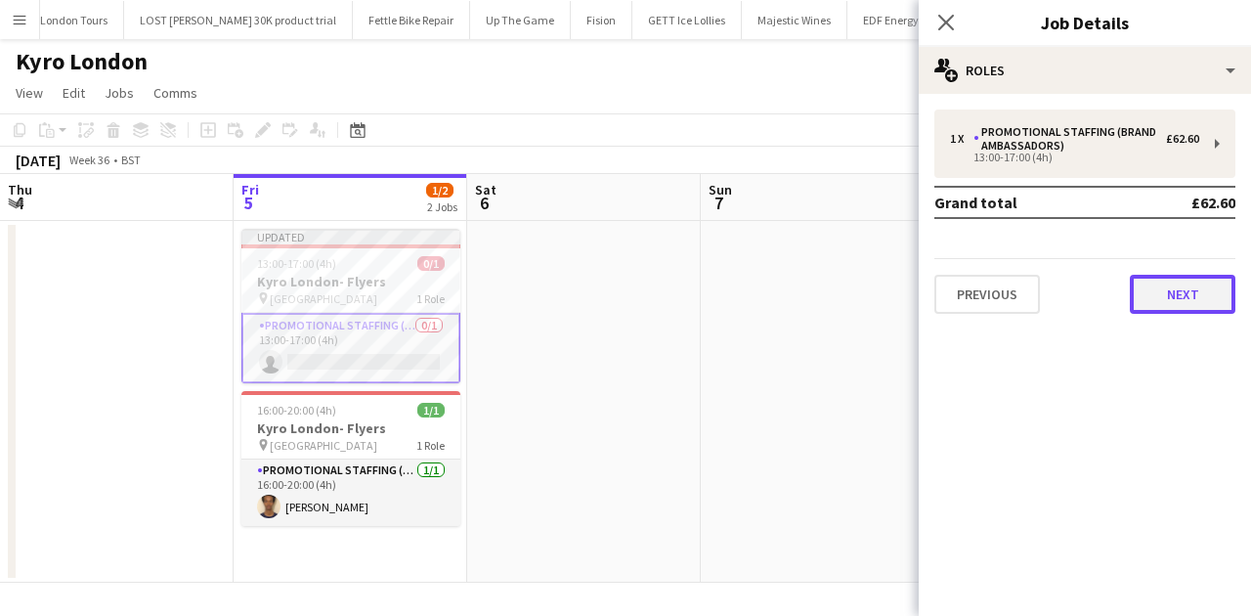
click at [1154, 289] on button "Next" at bounding box center [1183, 294] width 106 height 39
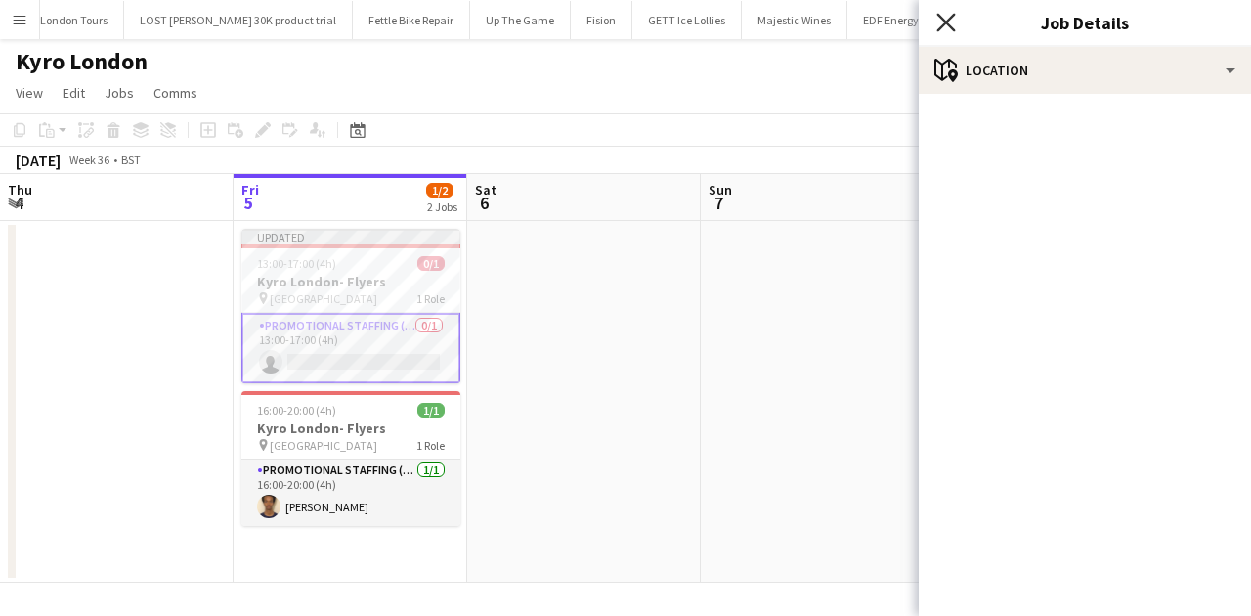
click at [940, 23] on icon "Close pop-in" at bounding box center [945, 22] width 19 height 19
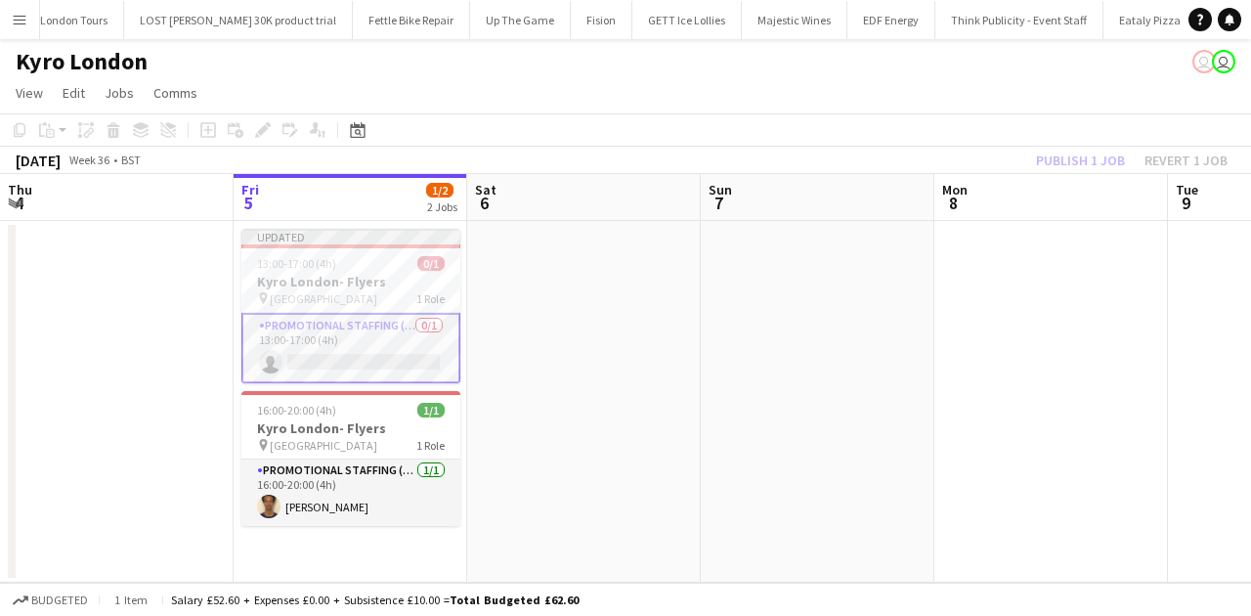
click at [1067, 133] on app-toolbar "Copy Paste Paste Ctrl+V Paste with crew Ctrl+Shift+V Paste linked Job [GEOGRAPH…" at bounding box center [625, 129] width 1251 height 33
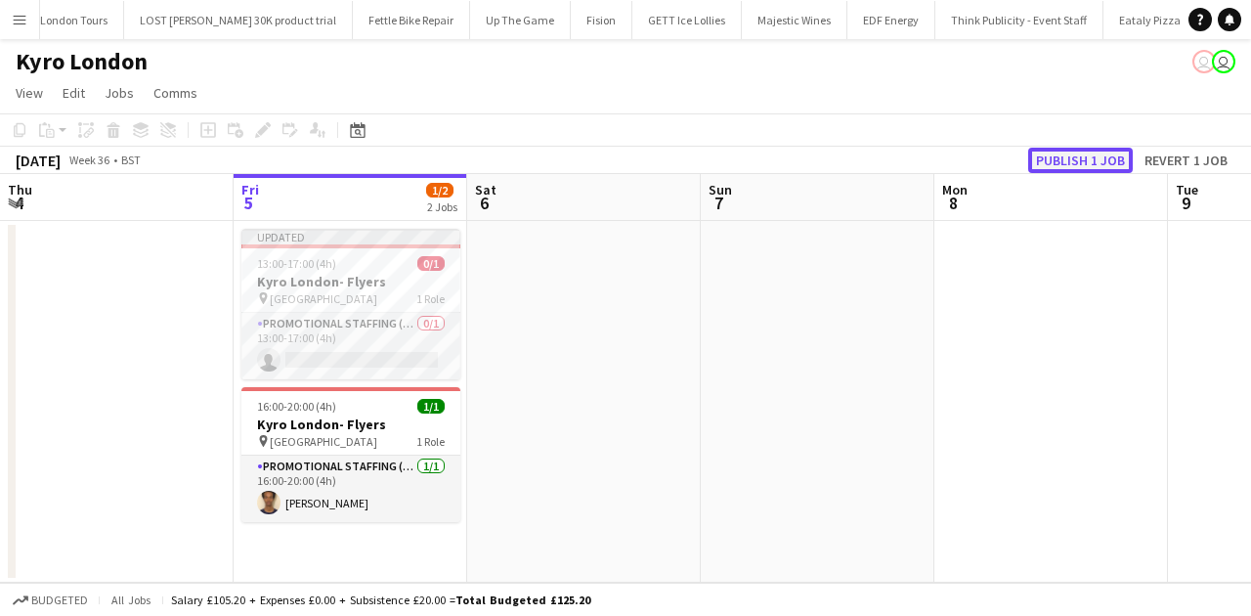
click at [1076, 158] on button "Publish 1 job" at bounding box center [1080, 160] width 105 height 25
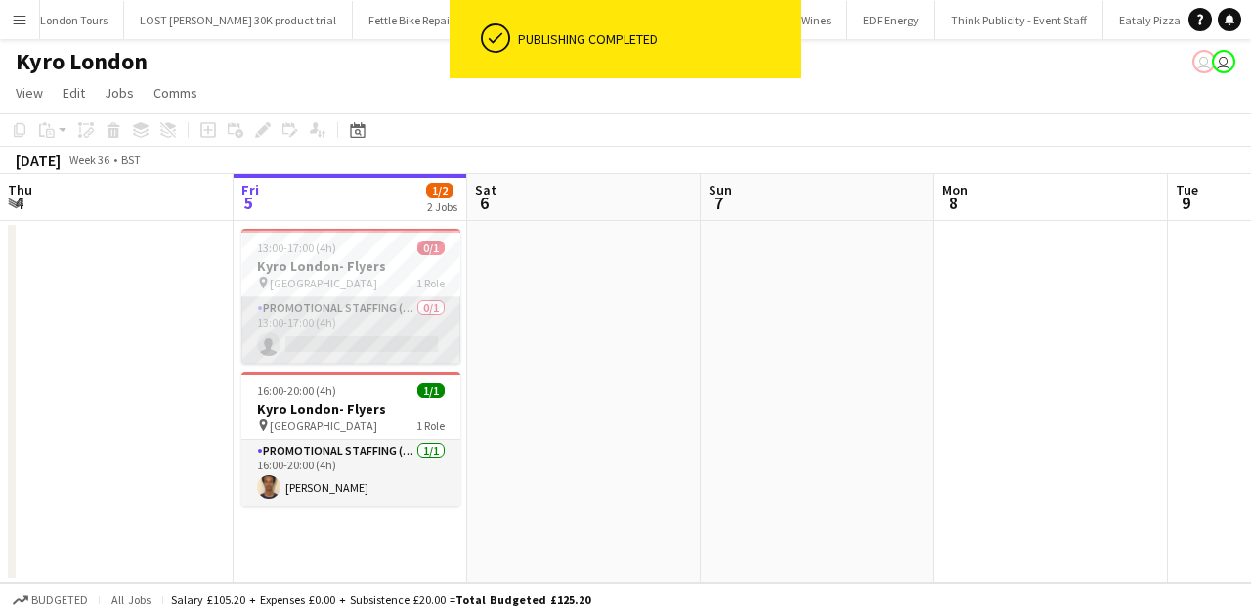
click at [362, 323] on app-card-role "Promotional Staffing (Brand Ambassadors) 0/1 13:00-17:00 (4h) single-neutral-ac…" at bounding box center [350, 330] width 219 height 66
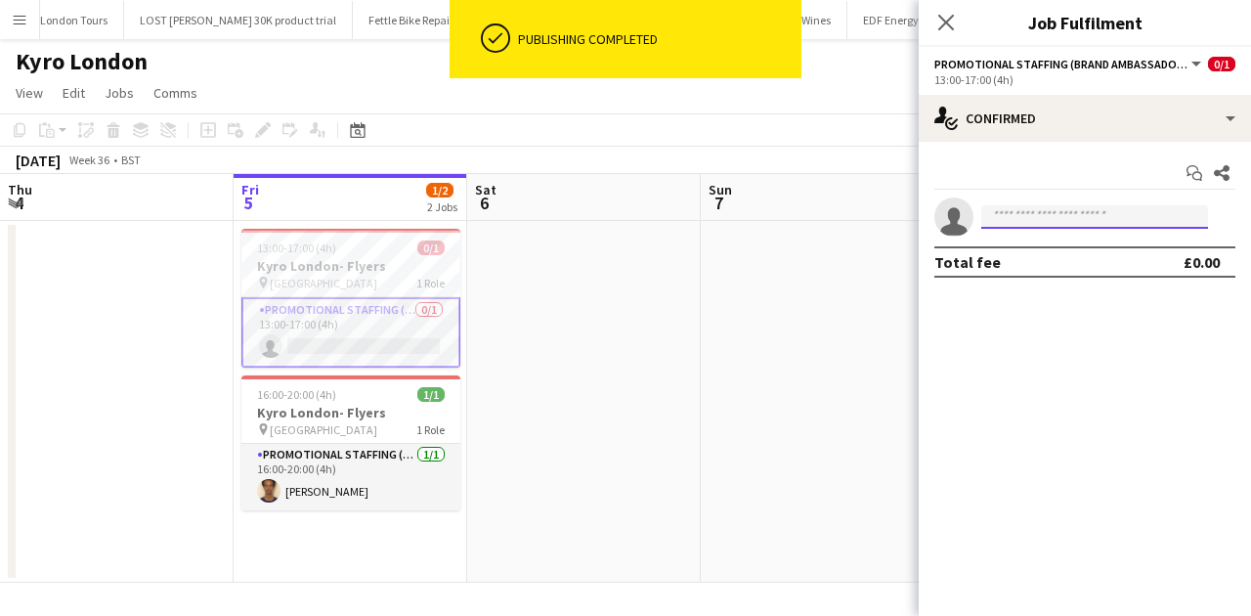
click at [1017, 216] on input at bounding box center [1094, 216] width 227 height 23
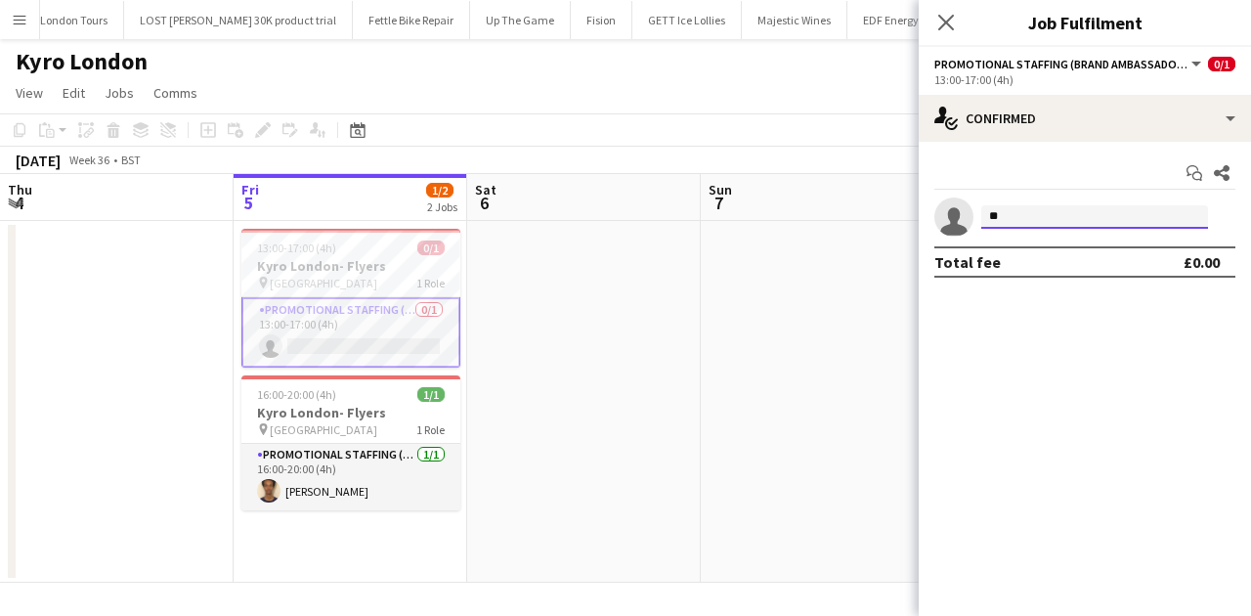
type input "*"
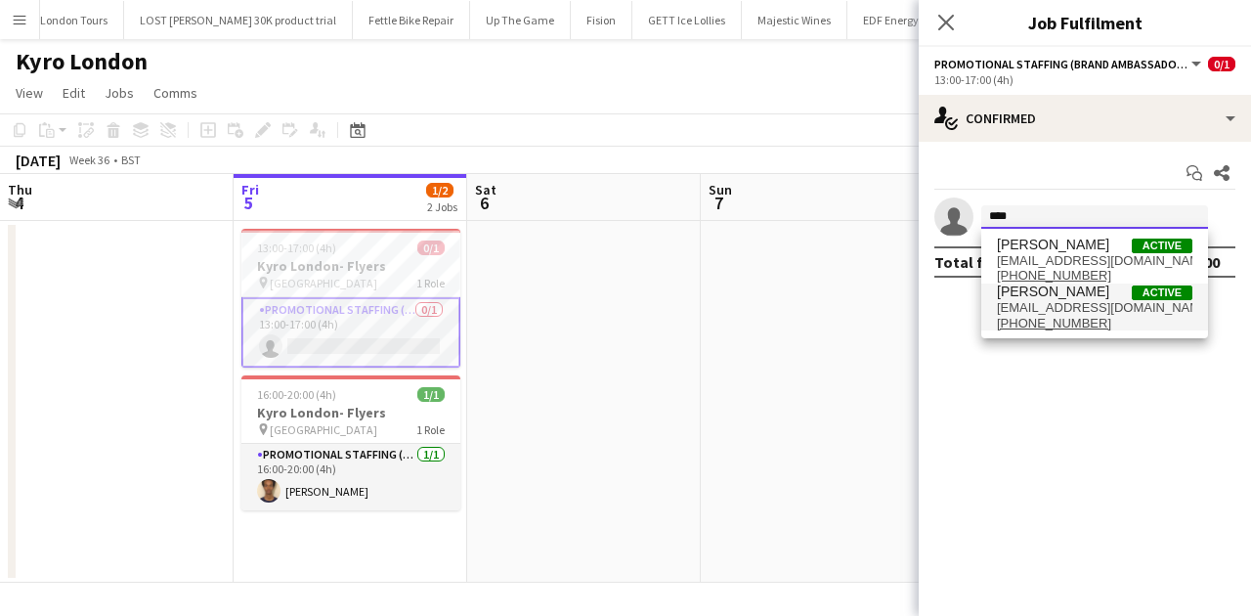
type input "****"
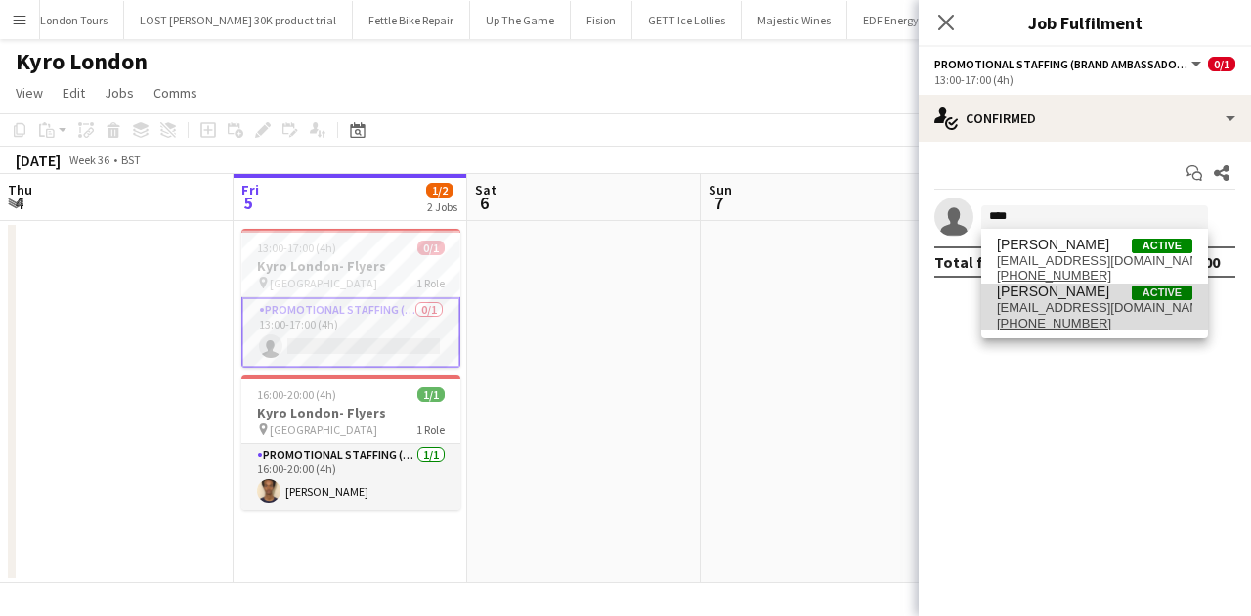
click at [1034, 292] on span "[PERSON_NAME]" at bounding box center [1053, 291] width 112 height 17
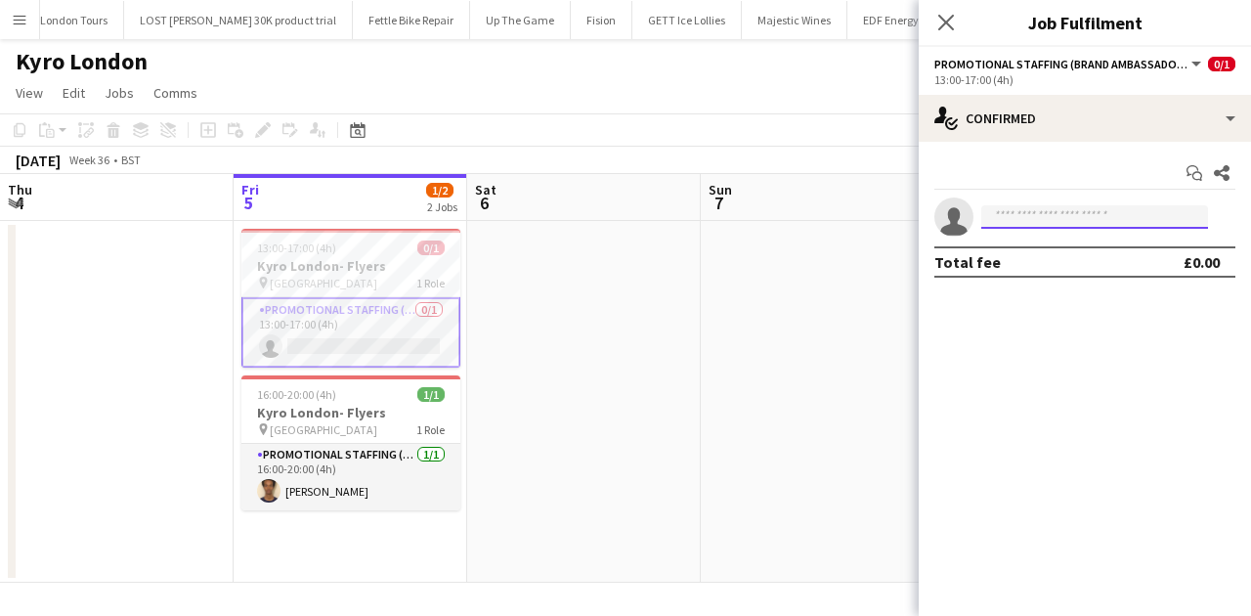
click at [1022, 221] on input at bounding box center [1094, 216] width 227 height 23
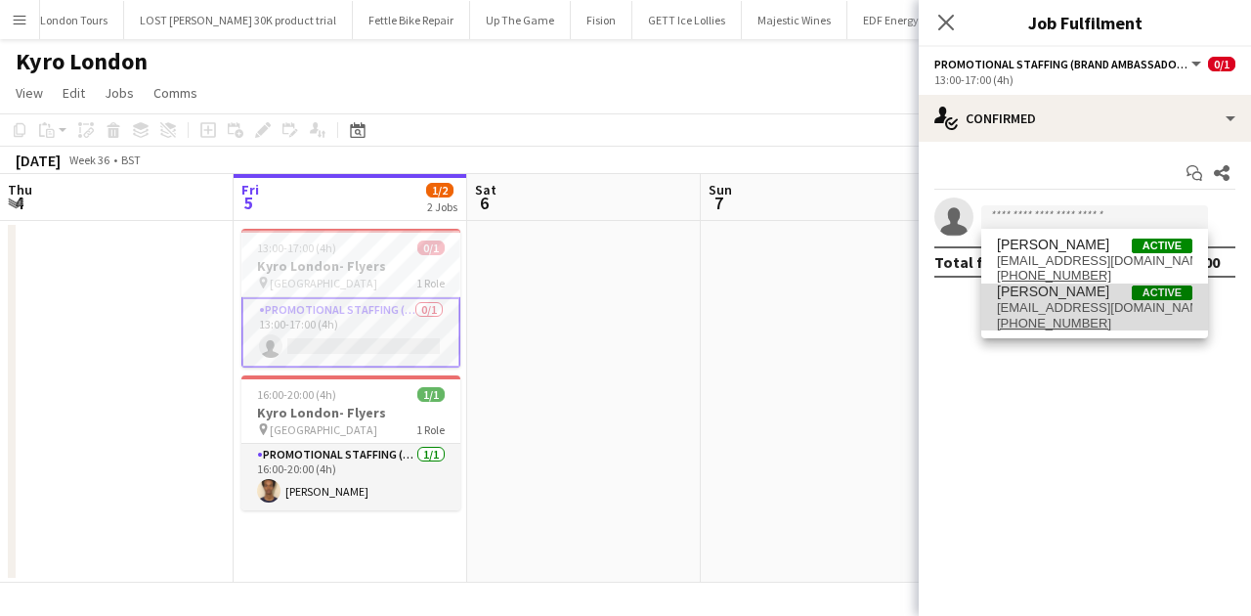
click at [1034, 293] on span "[PERSON_NAME]" at bounding box center [1053, 291] width 112 height 17
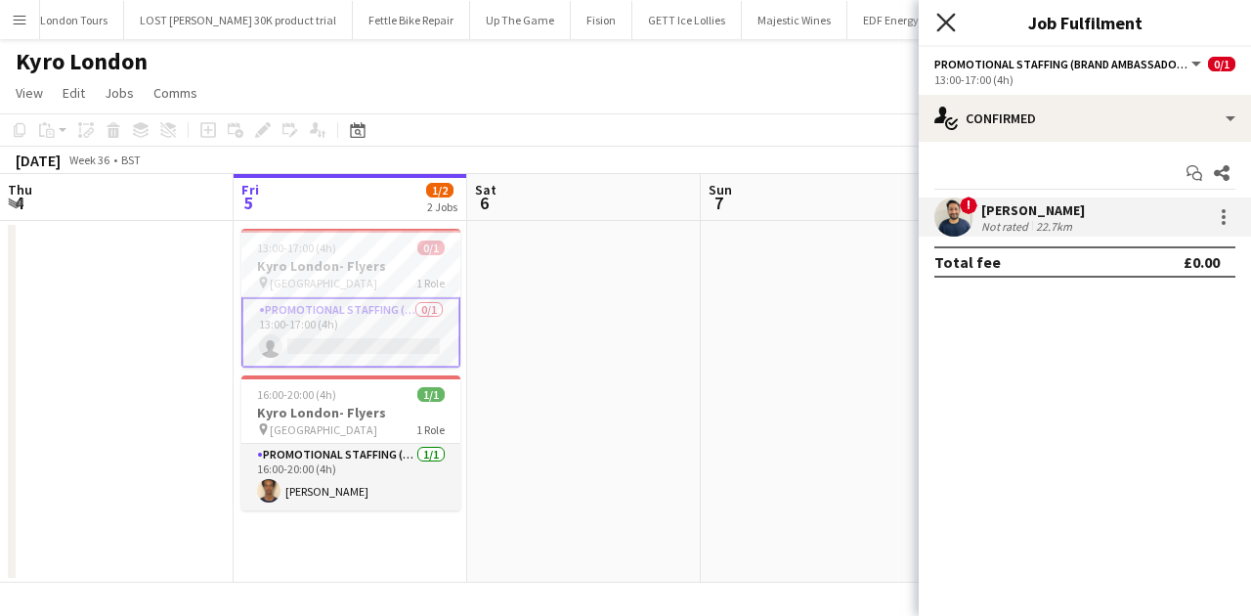
click at [946, 21] on icon "Close pop-in" at bounding box center [945, 22] width 19 height 19
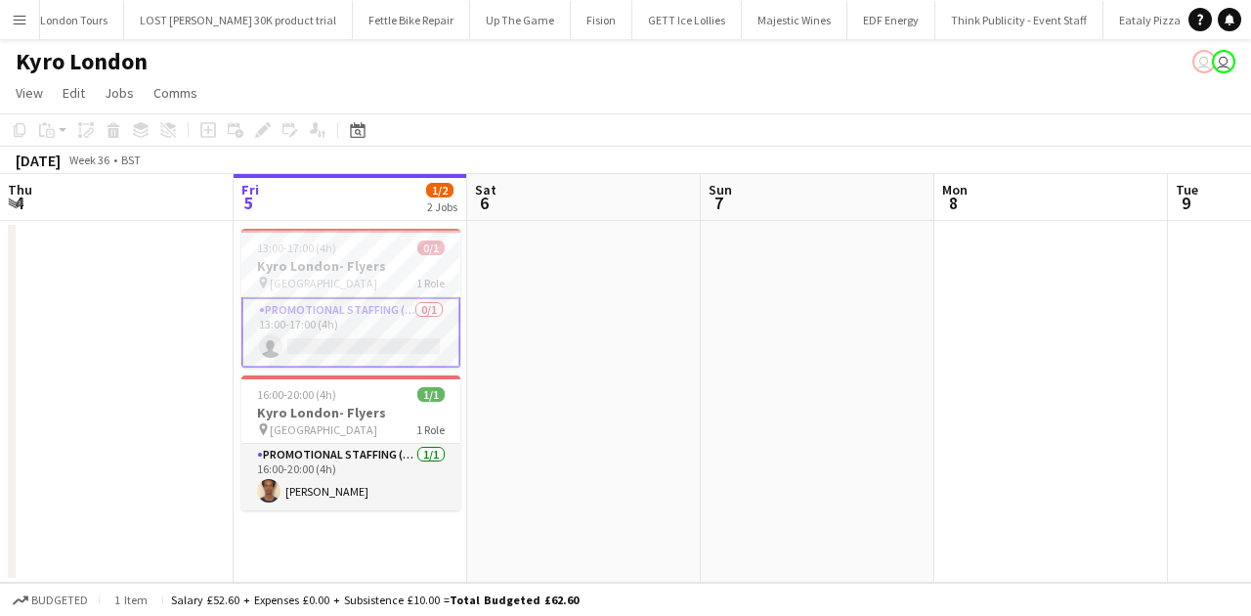
click at [1006, 137] on app-toolbar "Copy Paste Paste Ctrl+V Paste with crew Ctrl+Shift+V Paste linked Job [GEOGRAPH…" at bounding box center [625, 129] width 1251 height 33
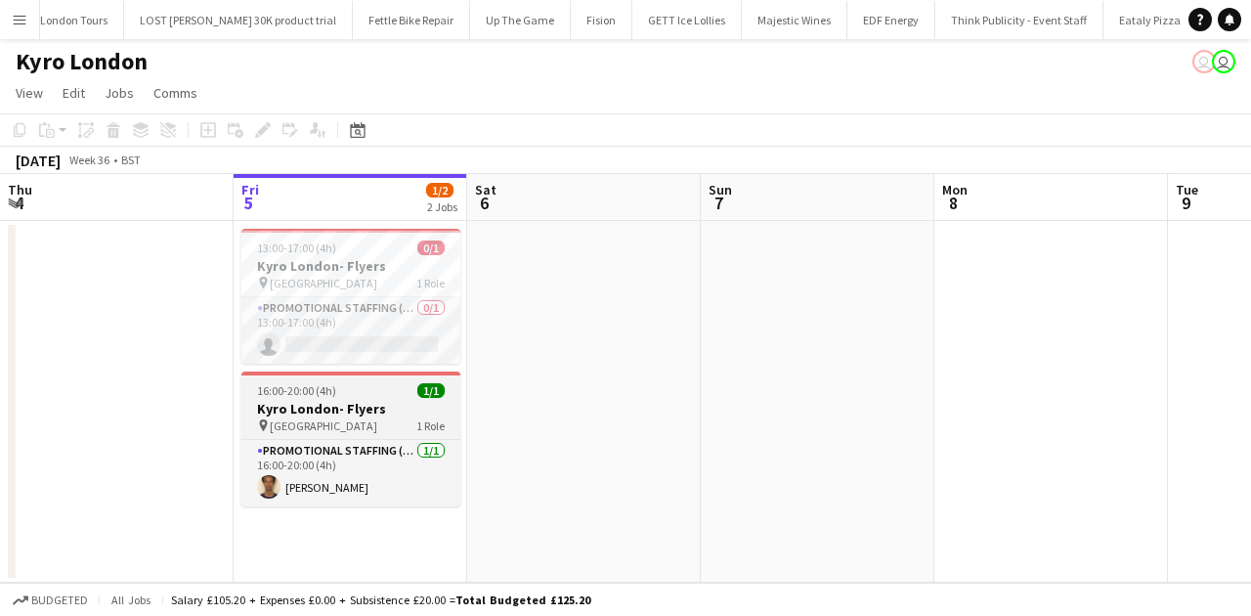
click at [362, 384] on div "16:00-20:00 (4h) 1/1" at bounding box center [350, 390] width 219 height 15
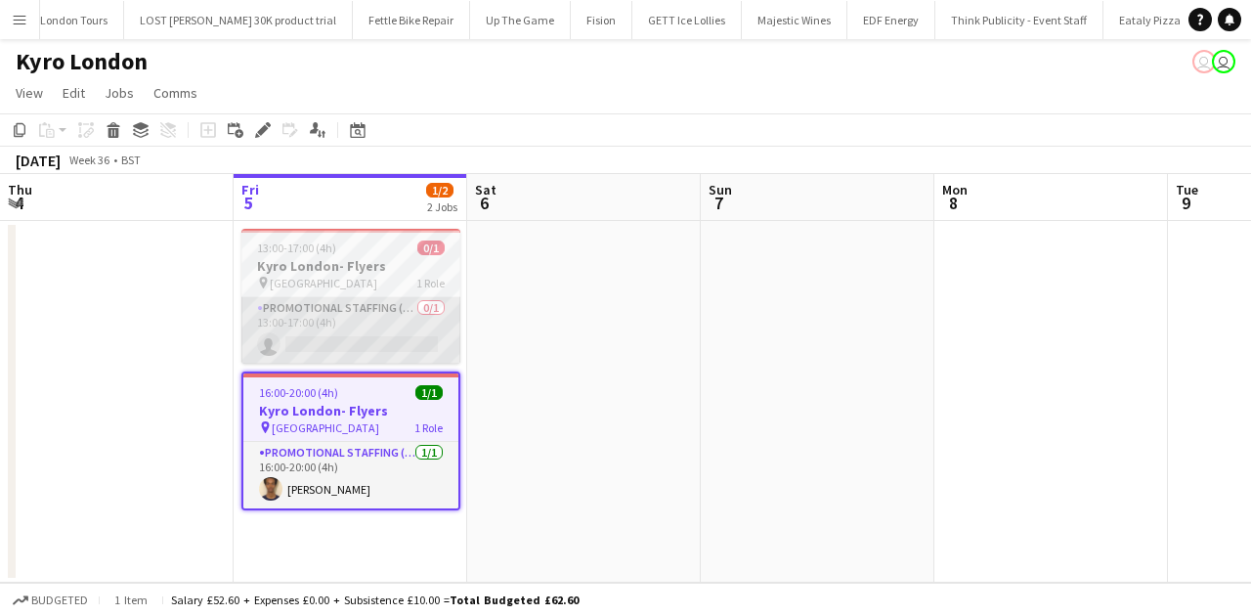
scroll to position [0, 468]
click at [375, 328] on app-card-role "Promotional Staffing (Brand Ambassadors) 0/1 13:00-17:00 (4h) single-neutral-ac…" at bounding box center [349, 330] width 219 height 66
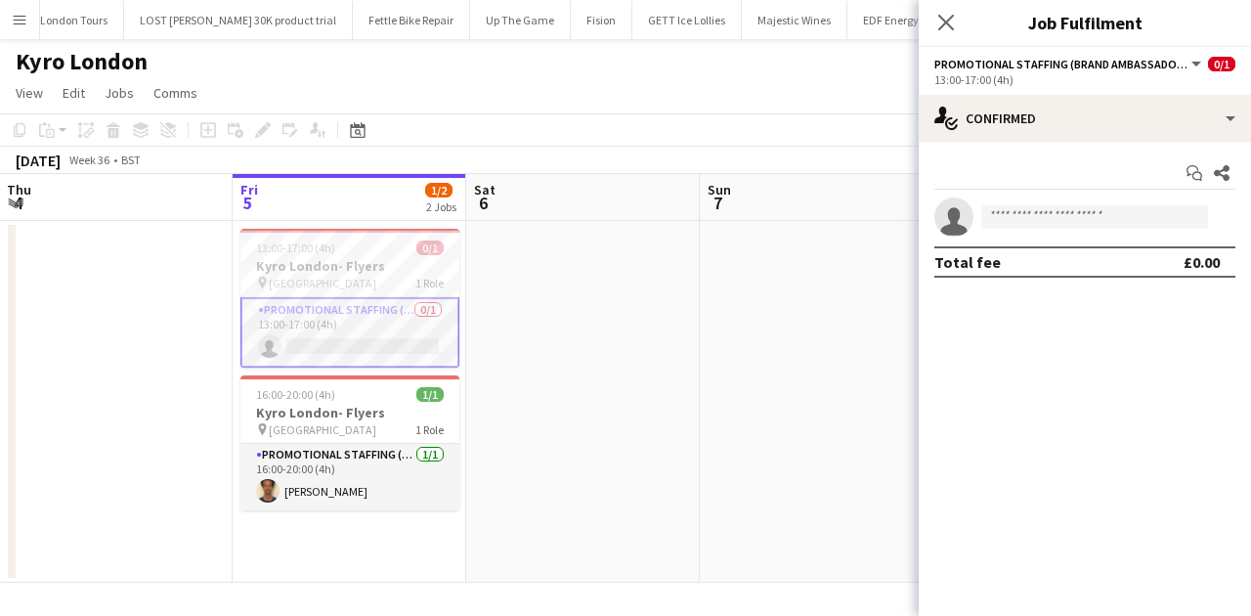
click at [1077, 202] on app-invite-slot "single-neutral-actions" at bounding box center [1085, 216] width 332 height 39
click at [1077, 212] on input at bounding box center [1094, 216] width 227 height 23
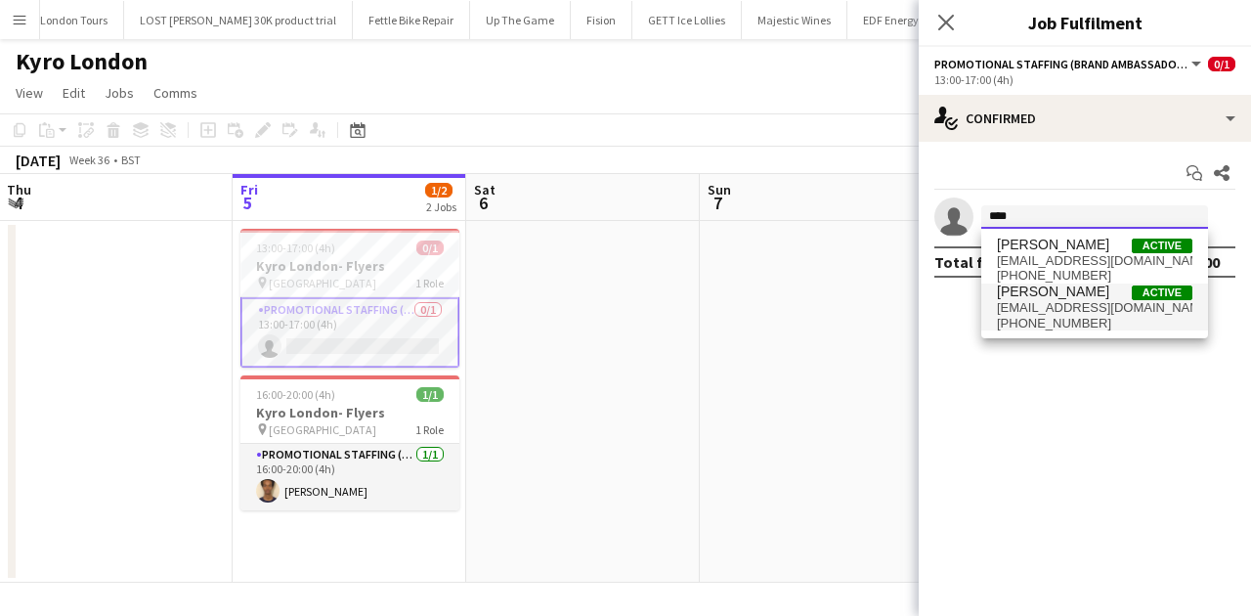
type input "****"
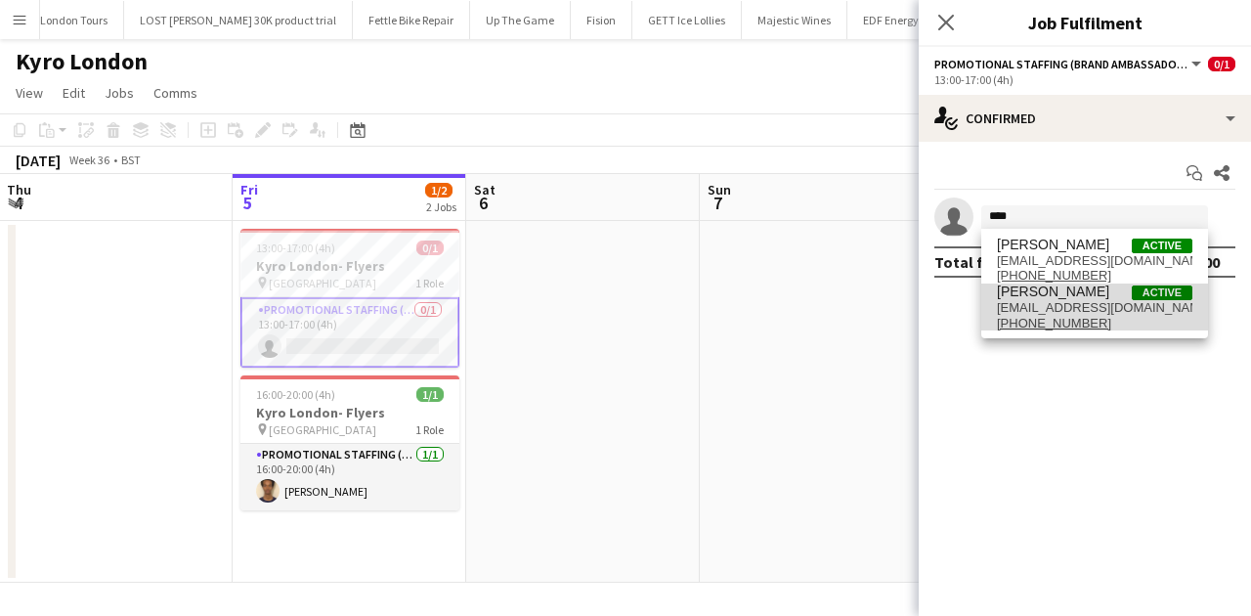
click at [1055, 297] on span "[PERSON_NAME]" at bounding box center [1053, 291] width 112 height 17
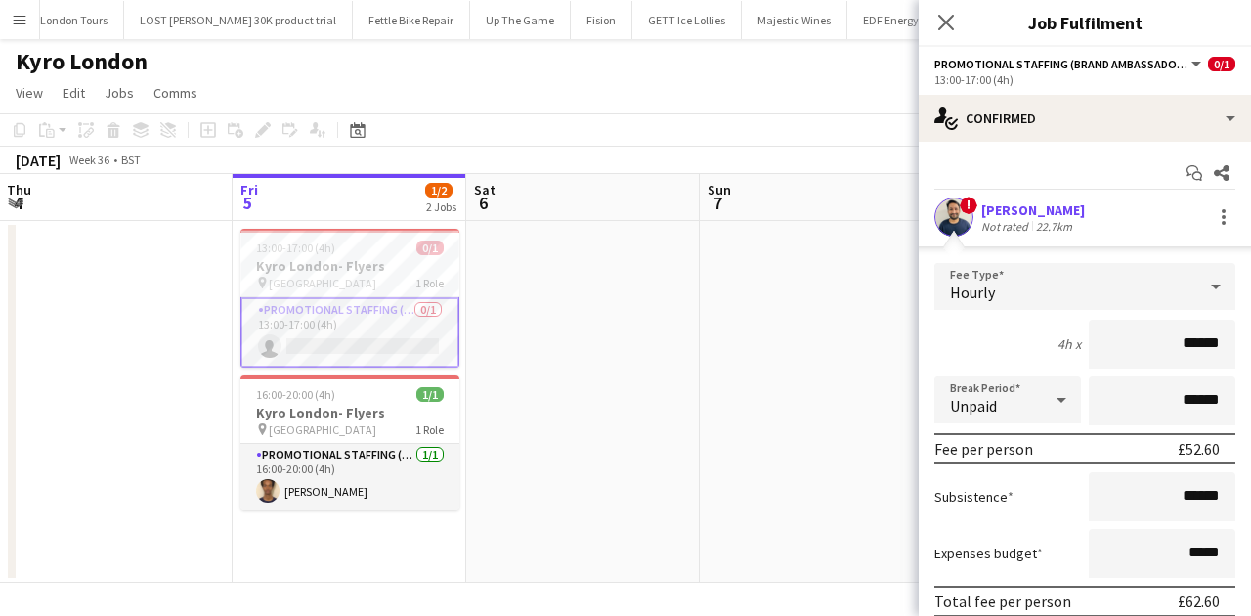
scroll to position [120, 0]
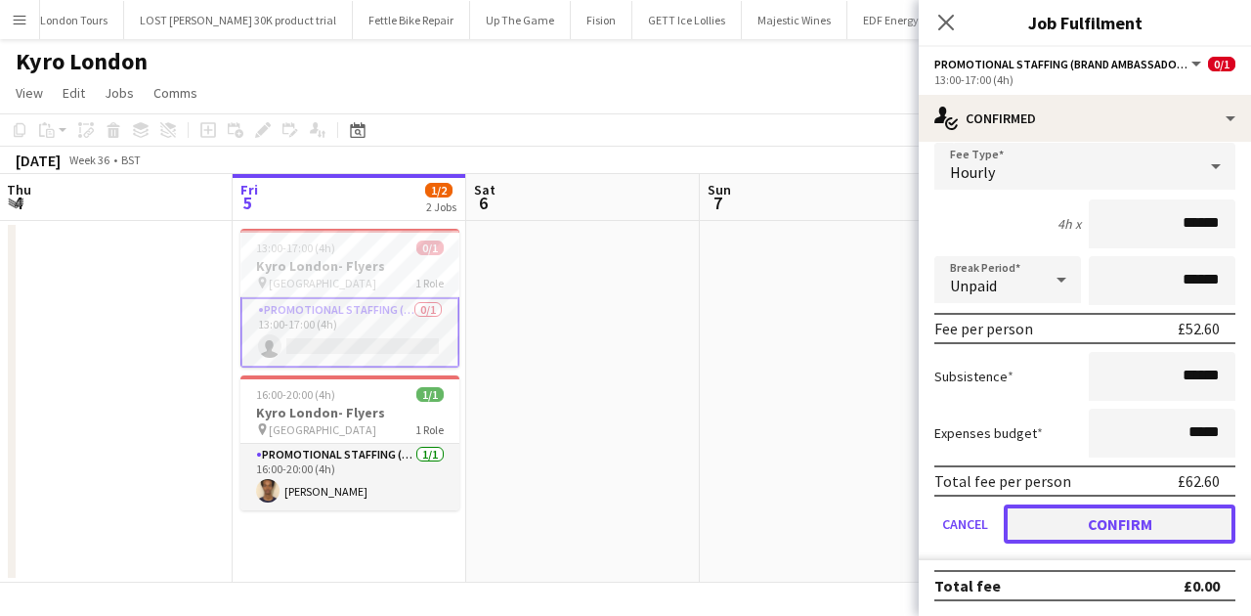
click at [1120, 516] on button "Confirm" at bounding box center [1120, 523] width 232 height 39
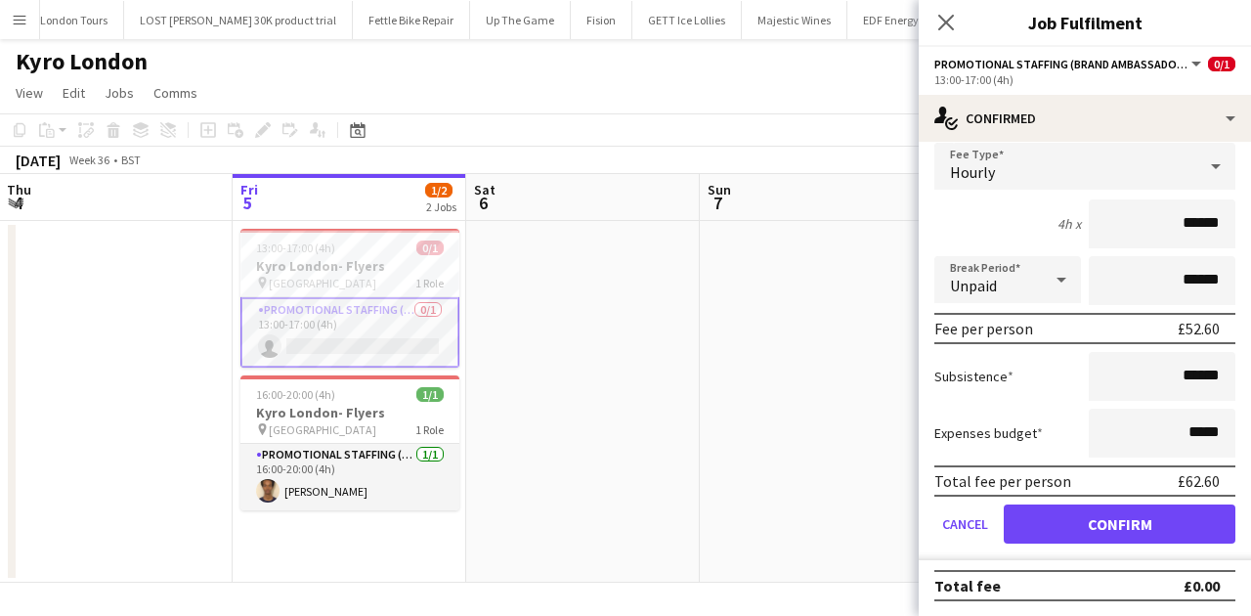
scroll to position [0, 0]
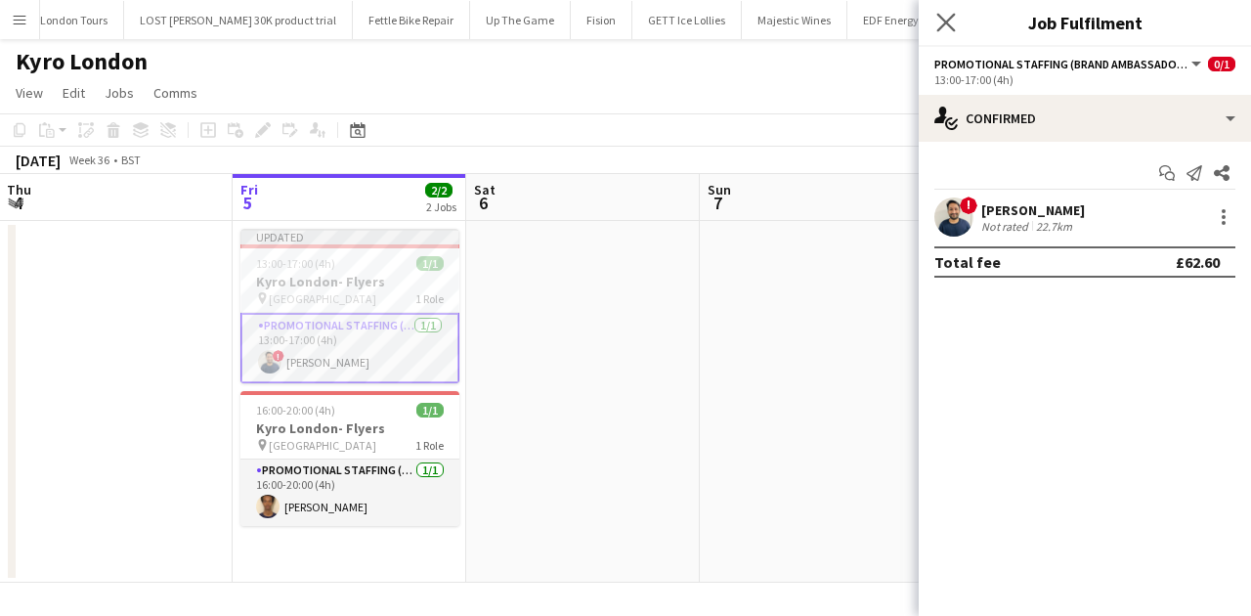
click at [955, 14] on div "Close pop-in" at bounding box center [946, 22] width 55 height 45
click at [954, 14] on icon at bounding box center [945, 22] width 19 height 19
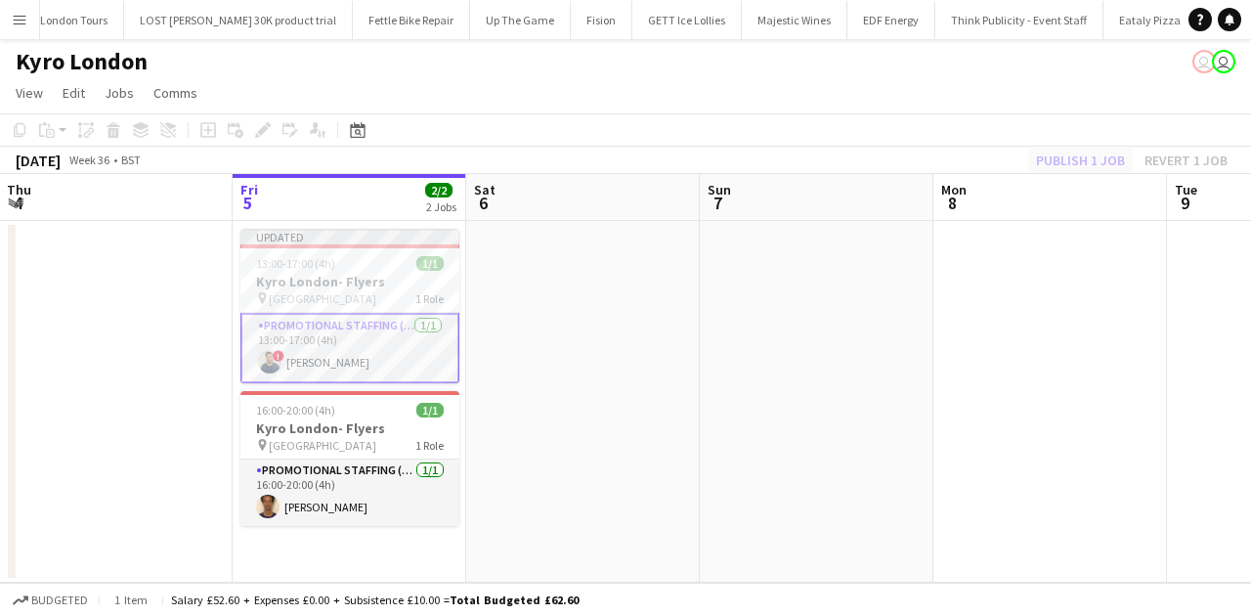
drag, startPoint x: 1114, startPoint y: 139, endPoint x: 1106, endPoint y: 151, distance: 14.9
click at [1110, 150] on div "Copy Paste Paste Ctrl+V Paste with crew Ctrl+Shift+V Paste linked Job [GEOGRAPH…" at bounding box center [625, 143] width 1251 height 61
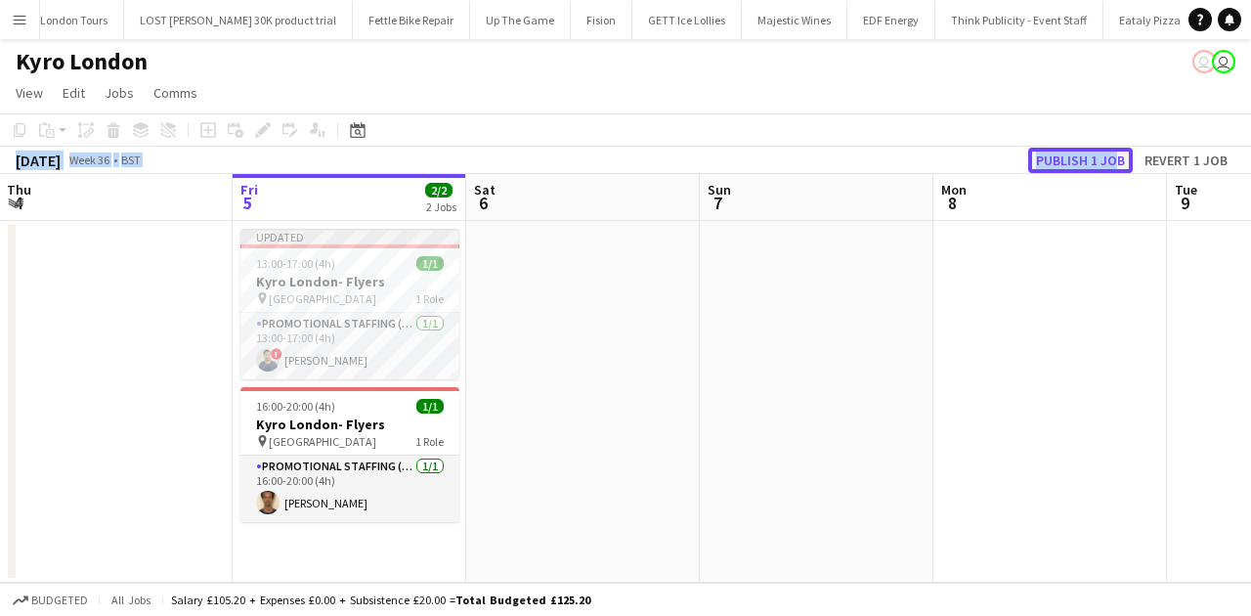
click at [1102, 155] on button "Publish 1 job" at bounding box center [1080, 160] width 105 height 25
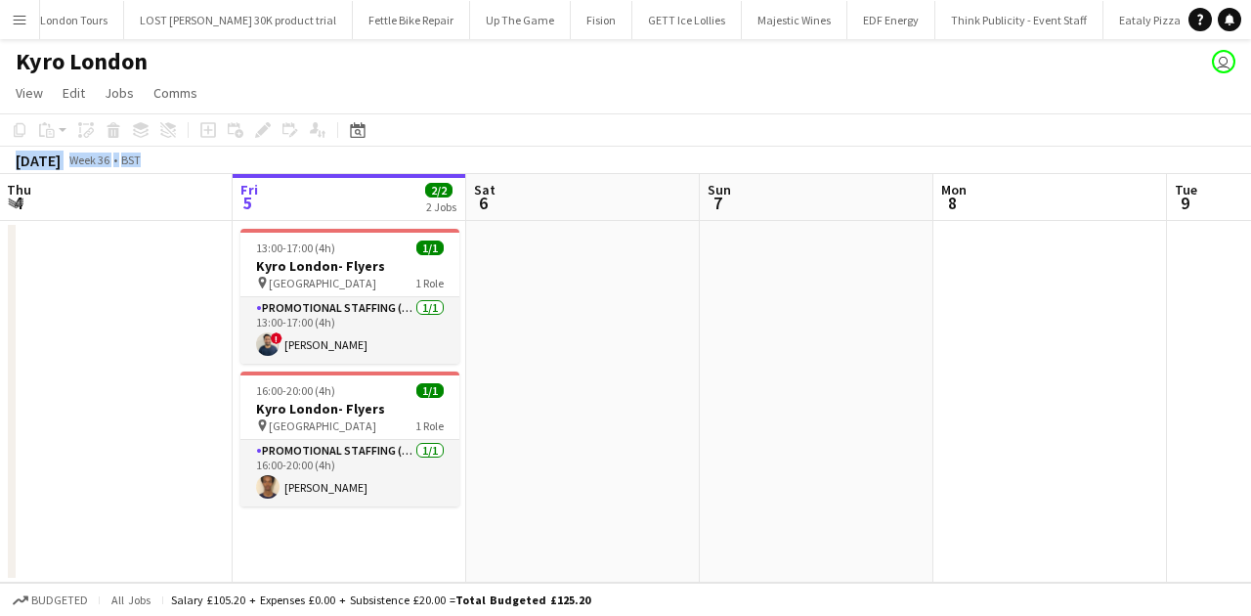
click at [7, 19] on button "Menu" at bounding box center [19, 19] width 39 height 39
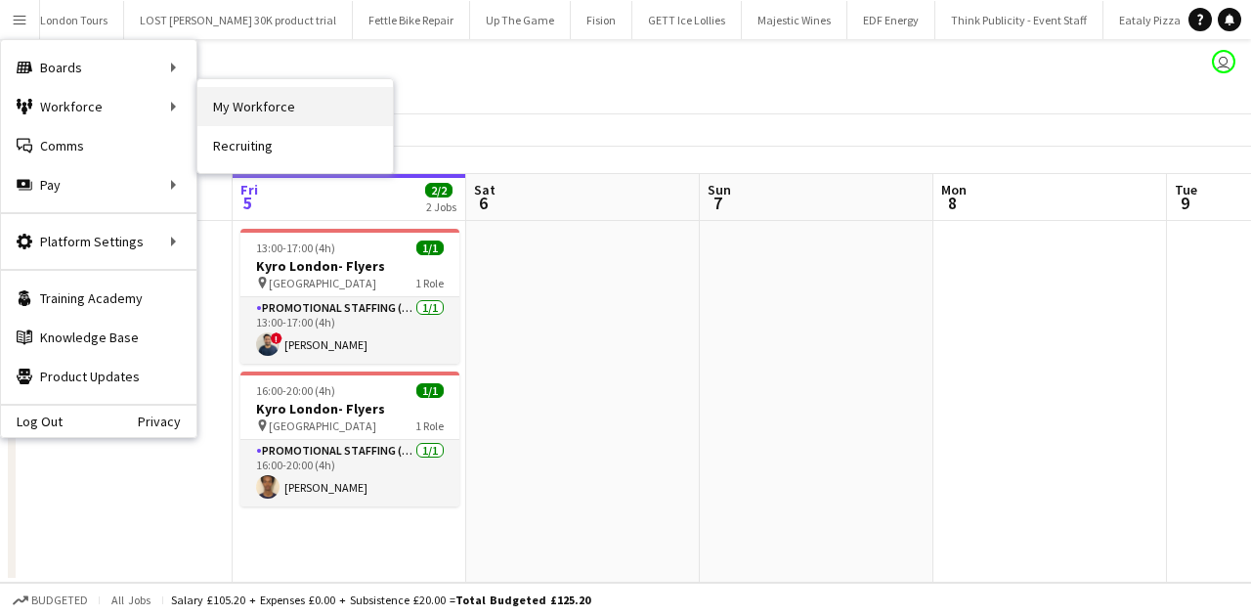
click at [198, 104] on link "My Workforce" at bounding box center [294, 106] width 195 height 39
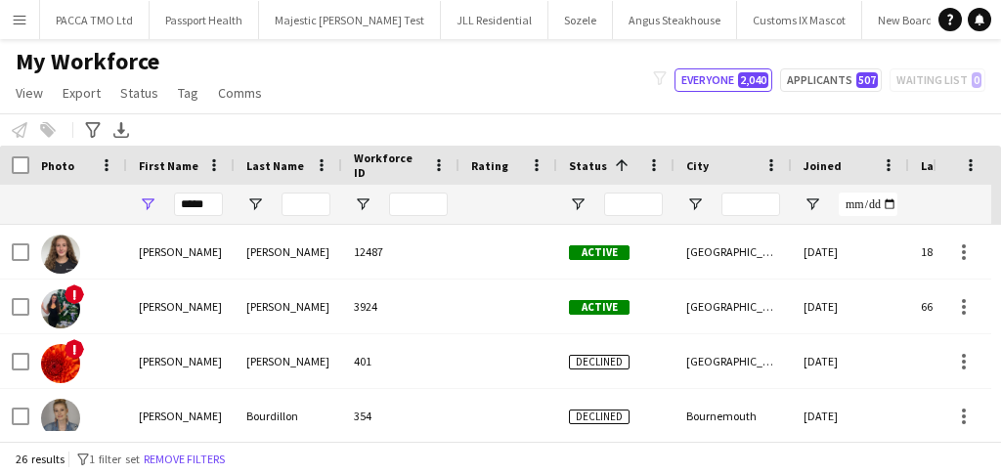
scroll to position [0, 10262]
click at [196, 205] on input "*****" at bounding box center [198, 204] width 49 height 23
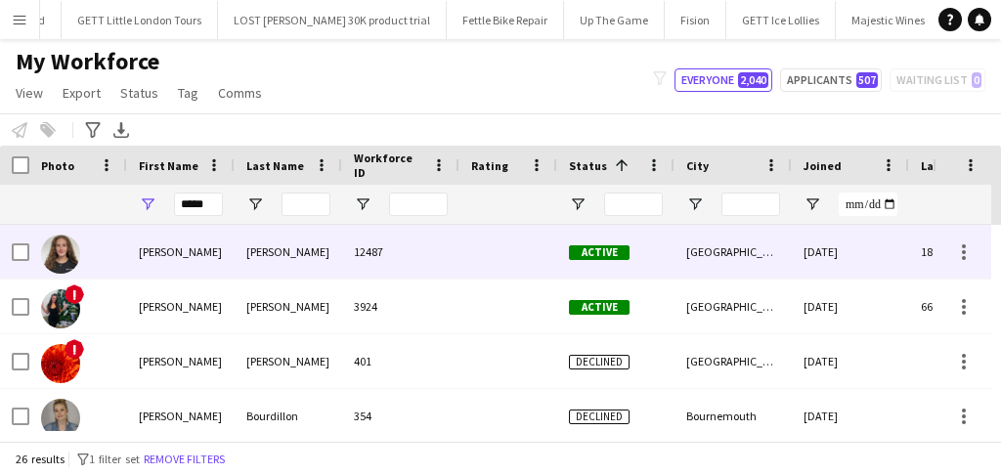
click at [207, 248] on div "[PERSON_NAME]" at bounding box center [180, 252] width 107 height 54
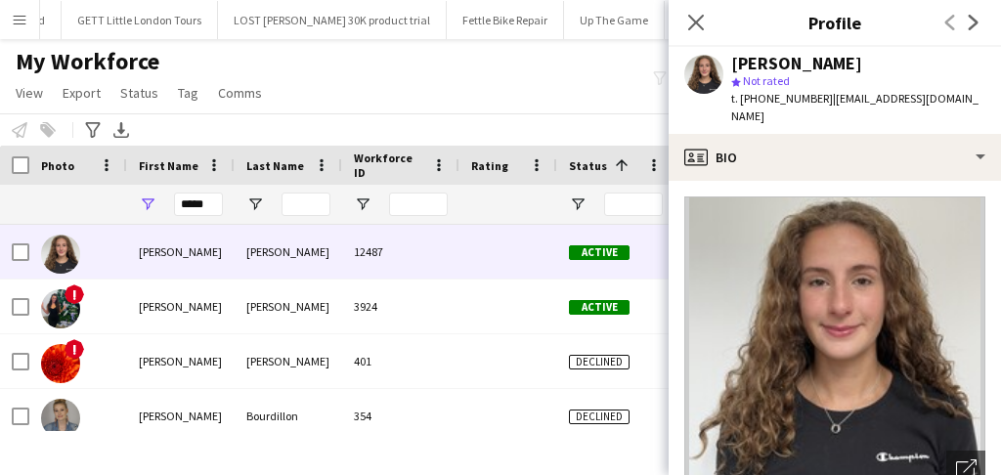
scroll to position [260, 0]
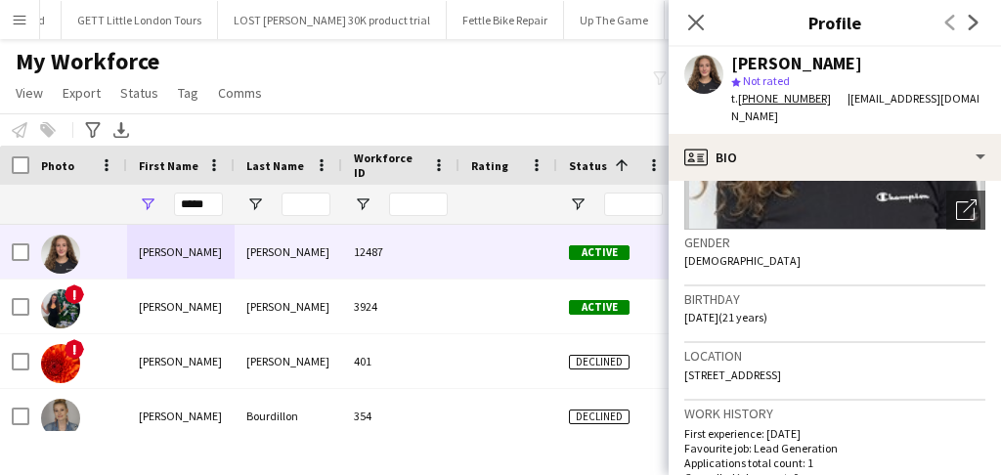
click at [770, 105] on link "[PHONE_NUMBER]" at bounding box center [792, 98] width 109 height 15
click at [693, 28] on icon "Close pop-in" at bounding box center [695, 22] width 19 height 19
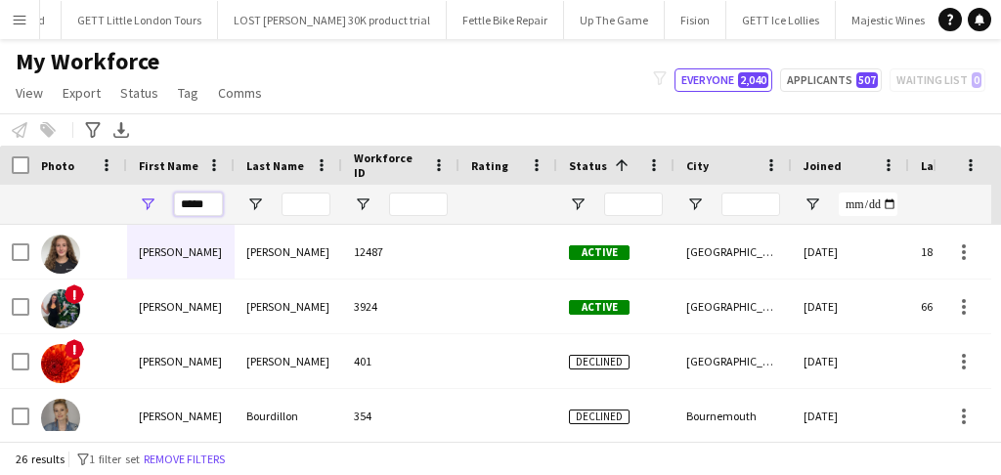
click at [208, 199] on input "*****" at bounding box center [198, 204] width 49 height 23
drag, startPoint x: 208, startPoint y: 199, endPoint x: 109, endPoint y: 25, distance: 200.0
click at [208, 200] on input "*****" at bounding box center [198, 204] width 49 height 23
click at [200, 213] on input "*****" at bounding box center [198, 204] width 49 height 23
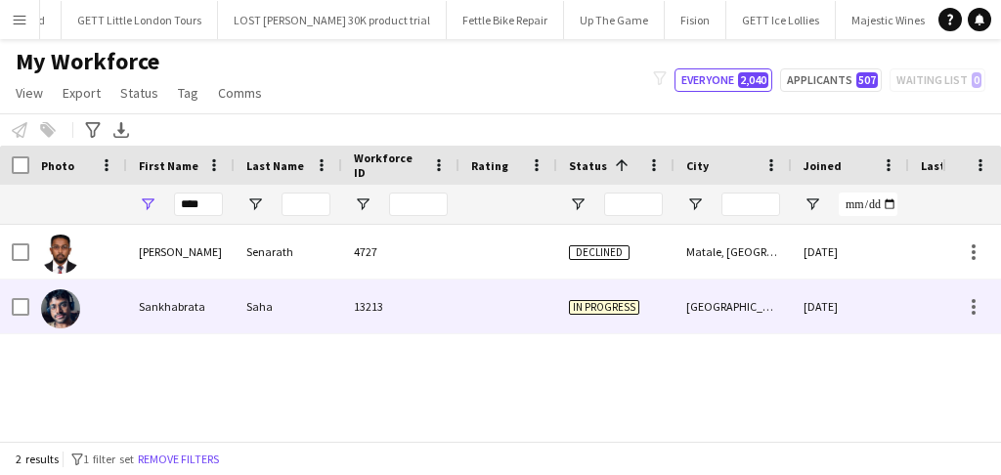
click at [224, 298] on div "Sankhabrata" at bounding box center [180, 306] width 107 height 54
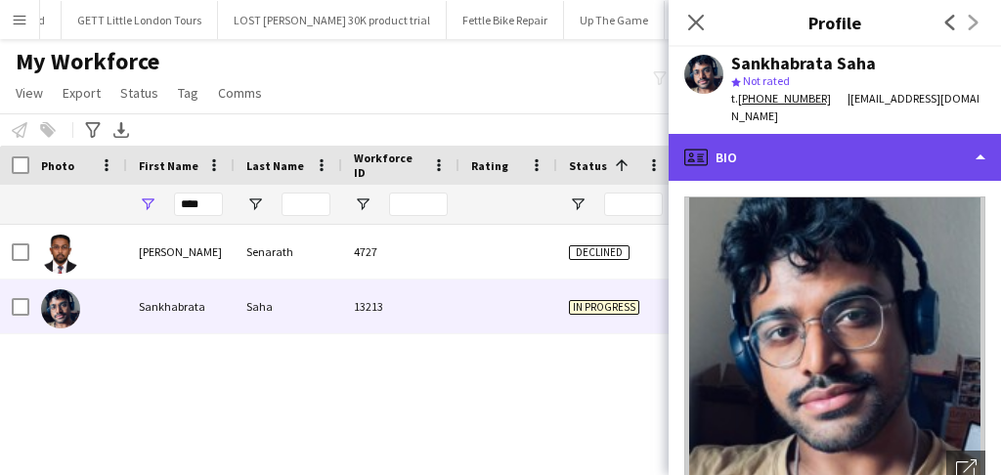
click at [889, 153] on div "profile Bio" at bounding box center [834, 157] width 332 height 47
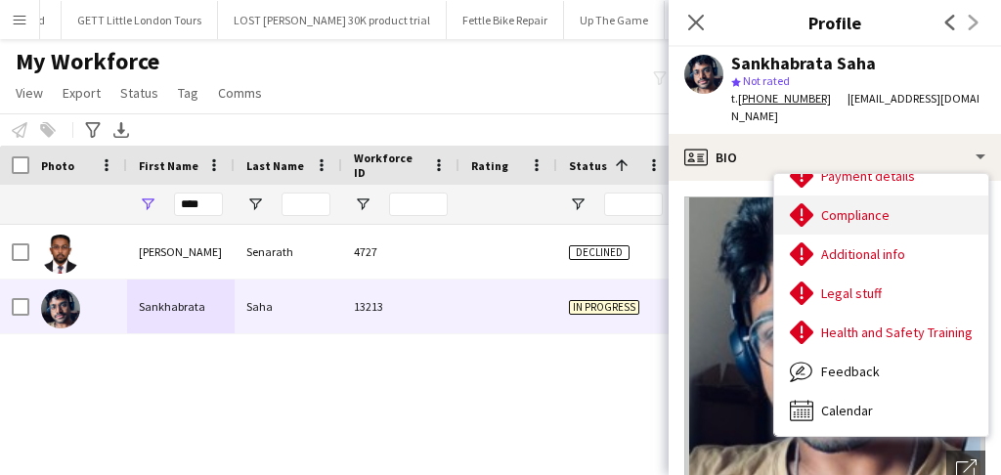
click at [854, 232] on div "Compliance Compliance" at bounding box center [881, 214] width 214 height 39
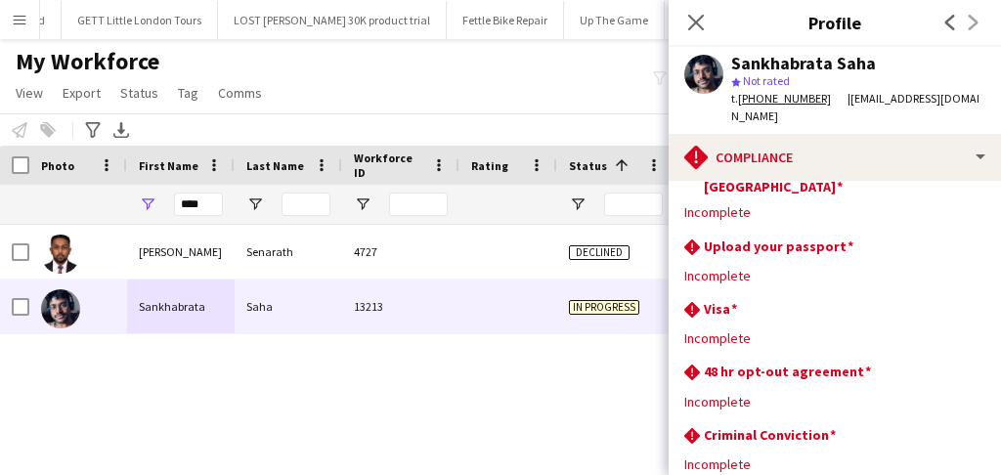
scroll to position [195, 0]
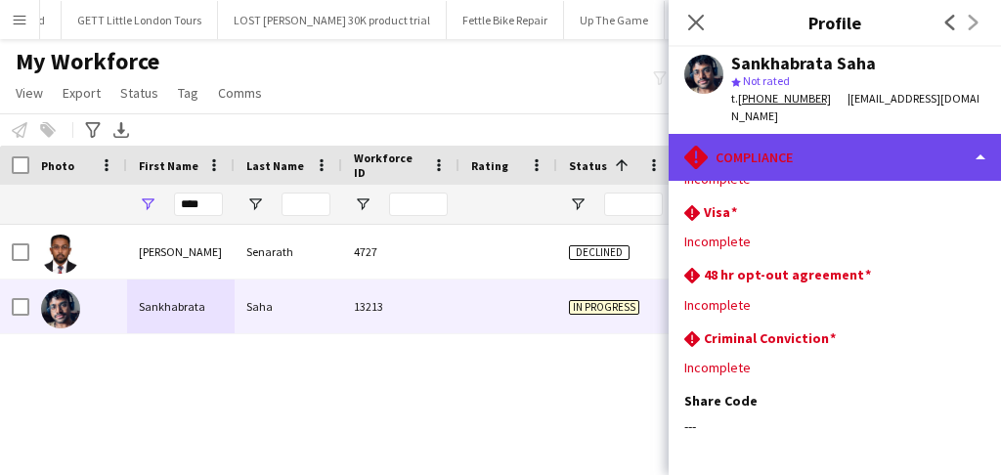
click at [776, 149] on div "rhombus-alert Compliance" at bounding box center [834, 157] width 332 height 47
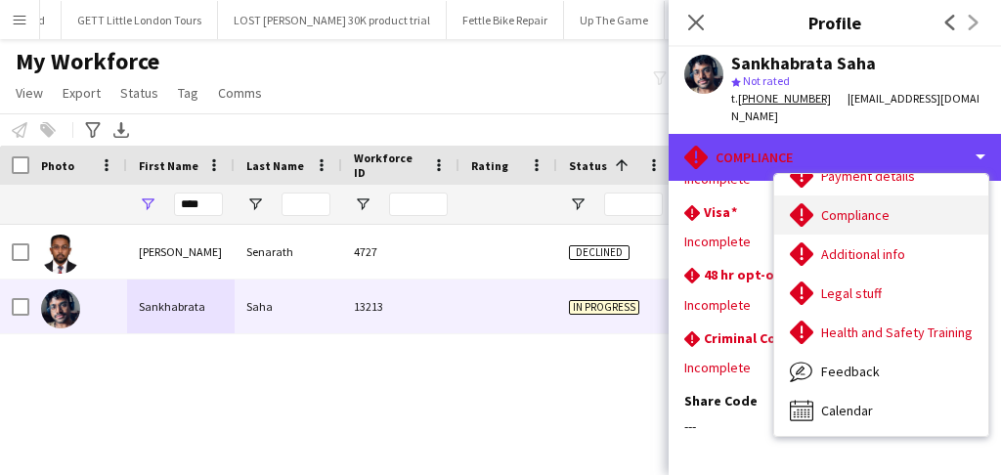
scroll to position [0, 0]
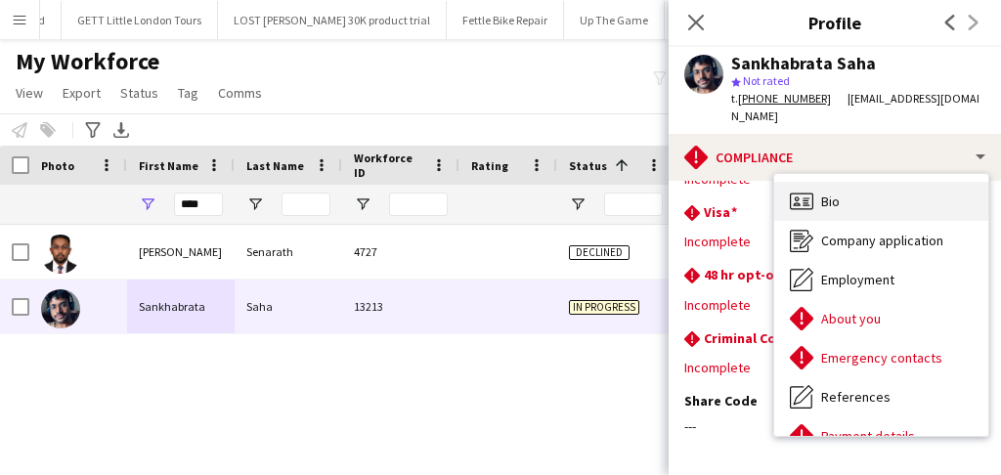
click at [863, 197] on div "Bio Bio" at bounding box center [881, 201] width 214 height 39
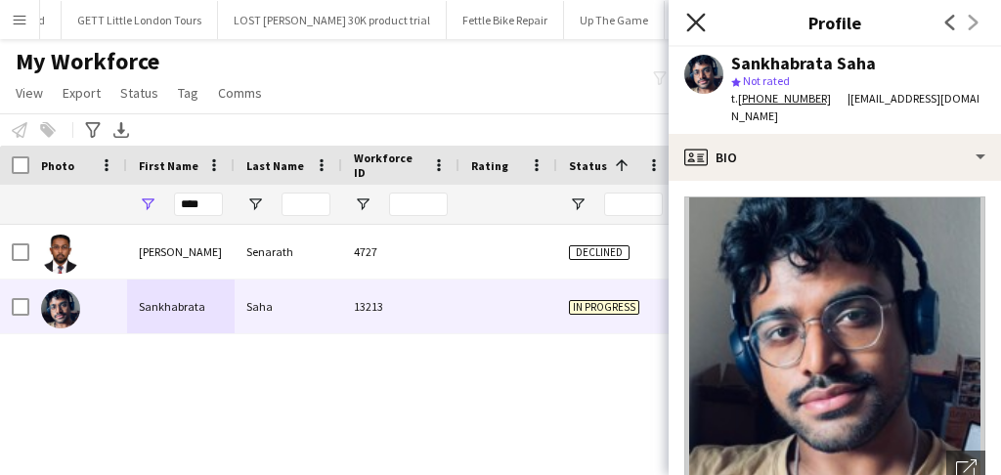
click at [689, 29] on icon at bounding box center [695, 22] width 19 height 19
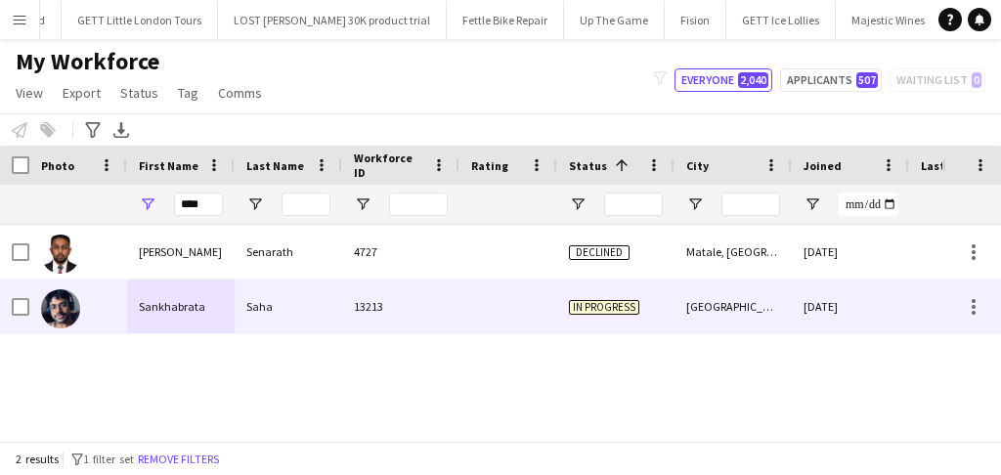
click at [224, 315] on div "Sankhabrata" at bounding box center [180, 306] width 107 height 54
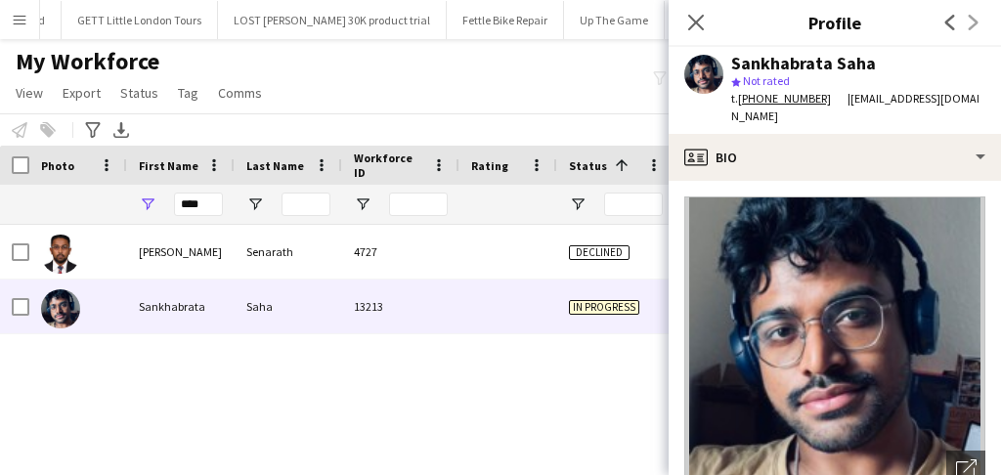
click at [784, 125] on div "Sankhabrata Saha star Not rated t. +447818310799 | sahasankhabrata@gmail.com" at bounding box center [834, 90] width 332 height 87
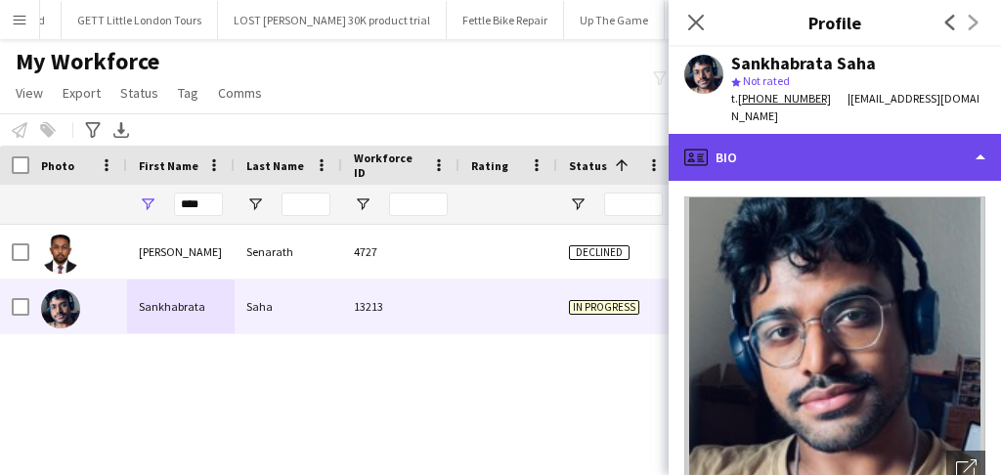
click at [786, 148] on div "profile Bio" at bounding box center [834, 157] width 332 height 47
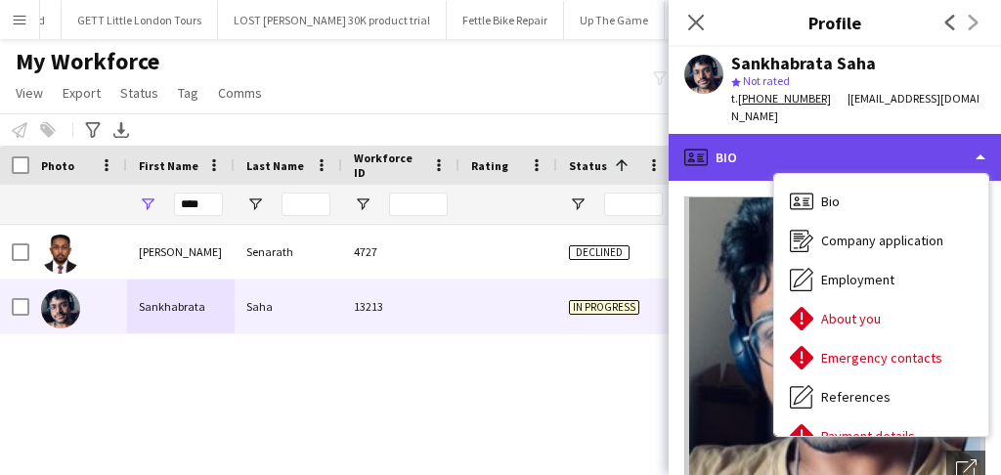
click at [817, 156] on div "profile Bio" at bounding box center [834, 157] width 332 height 47
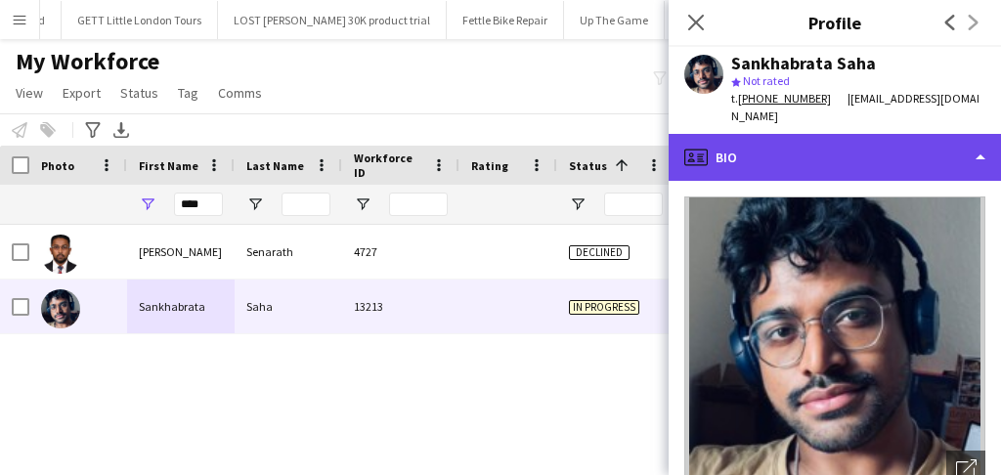
click at [748, 175] on div "profile Bio" at bounding box center [834, 157] width 332 height 47
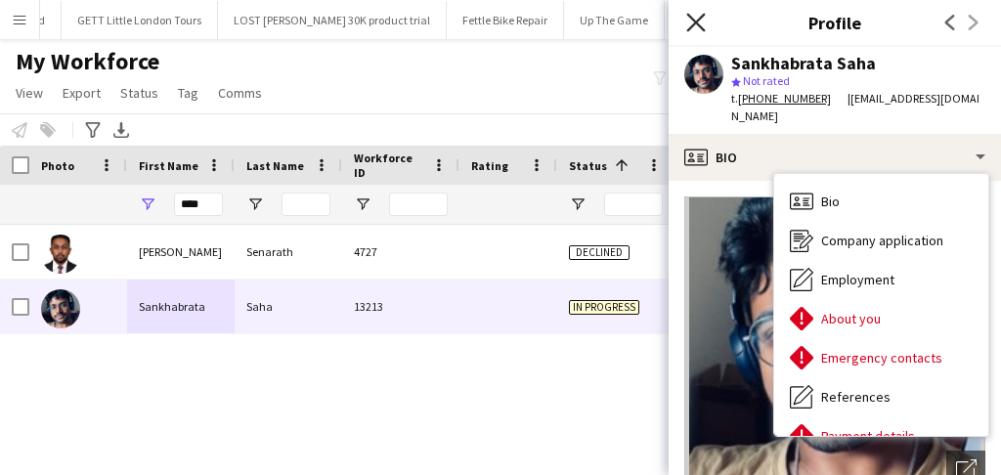
click at [699, 16] on icon "Close pop-in" at bounding box center [695, 22] width 19 height 19
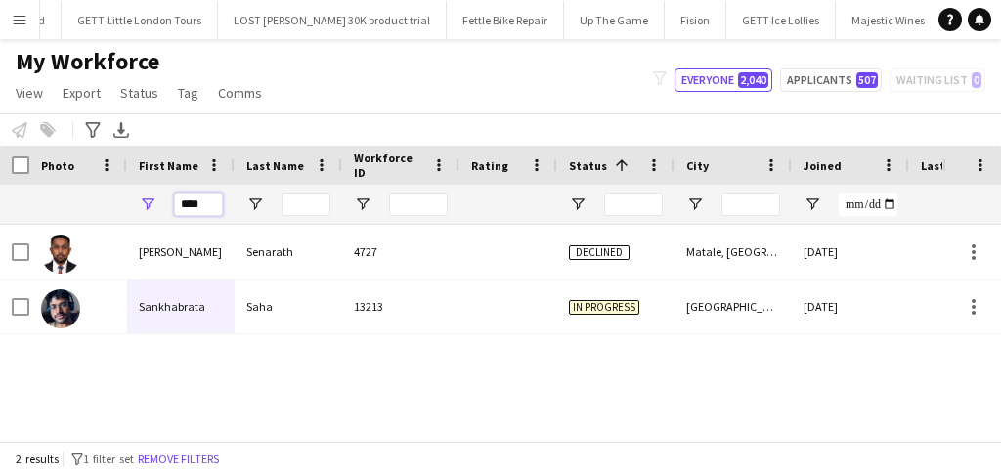
click at [201, 206] on input "****" at bounding box center [198, 204] width 49 height 23
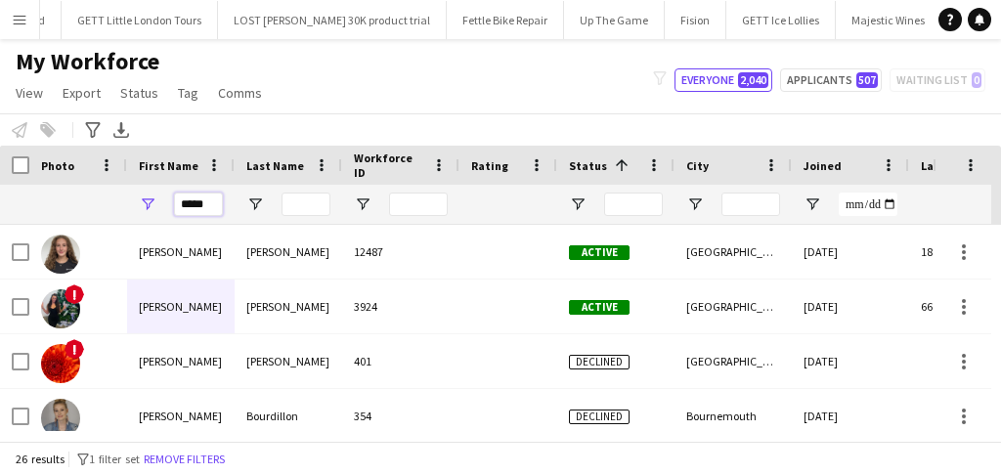
type input "*****"
click at [315, 202] on input "Last Name Filter Input" at bounding box center [305, 204] width 49 height 23
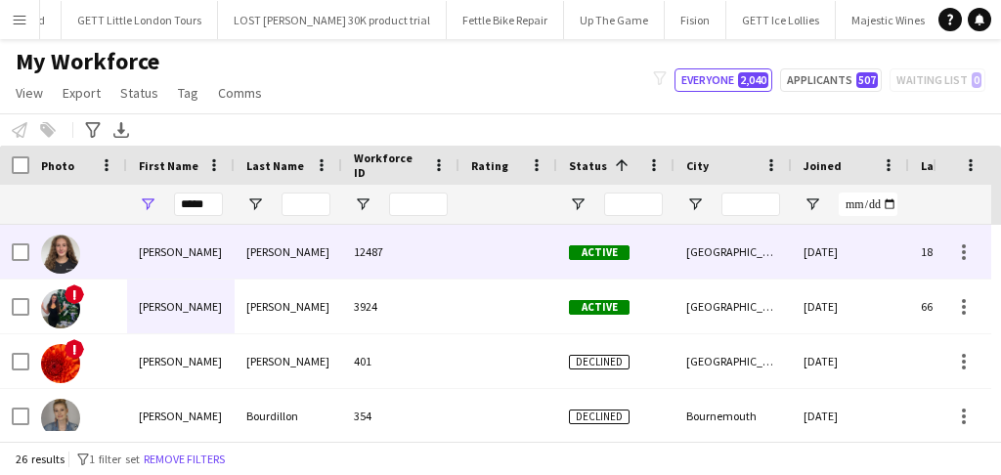
click at [264, 262] on div "Mills" at bounding box center [288, 252] width 107 height 54
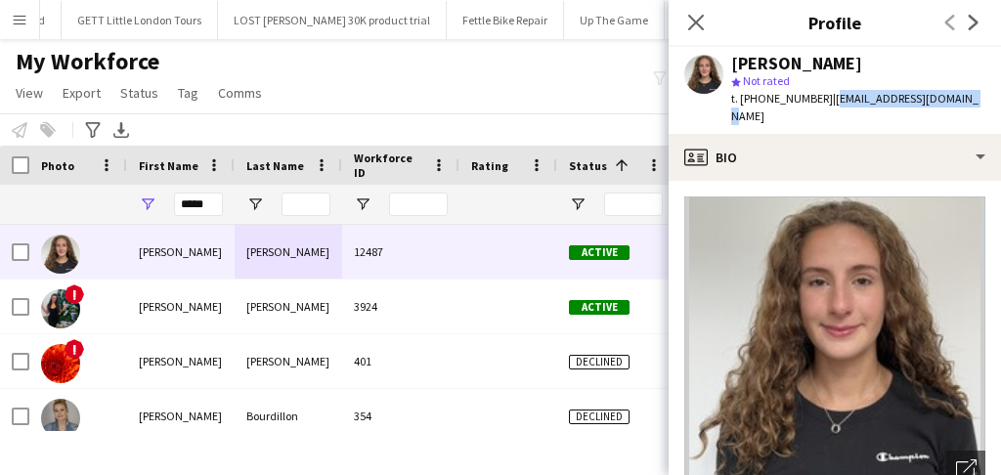
drag, startPoint x: 826, startPoint y: 98, endPoint x: 952, endPoint y: 96, distance: 126.1
click at [952, 96] on div "Katie Mills star Not rated t. +447555804922 | katiemills184@gmail.com" at bounding box center [834, 90] width 332 height 87
copy span "katiemills184@gmail.com"
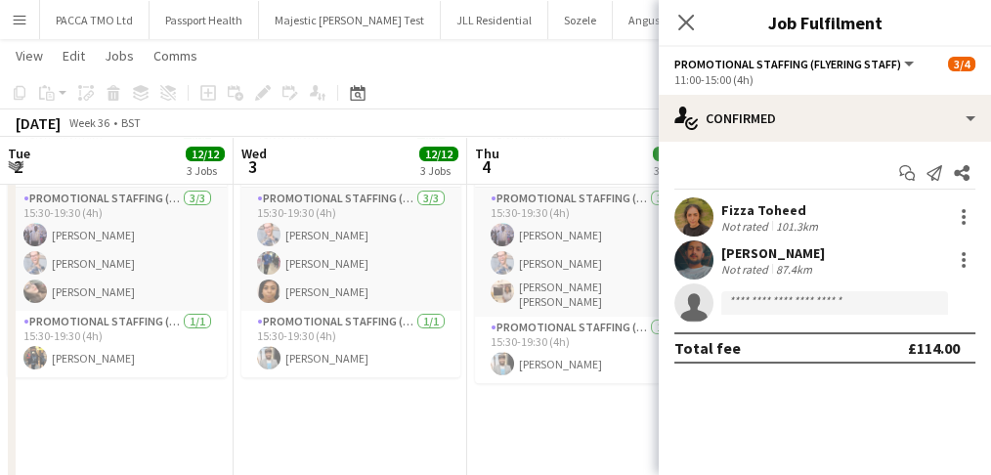
scroll to position [0, 468]
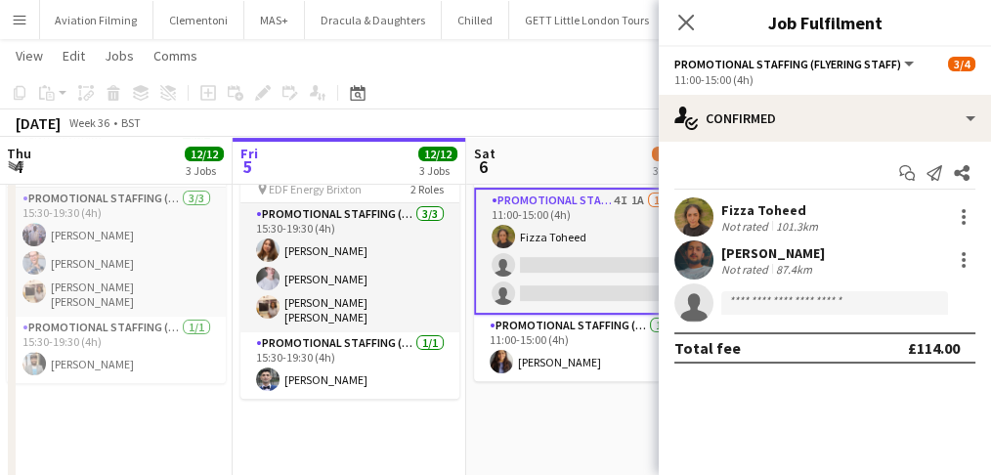
click at [14, 25] on app-icon "Menu" at bounding box center [20, 20] width 16 height 16
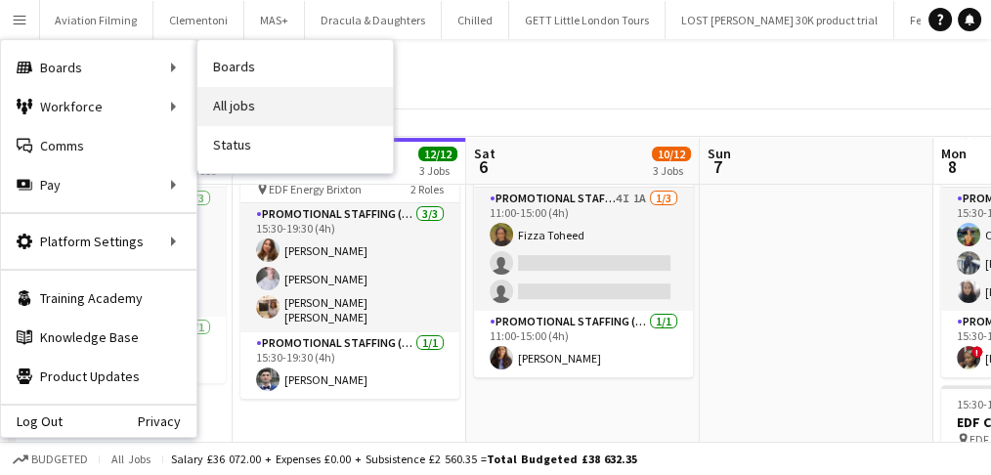
click at [230, 93] on link "All jobs" at bounding box center [294, 106] width 195 height 39
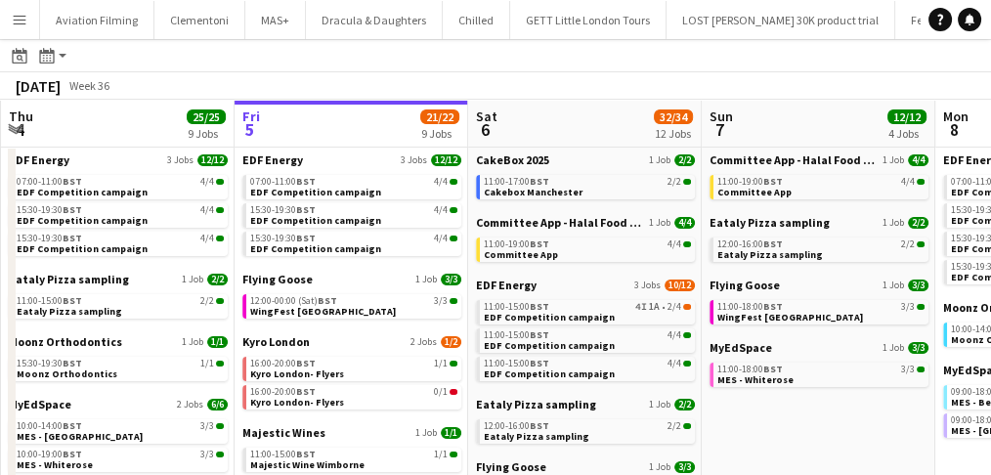
scroll to position [57, 0]
click at [542, 321] on app-brief-job-card "11:00-15:00 BST 4I 1A • 2/4 EDF Competition campaign" at bounding box center [585, 312] width 219 height 24
click at [553, 315] on span "EDF Competition campaign" at bounding box center [549, 317] width 131 height 13
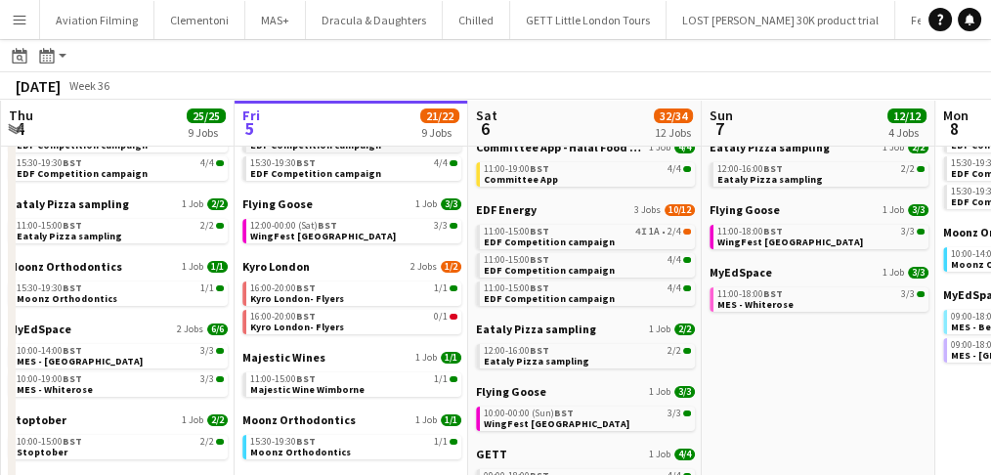
scroll to position [133, 0]
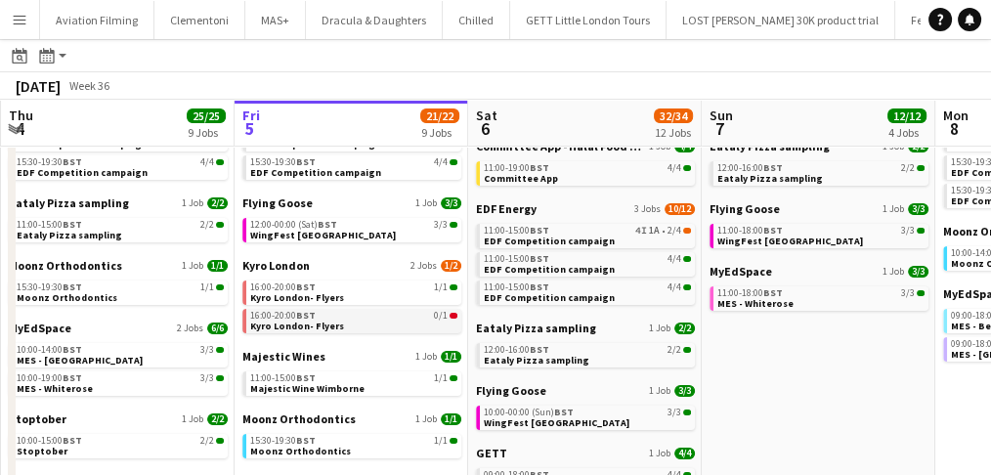
click at [304, 319] on span "BST" at bounding box center [306, 315] width 20 height 13
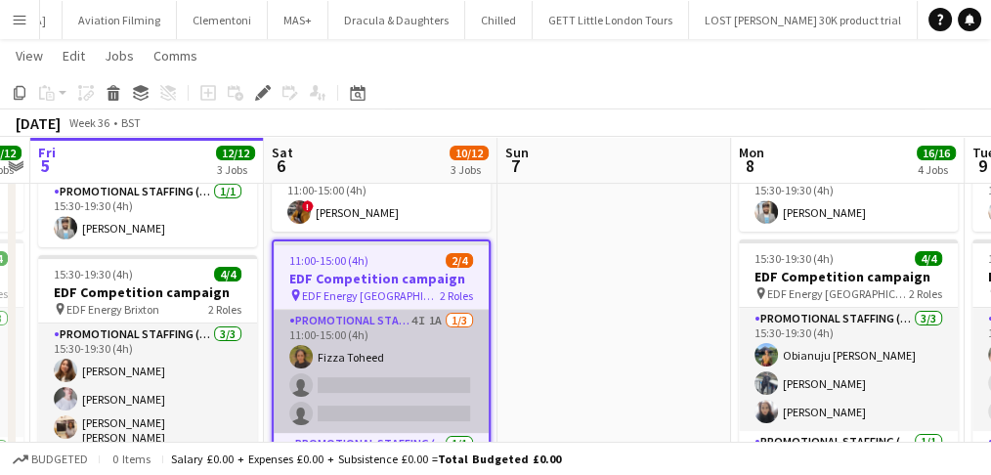
scroll to position [518, 0]
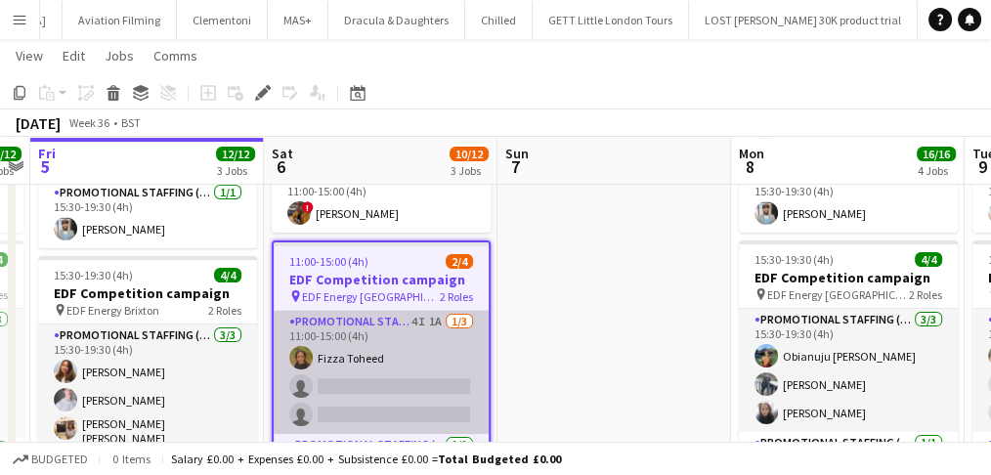
click at [424, 376] on app-card-role "Promotional Staffing (Flyering Staff) 4I 1A [DATE] 11:00-15:00 (4h) Fizza Tohee…" at bounding box center [381, 372] width 215 height 123
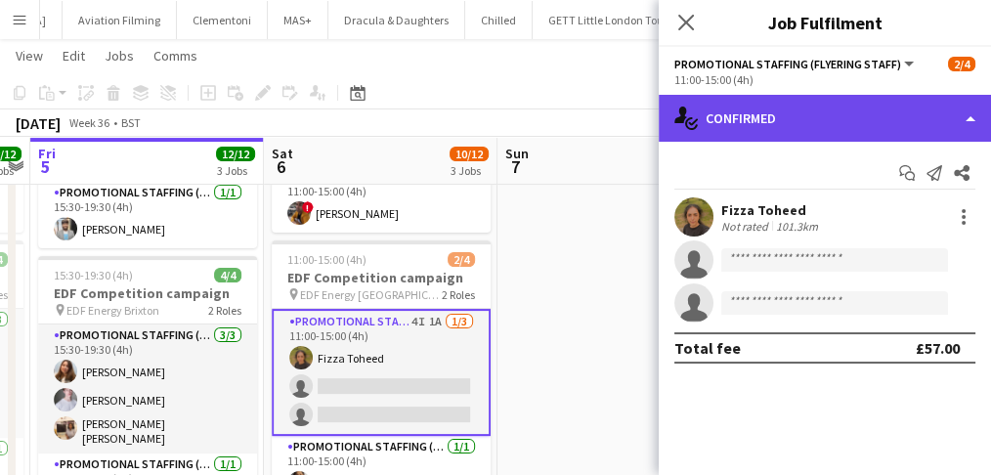
click at [761, 103] on div "single-neutral-actions-check-2 Confirmed" at bounding box center [825, 118] width 332 height 47
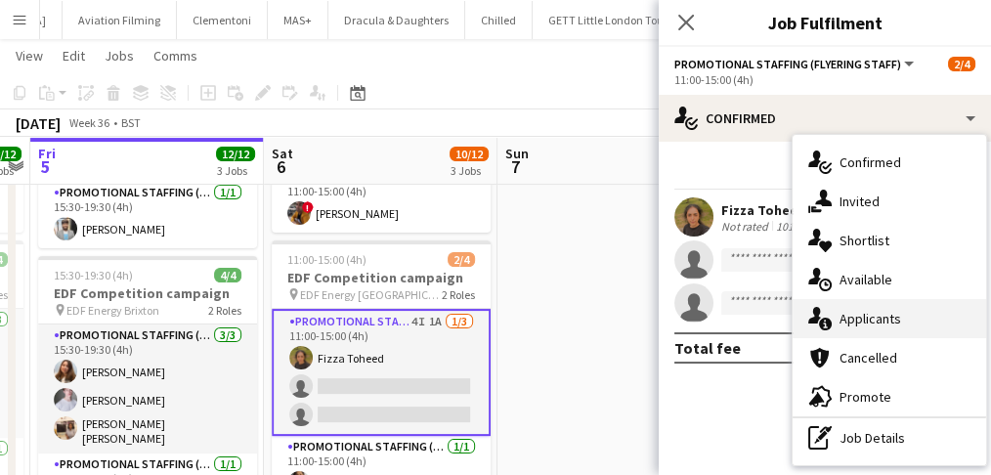
click at [815, 317] on icon at bounding box center [814, 315] width 13 height 17
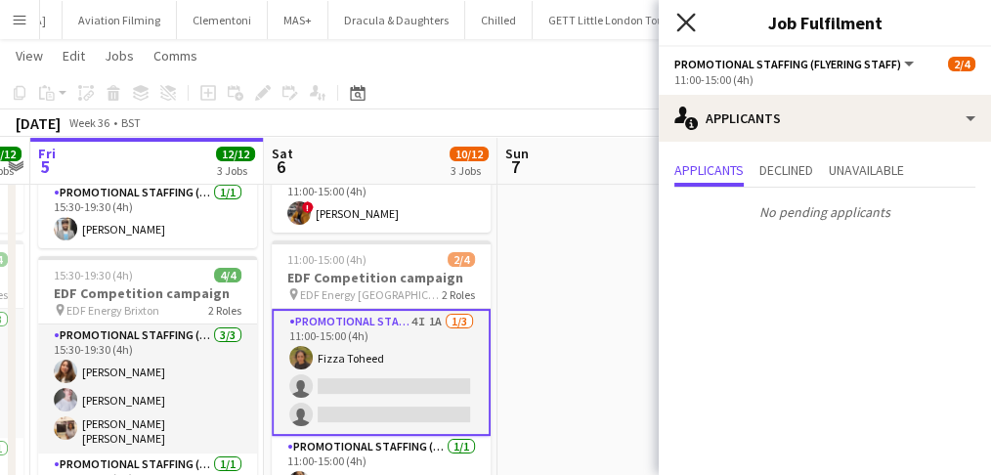
click at [692, 28] on icon at bounding box center [685, 22] width 19 height 19
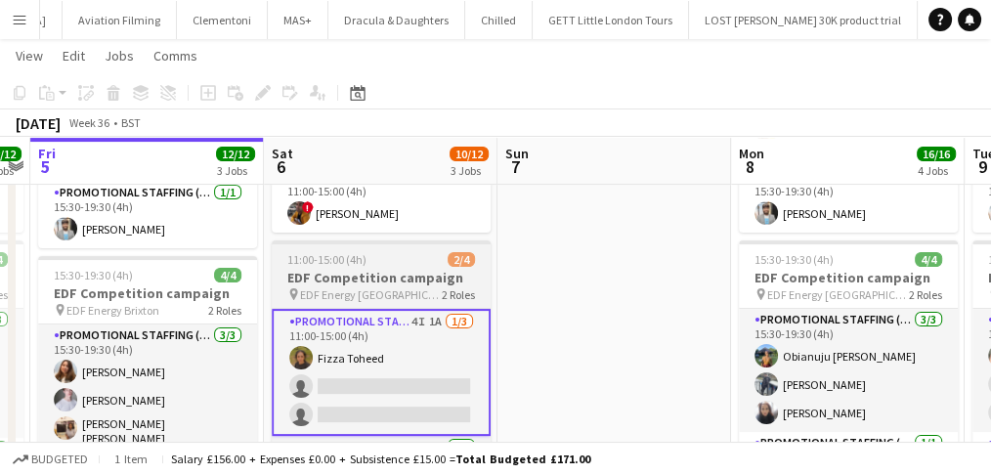
click at [388, 279] on h3 "EDF Competition campaign" at bounding box center [381, 278] width 219 height 18
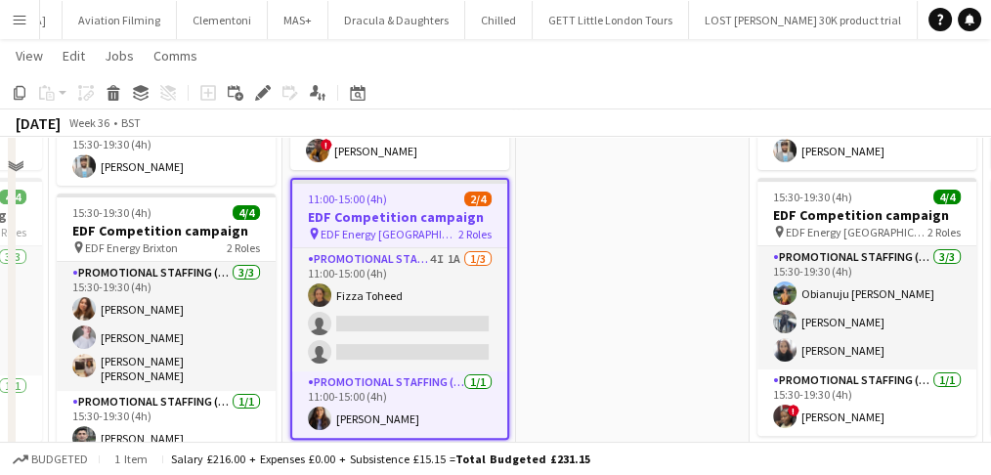
scroll to position [613, 0]
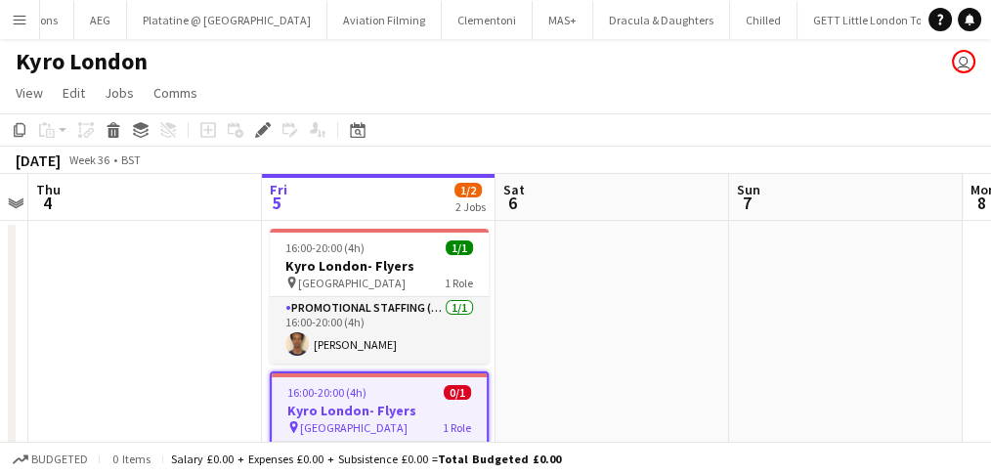
scroll to position [0, 9547]
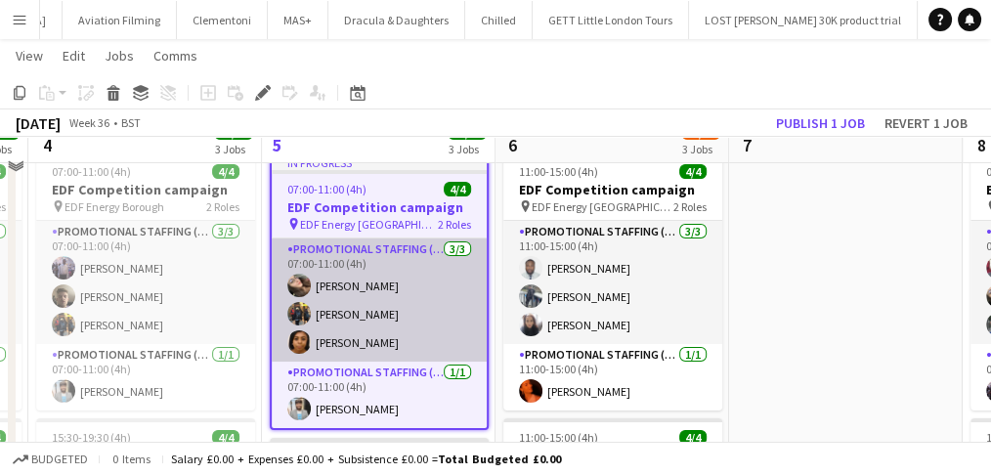
scroll to position [130, 0]
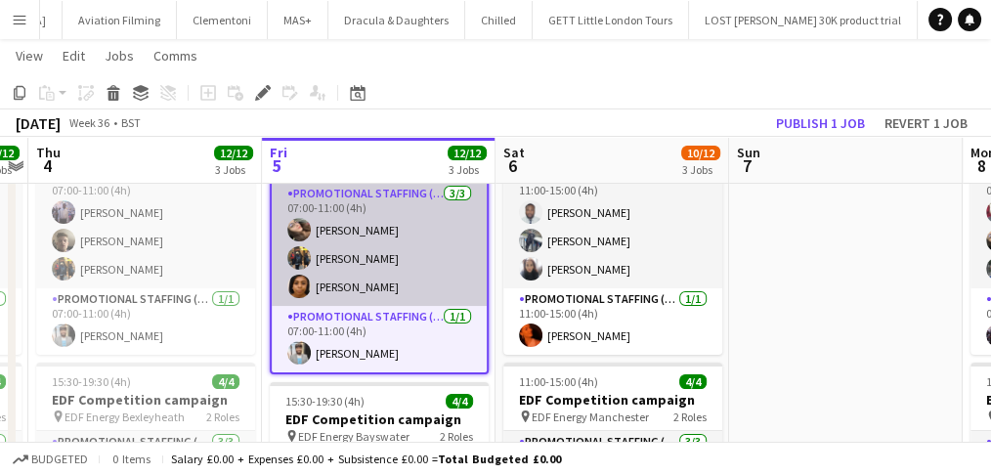
click at [372, 323] on app-card-role "Promotional Staffing (Team Leader) [DATE] 07:00-11:00 (4h) [PERSON_NAME]" at bounding box center [379, 339] width 215 height 66
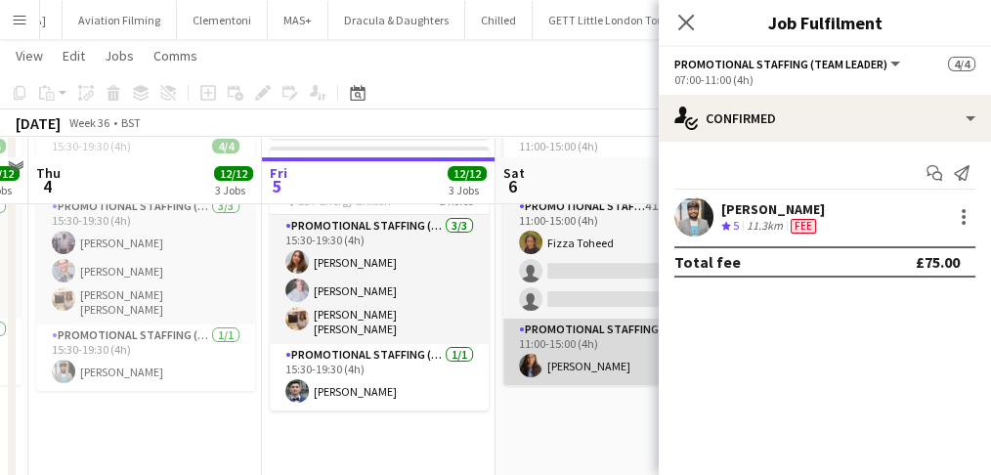
scroll to position [651, 0]
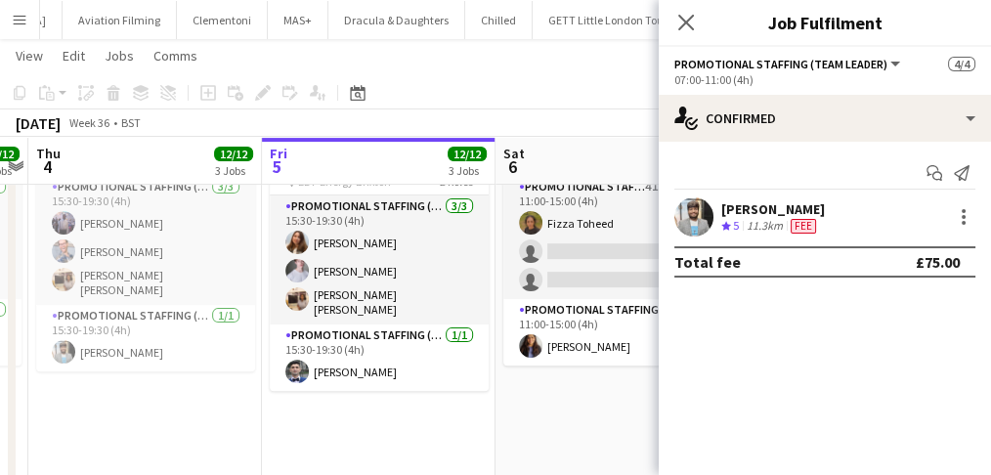
click at [759, 203] on div "[PERSON_NAME]" at bounding box center [773, 209] width 104 height 18
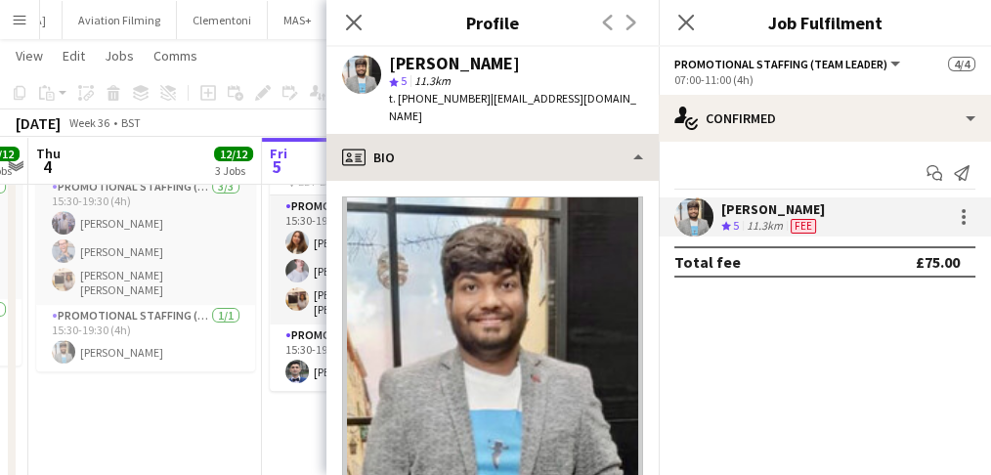
drag, startPoint x: 547, startPoint y: 110, endPoint x: 540, endPoint y: 126, distance: 17.1
click at [540, 125] on app-crew-profile "Close pop-in Profile Previous Next Abhishek Rayewar star 5 11.3km t. +447818943…" at bounding box center [492, 237] width 332 height 475
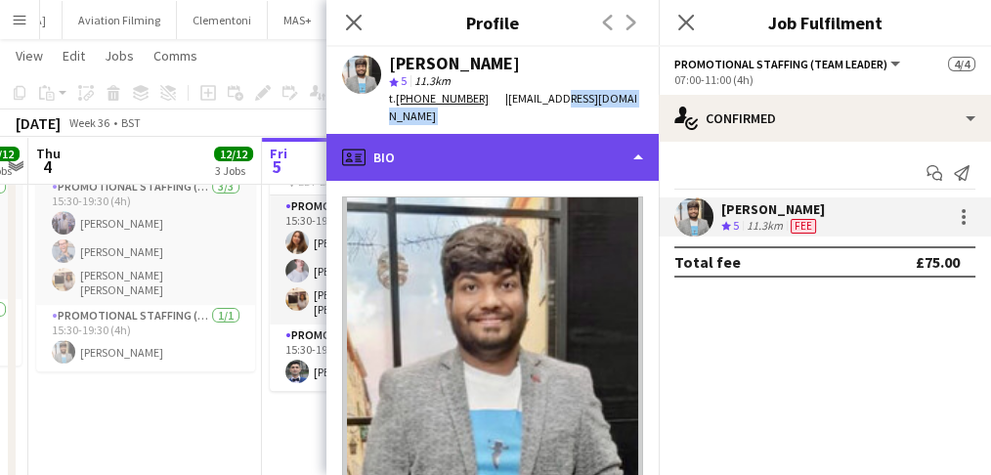
click at [536, 134] on div "profile Bio" at bounding box center [492, 157] width 332 height 47
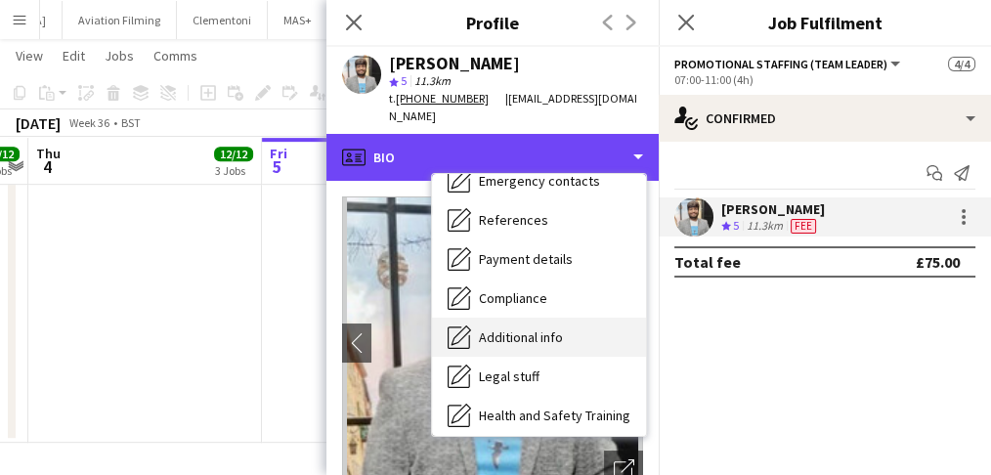
scroll to position [261, 0]
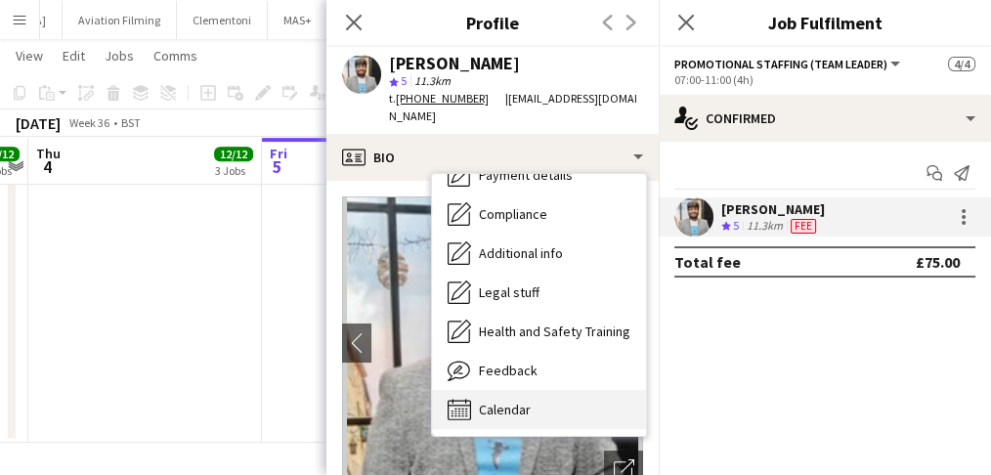
click at [518, 390] on div "Calendar Calendar" at bounding box center [539, 409] width 214 height 39
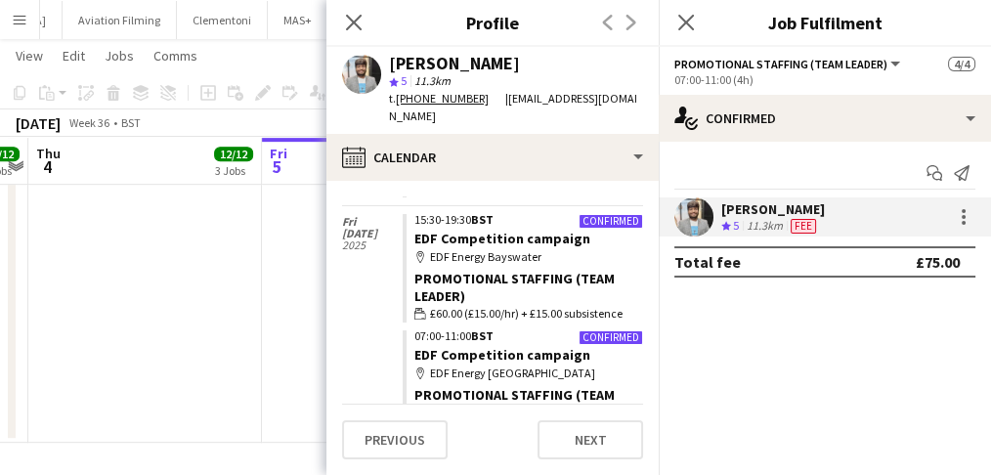
scroll to position [4714, 0]
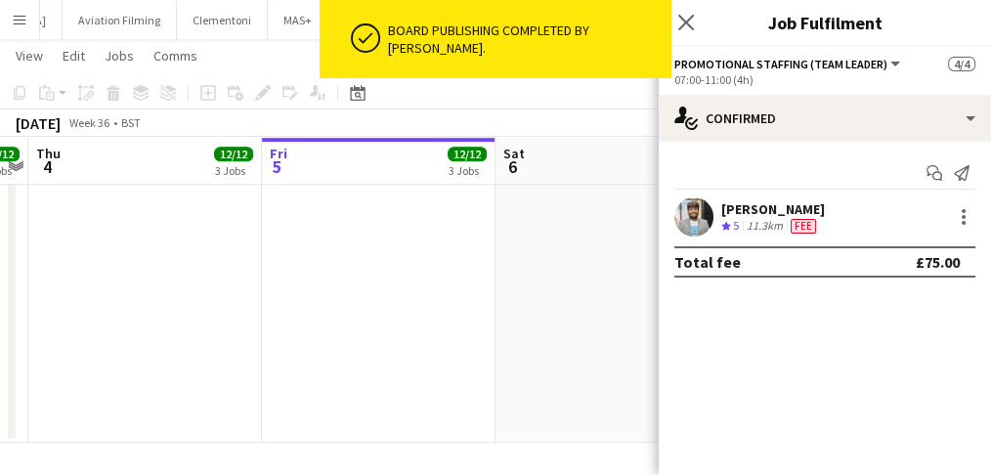
click at [801, 194] on div "Start chat Send notification Abhishek Rayewar Crew rating 5 11.3km Fee Total fe…" at bounding box center [825, 217] width 332 height 151
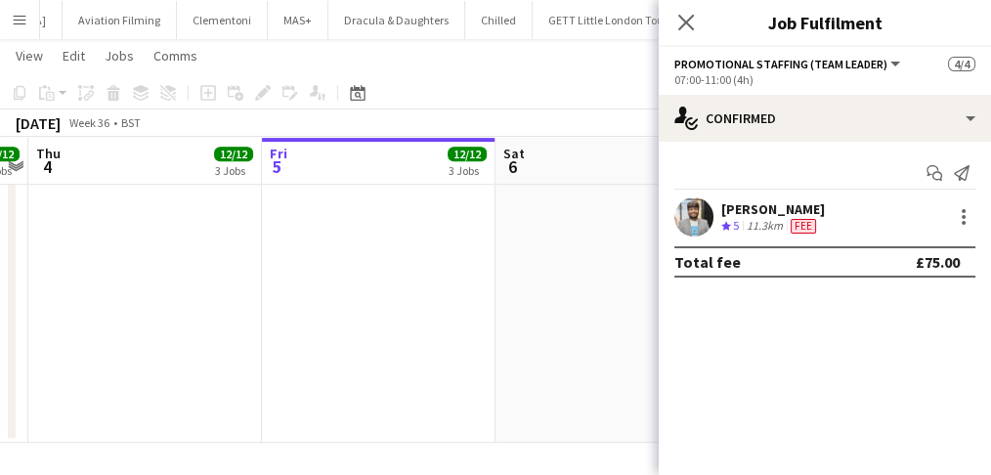
click at [800, 205] on div "Abhishek Rayewar" at bounding box center [773, 209] width 104 height 18
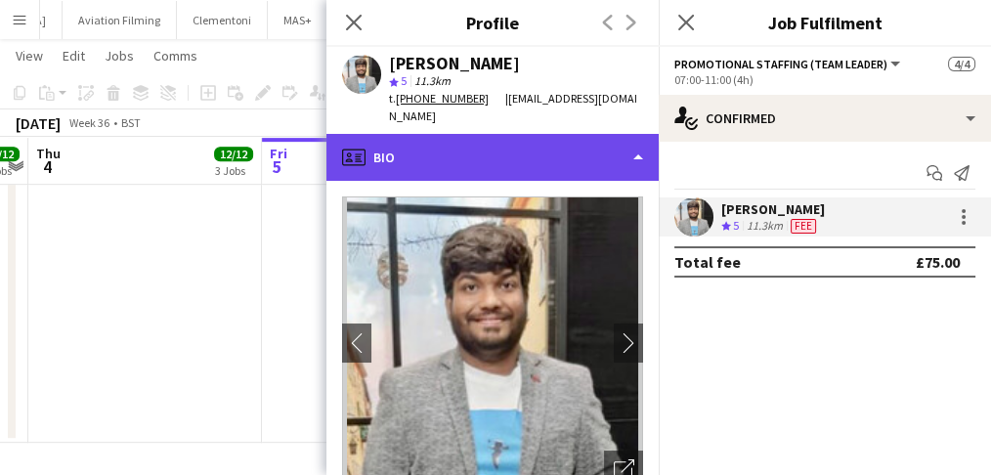
click at [528, 134] on div "profile Bio" at bounding box center [492, 157] width 332 height 47
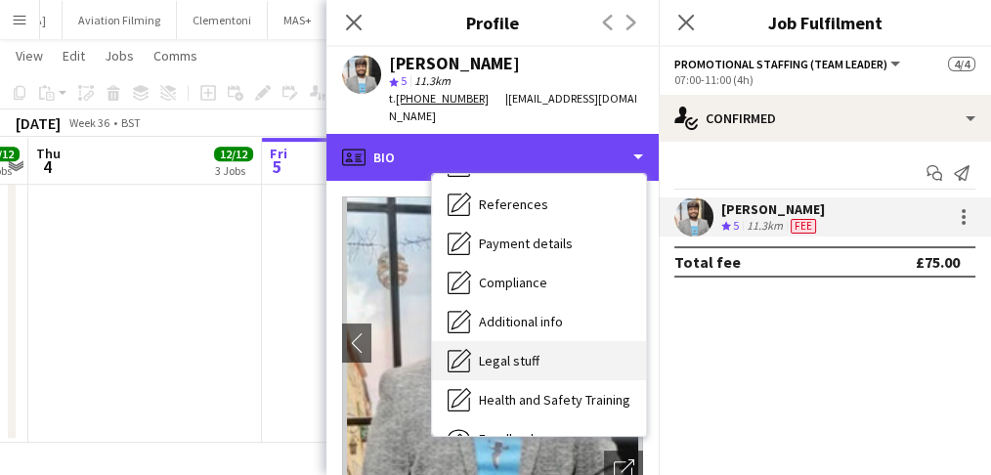
scroll to position [261, 0]
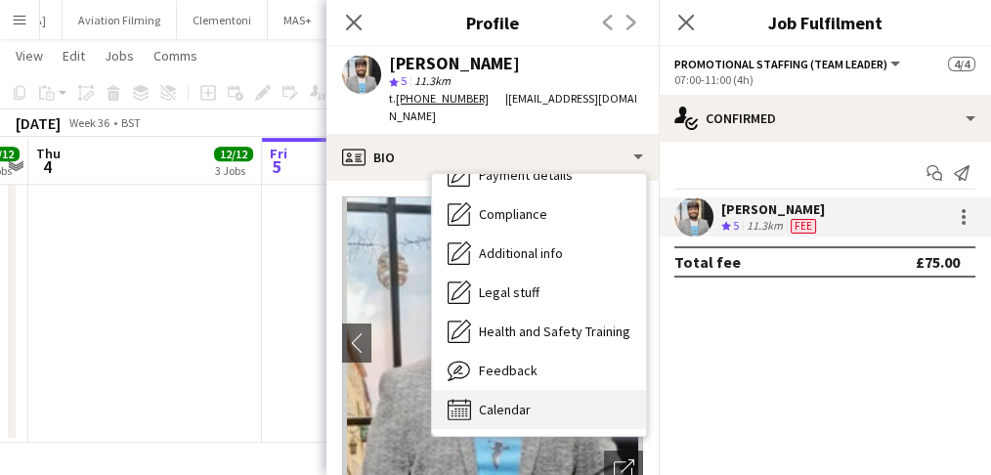
click at [569, 390] on div "Calendar Calendar" at bounding box center [539, 409] width 214 height 39
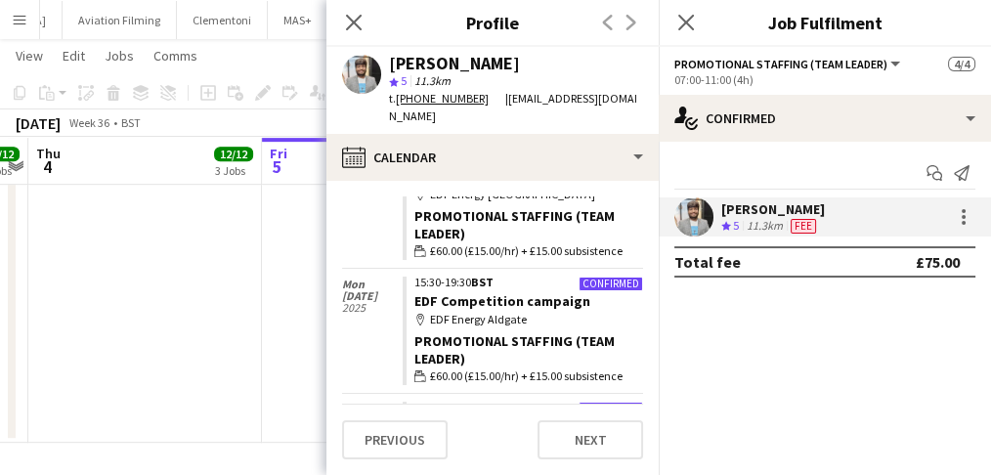
scroll to position [4548, 0]
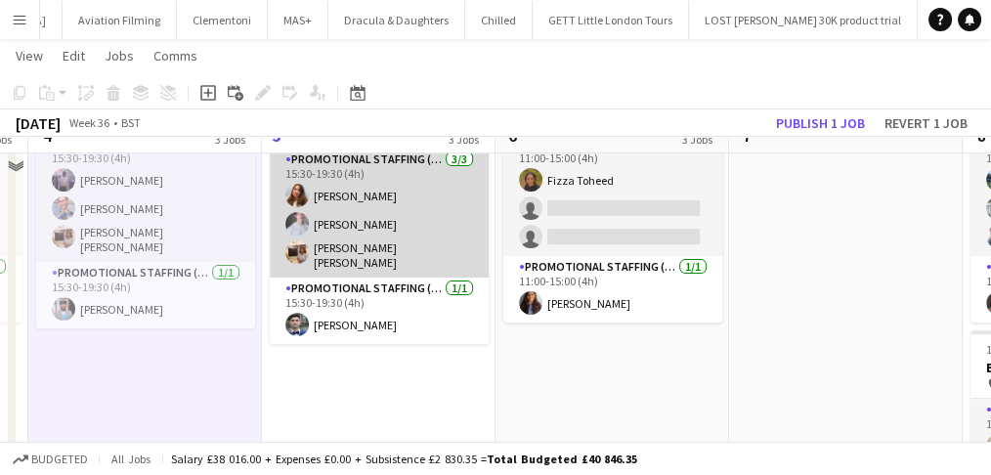
scroll to position [694, 0]
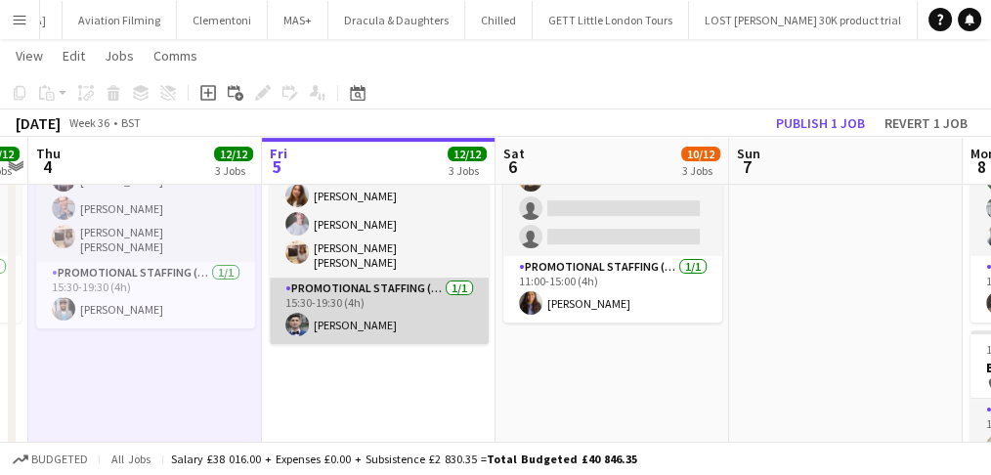
click at [394, 302] on app-card-role "Promotional Staffing (Team Leader) 1/1 15:30-19:30 (4h) Elvis Assadi" at bounding box center [379, 311] width 219 height 66
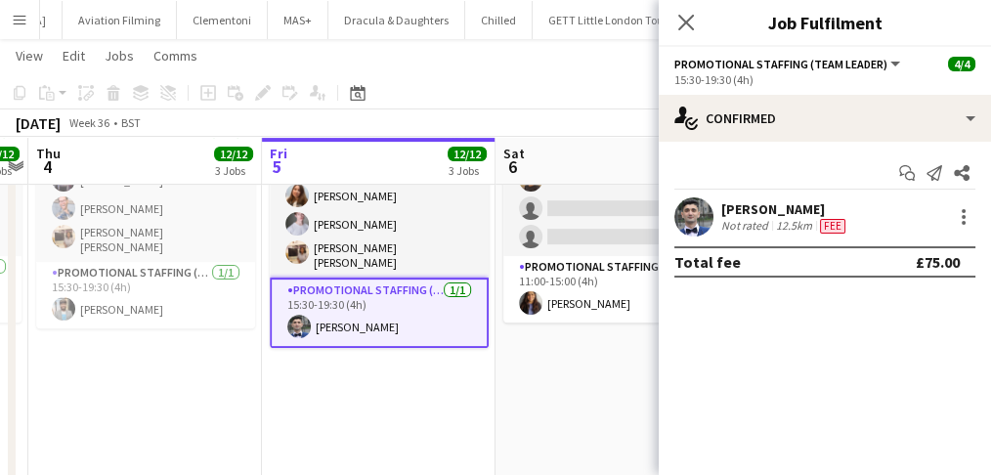
click at [782, 228] on div "12.5km" at bounding box center [794, 226] width 44 height 16
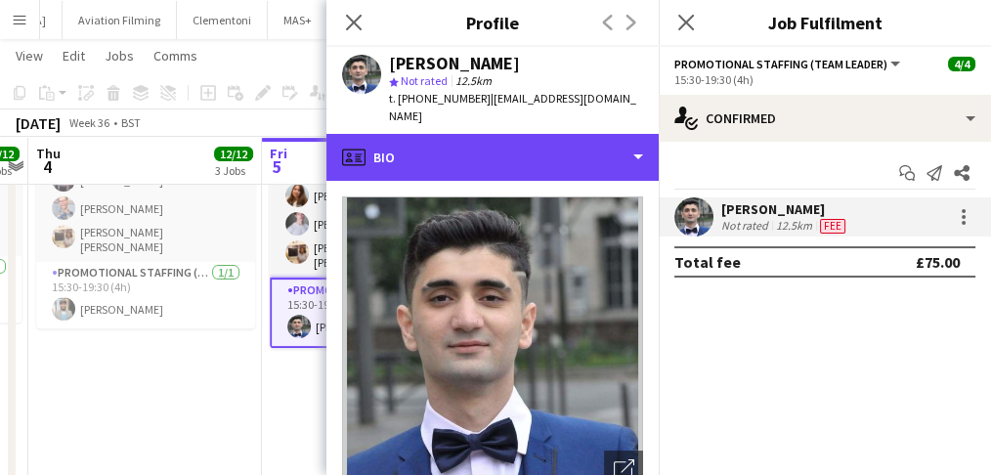
click at [491, 153] on div "profile Bio" at bounding box center [492, 157] width 332 height 47
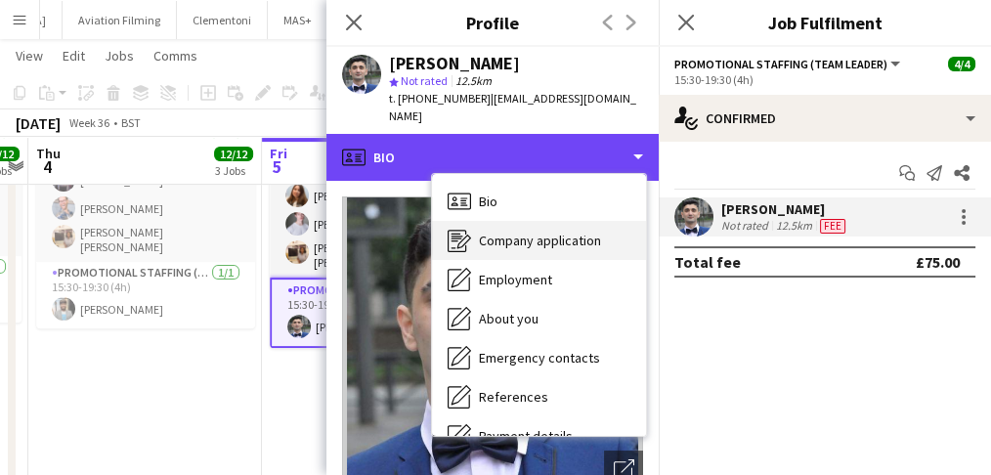
scroll to position [261, 0]
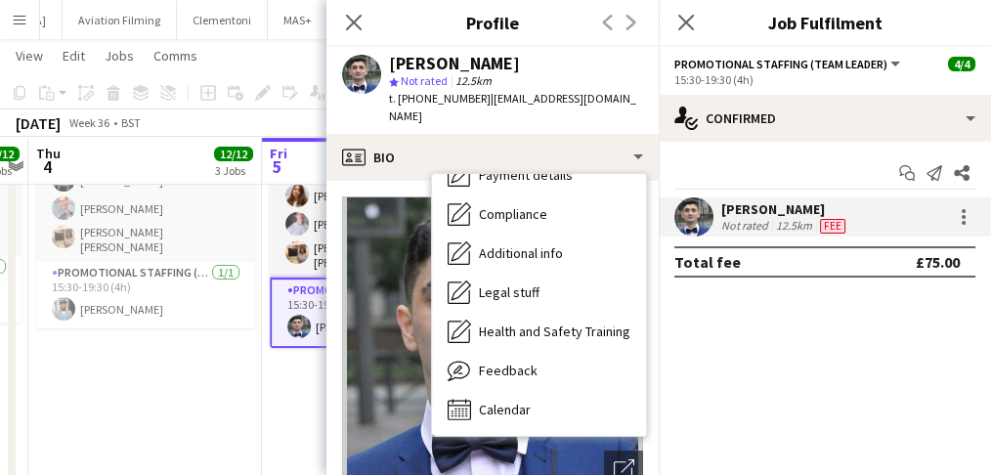
click at [537, 409] on div "Bio Bio Company application Company application Employment Employment About you…" at bounding box center [539, 305] width 214 height 262
click at [526, 401] on span "Calendar" at bounding box center [505, 410] width 52 height 18
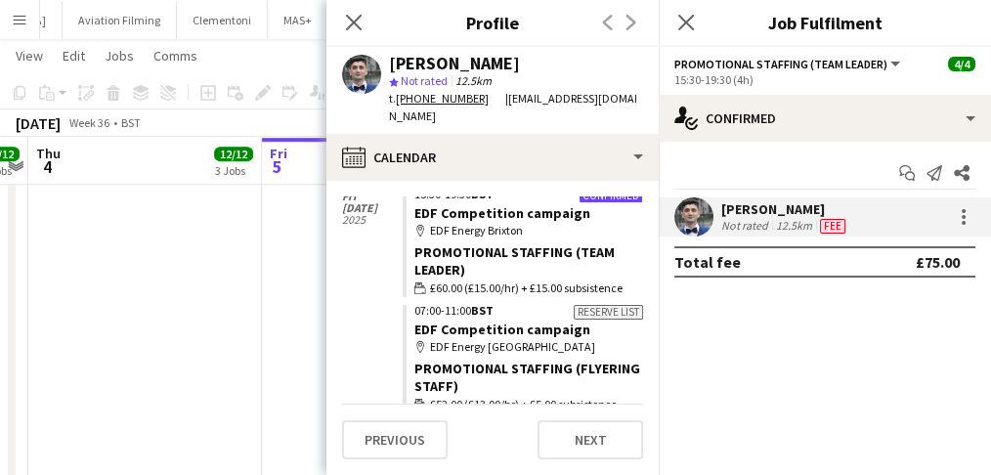
scroll to position [2051, 0]
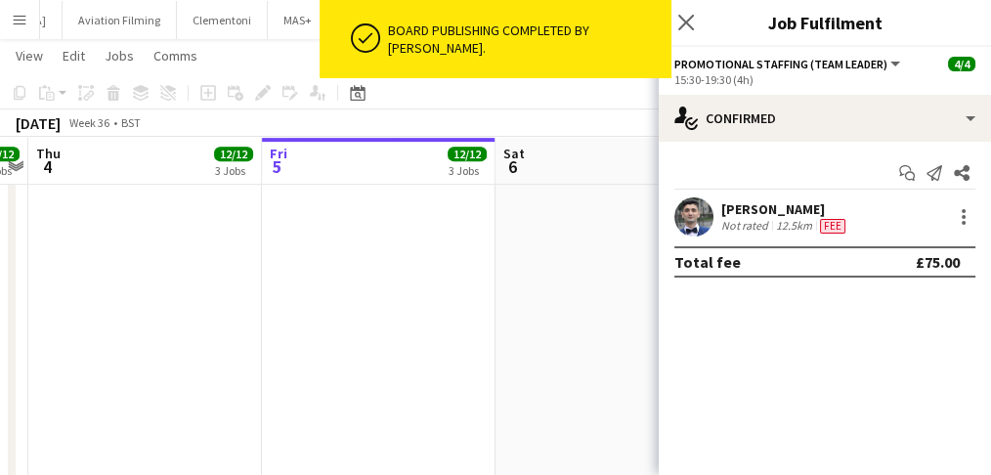
click at [755, 218] on div "Not rated" at bounding box center [746, 226] width 51 height 16
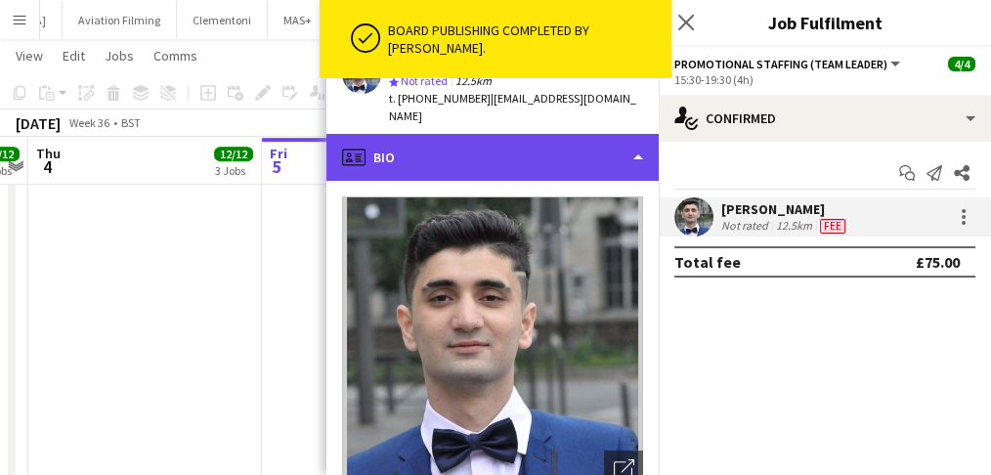
click at [571, 145] on div "profile Bio" at bounding box center [492, 157] width 332 height 47
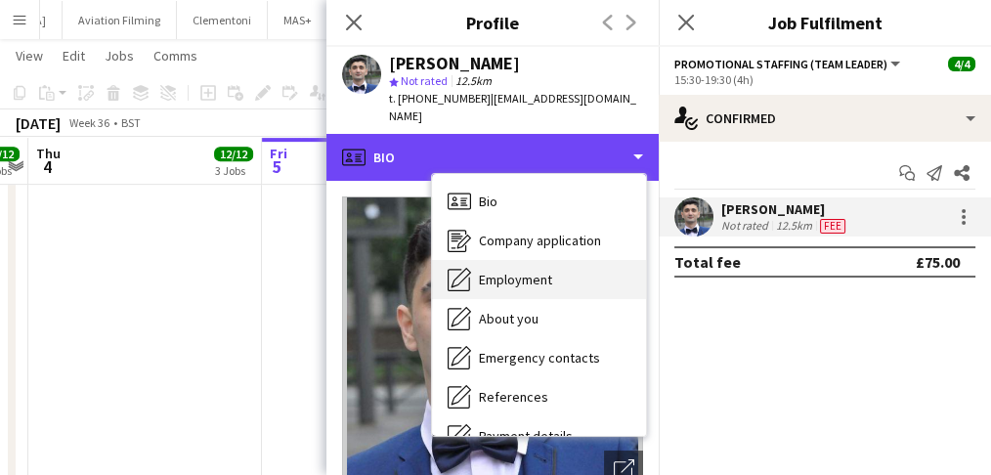
scroll to position [261, 0]
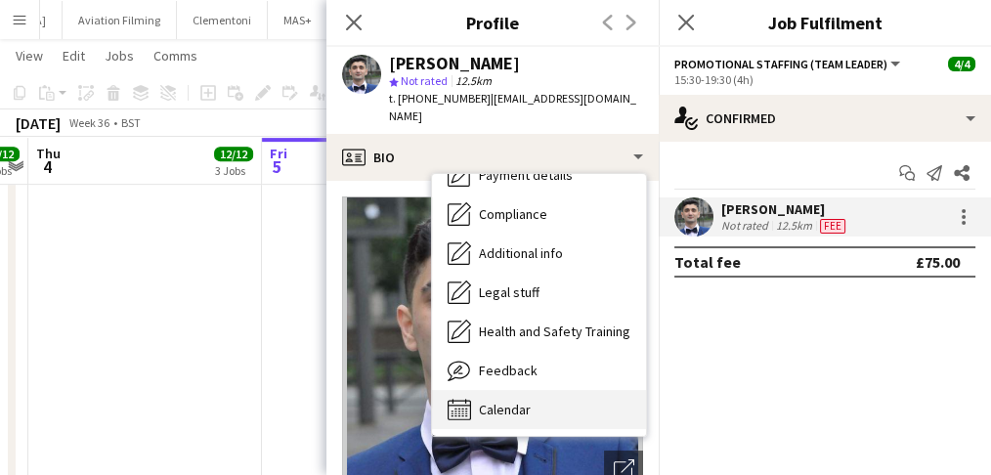
click at [510, 390] on div "Calendar Calendar" at bounding box center [539, 409] width 214 height 39
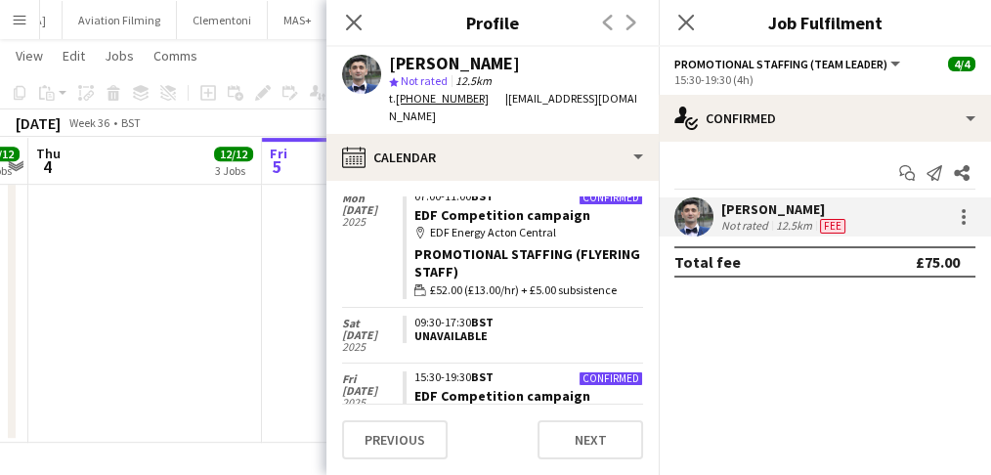
scroll to position [1769, 0]
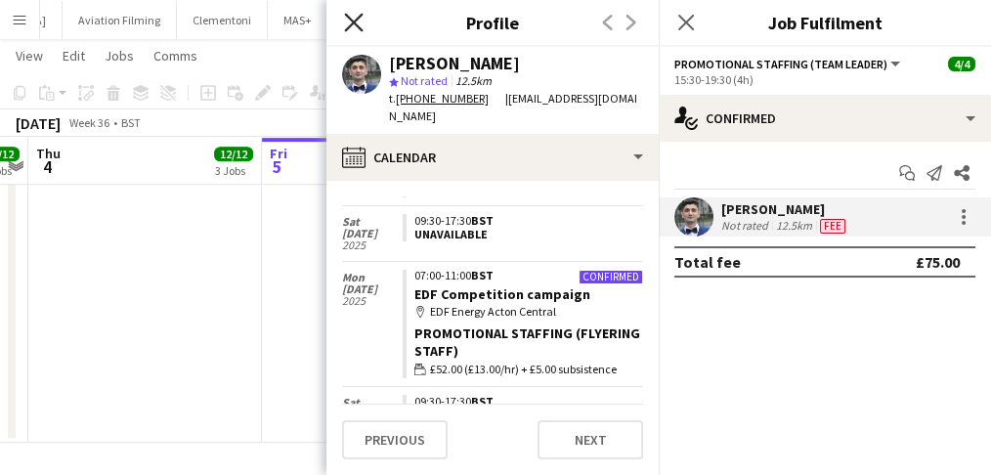
click at [355, 24] on icon at bounding box center [353, 22] width 19 height 19
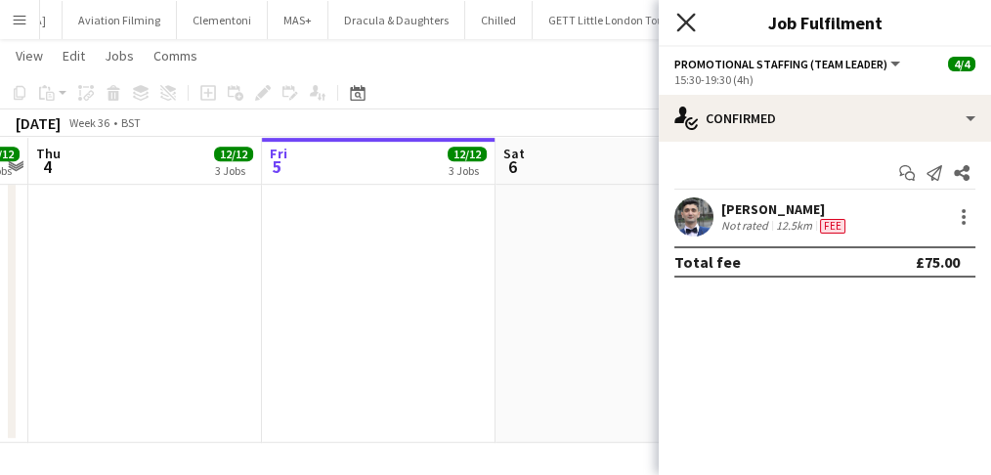
click at [684, 23] on app-icon "Close pop-in" at bounding box center [686, 23] width 28 height 28
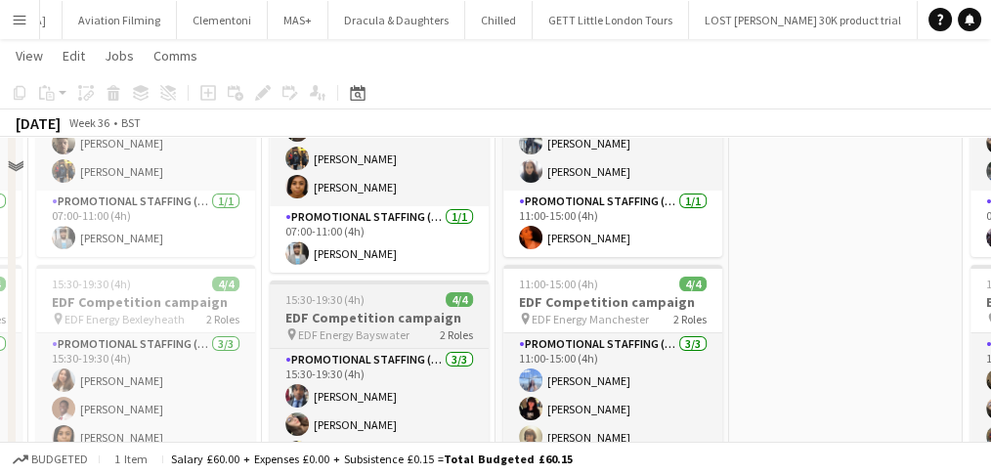
scroll to position [107, 0]
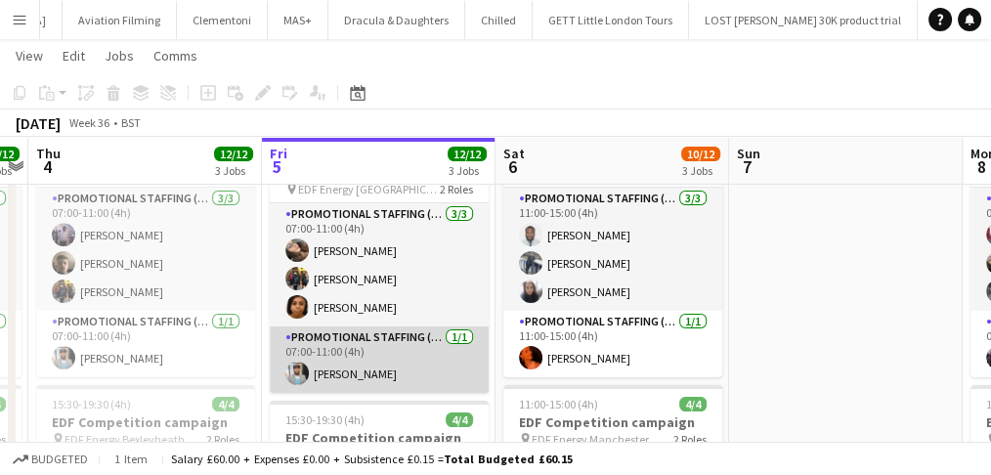
click at [368, 351] on app-card-role "Promotional Staffing (Team Leader) 1/1 07:00-11:00 (4h) Abhishek Rayewar" at bounding box center [379, 359] width 219 height 66
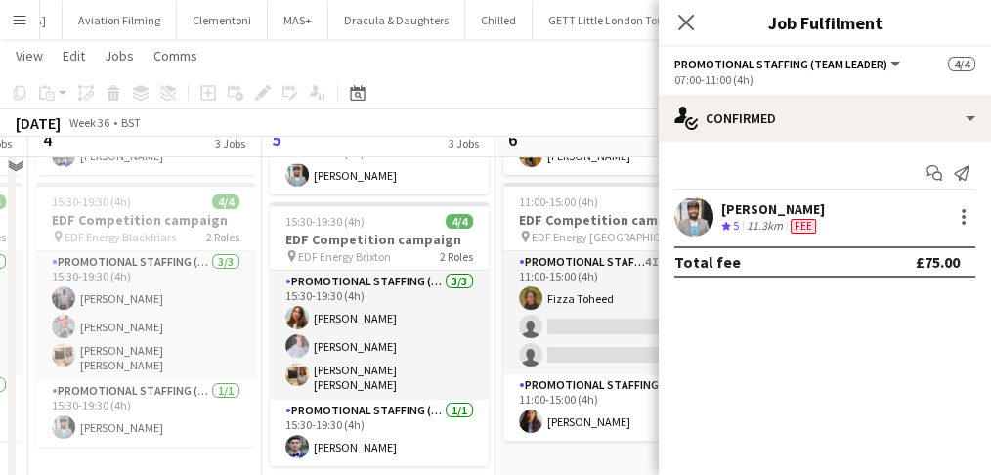
scroll to position [586, 0]
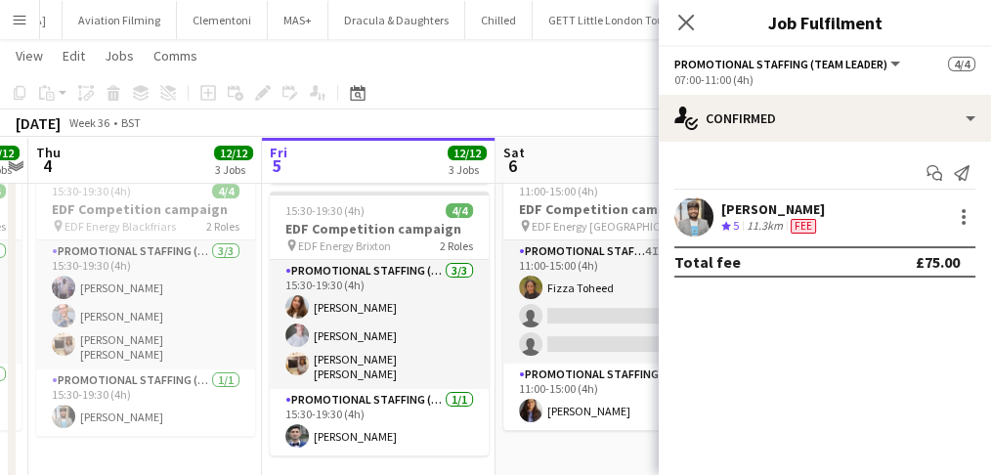
click at [693, 17] on icon "Close pop-in" at bounding box center [686, 23] width 16 height 16
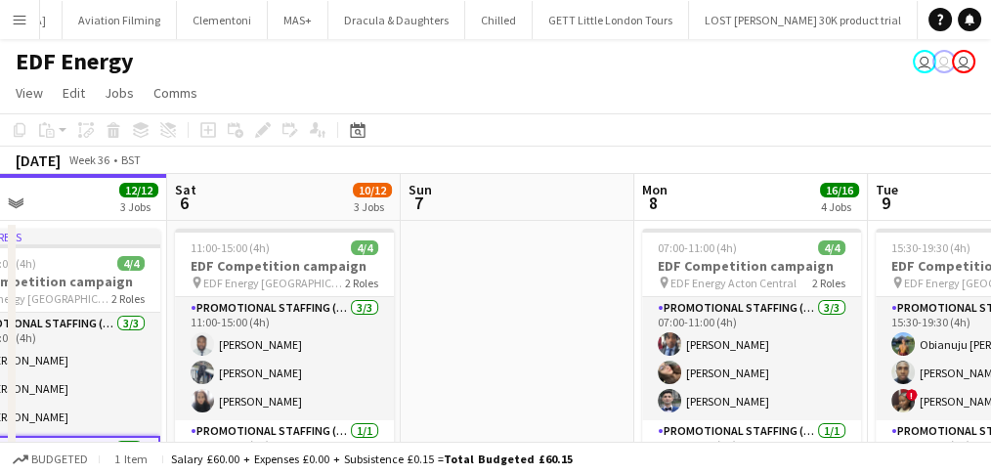
scroll to position [64, 0]
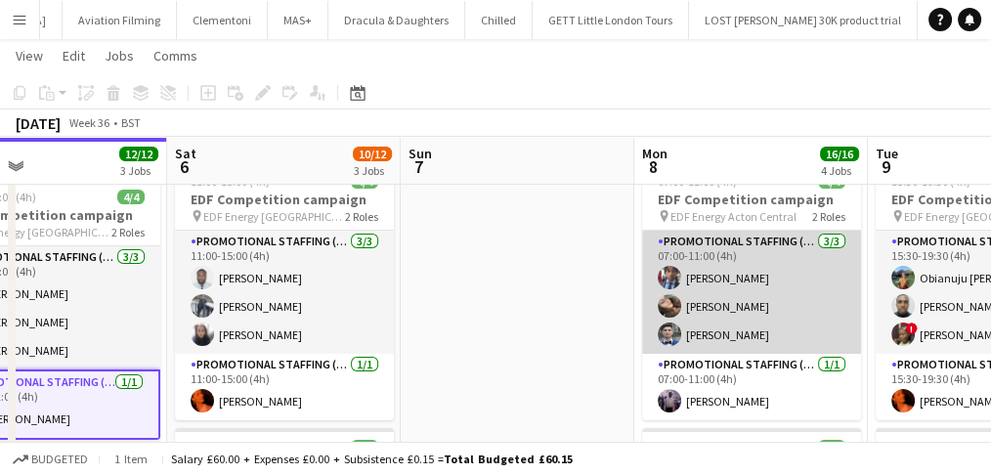
click at [717, 329] on app-card-role "Promotional Staffing (Flyering Staff) 3/3 07:00-11:00 (4h) Seyi Ogunyemi Anasta…" at bounding box center [751, 292] width 219 height 123
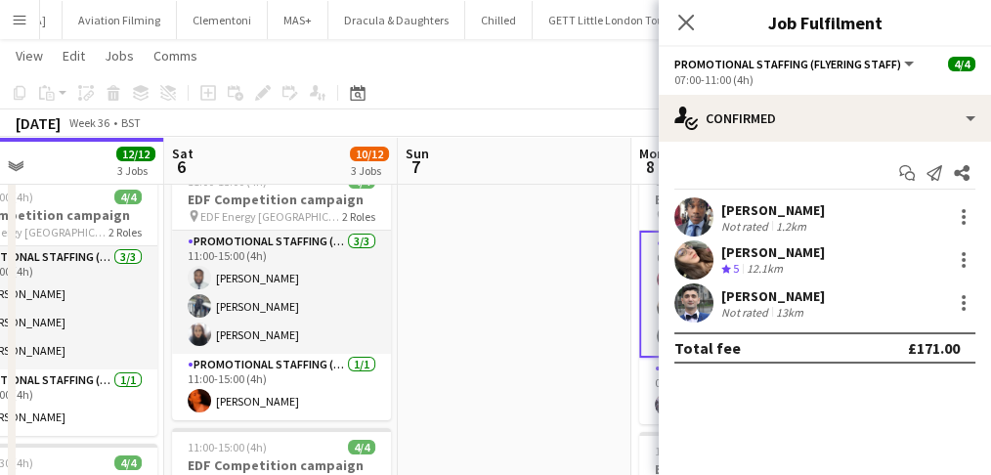
click at [857, 303] on div "Elvis Assadi Not rated 13km" at bounding box center [825, 302] width 332 height 39
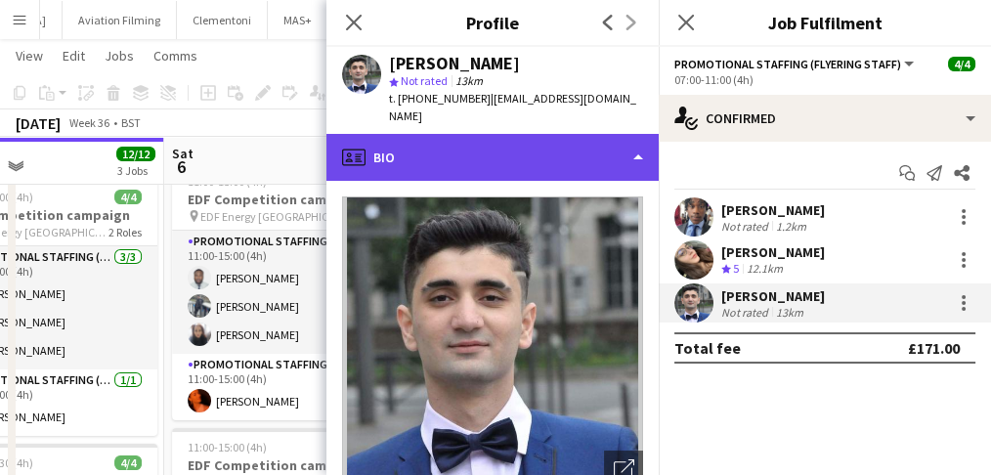
click at [568, 134] on div "profile Bio" at bounding box center [492, 157] width 332 height 47
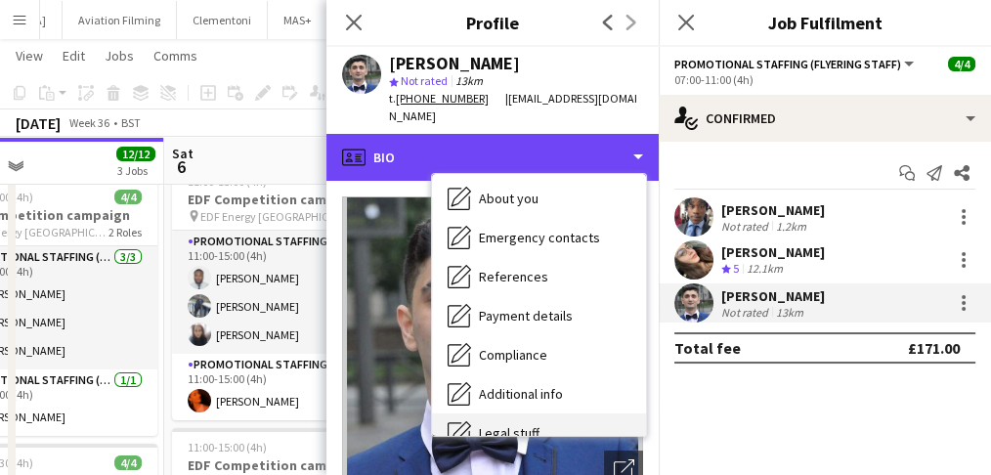
scroll to position [260, 0]
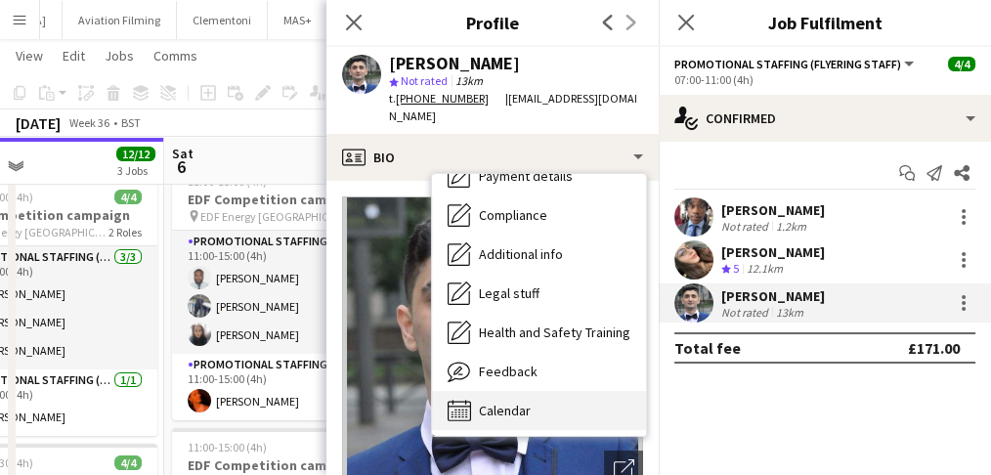
click at [560, 391] on div "Calendar Calendar" at bounding box center [539, 410] width 214 height 39
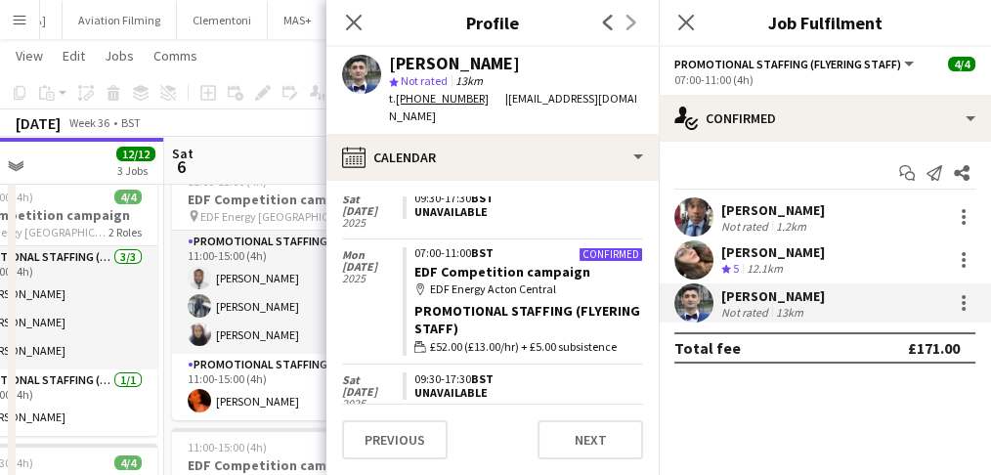
scroll to position [1759, 0]
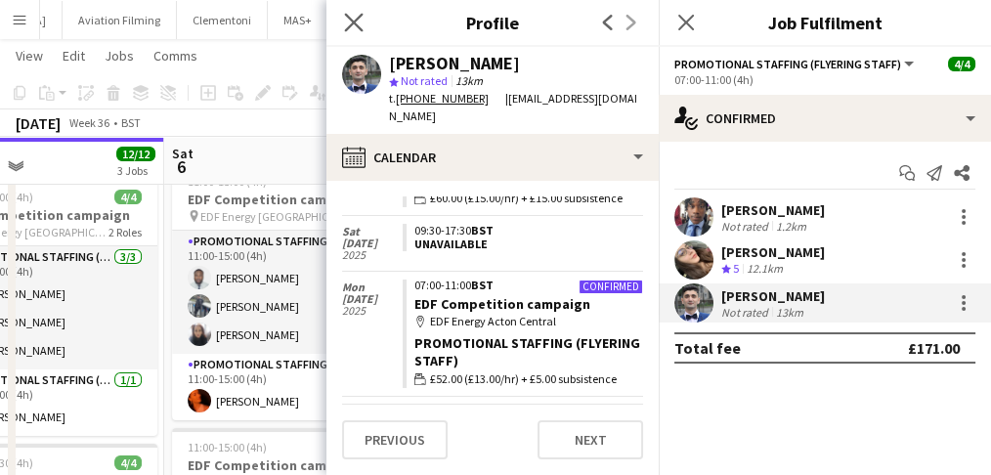
click at [348, 11] on app-icon "Close pop-in" at bounding box center [354, 23] width 28 height 28
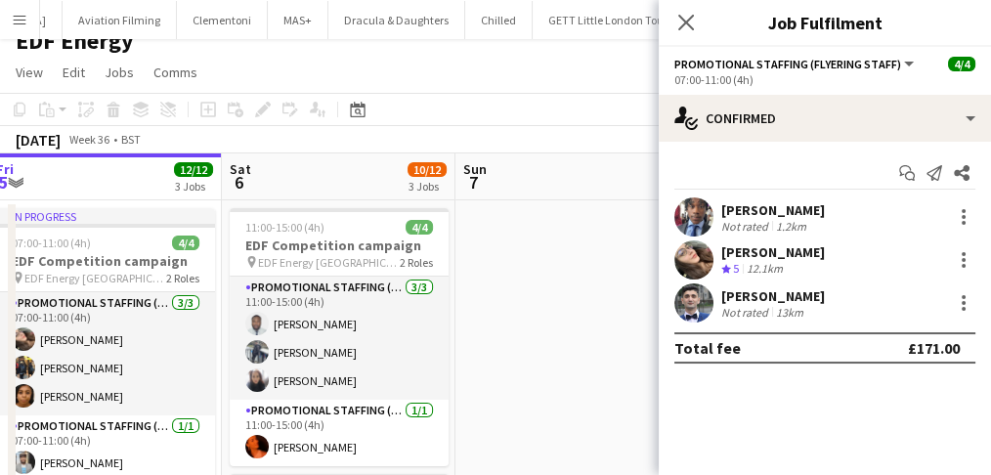
scroll to position [0, 471]
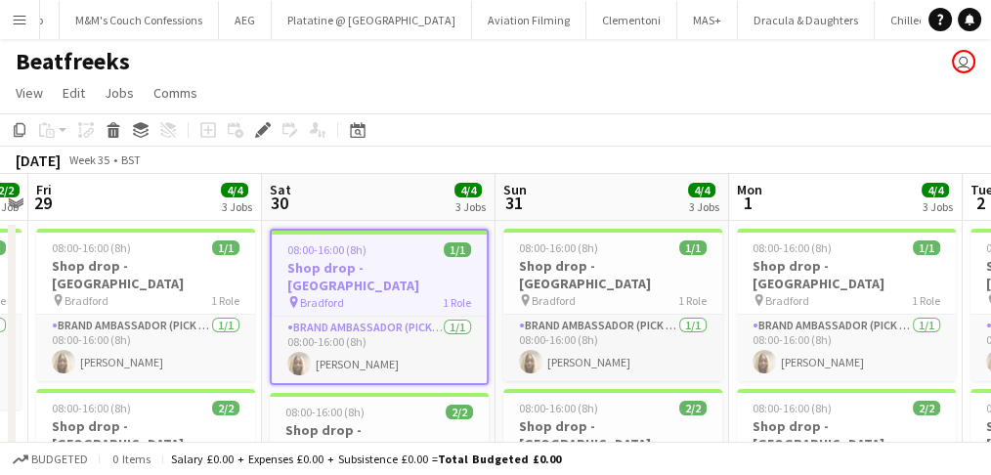
scroll to position [0, 9392]
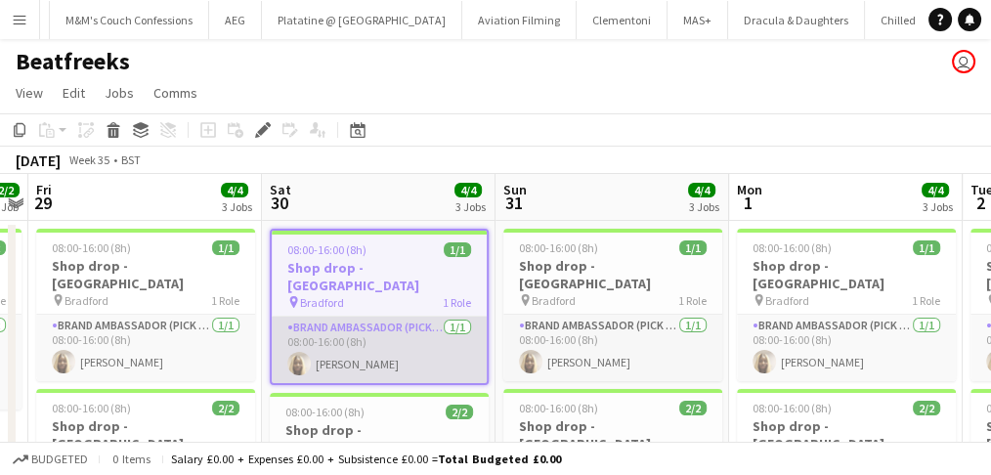
click at [439, 329] on app-card-role "Brand Ambassador (Pick up) [DATE] 08:00-16:00 (8h) [PERSON_NAME]" at bounding box center [379, 350] width 215 height 66
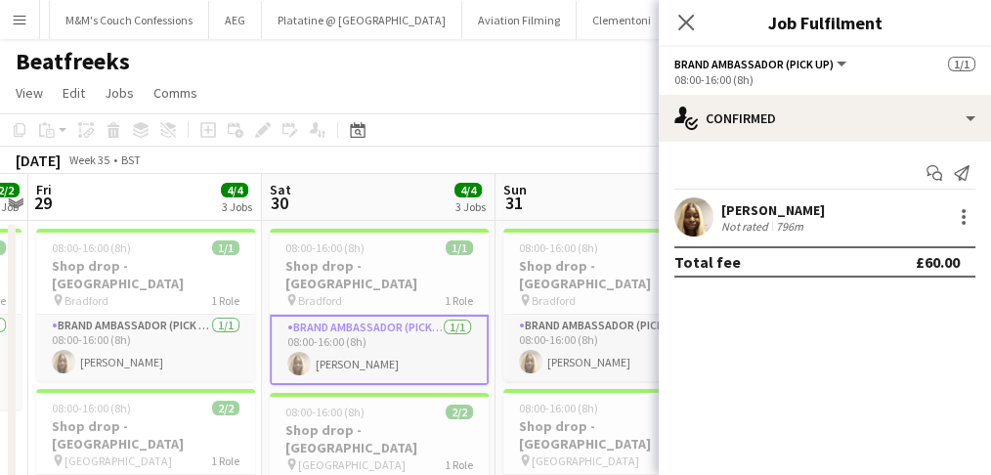
click at [774, 215] on div "[PERSON_NAME]" at bounding box center [773, 210] width 104 height 18
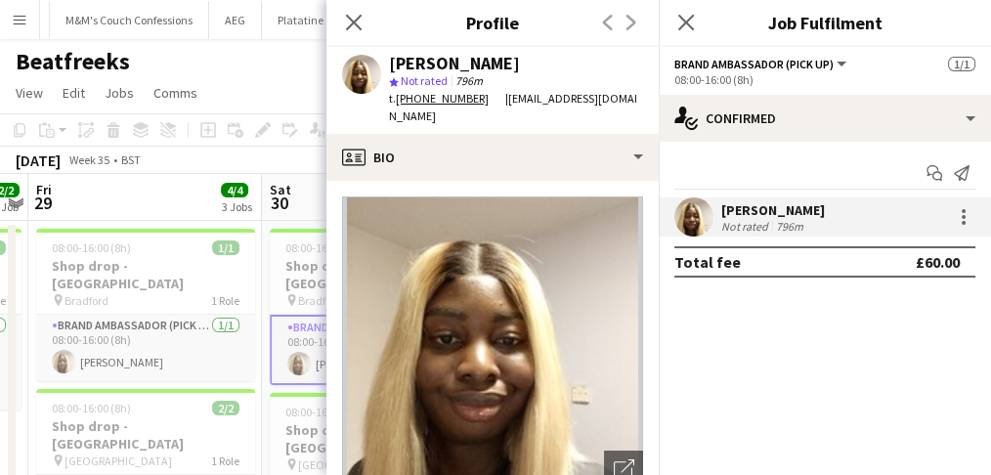
click at [440, 96] on link "[PHONE_NUMBER]" at bounding box center [450, 98] width 109 height 15
click at [276, 78] on app-page-menu "View Day view expanded Day view collapsed Month view Date picker Jump to [DATE]…" at bounding box center [495, 94] width 991 height 37
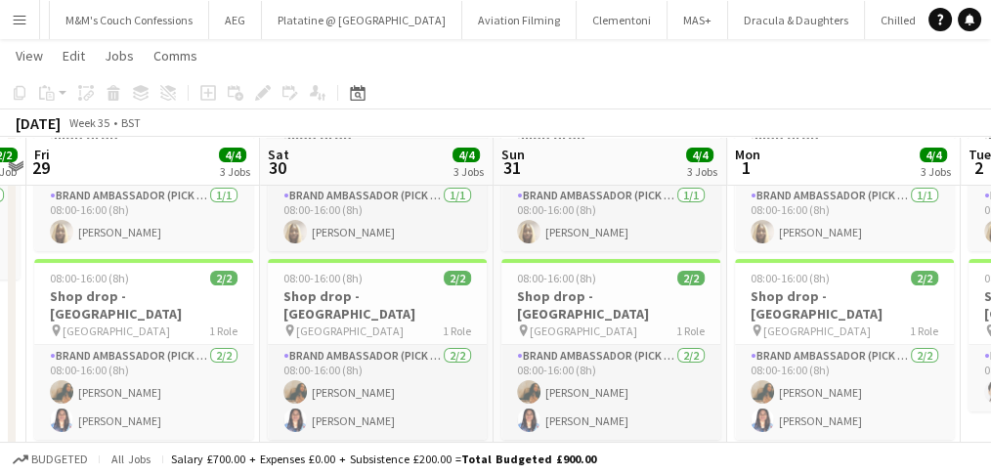
scroll to position [130, 0]
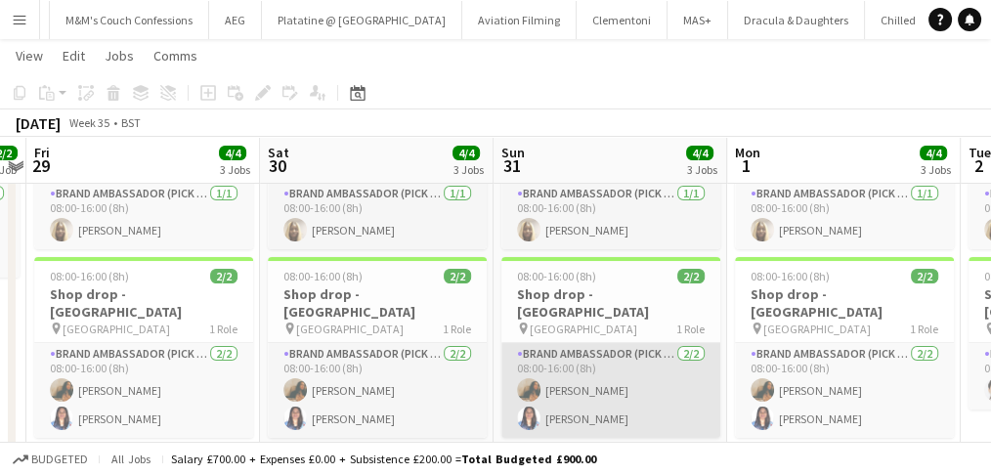
click at [542, 343] on app-card-role "Brand Ambassador (Pick up) [DATE] 08:00-16:00 (8h) Riab [PERSON_NAME] [PERSON_N…" at bounding box center [610, 390] width 219 height 95
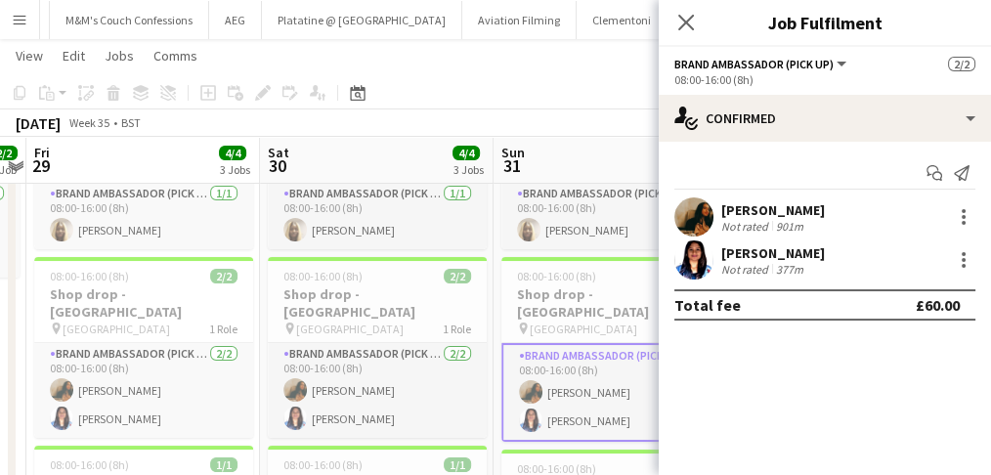
click at [750, 202] on div "[PERSON_NAME]" at bounding box center [773, 210] width 104 height 18
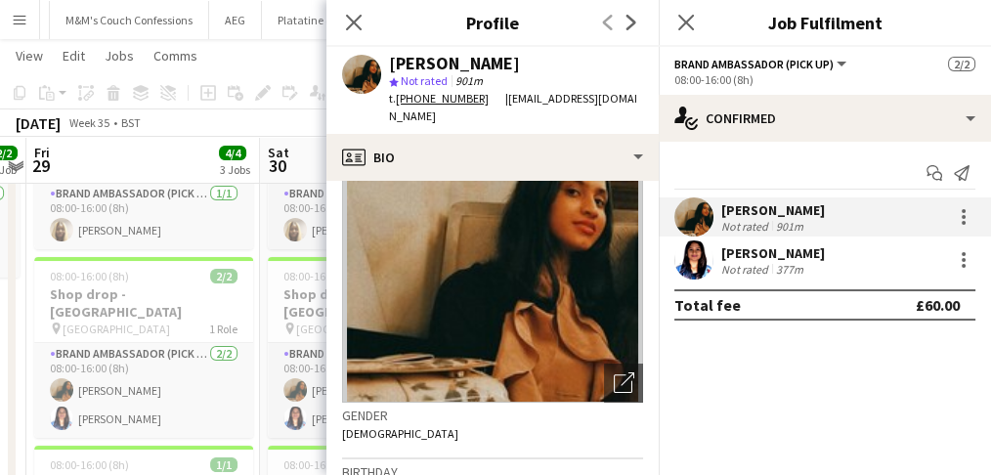
scroll to position [195, 0]
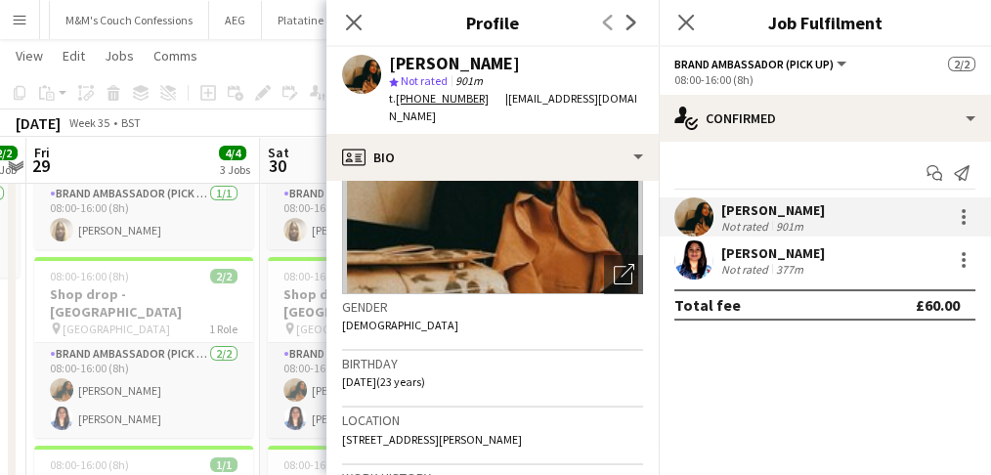
drag, startPoint x: 362, startPoint y: 14, endPoint x: 464, endPoint y: 15, distance: 102.6
click at [361, 15] on icon "Close pop-in" at bounding box center [354, 23] width 16 height 16
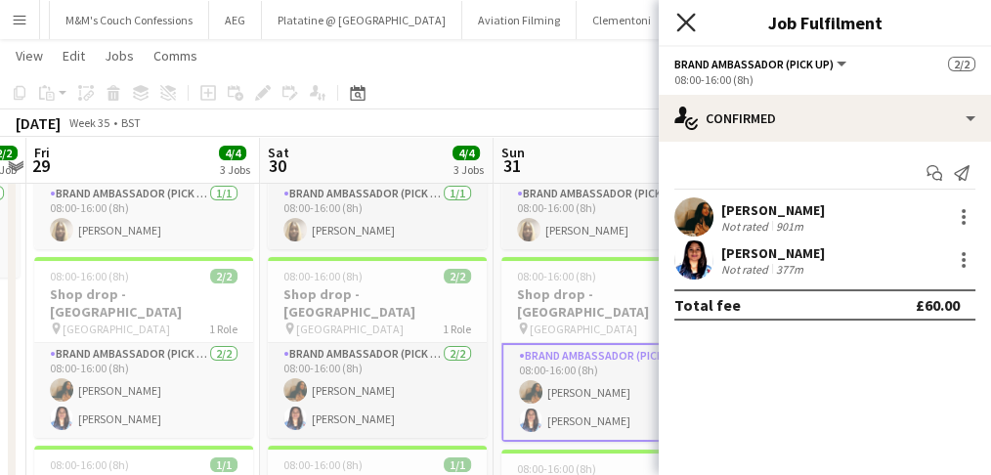
click at [686, 22] on icon at bounding box center [685, 22] width 19 height 19
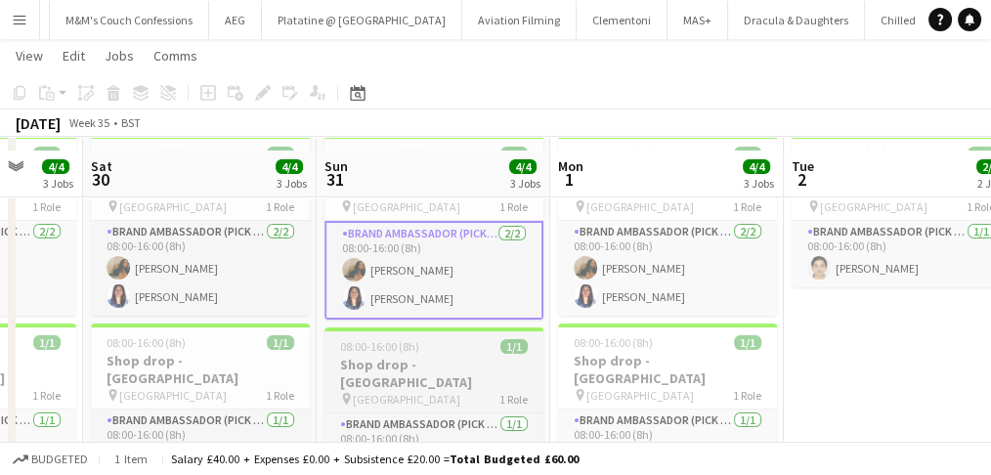
scroll to position [311, 0]
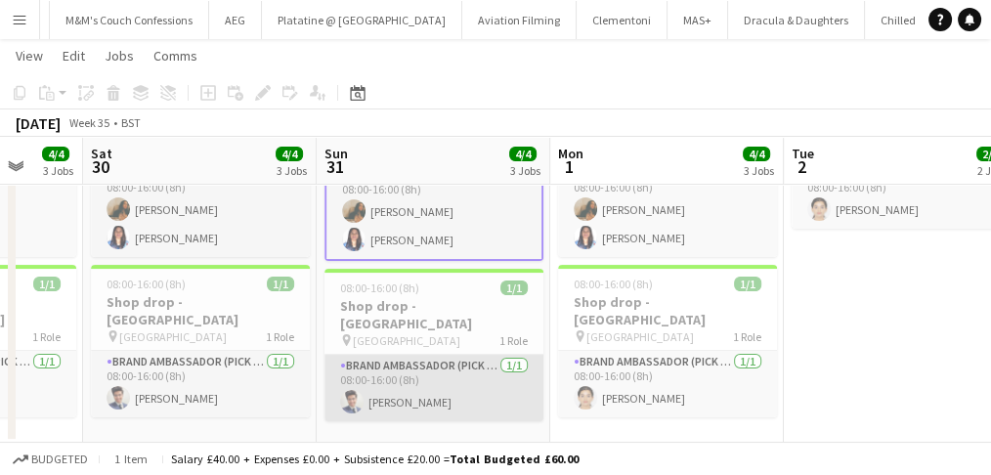
click at [455, 355] on app-card-role "Brand Ambassador (Pick up) [DATE] 08:00-16:00 (8h) [PERSON_NAME]" at bounding box center [433, 388] width 219 height 66
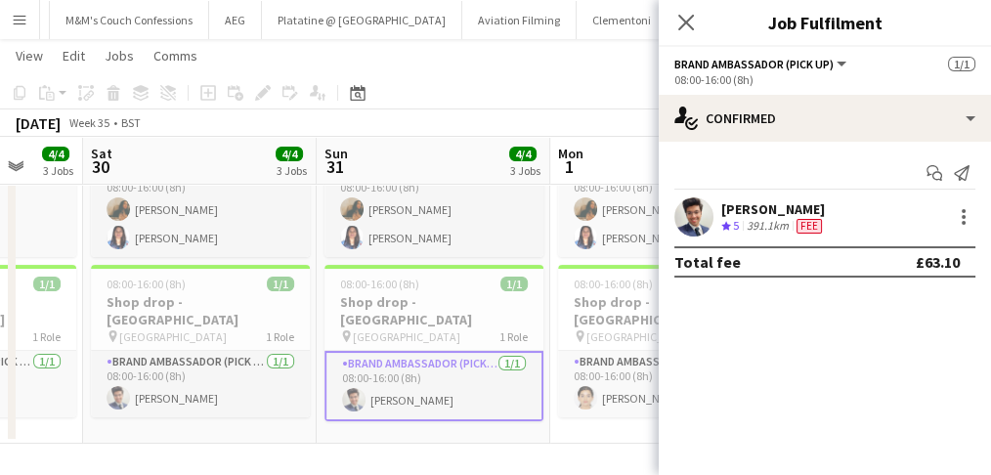
click at [761, 215] on div "[PERSON_NAME]" at bounding box center [773, 209] width 105 height 18
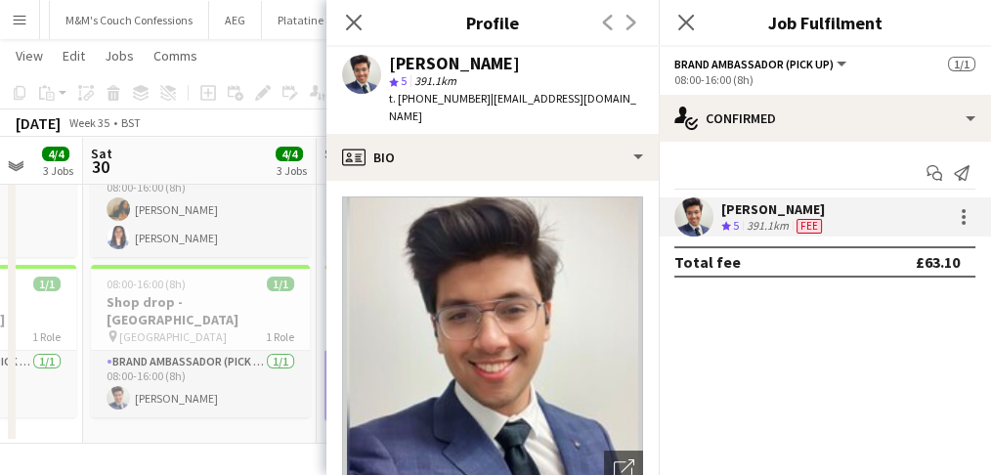
click at [434, 99] on span "t. [PHONE_NUMBER]" at bounding box center [440, 98] width 102 height 15
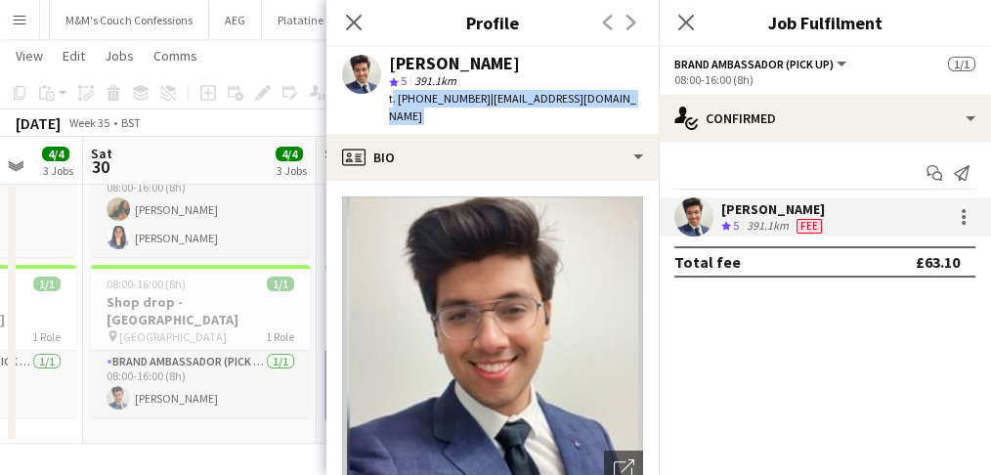
click at [434, 99] on span "t. [PHONE_NUMBER]" at bounding box center [440, 98] width 102 height 15
click at [401, 102] on span "t. [PHONE_NUMBER]" at bounding box center [440, 98] width 102 height 15
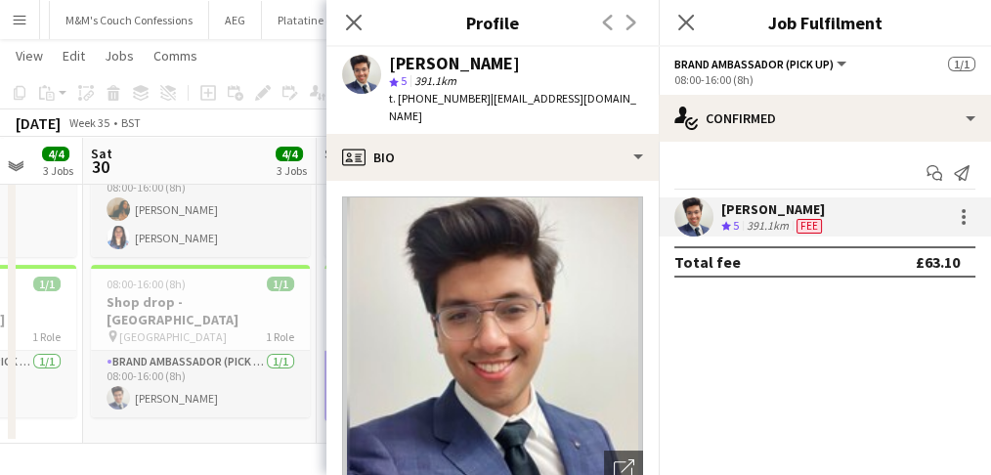
drag, startPoint x: 400, startPoint y: 101, endPoint x: 480, endPoint y: 103, distance: 80.2
click at [480, 103] on span "t. +4407810344702" at bounding box center [440, 98] width 102 height 15
copy span "+4407810344702"
click at [448, 98] on link "+4407810344702" at bounding box center [450, 98] width 109 height 15
click at [344, 22] on icon "Close pop-in" at bounding box center [353, 22] width 19 height 19
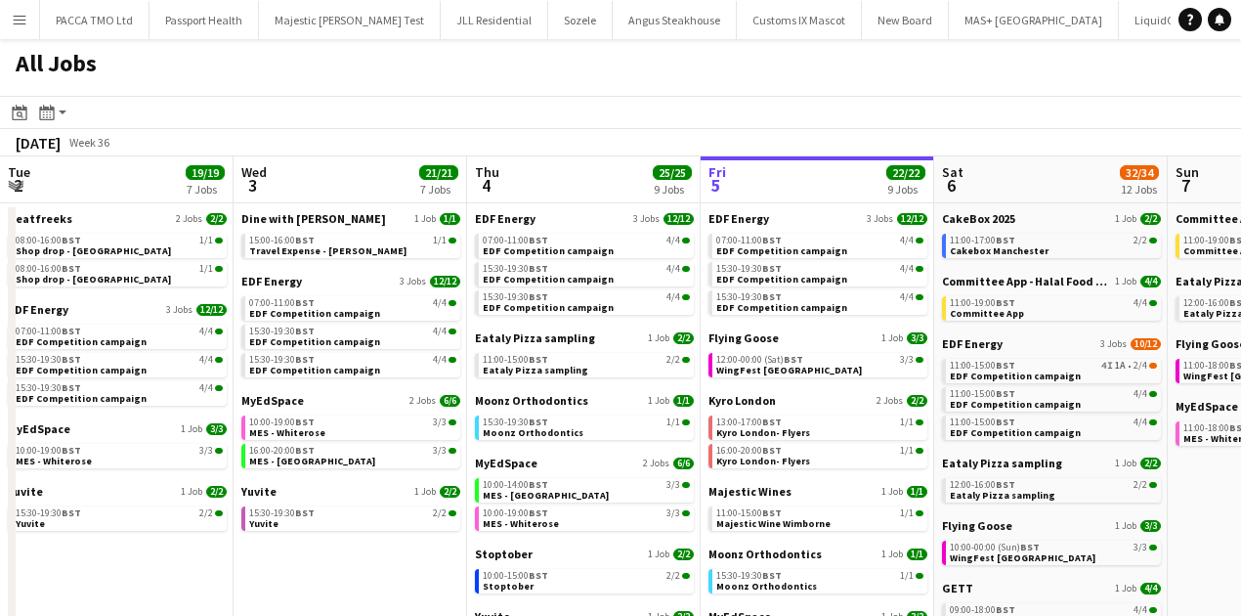
click at [12, 20] on app-icon "Menu" at bounding box center [20, 20] width 16 height 16
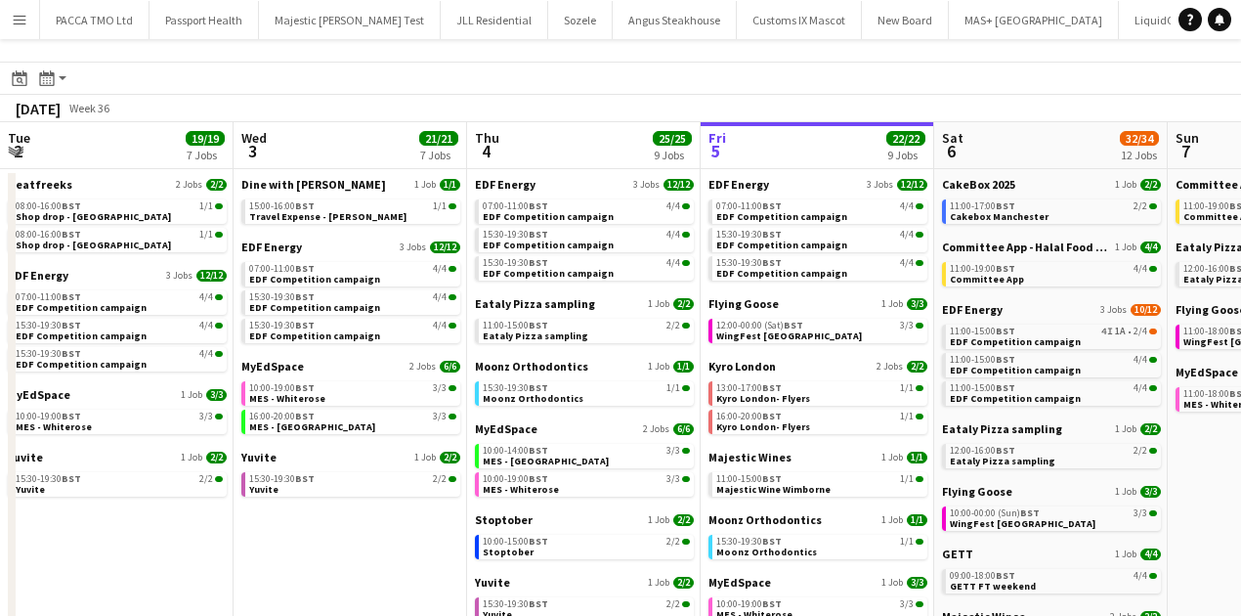
scroll to position [0, 467]
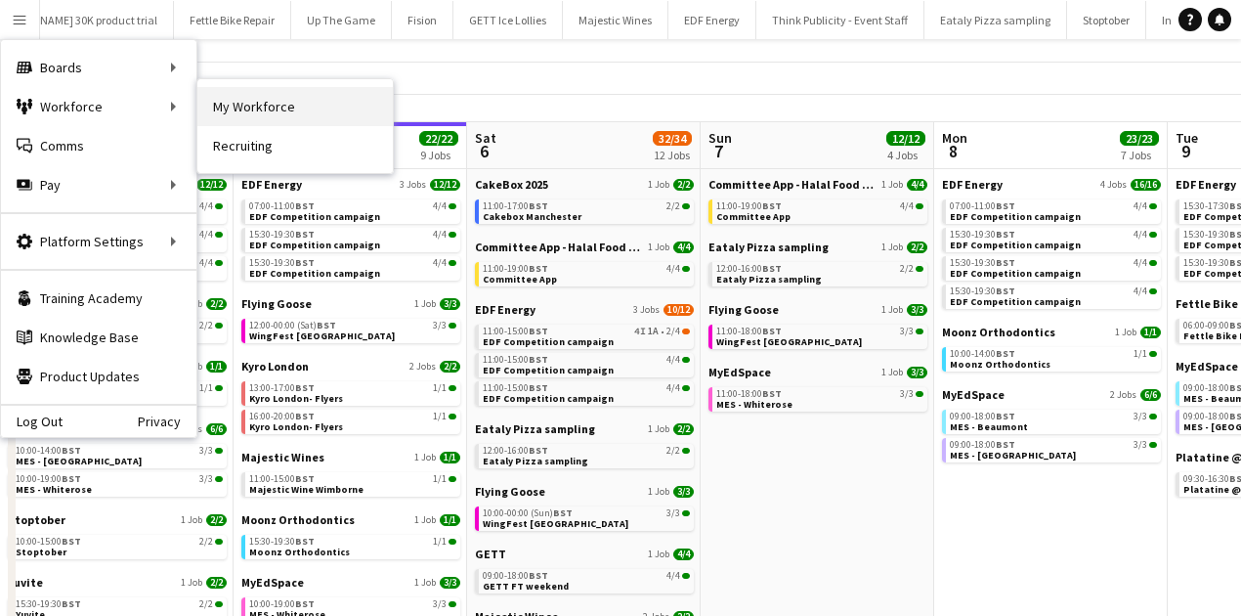
click at [209, 107] on link "My Workforce" at bounding box center [294, 106] width 195 height 39
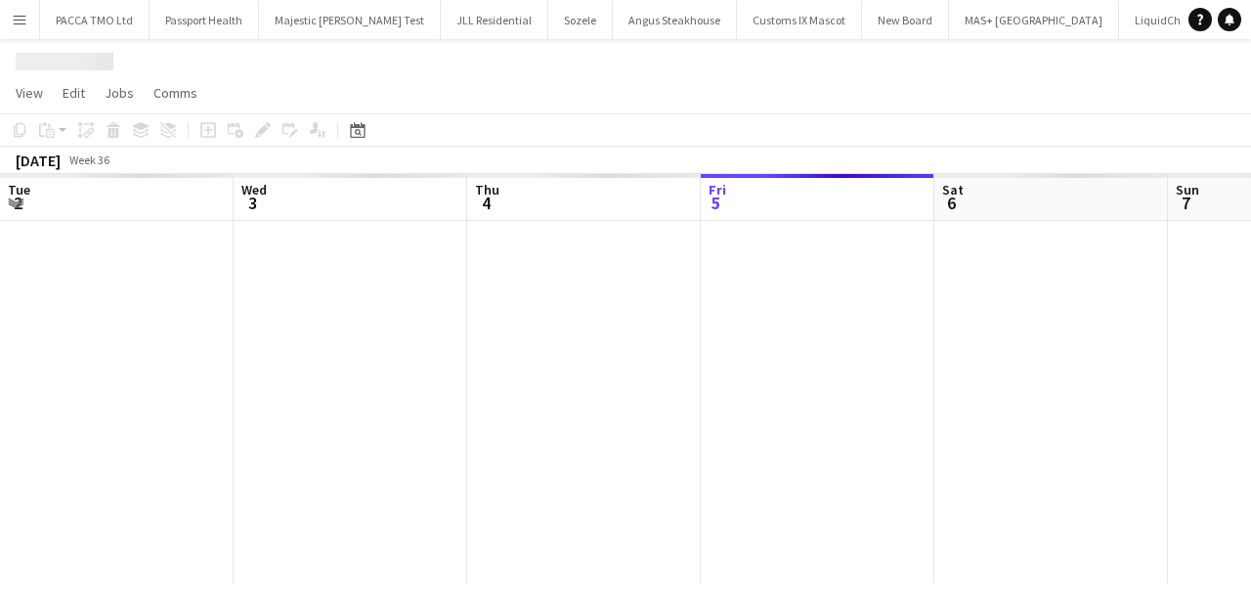
scroll to position [0, 467]
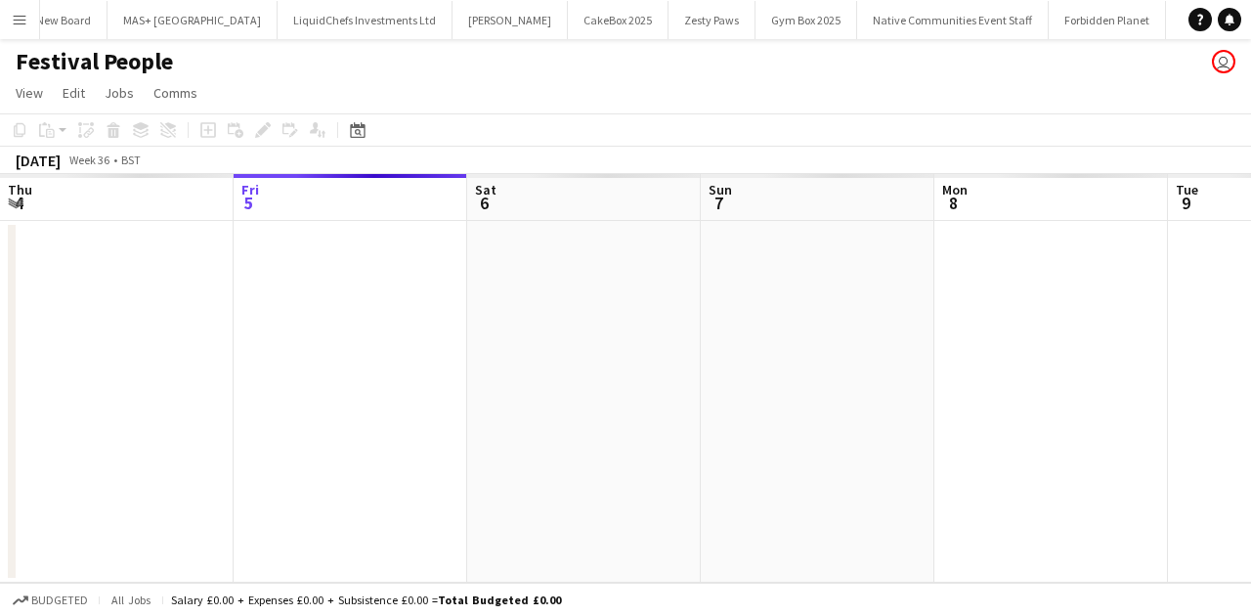
click at [7, 23] on button "Menu" at bounding box center [19, 19] width 39 height 39
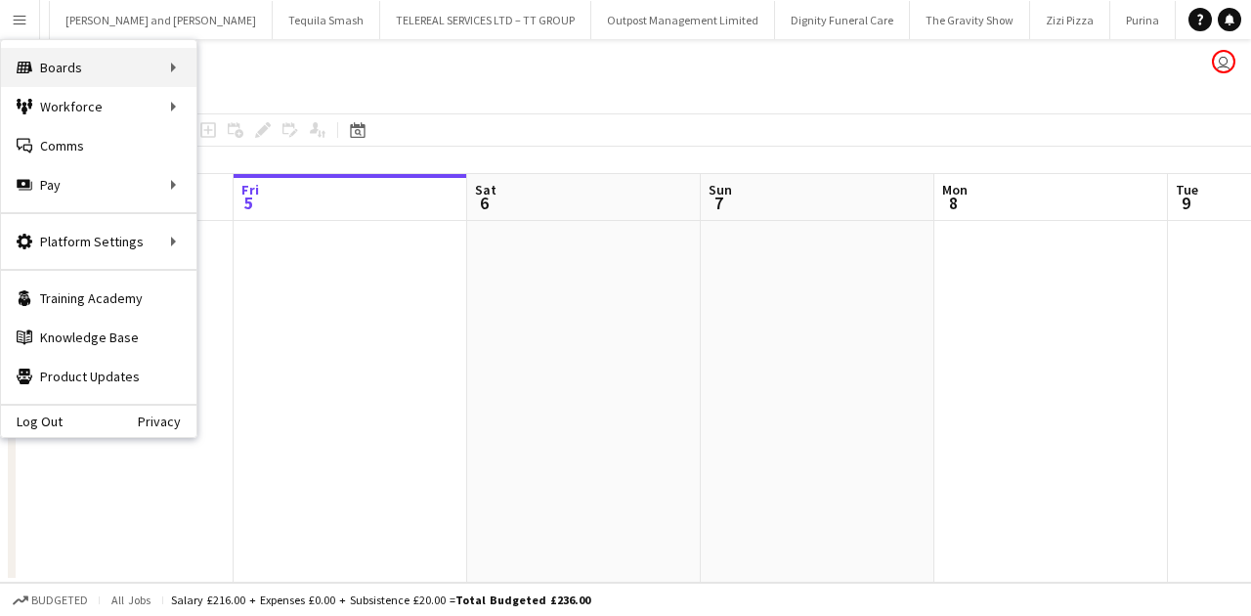
scroll to position [0, 0]
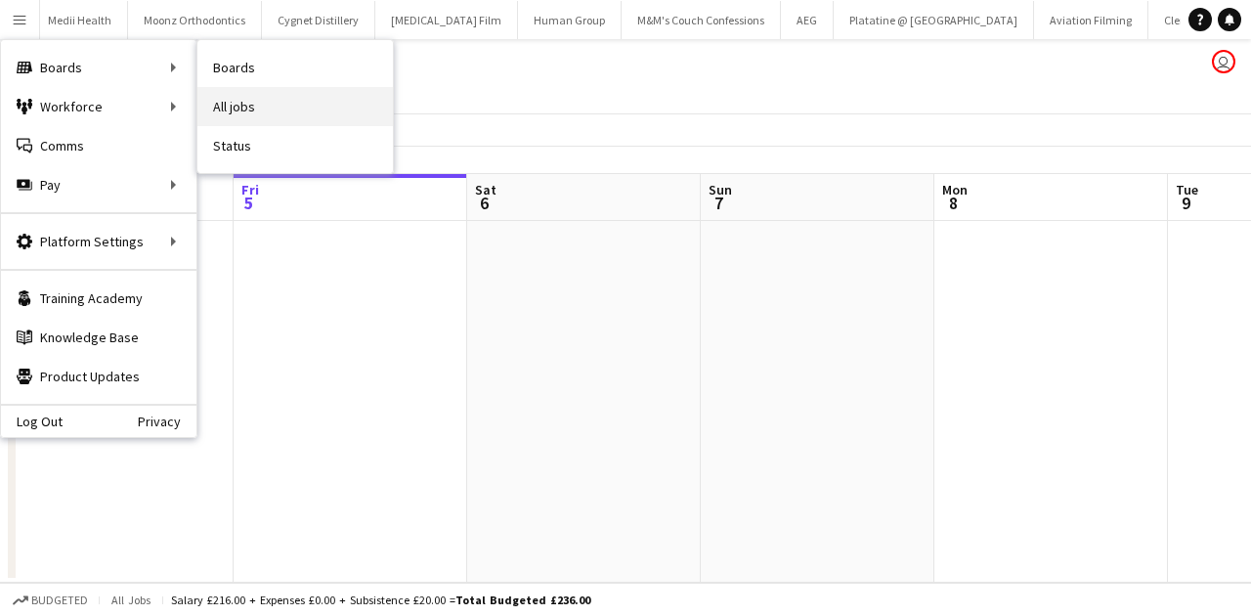
click at [245, 100] on link "All jobs" at bounding box center [294, 106] width 195 height 39
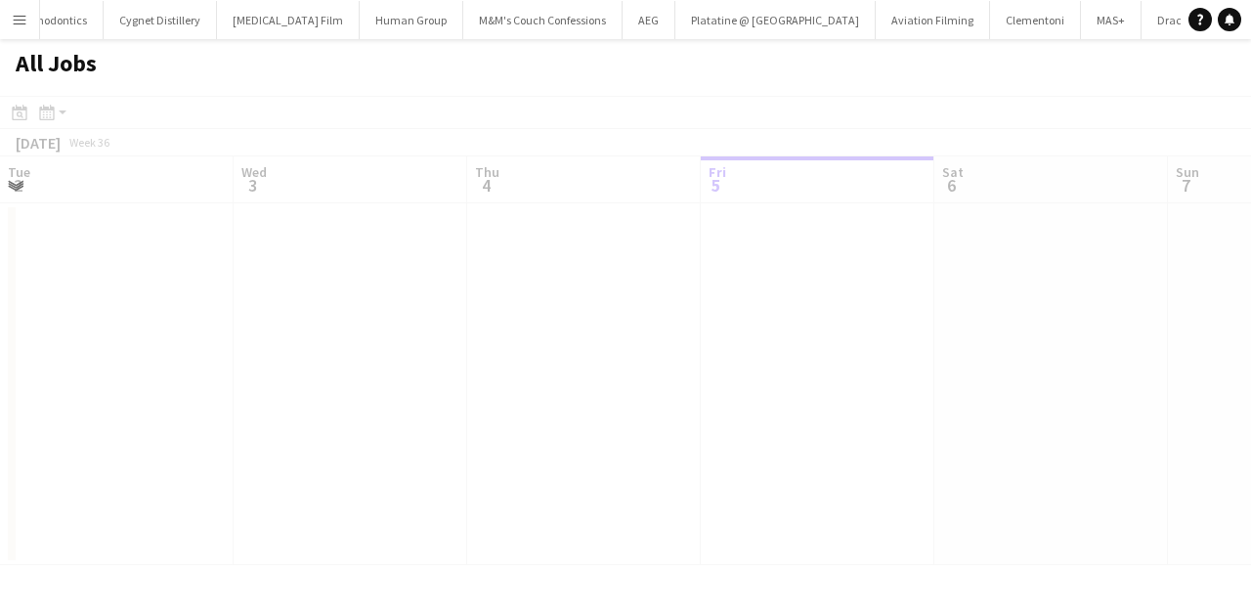
scroll to position [0, 467]
click at [21, 13] on app-icon "Menu" at bounding box center [20, 20] width 16 height 16
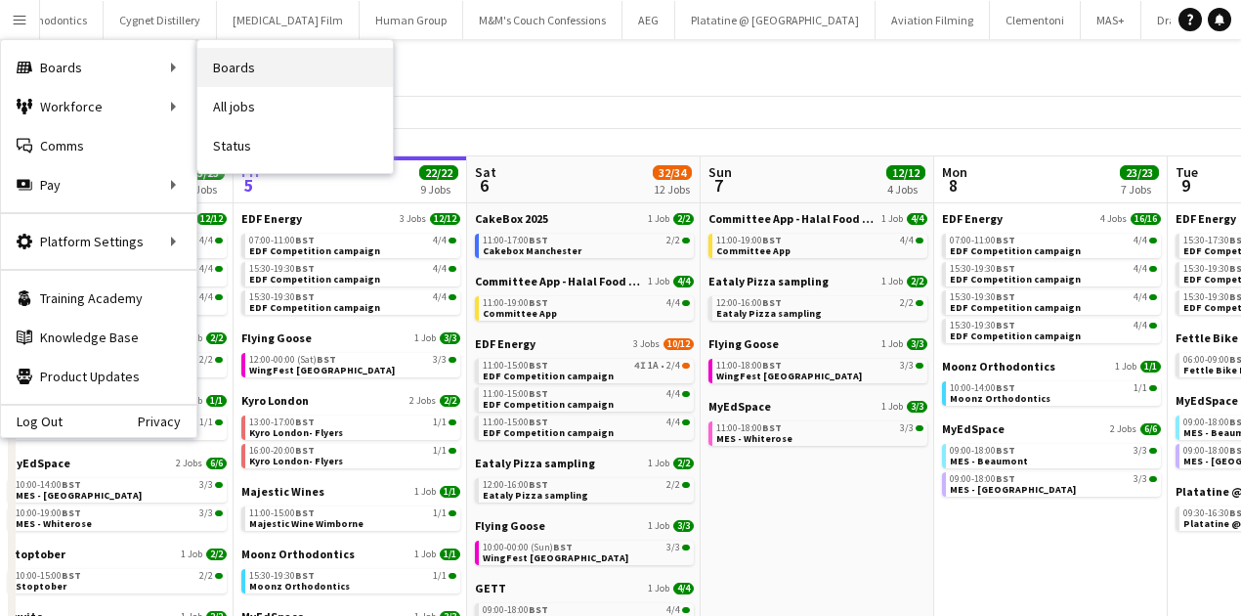
click at [231, 80] on link "Boards" at bounding box center [294, 67] width 195 height 39
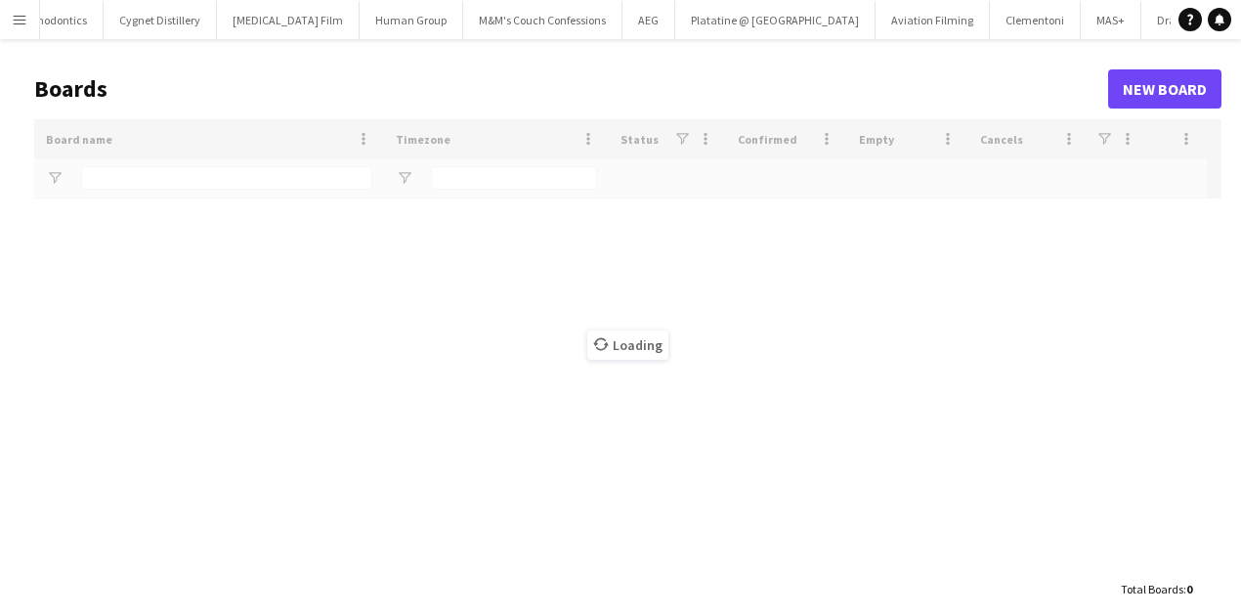
click at [282, 183] on div "Loading" at bounding box center [627, 344] width 1187 height 450
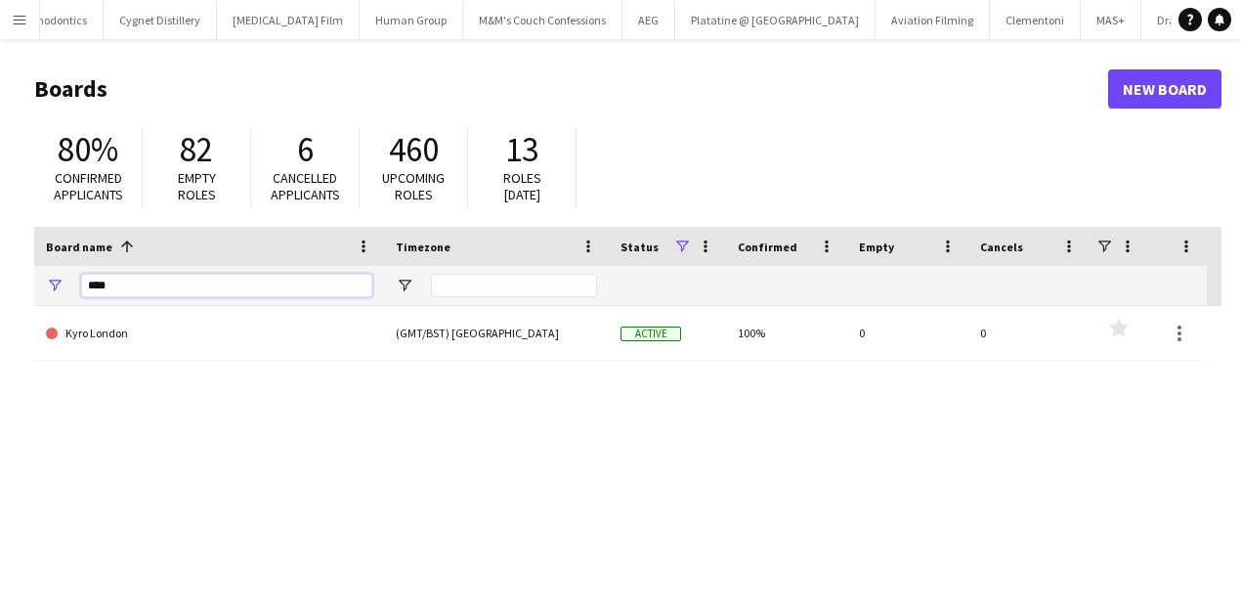
click at [230, 276] on input "****" at bounding box center [226, 285] width 291 height 23
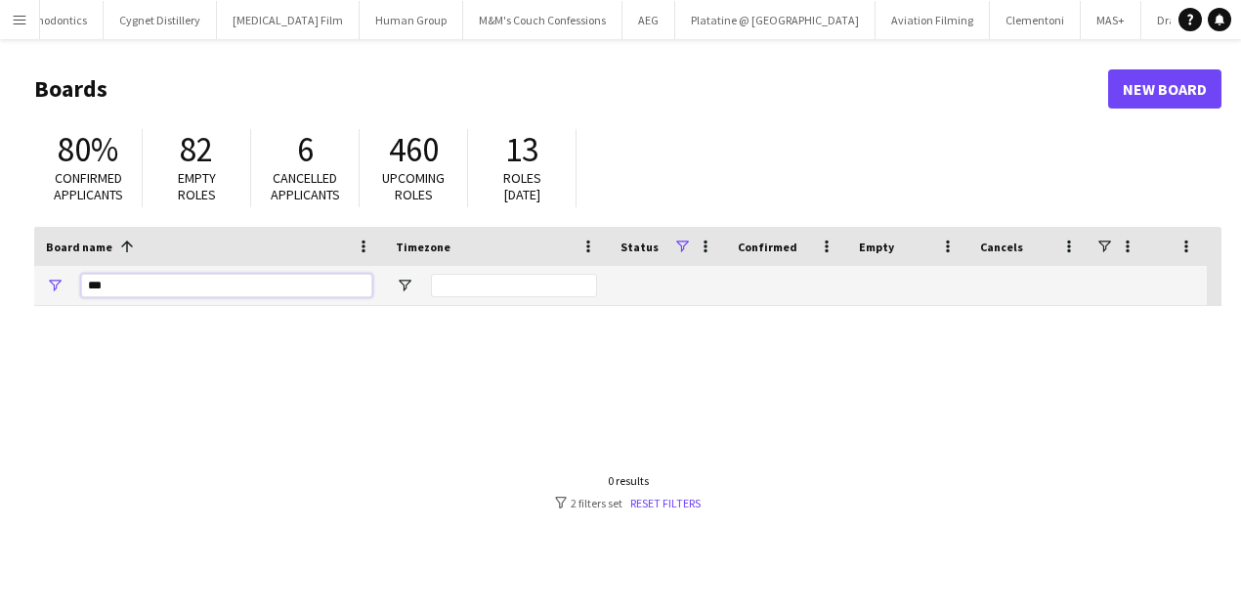
click at [191, 289] on input "***" at bounding box center [226, 285] width 291 height 23
type input "*****"
click at [166, 279] on input "*****" at bounding box center [226, 285] width 291 height 23
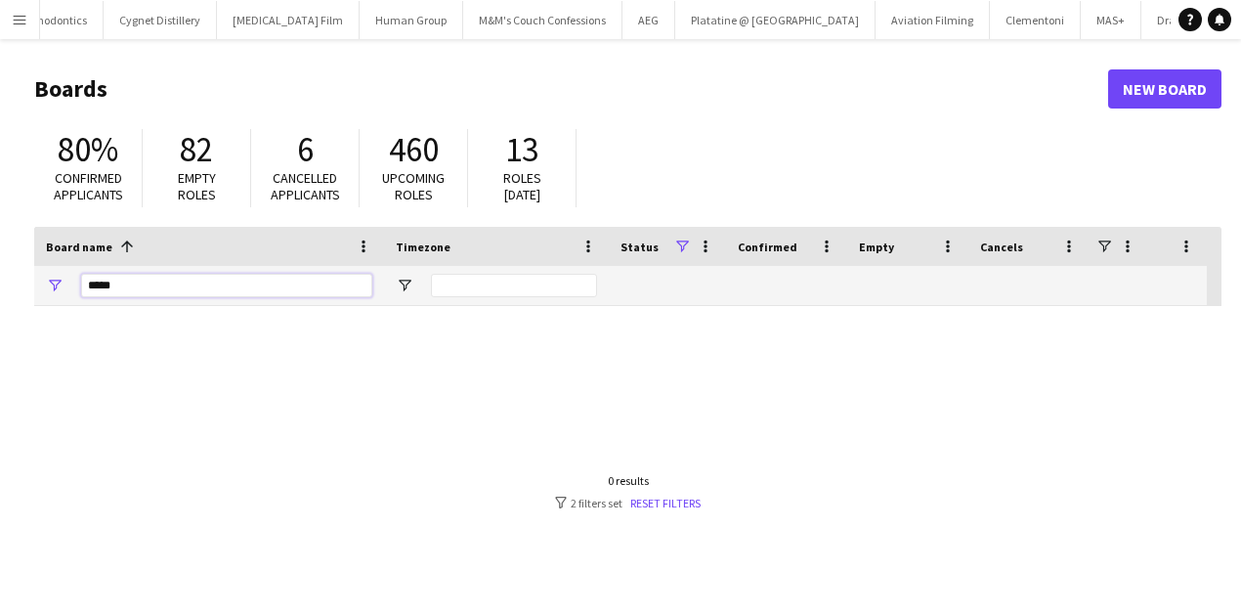
click at [166, 279] on input "*****" at bounding box center [226, 285] width 291 height 23
click at [1175, 94] on link "New Board" at bounding box center [1164, 88] width 113 height 39
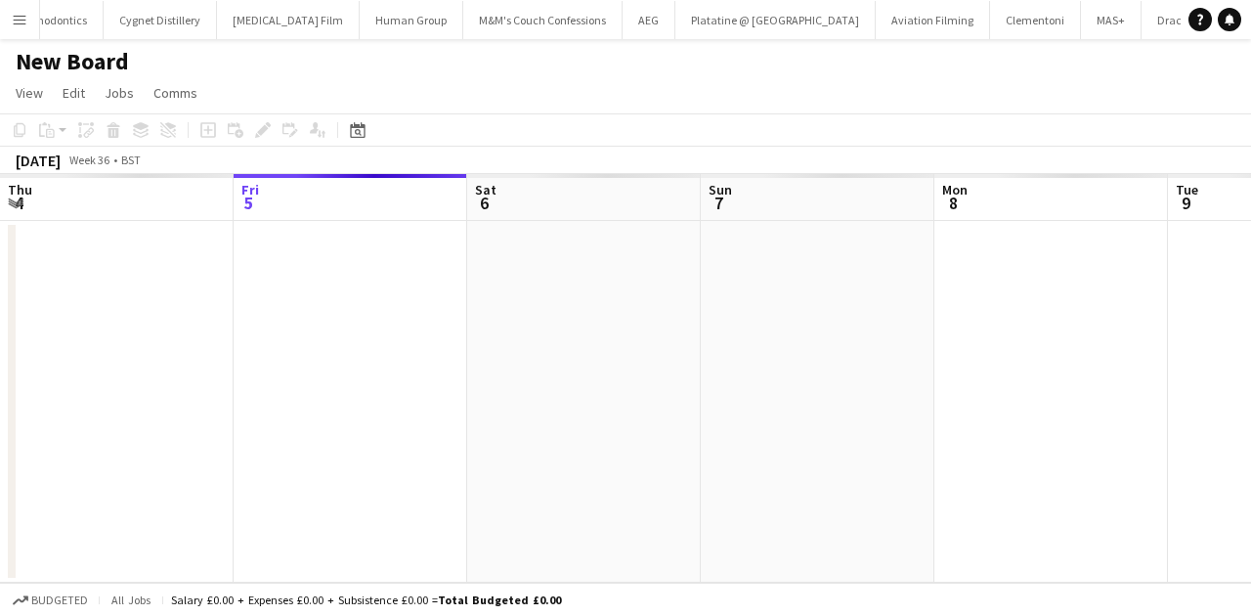
scroll to position [0, 9662]
click at [80, 55] on h1 "New Board" at bounding box center [72, 61] width 113 height 29
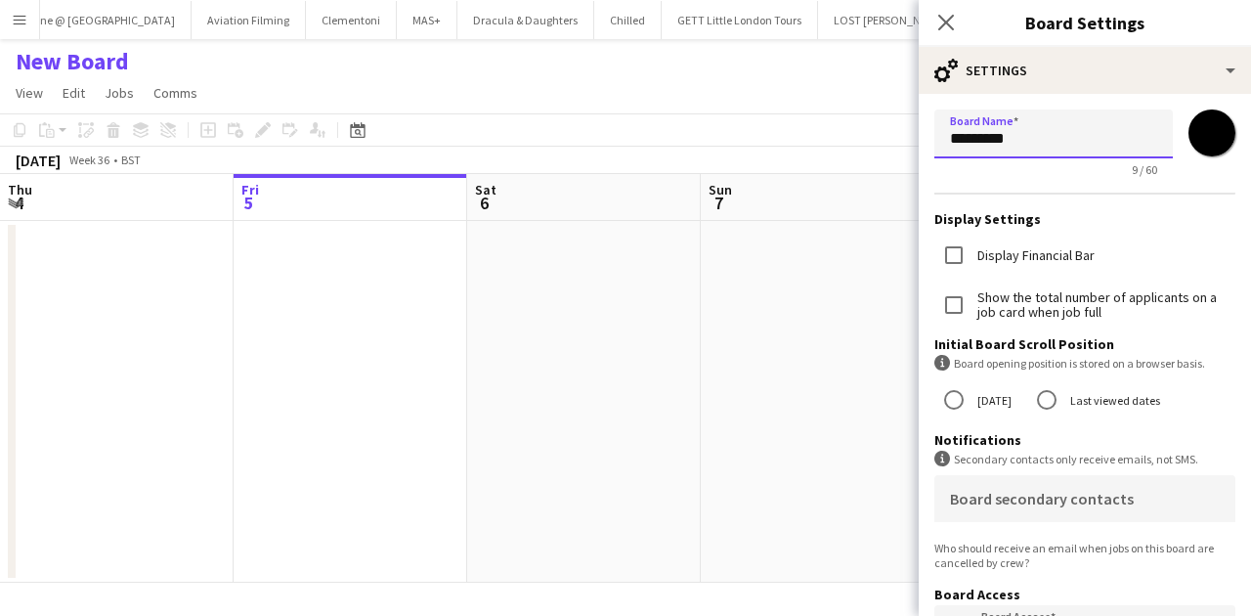
click at [1077, 135] on input "*********" at bounding box center [1053, 133] width 238 height 49
click at [1076, 135] on input "*********" at bounding box center [1053, 133] width 238 height 49
click at [27, 29] on button "Menu" at bounding box center [19, 19] width 39 height 39
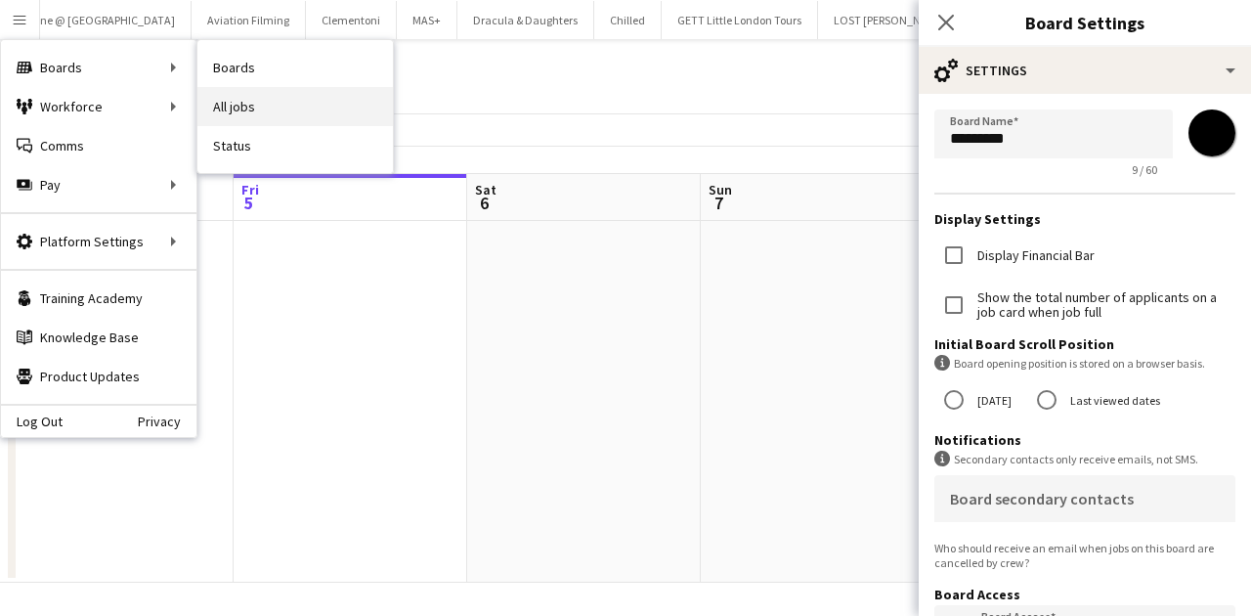
click at [227, 92] on link "All jobs" at bounding box center [294, 106] width 195 height 39
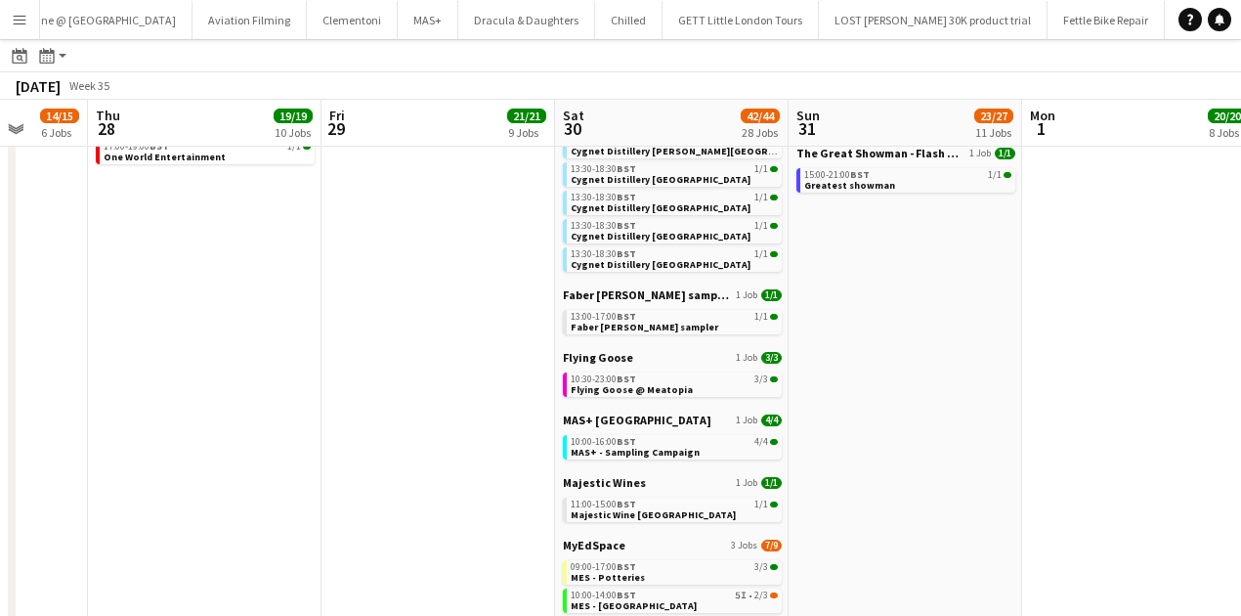
scroll to position [605, 0]
